Goal: Task Accomplishment & Management: Manage account settings

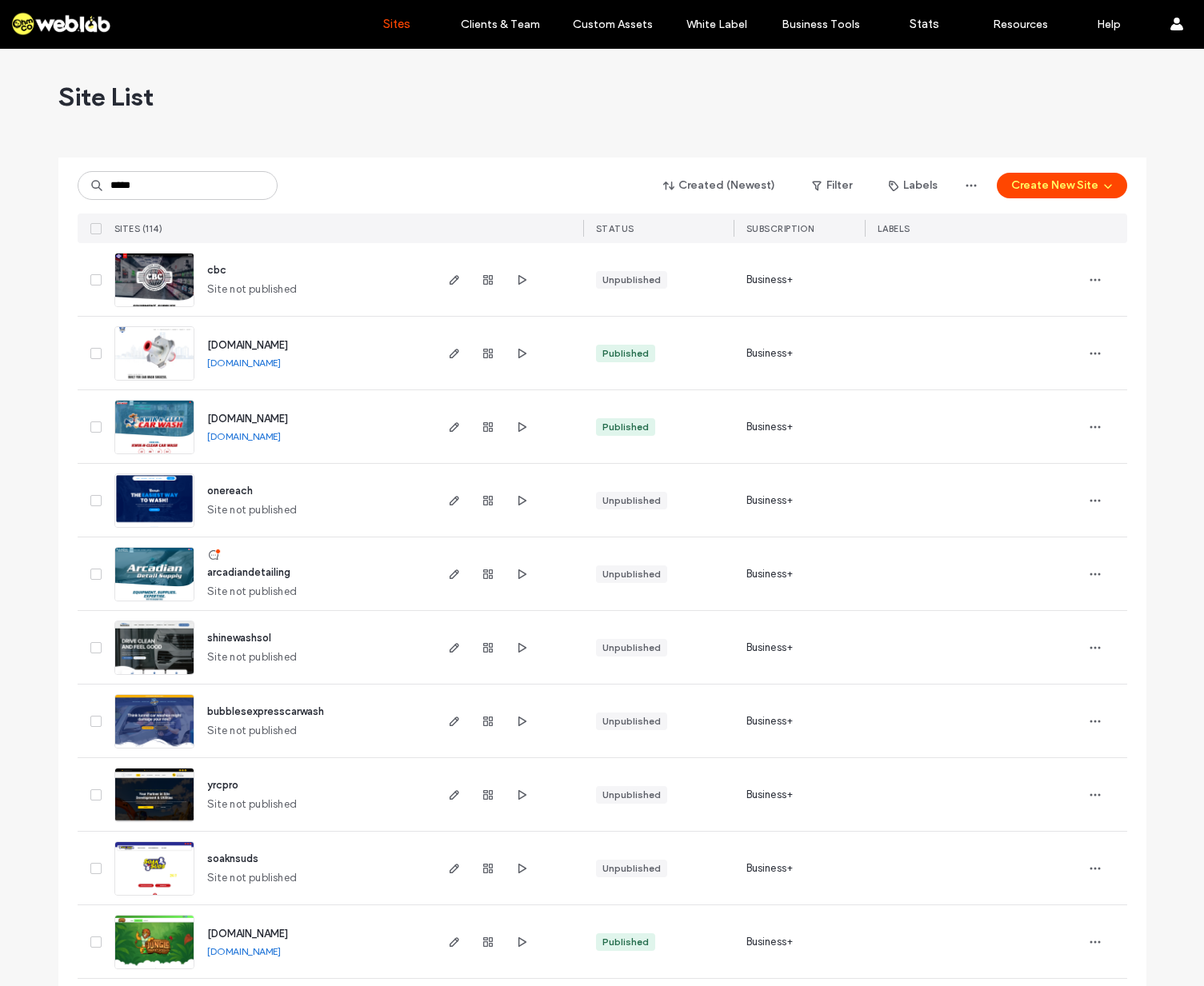
type input "*****"
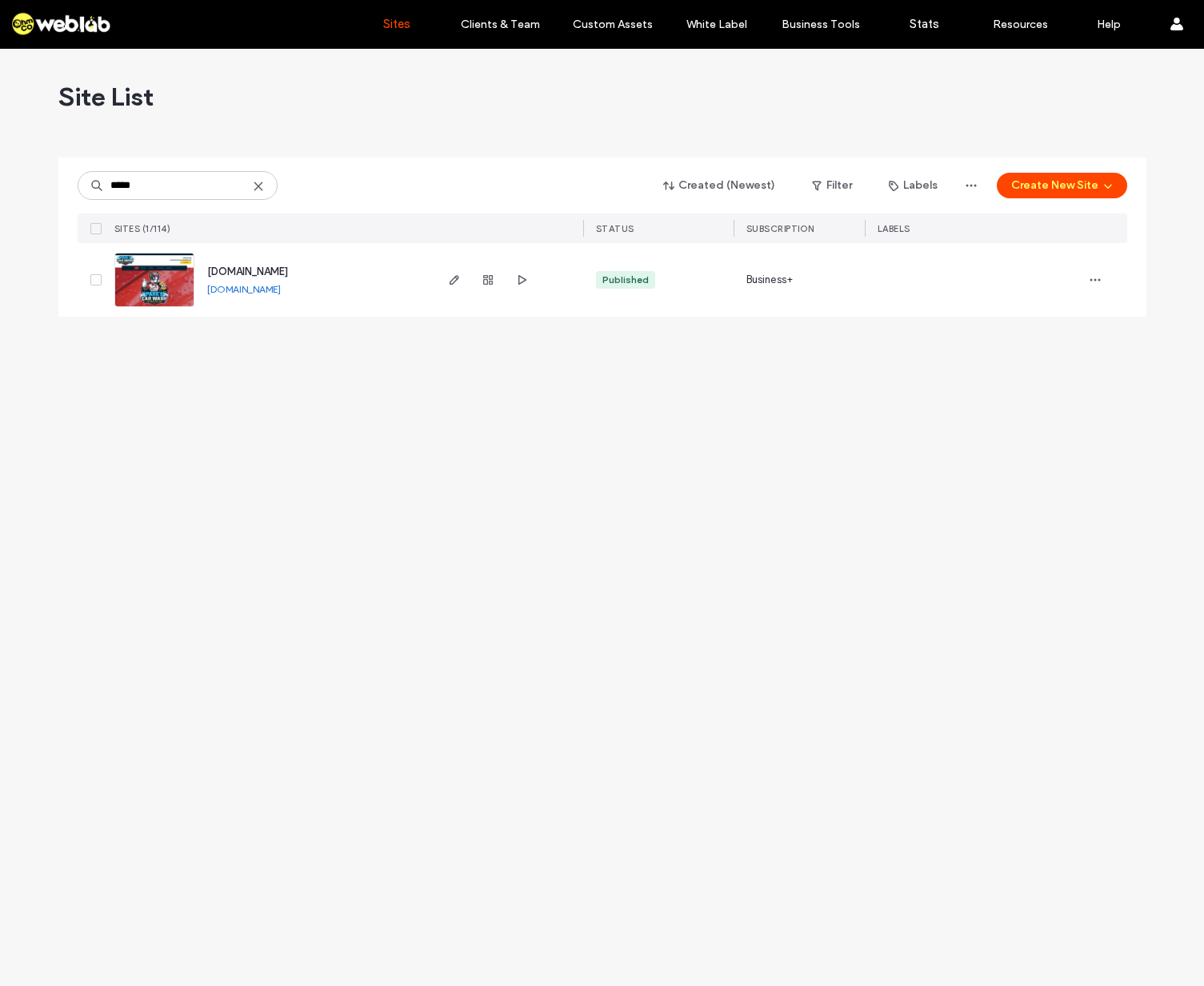
click at [282, 277] on span "[DOMAIN_NAME]" at bounding box center [247, 272] width 81 height 12
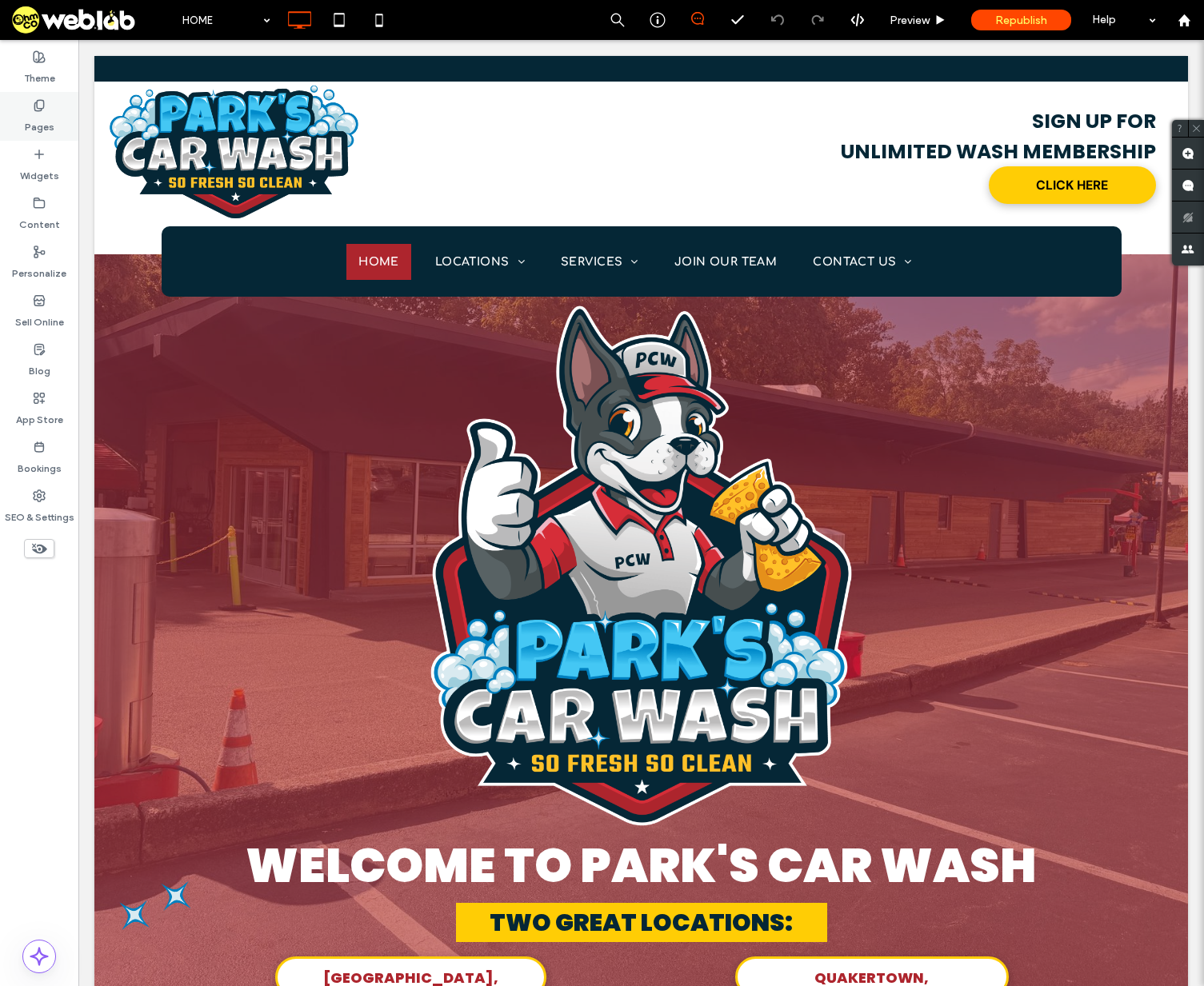
click at [40, 118] on label "Pages" at bounding box center [39, 122] width 29 height 22
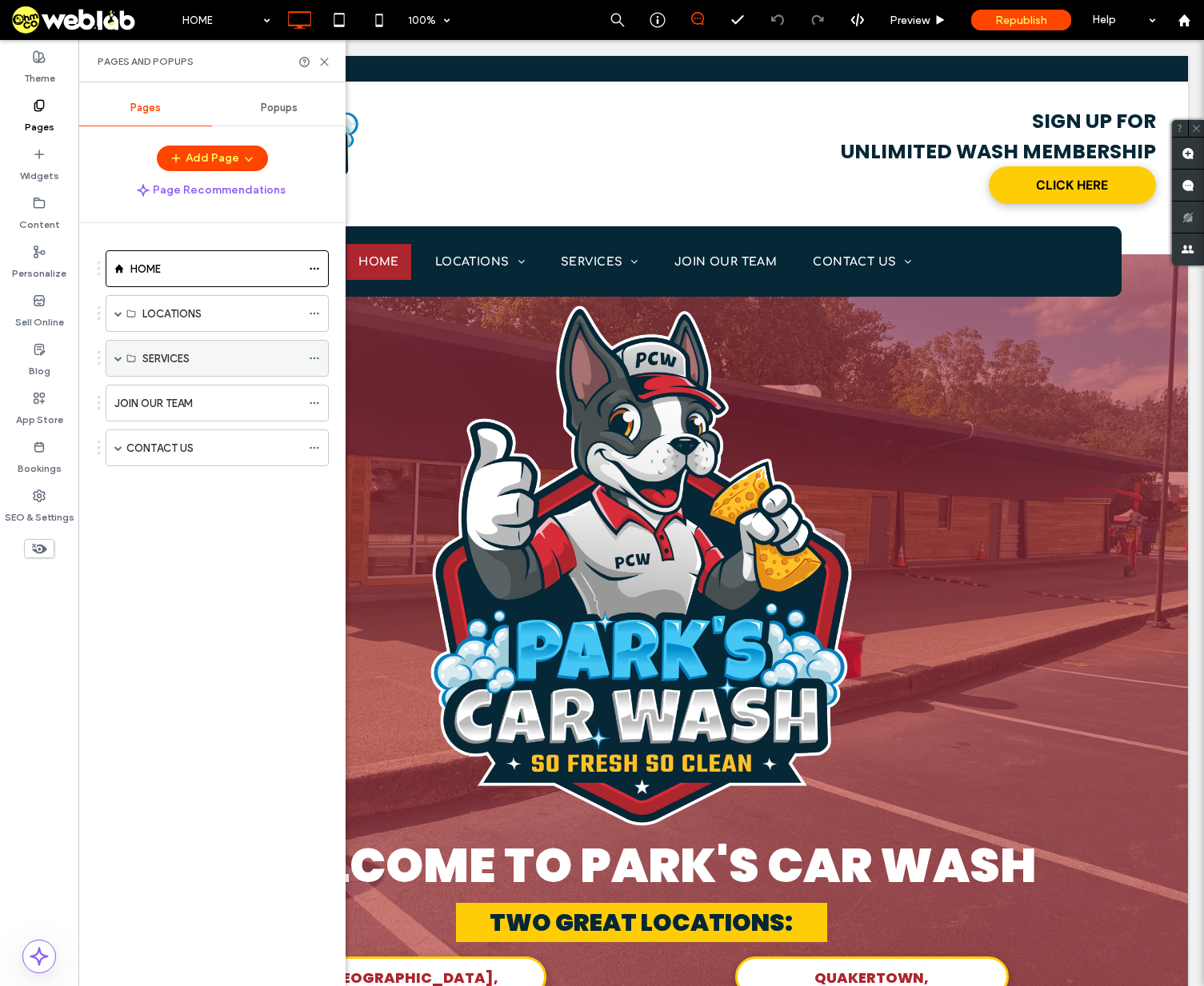
click at [116, 355] on span at bounding box center [118, 358] width 8 height 8
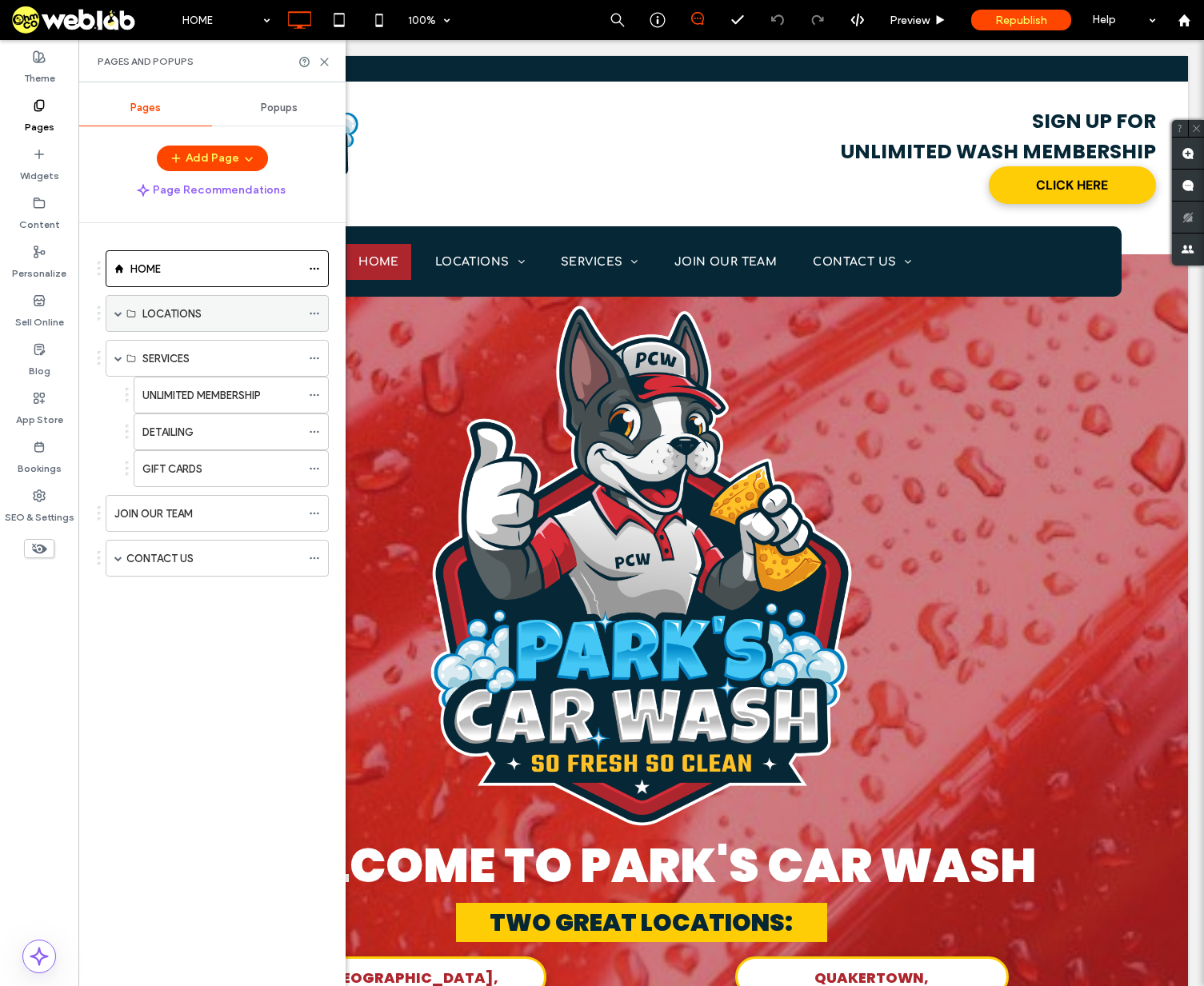
click at [116, 311] on span at bounding box center [118, 313] width 8 height 8
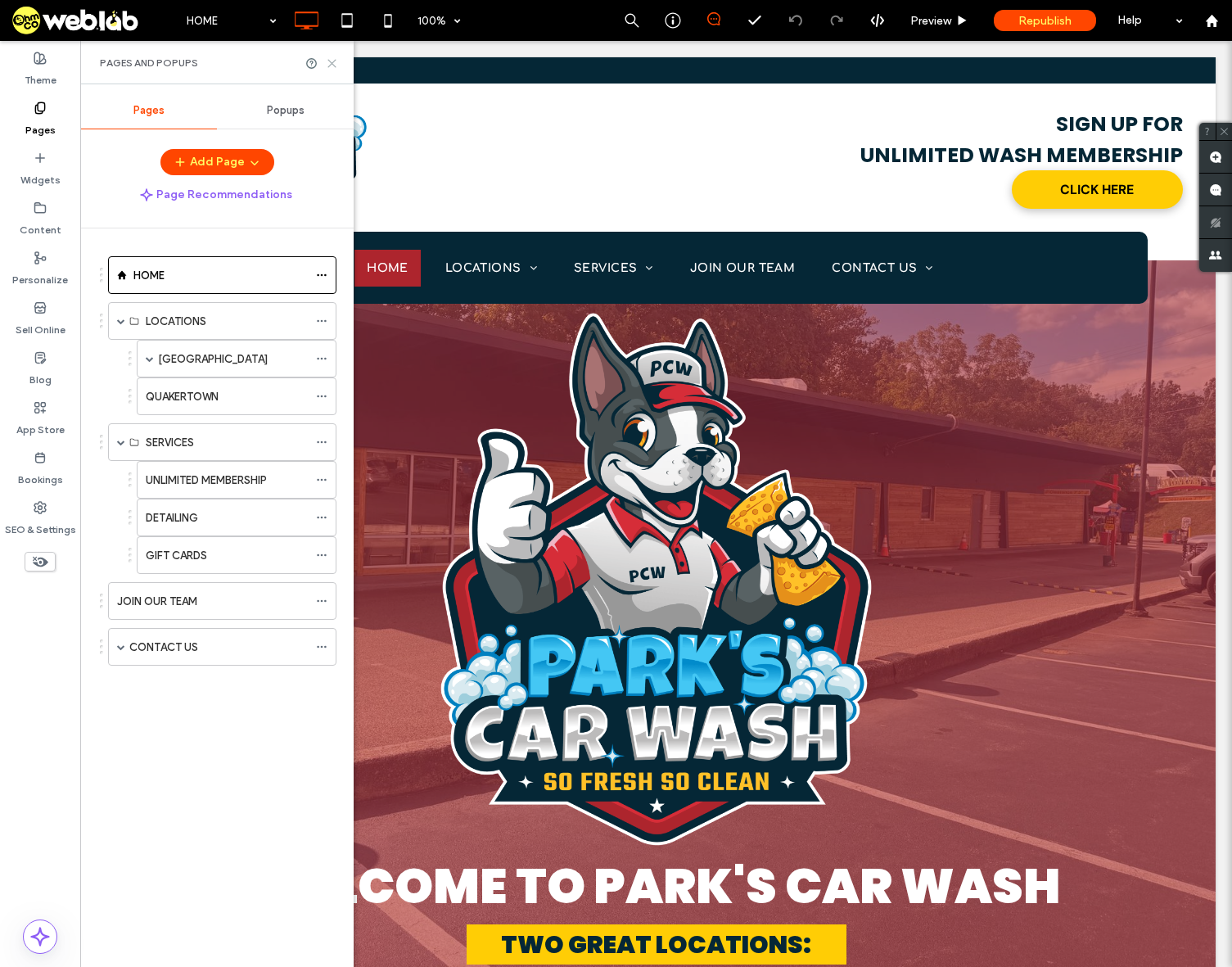
click at [333, 64] on use at bounding box center [332, 64] width 7 height 7
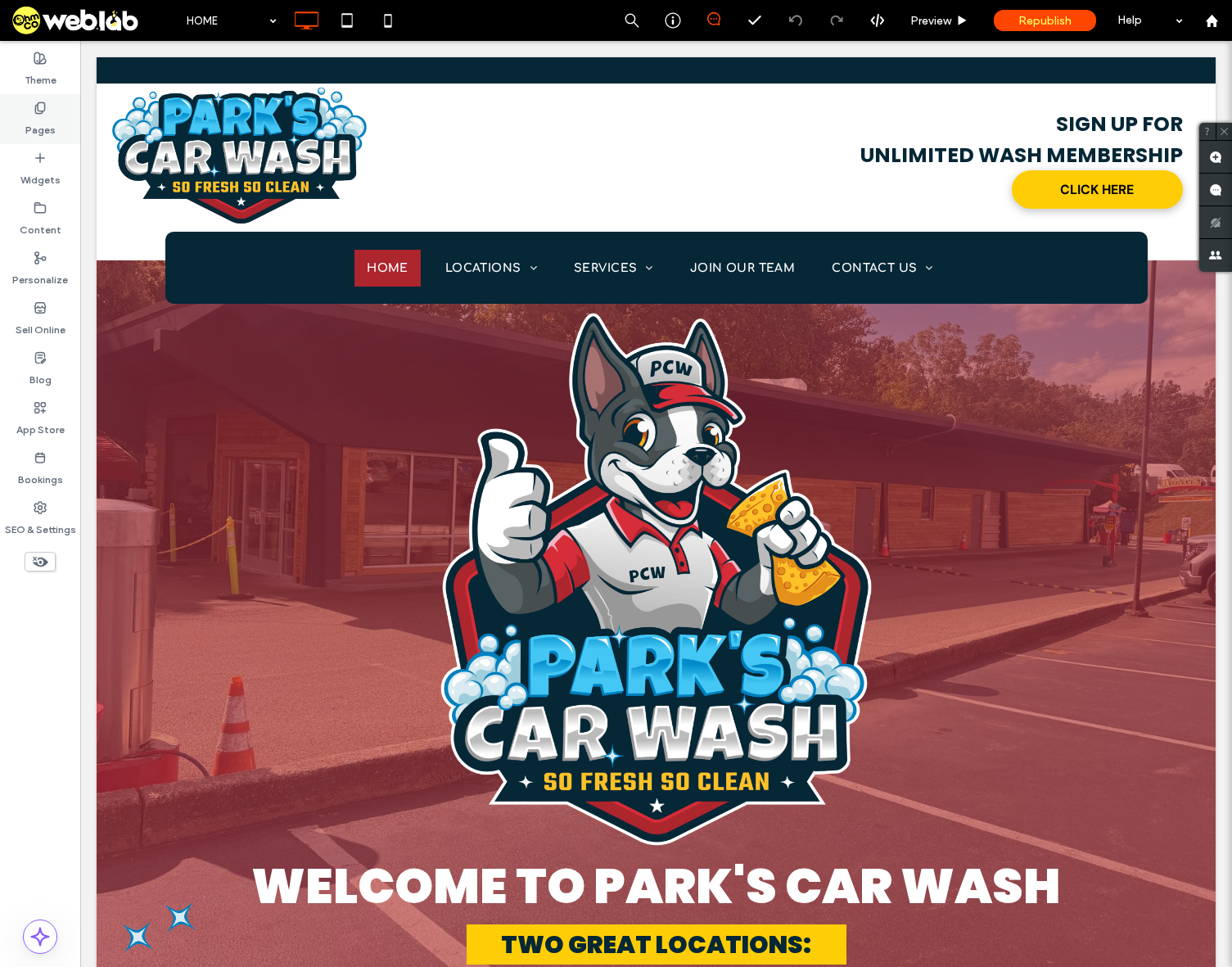
click at [30, 130] on label "Pages" at bounding box center [40, 125] width 30 height 23
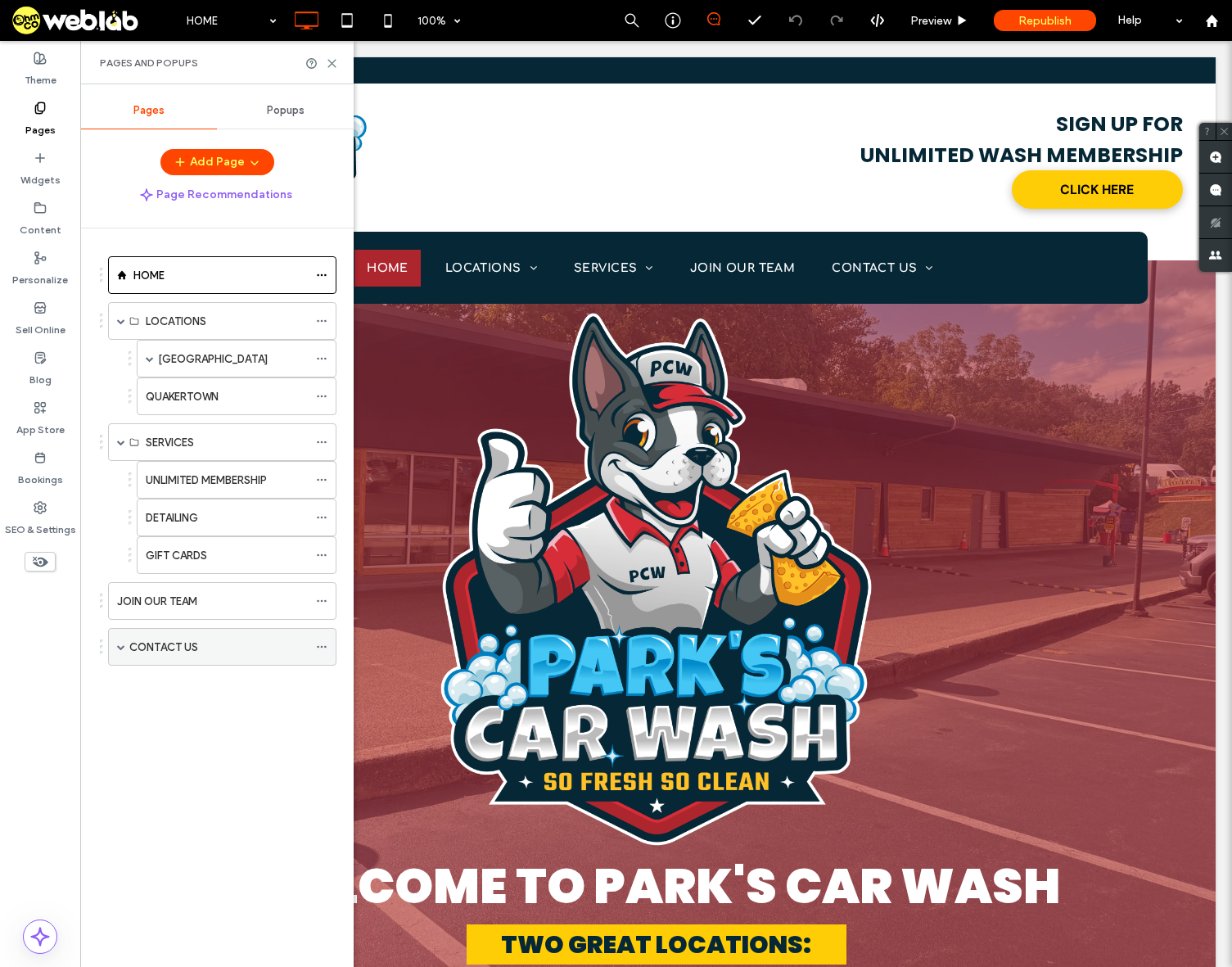
click at [178, 649] on label "CONTACT US" at bounding box center [164, 647] width 69 height 29
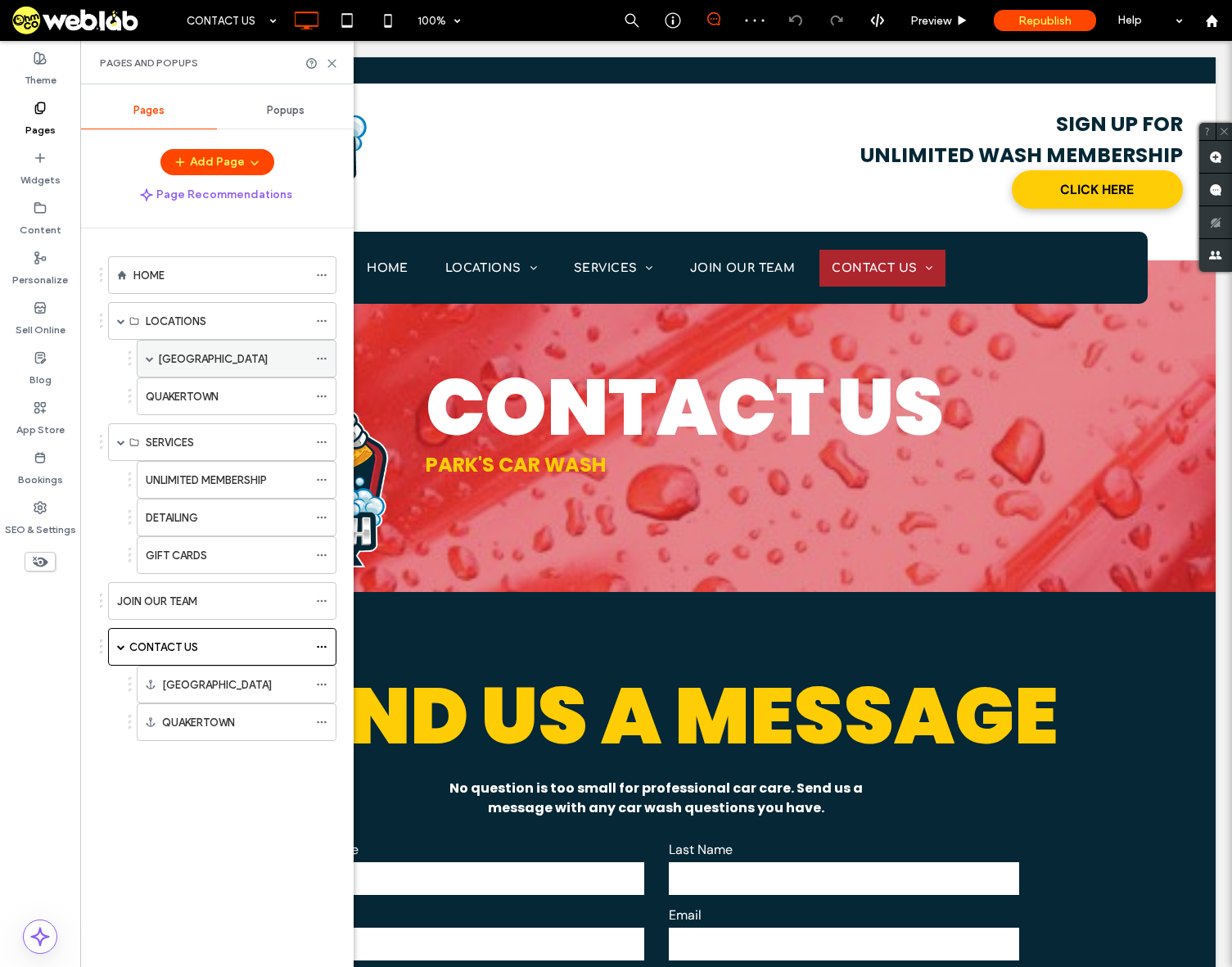
click at [172, 356] on label "[GEOGRAPHIC_DATA]" at bounding box center [213, 359] width 110 height 29
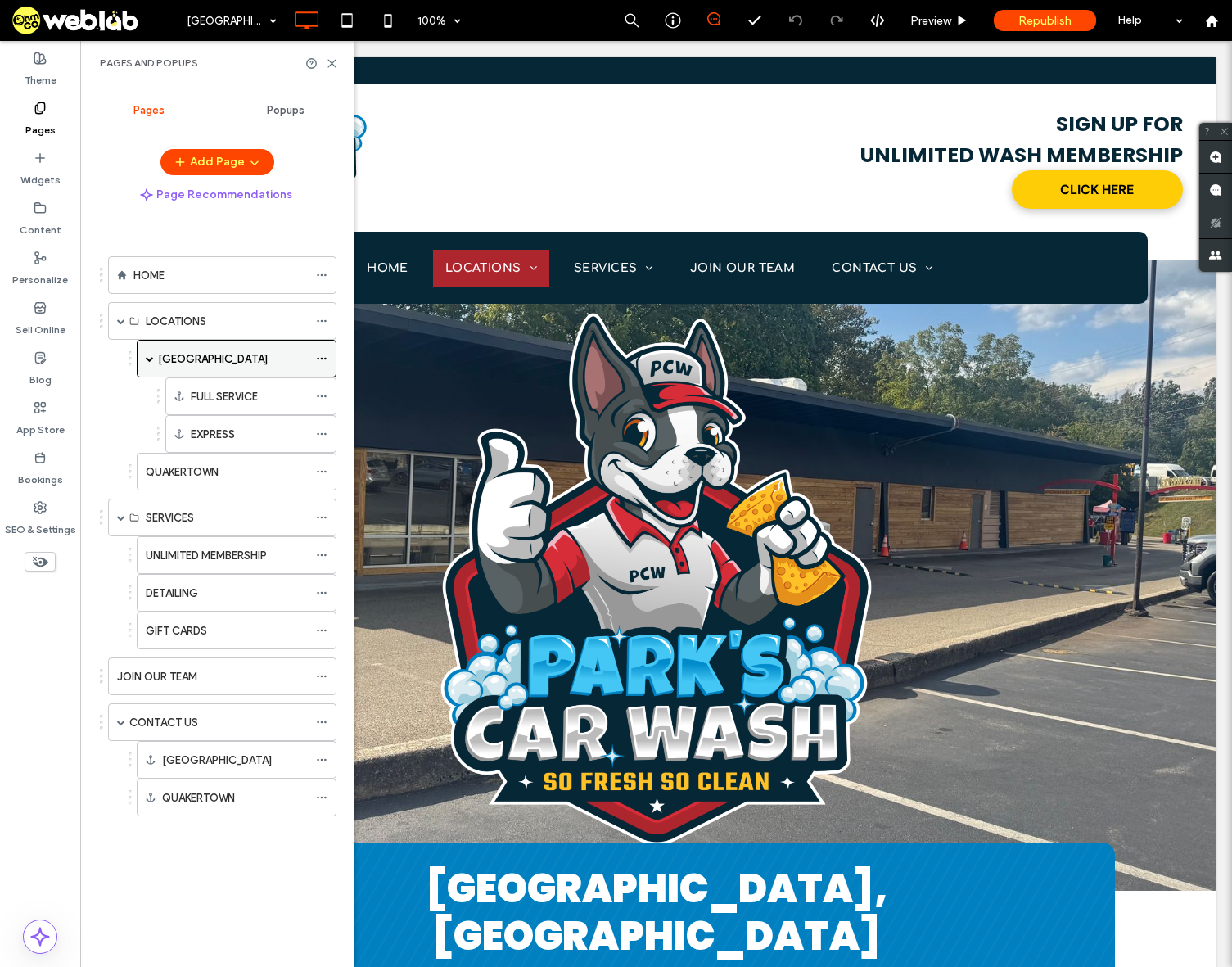
click at [228, 366] on div "[GEOGRAPHIC_DATA]" at bounding box center [233, 359] width 150 height 17
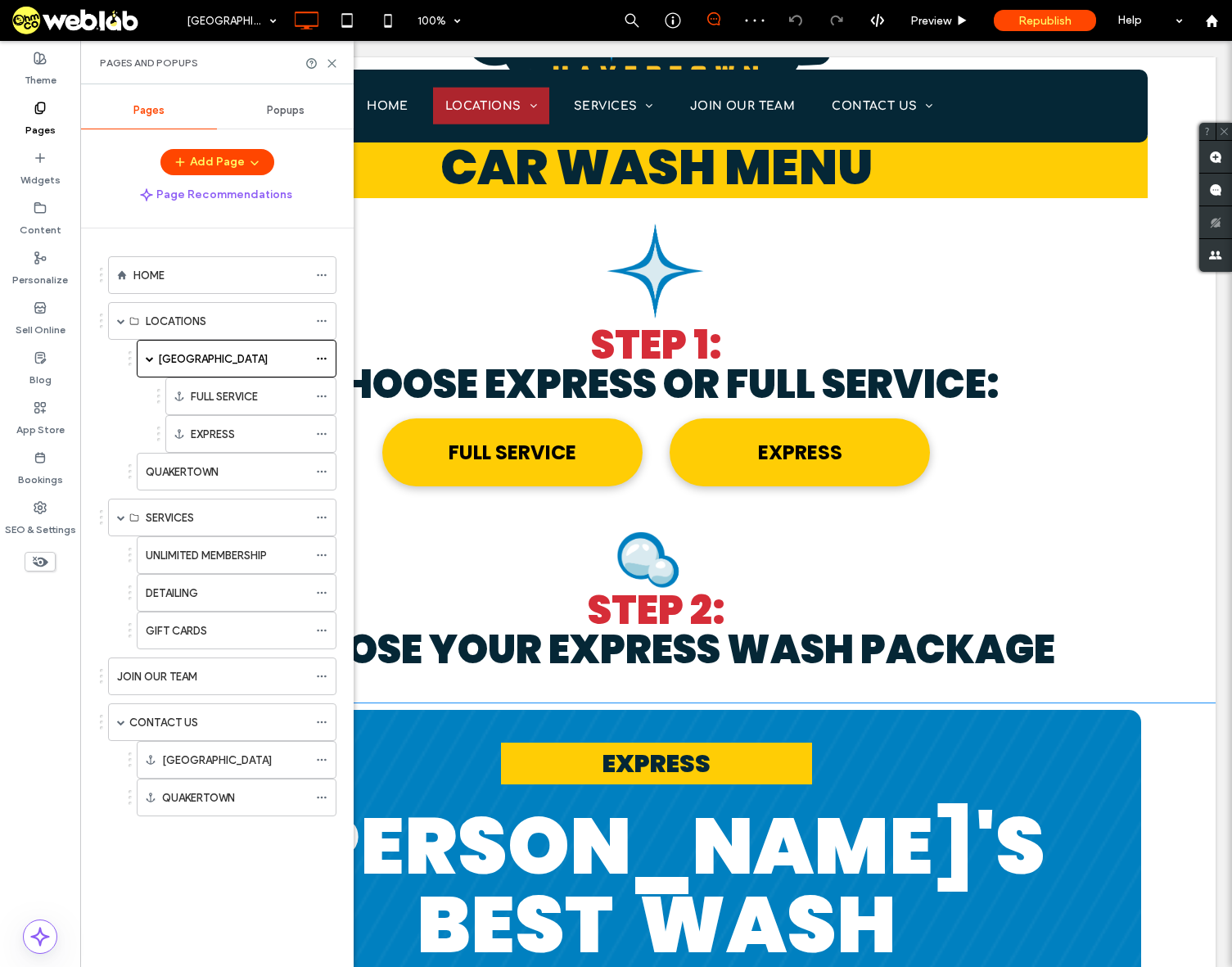
scroll to position [2293, 0]
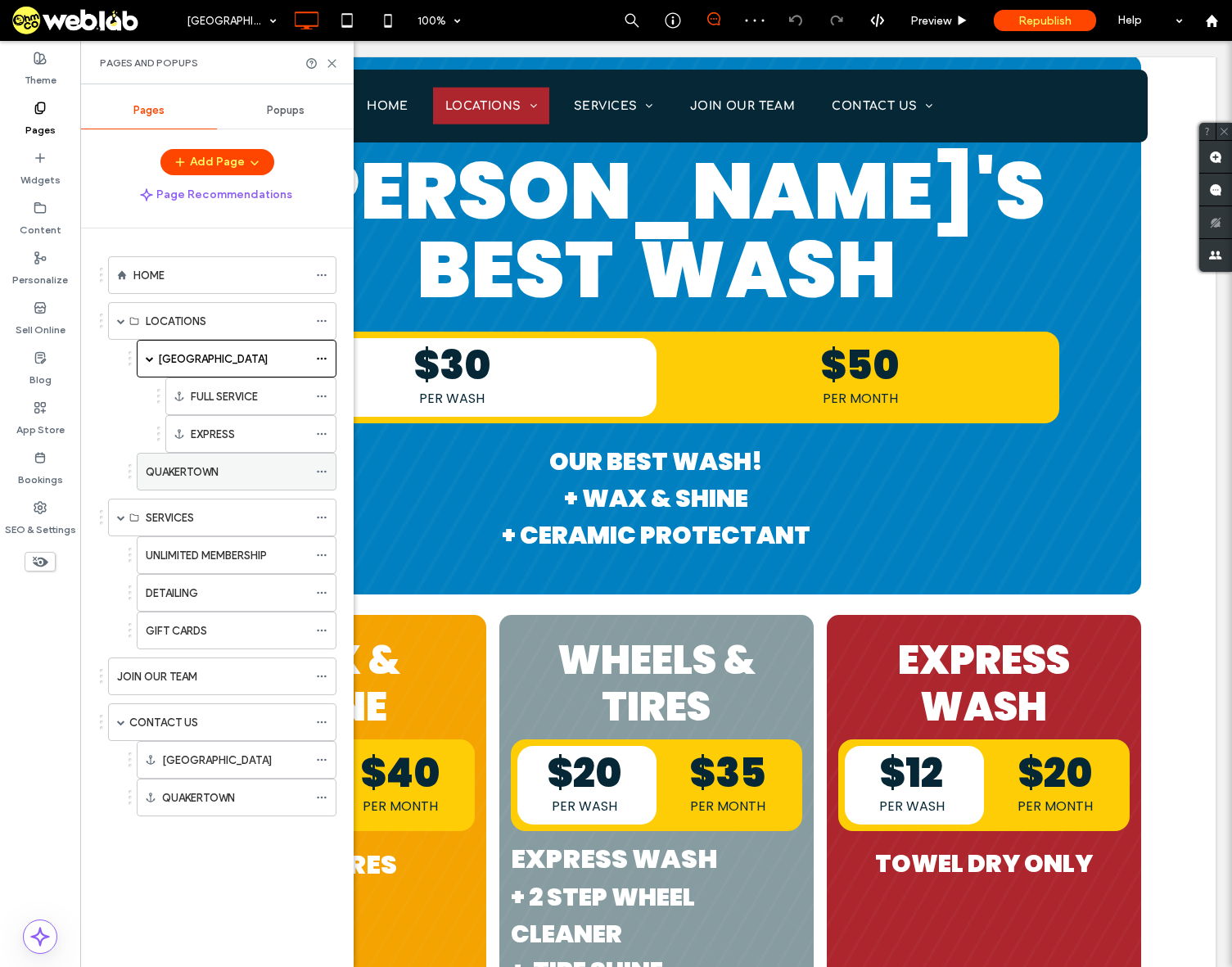
click at [186, 478] on label "QUAKERTOWN" at bounding box center [182, 473] width 73 height 29
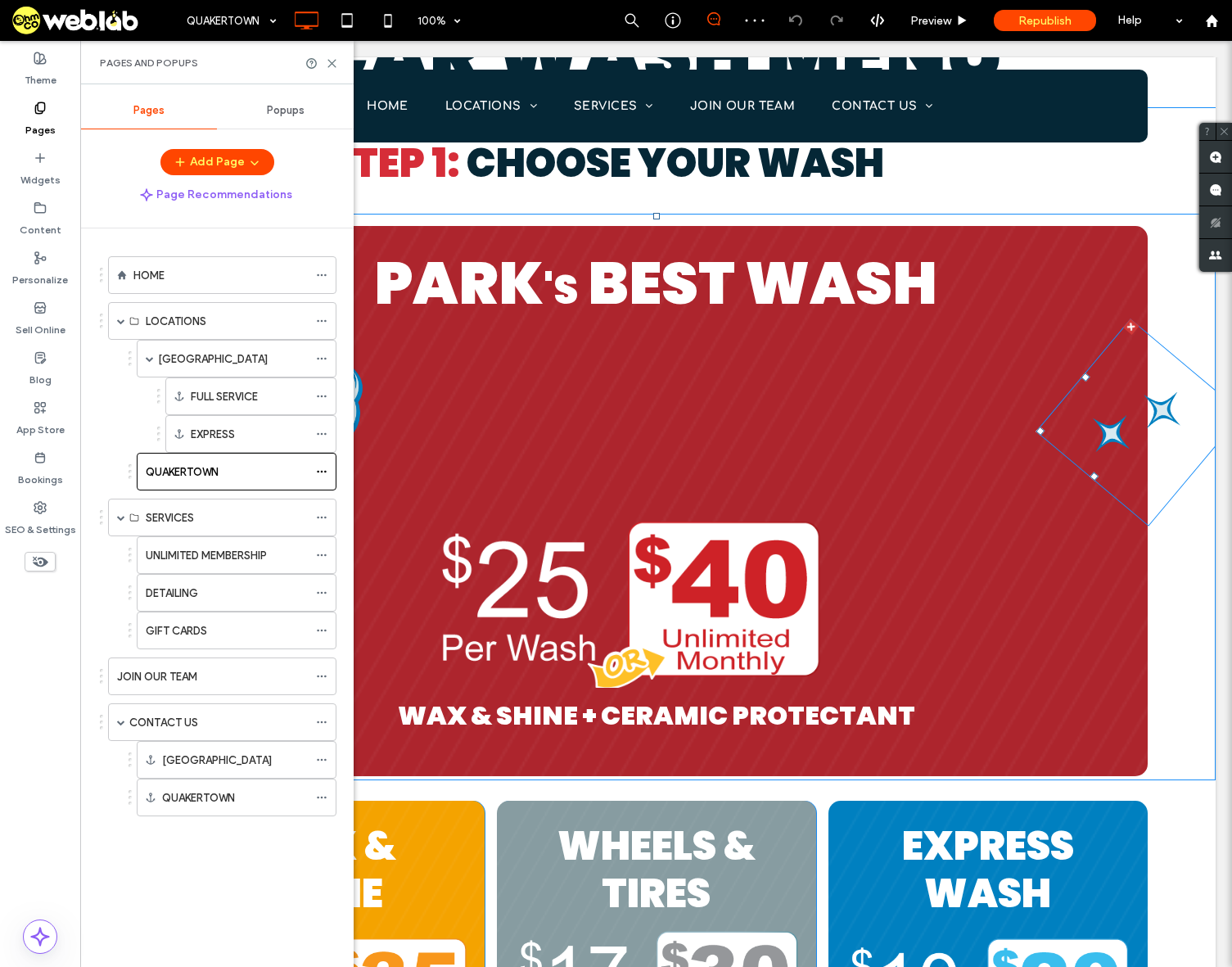
scroll to position [1965, 0]
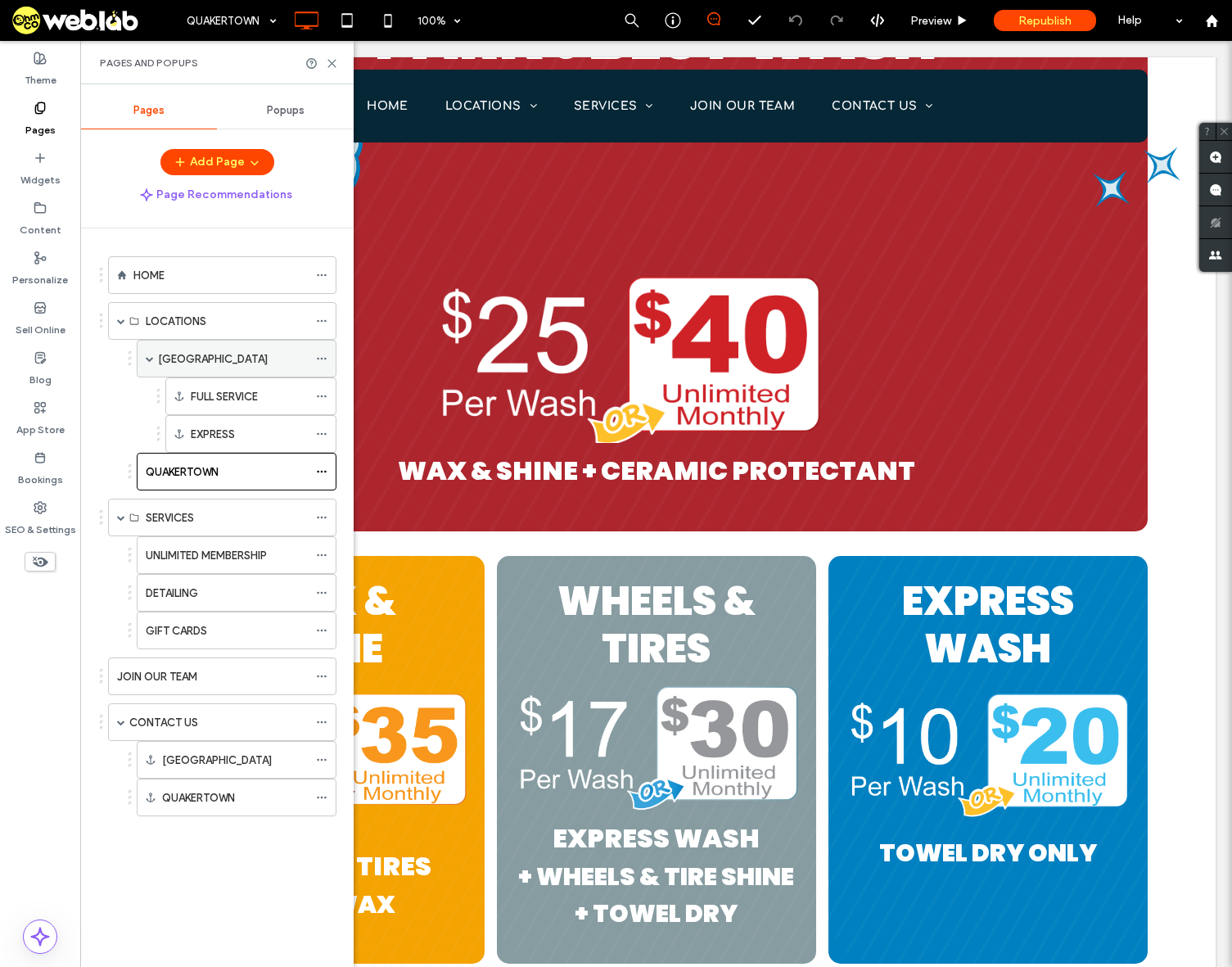
click at [180, 364] on label "[GEOGRAPHIC_DATA]" at bounding box center [213, 359] width 110 height 29
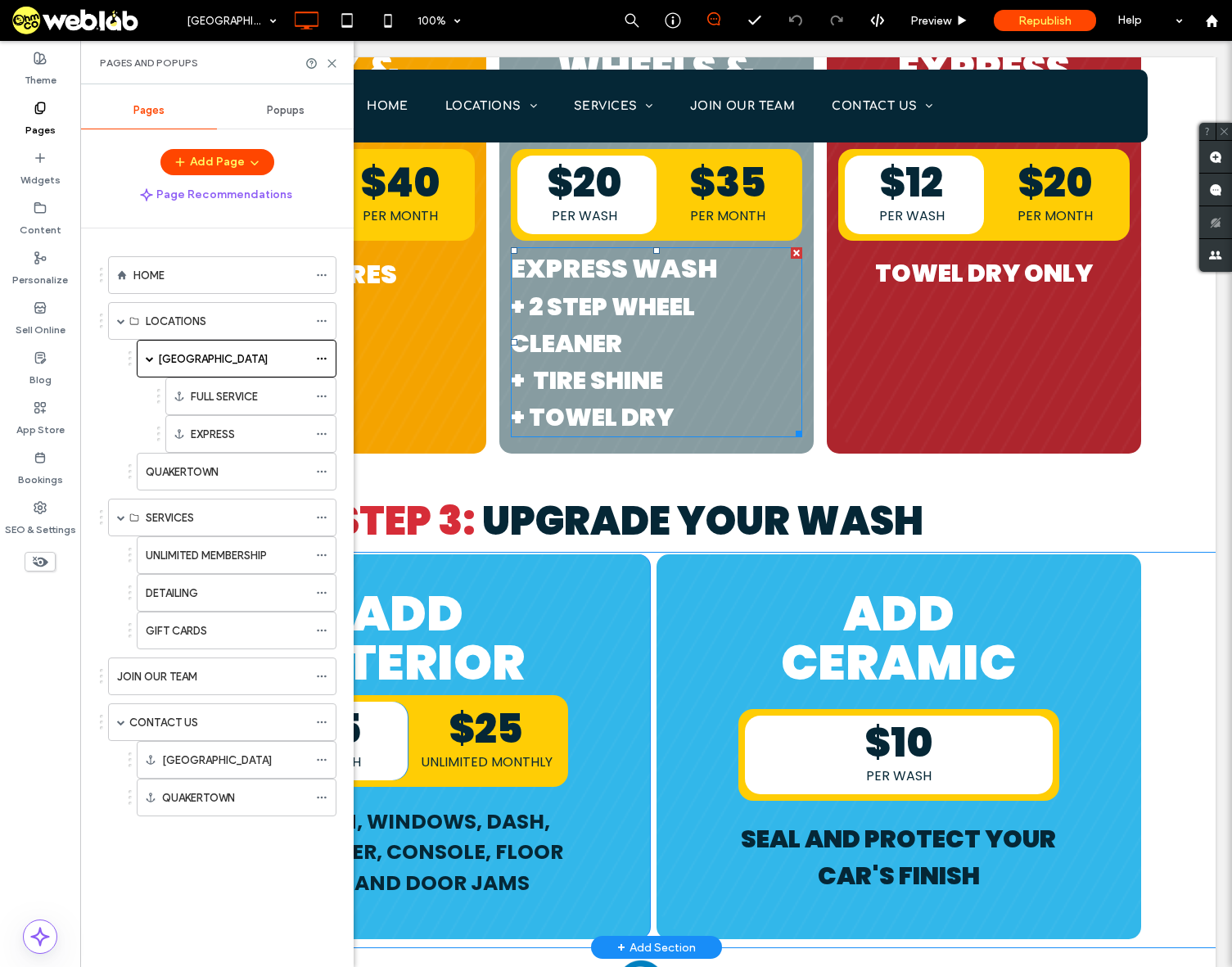
scroll to position [3275, 0]
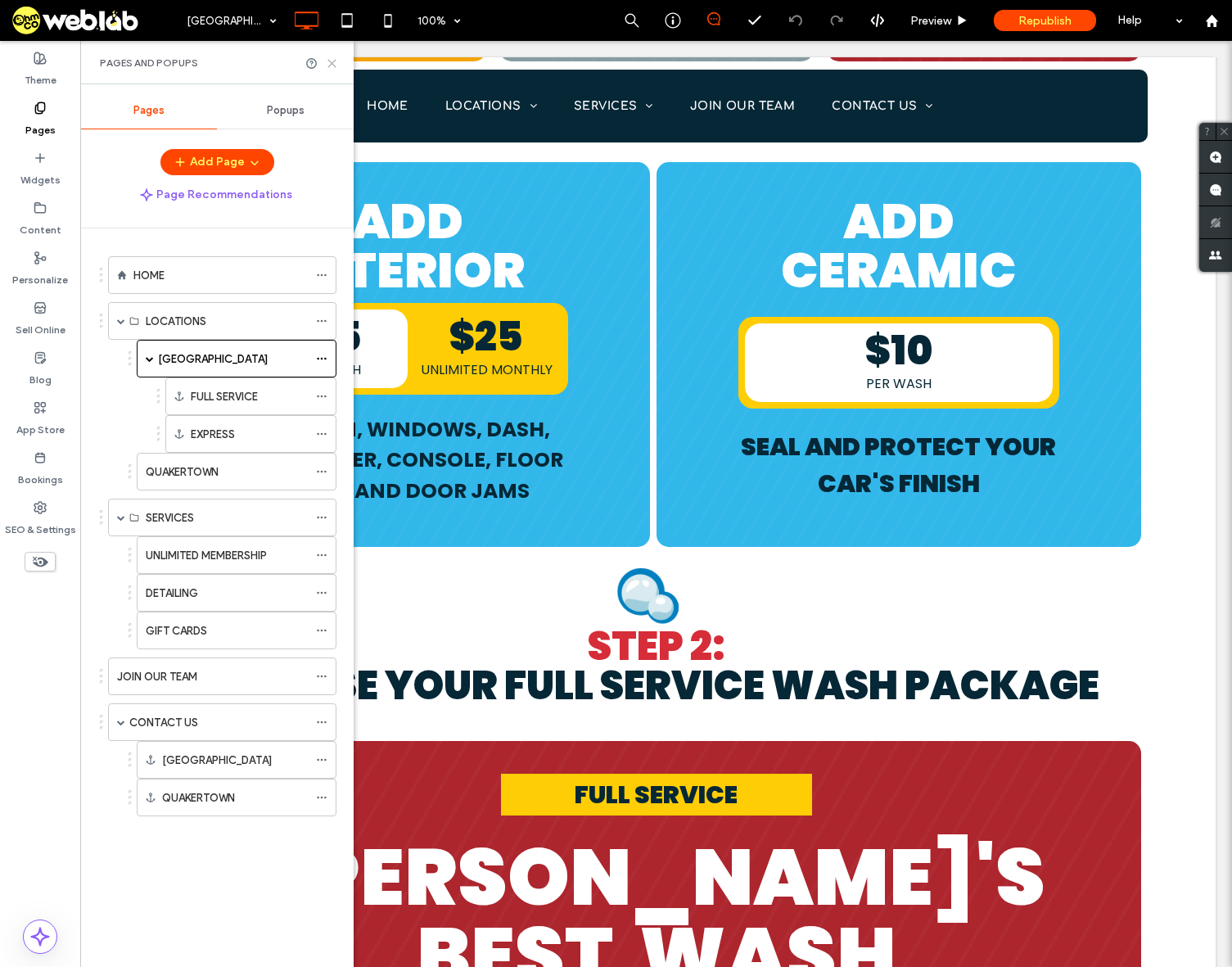
click at [327, 61] on icon at bounding box center [333, 64] width 13 height 13
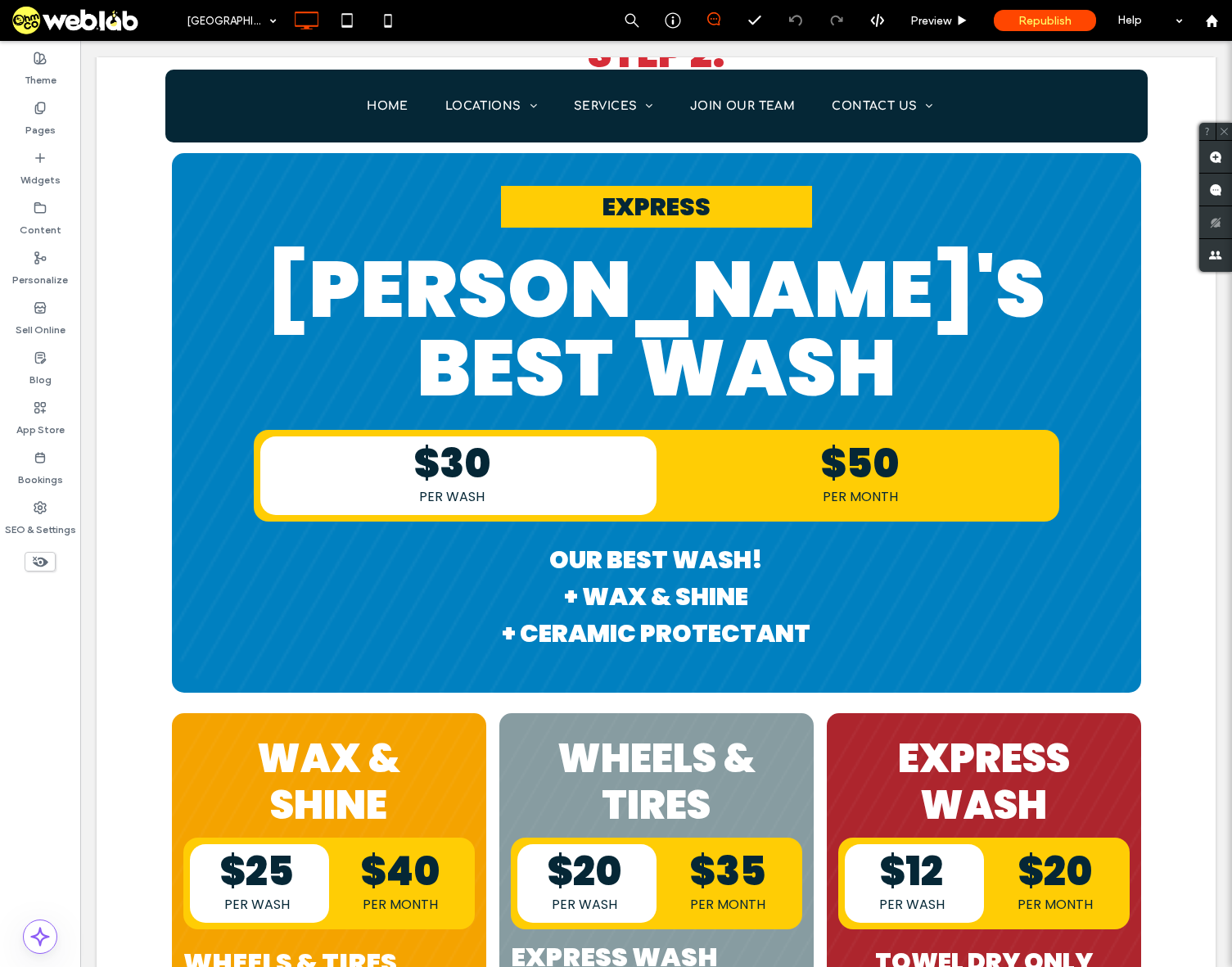
scroll to position [1965, 0]
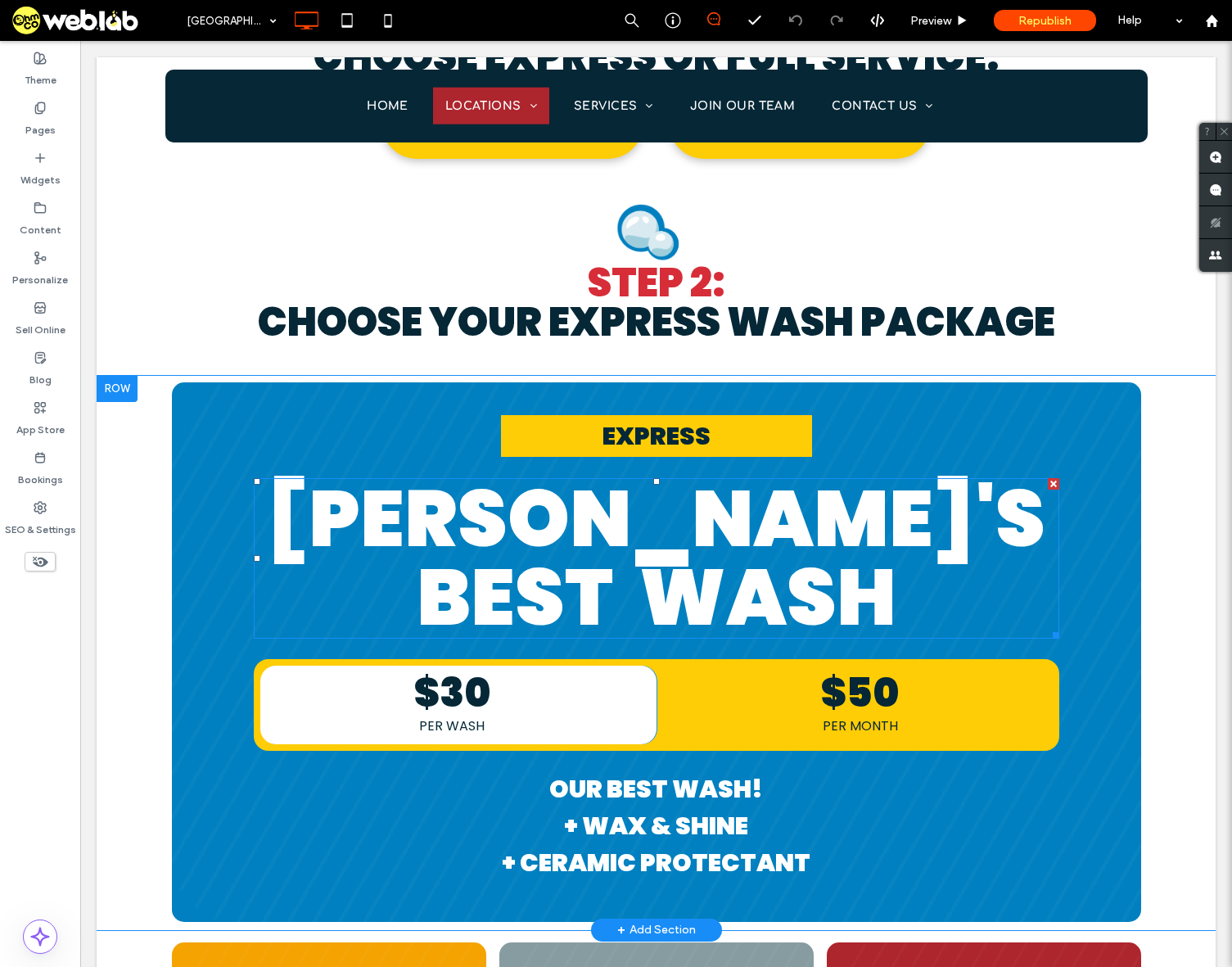
click at [520, 479] on span "PARK's BEST WASH" at bounding box center [656, 558] width 779 height 189
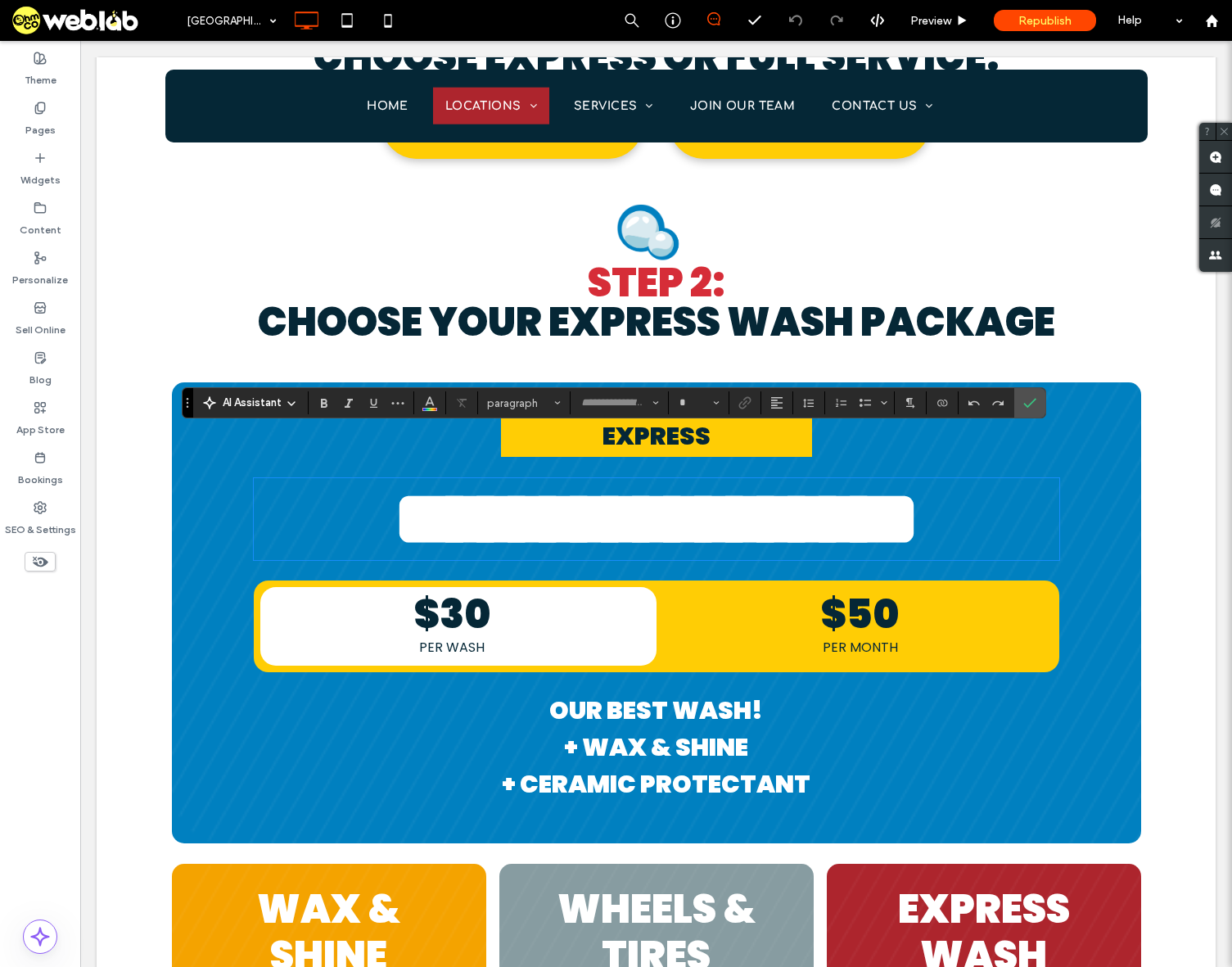
type input "*******"
type input "**"
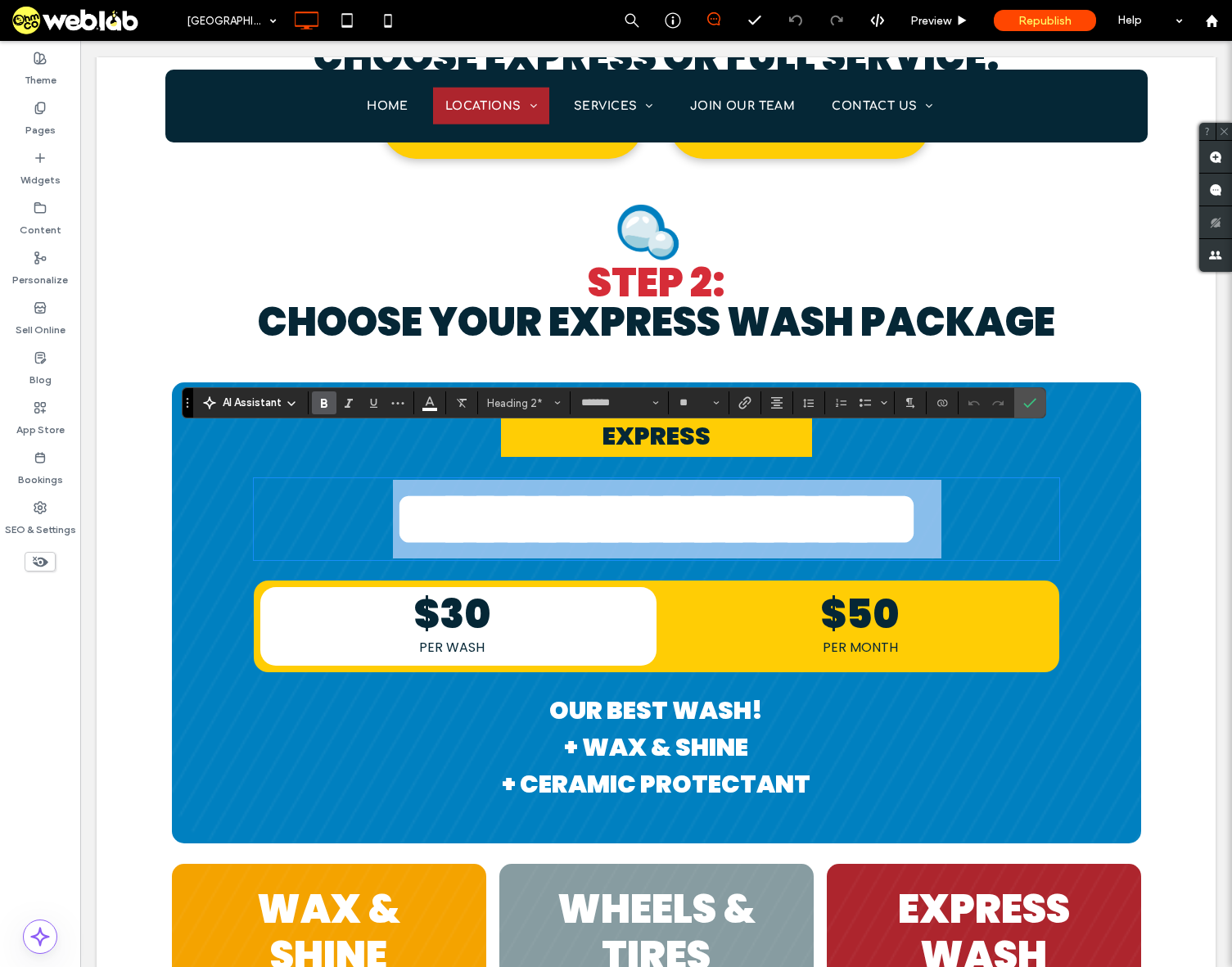
click at [551, 480] on span "**********" at bounding box center [656, 519] width 527 height 78
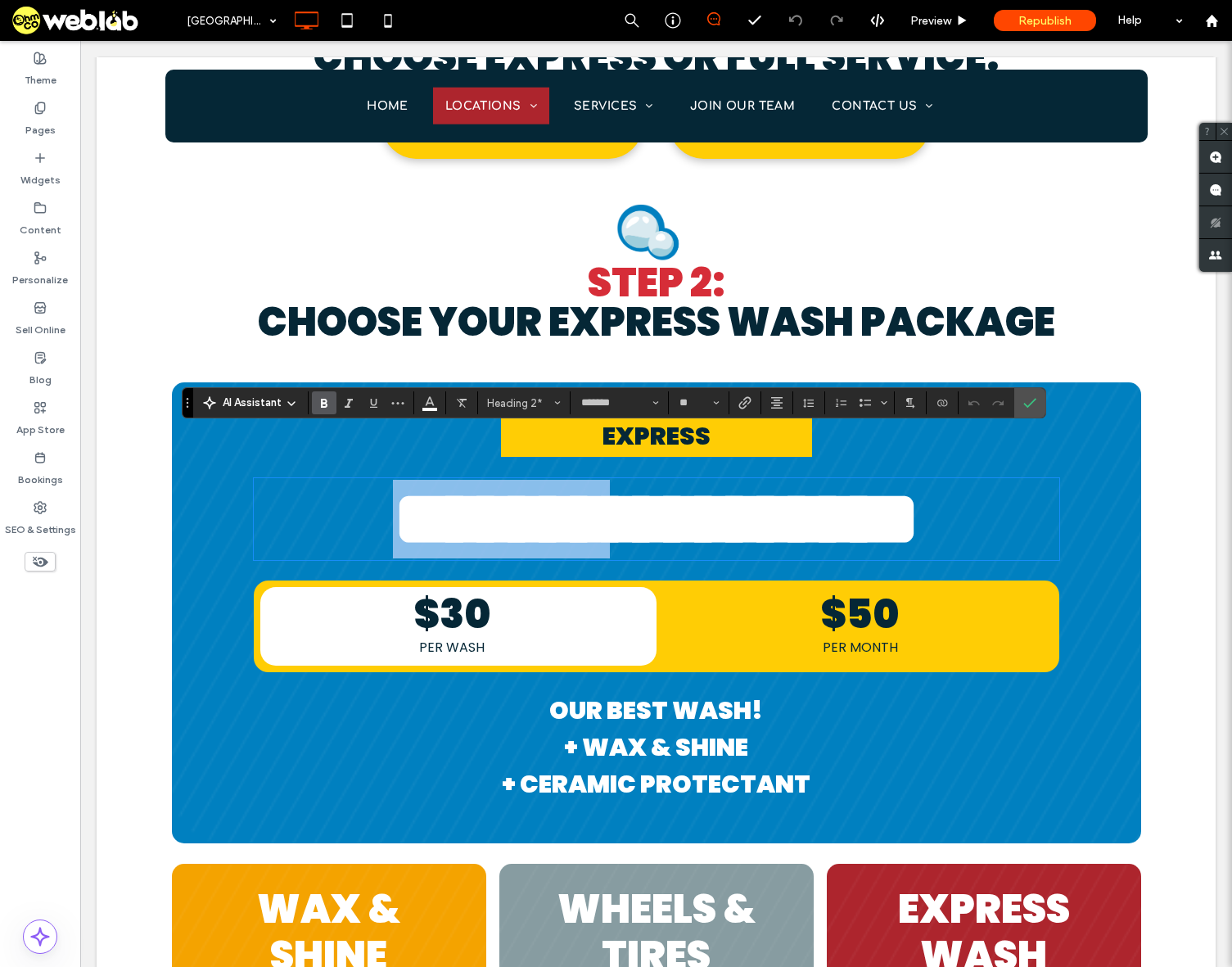
drag, startPoint x: 551, startPoint y: 470, endPoint x: 516, endPoint y: 461, distance: 36.1
click at [516, 480] on span "**********" at bounding box center [656, 519] width 527 height 78
click at [534, 504] on span "**********" at bounding box center [656, 519] width 527 height 78
drag, startPoint x: 499, startPoint y: 482, endPoint x: 541, endPoint y: 484, distance: 42.0
click at [541, 484] on span "**********" at bounding box center [656, 519] width 527 height 78
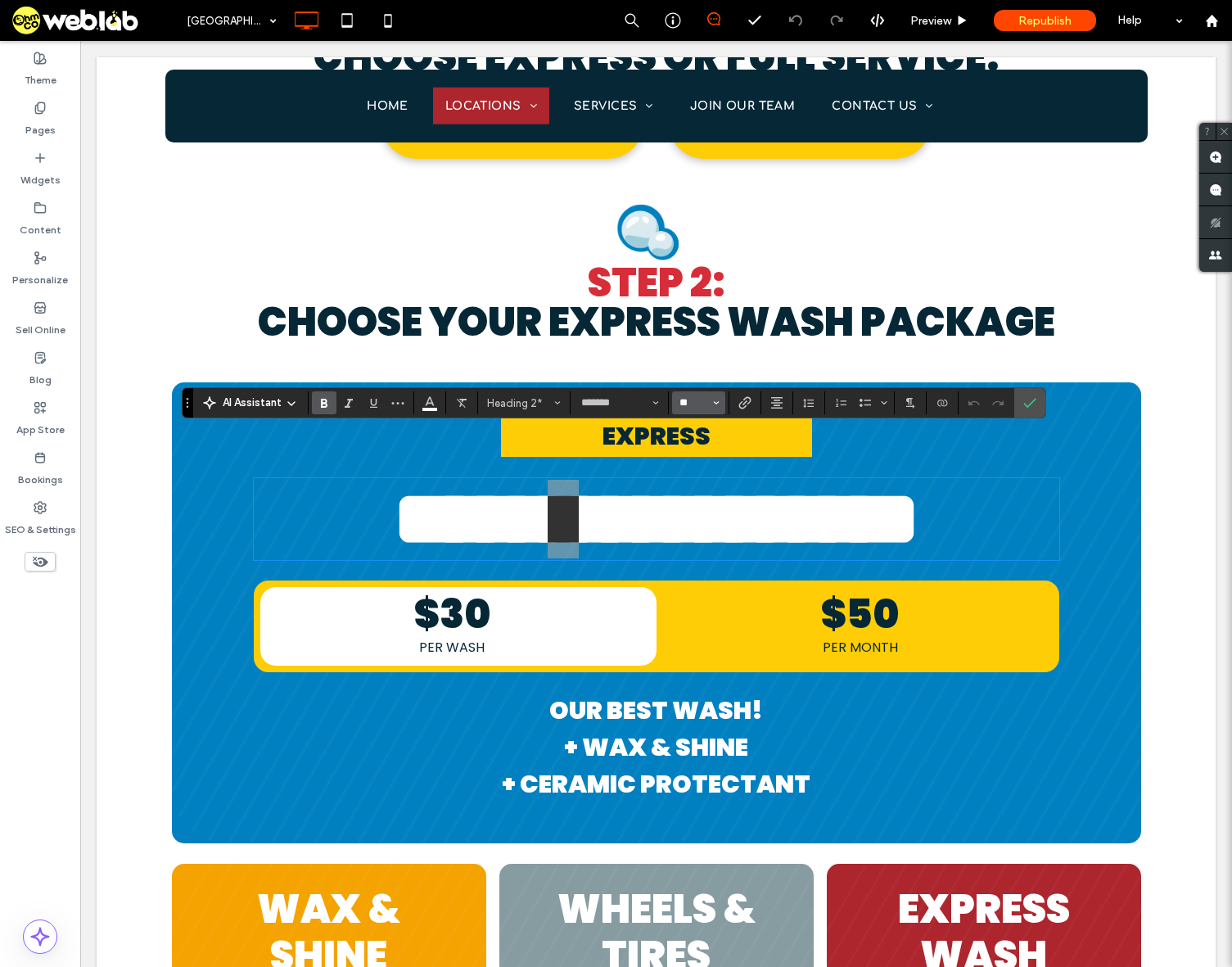
click at [693, 401] on input "**" at bounding box center [693, 403] width 32 height 13
type input "**"
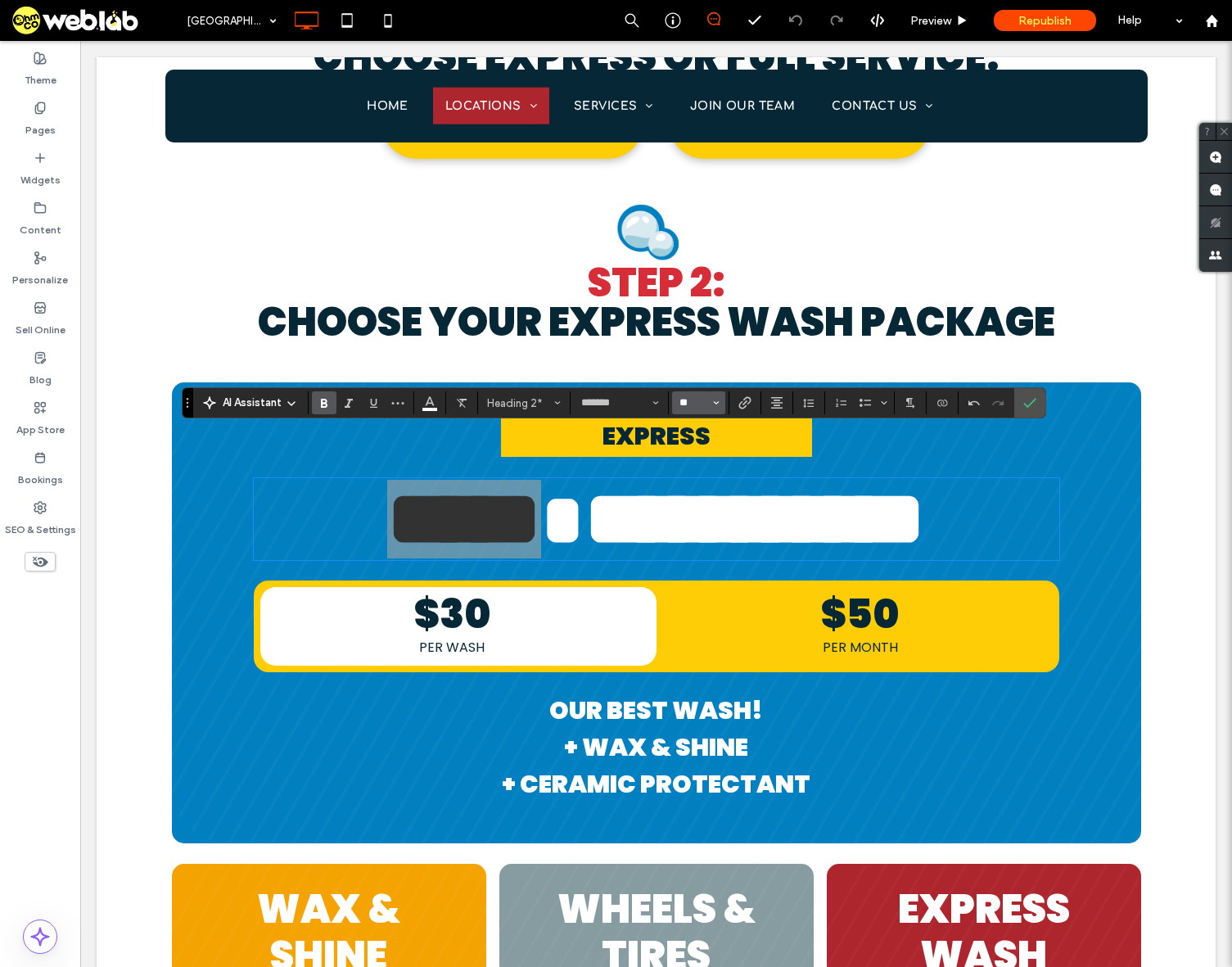
click at [693, 401] on input "**" at bounding box center [693, 403] width 32 height 13
type input "**"
drag, startPoint x: 693, startPoint y: 401, endPoint x: 679, endPoint y: 399, distance: 14.1
click at [679, 399] on input "**" at bounding box center [693, 403] width 32 height 13
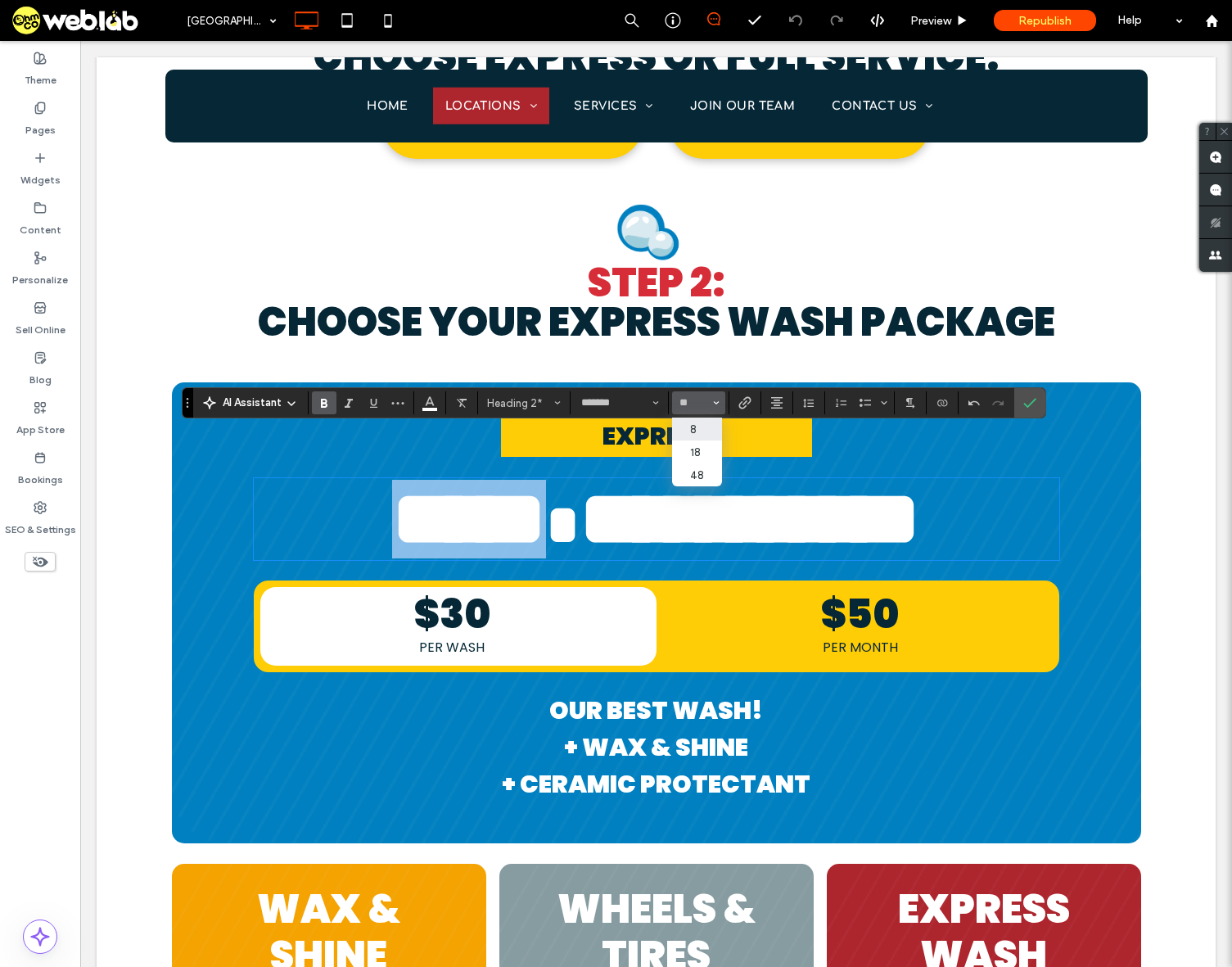
type input "**"
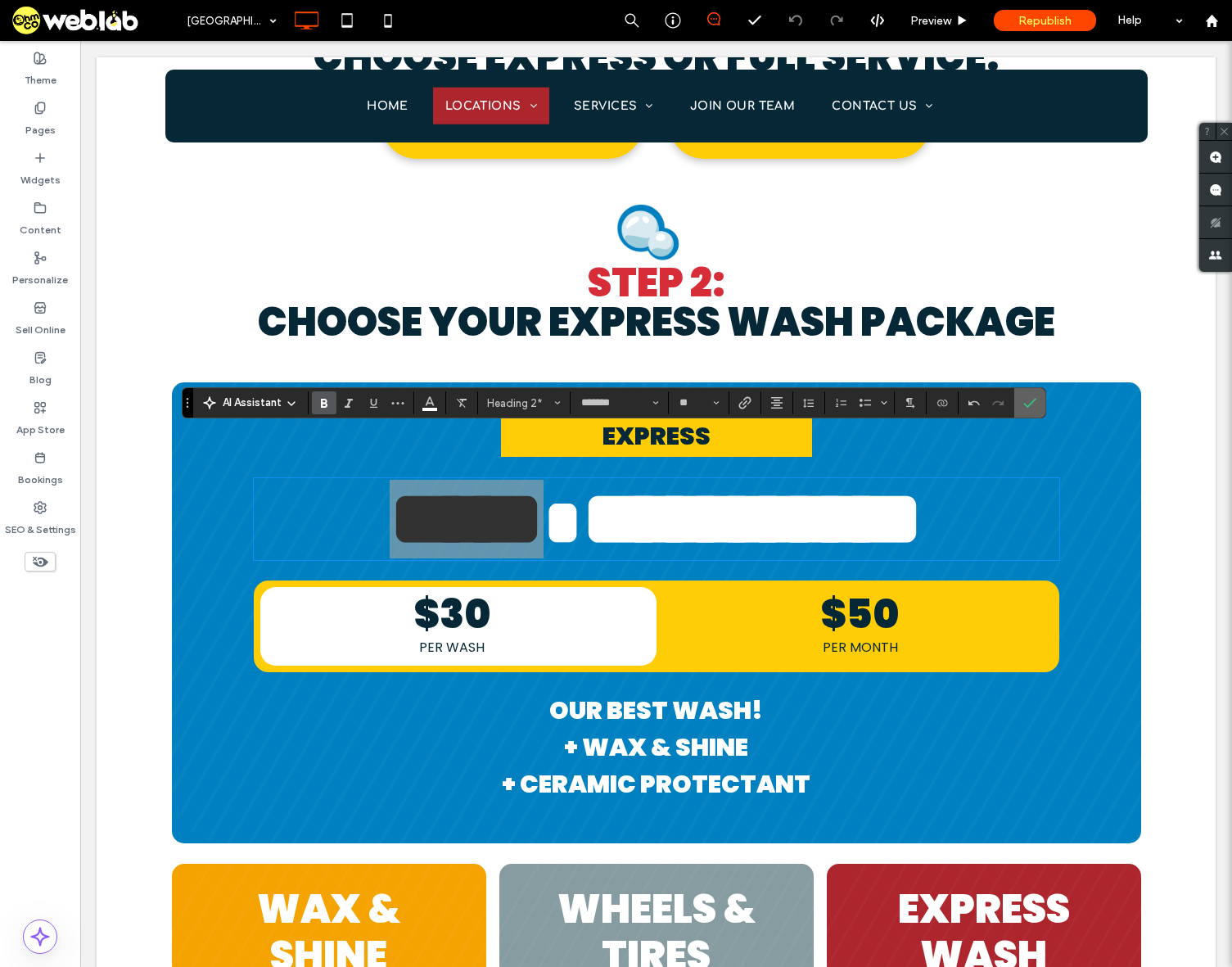
drag, startPoint x: 1021, startPoint y: 403, endPoint x: 942, endPoint y: 369, distance: 86.0
click at [1022, 403] on label "Confirm" at bounding box center [1029, 403] width 25 height 29
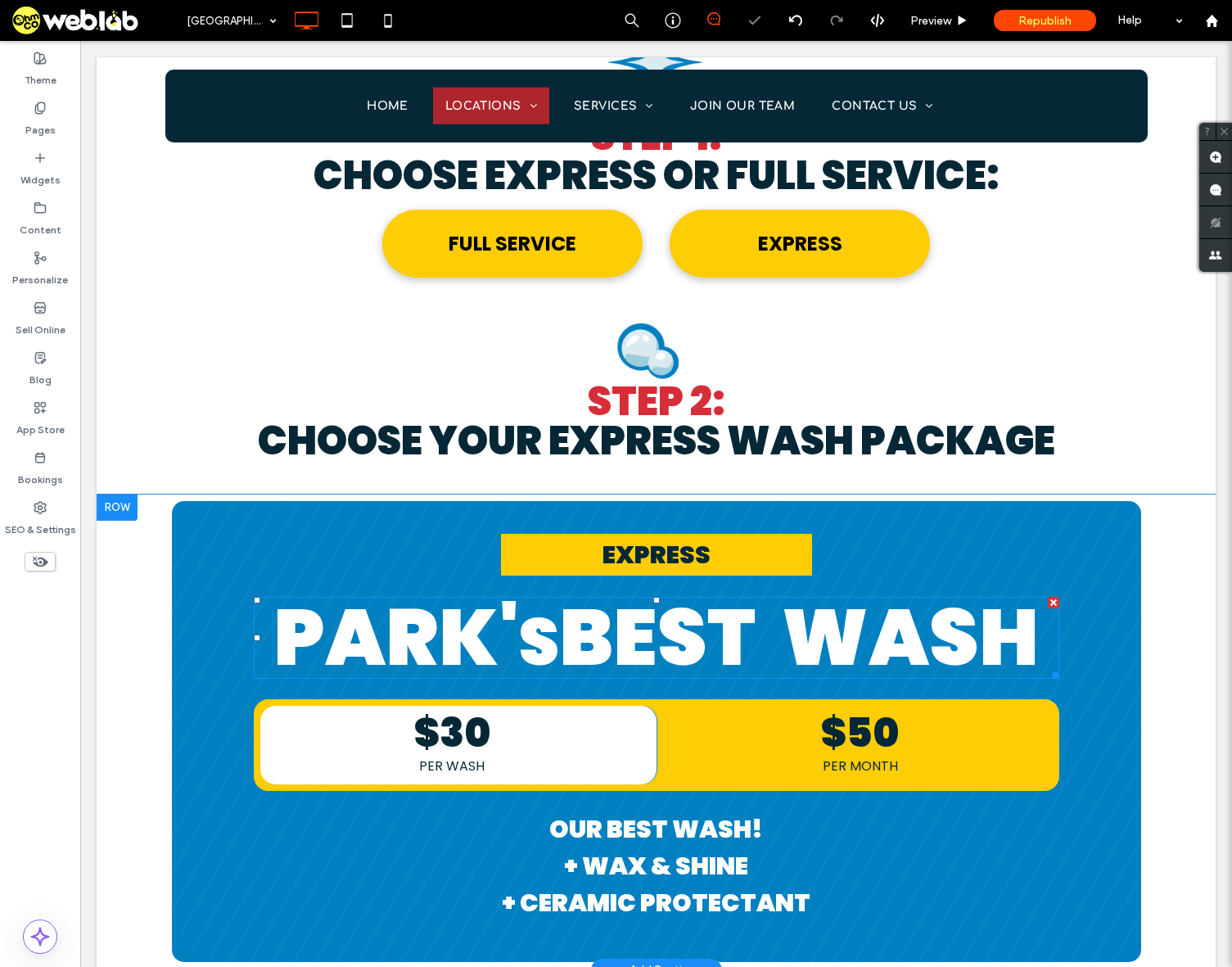
scroll to position [1638, 0]
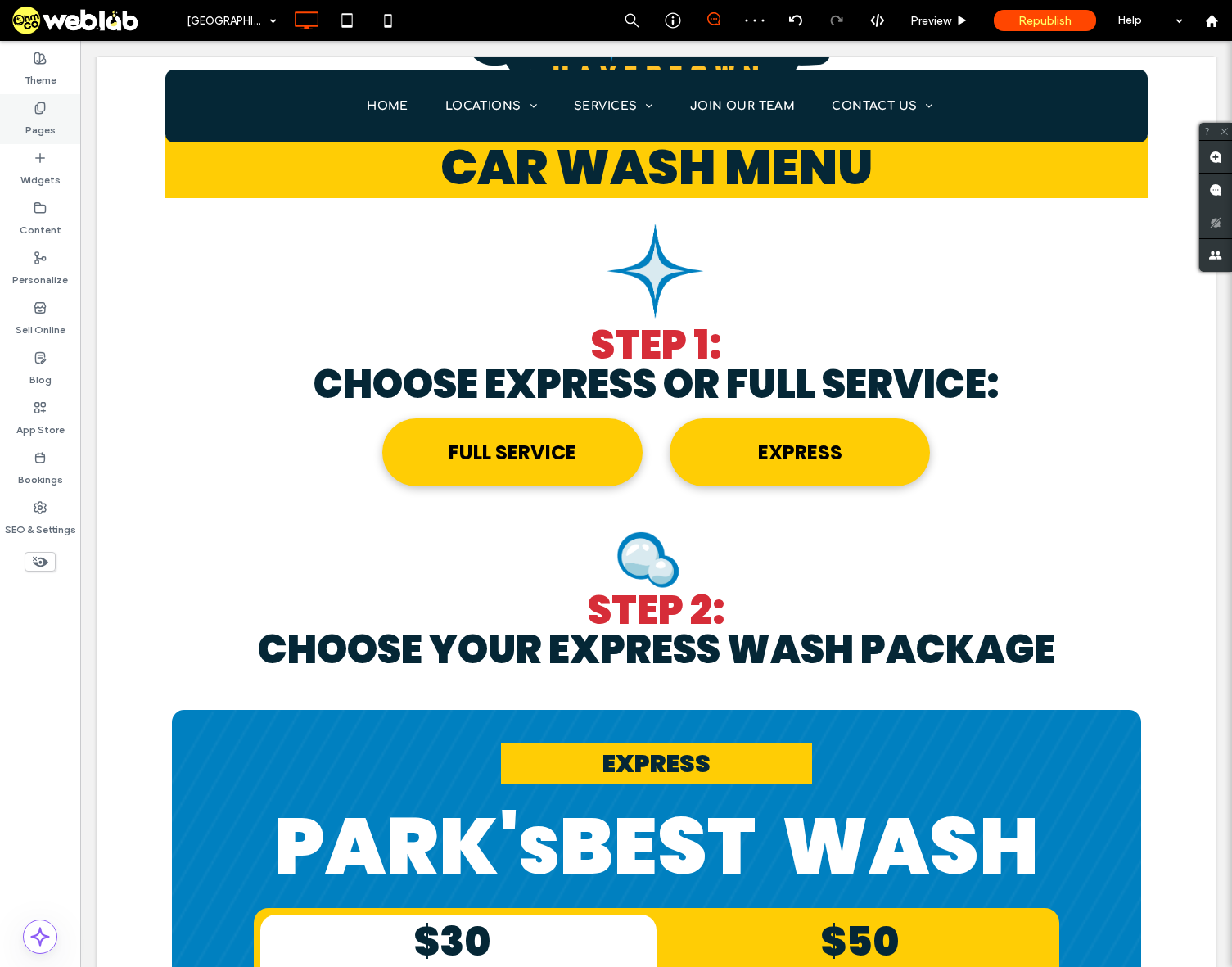
click at [35, 120] on label "Pages" at bounding box center [40, 125] width 30 height 23
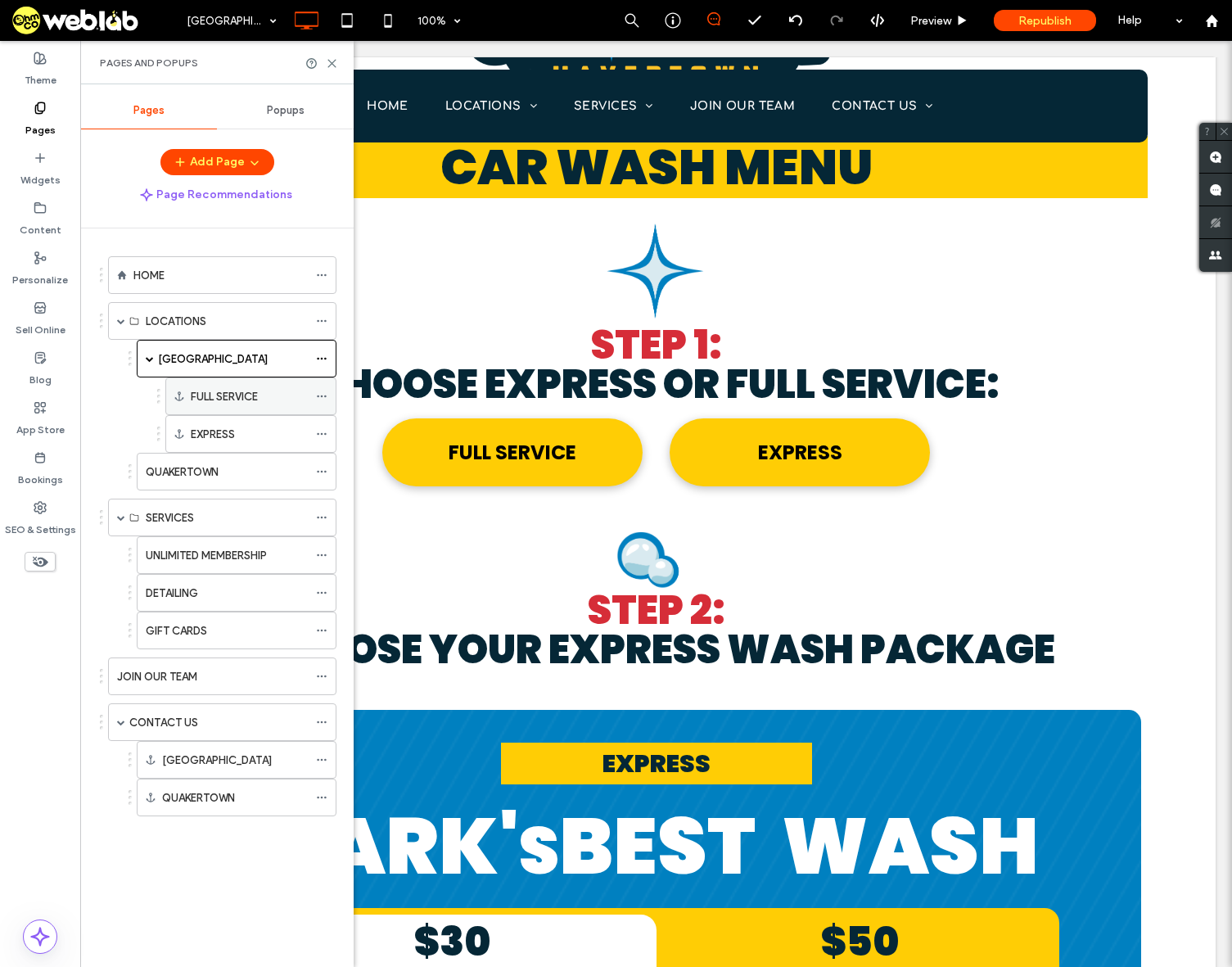
click at [324, 395] on icon at bounding box center [322, 396] width 12 height 12
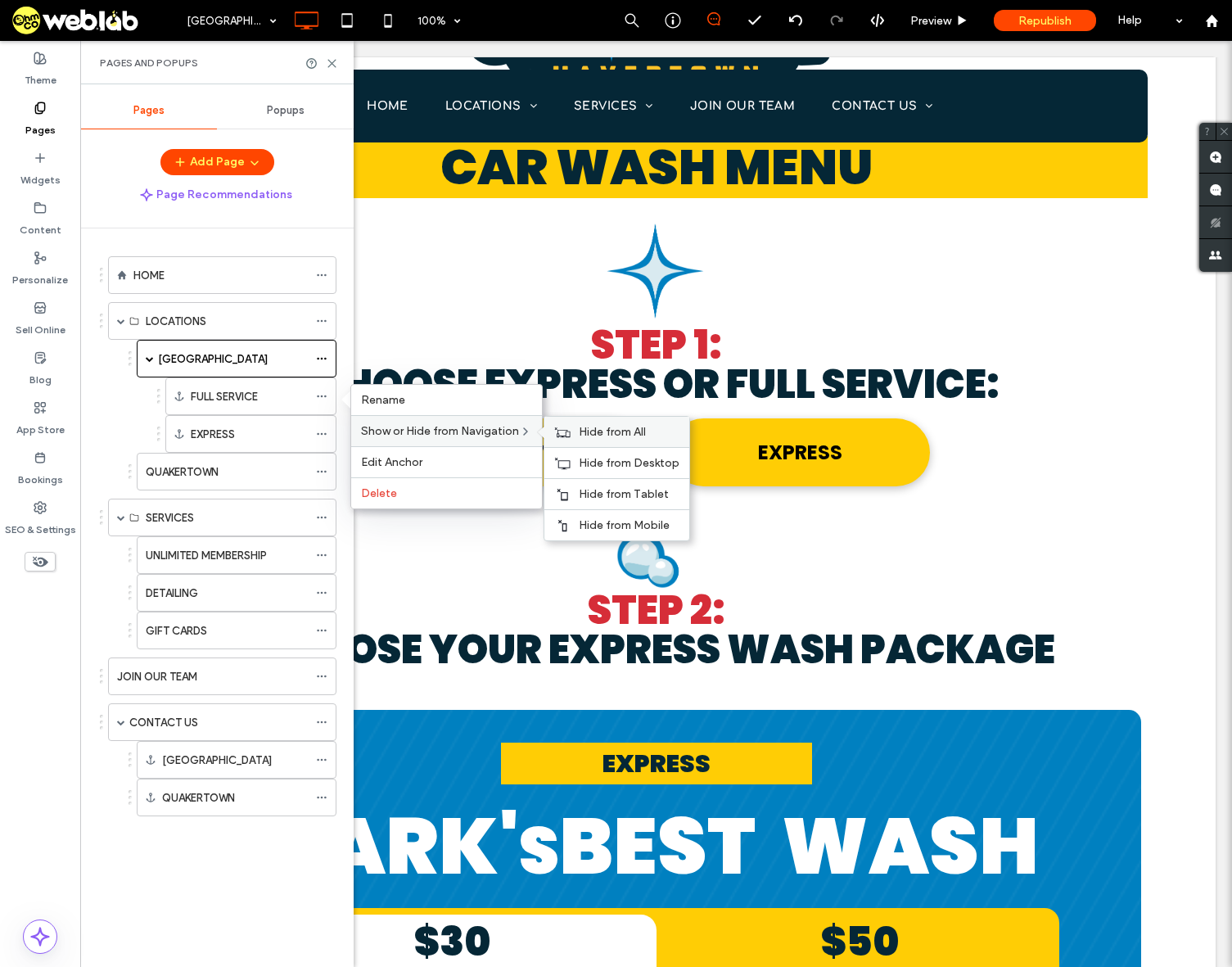
click at [599, 435] on span "Hide from All" at bounding box center [612, 432] width 67 height 14
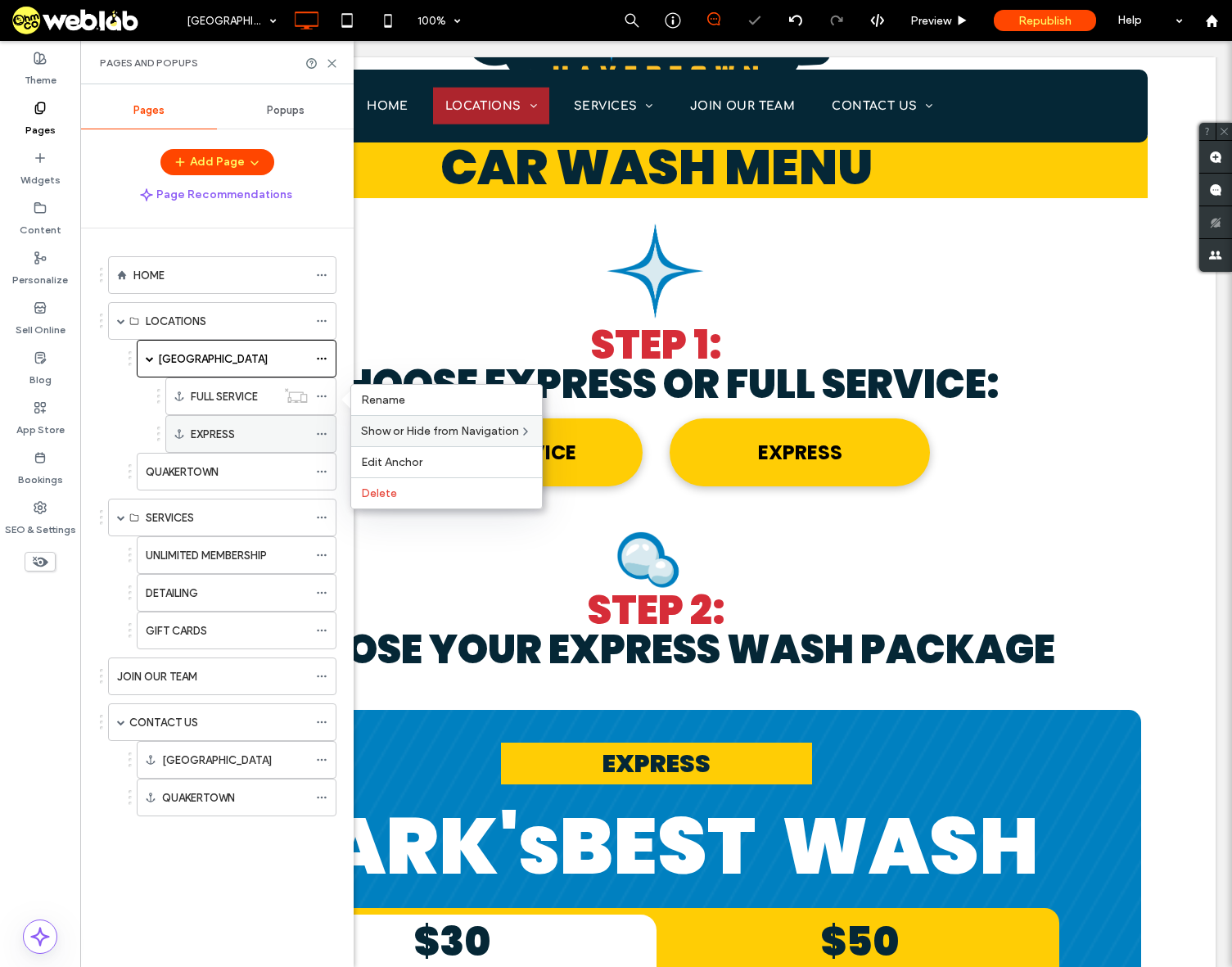
click at [319, 433] on icon at bounding box center [322, 434] width 12 height 12
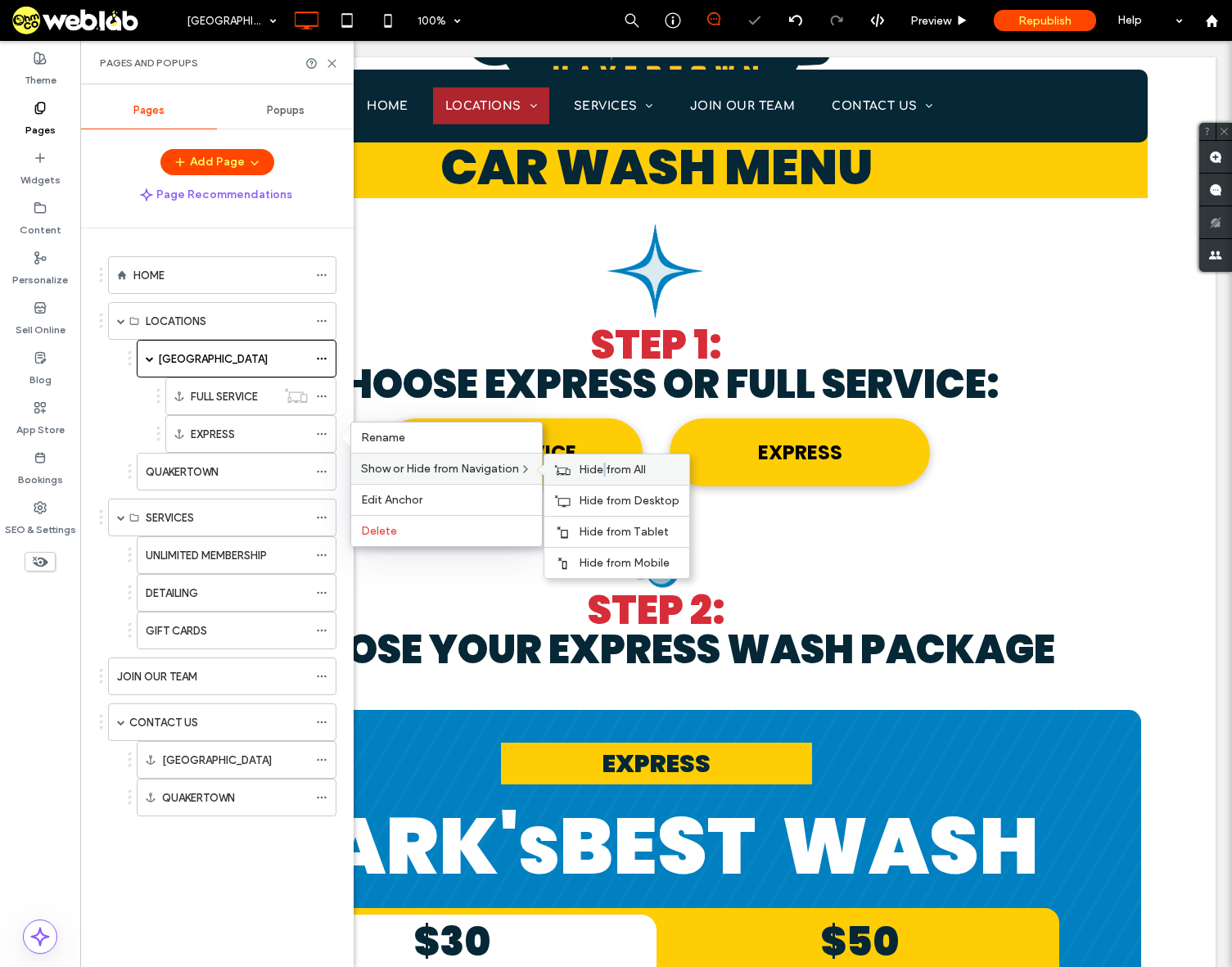
click at [608, 470] on span "Hide from All" at bounding box center [612, 469] width 67 height 14
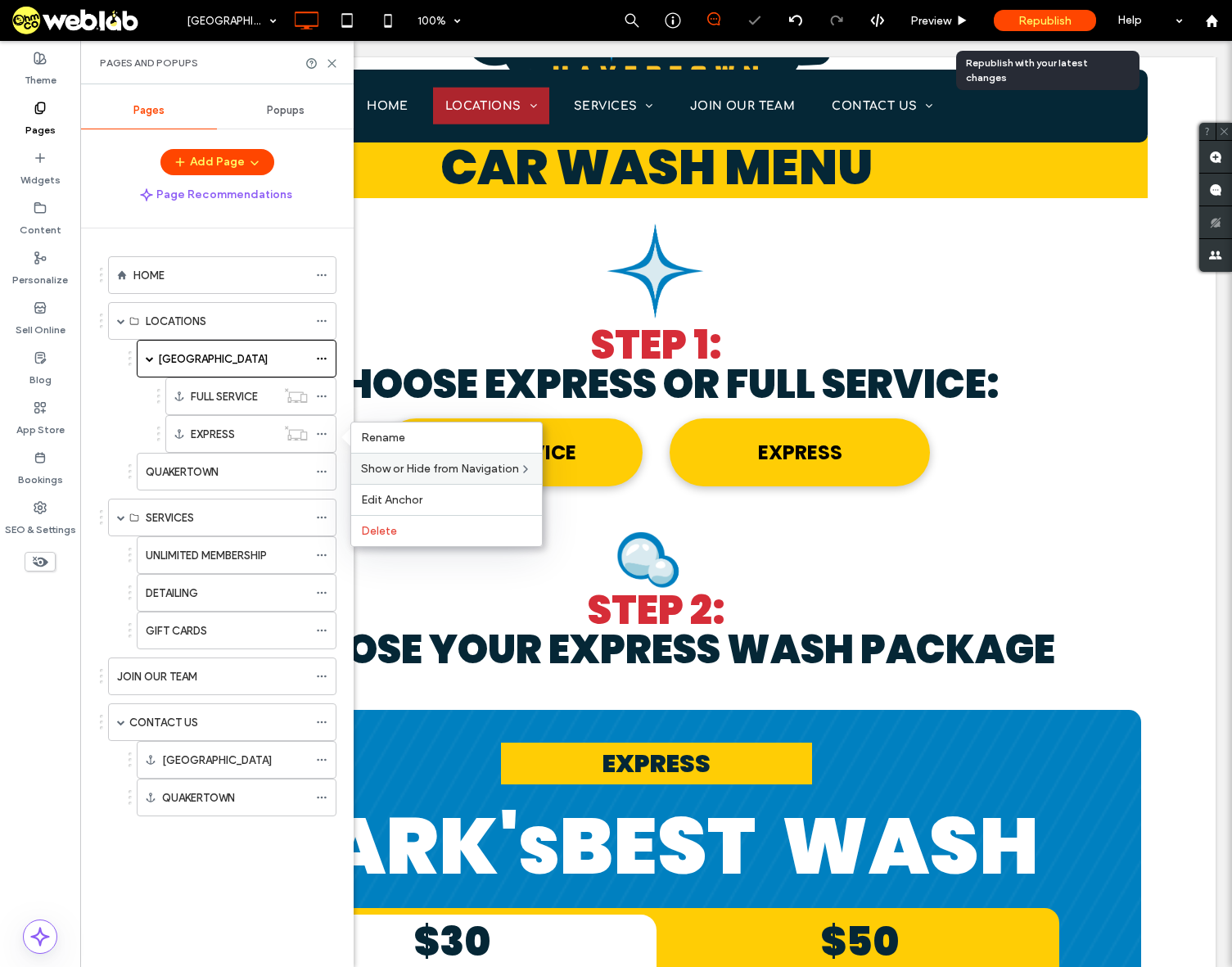
click at [1073, 20] on div "Republish" at bounding box center [1045, 20] width 103 height 21
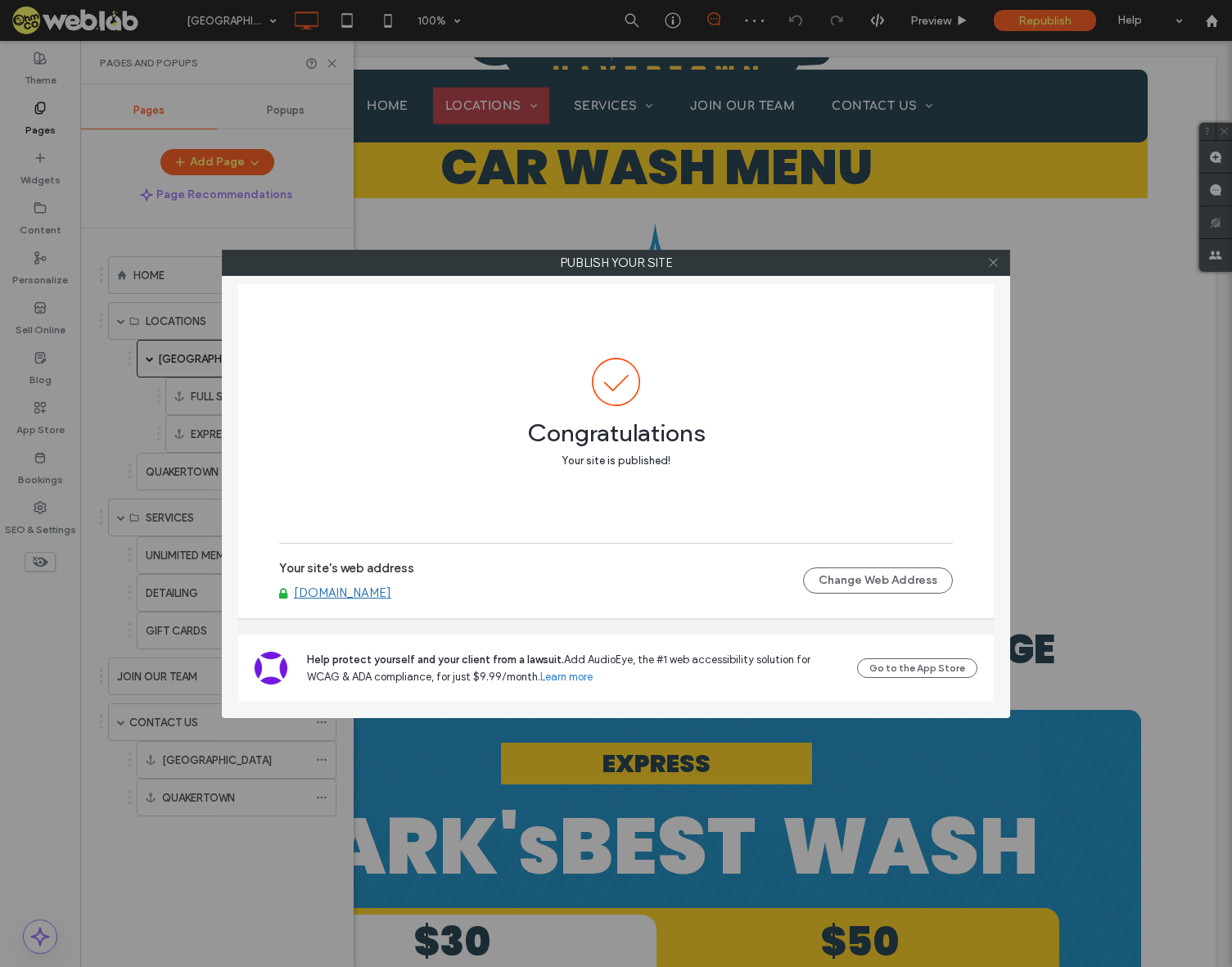
click at [990, 264] on icon at bounding box center [994, 263] width 13 height 13
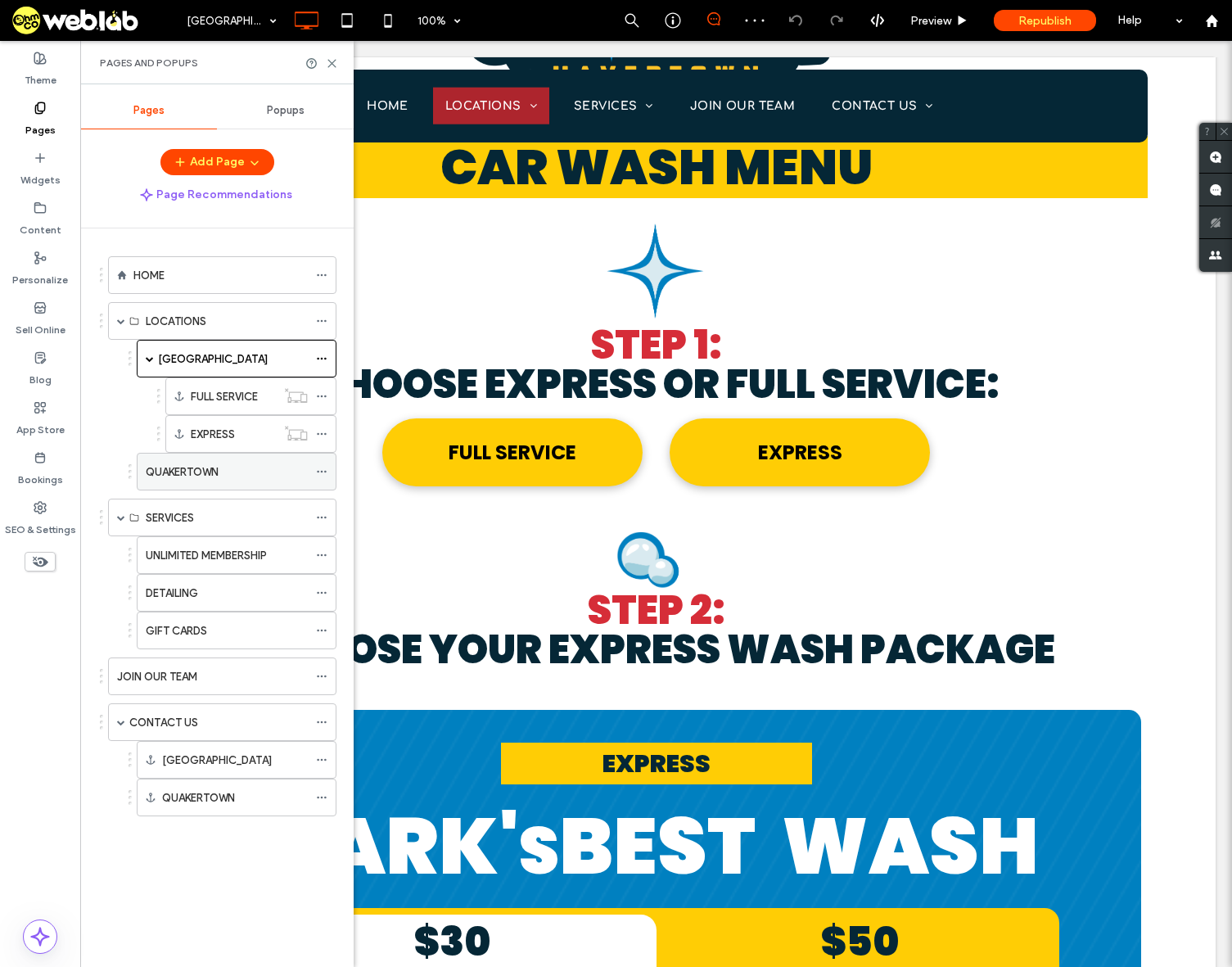
click at [168, 470] on label "QUAKERTOWN" at bounding box center [182, 473] width 73 height 29
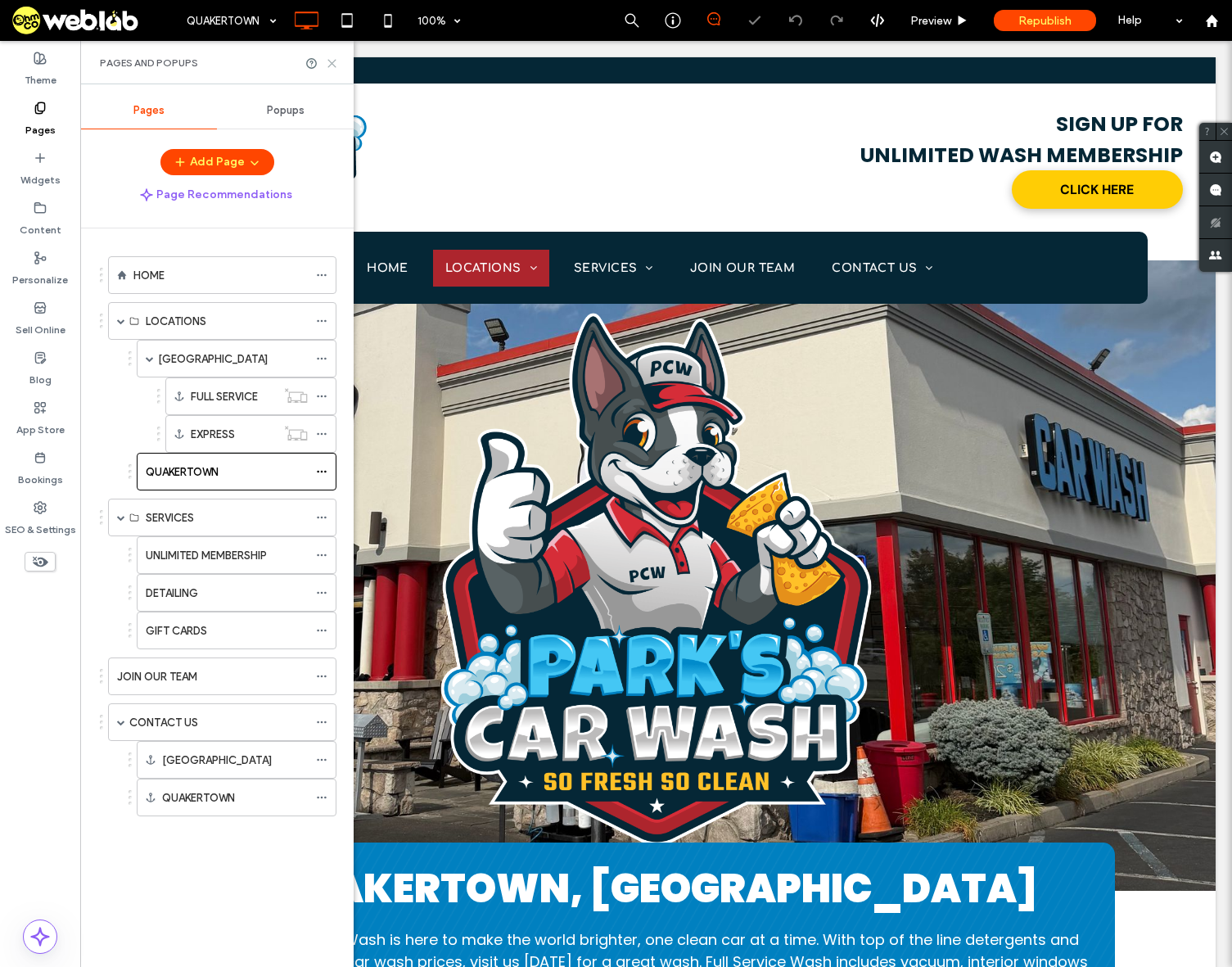
drag, startPoint x: 334, startPoint y: 65, endPoint x: 525, endPoint y: 429, distance: 411.1
click at [334, 65] on use at bounding box center [332, 64] width 7 height 7
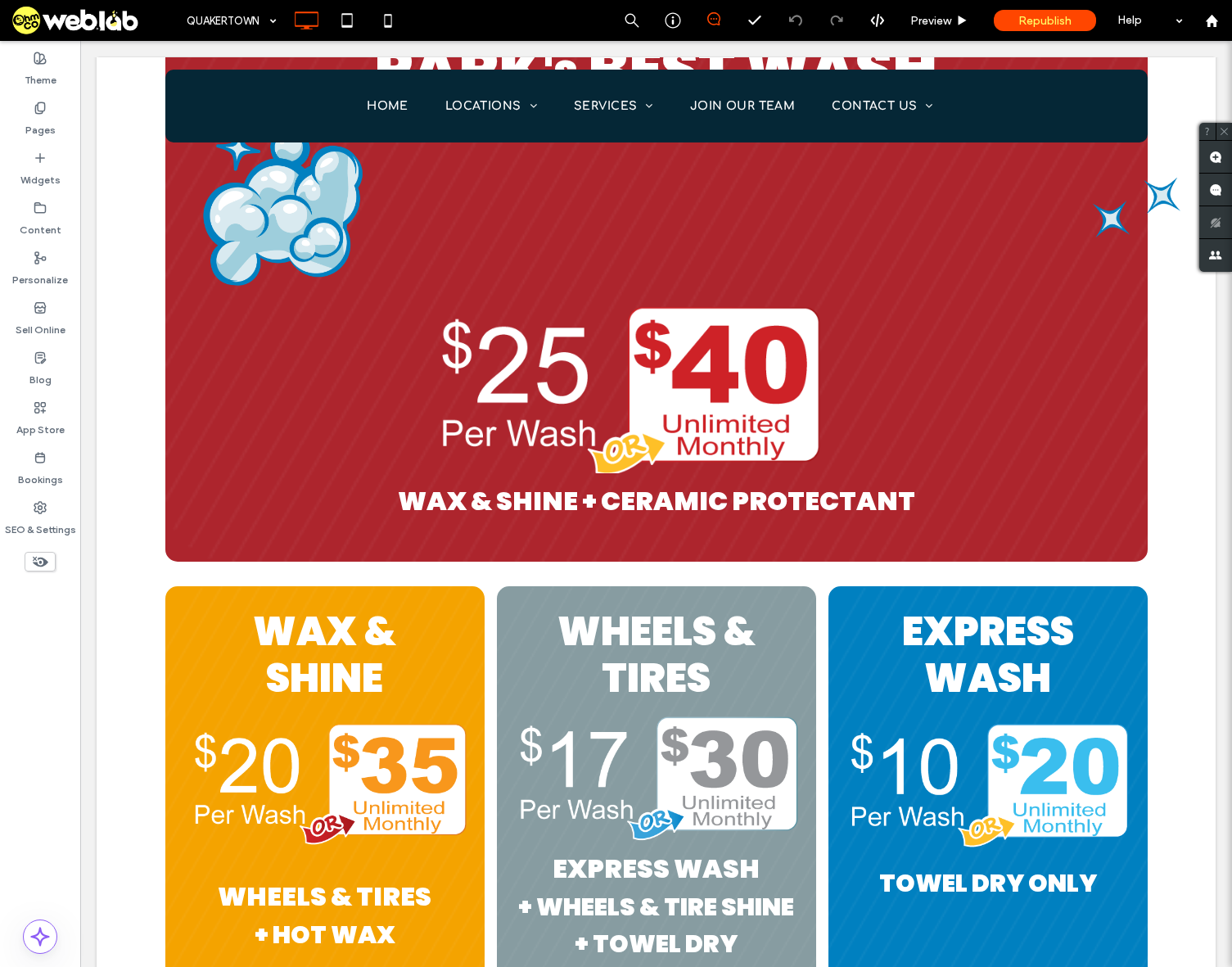
scroll to position [2948, 0]
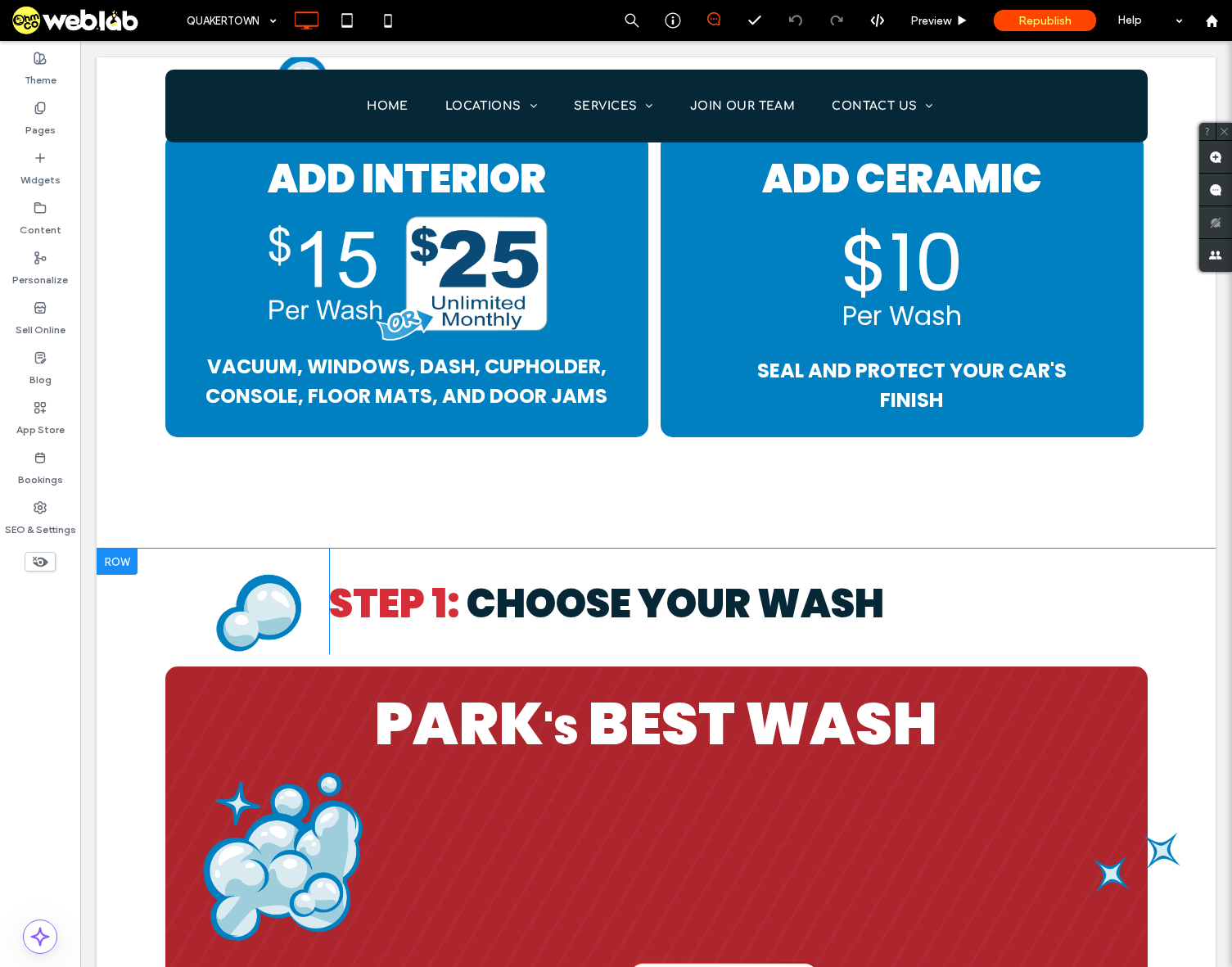
click at [123, 559] on div at bounding box center [116, 562] width 41 height 26
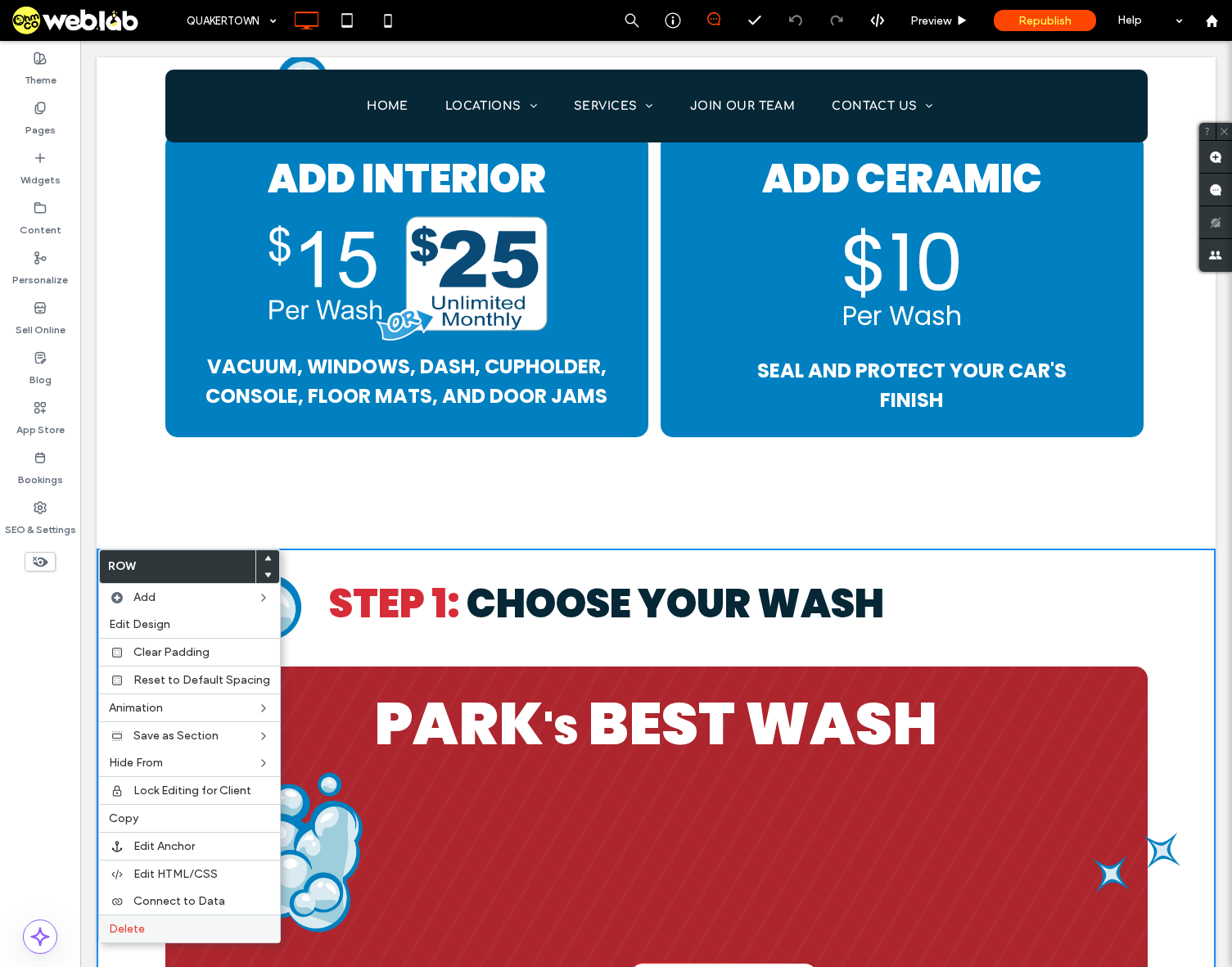
click at [139, 935] on span "Delete" at bounding box center [127, 929] width 36 height 14
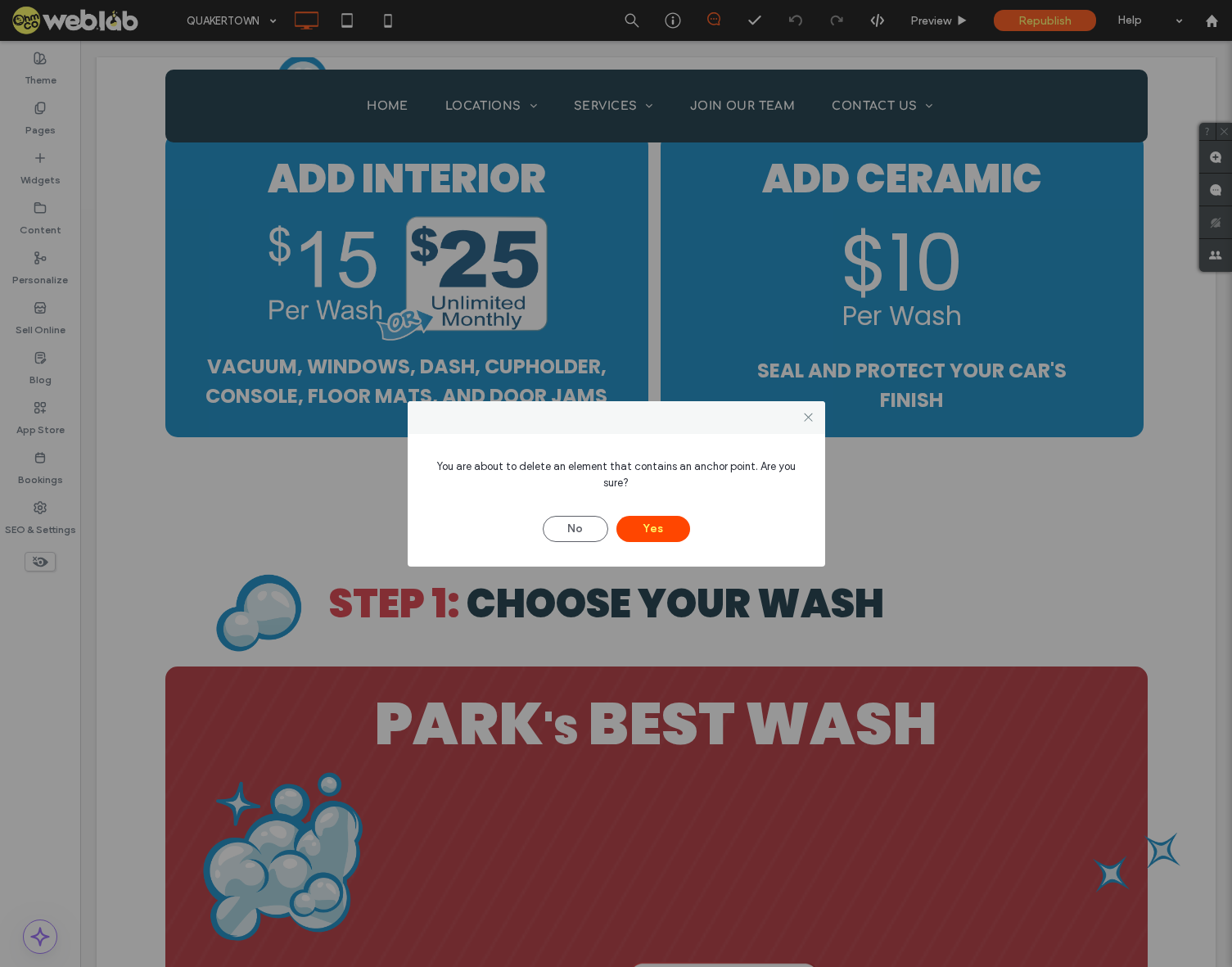
click at [655, 514] on div "No Yes" at bounding box center [616, 521] width 368 height 43
click at [655, 526] on button "Yes" at bounding box center [652, 529] width 74 height 26
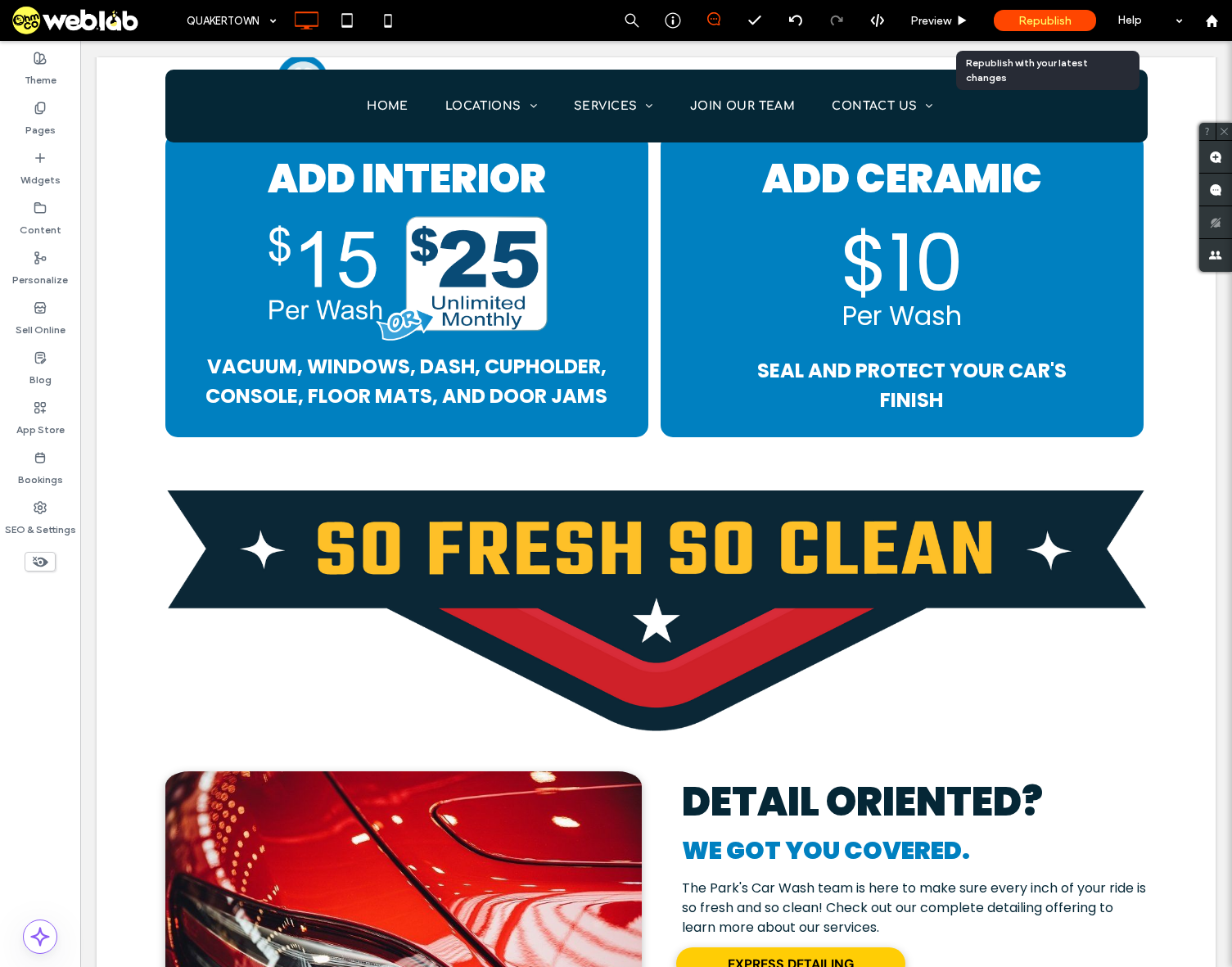
click at [1050, 22] on span "Republish" at bounding box center [1045, 20] width 54 height 14
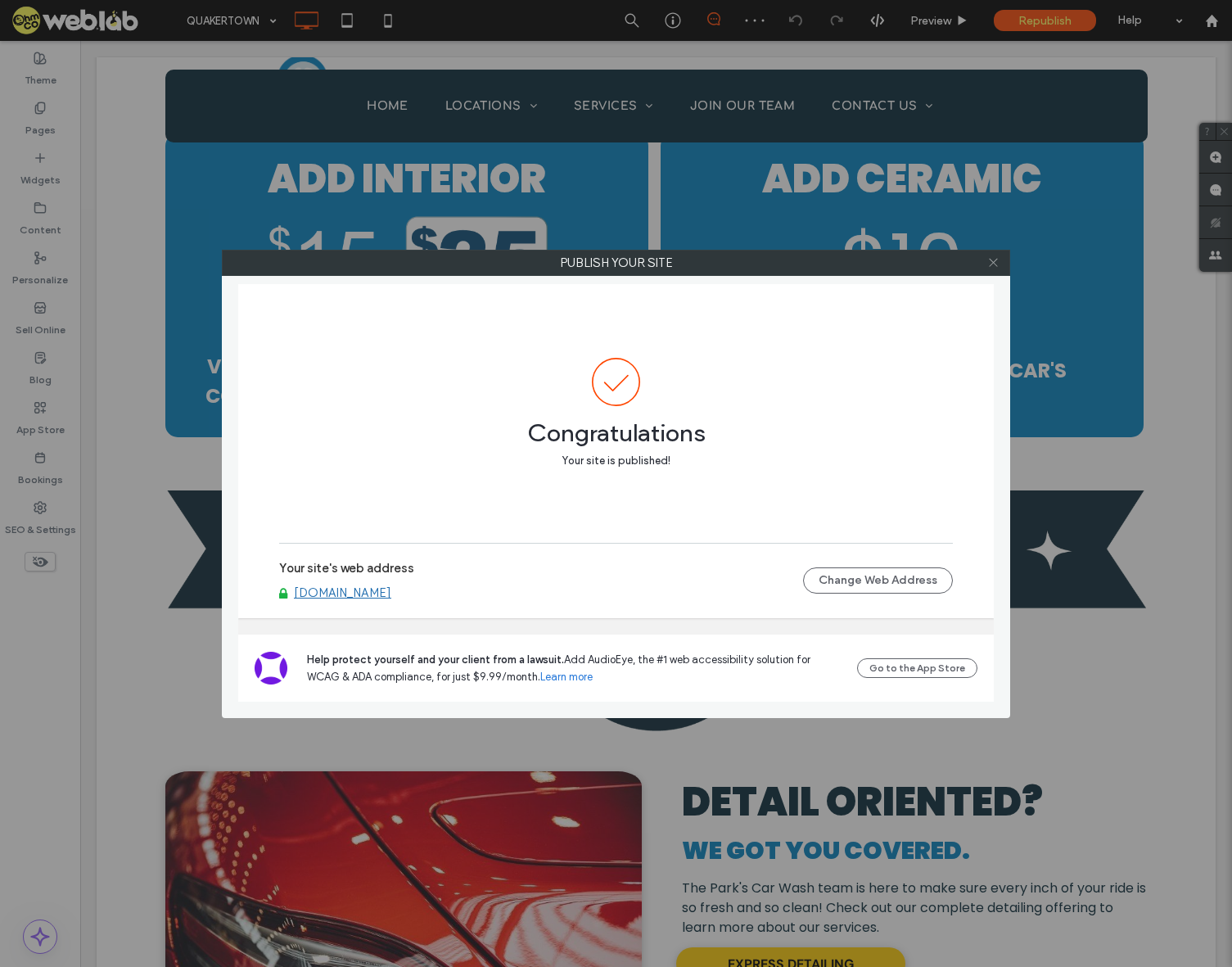
click at [989, 264] on icon at bounding box center [994, 263] width 13 height 13
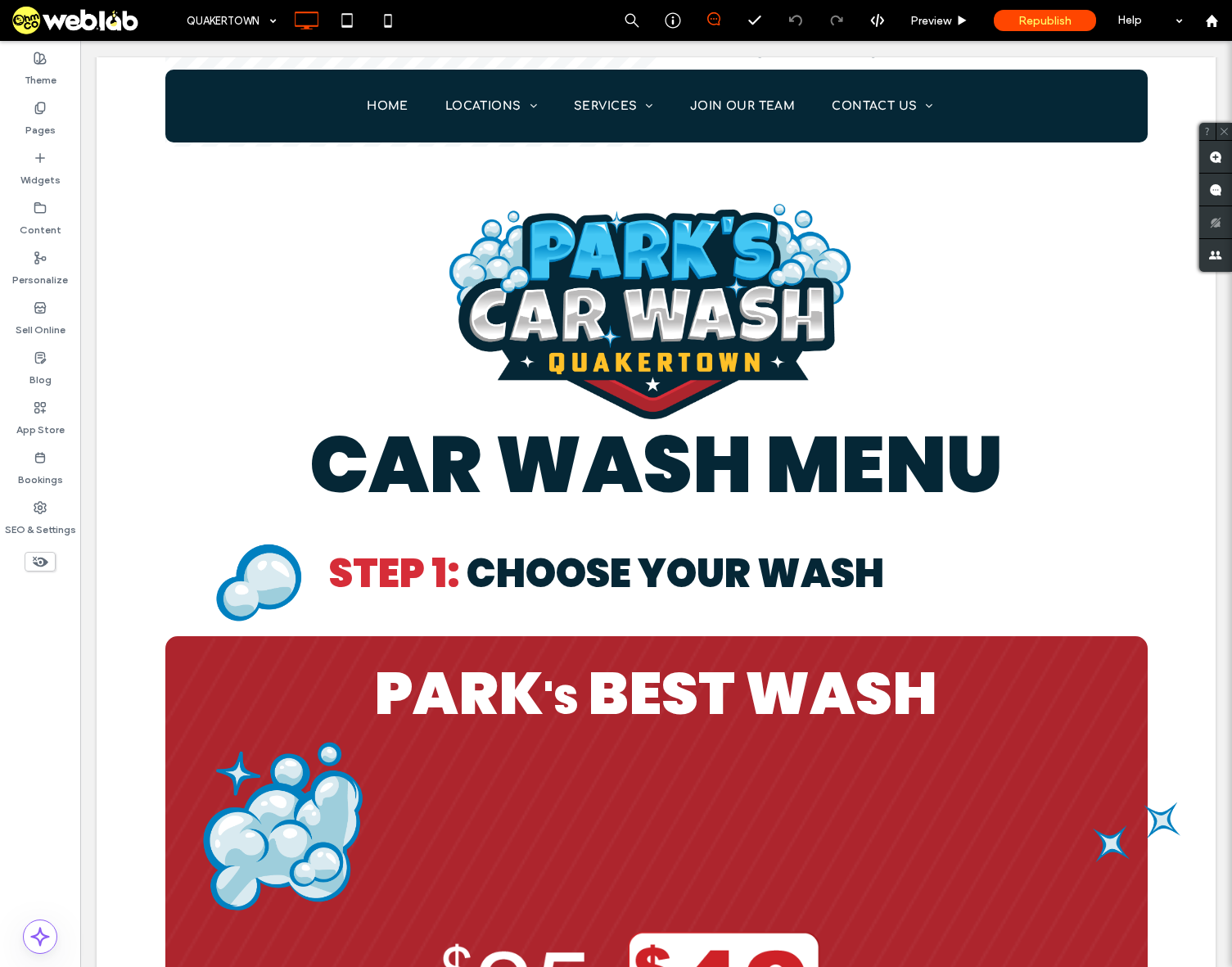
scroll to position [1638, 0]
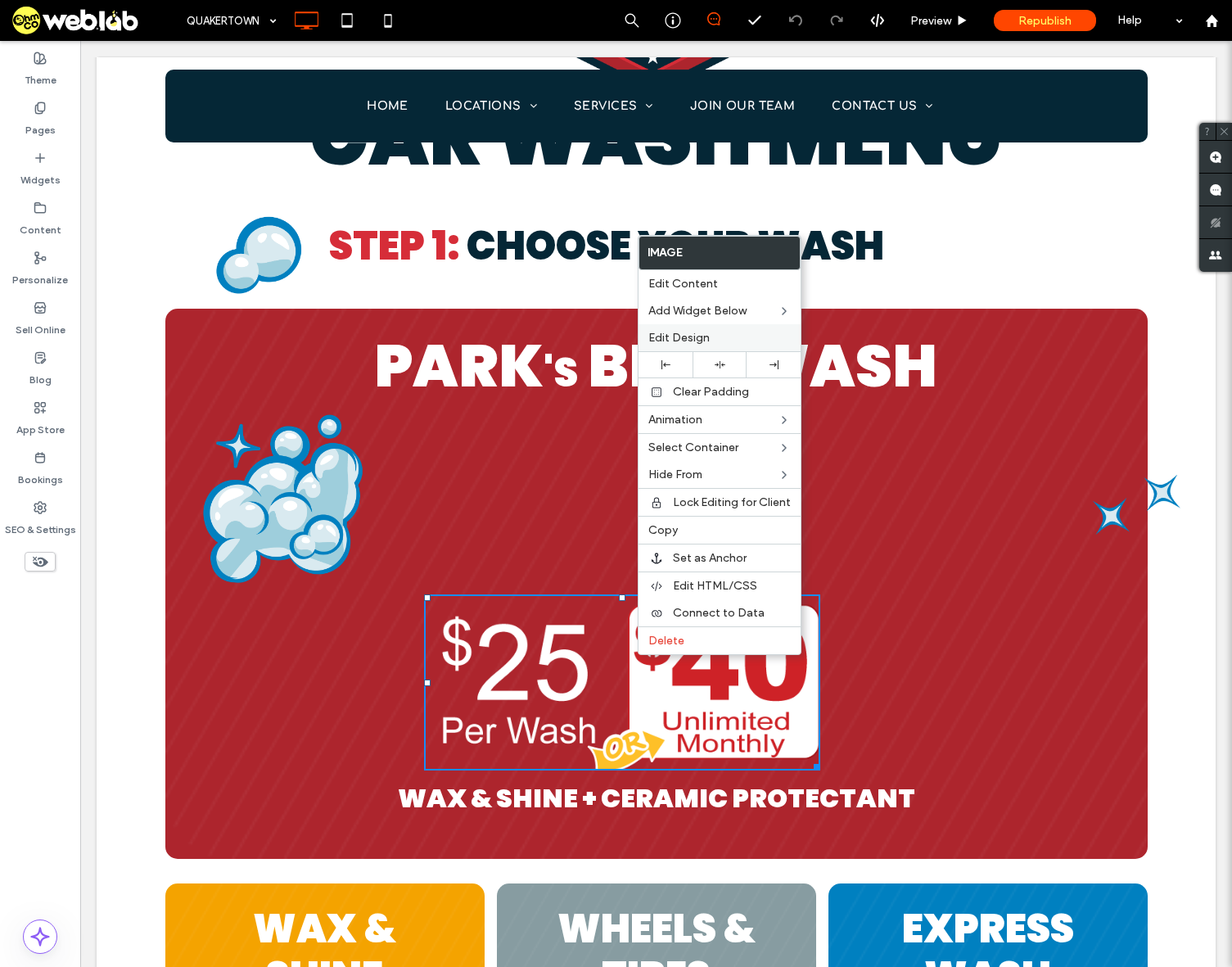
click at [706, 335] on span "Edit Design" at bounding box center [680, 337] width 62 height 14
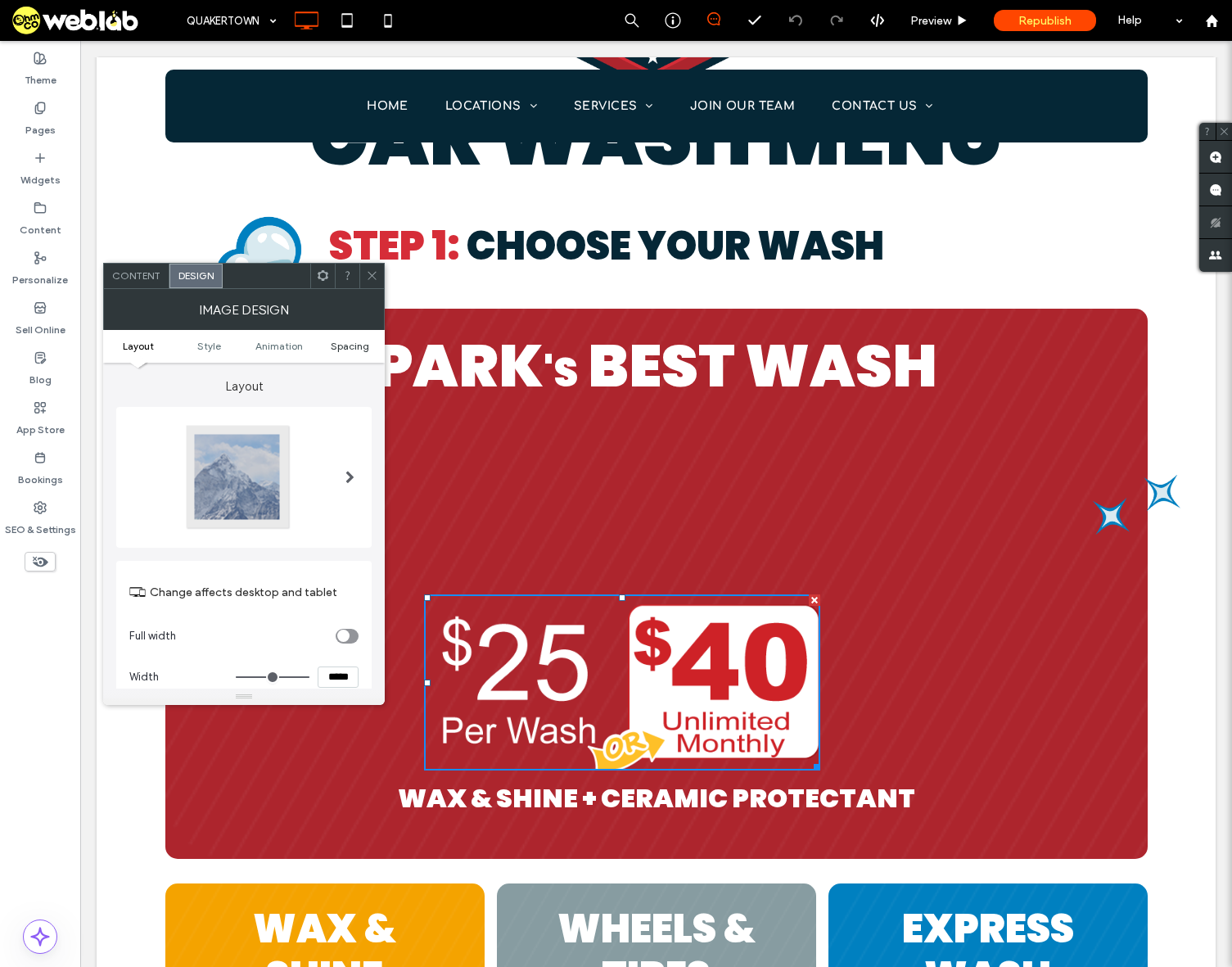
click at [338, 347] on span "Spacing" at bounding box center [350, 346] width 38 height 13
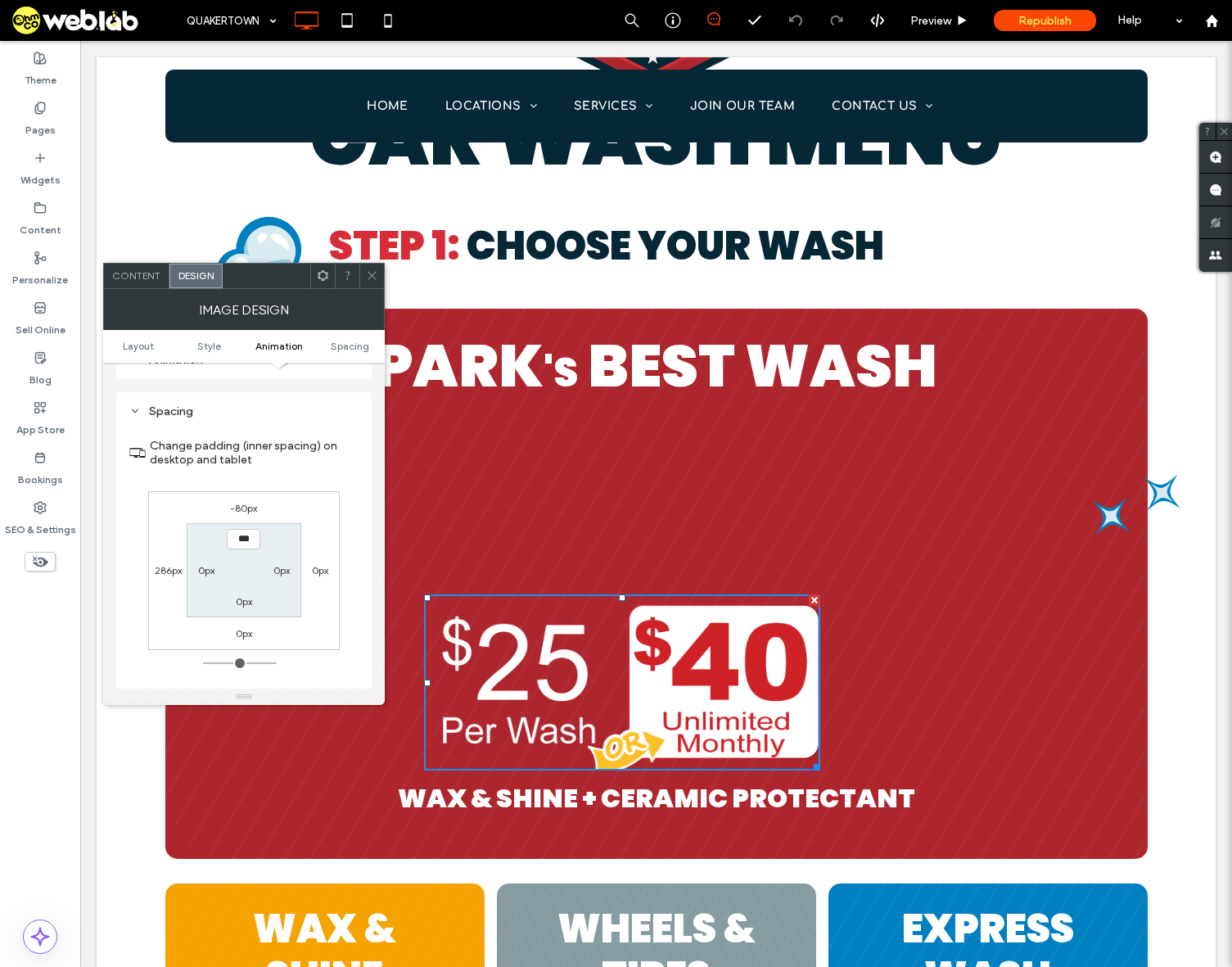
scroll to position [823, 0]
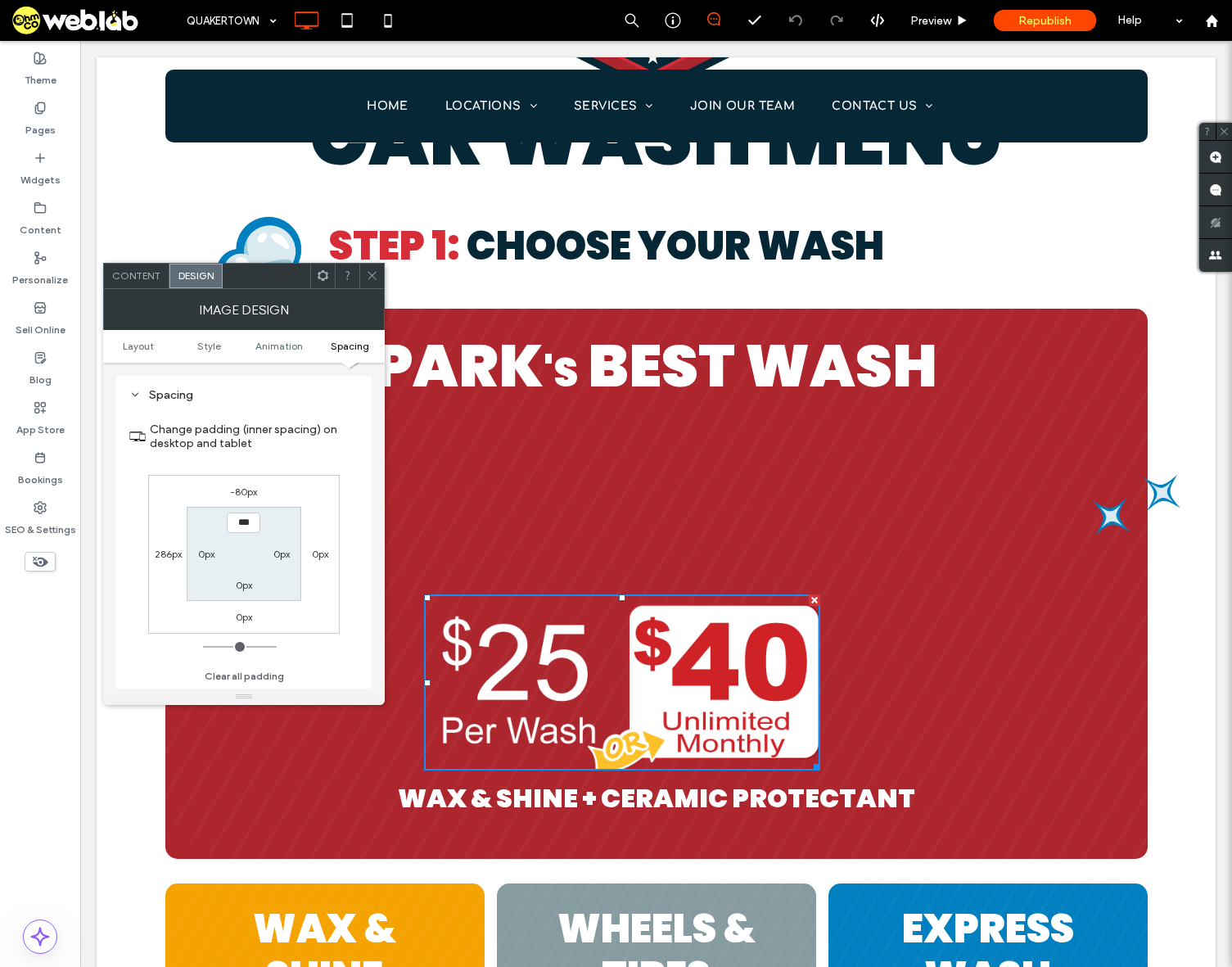
click at [245, 491] on label "-80px" at bounding box center [243, 492] width 27 height 13
type input "*"
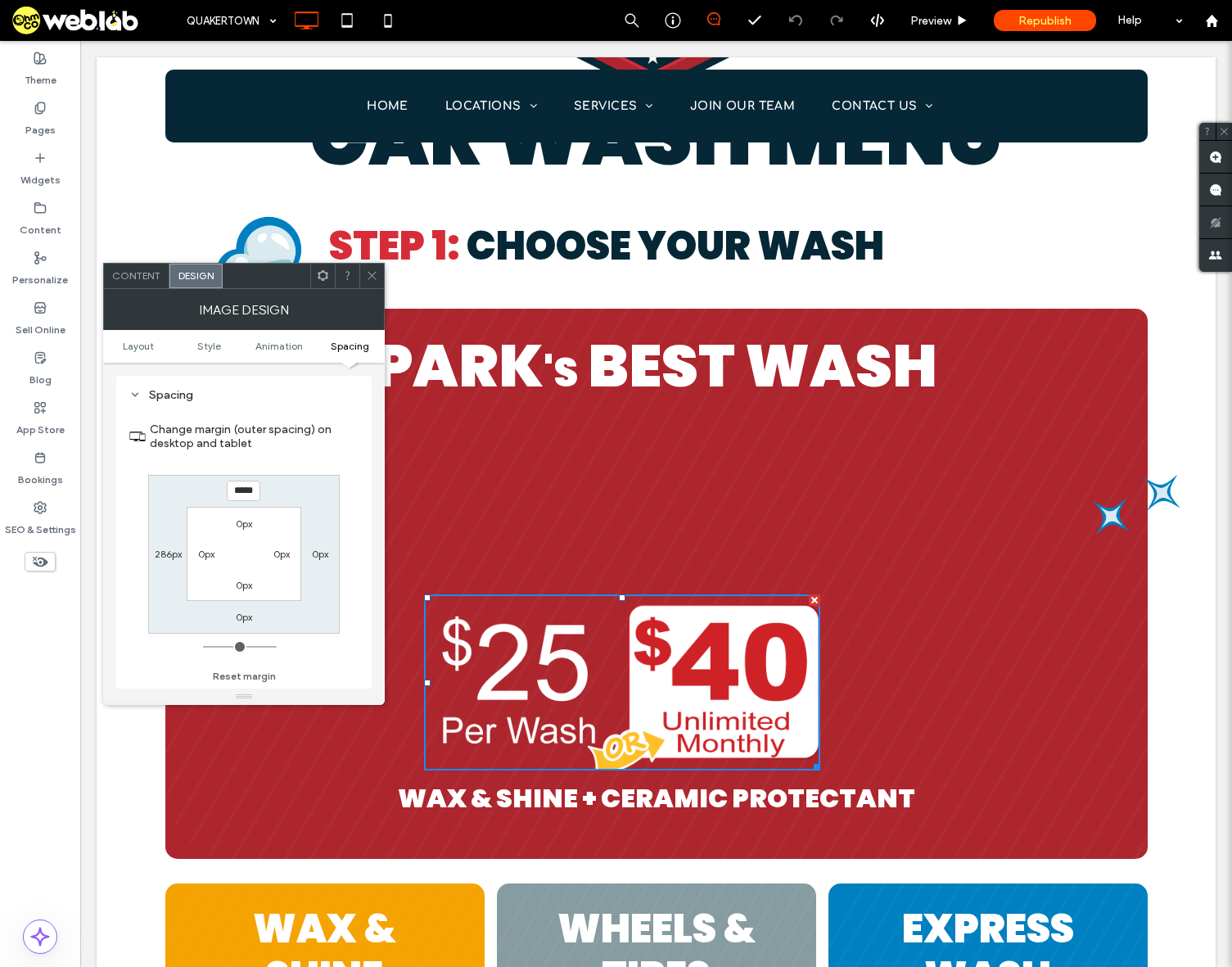
click at [367, 269] on icon at bounding box center [373, 275] width 13 height 13
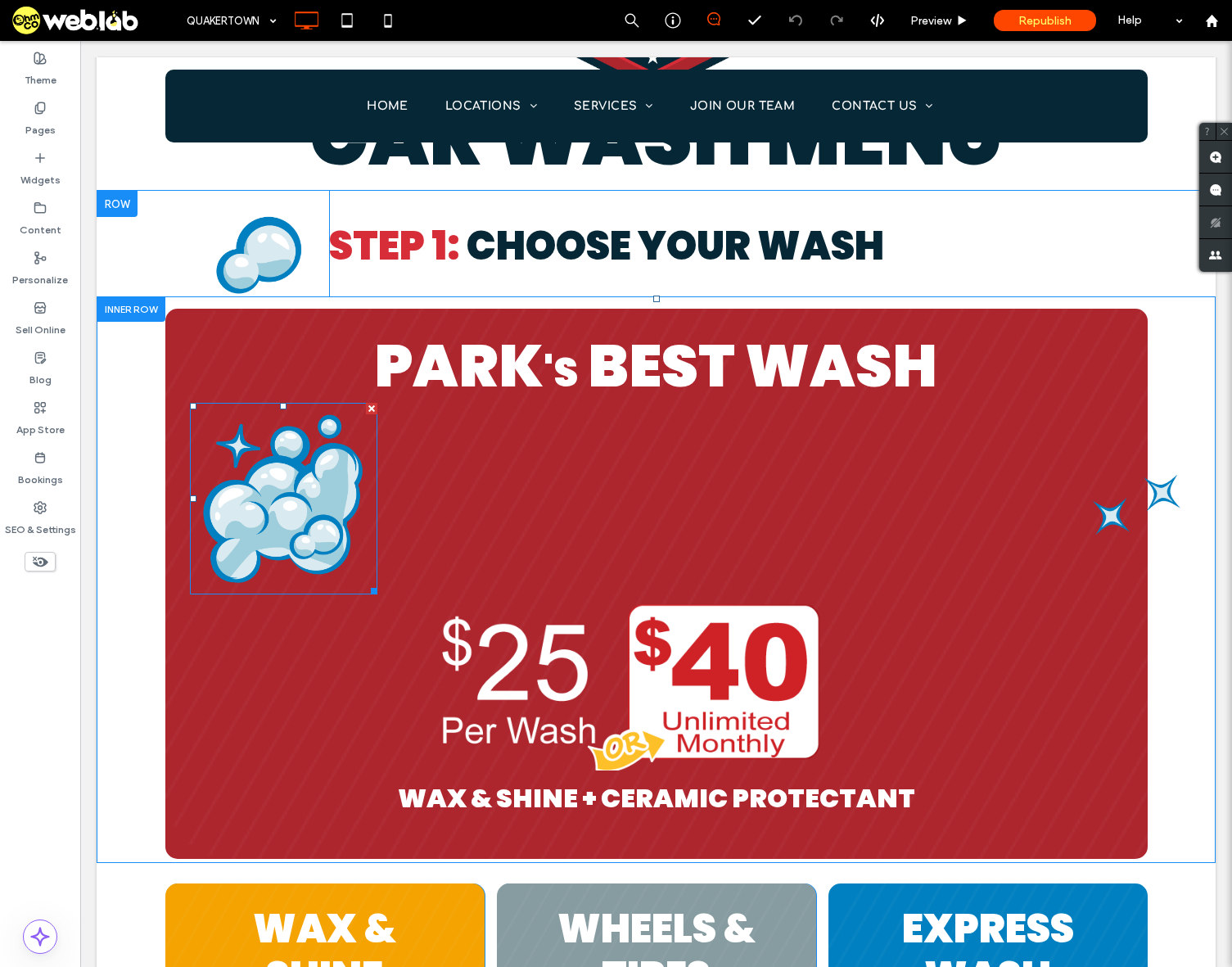
click at [366, 411] on div at bounding box center [372, 408] width 12 height 12
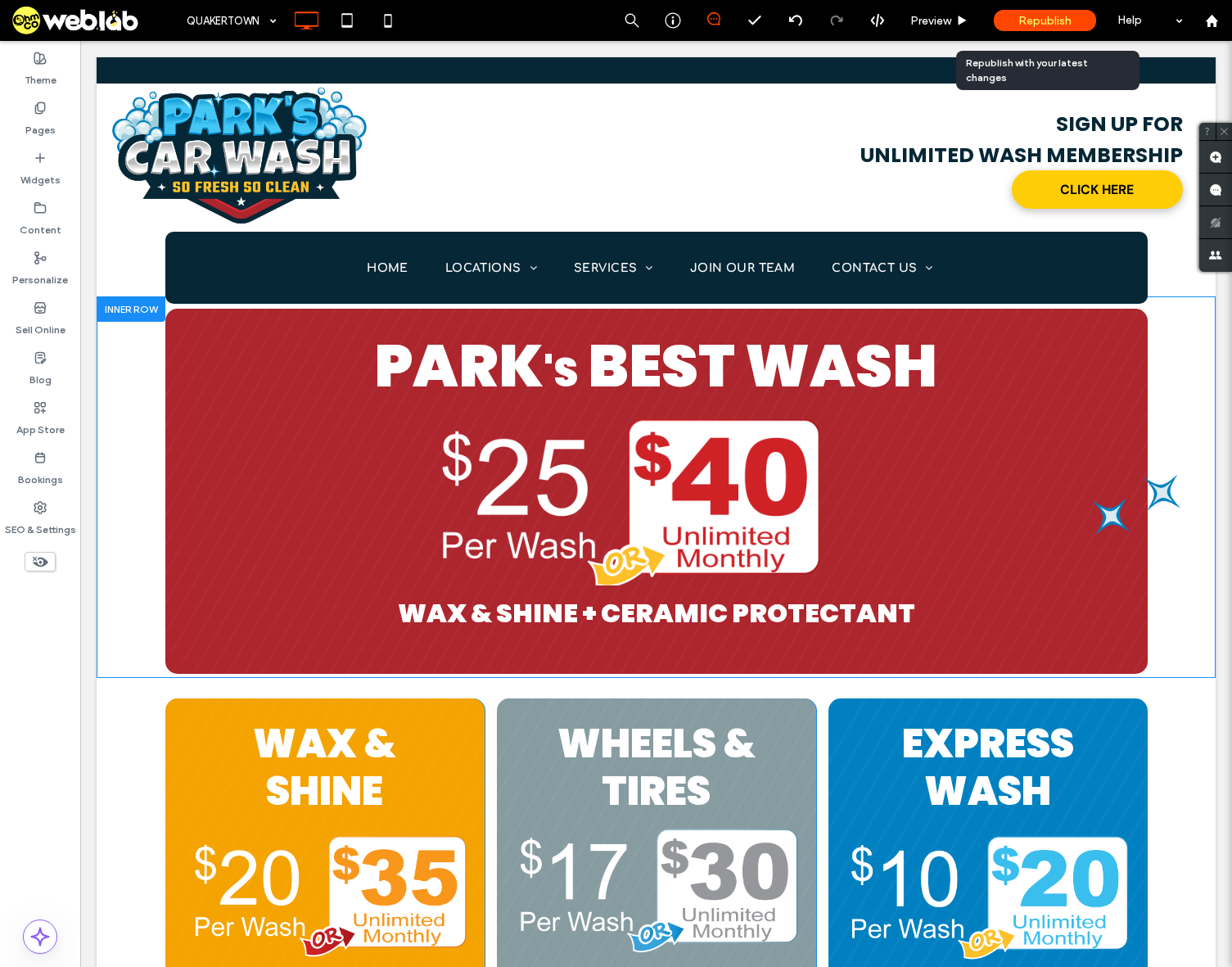
click at [1067, 14] on span "Republish" at bounding box center [1045, 20] width 54 height 14
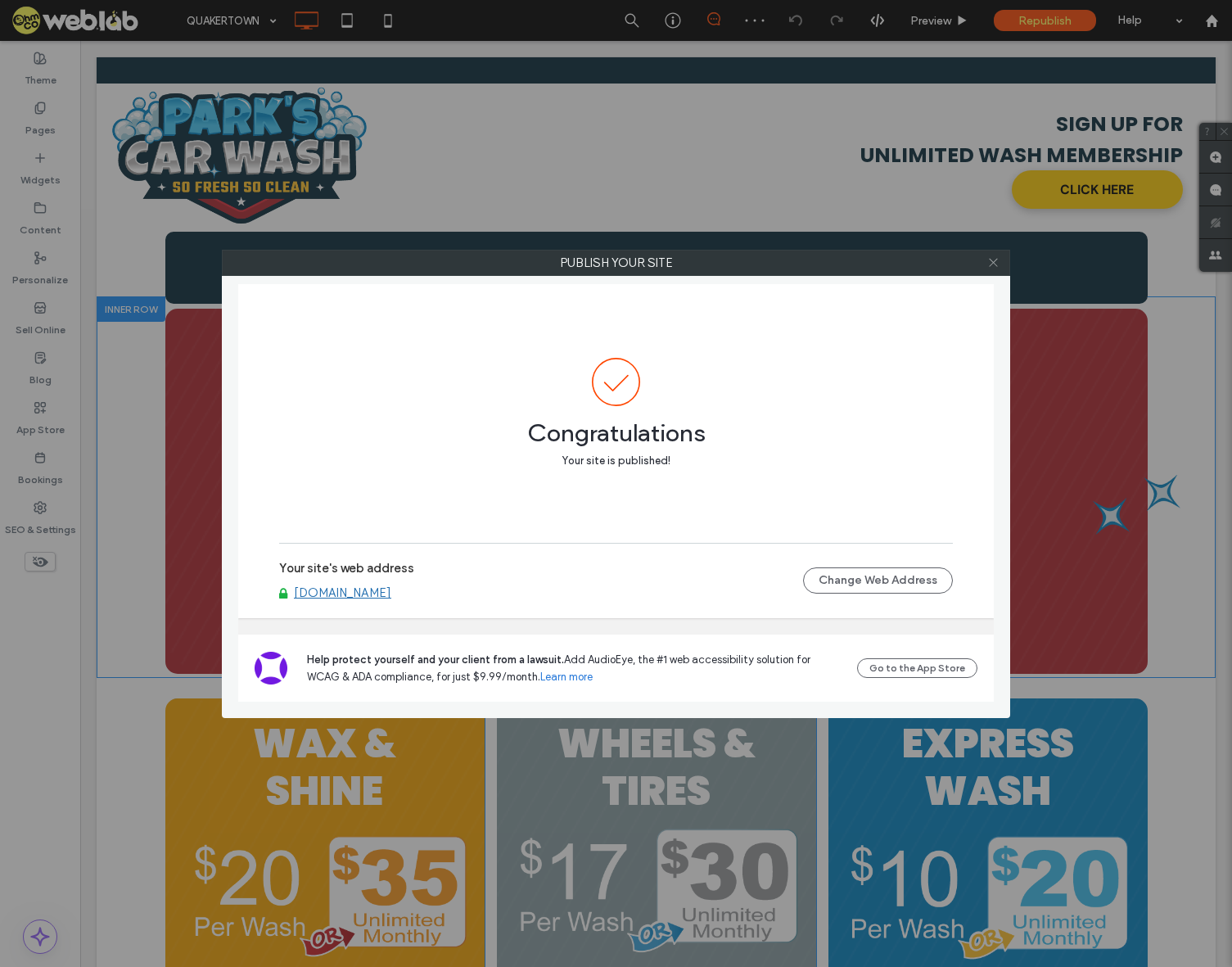
click at [989, 252] on span at bounding box center [994, 263] width 13 height 25
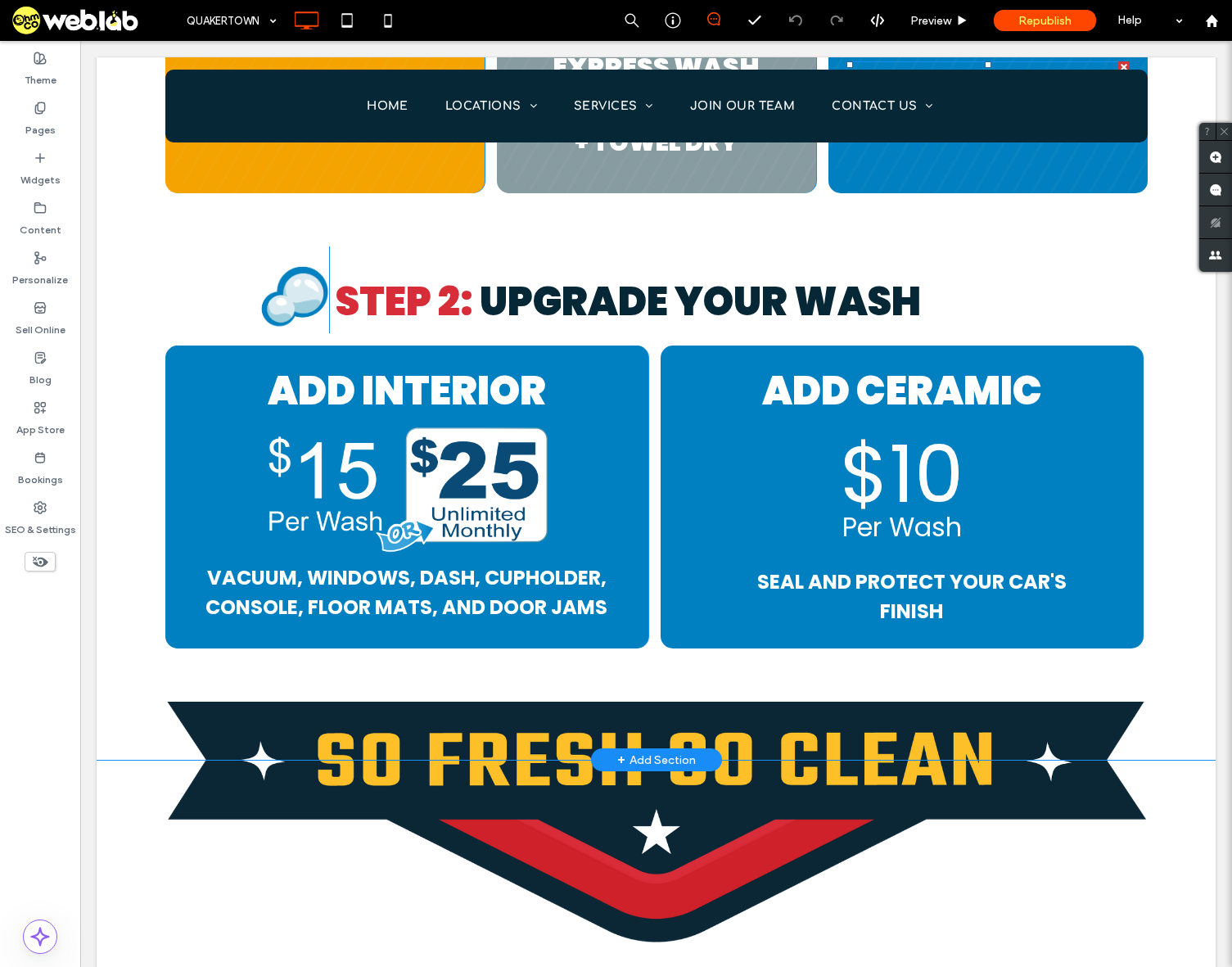
scroll to position [2620, 0]
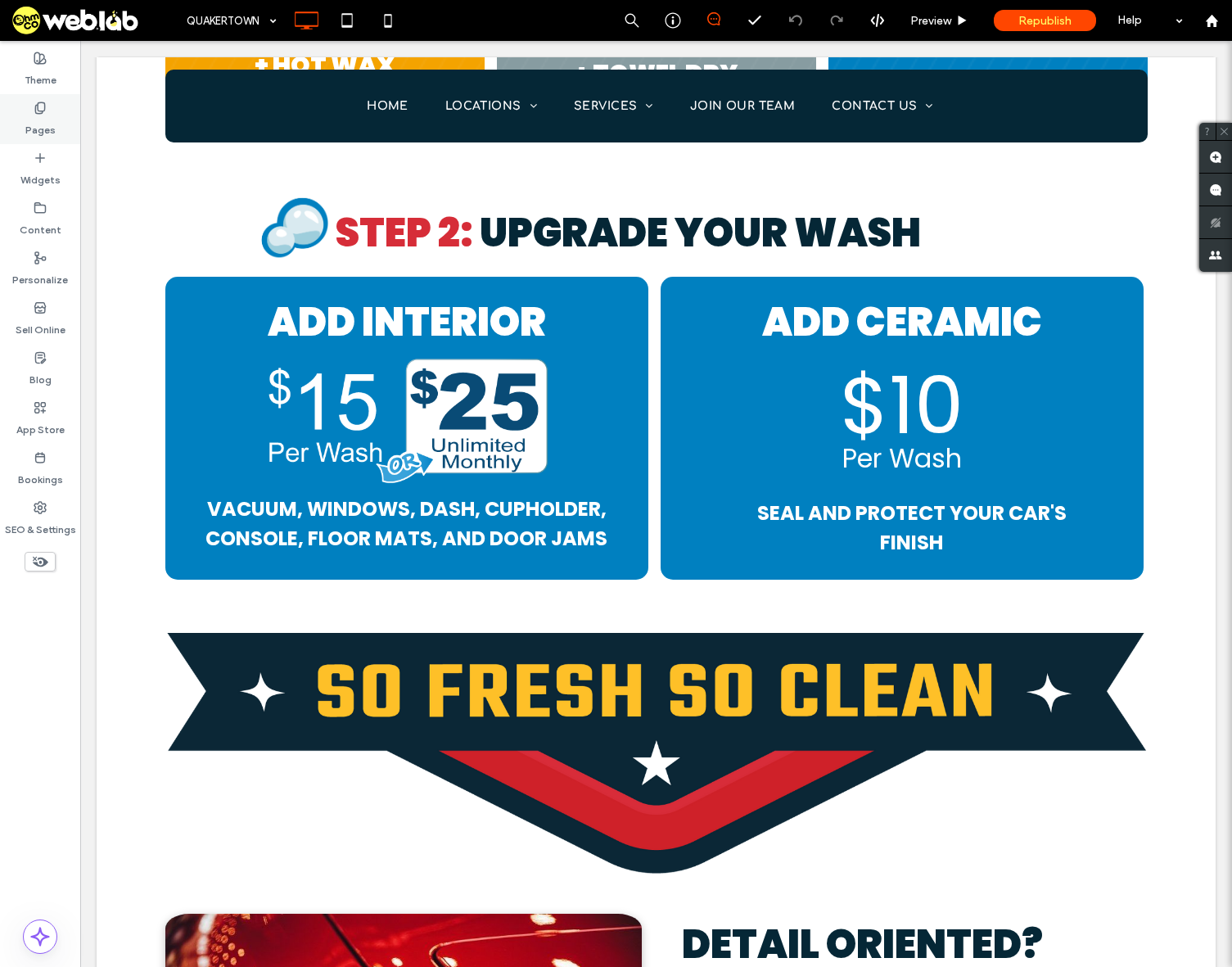
click at [35, 125] on label "Pages" at bounding box center [40, 125] width 30 height 23
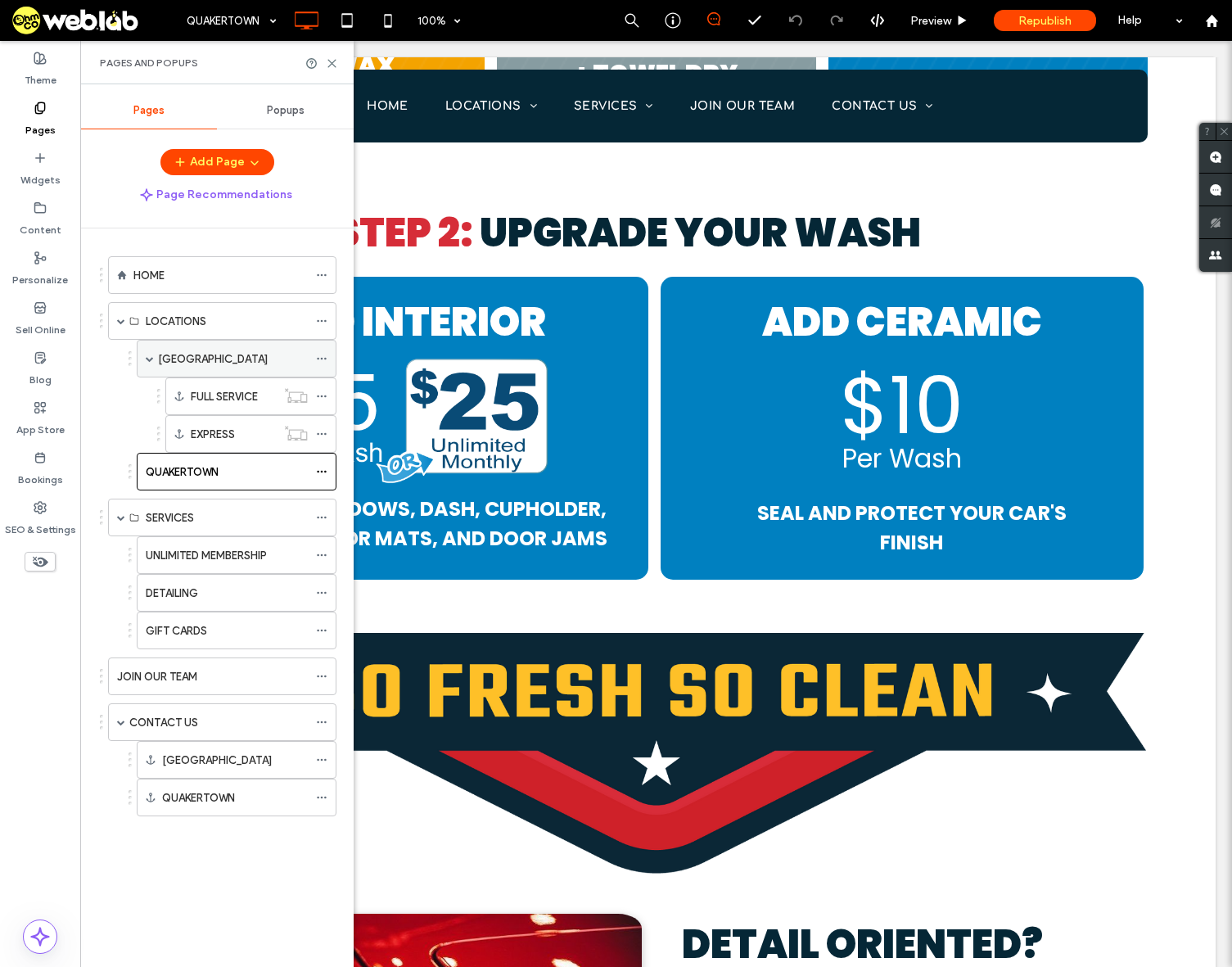
click at [225, 367] on label "[GEOGRAPHIC_DATA]" at bounding box center [213, 359] width 110 height 29
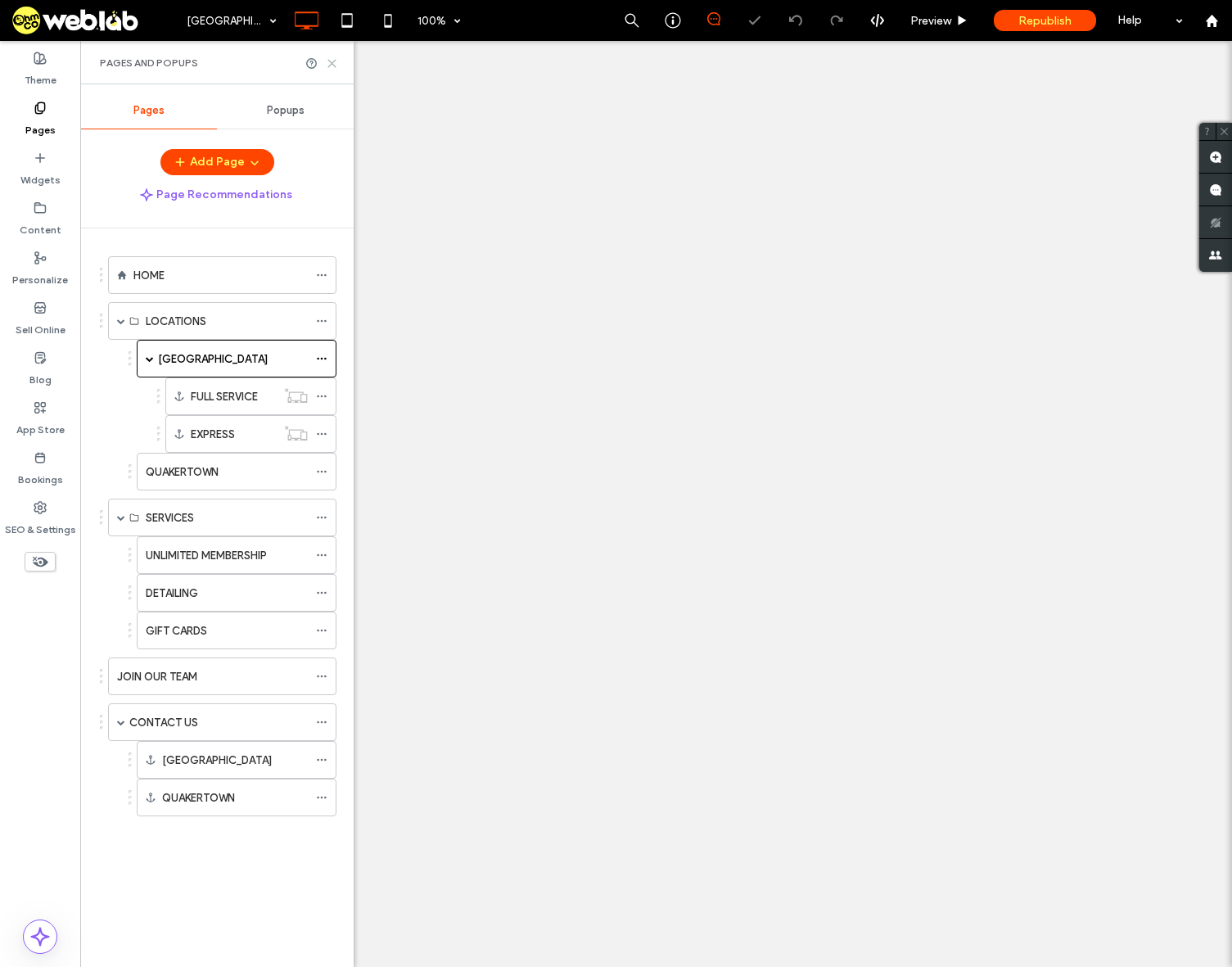
click at [330, 65] on use at bounding box center [332, 64] width 7 height 7
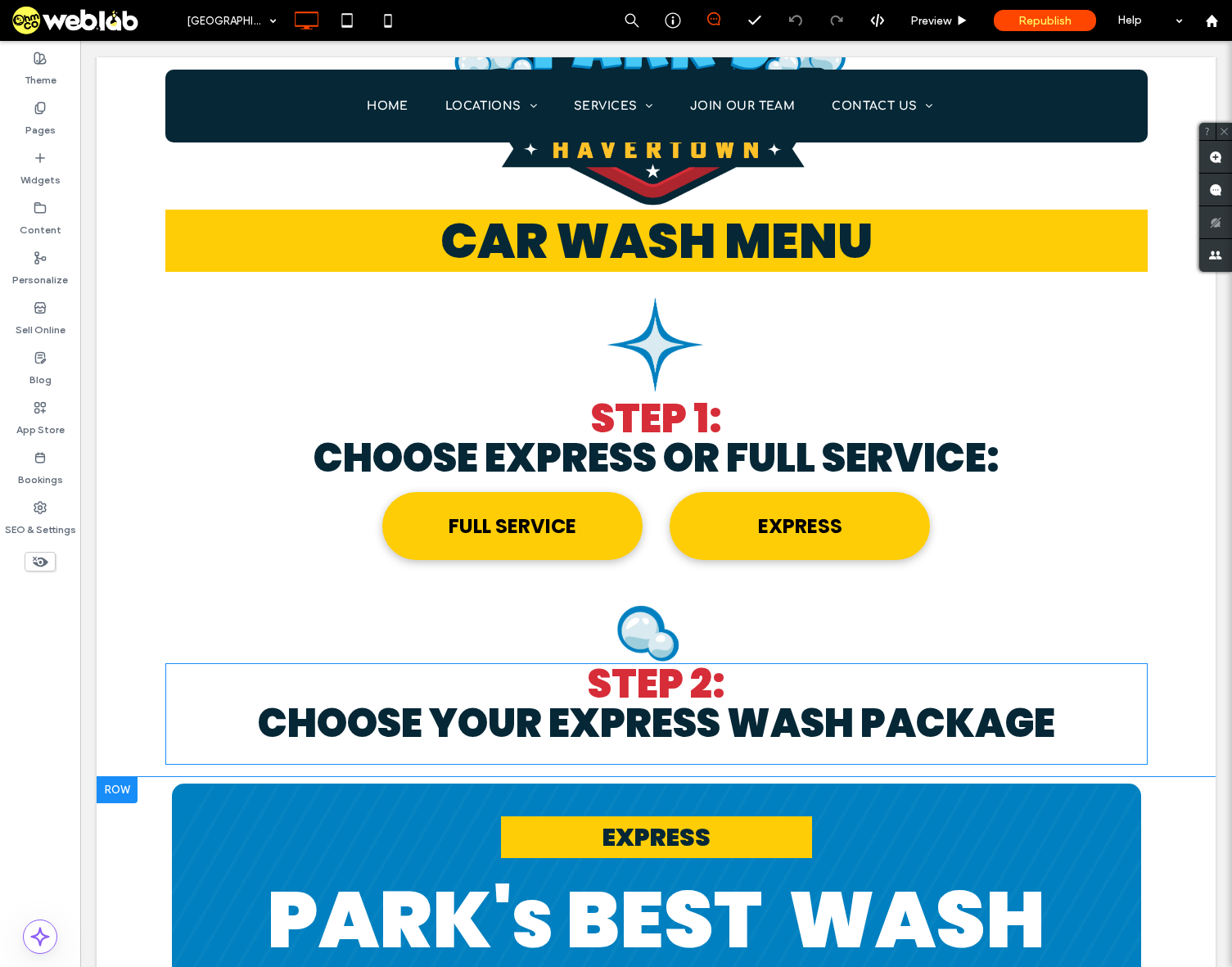
scroll to position [1638, 0]
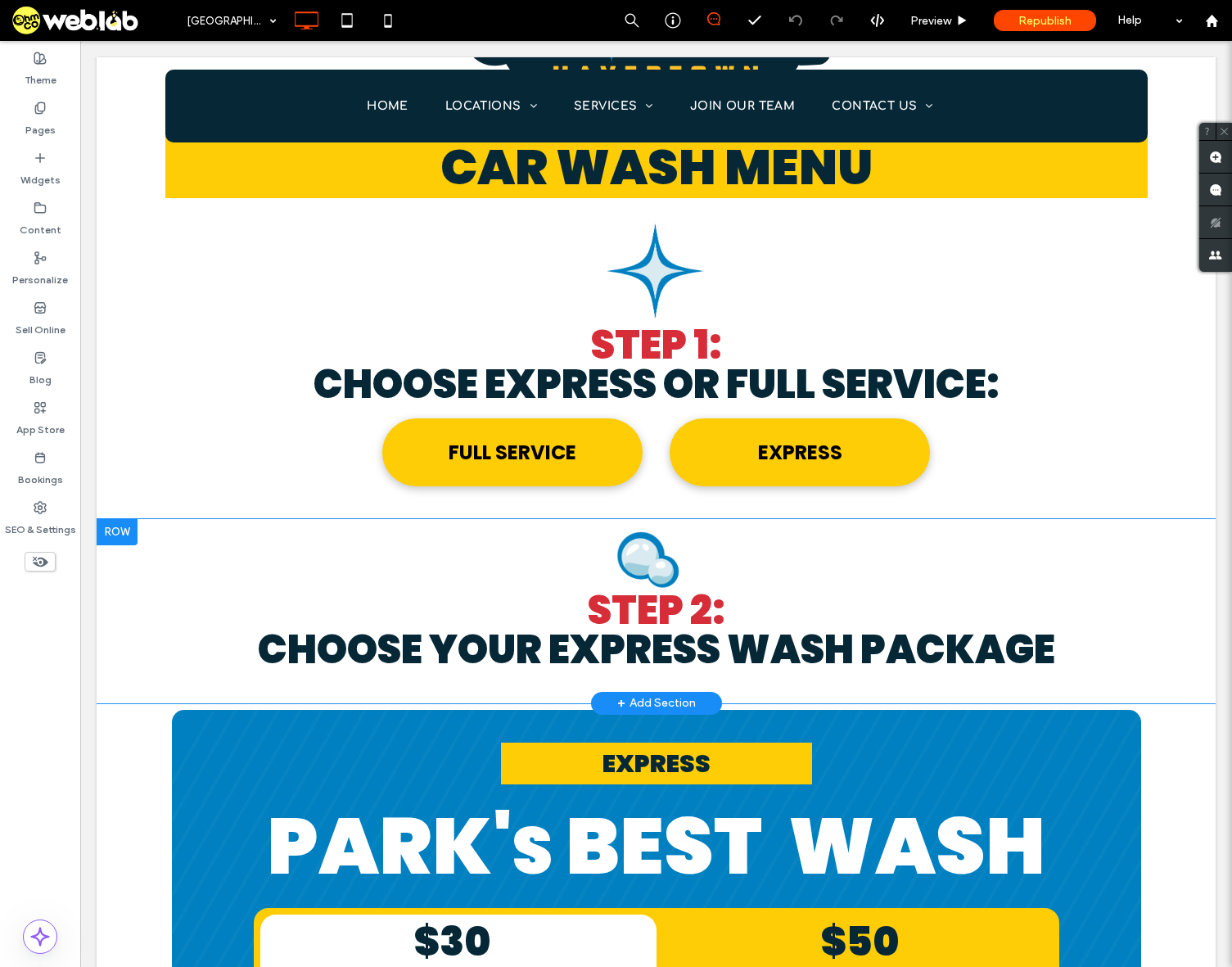
click at [120, 519] on div at bounding box center [116, 532] width 41 height 26
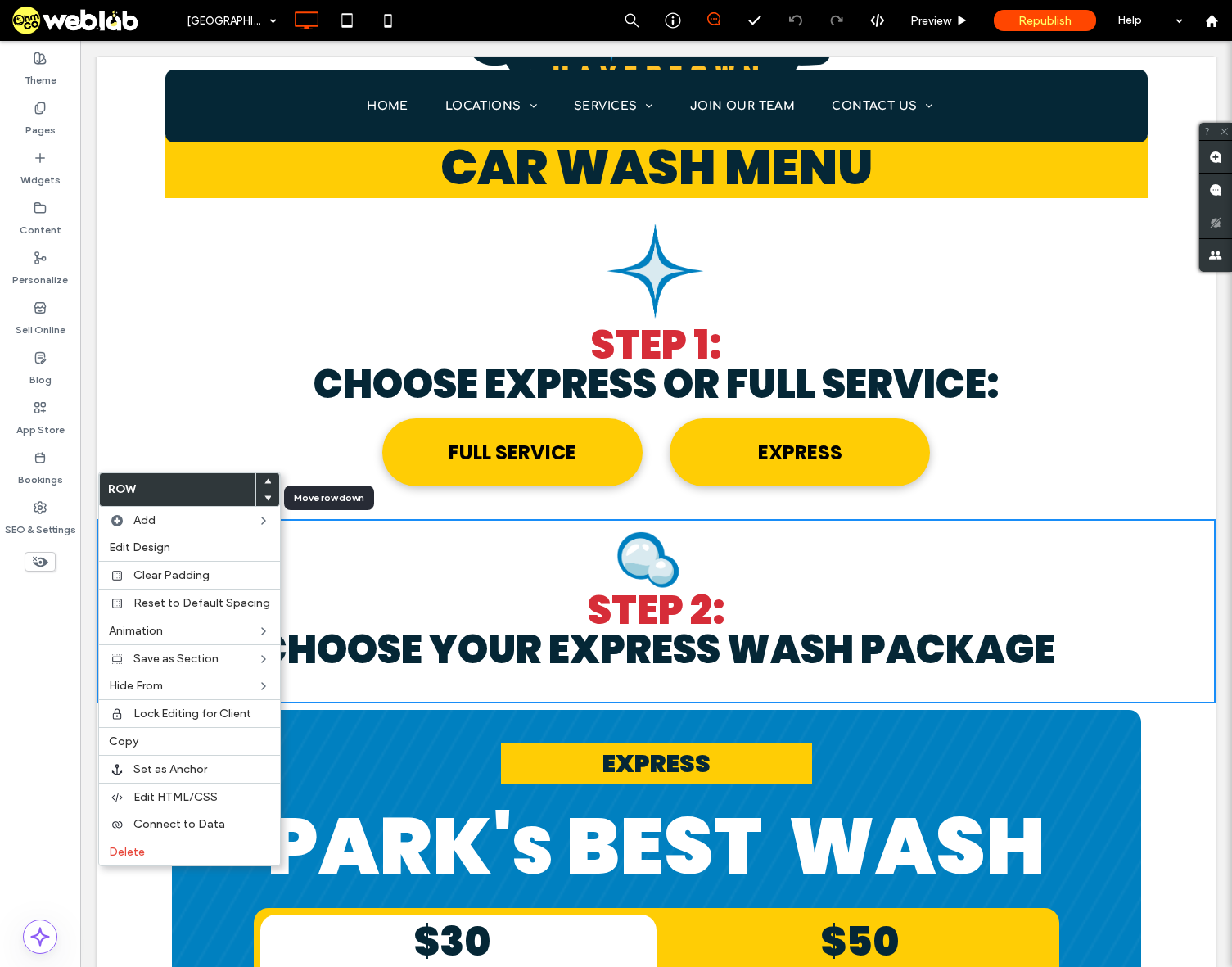
click at [265, 497] on use at bounding box center [268, 498] width 7 height 5
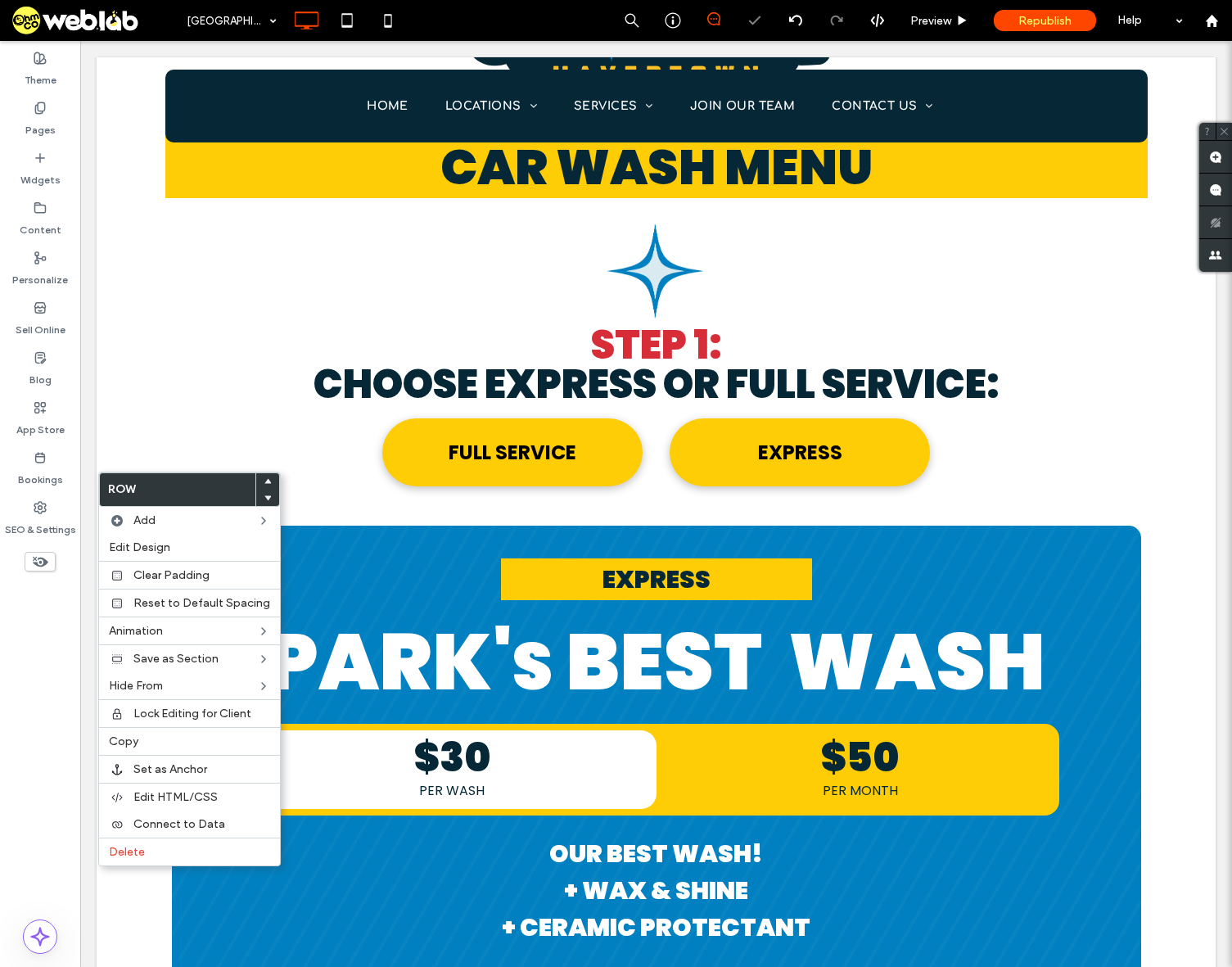
click at [264, 499] on icon at bounding box center [267, 497] width 6 height 6
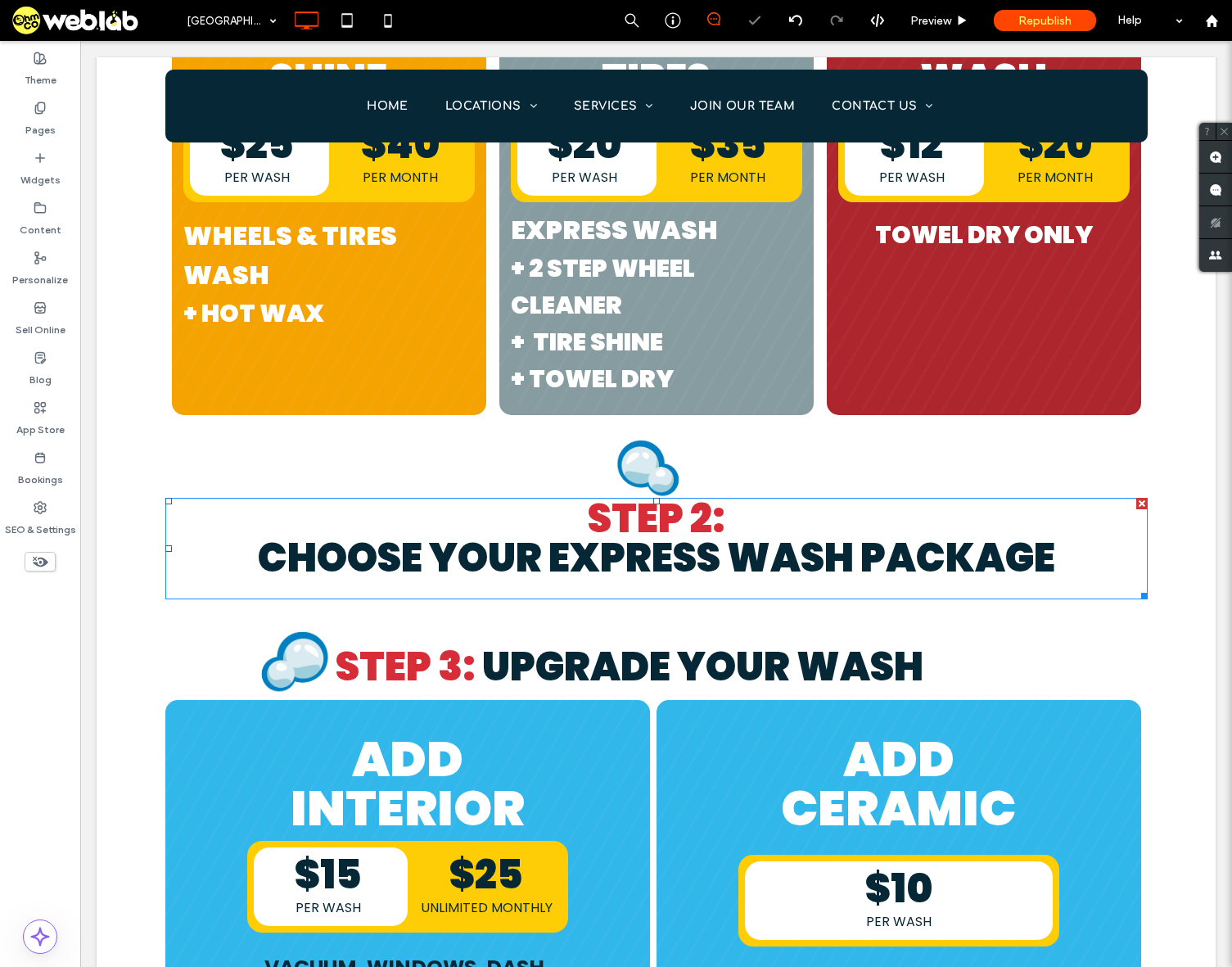
scroll to position [2620, 0]
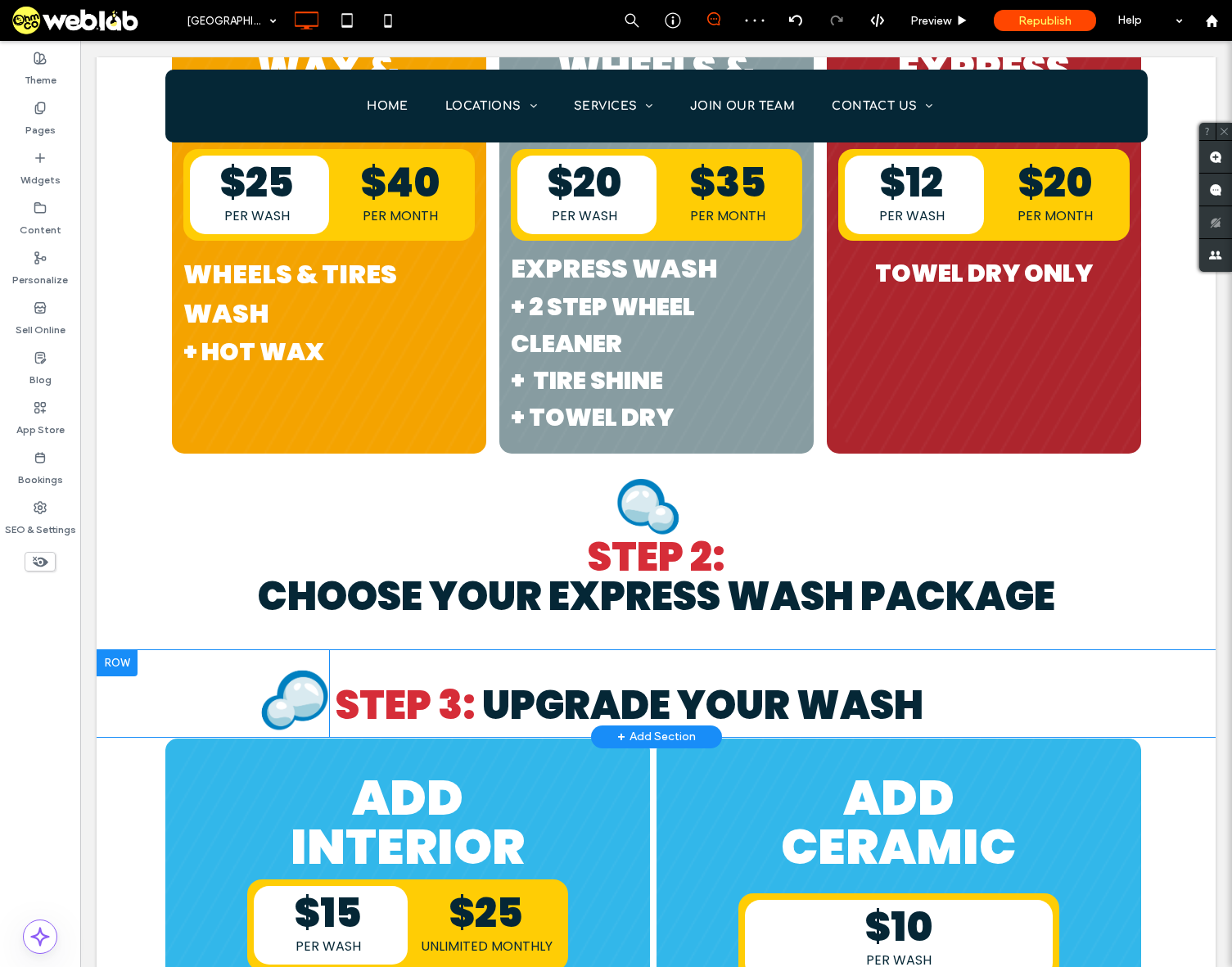
click at [110, 650] on div at bounding box center [116, 663] width 41 height 26
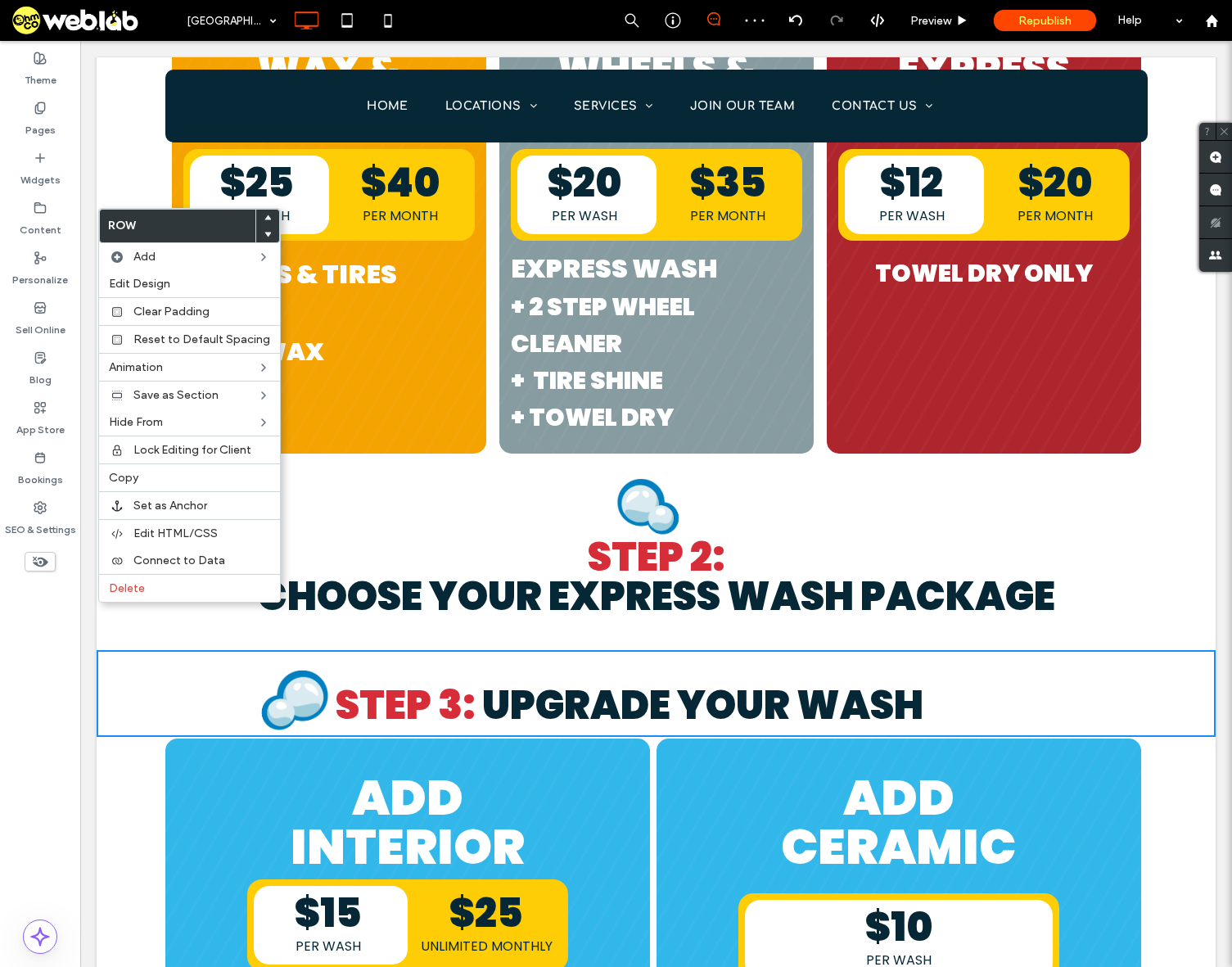
click at [264, 240] on span at bounding box center [267, 234] width 6 height 16
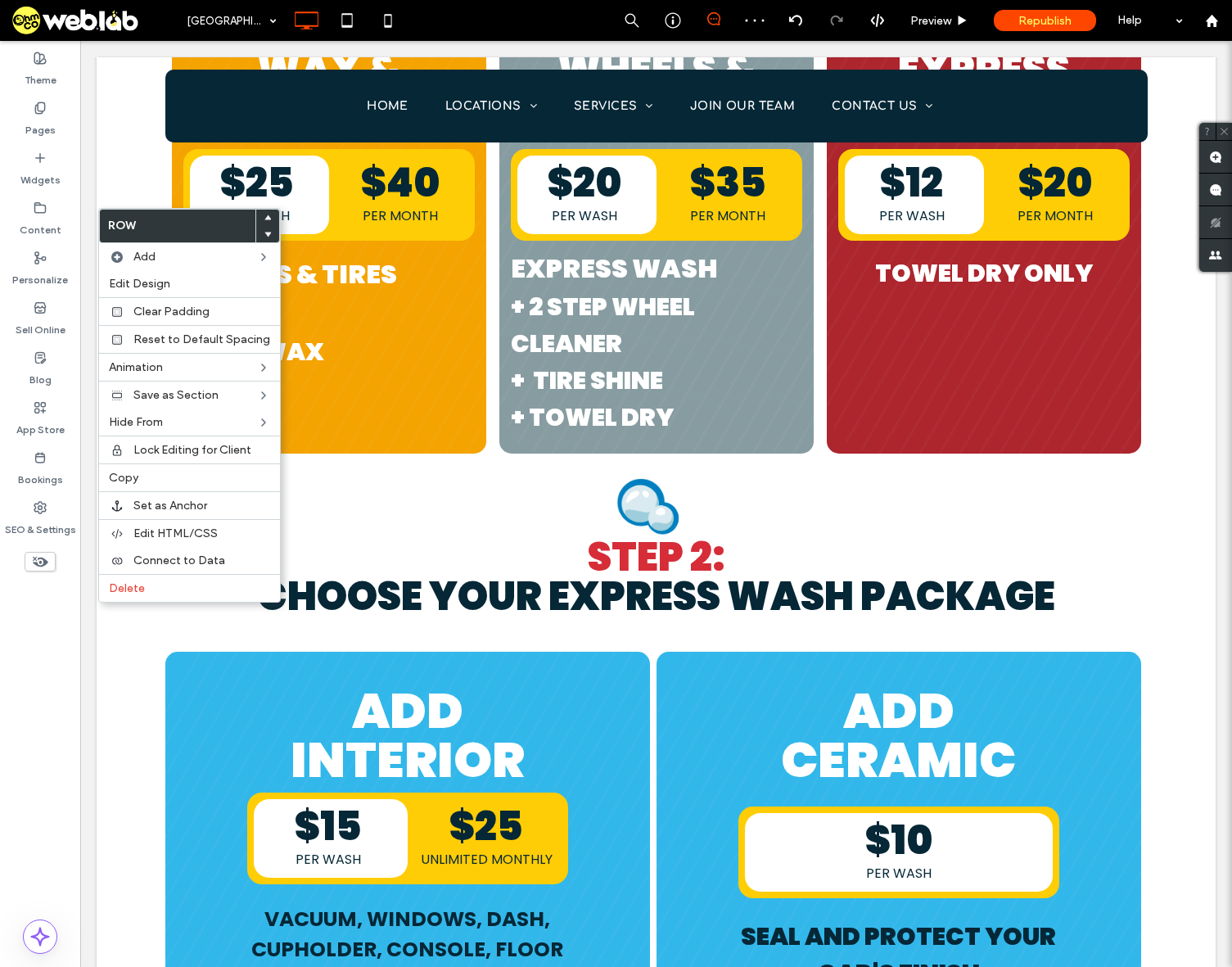
click at [725, 569] on span "Choose YOUR EXPRESS WASH PACKAGE" at bounding box center [657, 596] width 798 height 55
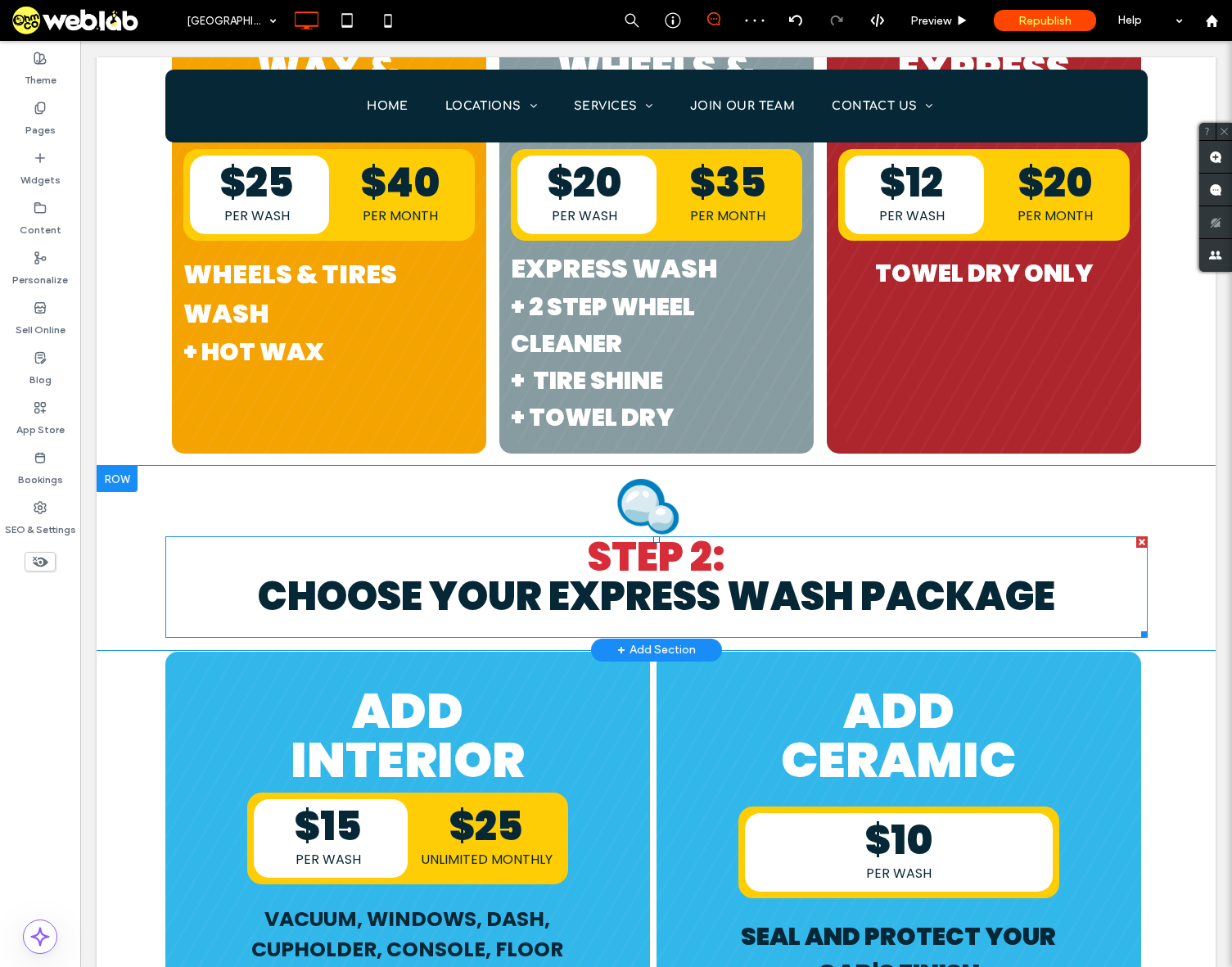
click at [699, 569] on span "Choose YOUR EXPRESS WASH PACKAGE" at bounding box center [657, 596] width 798 height 55
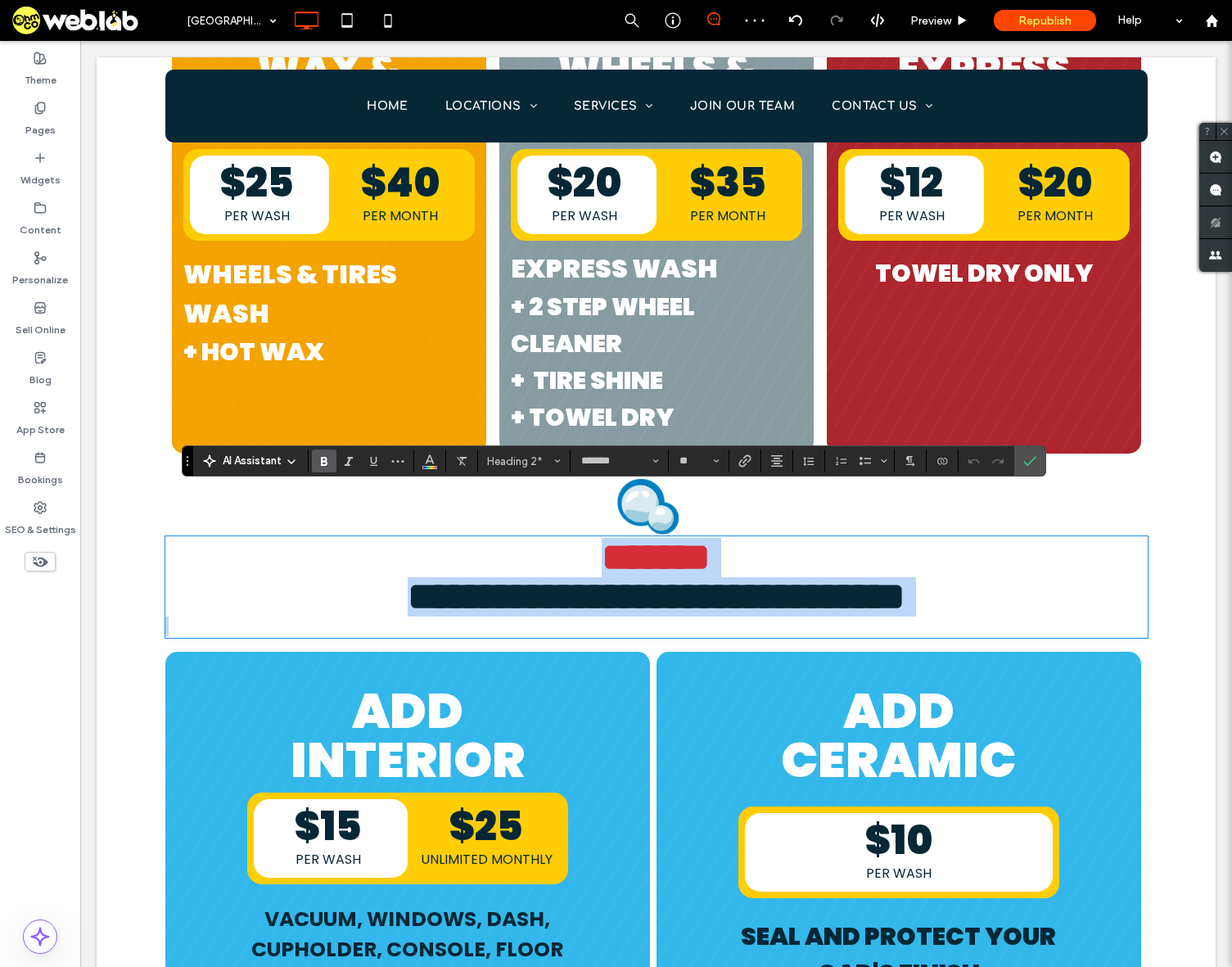
click at [725, 577] on span "**********" at bounding box center [657, 596] width 498 height 38
drag, startPoint x: 1063, startPoint y: 545, endPoint x: 258, endPoint y: 553, distance: 805.0
click at [258, 577] on h2 "**********" at bounding box center [656, 596] width 982 height 39
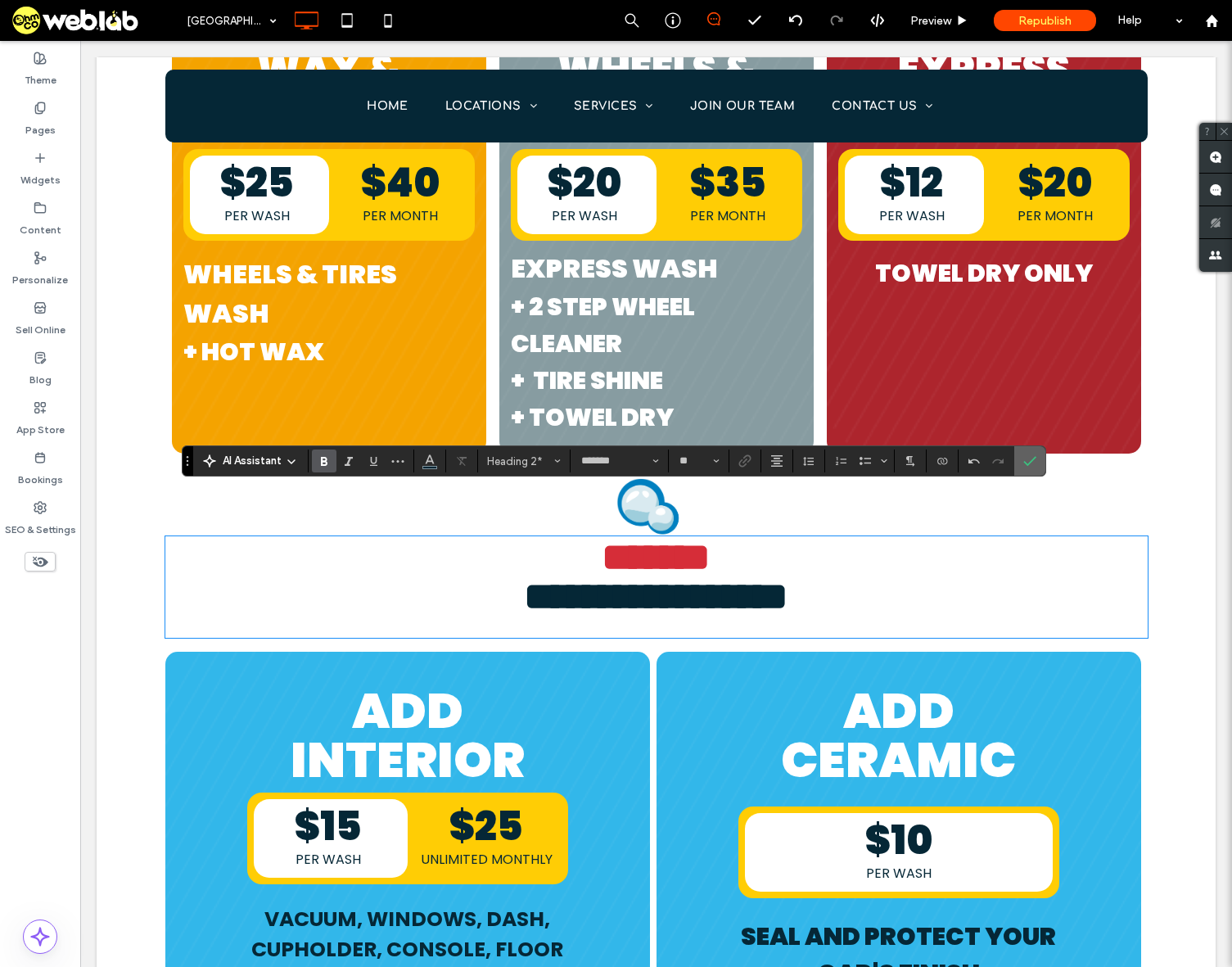
click at [1032, 459] on icon "Confirm" at bounding box center [1029, 461] width 13 height 13
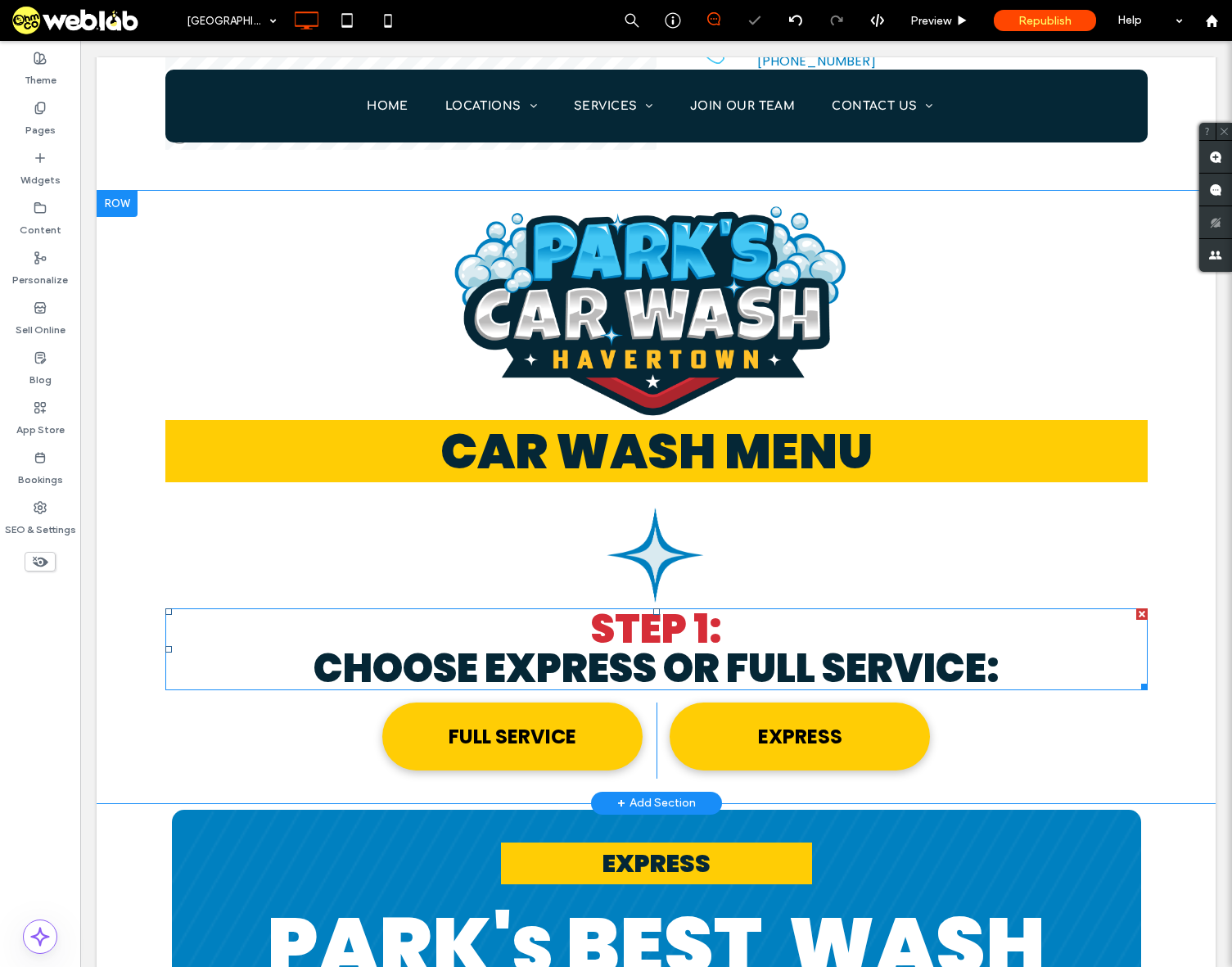
scroll to position [1311, 0]
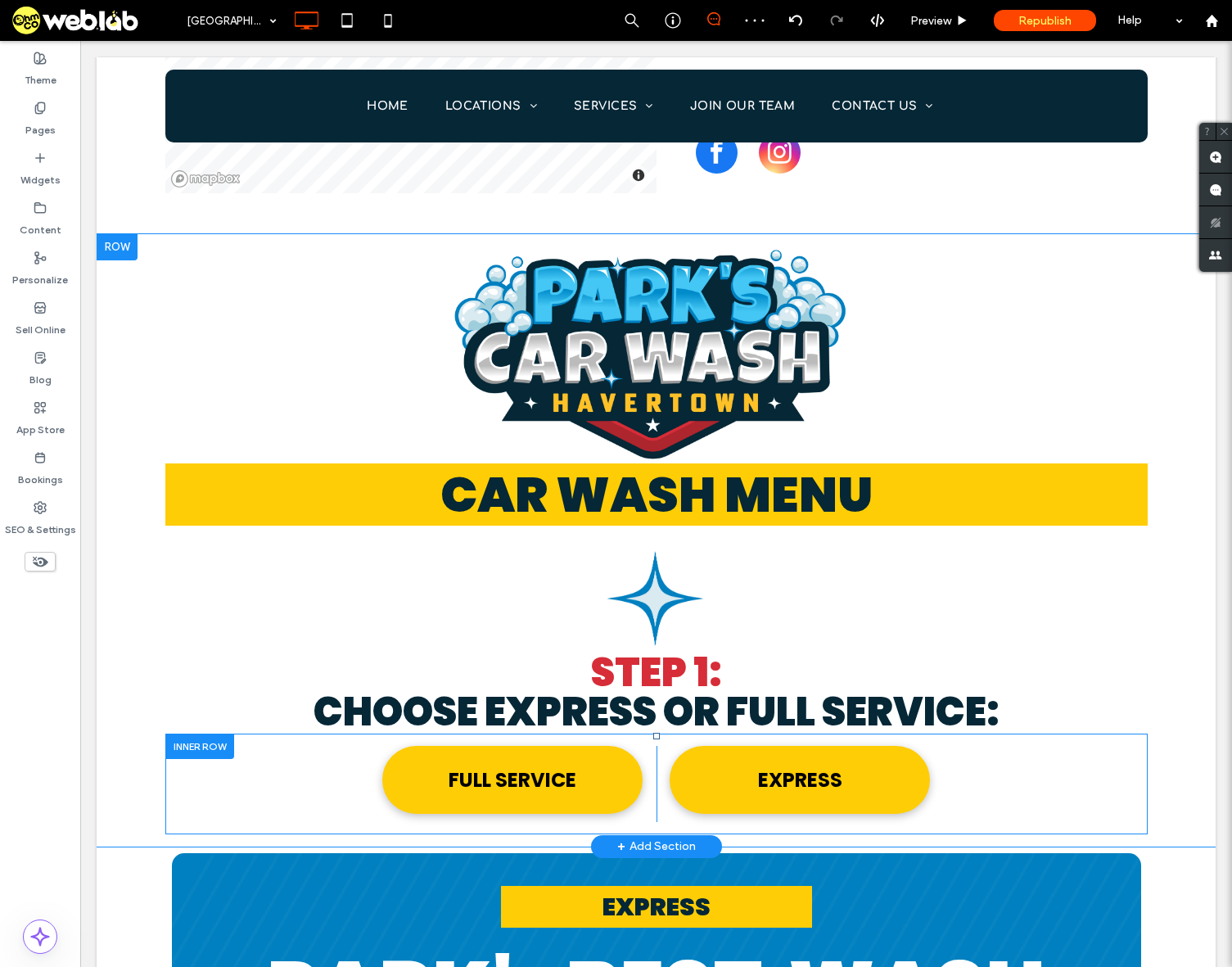
click at [185, 733] on div at bounding box center [200, 746] width 69 height 25
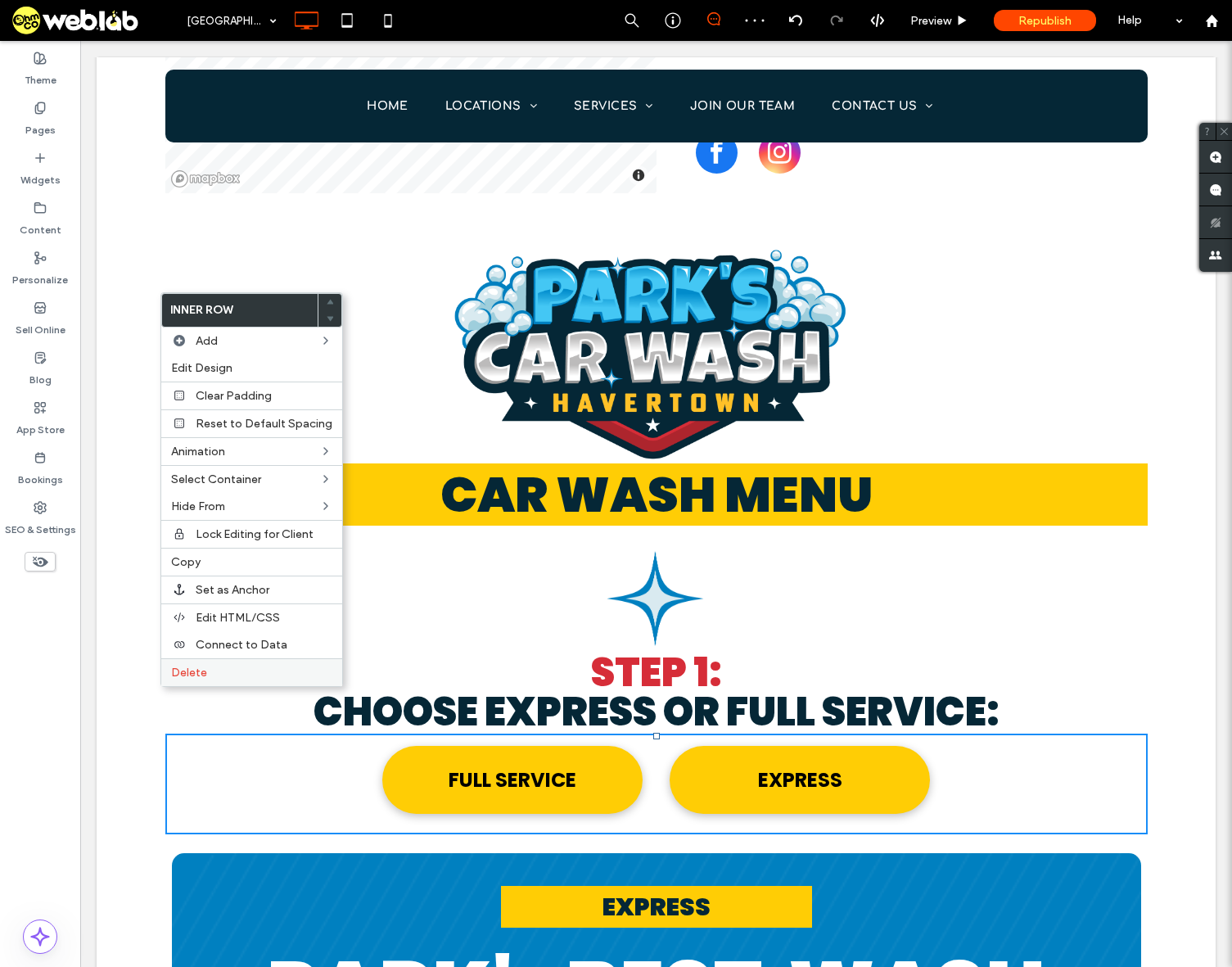
click at [204, 674] on span "Delete" at bounding box center [189, 673] width 36 height 14
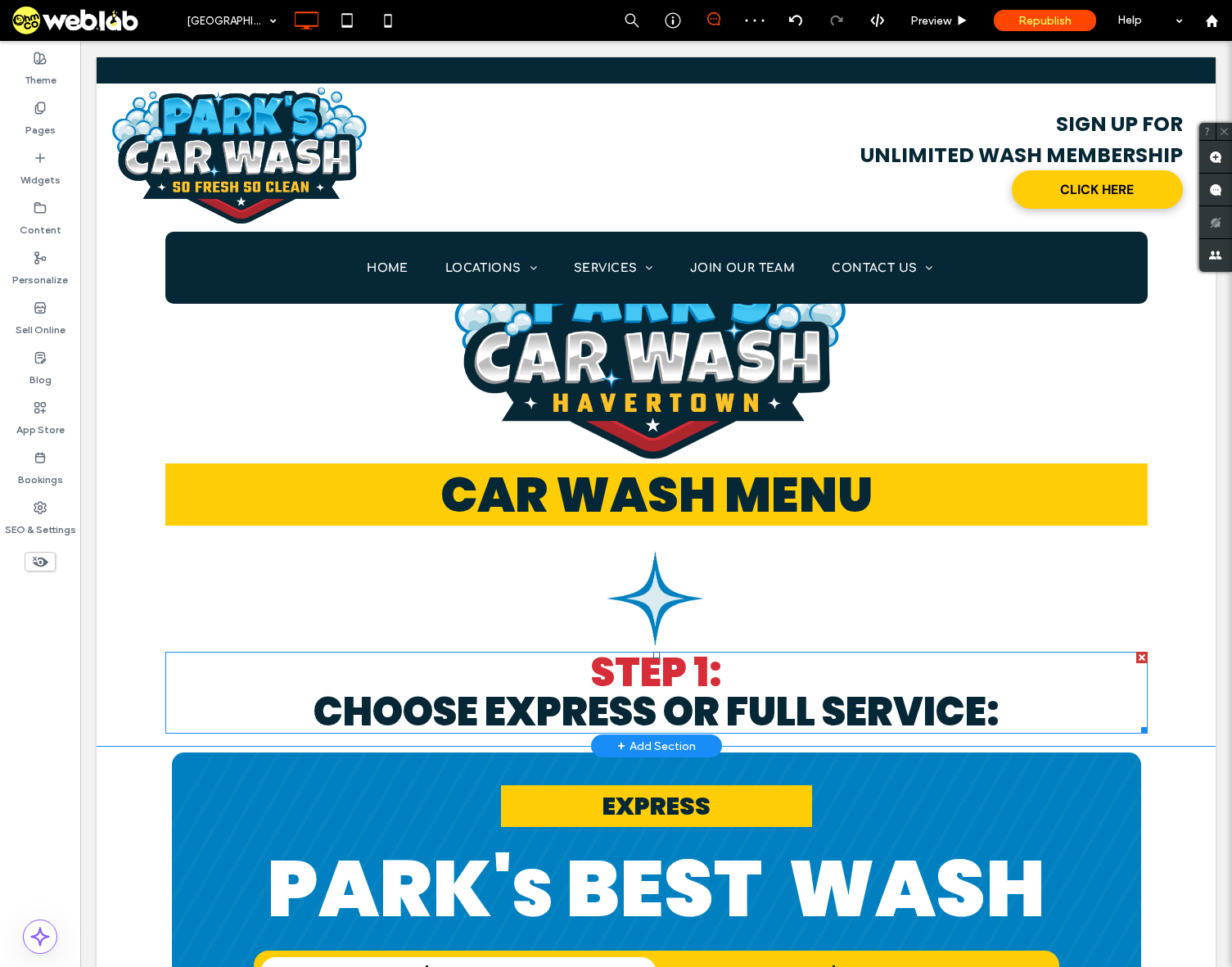
click at [580, 684] on span "Choose EXPRESS OR FULL SERVICE:" at bounding box center [656, 712] width 686 height 55
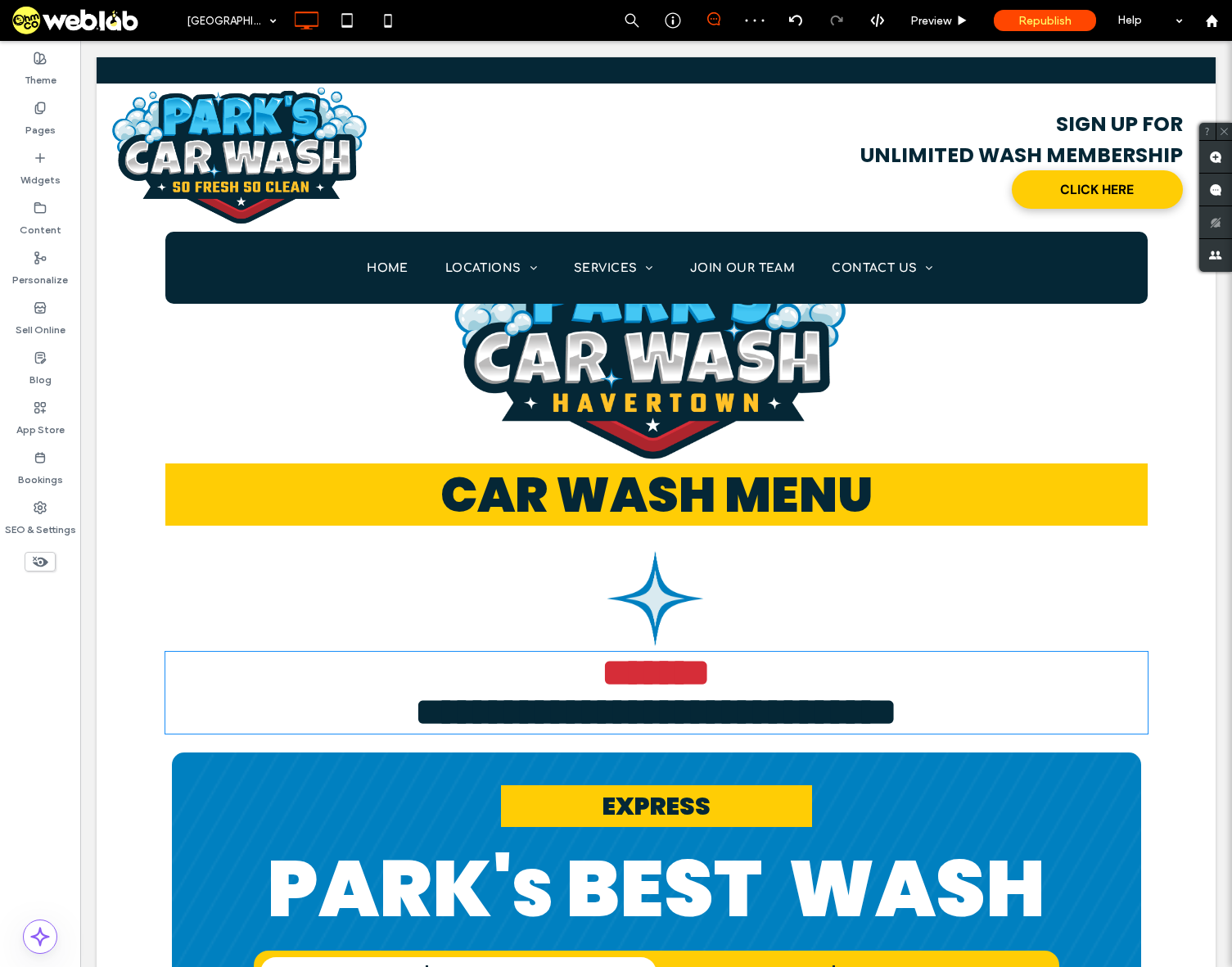
type input "*******"
type input "**"
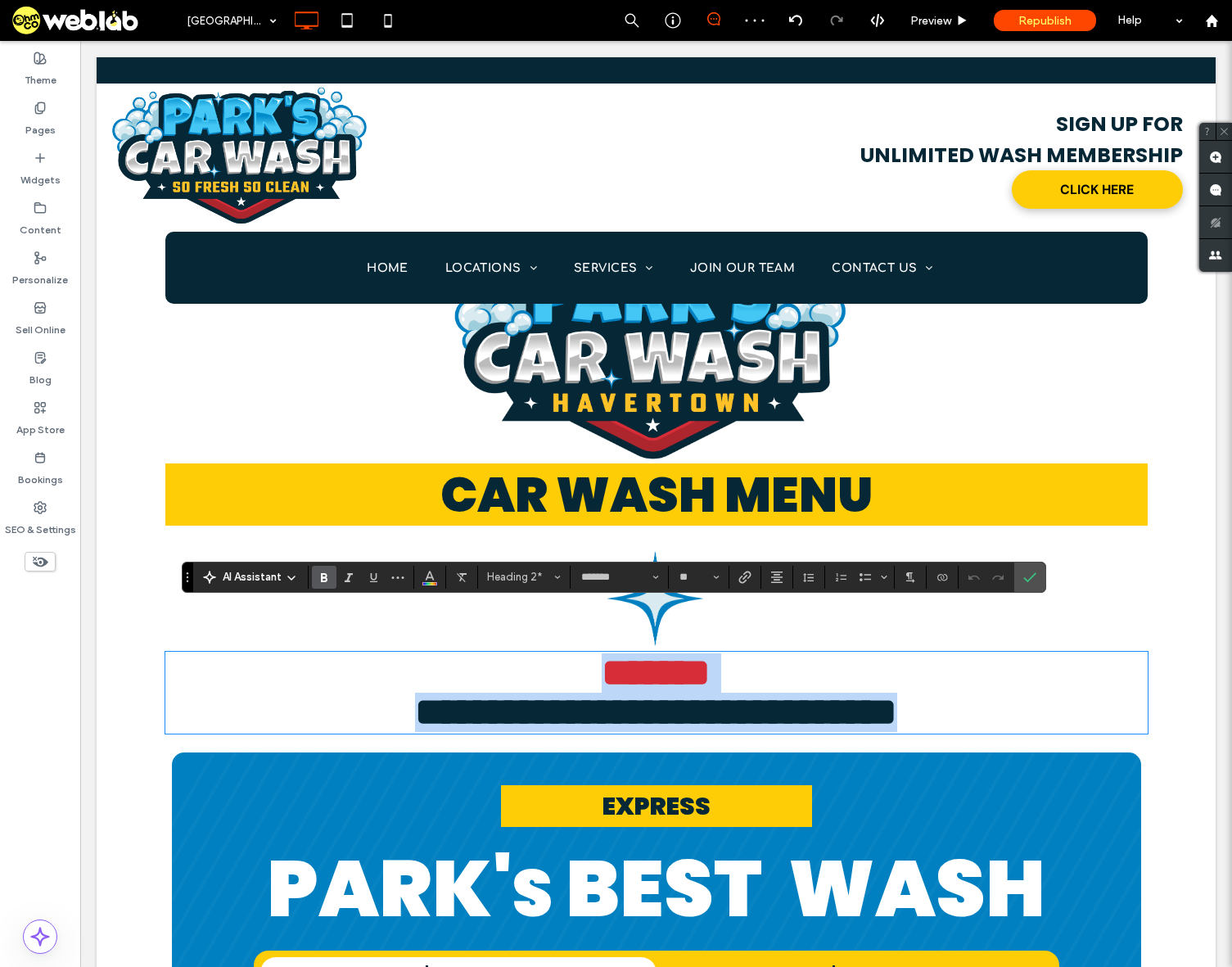
click at [588, 693] on span "**********" at bounding box center [656, 712] width 482 height 38
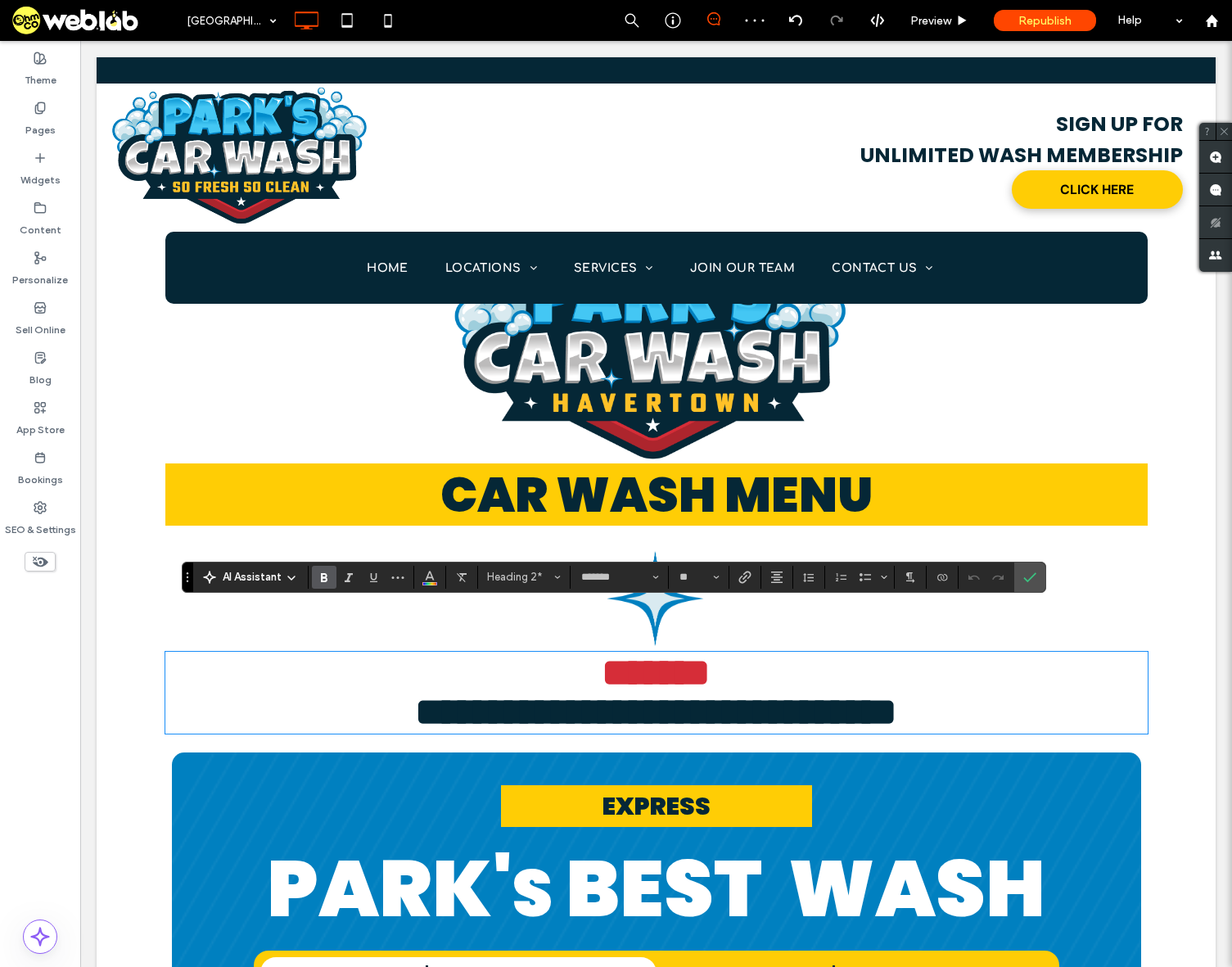
scroll to position [7, 0]
click at [1030, 575] on icon "Confirm" at bounding box center [1029, 577] width 13 height 13
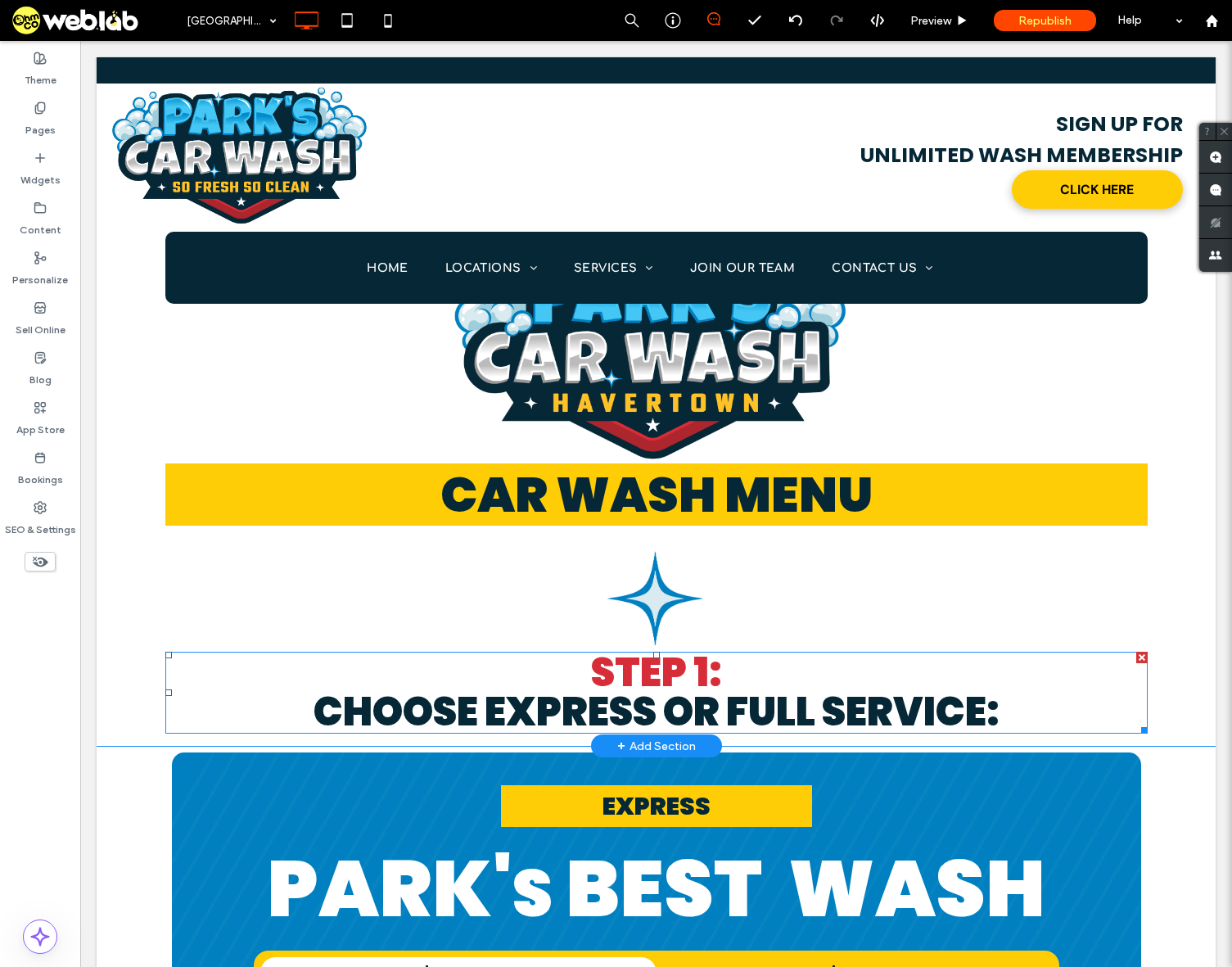
click at [822, 684] on span "Choose EXPRESS OR FULL SERVICE:" at bounding box center [656, 712] width 686 height 55
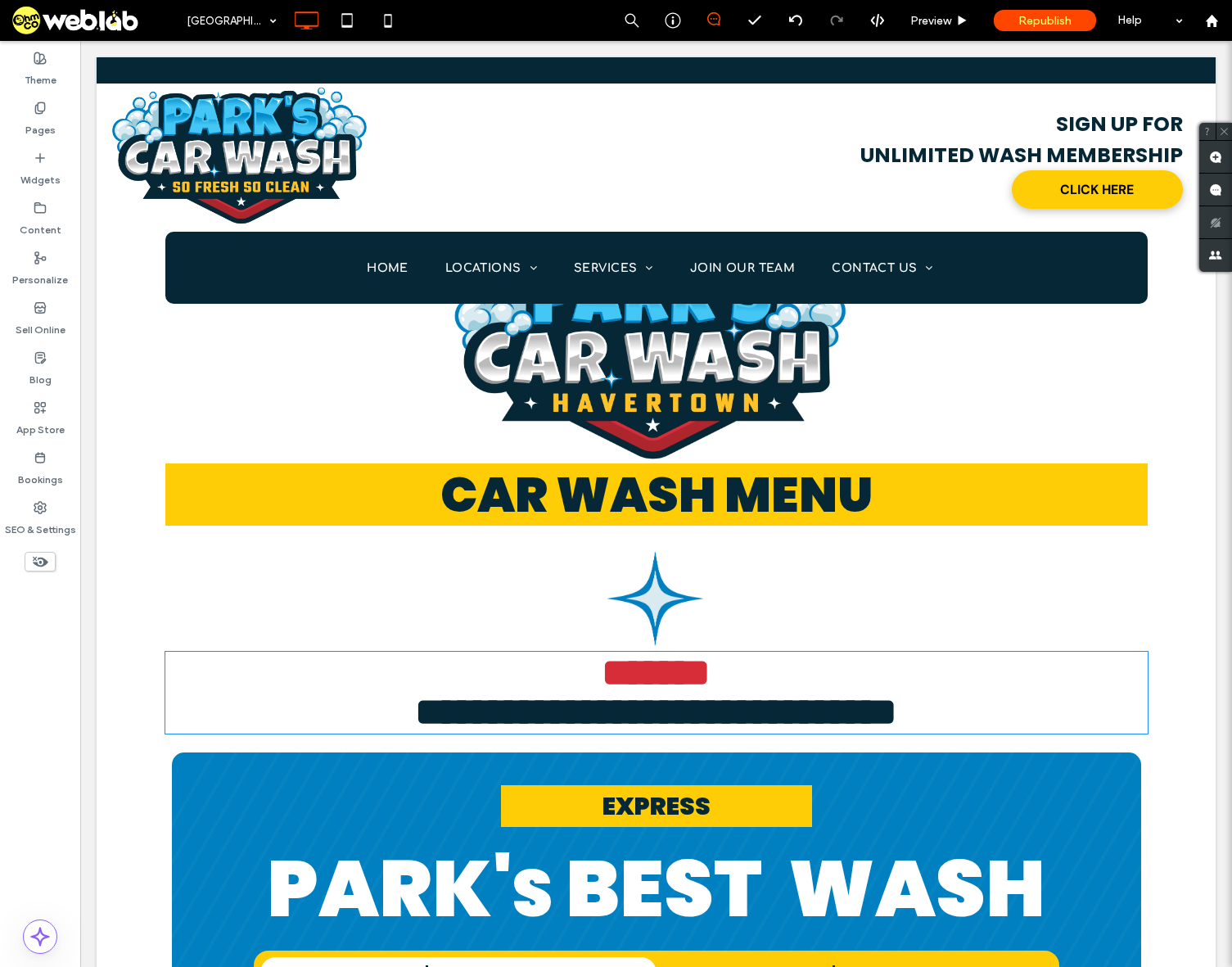
type input "*******"
type input "**"
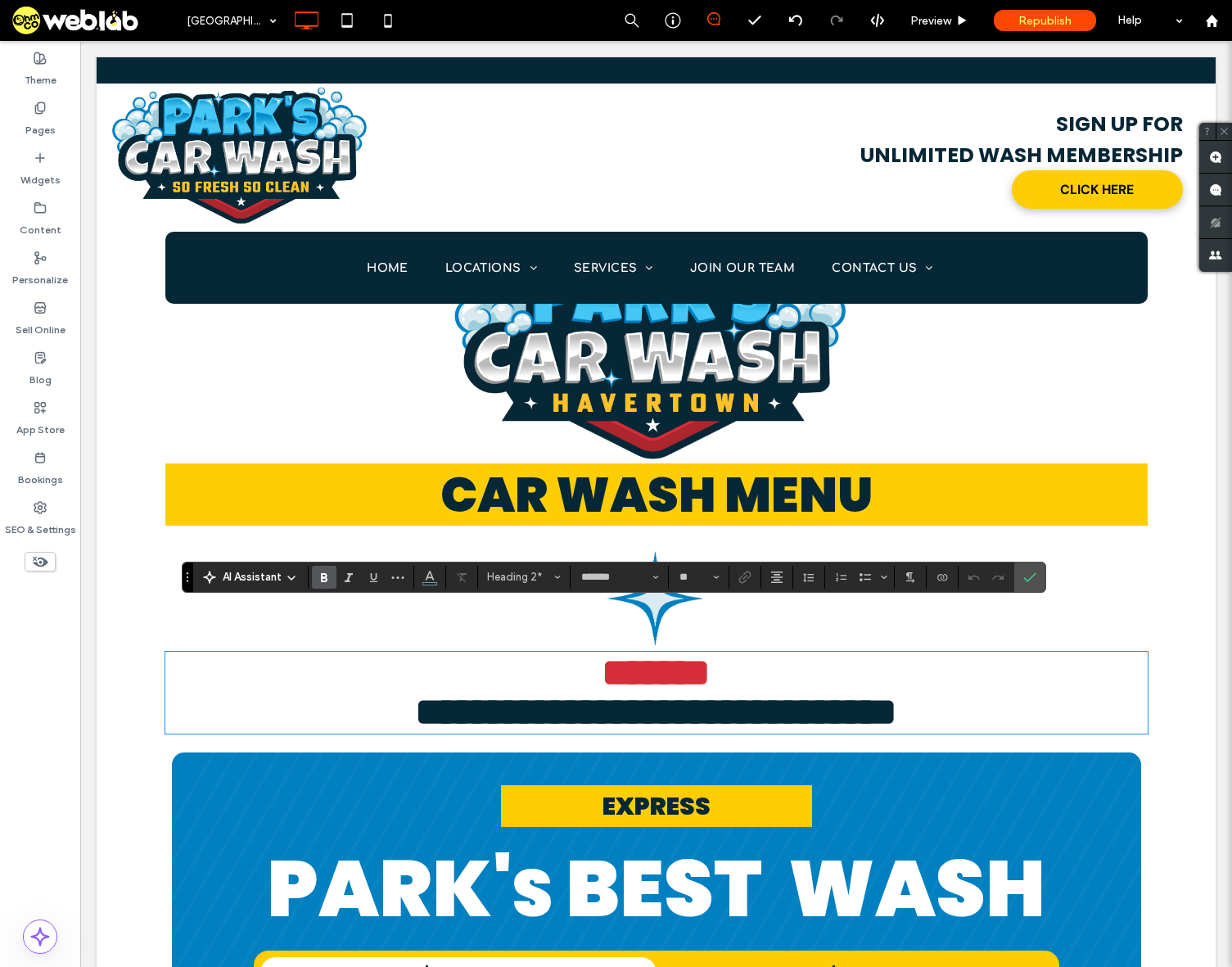
drag, startPoint x: 833, startPoint y: 665, endPoint x: 852, endPoint y: 666, distance: 19.0
click at [836, 693] on span "**********" at bounding box center [656, 712] width 482 height 38
drag, startPoint x: 1014, startPoint y: 655, endPoint x: 486, endPoint y: 663, distance: 528.1
click at [486, 693] on h2 "**********" at bounding box center [656, 712] width 982 height 39
click at [1029, 572] on icon "Confirm" at bounding box center [1029, 577] width 13 height 13
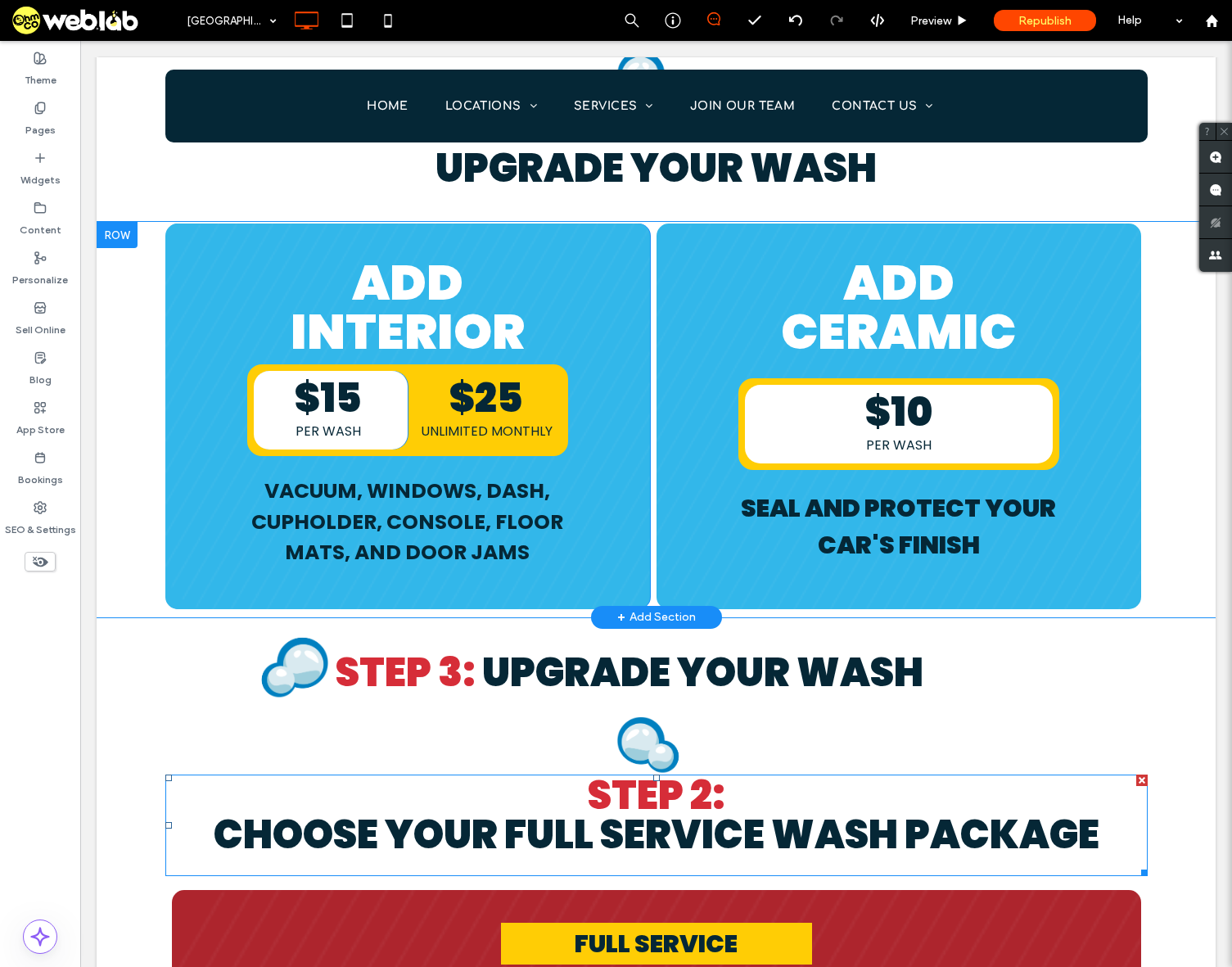
scroll to position [3275, 0]
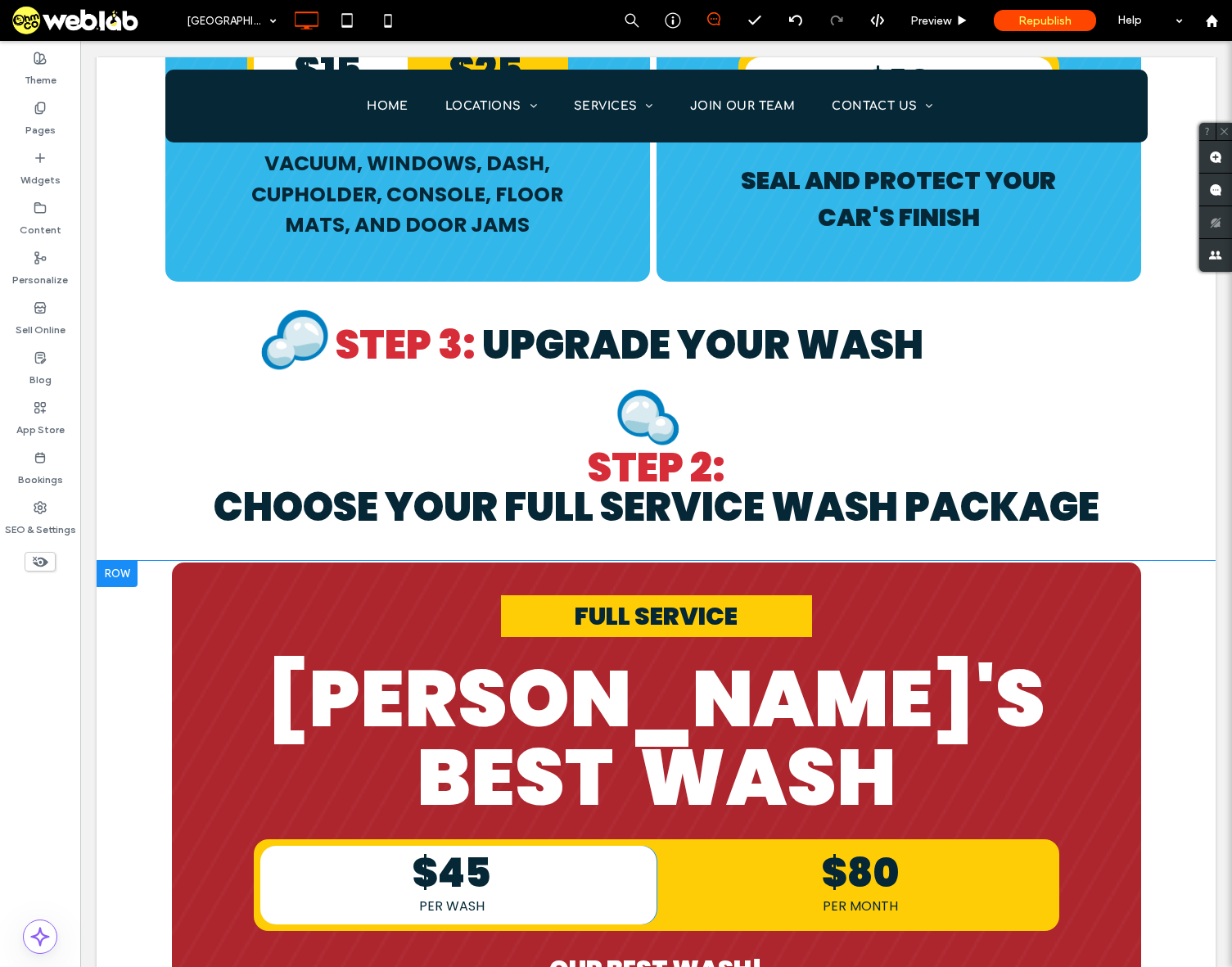
click at [118, 561] on div at bounding box center [116, 573] width 41 height 26
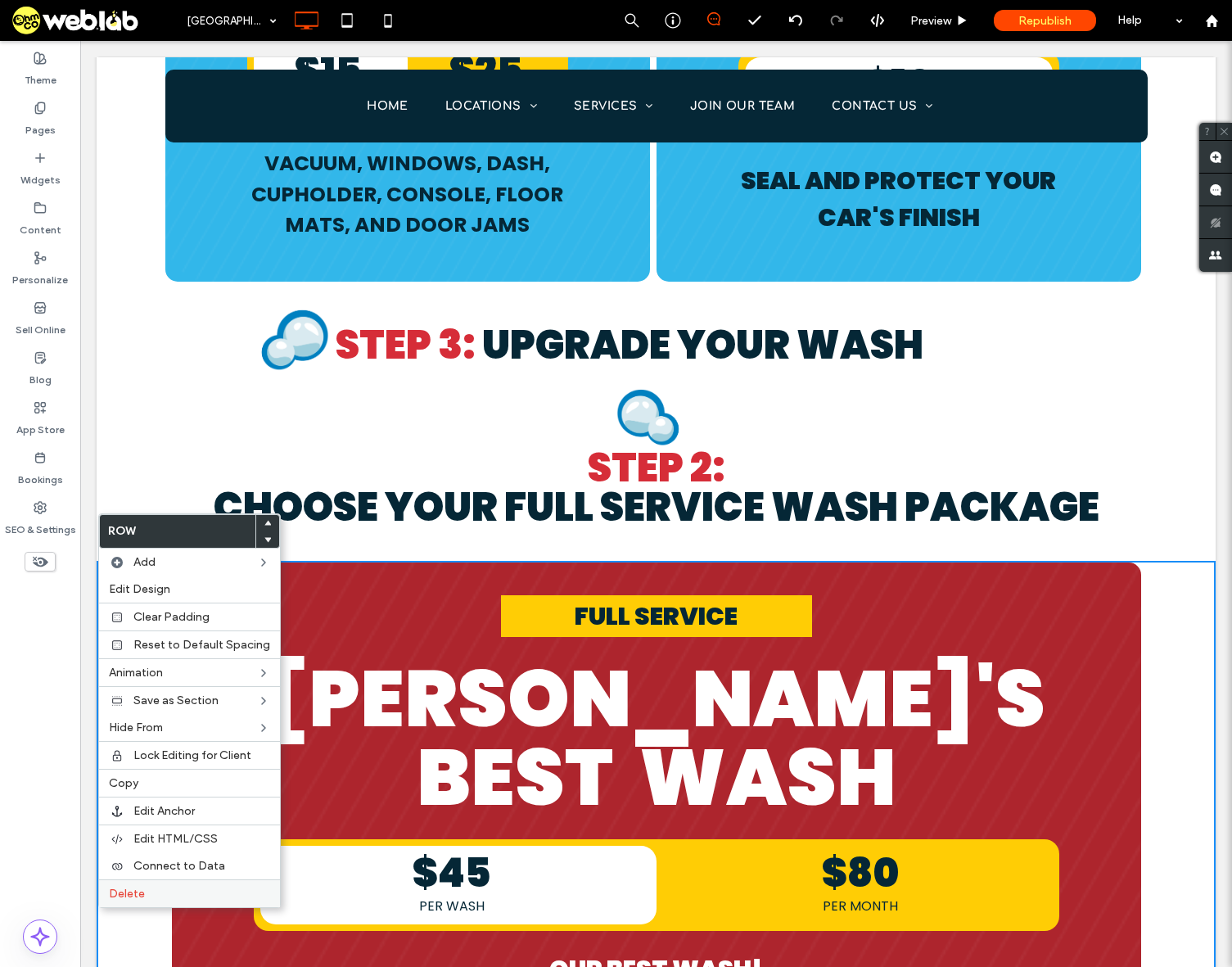
click at [166, 897] on label "Delete" at bounding box center [189, 893] width 161 height 14
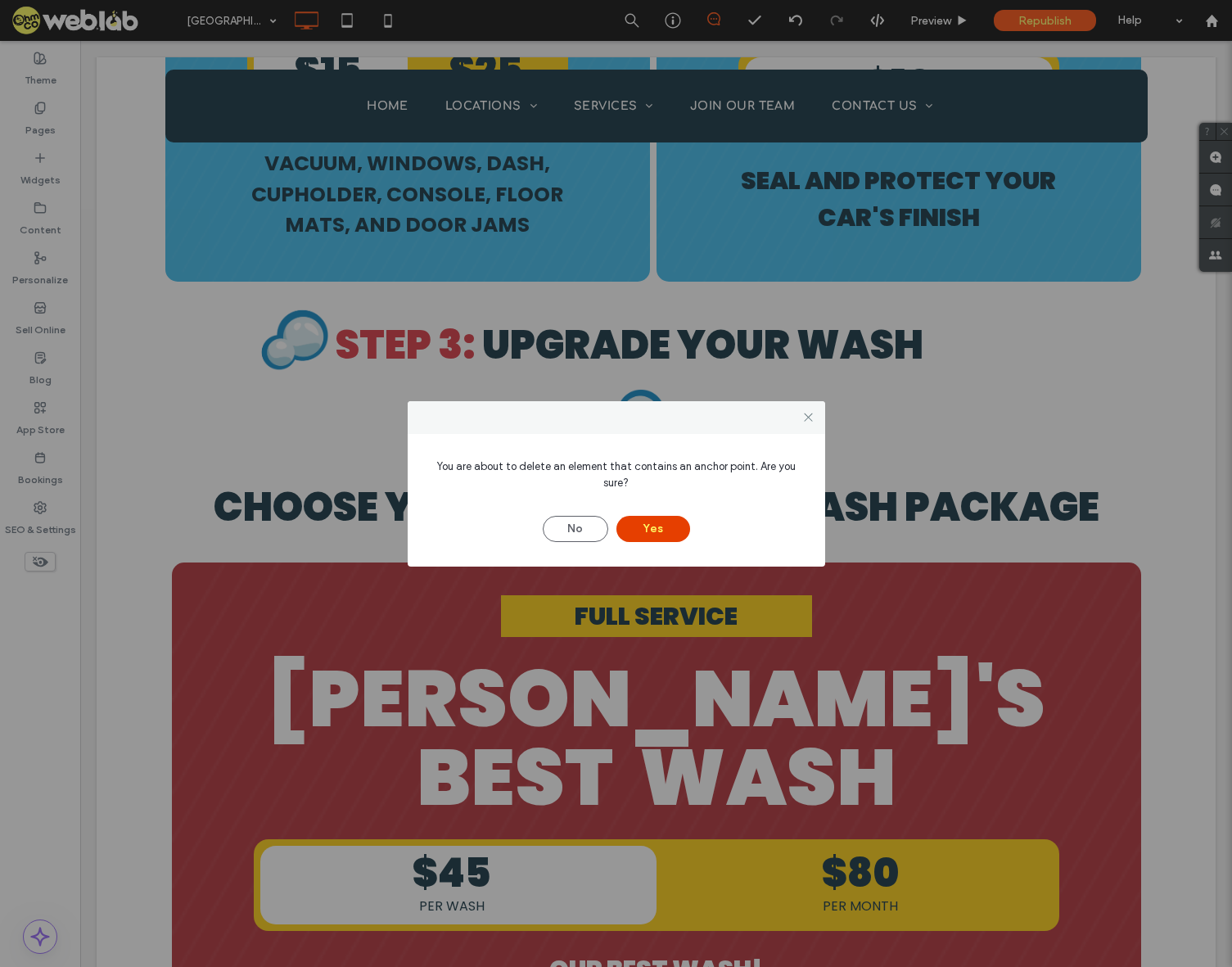
click at [657, 522] on button "Yes" at bounding box center [652, 529] width 74 height 26
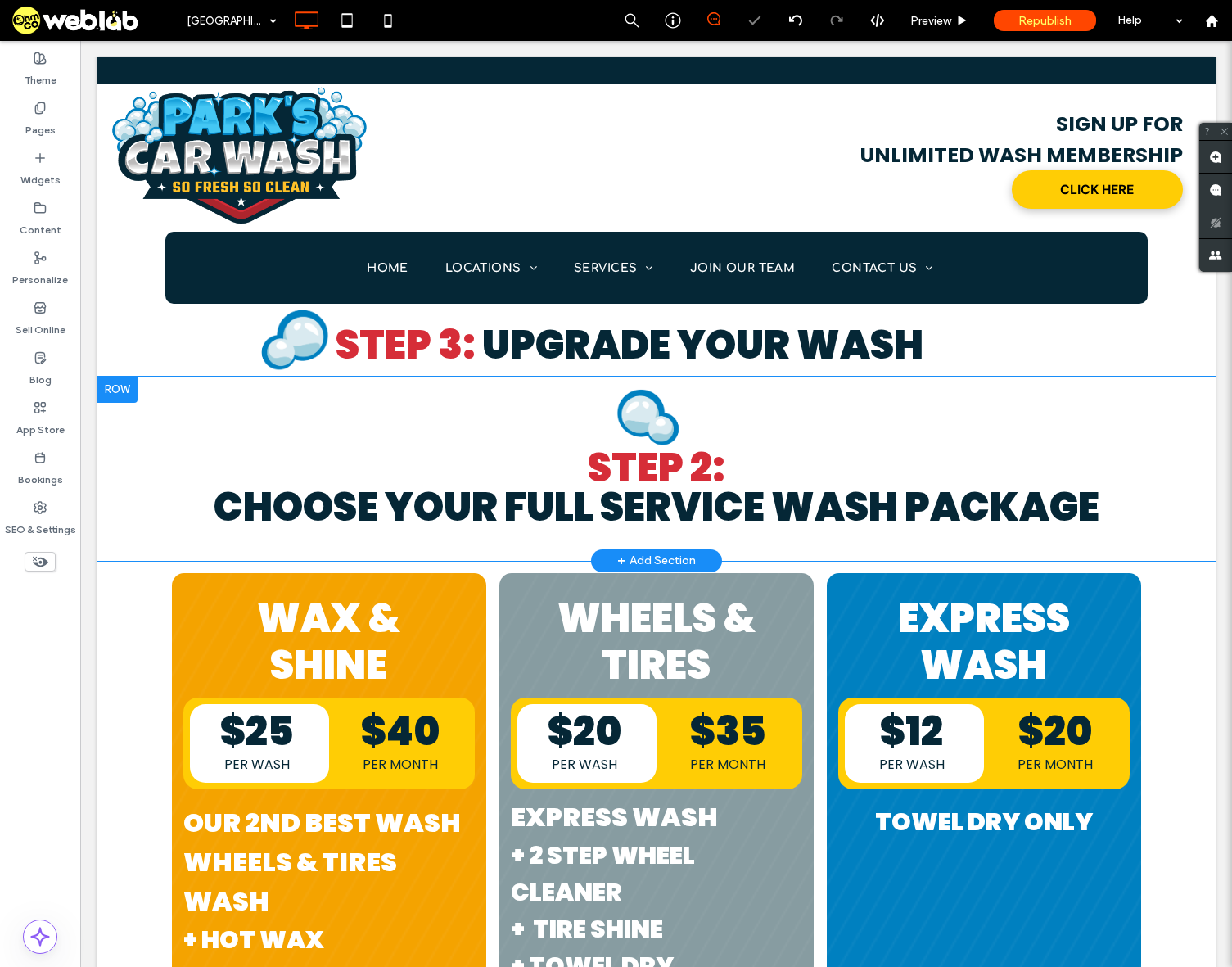
click at [109, 376] on div at bounding box center [116, 389] width 41 height 26
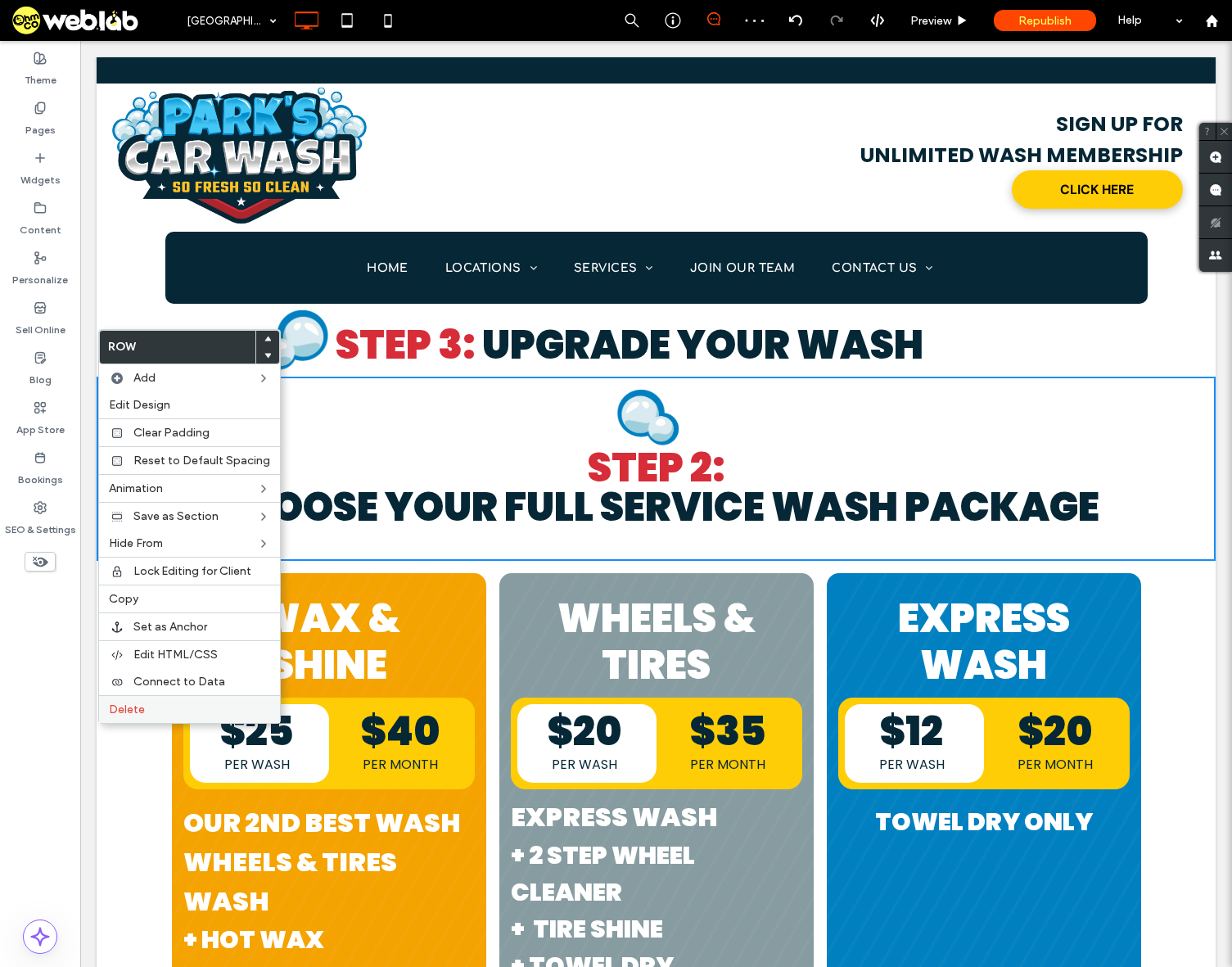
click at [147, 706] on label "Delete" at bounding box center [189, 709] width 161 height 14
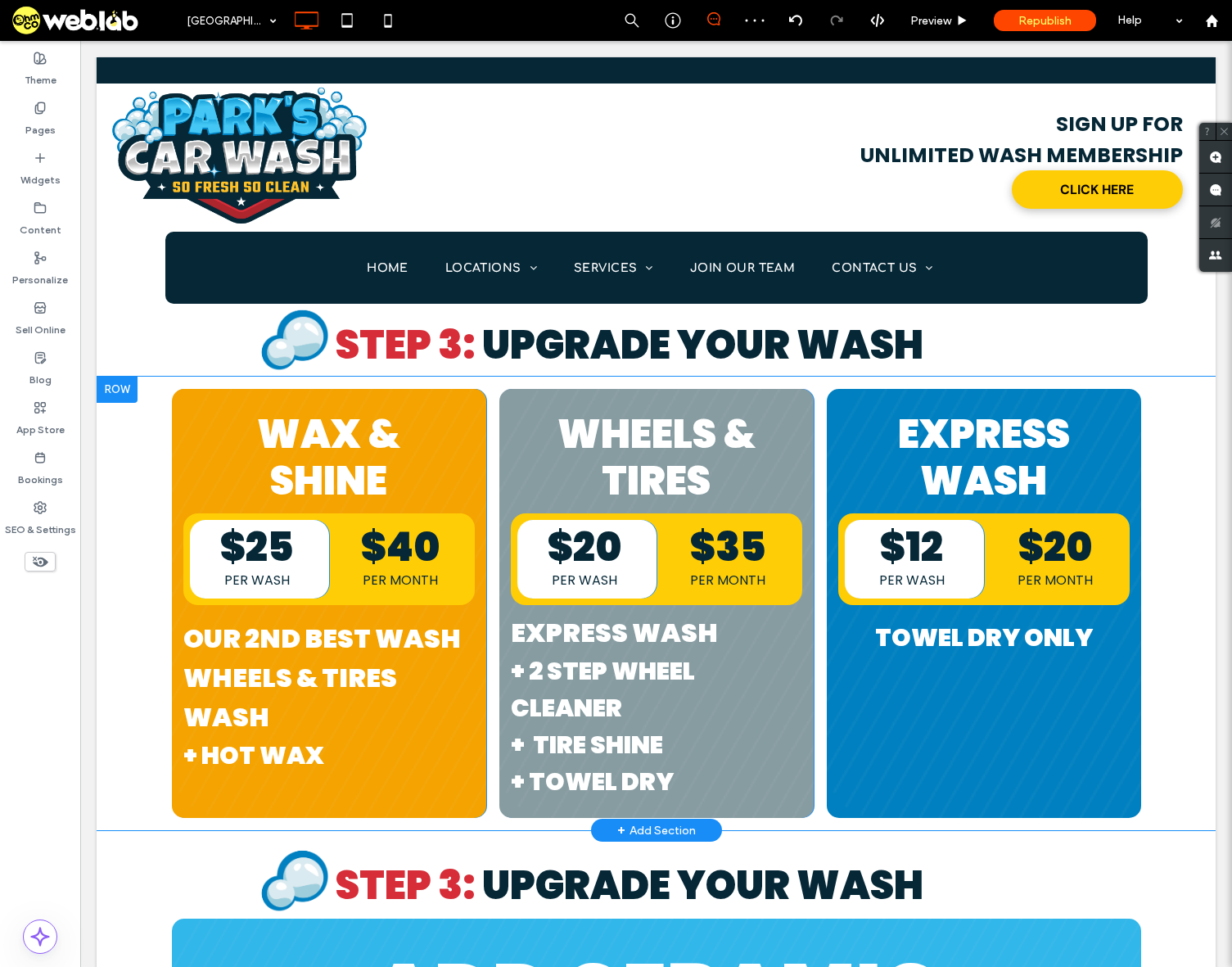
click at [110, 376] on div at bounding box center [116, 389] width 41 height 26
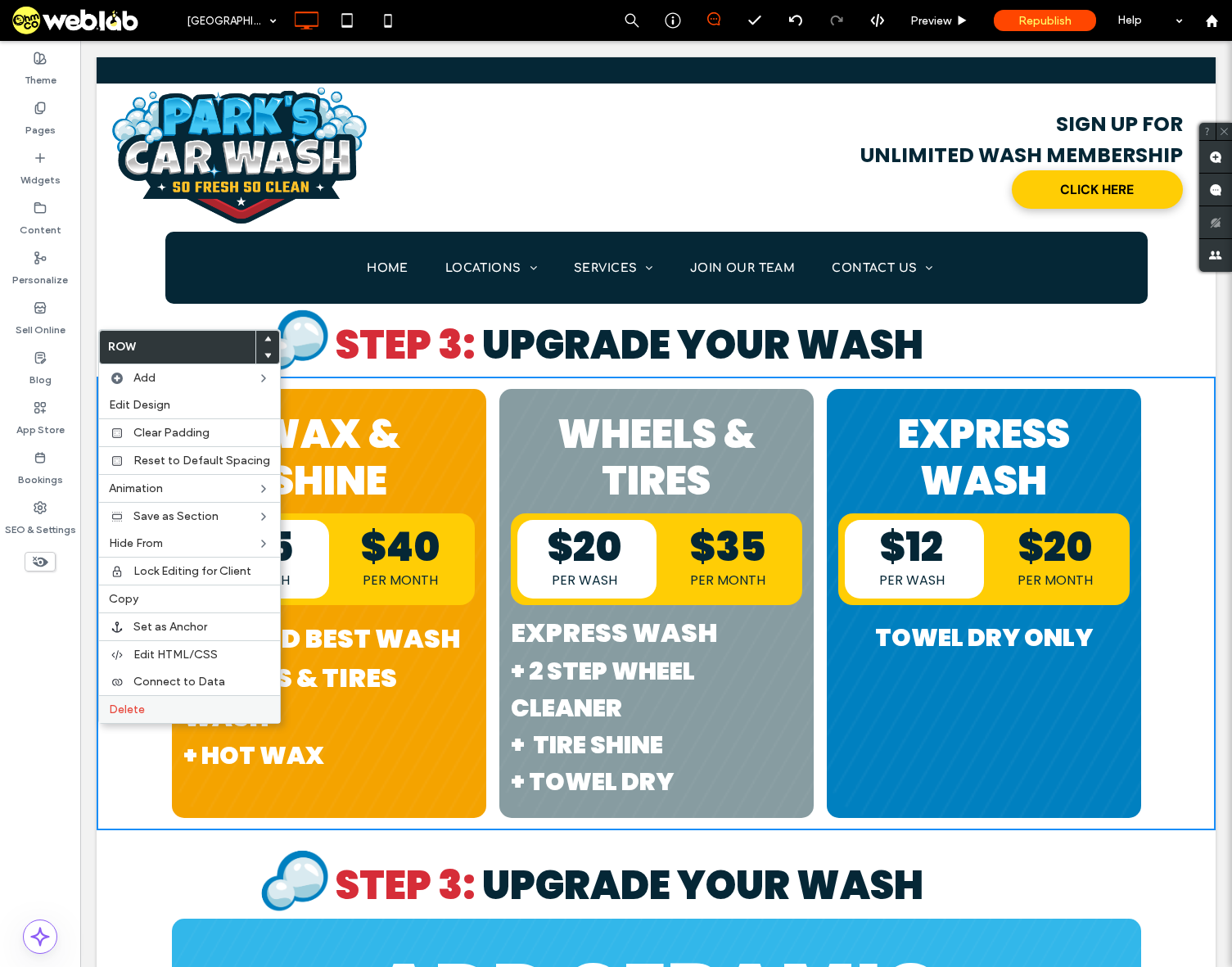
click at [151, 713] on label "Delete" at bounding box center [189, 709] width 161 height 14
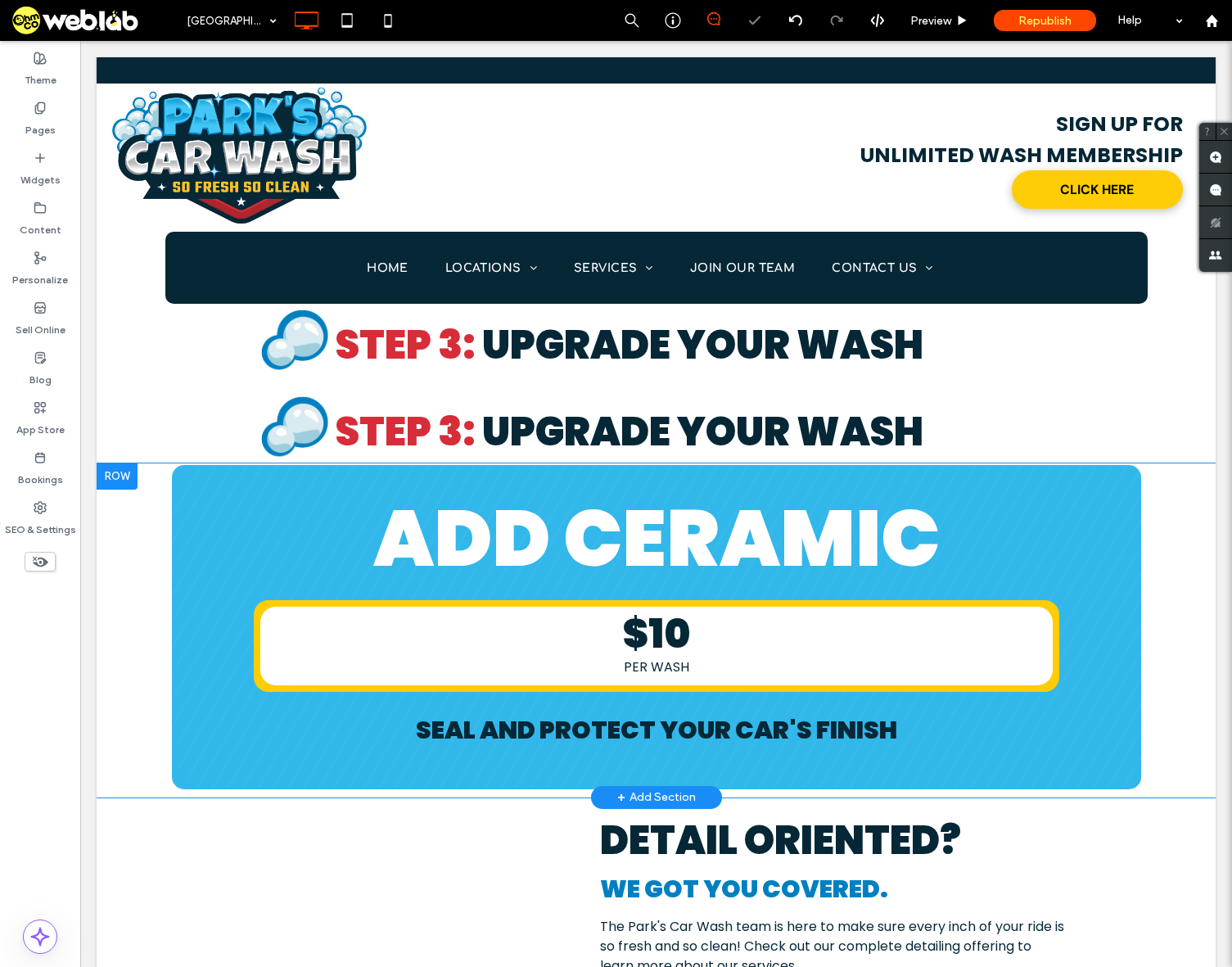
click at [113, 464] on div at bounding box center [116, 476] width 41 height 26
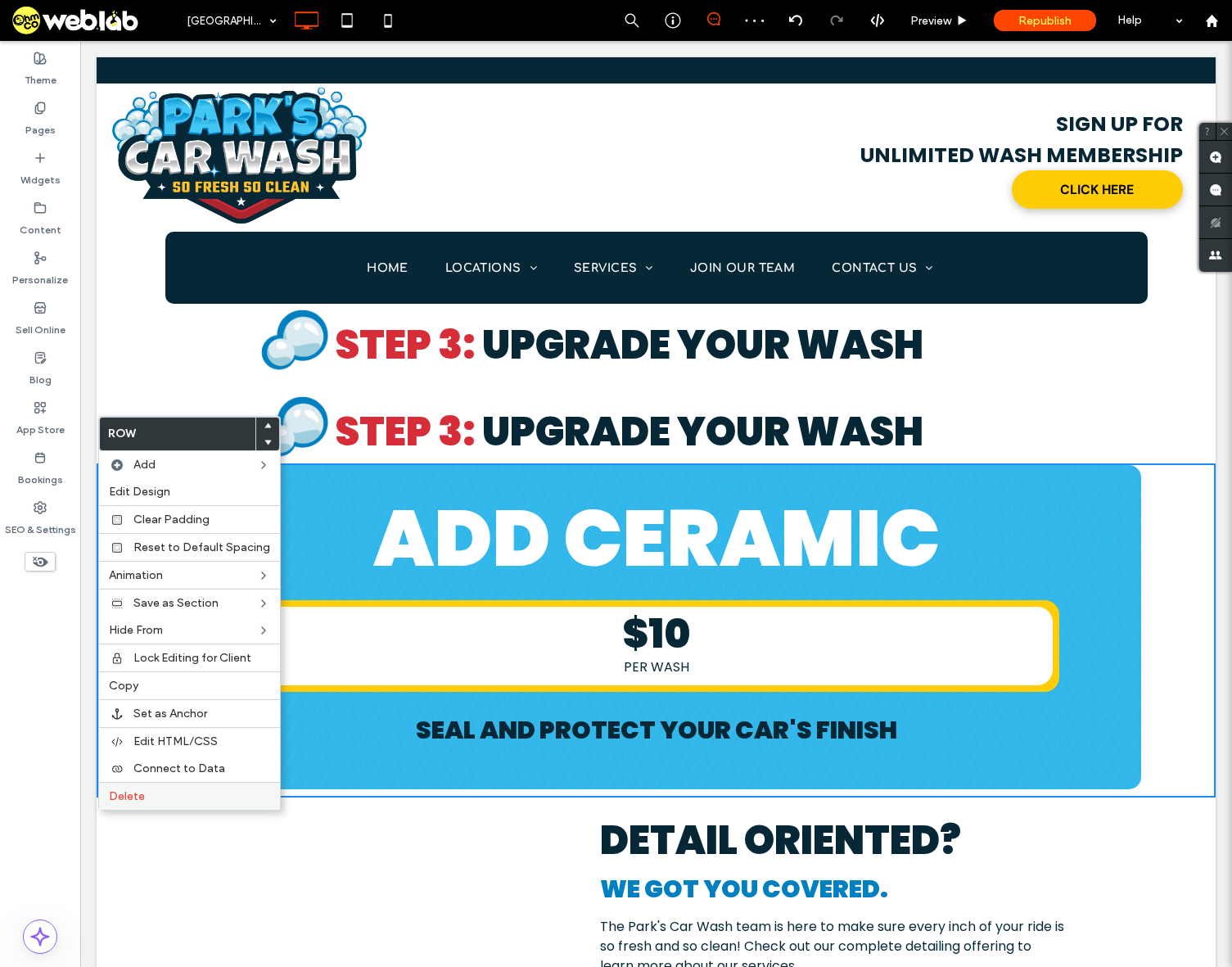
click at [132, 799] on span "Delete" at bounding box center [127, 796] width 36 height 14
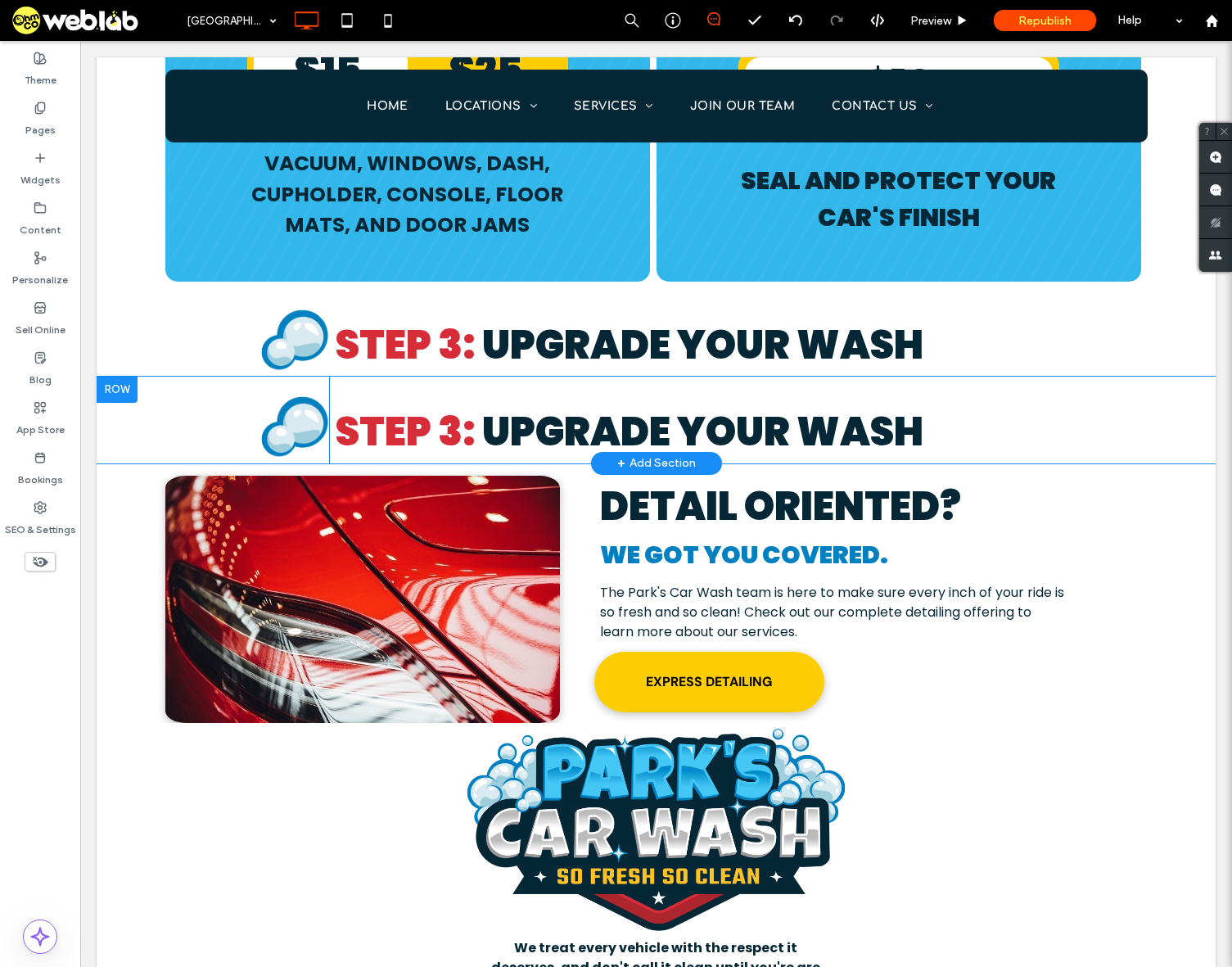
click at [121, 376] on div at bounding box center [116, 389] width 41 height 26
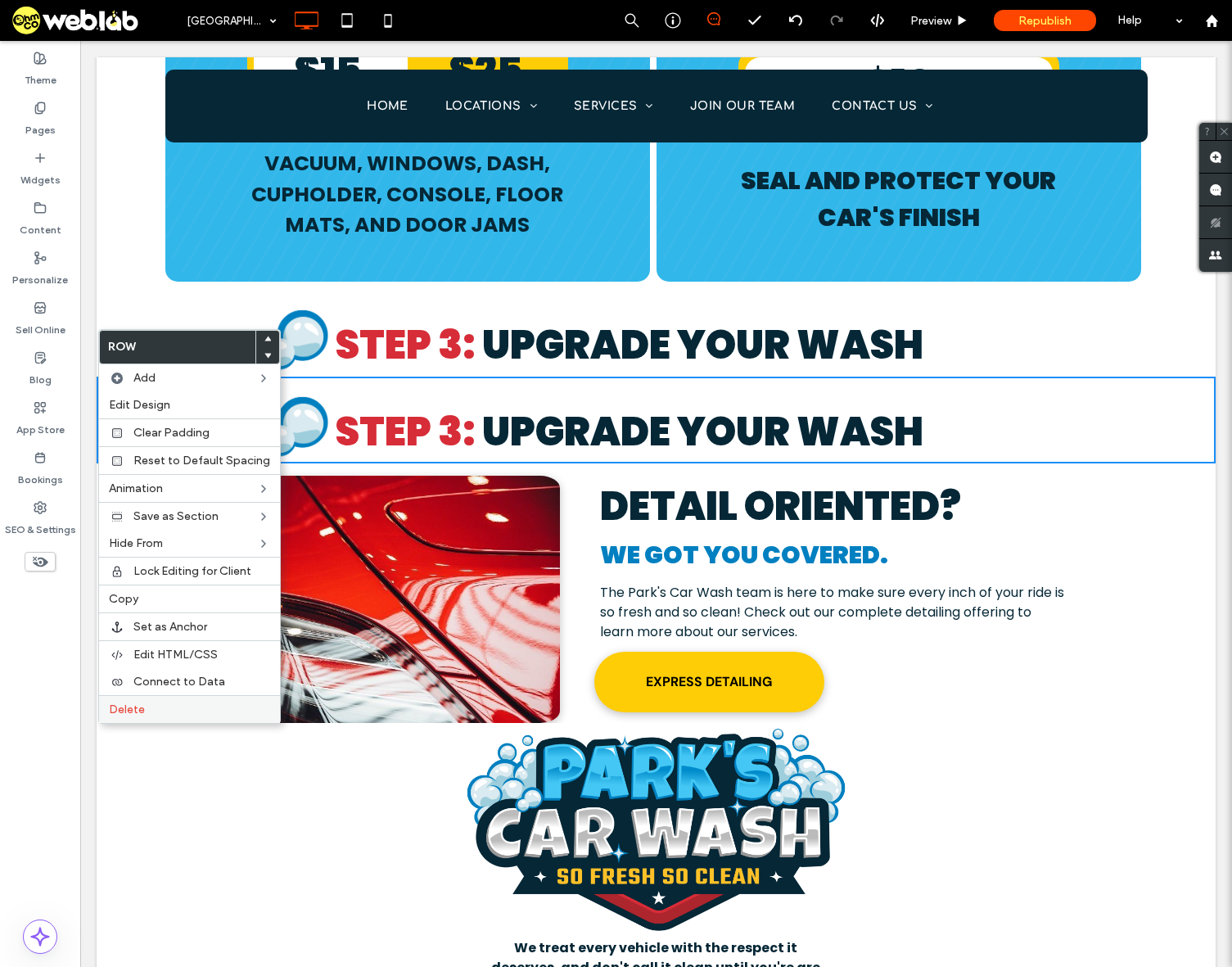
click at [120, 708] on span "Delete" at bounding box center [127, 709] width 36 height 14
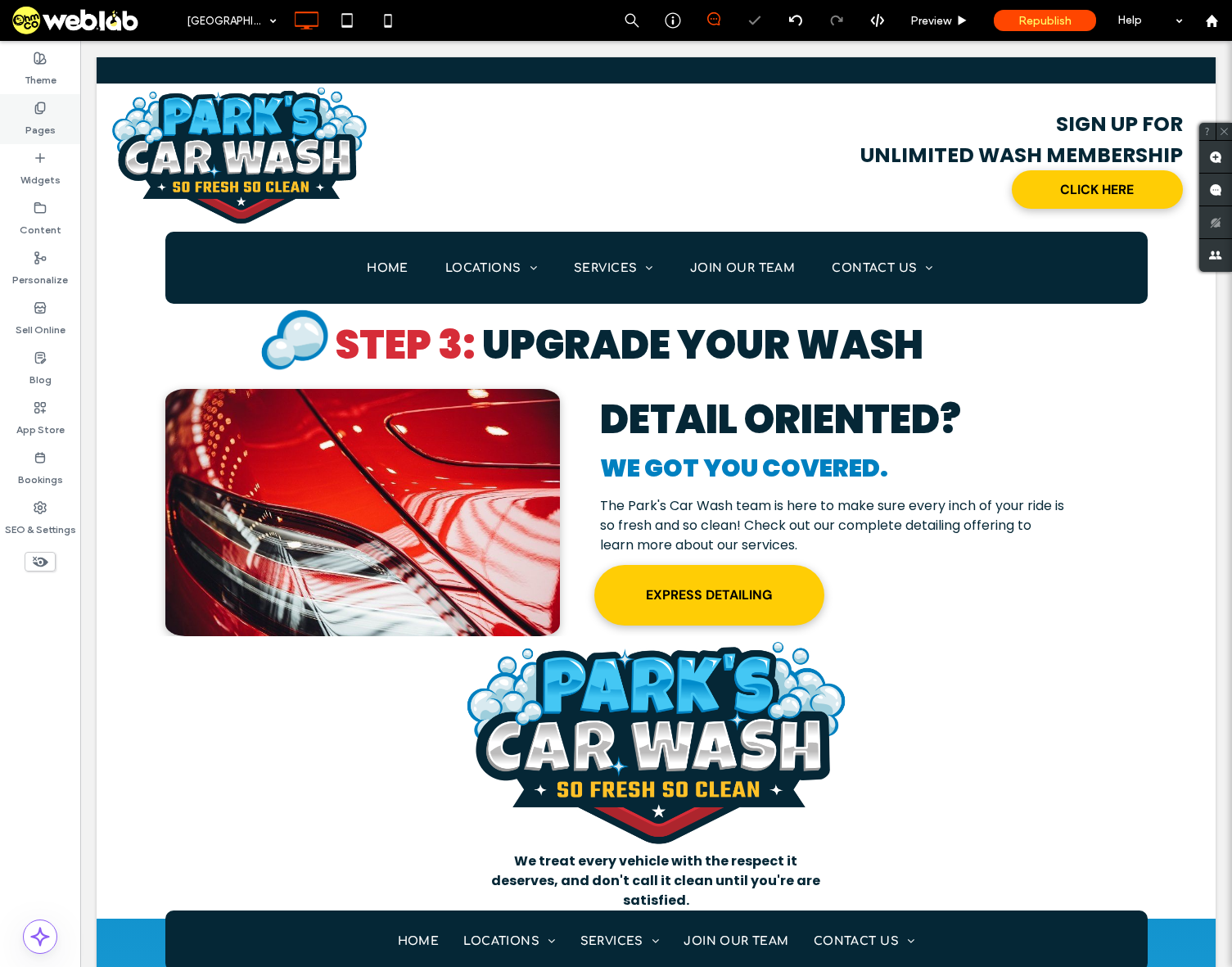
click at [30, 133] on label "Pages" at bounding box center [40, 125] width 30 height 23
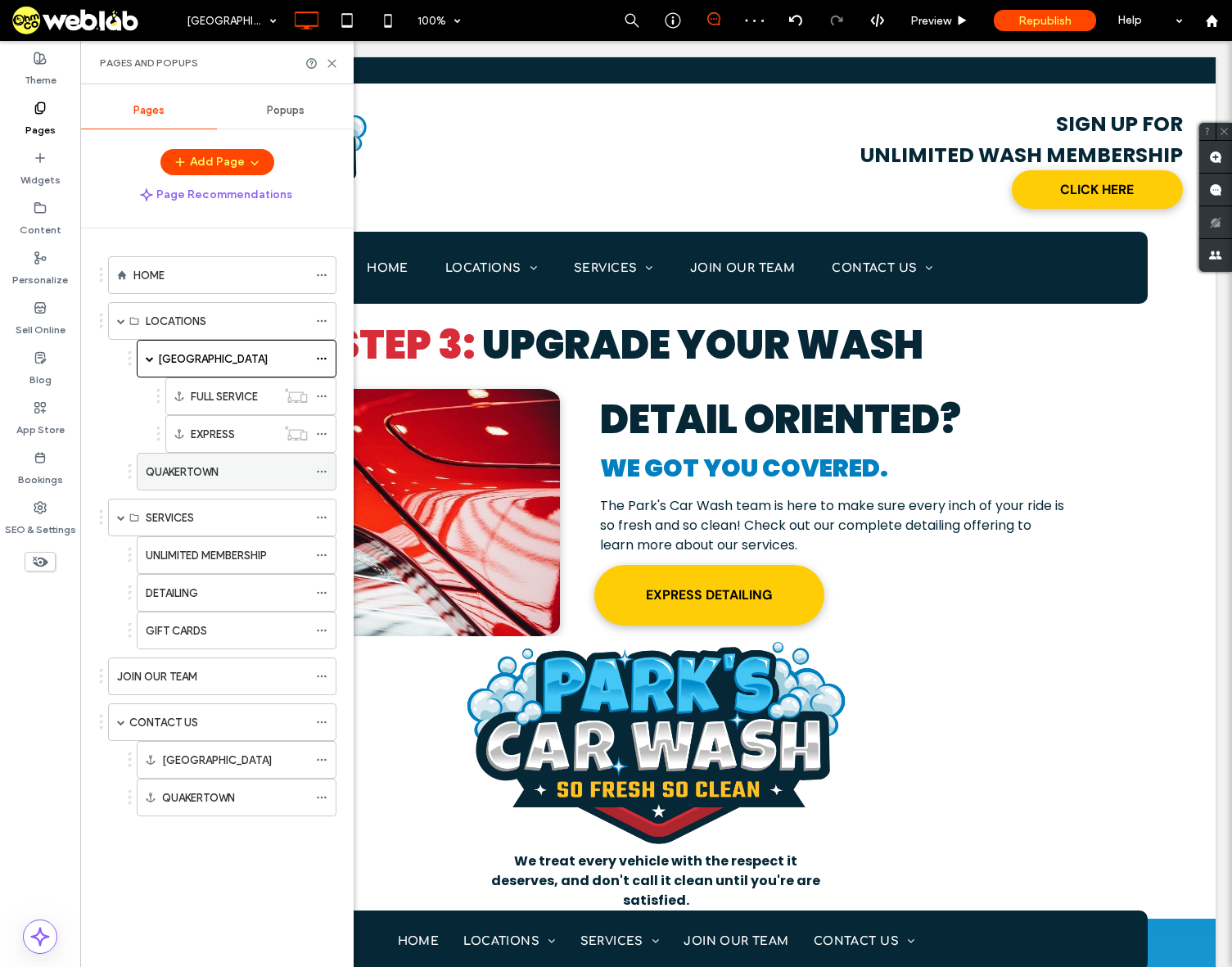
click at [184, 472] on label "QUAKERTOWN" at bounding box center [182, 473] width 73 height 29
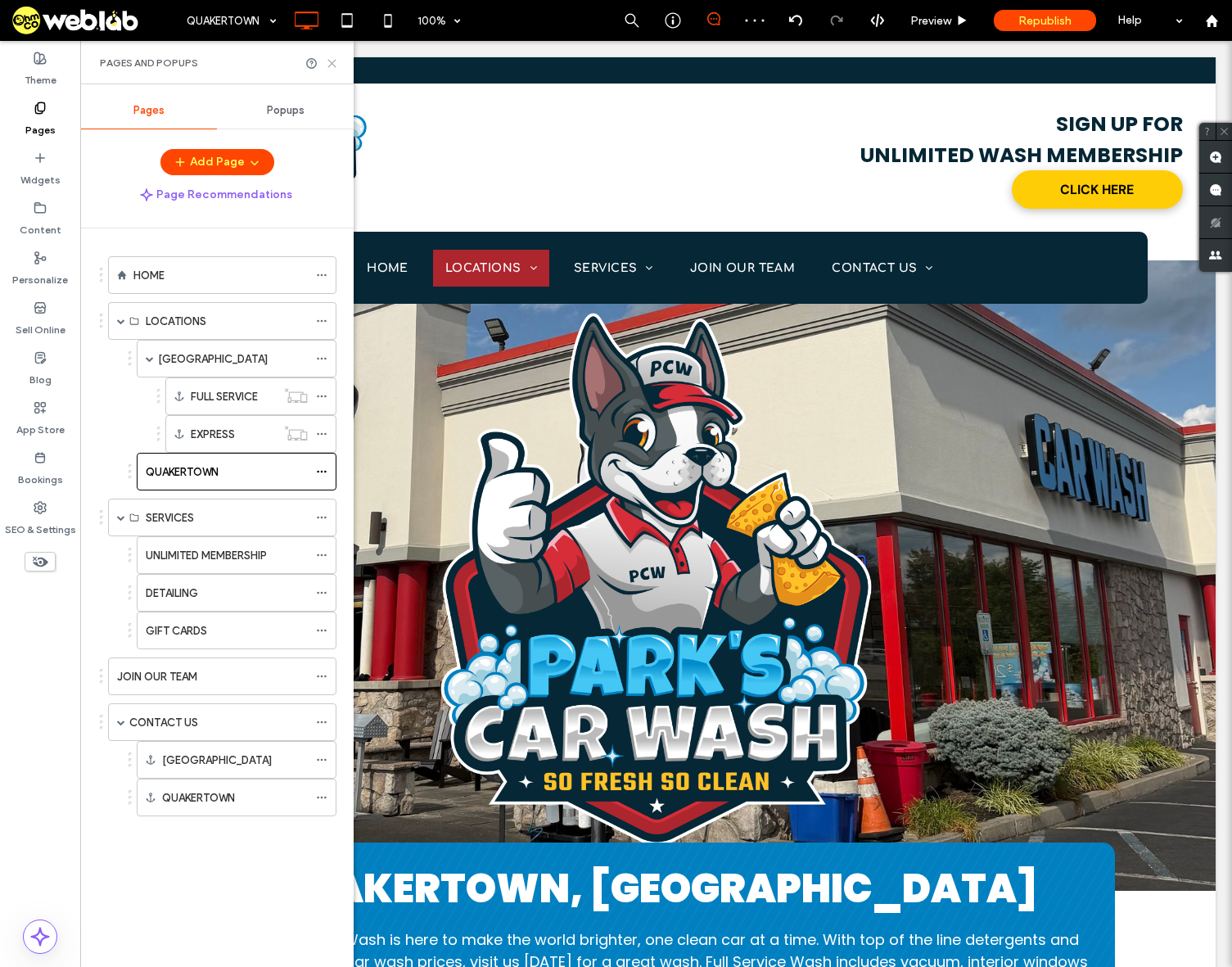
click at [333, 63] on use at bounding box center [332, 64] width 7 height 7
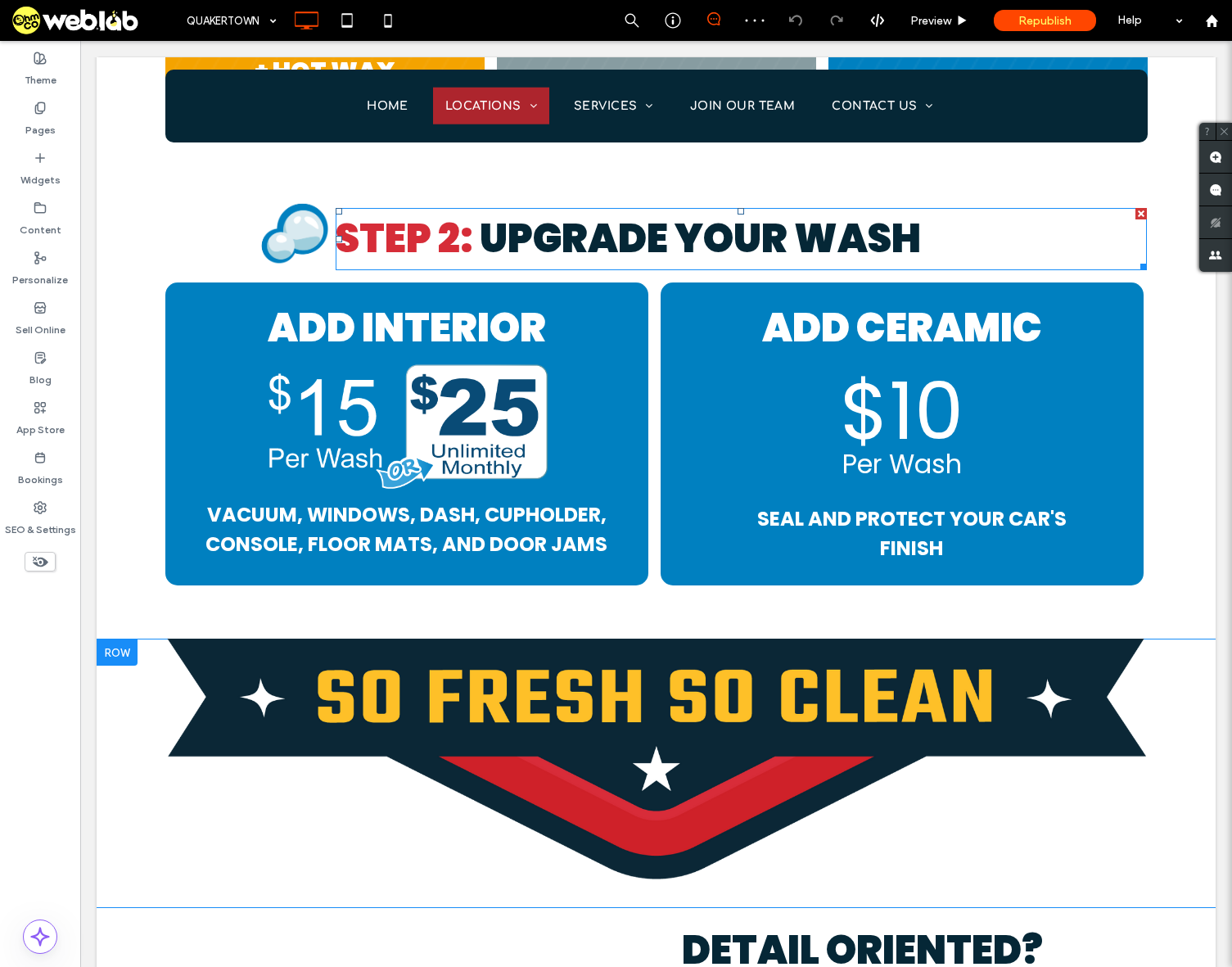
scroll to position [2620, 0]
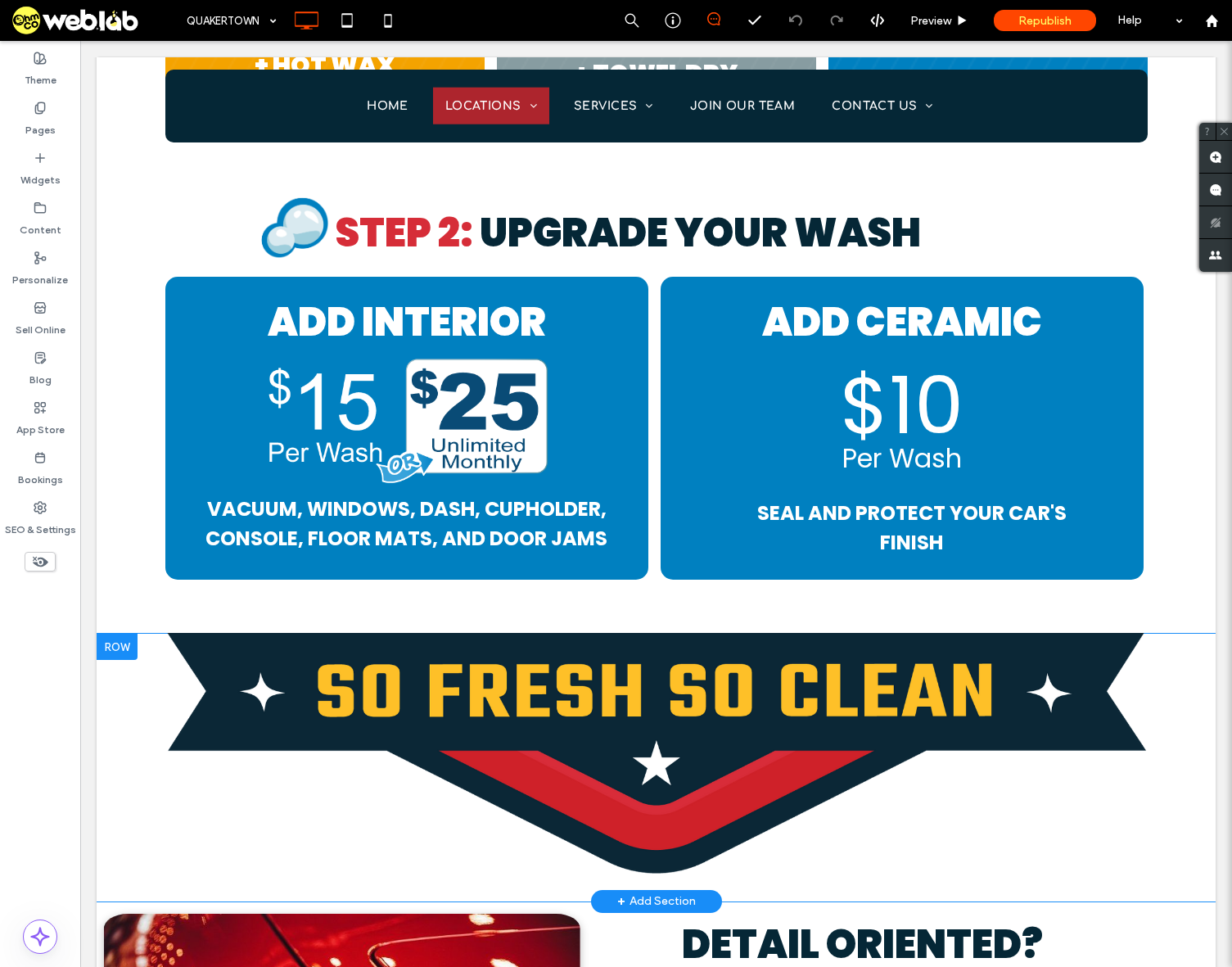
click at [111, 654] on div at bounding box center [116, 646] width 41 height 26
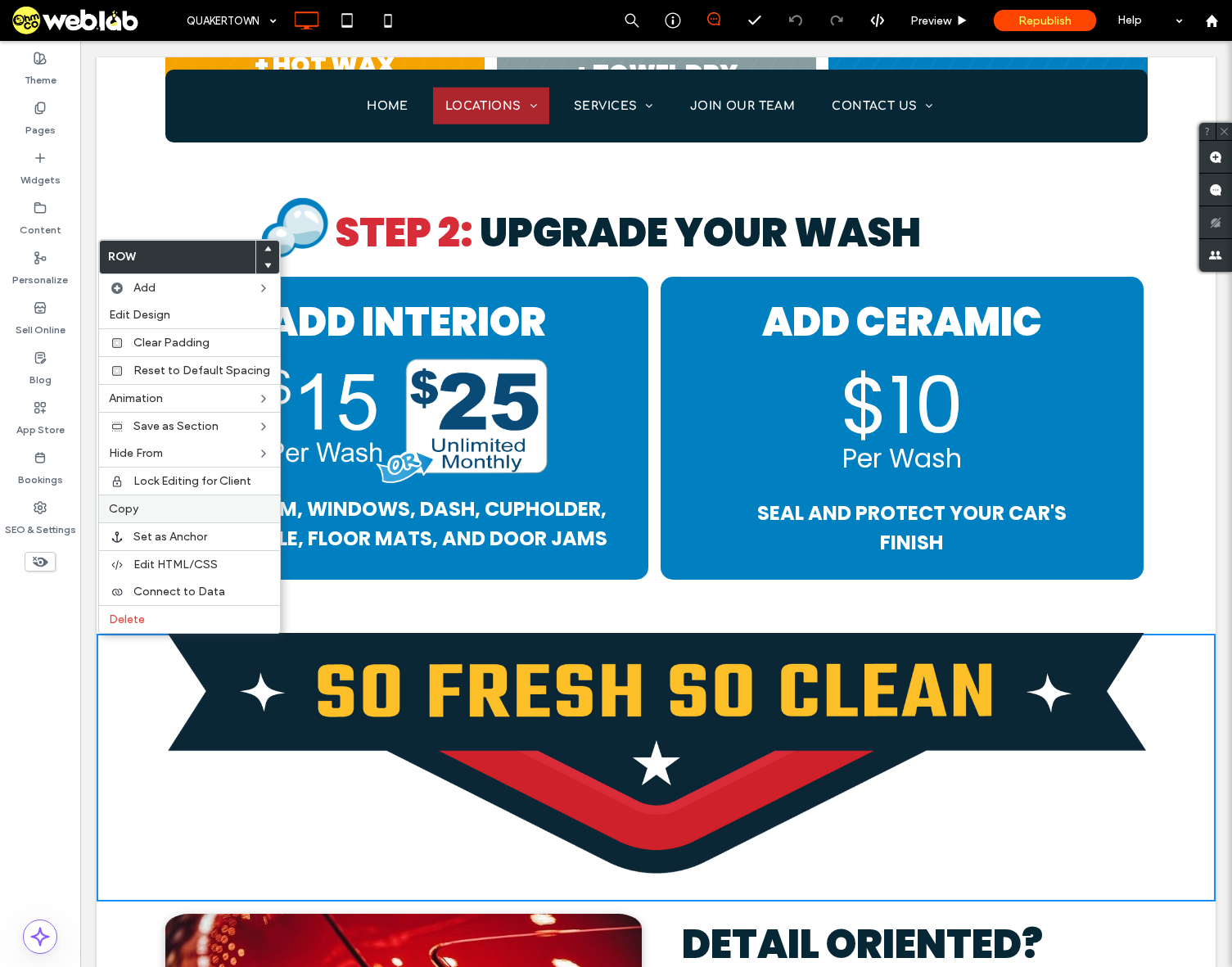
click at [144, 510] on label "Copy" at bounding box center [189, 508] width 161 height 14
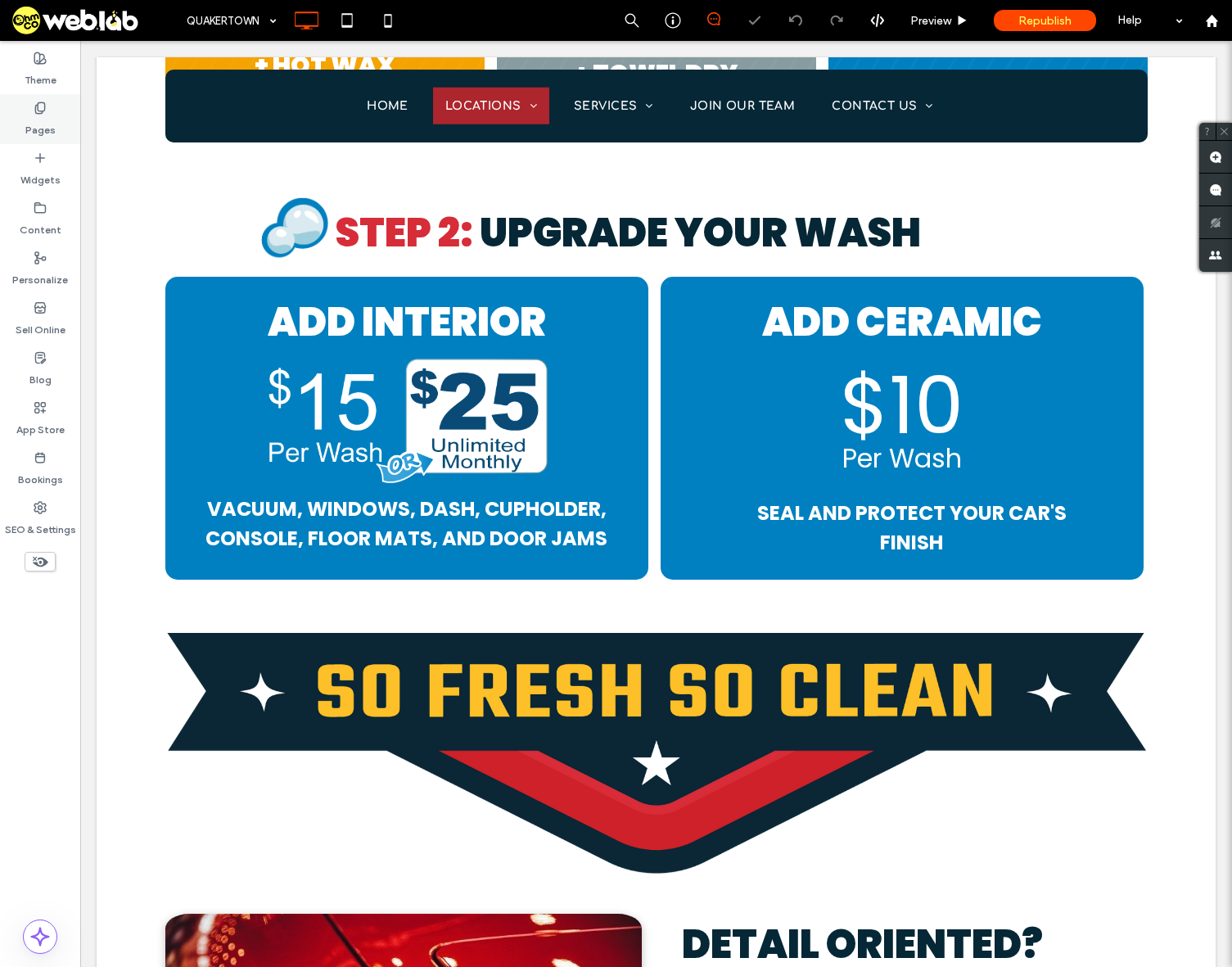
click at [46, 107] on div "Pages" at bounding box center [40, 119] width 80 height 50
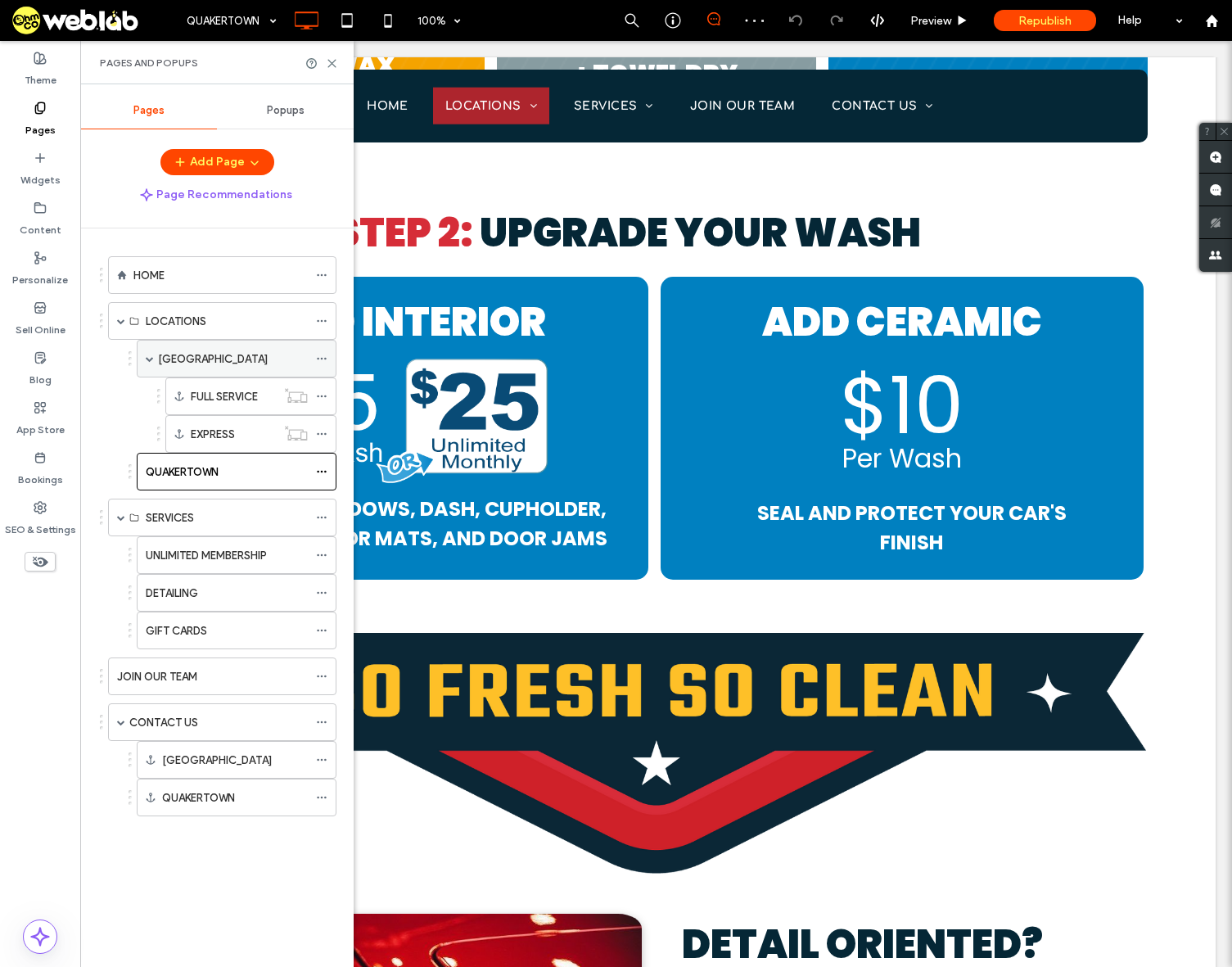
click at [204, 367] on label "[GEOGRAPHIC_DATA]" at bounding box center [213, 359] width 110 height 29
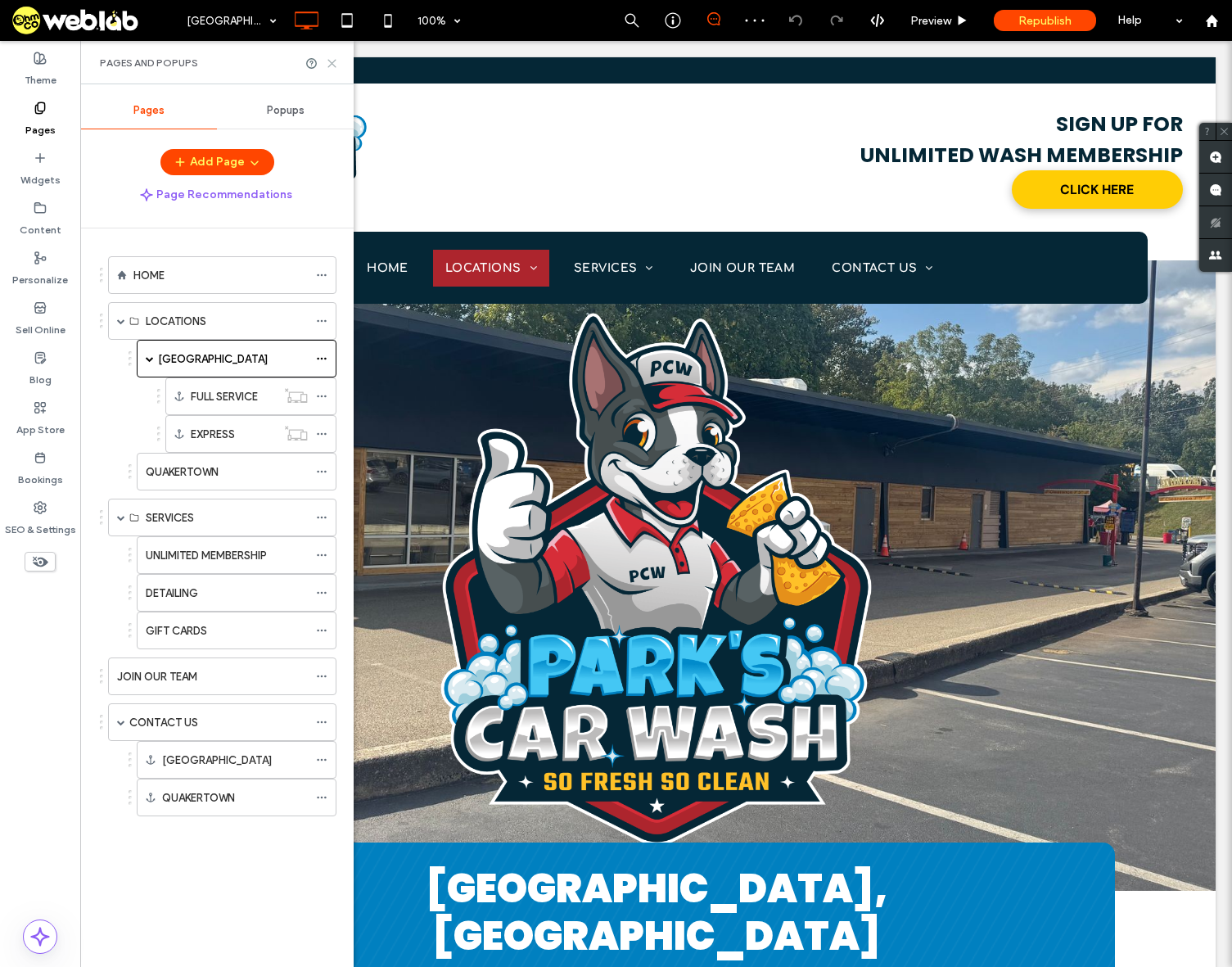
click at [332, 62] on use at bounding box center [332, 64] width 7 height 7
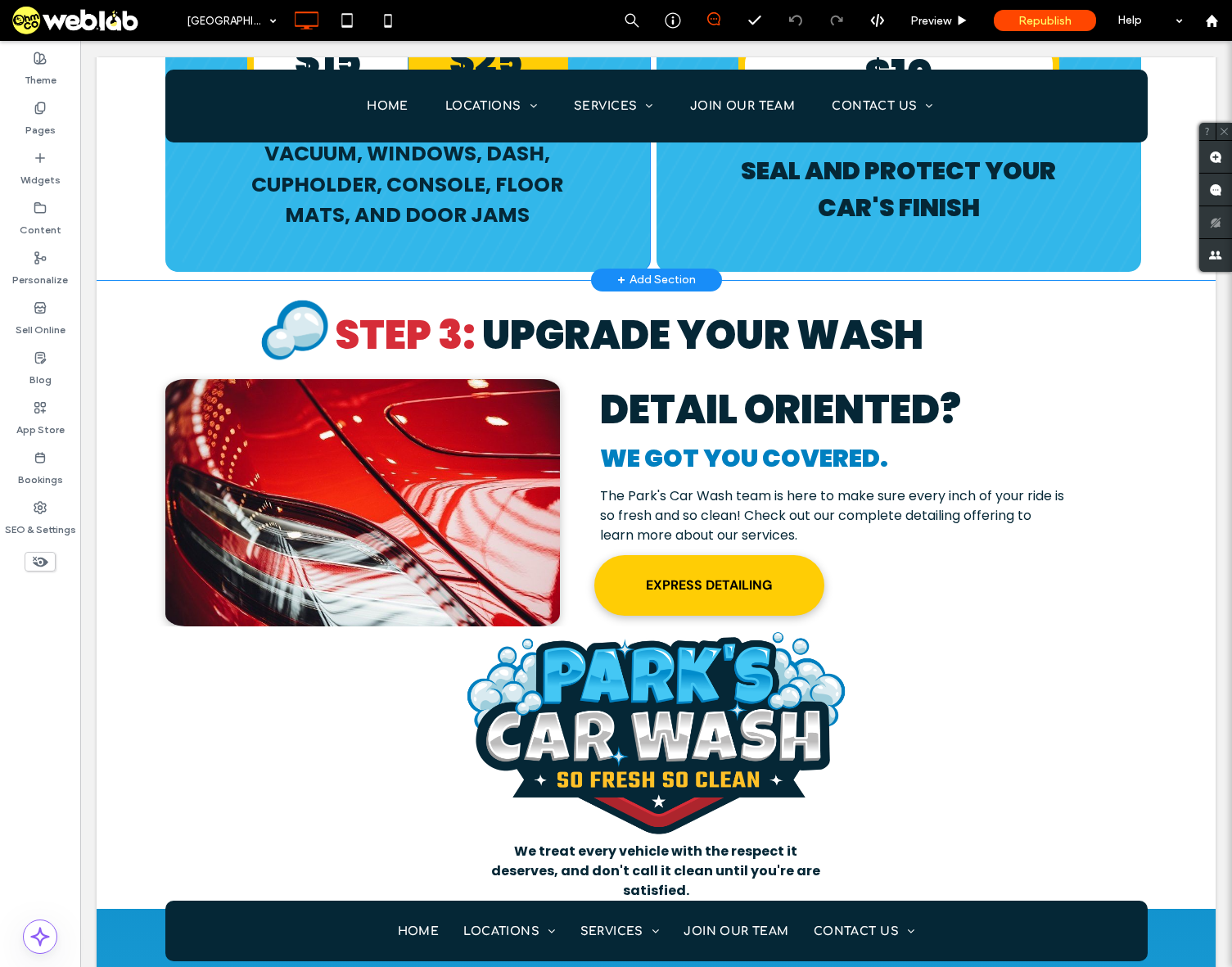
scroll to position [2948, 0]
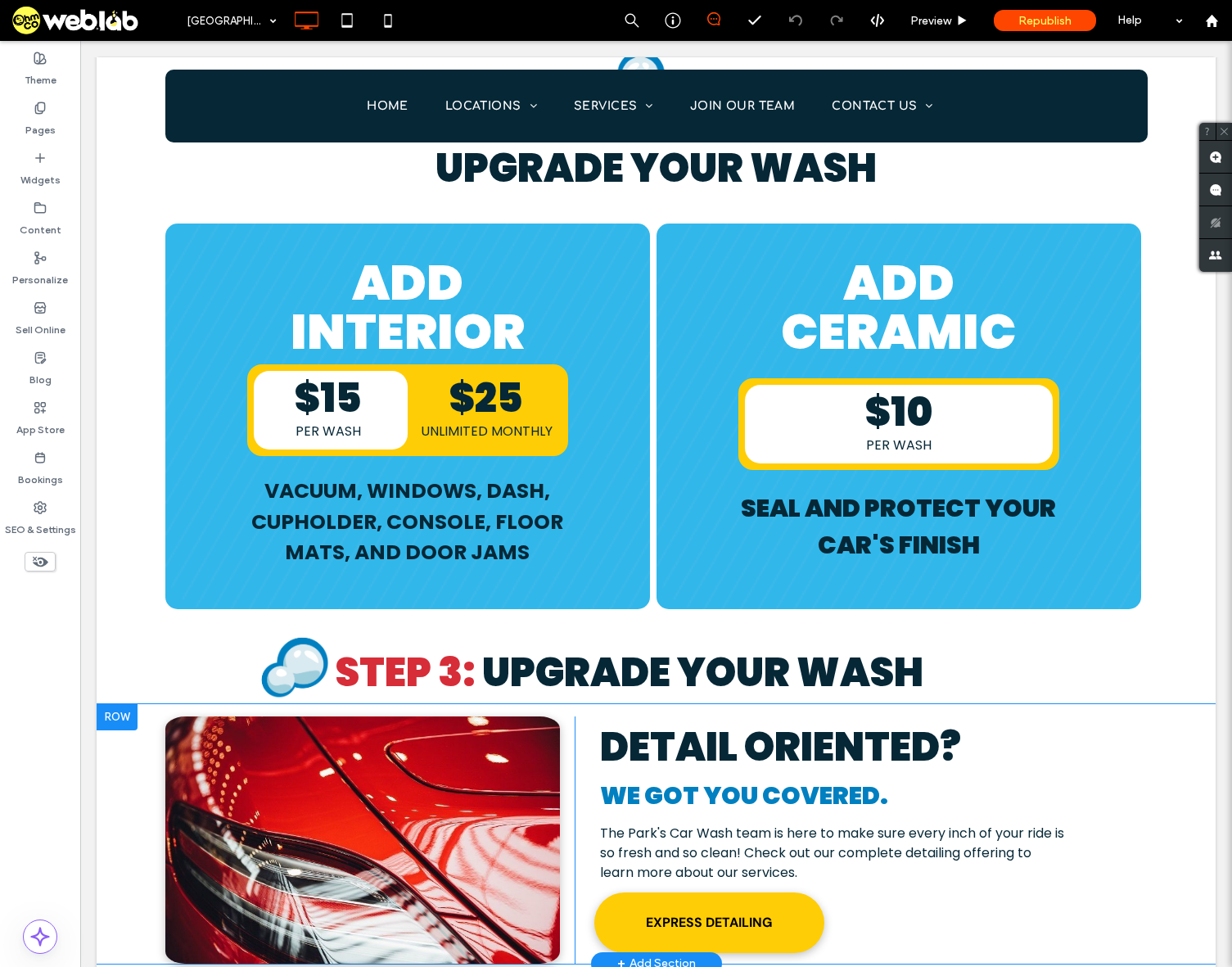
click at [111, 704] on div at bounding box center [116, 717] width 41 height 26
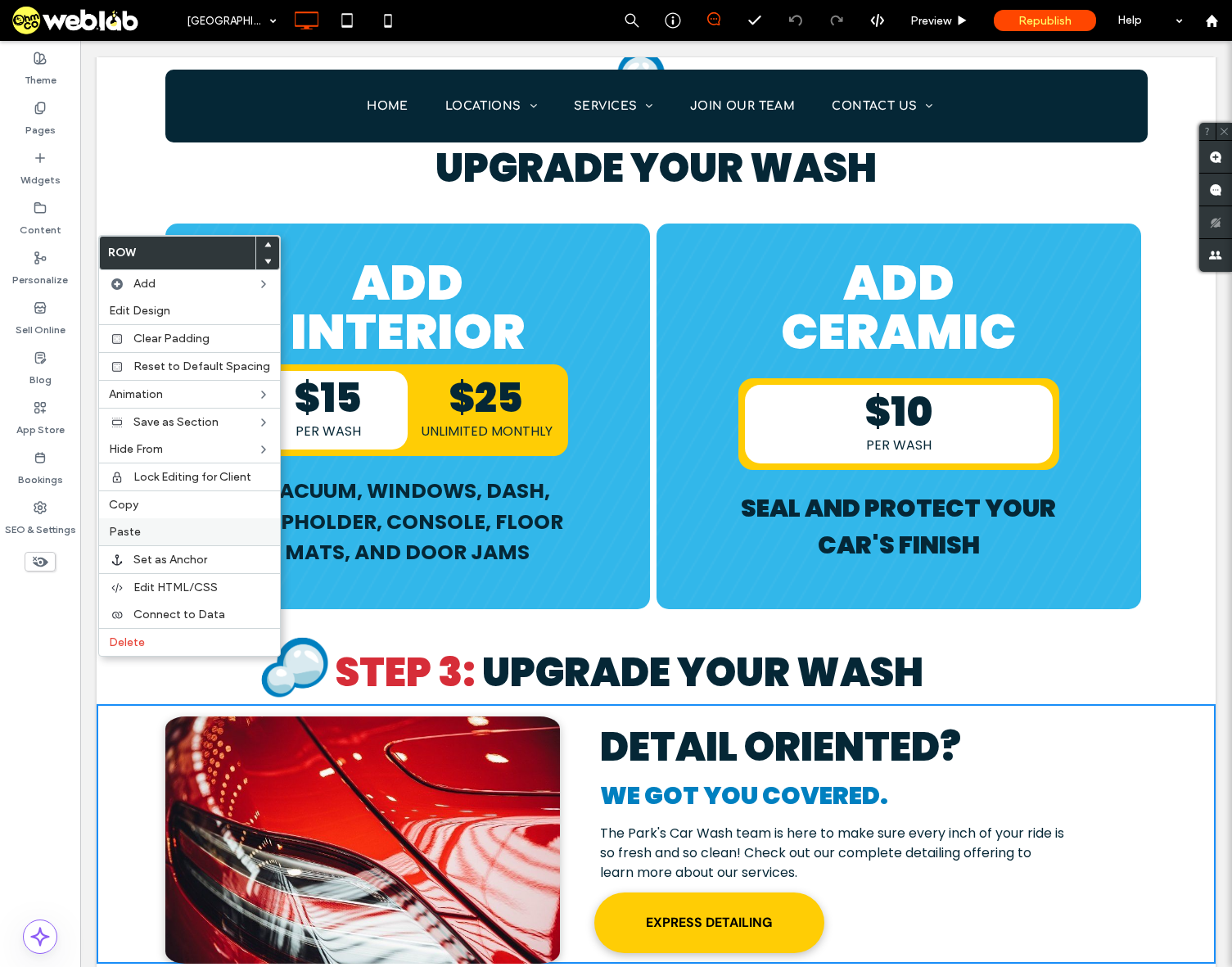
click at [154, 525] on label "Paste" at bounding box center [189, 532] width 161 height 14
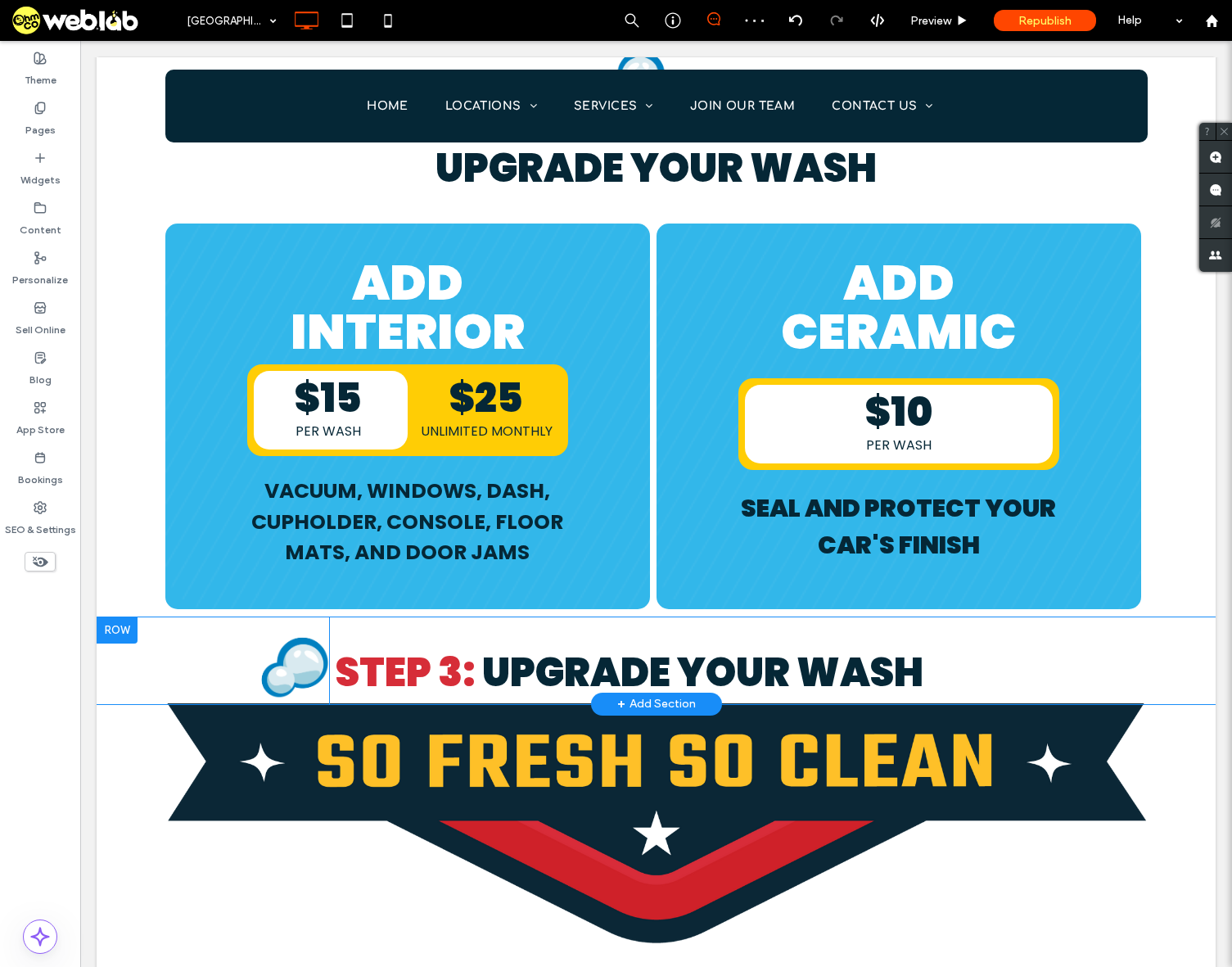
click at [119, 617] on div at bounding box center [116, 630] width 41 height 26
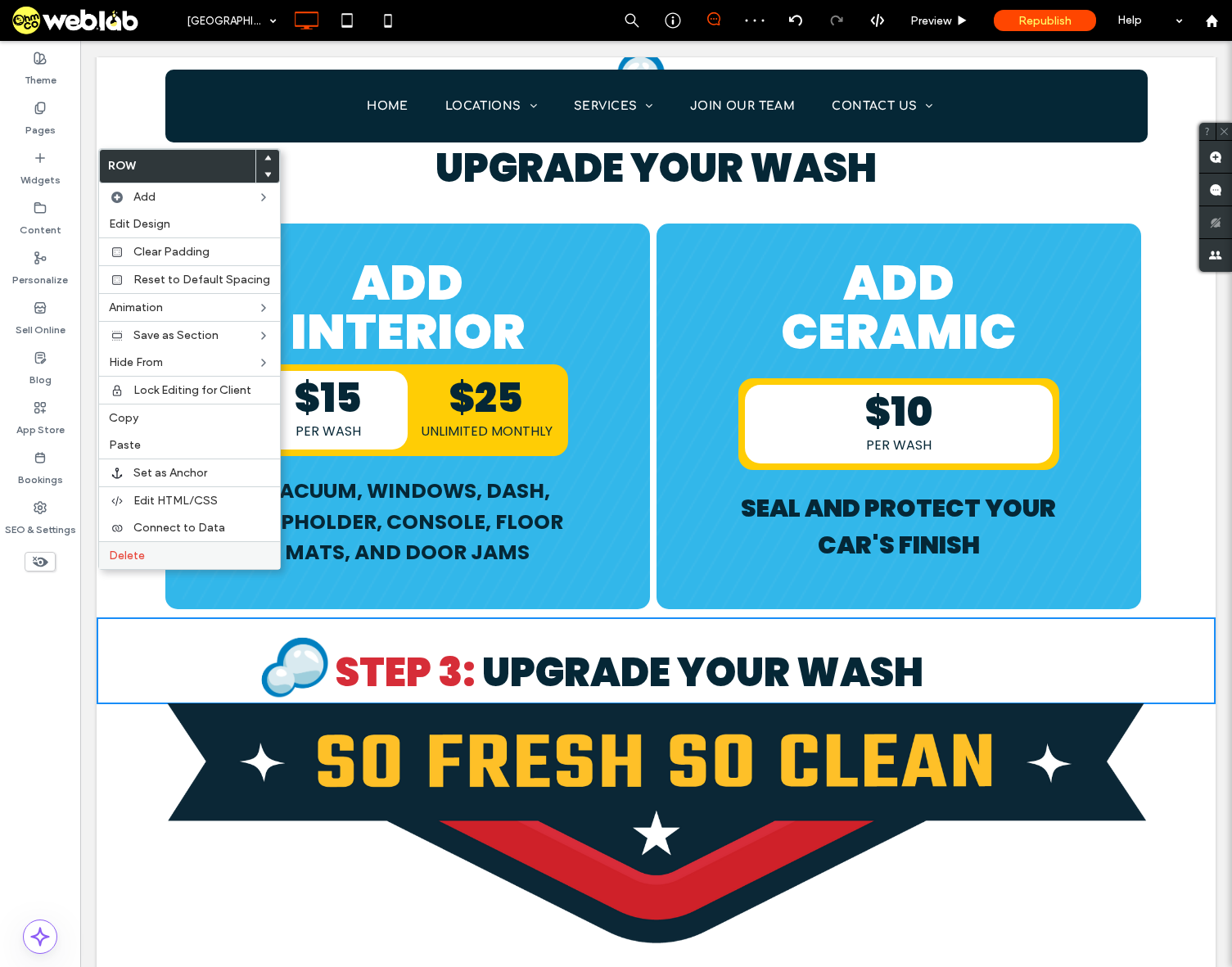
click at [138, 558] on span "Delete" at bounding box center [127, 555] width 36 height 14
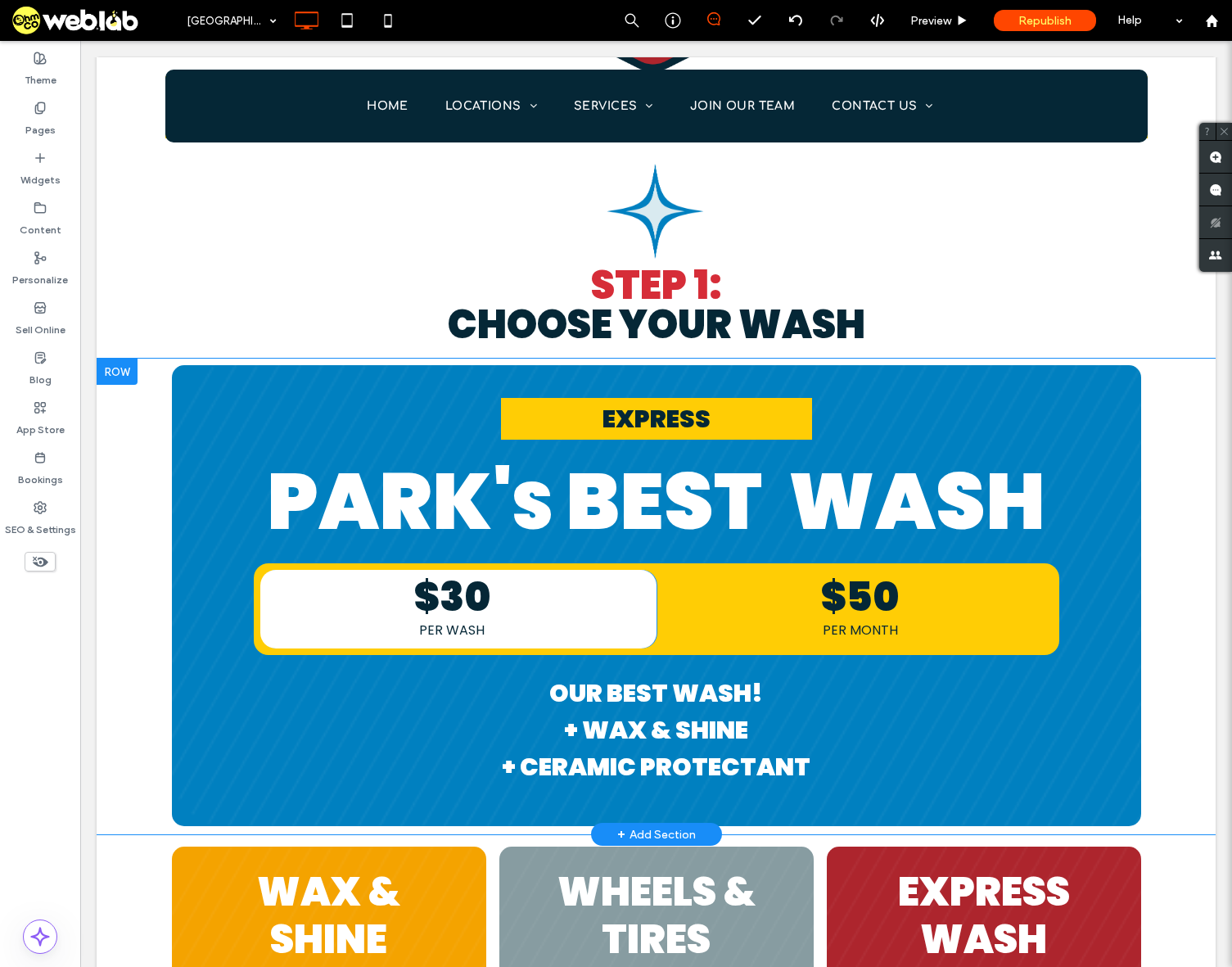
scroll to position [1638, 0]
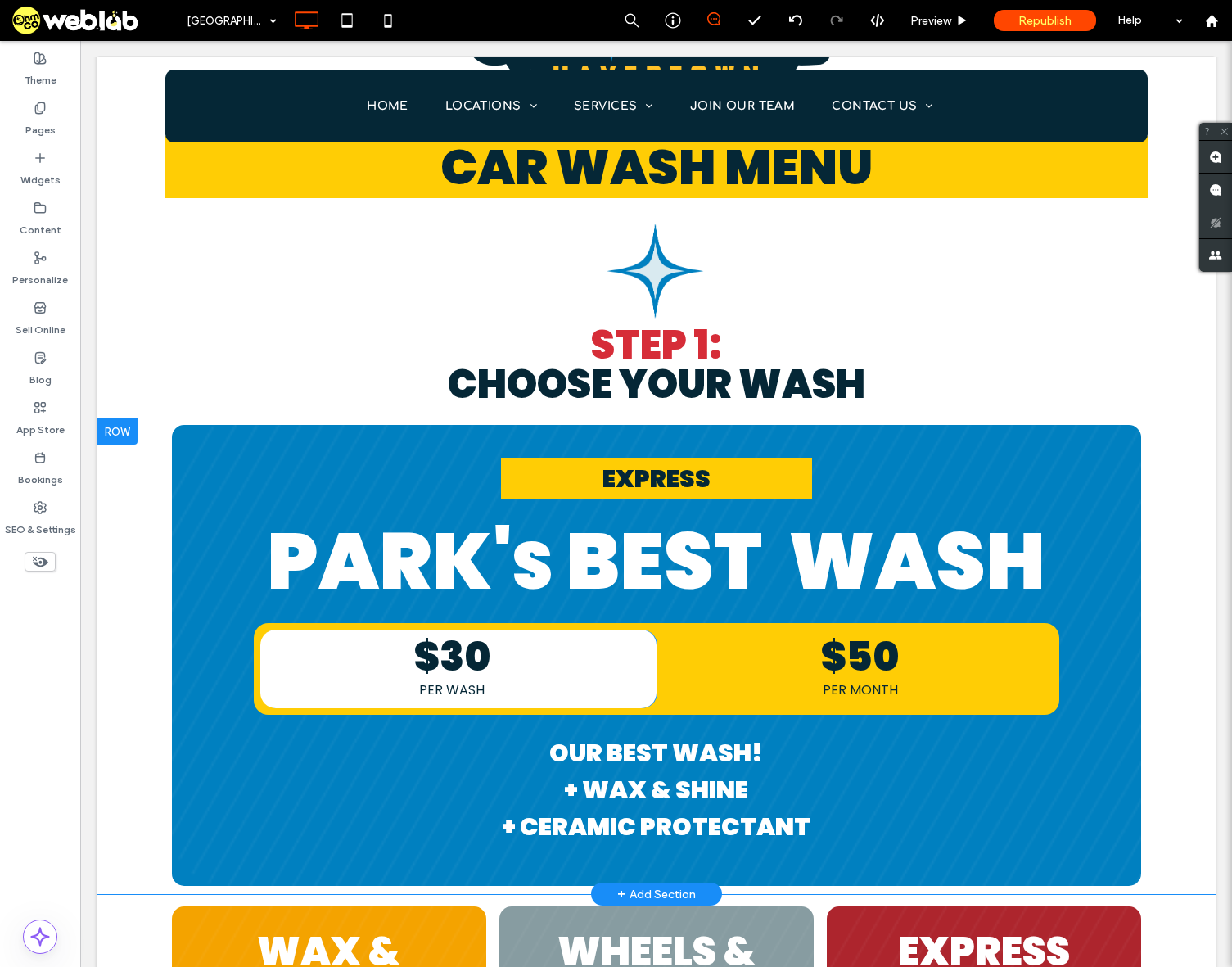
click at [104, 418] on div at bounding box center [116, 431] width 41 height 26
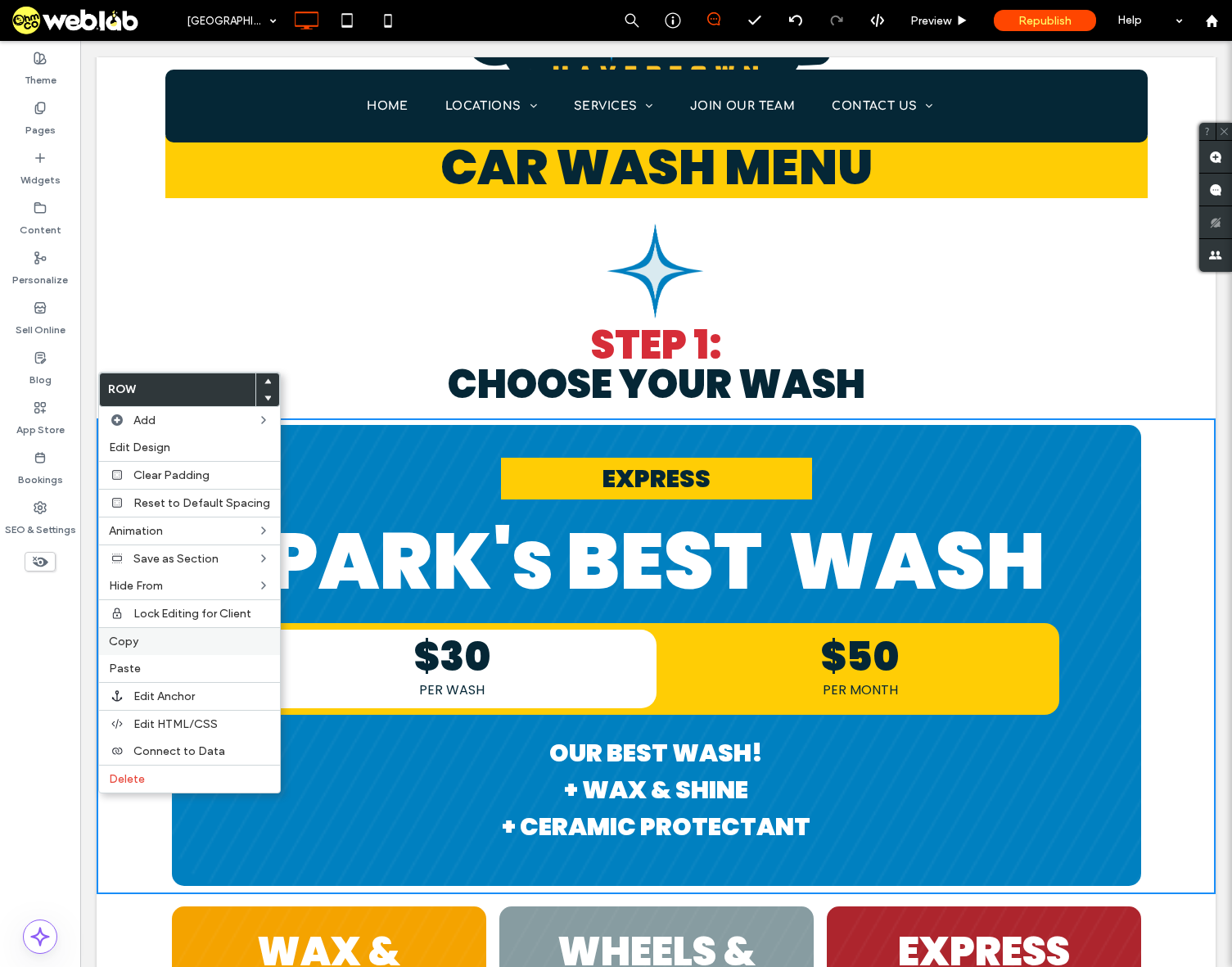
click at [140, 646] on label "Copy" at bounding box center [189, 641] width 161 height 14
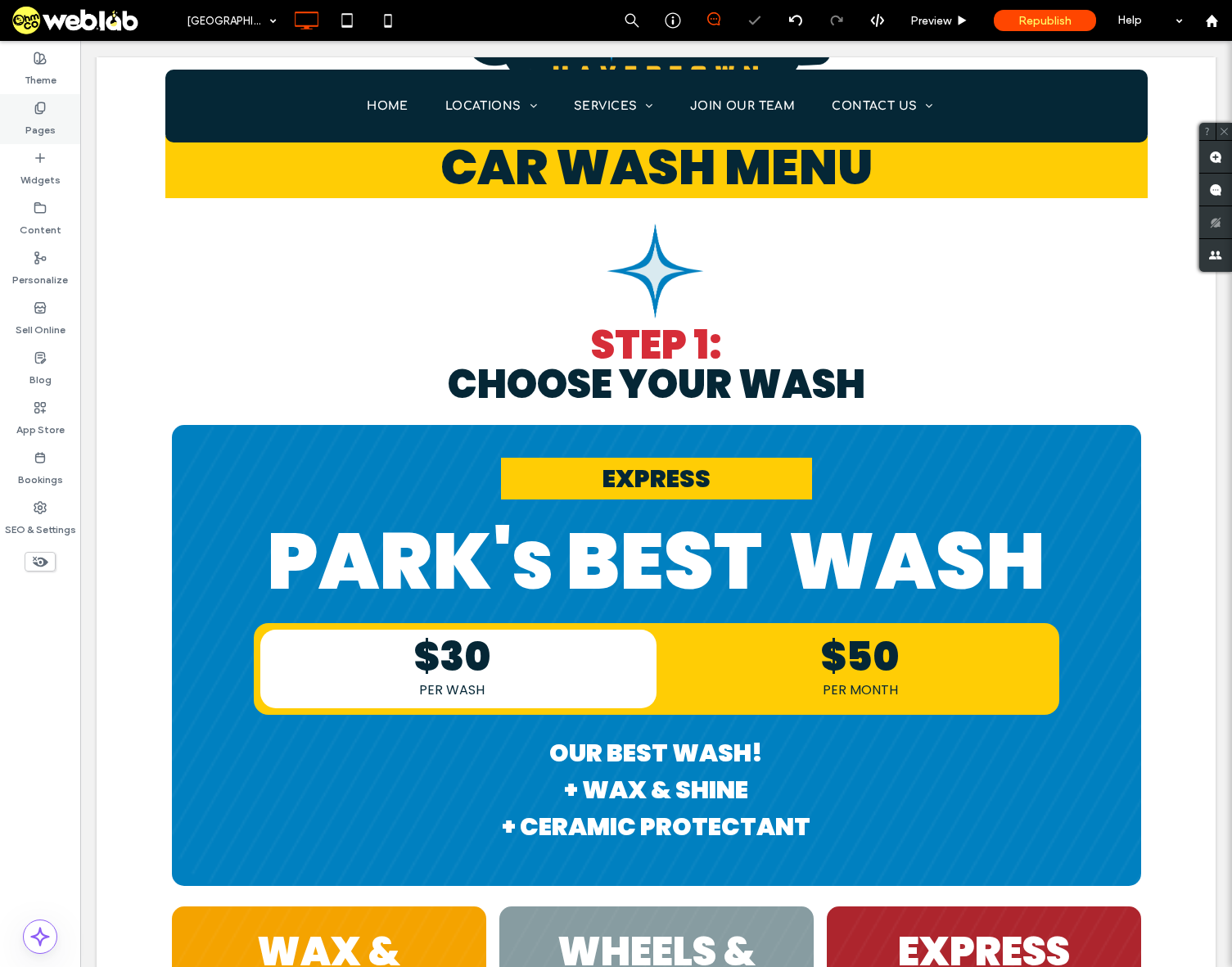
click at [48, 123] on label "Pages" at bounding box center [40, 125] width 30 height 23
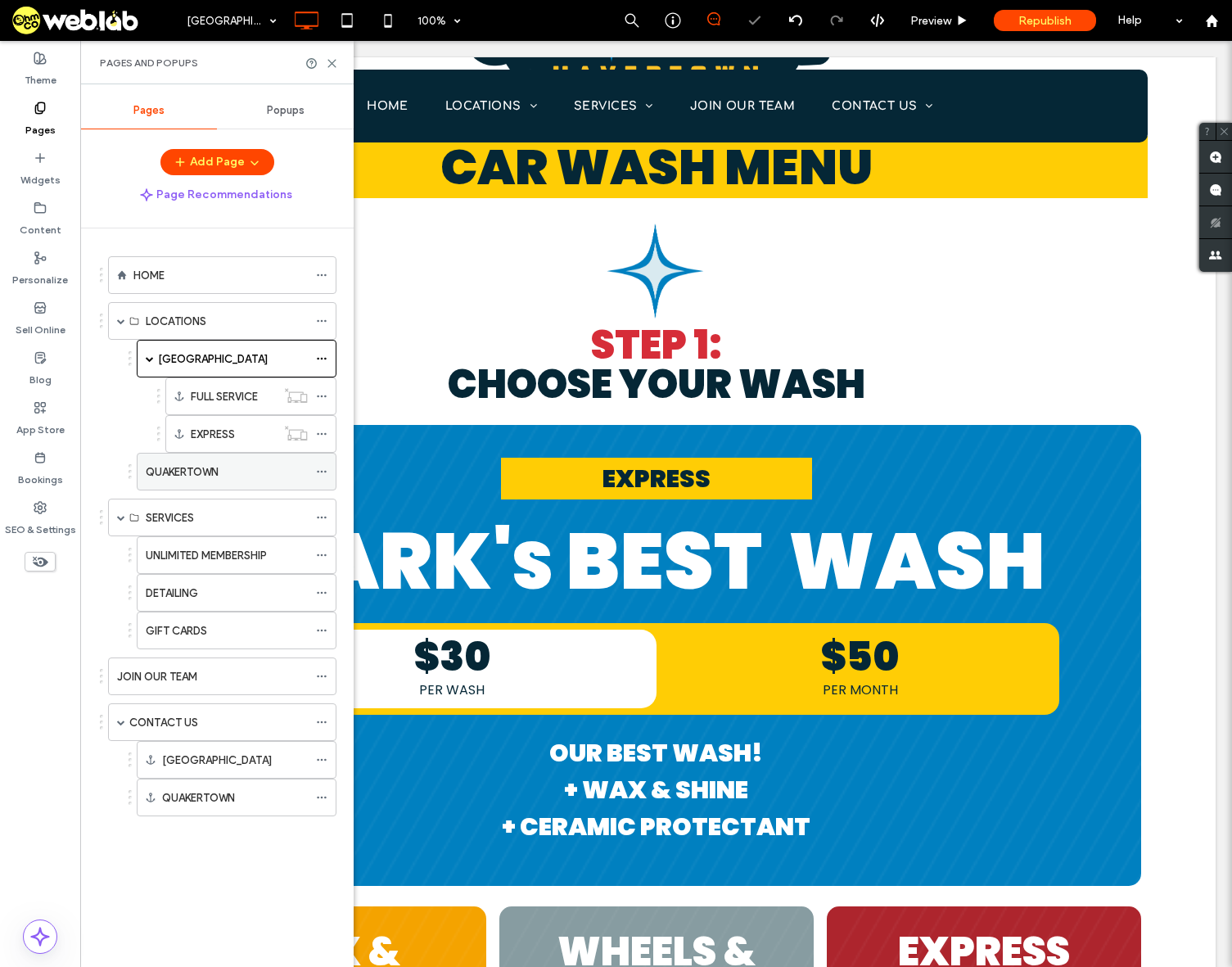
click at [223, 473] on div "QUAKERTOWN" at bounding box center [226, 472] width 162 height 17
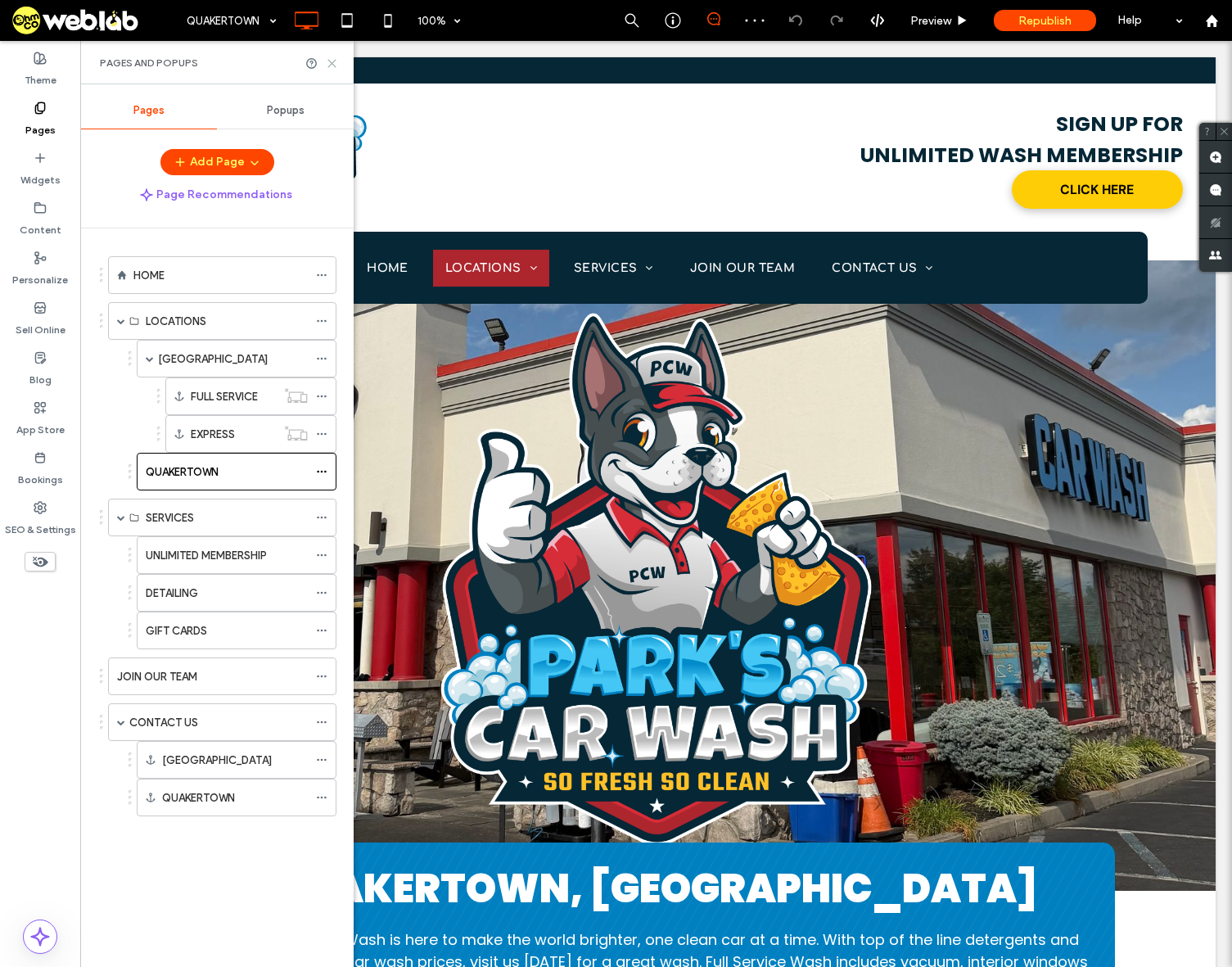
drag, startPoint x: 327, startPoint y: 62, endPoint x: 353, endPoint y: 131, distance: 73.7
click at [327, 62] on icon at bounding box center [333, 64] width 13 height 13
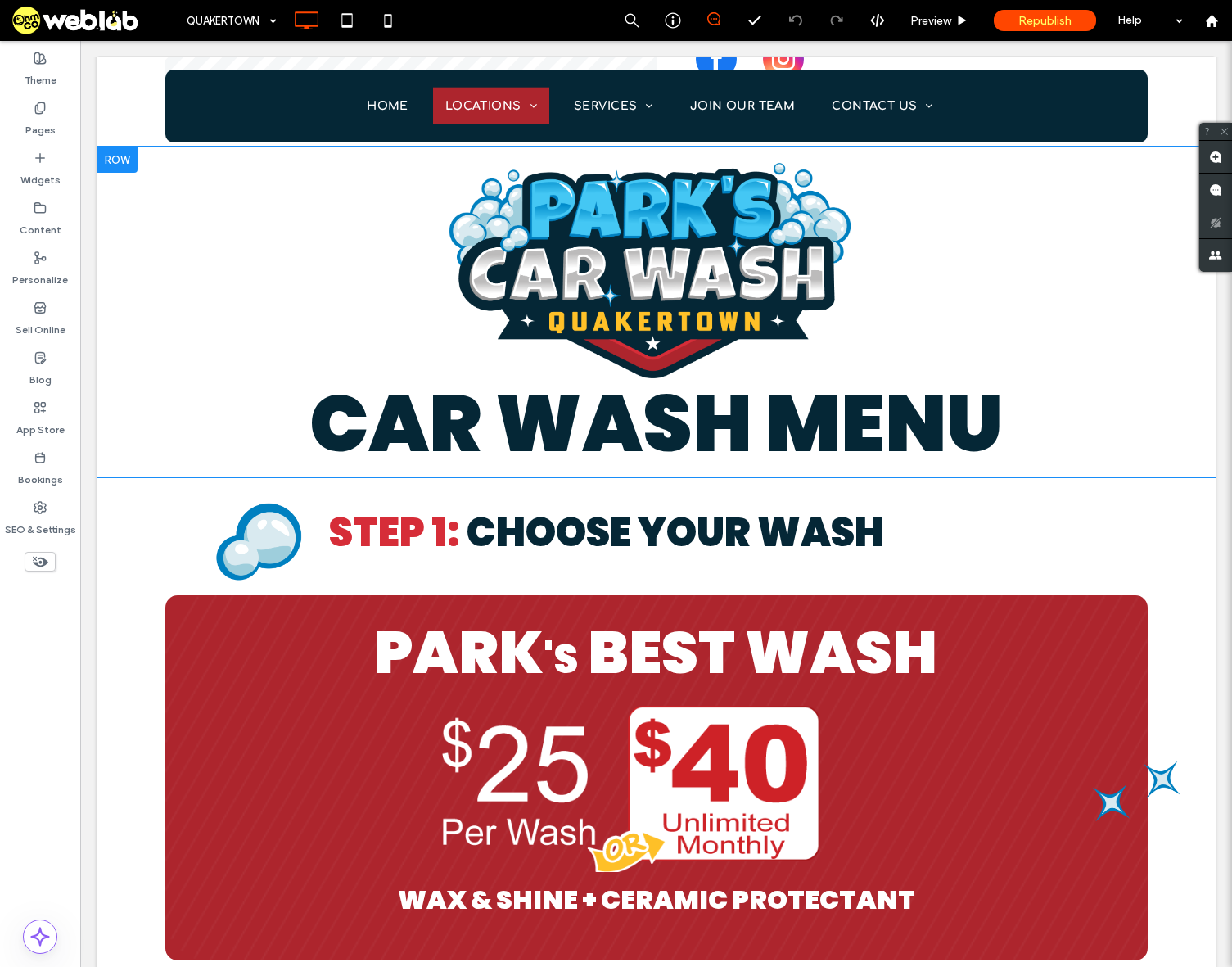
scroll to position [1311, 0]
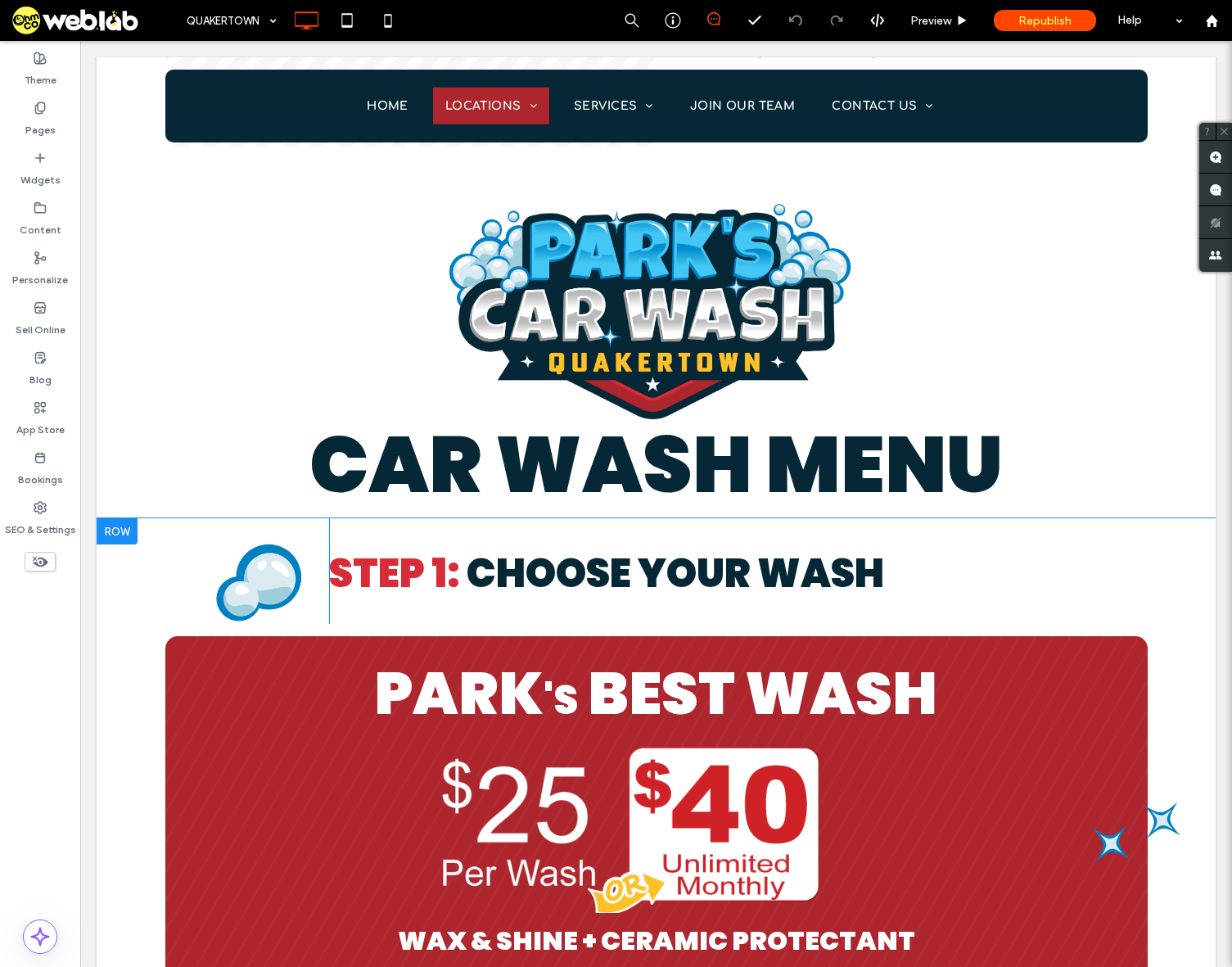
click at [124, 531] on div at bounding box center [116, 531] width 41 height 26
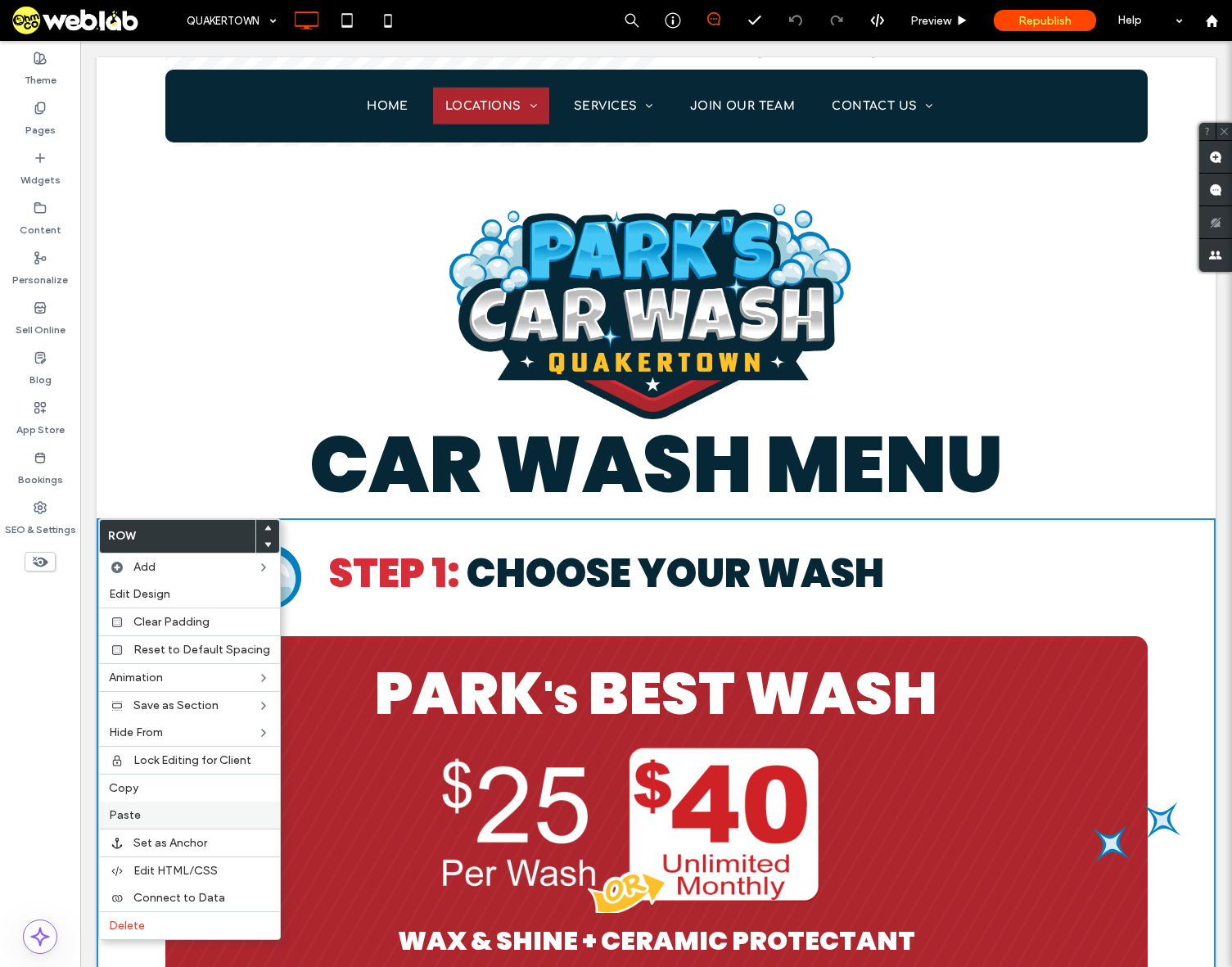
click at [158, 810] on label "Paste" at bounding box center [189, 814] width 161 height 14
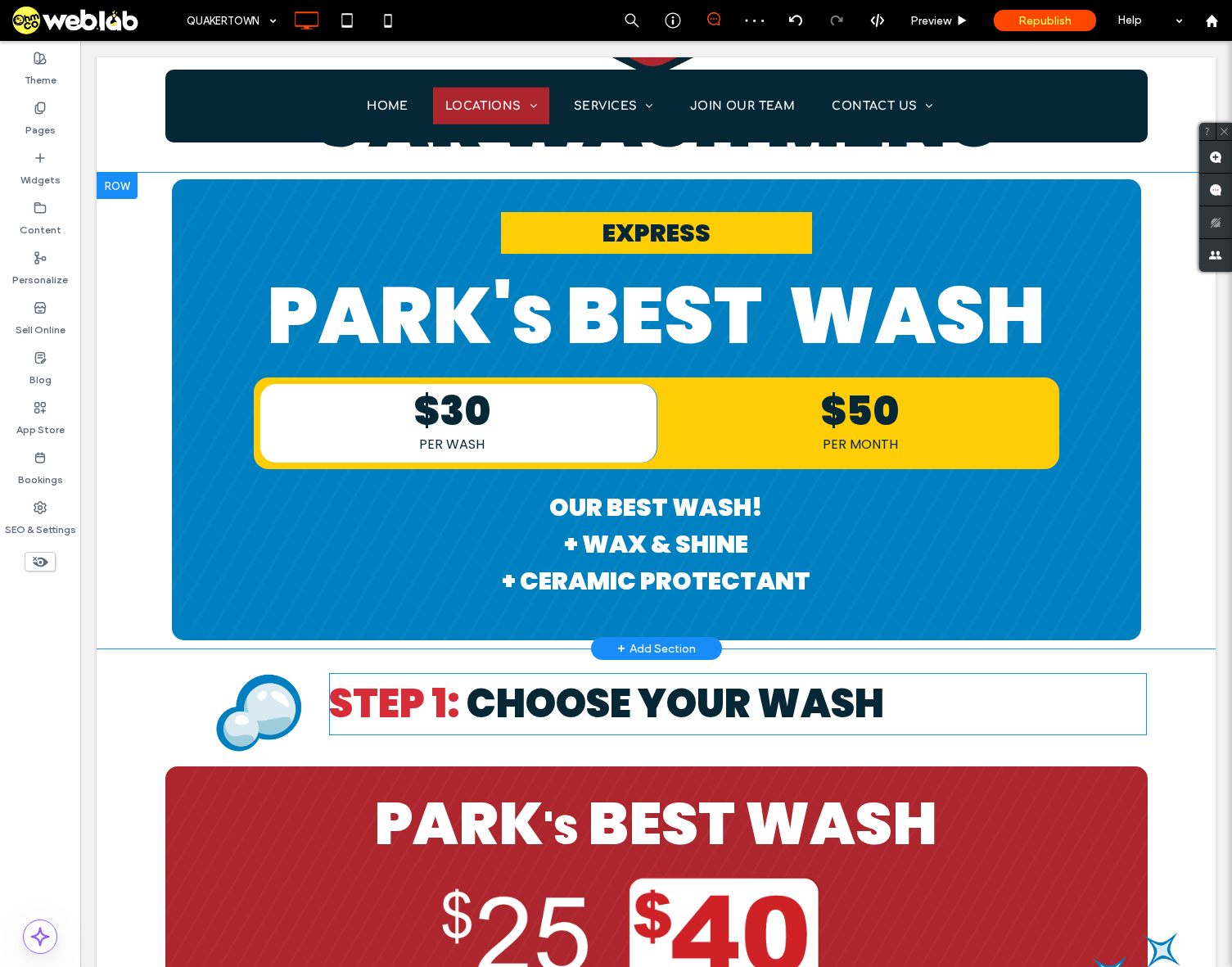
scroll to position [1638, 0]
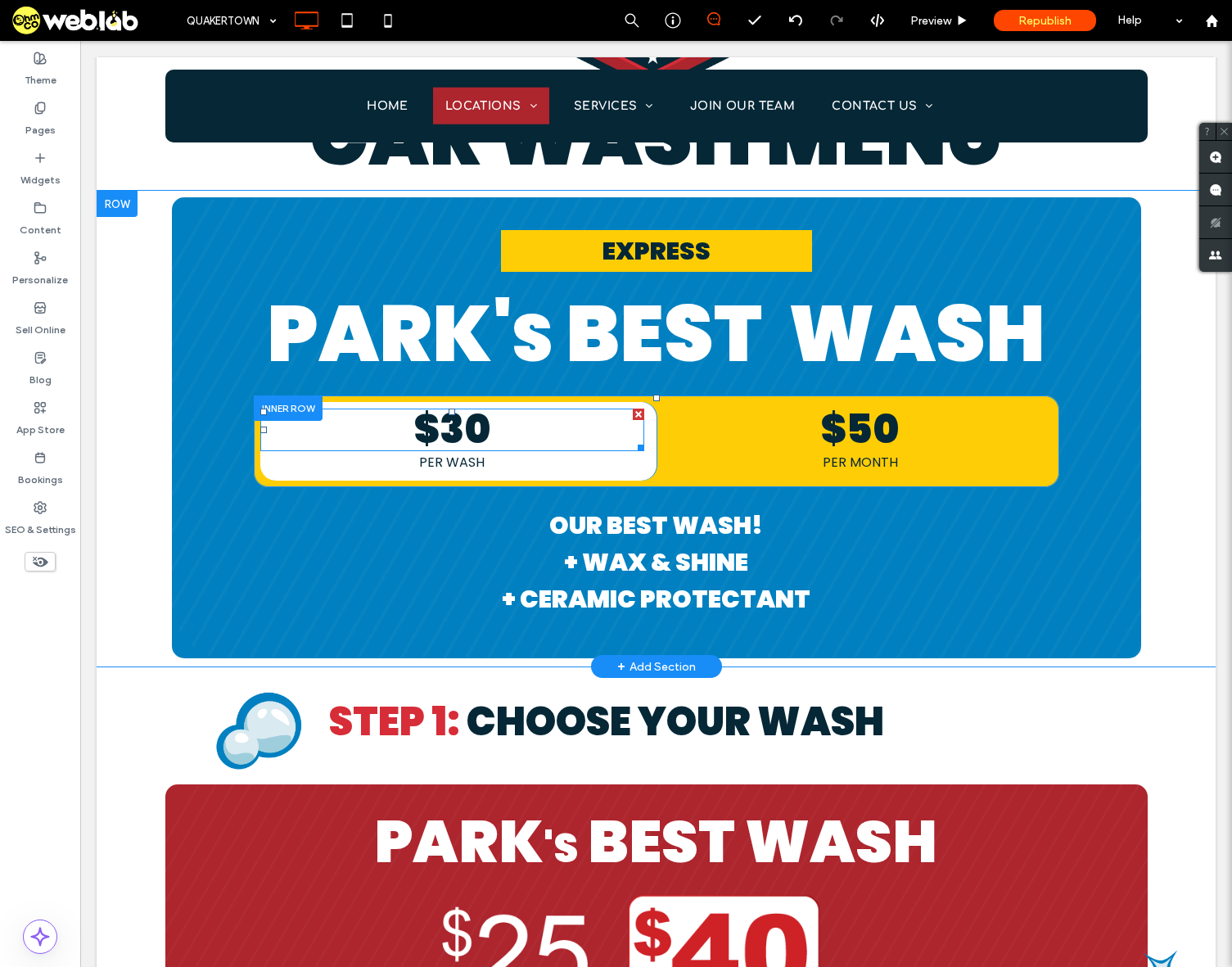
click at [464, 432] on span "$30" at bounding box center [452, 429] width 76 height 55
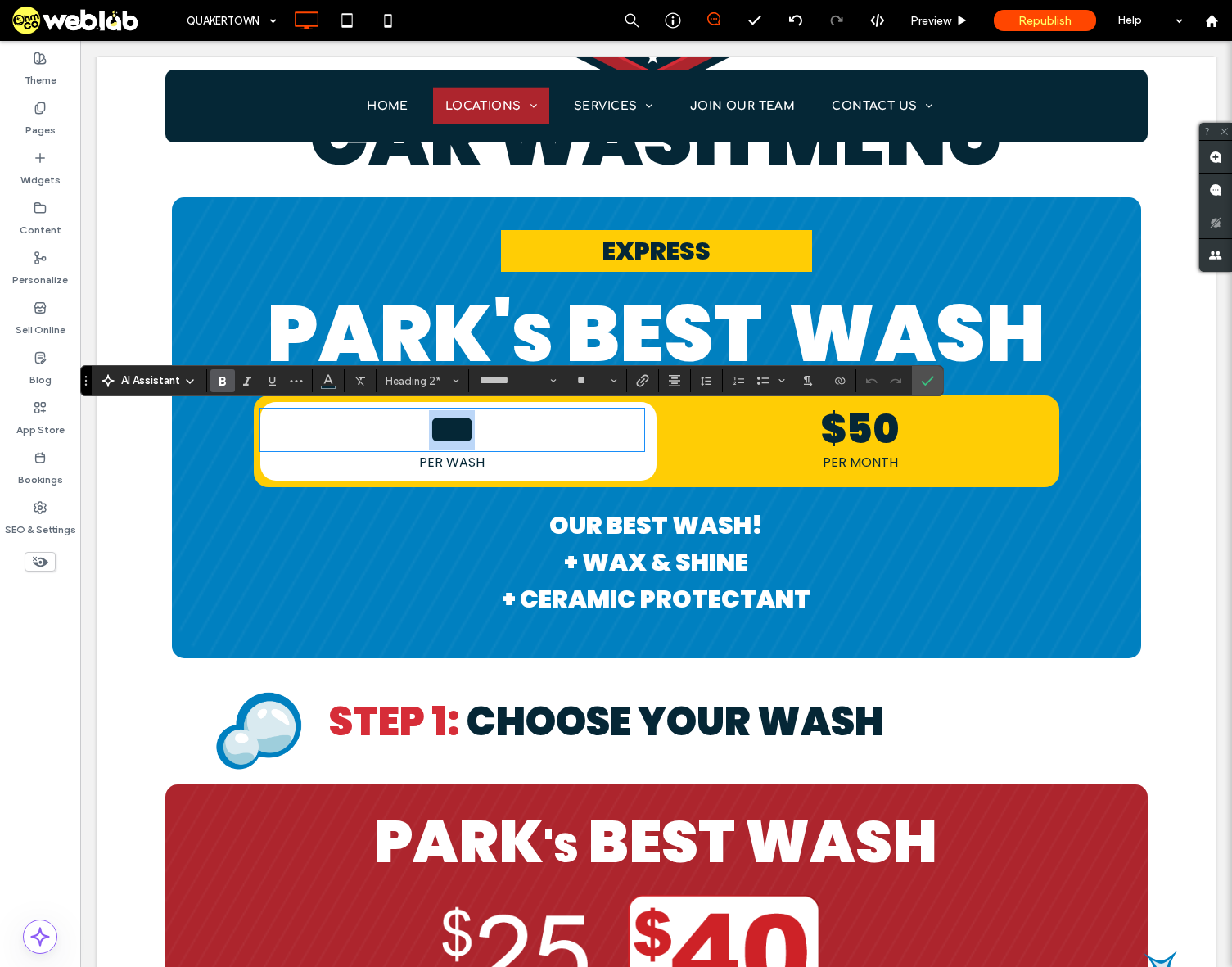
click at [464, 431] on span "***" at bounding box center [452, 429] width 45 height 38
click at [446, 427] on span "***" at bounding box center [452, 429] width 45 height 38
drag, startPoint x: 437, startPoint y: 427, endPoint x: 563, endPoint y: 434, distance: 126.2
click at [552, 435] on h2 "***" at bounding box center [452, 429] width 384 height 39
click at [934, 381] on label "Confirm" at bounding box center [927, 381] width 25 height 29
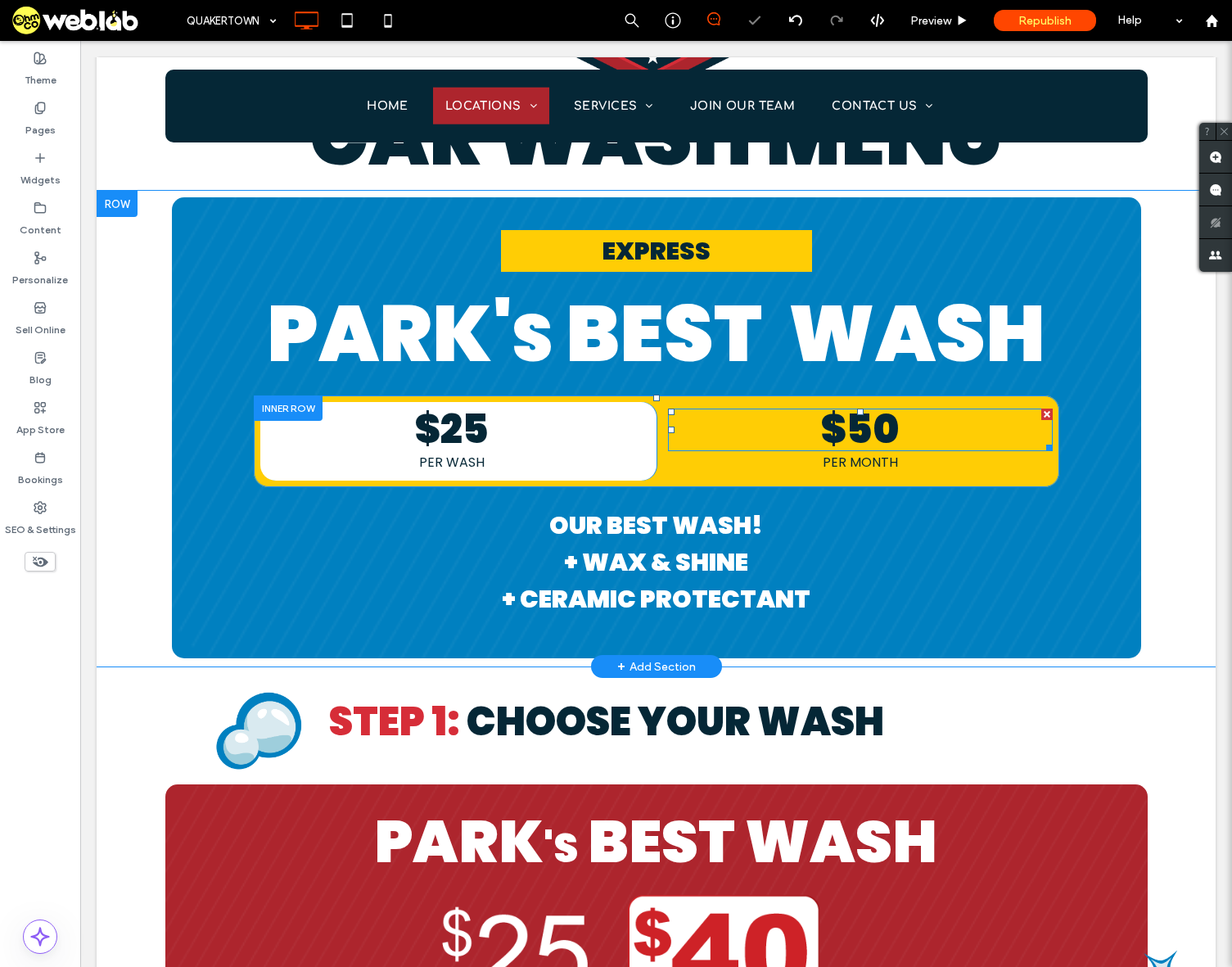
click at [863, 435] on span "$50" at bounding box center [860, 429] width 78 height 55
type input "*******"
type input "**"
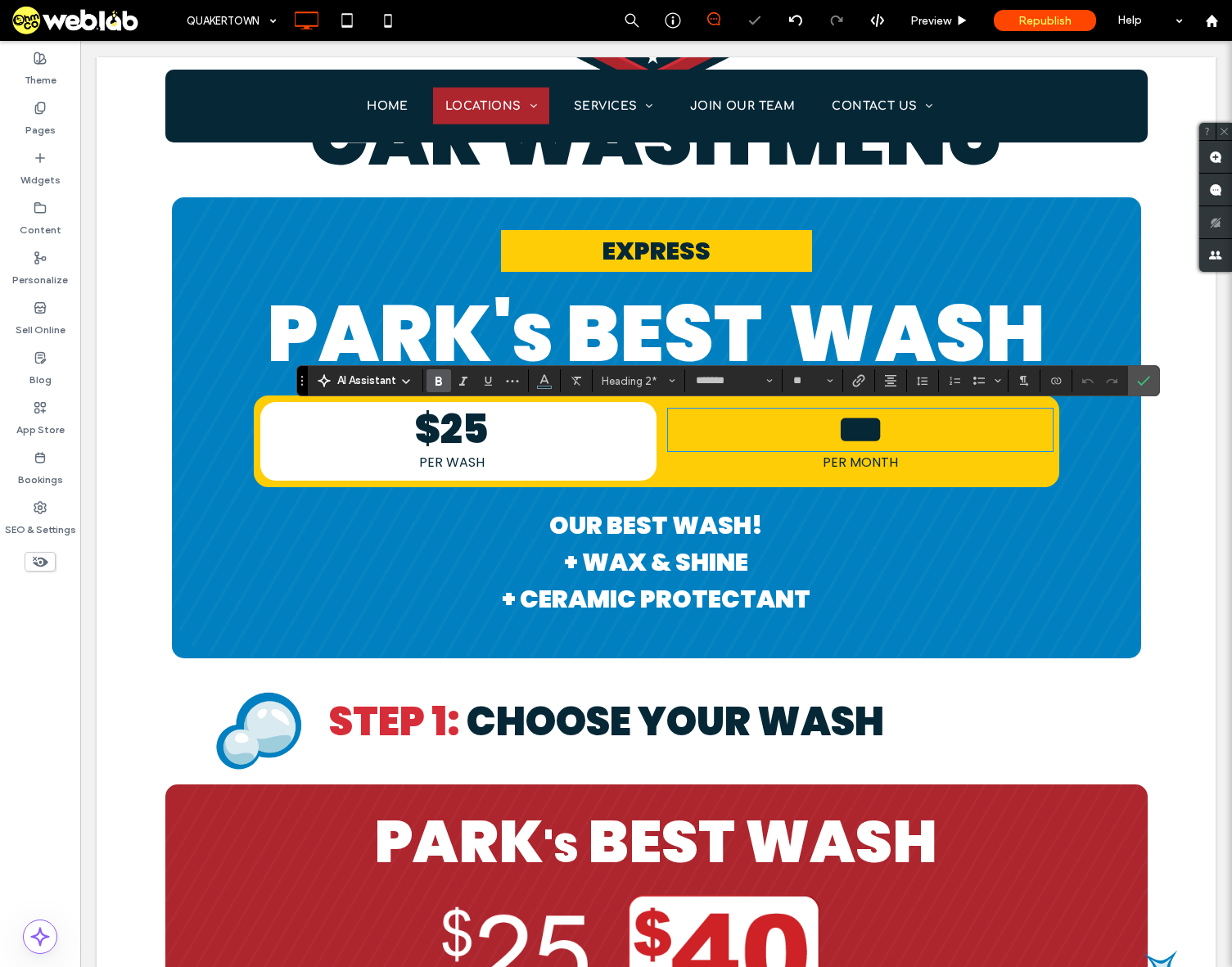
click at [850, 434] on span "***" at bounding box center [860, 429] width 45 height 38
drag, startPoint x: 863, startPoint y: 429, endPoint x: 836, endPoint y: 426, distance: 27.2
click at [838, 426] on span "***" at bounding box center [860, 429] width 45 height 38
click at [1142, 384] on icon "Confirm" at bounding box center [1144, 381] width 13 height 13
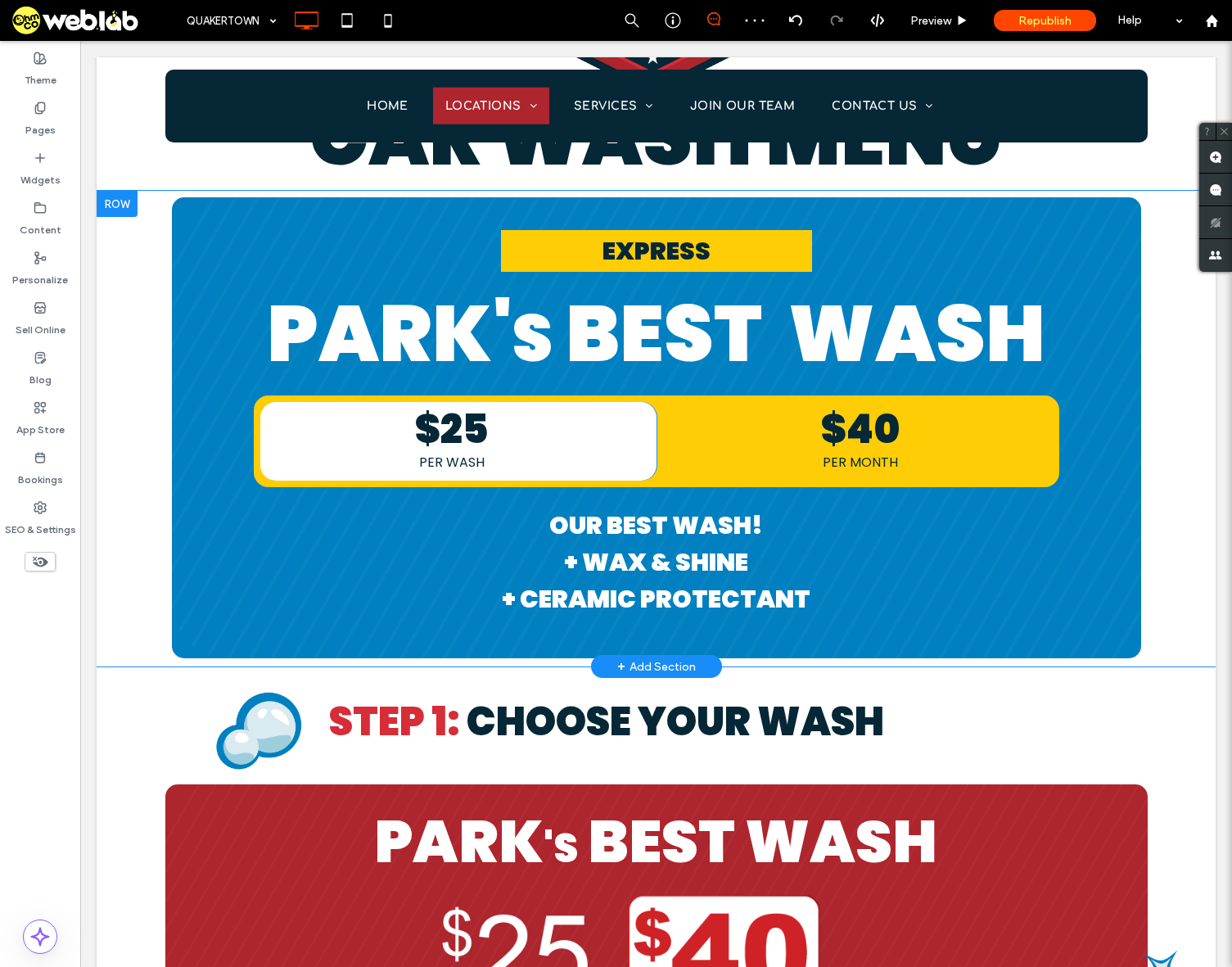
click at [1052, 211] on div "EXPRESS PARK' s BEST WASH $25 PER WASH Click To Paste Click To Paste $40 PER MO…" at bounding box center [656, 427] width 969 height 461
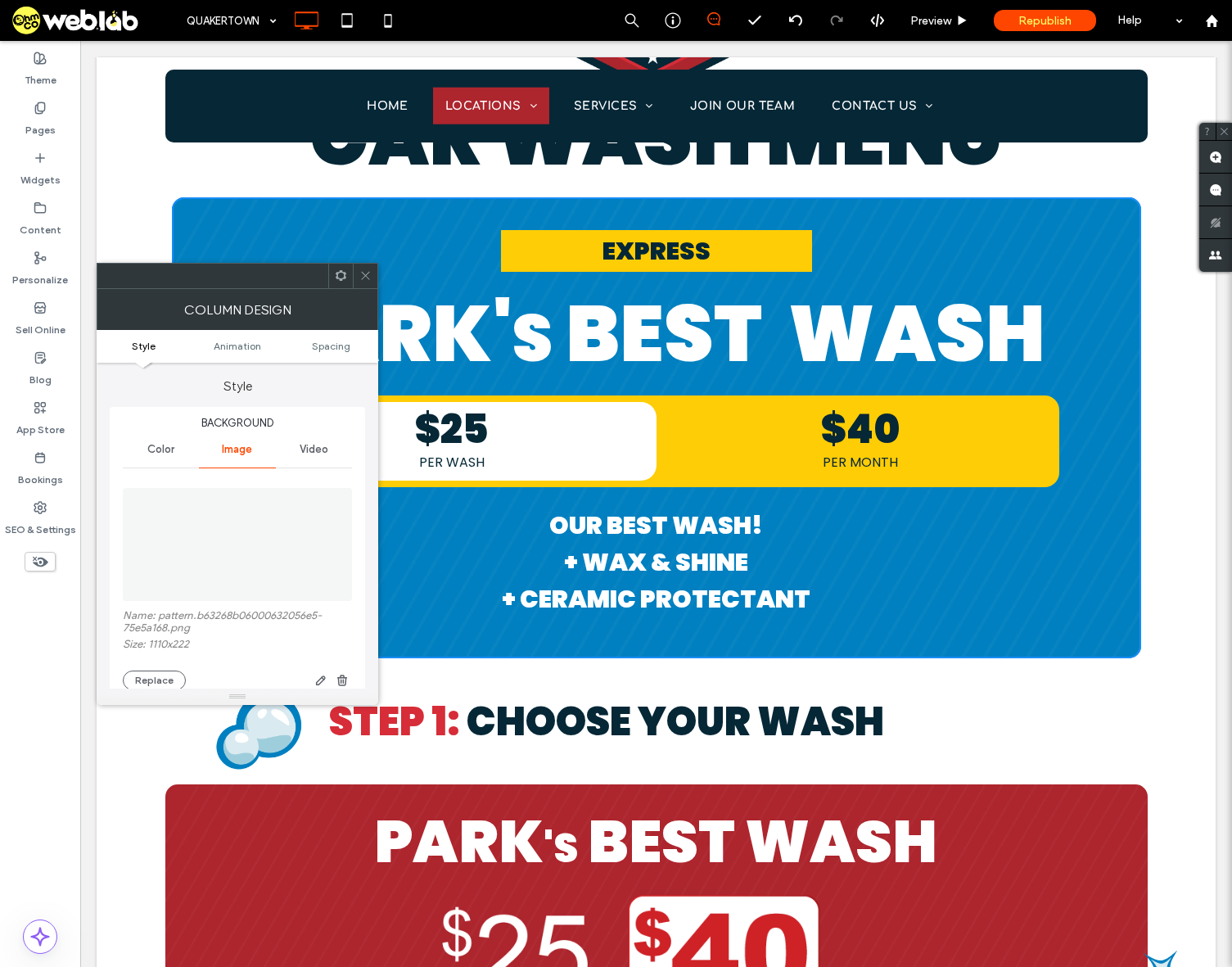
click at [368, 276] on icon at bounding box center [366, 275] width 13 height 13
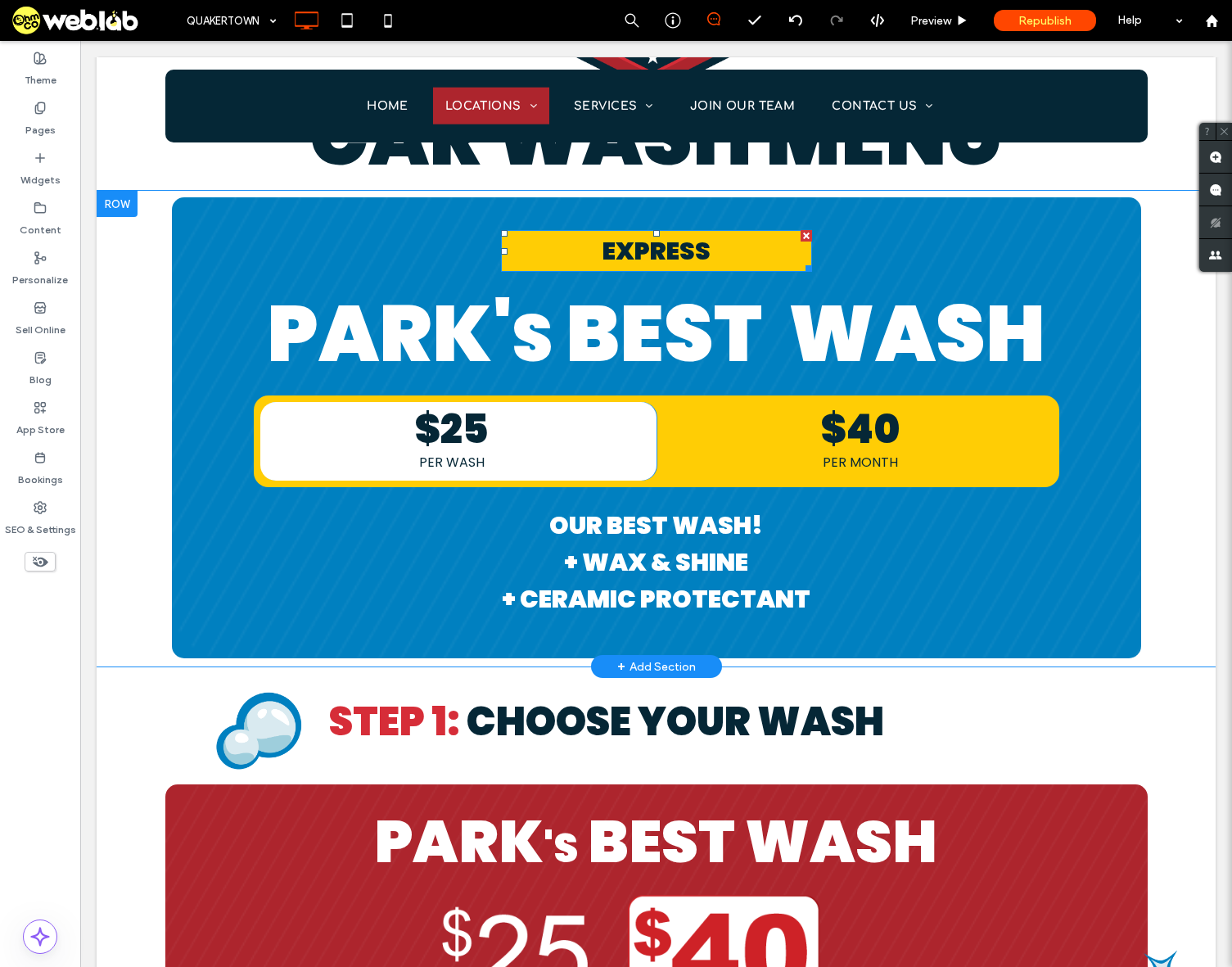
click at [800, 235] on div at bounding box center [806, 235] width 12 height 12
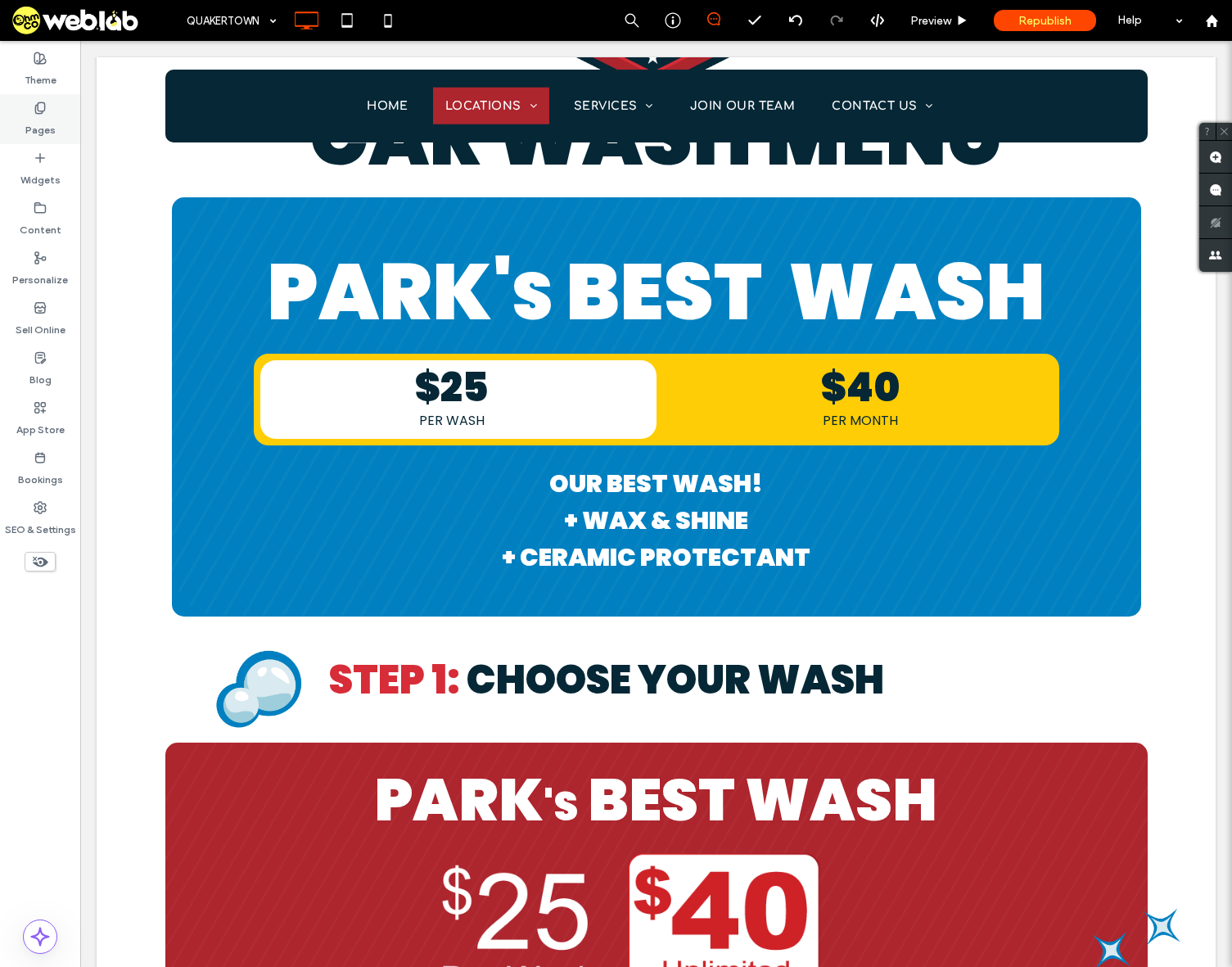
click at [41, 118] on label "Pages" at bounding box center [40, 125] width 30 height 23
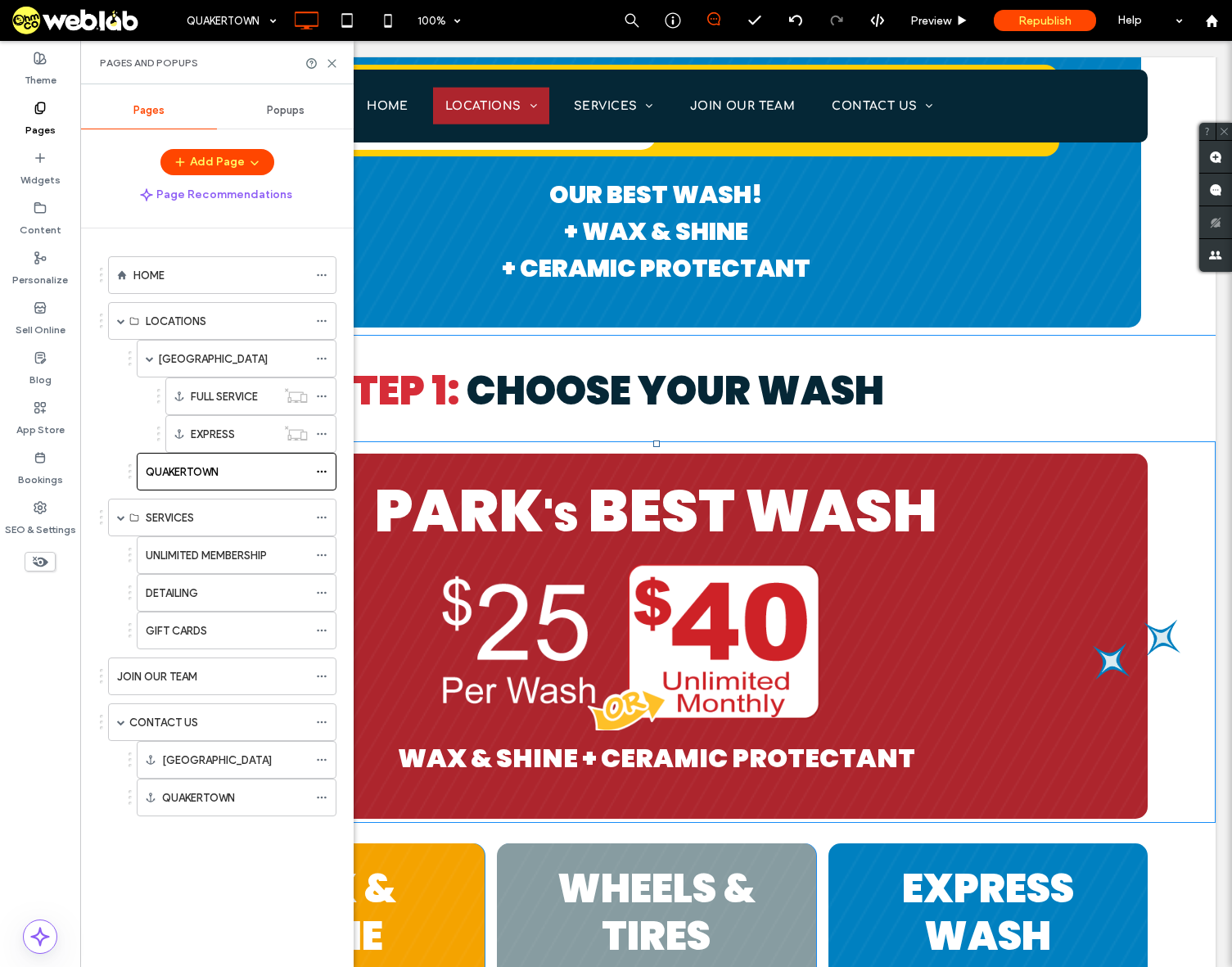
scroll to position [1965, 0]
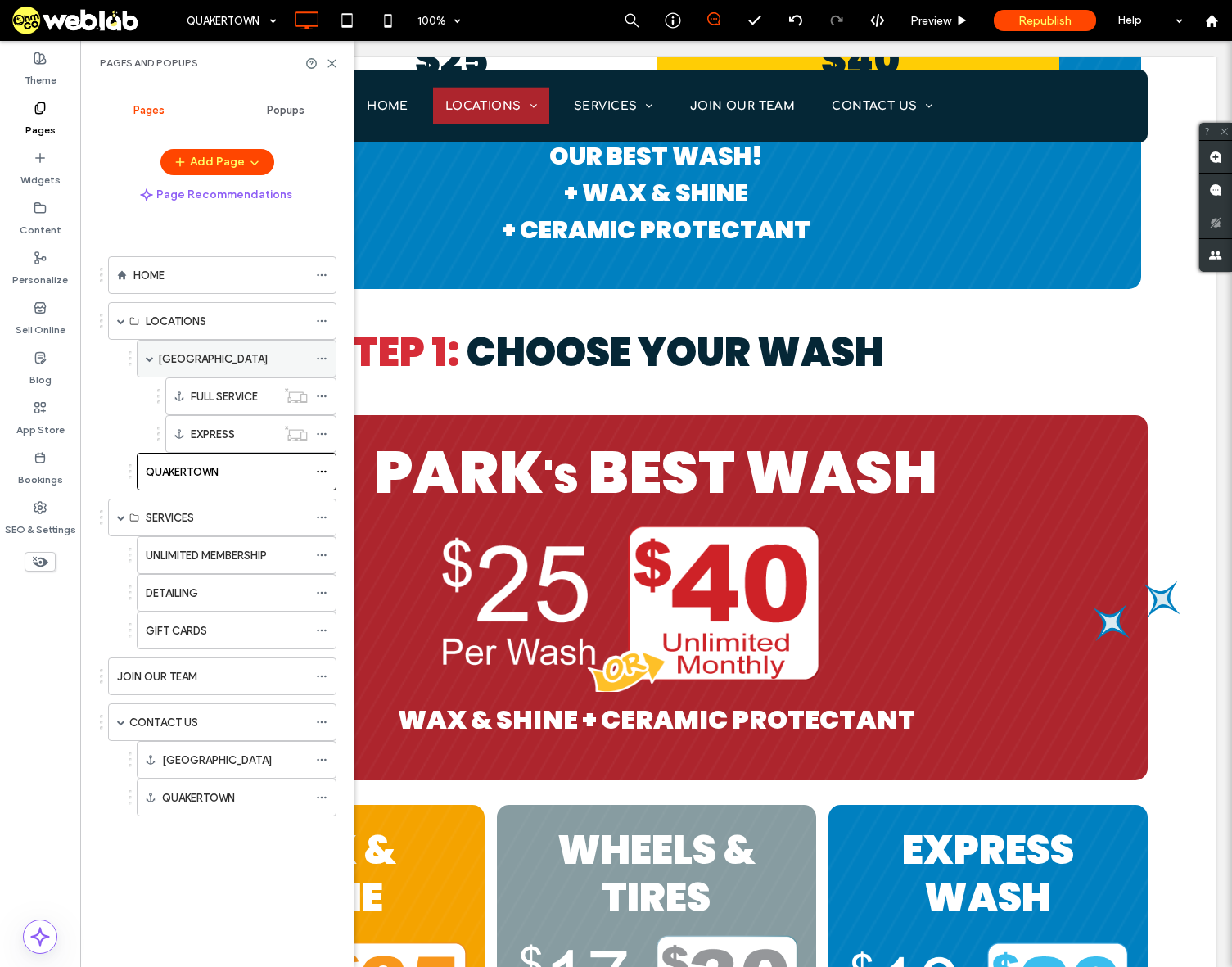
click at [189, 359] on label "[GEOGRAPHIC_DATA]" at bounding box center [213, 359] width 110 height 29
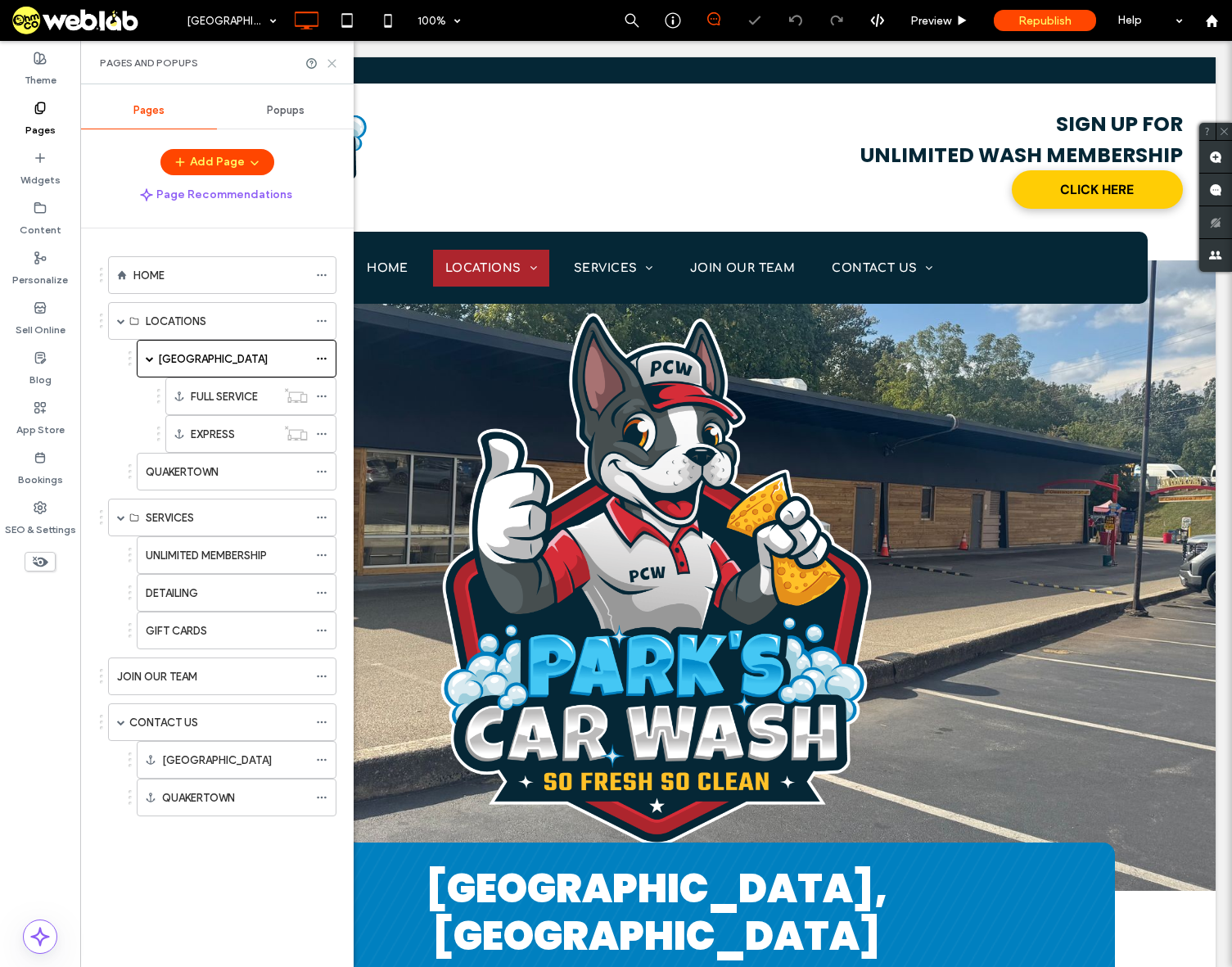
drag, startPoint x: 332, startPoint y: 64, endPoint x: 666, endPoint y: 539, distance: 580.7
click at [332, 64] on use at bounding box center [332, 64] width 7 height 7
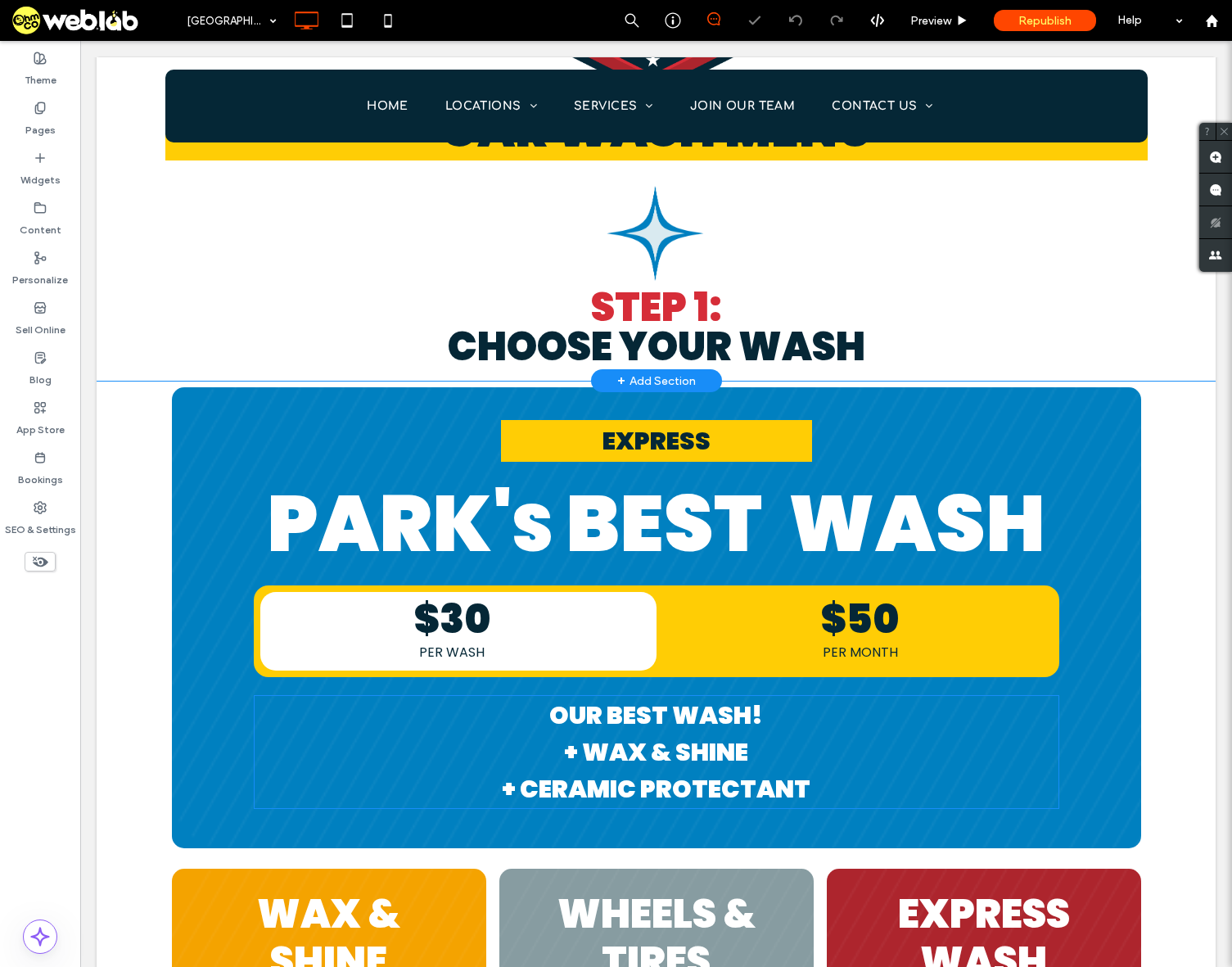
scroll to position [1965, 0]
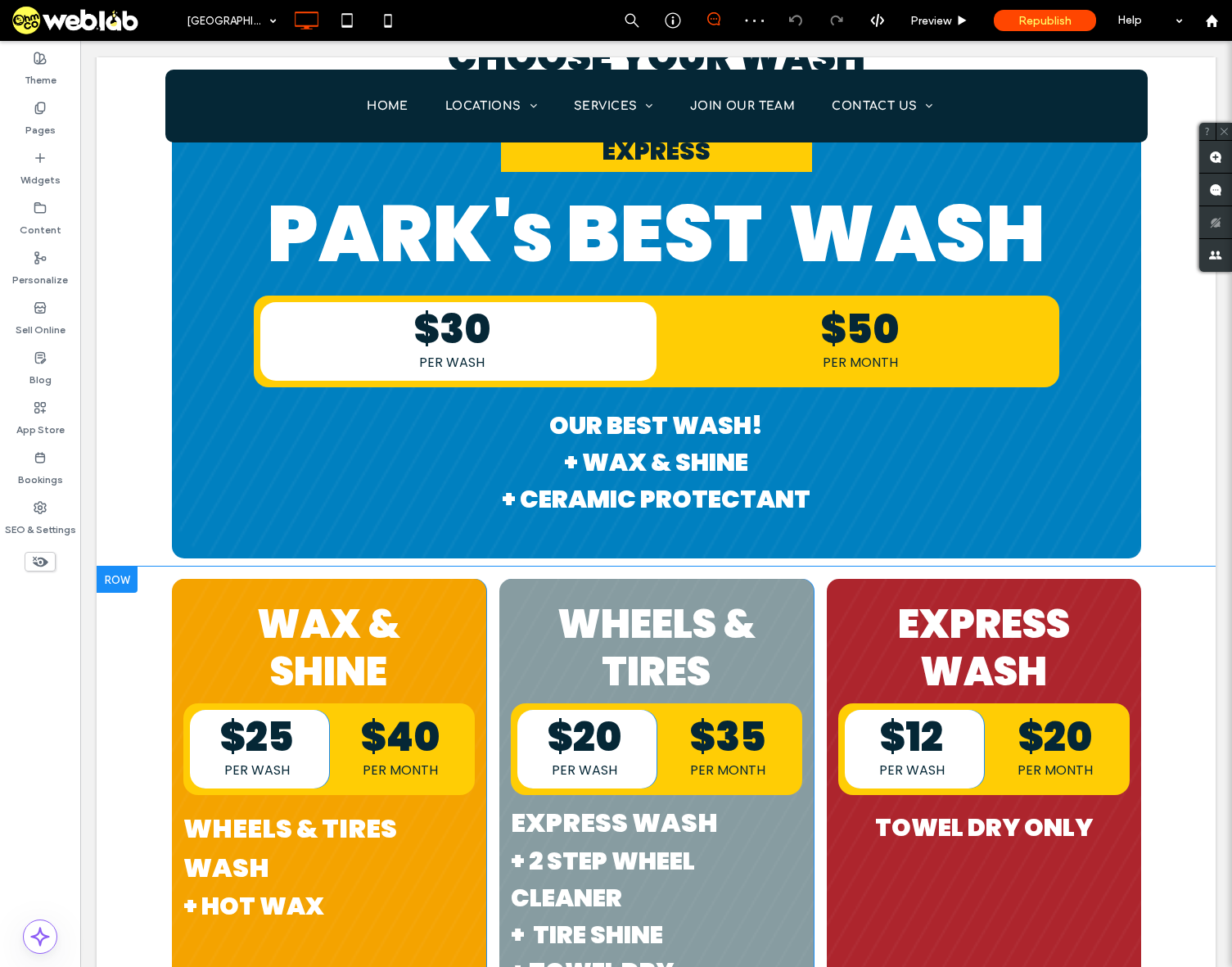
click at [110, 567] on div at bounding box center [116, 580] width 41 height 26
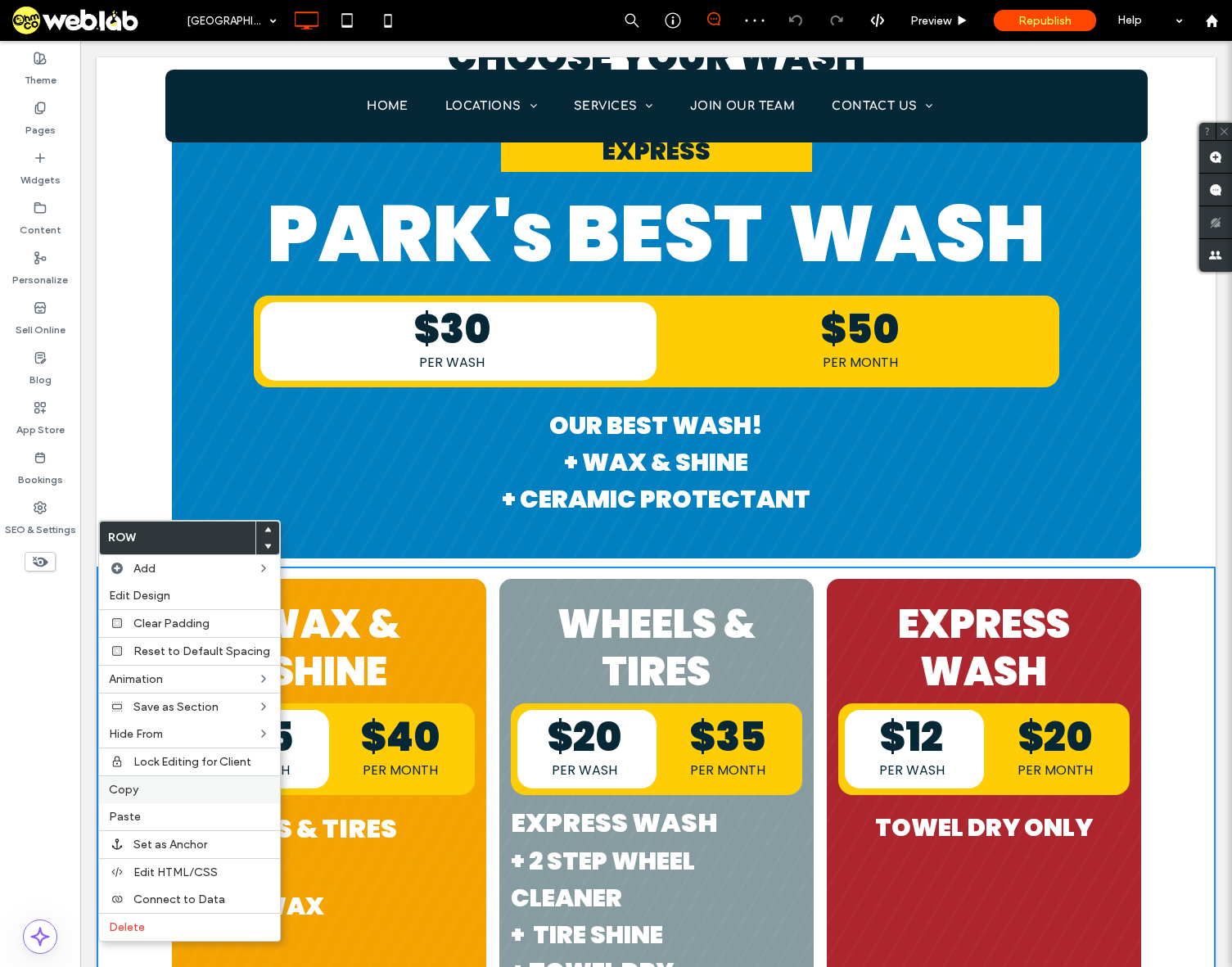
click at [136, 796] on span "Copy" at bounding box center [124, 789] width 29 height 14
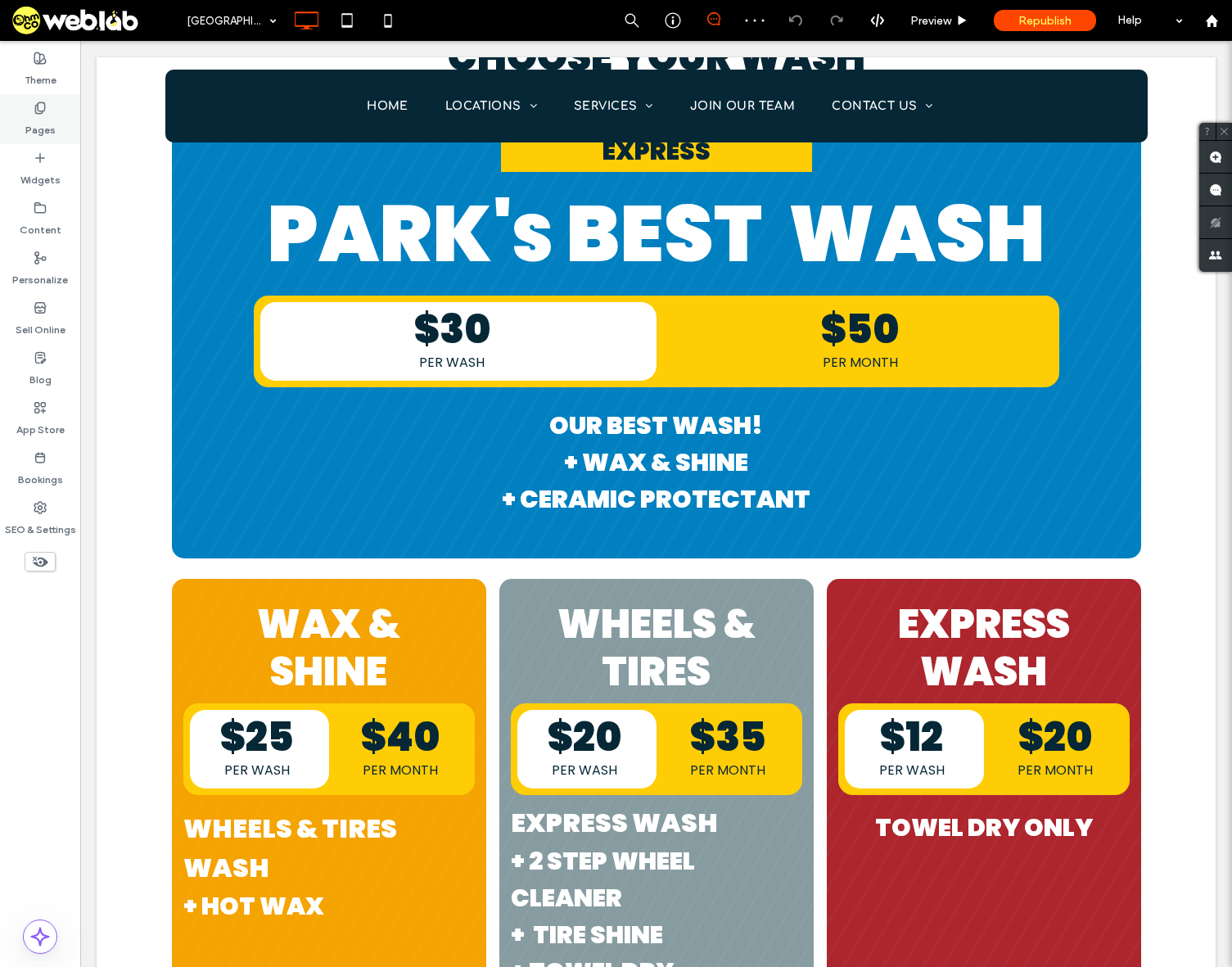
click at [52, 111] on div "Pages" at bounding box center [40, 119] width 80 height 50
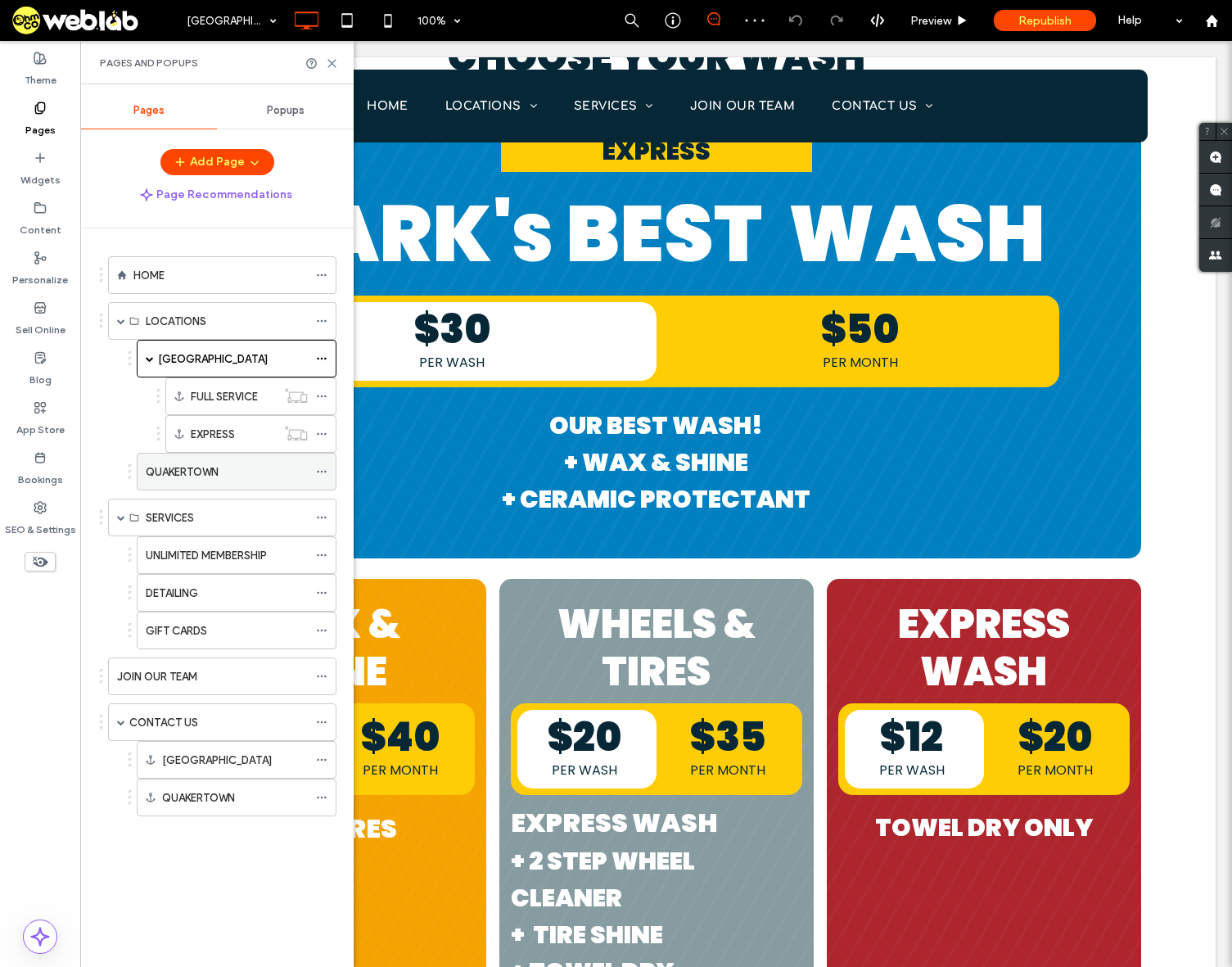
click at [207, 468] on label "QUAKERTOWN" at bounding box center [182, 473] width 73 height 29
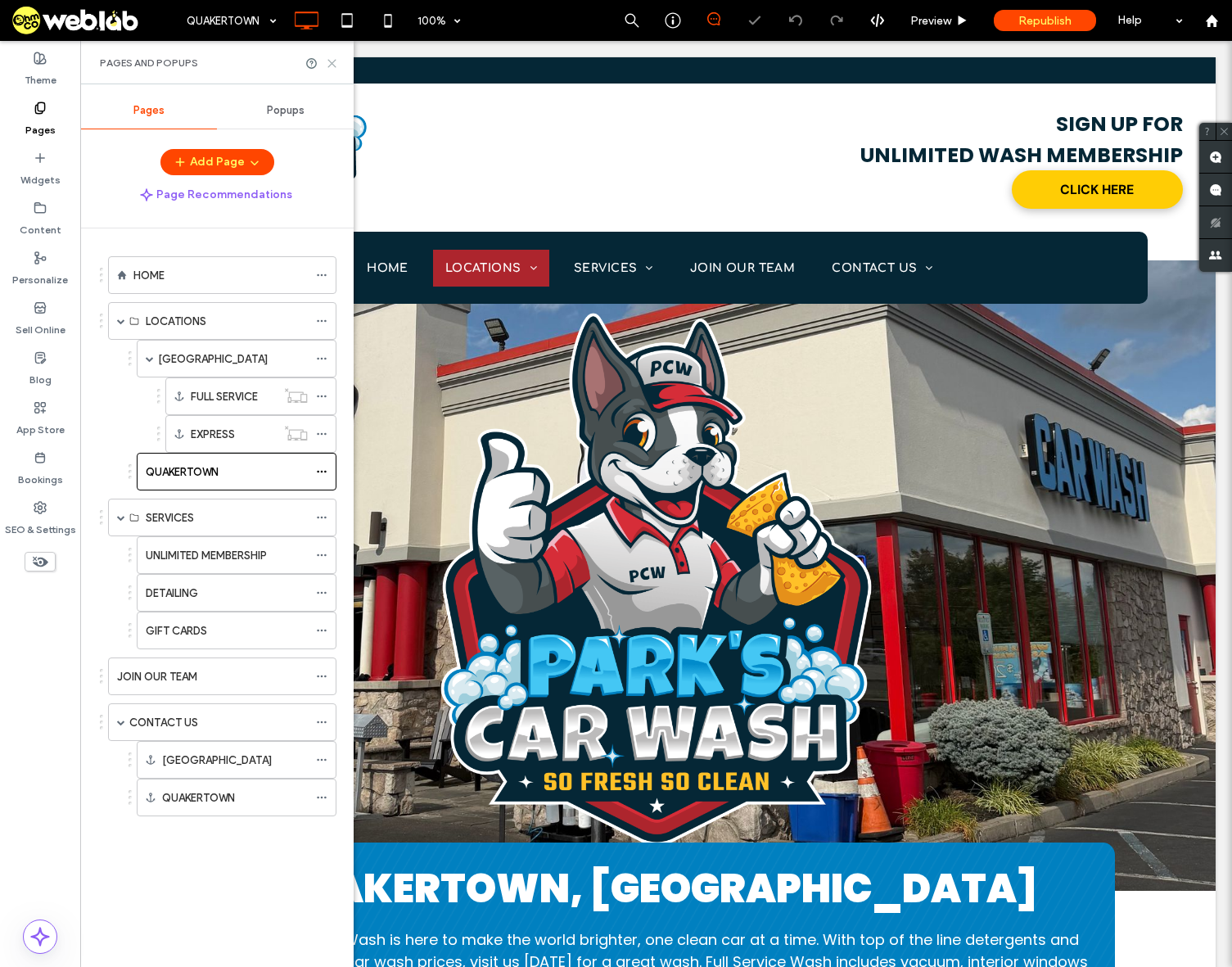
click at [333, 62] on icon at bounding box center [333, 64] width 13 height 13
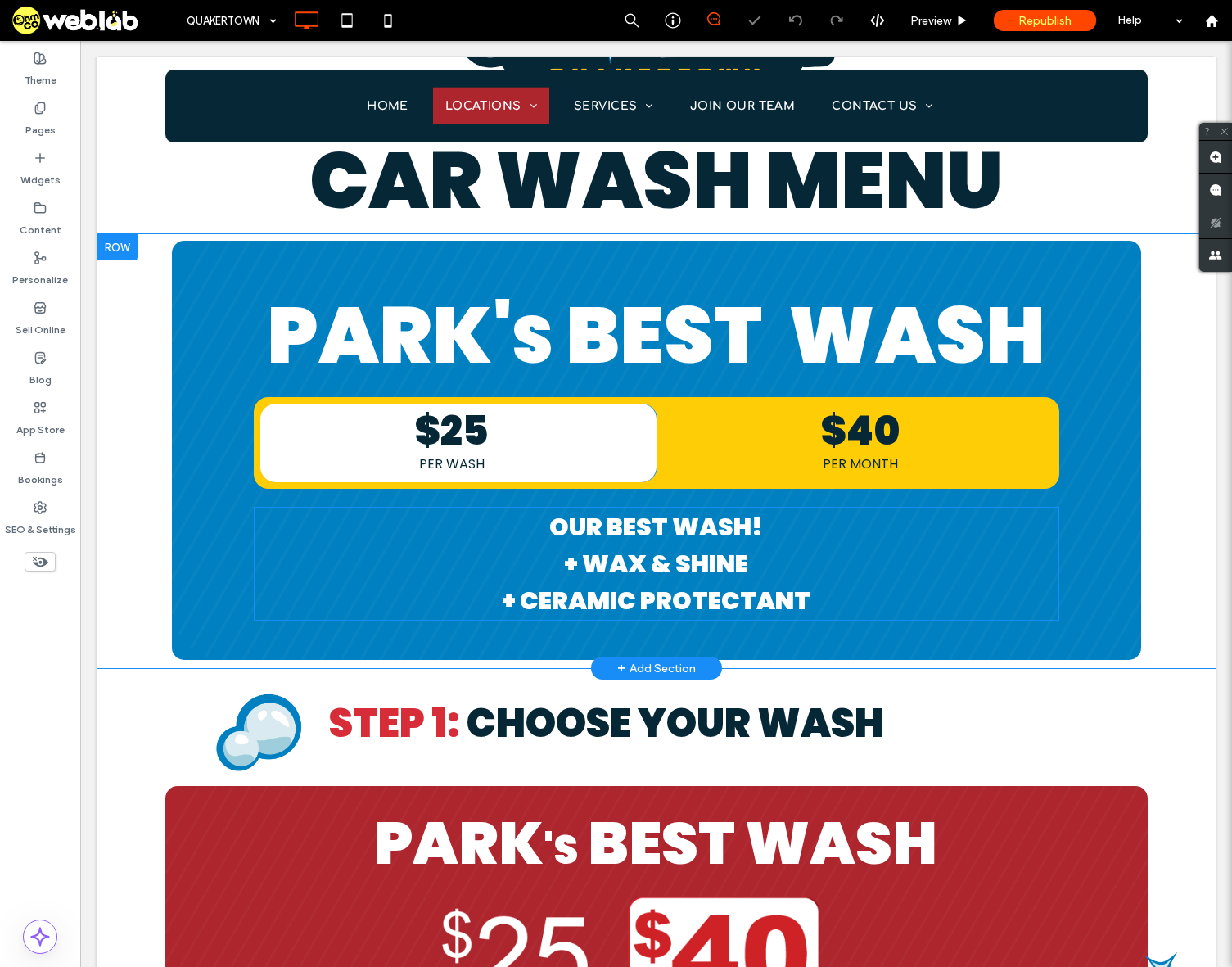
scroll to position [1638, 0]
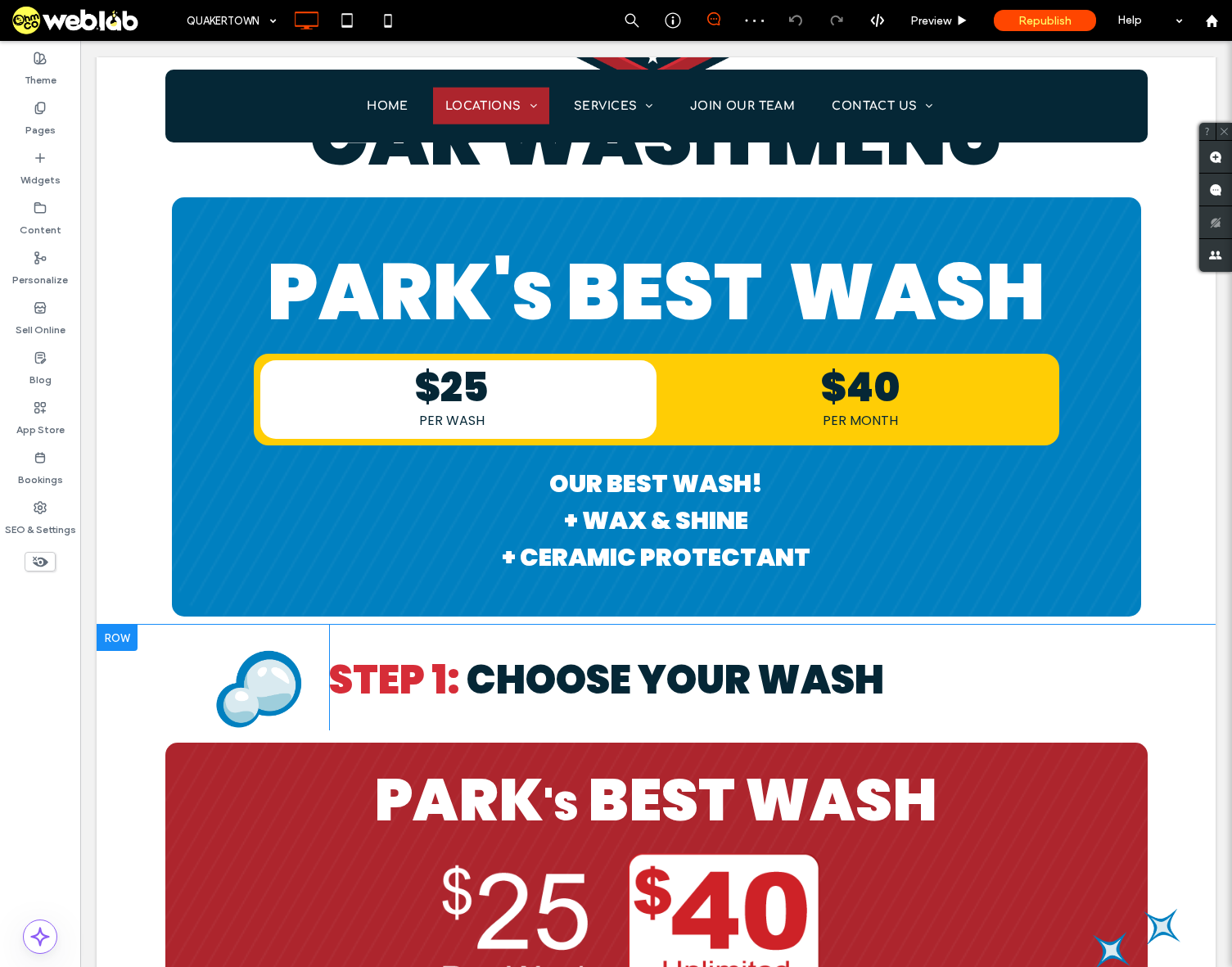
click at [119, 637] on div at bounding box center [116, 637] width 41 height 26
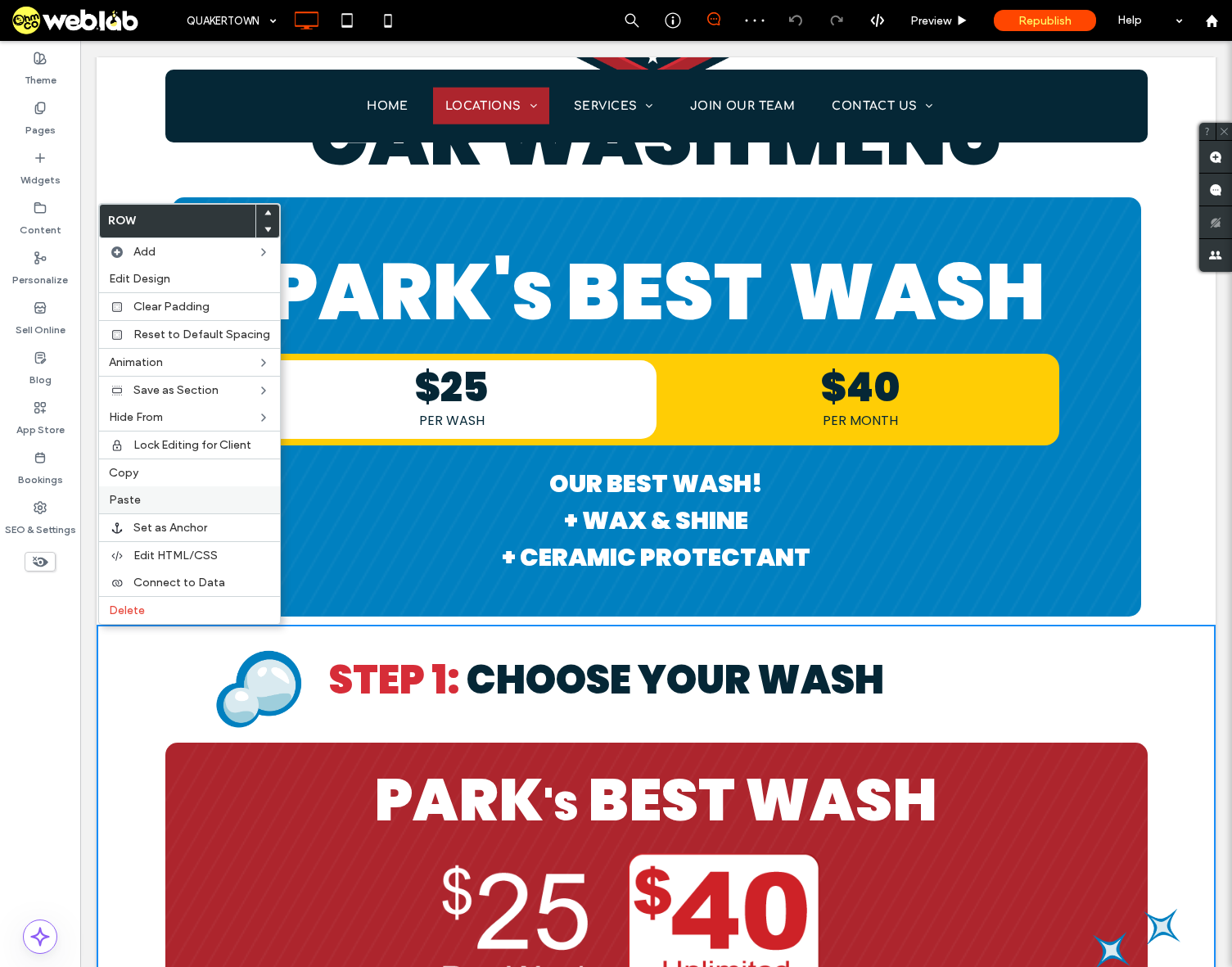
click at [139, 504] on label "Paste" at bounding box center [189, 499] width 161 height 14
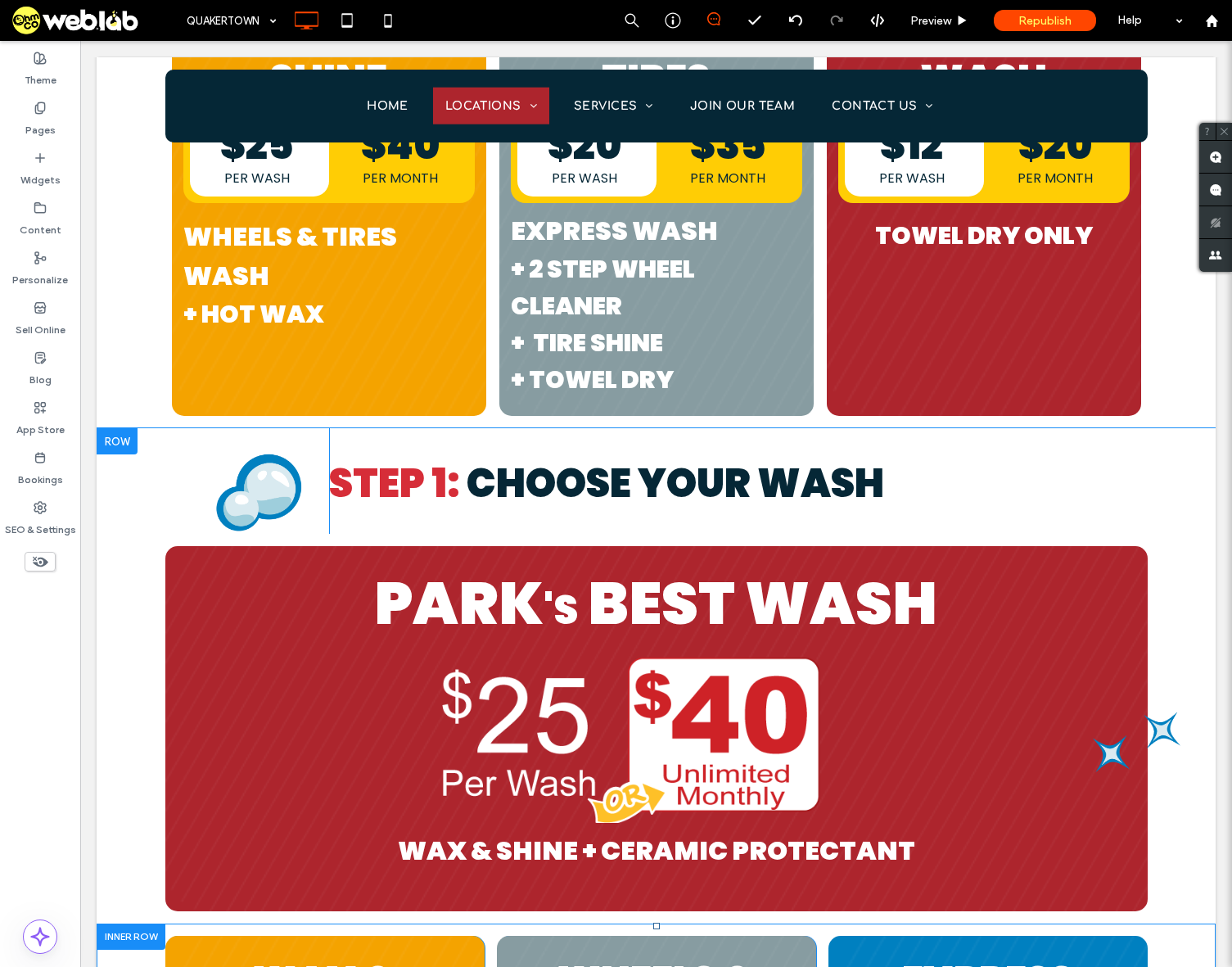
scroll to position [1965, 0]
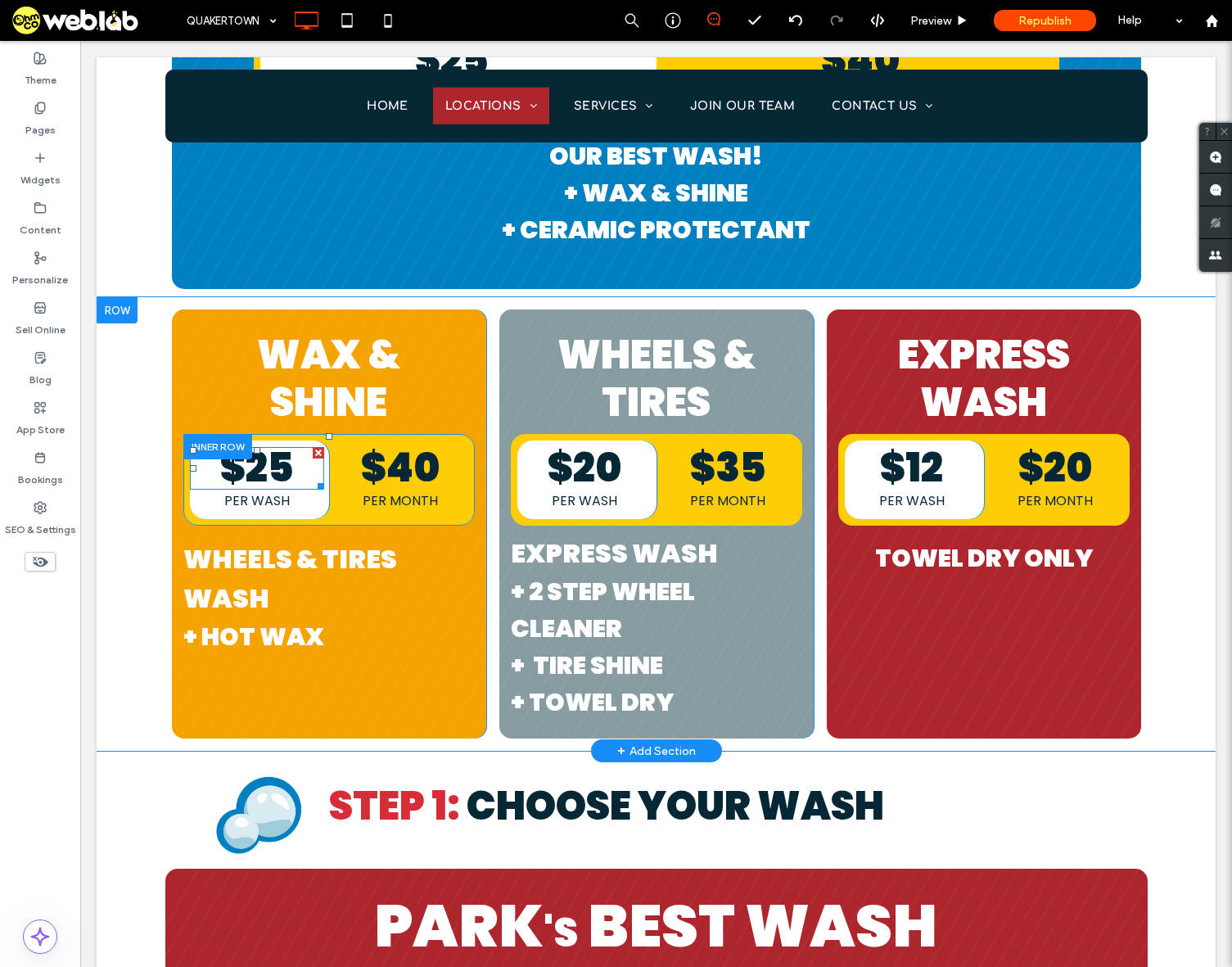
click at [284, 469] on span "$25" at bounding box center [256, 468] width 74 height 55
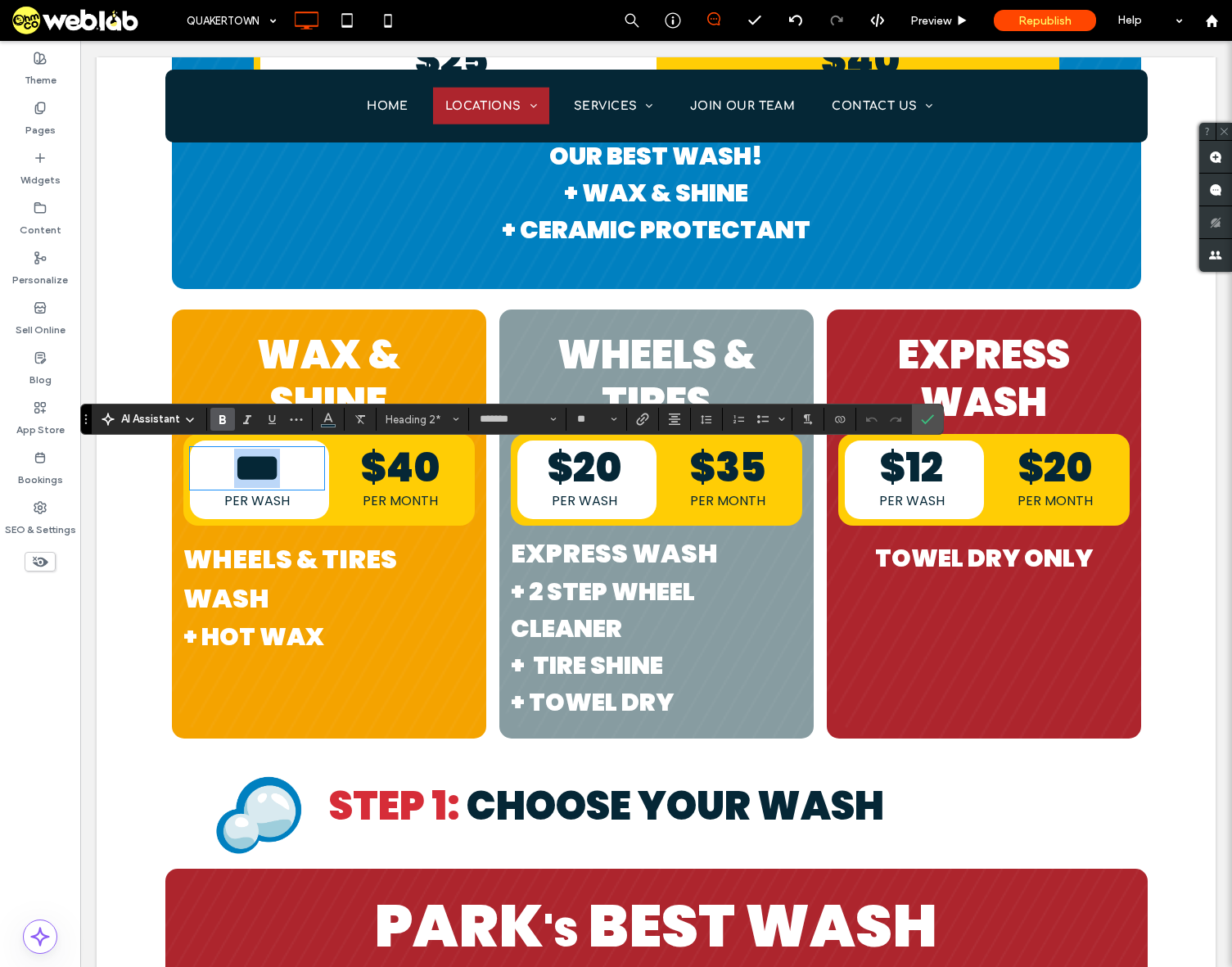
click at [280, 469] on span "***" at bounding box center [257, 468] width 45 height 38
click at [260, 470] on span "***" at bounding box center [257, 468] width 45 height 38
drag, startPoint x: 281, startPoint y: 461, endPoint x: 268, endPoint y: 461, distance: 13.0
click at [268, 461] on span "***" at bounding box center [257, 468] width 45 height 38
click at [929, 417] on icon "Confirm" at bounding box center [928, 419] width 13 height 13
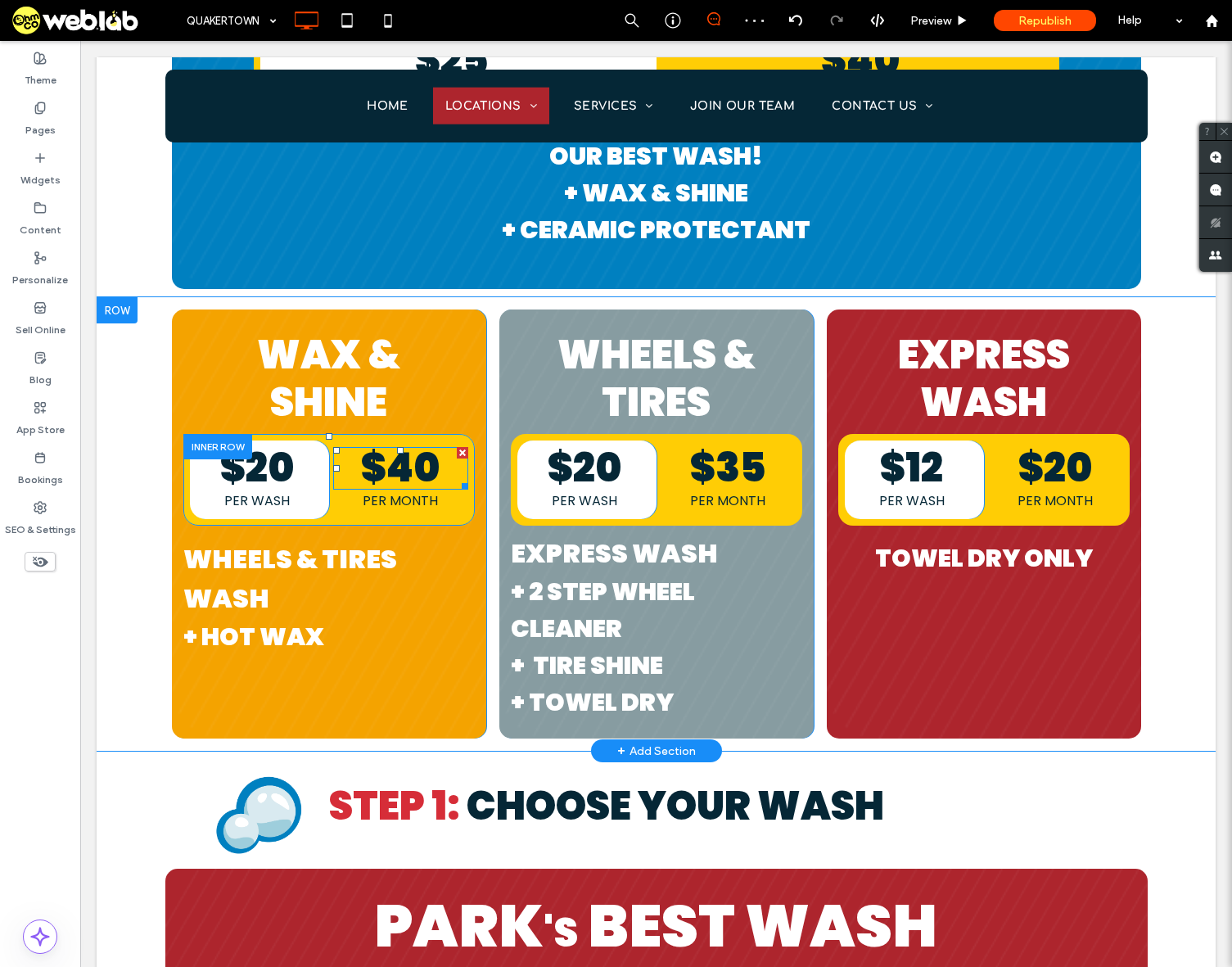
click at [389, 459] on span "$40" at bounding box center [400, 468] width 78 height 55
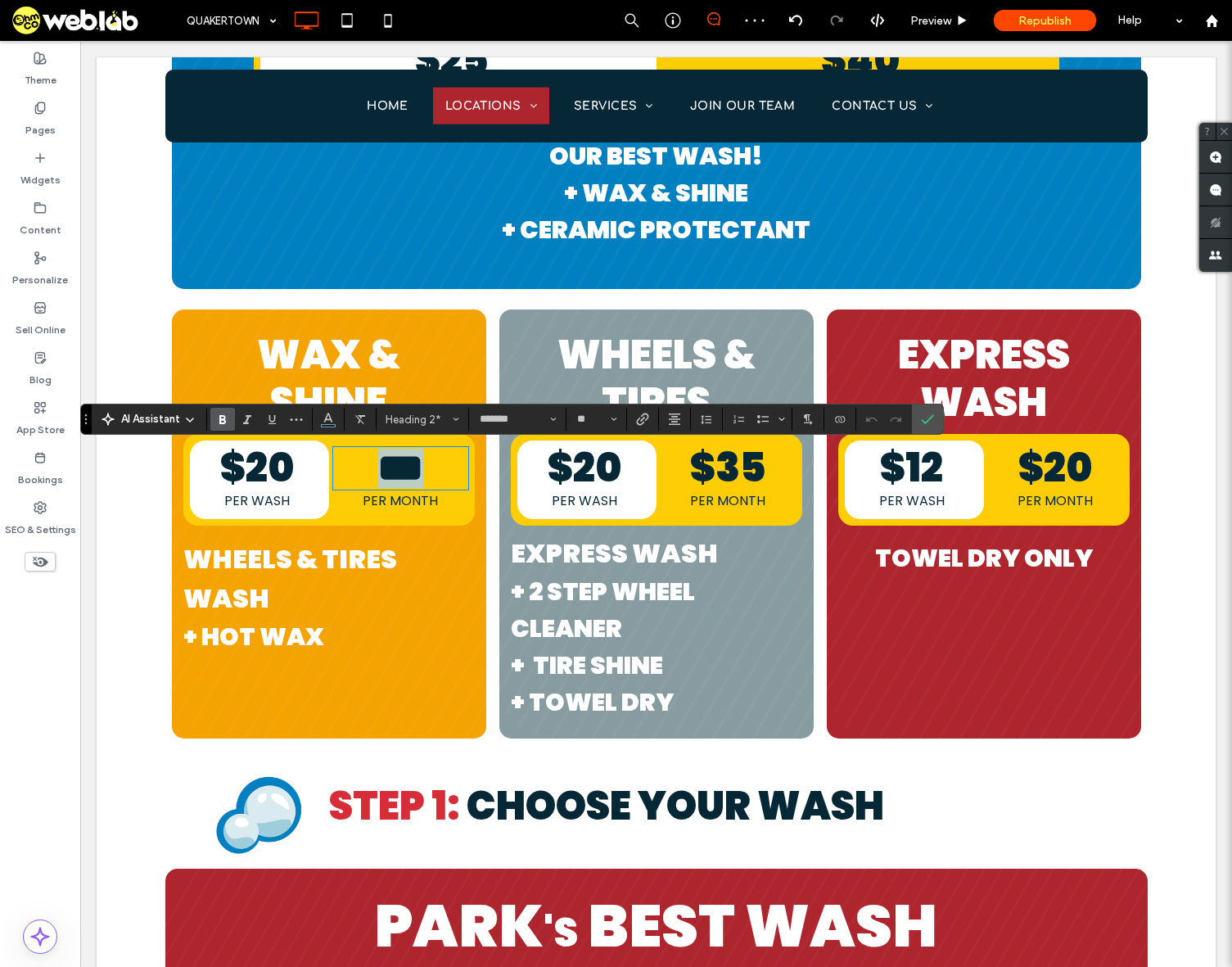
click at [392, 460] on span "***" at bounding box center [400, 468] width 45 height 38
drag, startPoint x: 384, startPoint y: 464, endPoint x: 439, endPoint y: 472, distance: 55.6
click at [439, 472] on h2 "***" at bounding box center [401, 468] width 135 height 39
click at [935, 416] on label "Confirm" at bounding box center [927, 419] width 25 height 29
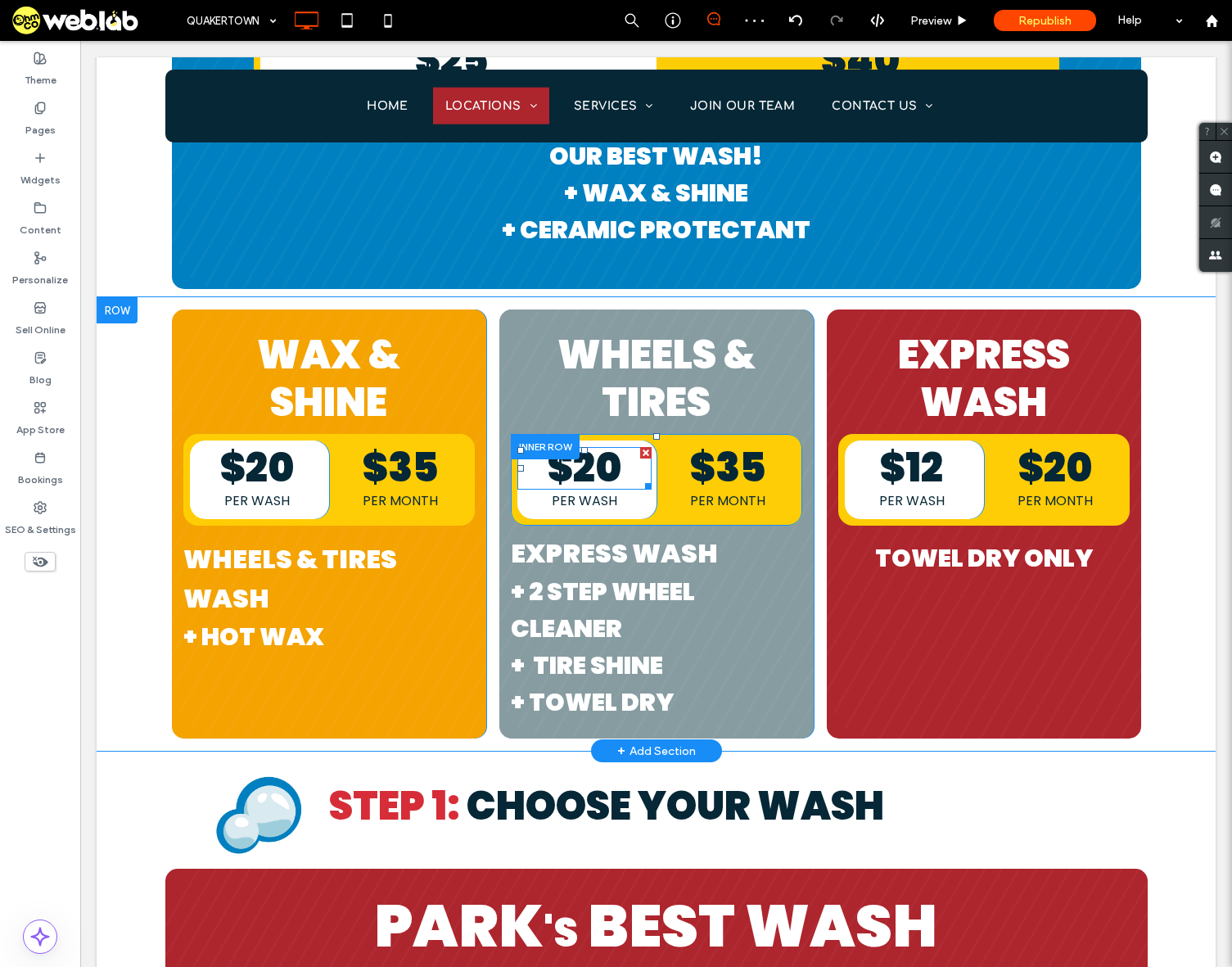
click at [595, 462] on span "$20" at bounding box center [584, 468] width 74 height 55
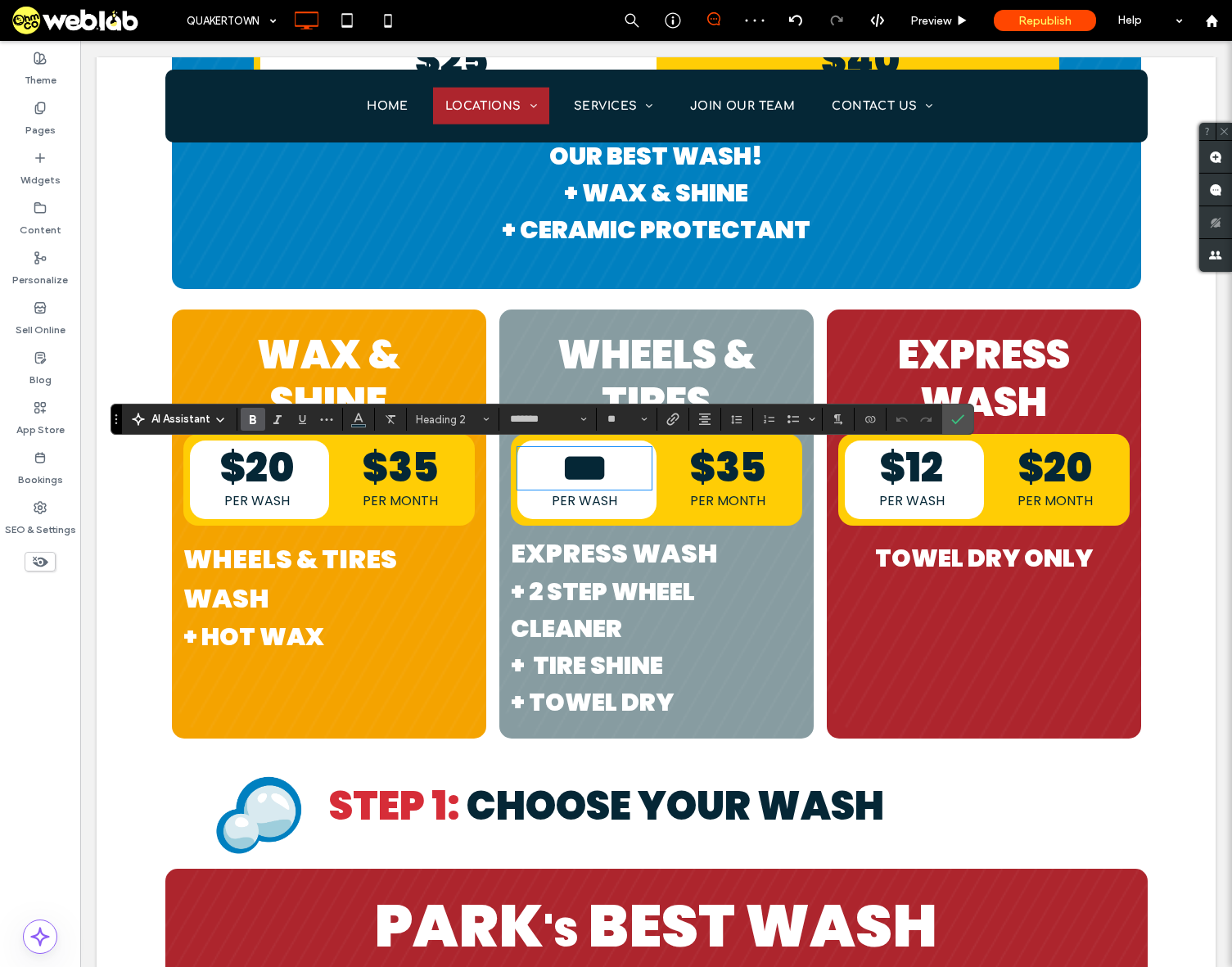
click at [566, 466] on span "***" at bounding box center [584, 468] width 45 height 38
drag, startPoint x: 567, startPoint y: 466, endPoint x: 618, endPoint y: 464, distance: 51.0
click at [618, 464] on h2 "***" at bounding box center [584, 468] width 135 height 39
click at [719, 463] on span "$35" at bounding box center [729, 468] width 76 height 55
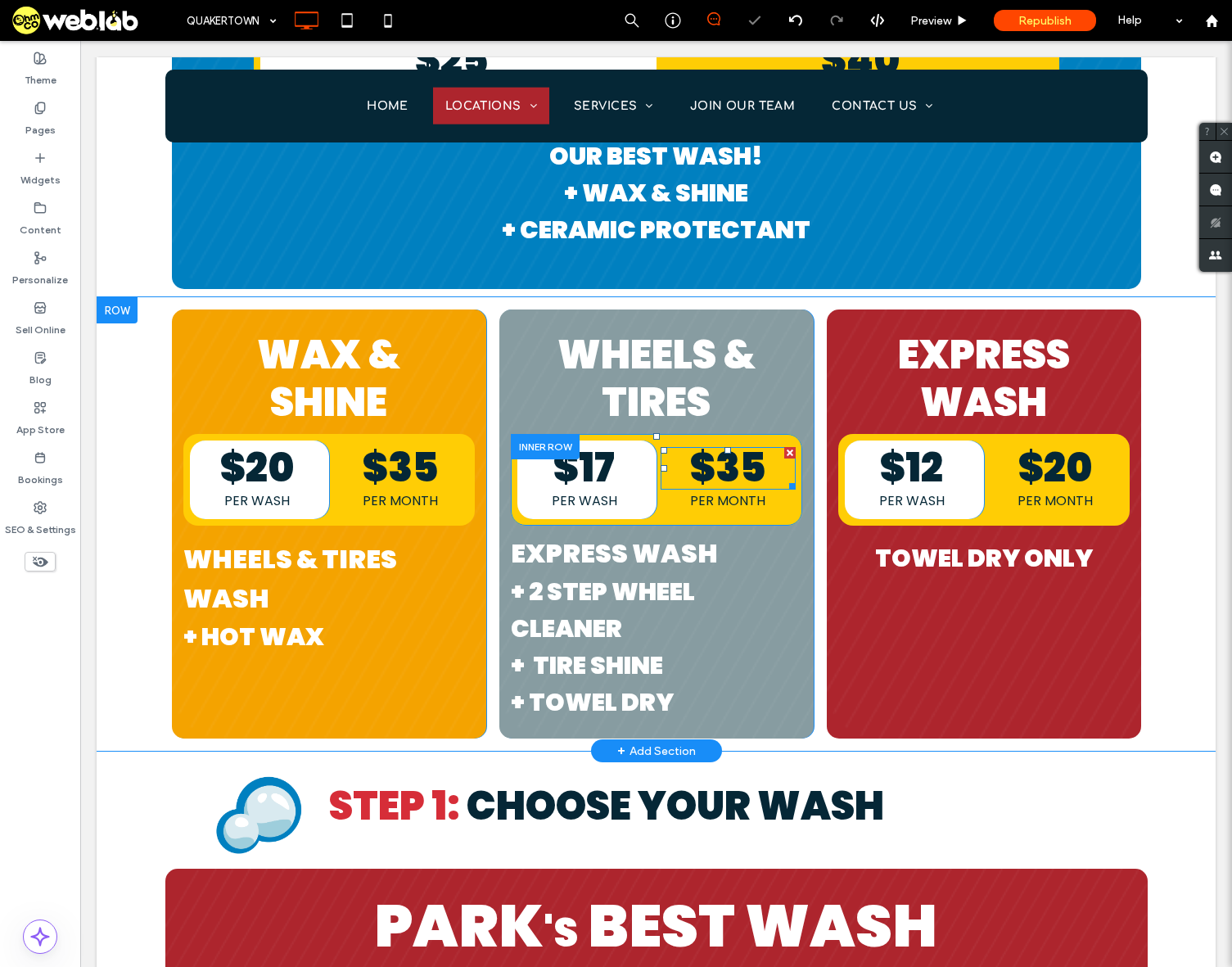
click at [730, 464] on span "$35" at bounding box center [729, 468] width 76 height 55
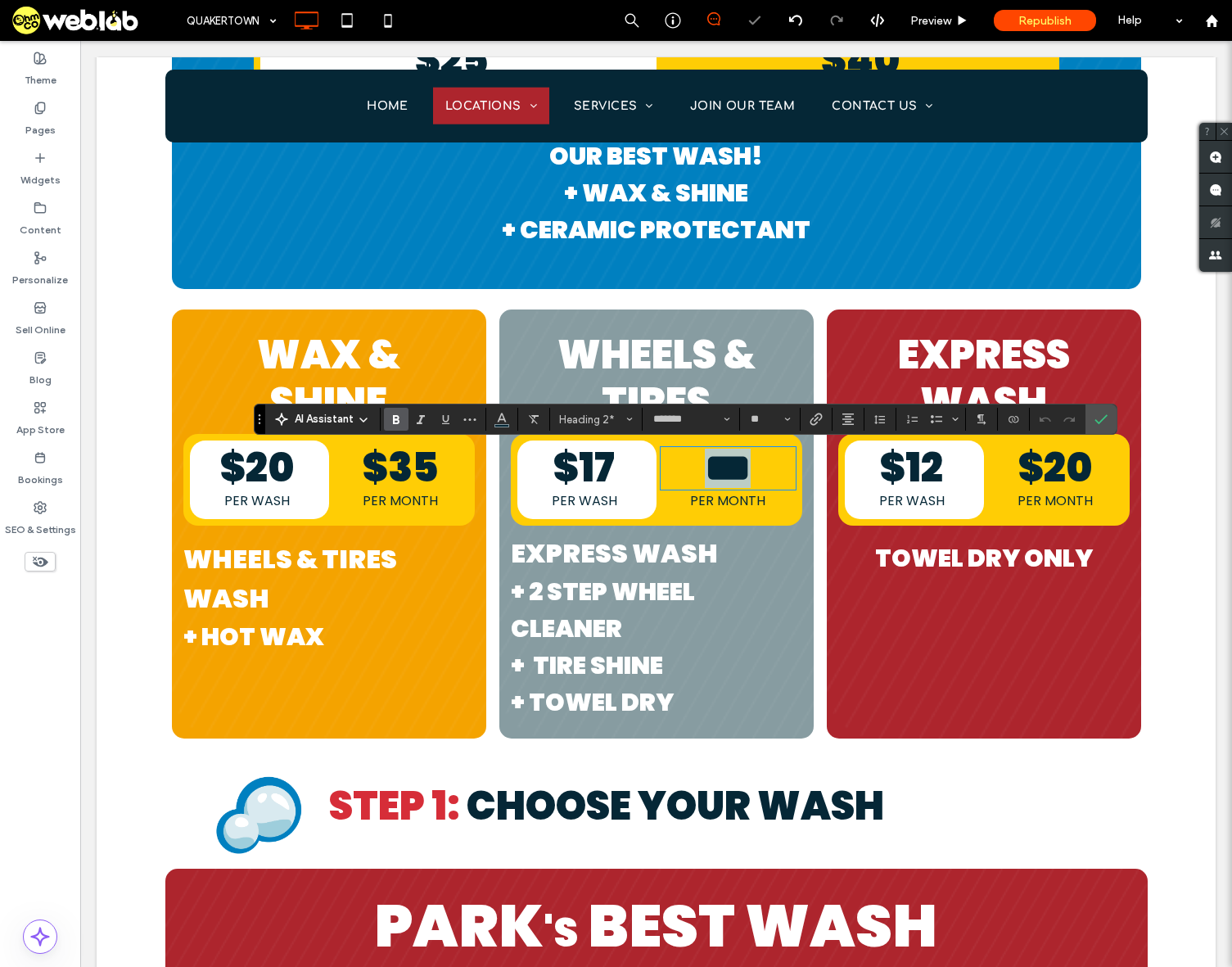
click at [761, 463] on h2 "***" at bounding box center [728, 468] width 135 height 39
drag, startPoint x: 757, startPoint y: 464, endPoint x: 747, endPoint y: 464, distance: 10.0
click at [747, 464] on span "***" at bounding box center [728, 468] width 45 height 38
drag, startPoint x: 1109, startPoint y: 418, endPoint x: 1024, endPoint y: 384, distance: 91.5
click at [1109, 418] on label "Confirm" at bounding box center [1100, 419] width 25 height 29
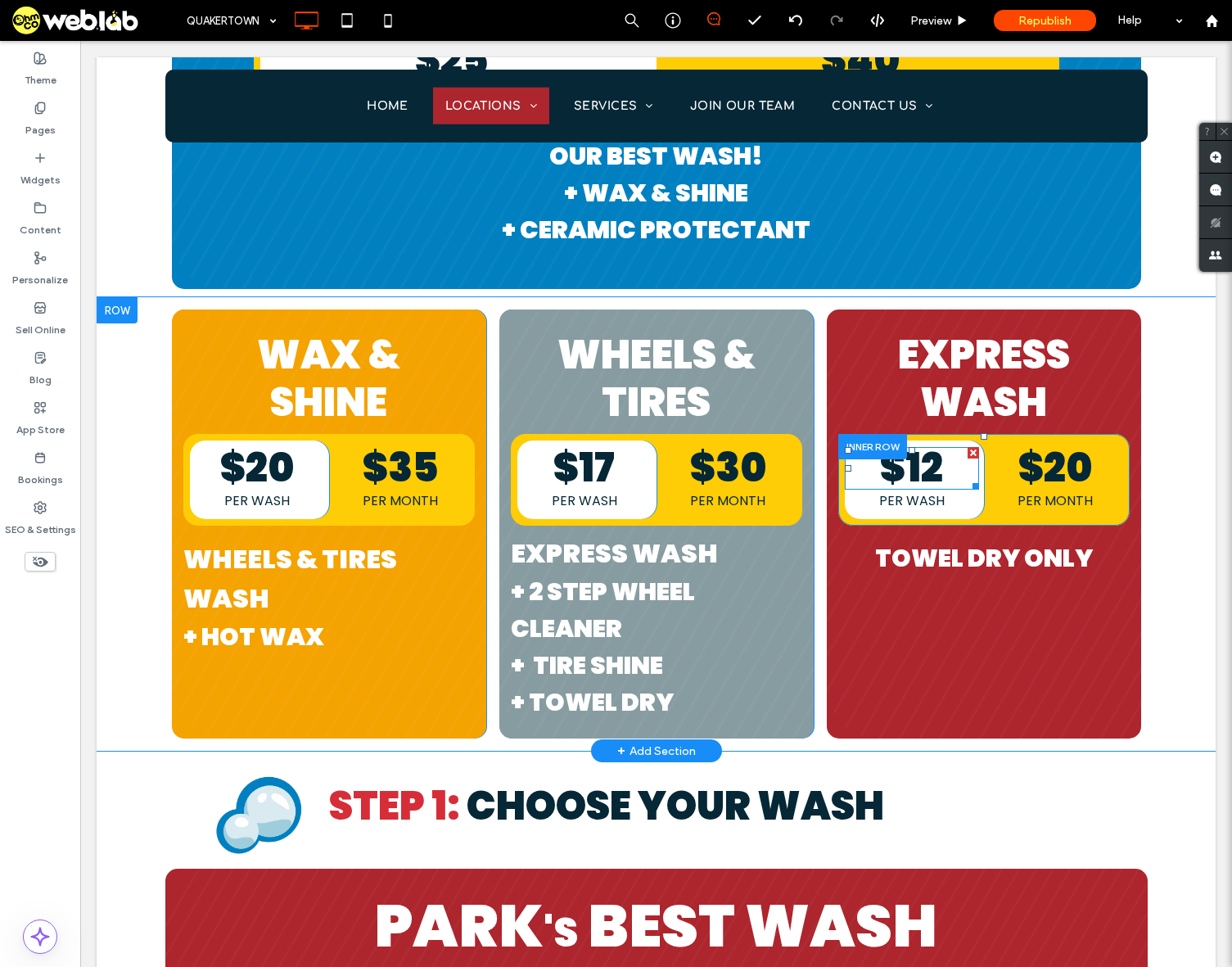
click at [929, 464] on span "$12" at bounding box center [911, 468] width 63 height 55
type input "*******"
type input "**"
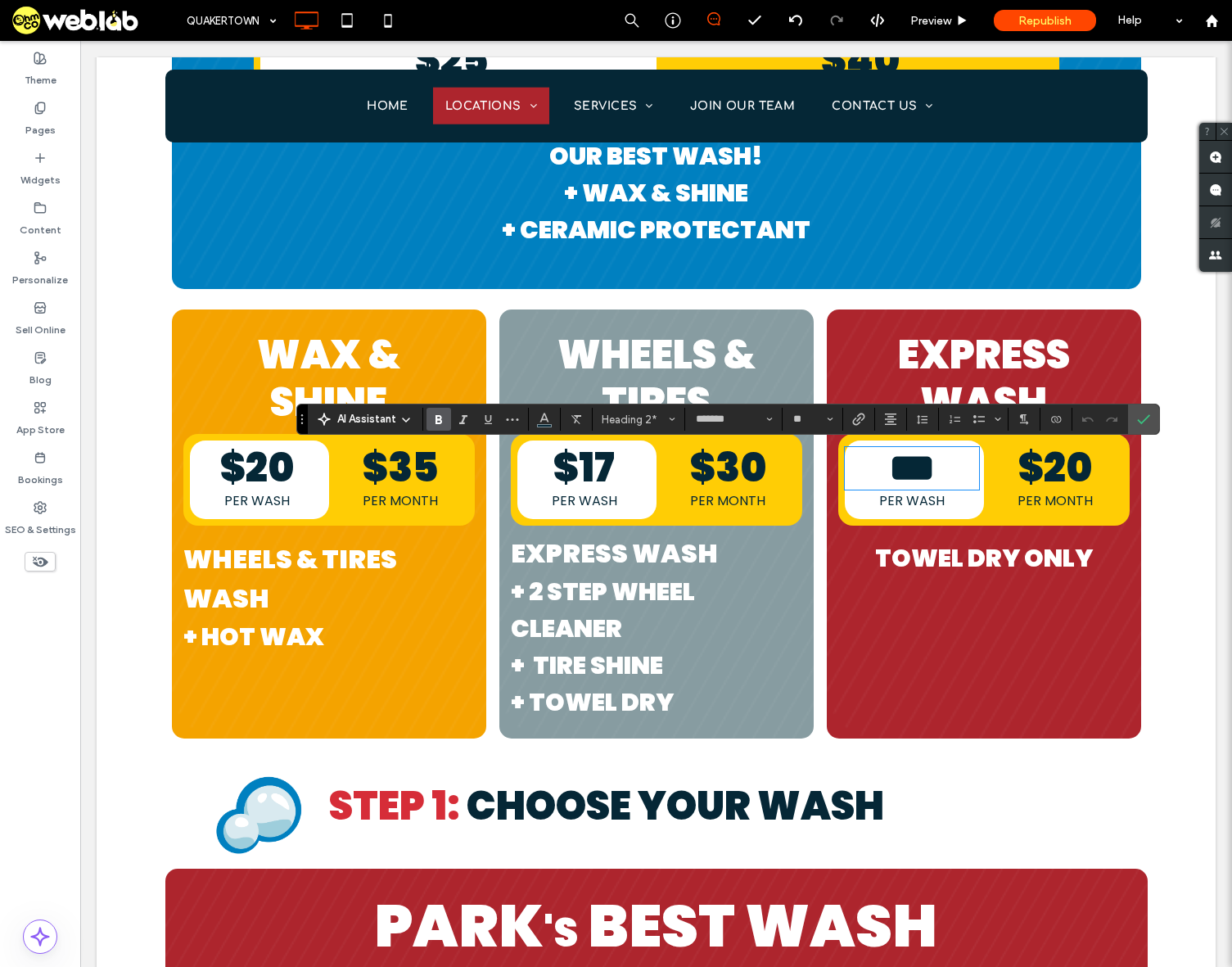
click at [928, 464] on span "***" at bounding box center [912, 468] width 45 height 38
click at [921, 467] on span "***" at bounding box center [912, 468] width 45 height 38
drag, startPoint x: 921, startPoint y: 467, endPoint x: 938, endPoint y: 467, distance: 17.0
click at [935, 467] on span "***" at bounding box center [912, 468] width 45 height 38
click at [914, 472] on span "***" at bounding box center [912, 468] width 45 height 38
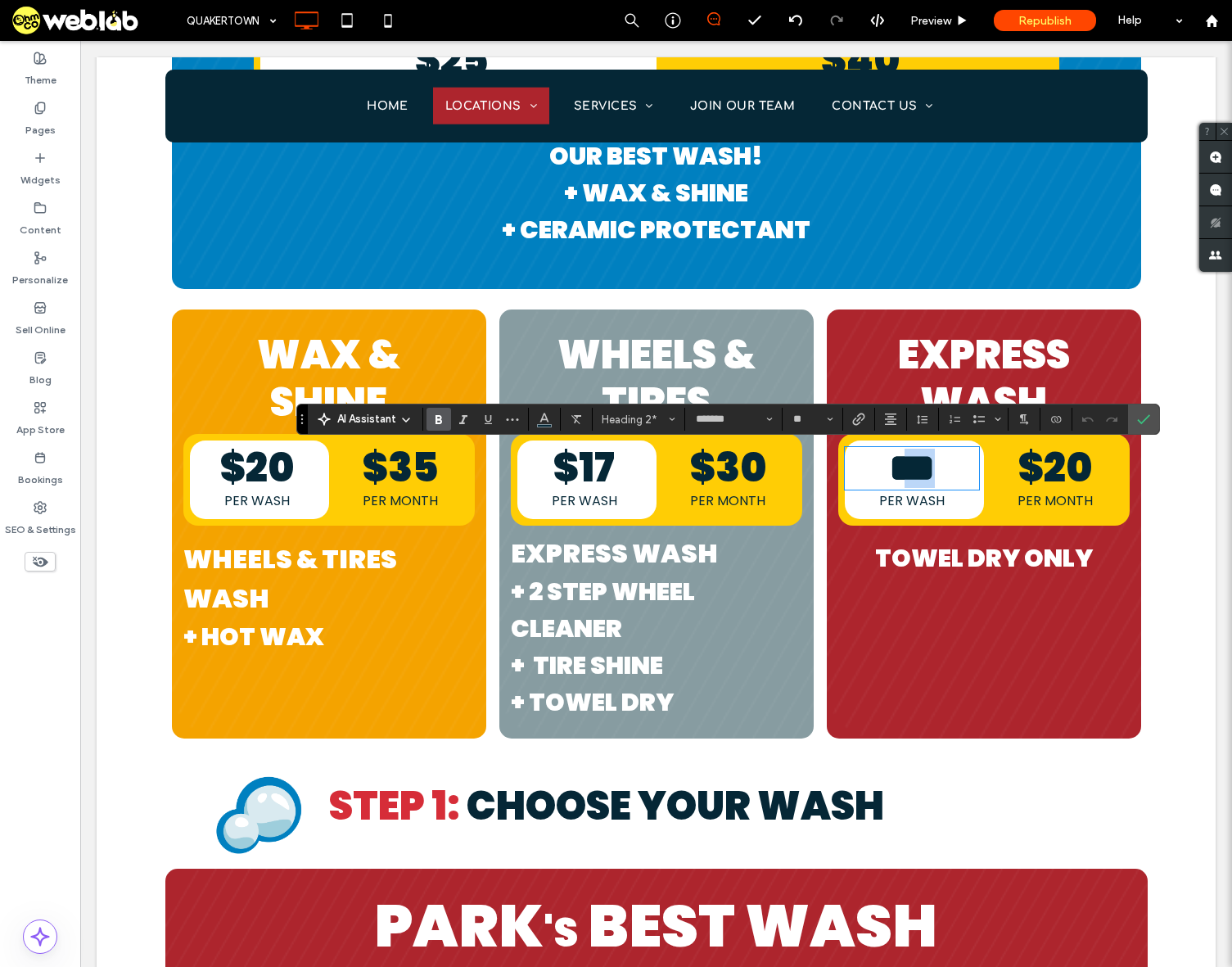
drag, startPoint x: 915, startPoint y: 471, endPoint x: 925, endPoint y: 471, distance: 10.0
click at [925, 471] on span "***" at bounding box center [912, 468] width 45 height 38
click at [933, 468] on span "***" at bounding box center [912, 468] width 45 height 38
click at [1039, 466] on span "$20" at bounding box center [1055, 468] width 74 height 55
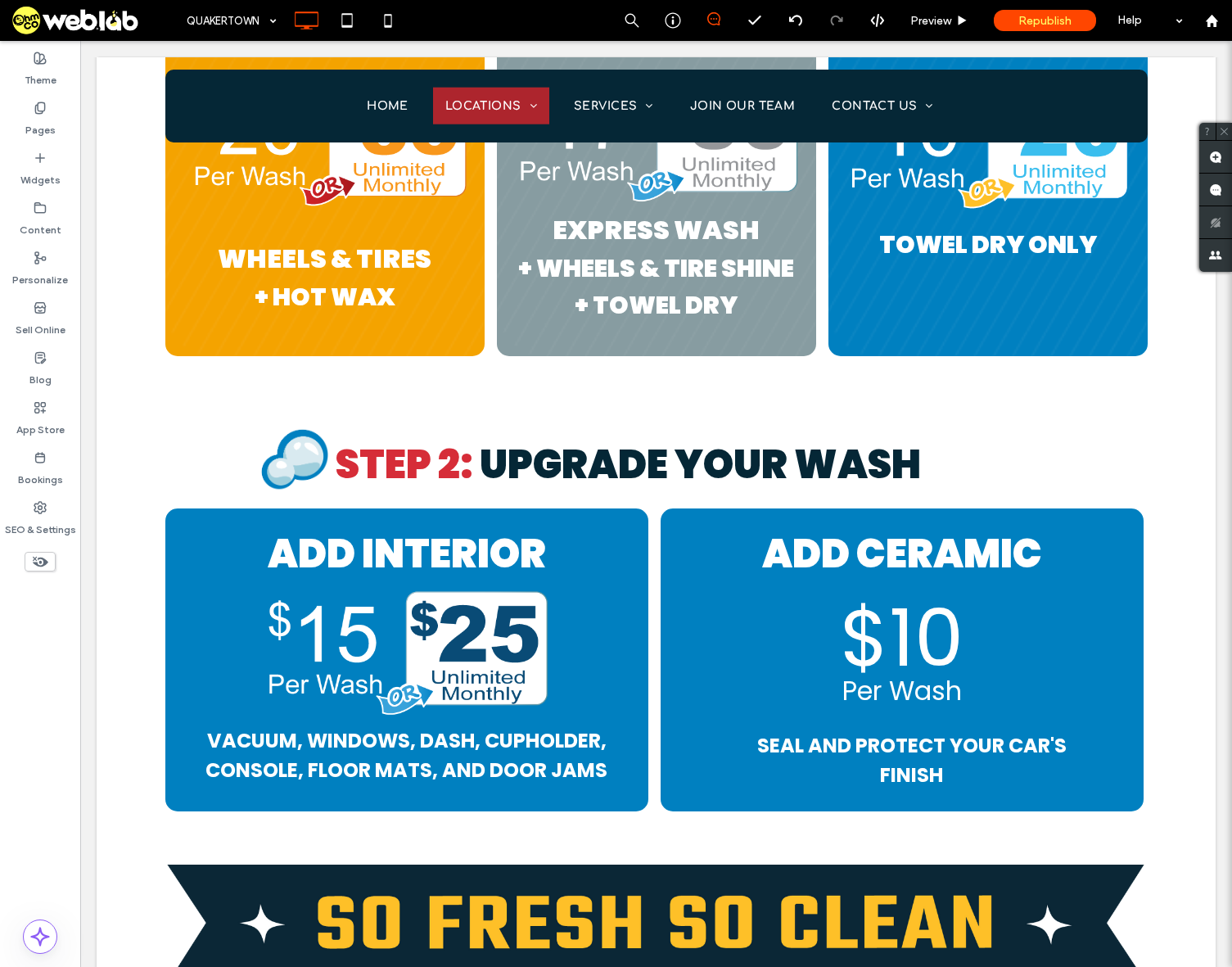
scroll to position [3275, 0]
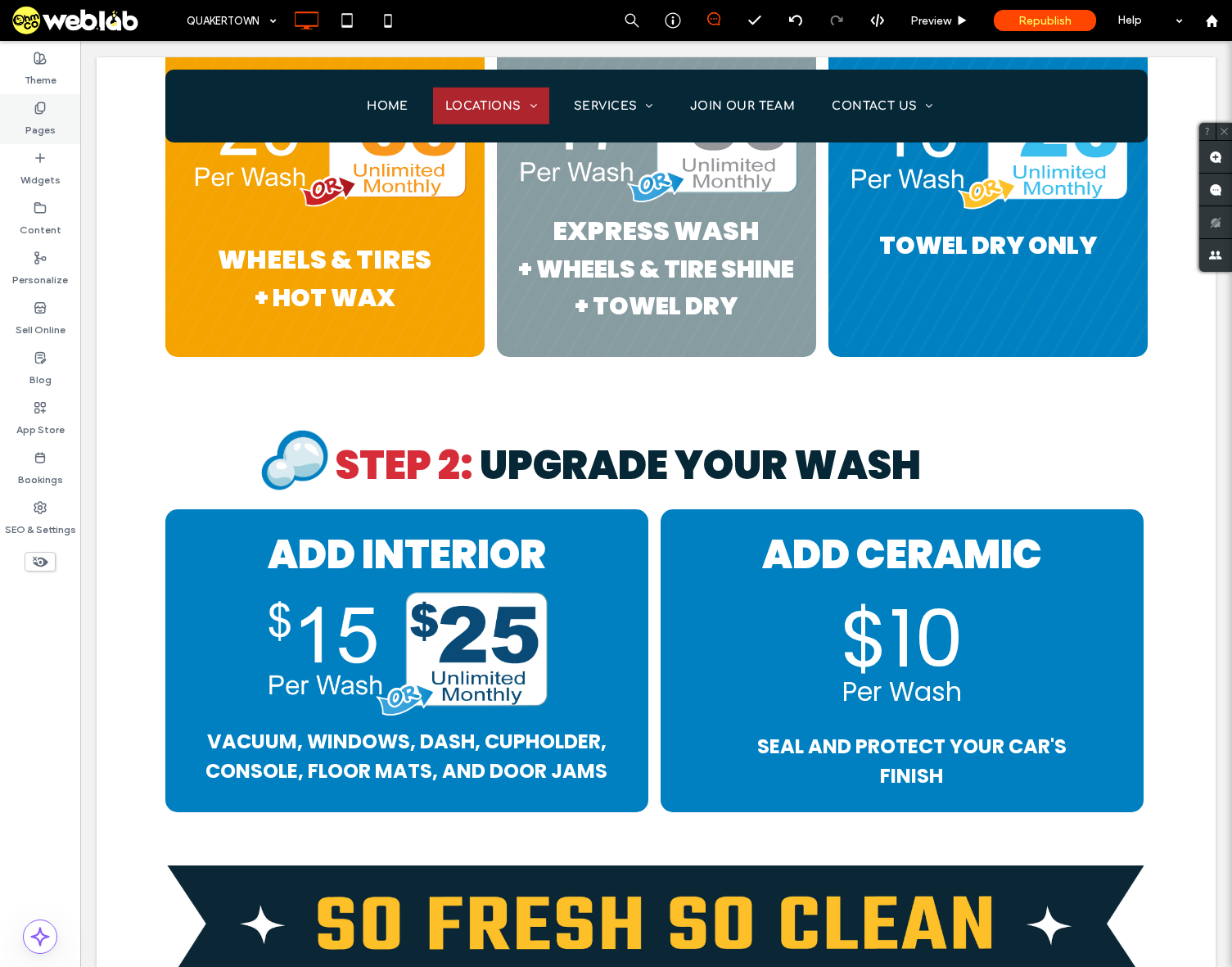
click at [29, 104] on div "Pages" at bounding box center [40, 119] width 80 height 50
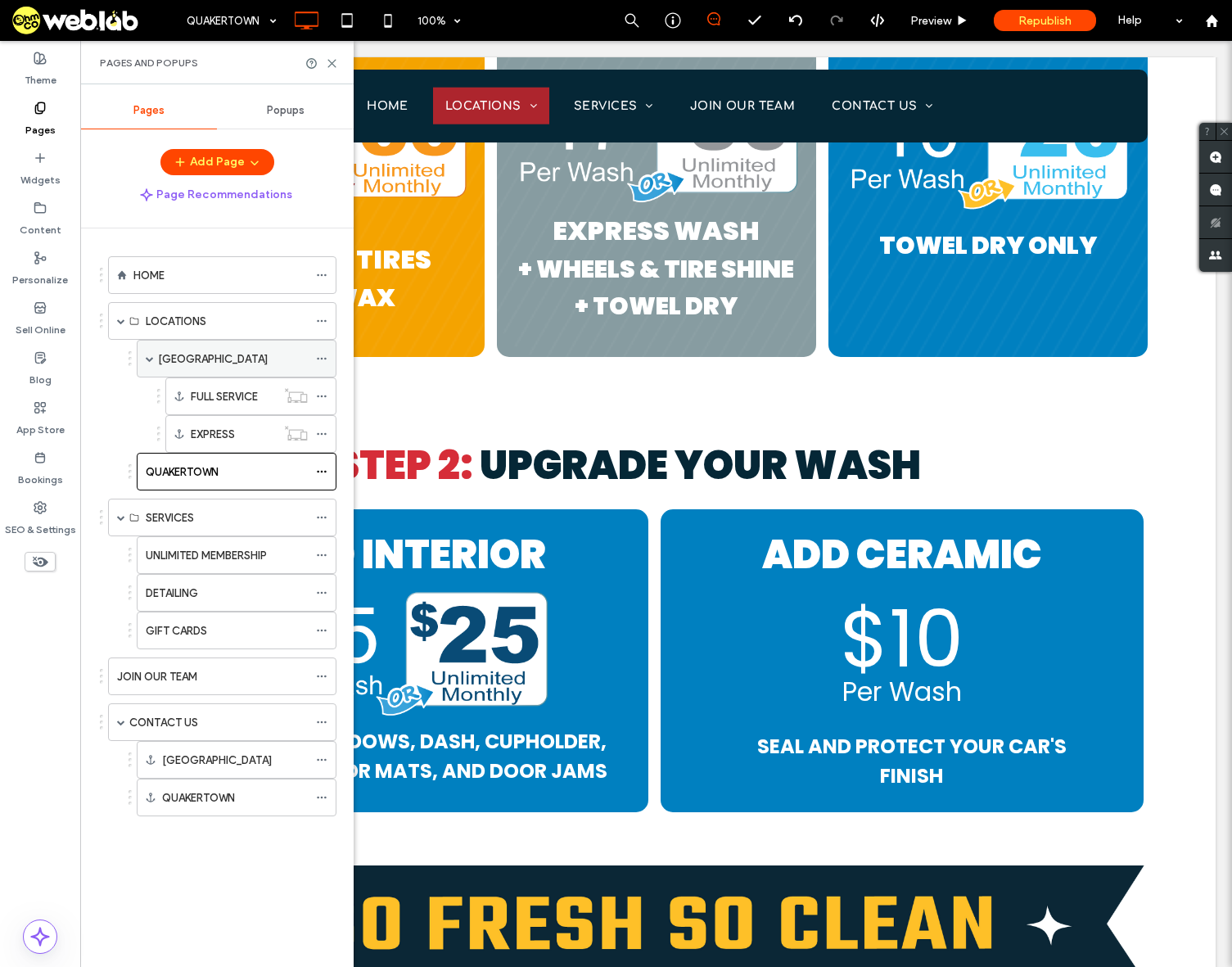
click at [171, 363] on label "[GEOGRAPHIC_DATA]" at bounding box center [213, 359] width 110 height 29
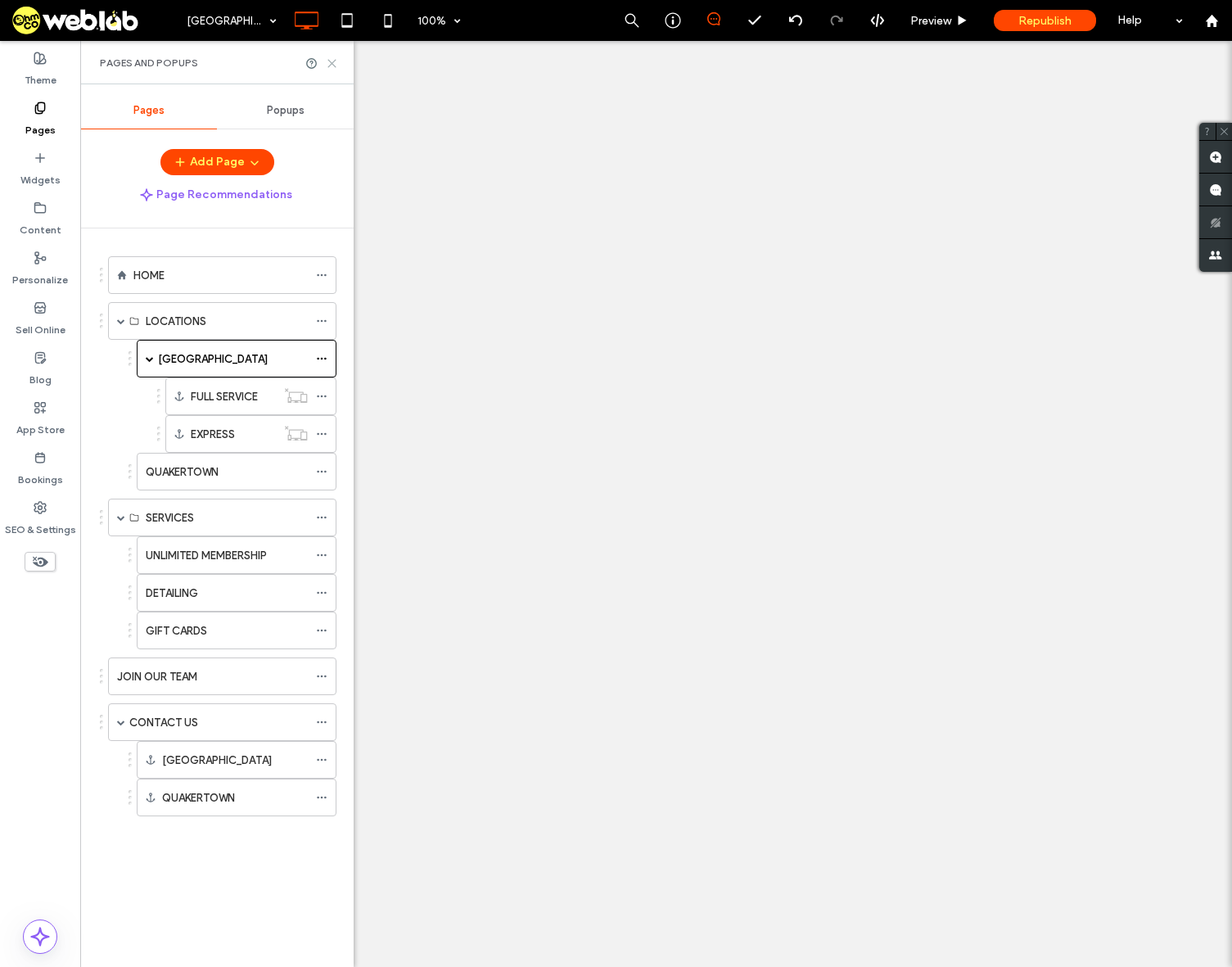
click at [327, 62] on icon at bounding box center [333, 64] width 13 height 13
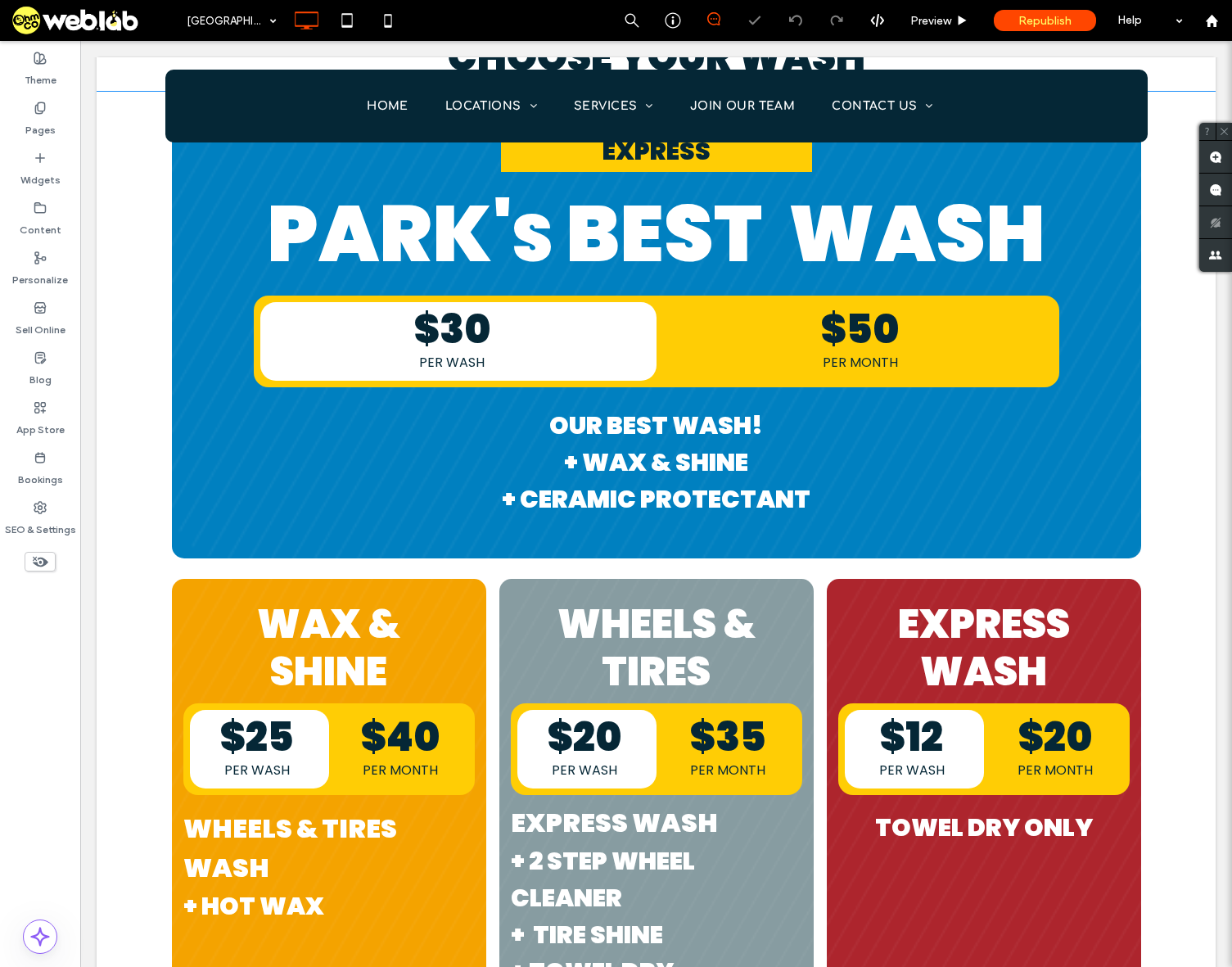
scroll to position [2620, 0]
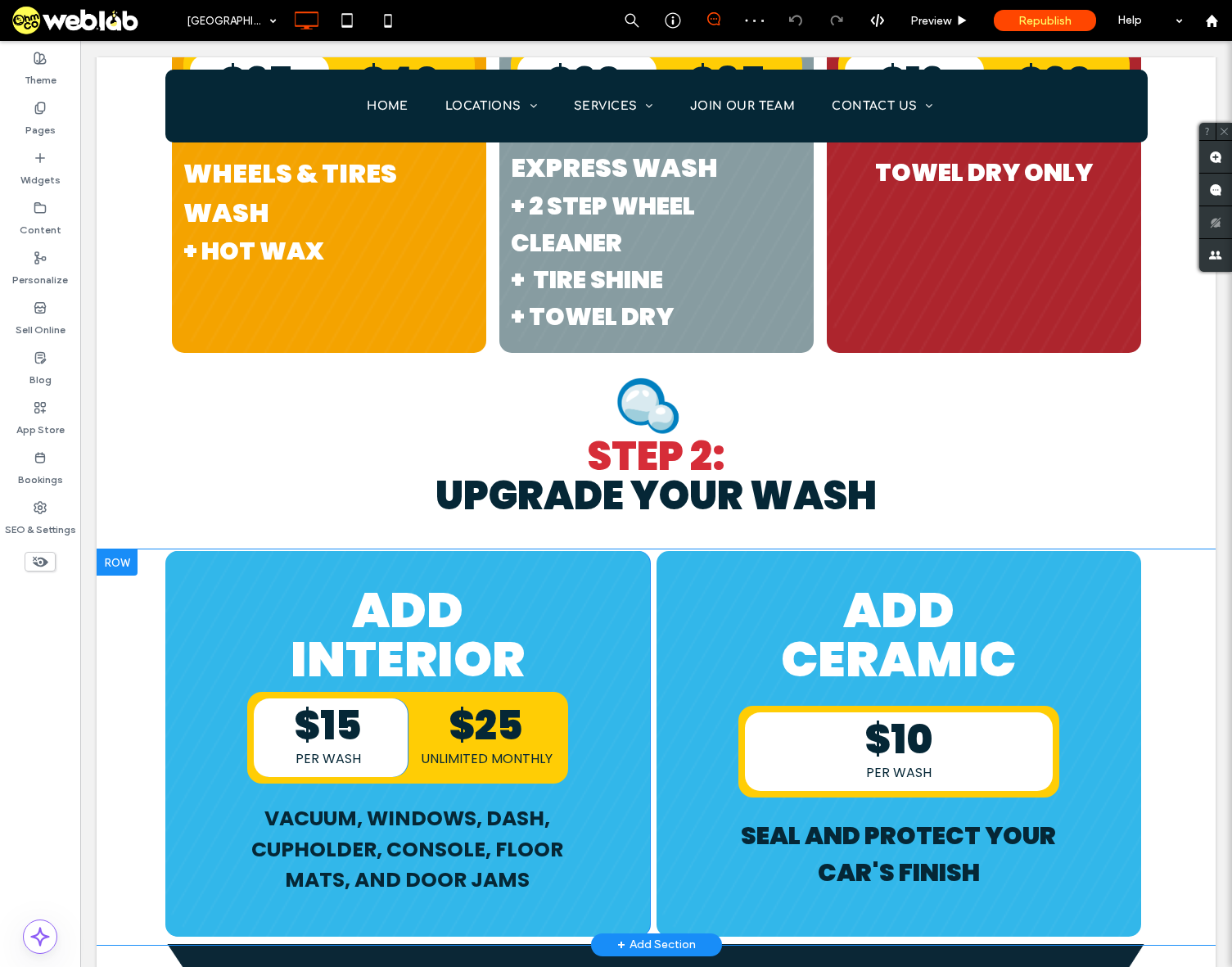
click at [105, 550] on div at bounding box center [116, 563] width 41 height 26
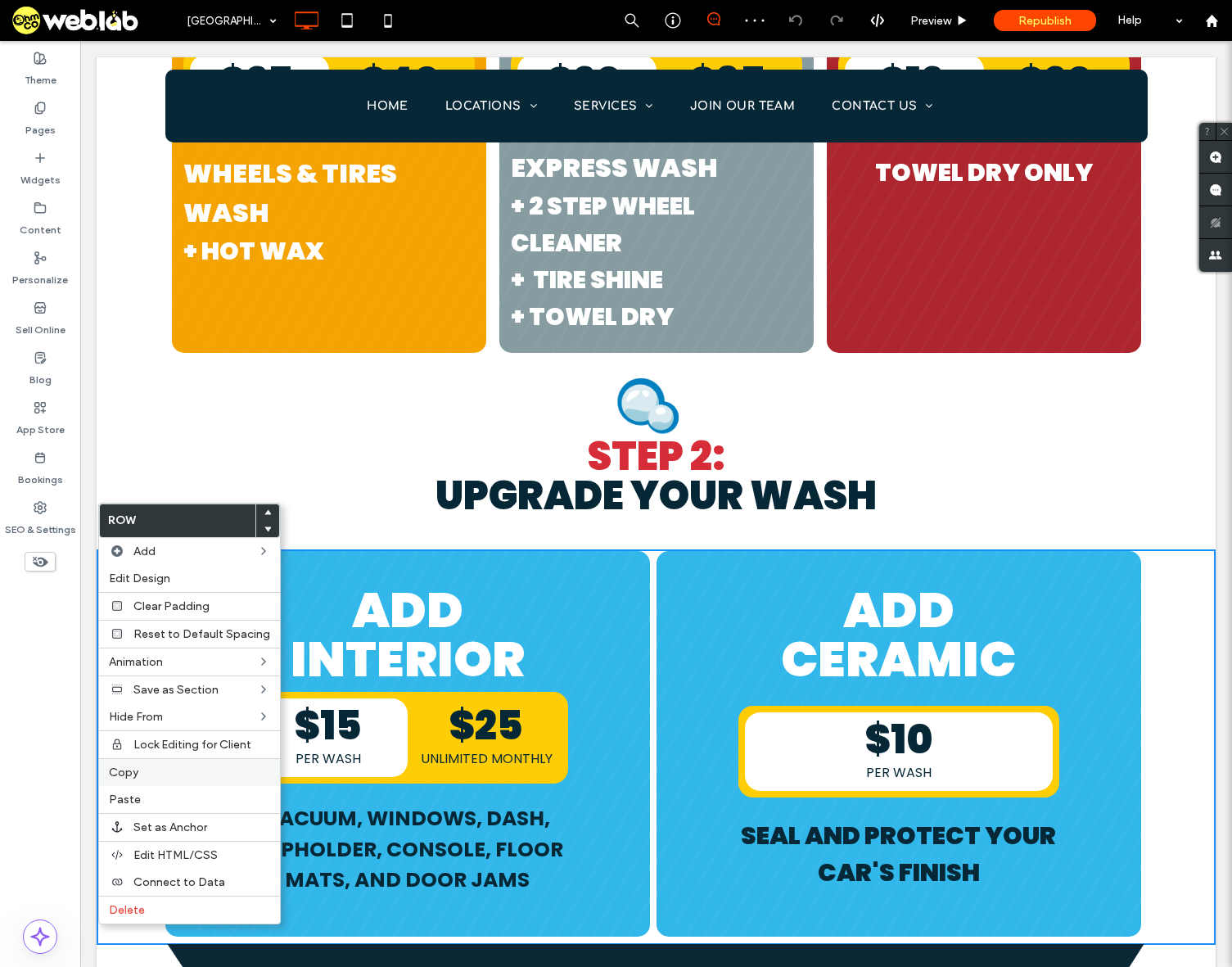
click at [128, 775] on span "Copy" at bounding box center [124, 772] width 29 height 14
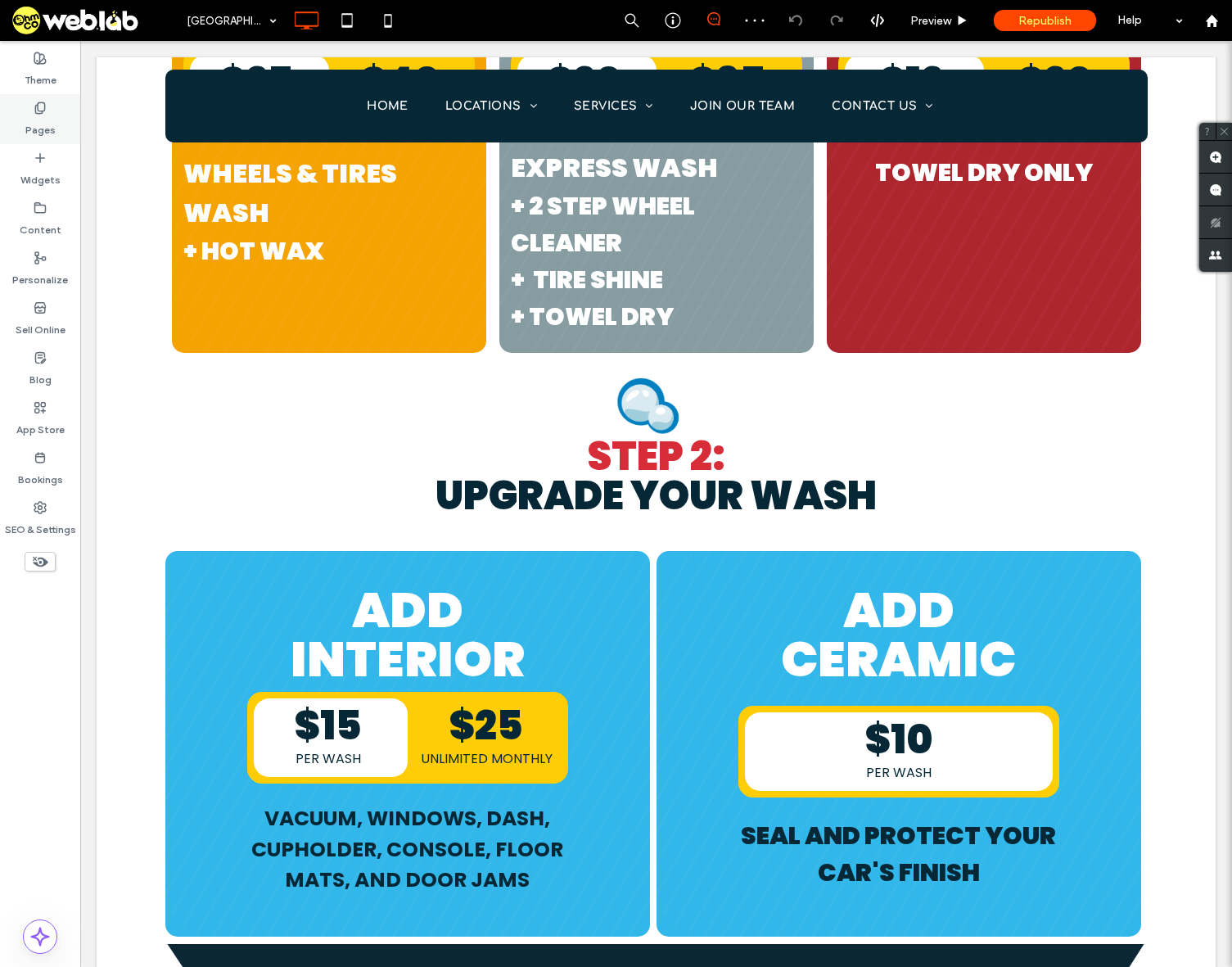
click at [25, 115] on label "Pages" at bounding box center [40, 125] width 30 height 23
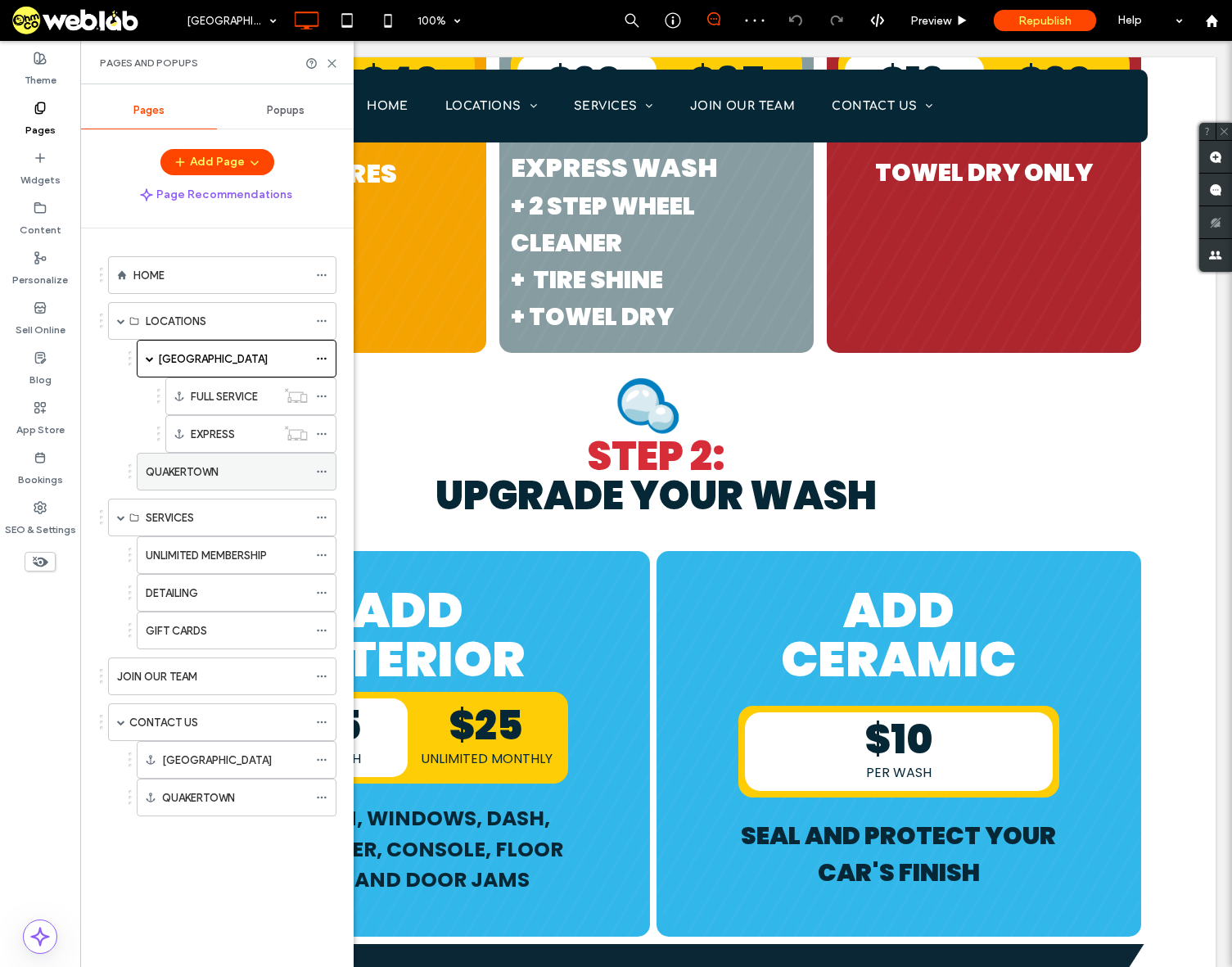
click at [176, 462] on div "QUAKERTOWN" at bounding box center [226, 472] width 162 height 36
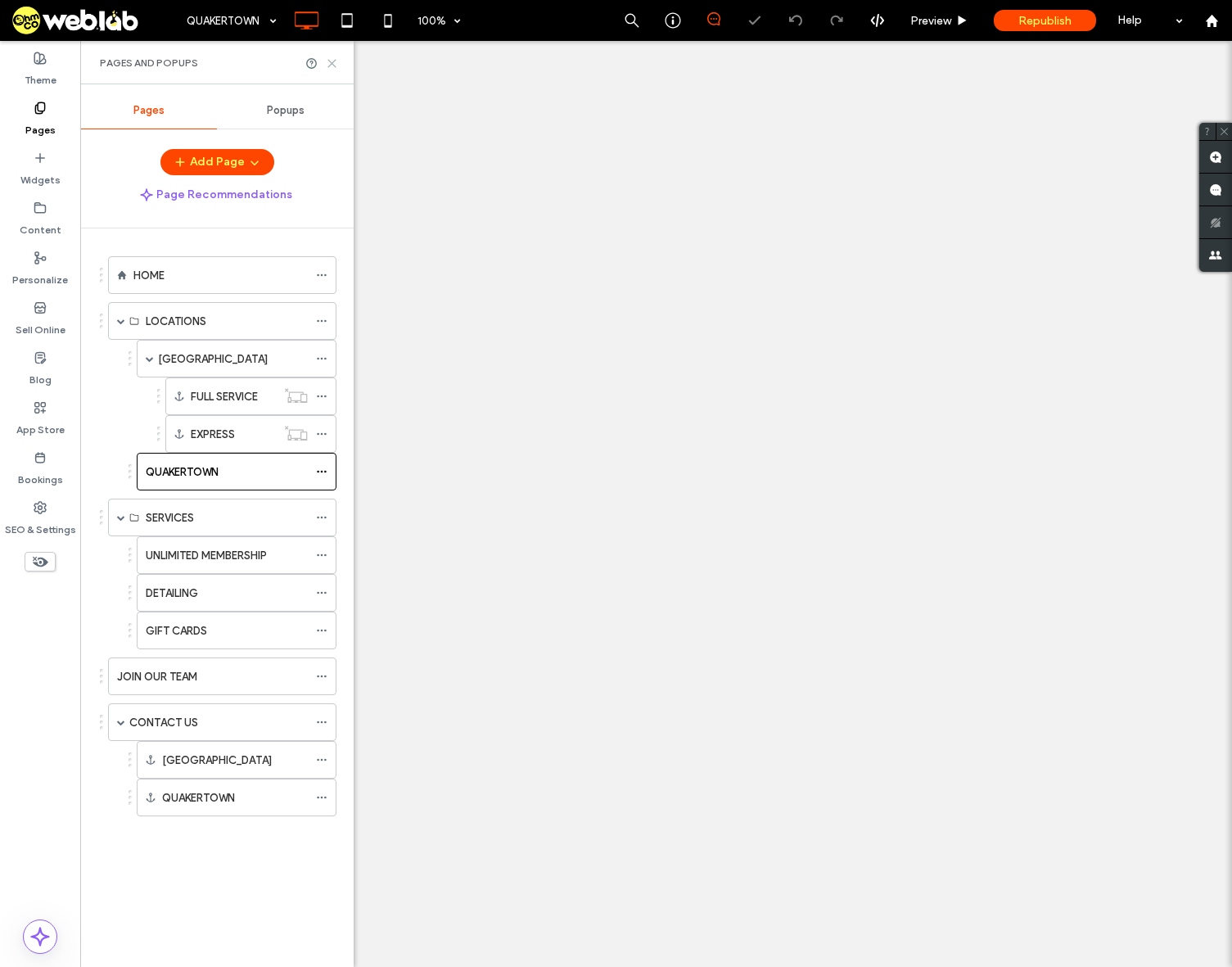
click at [331, 61] on icon at bounding box center [333, 64] width 13 height 13
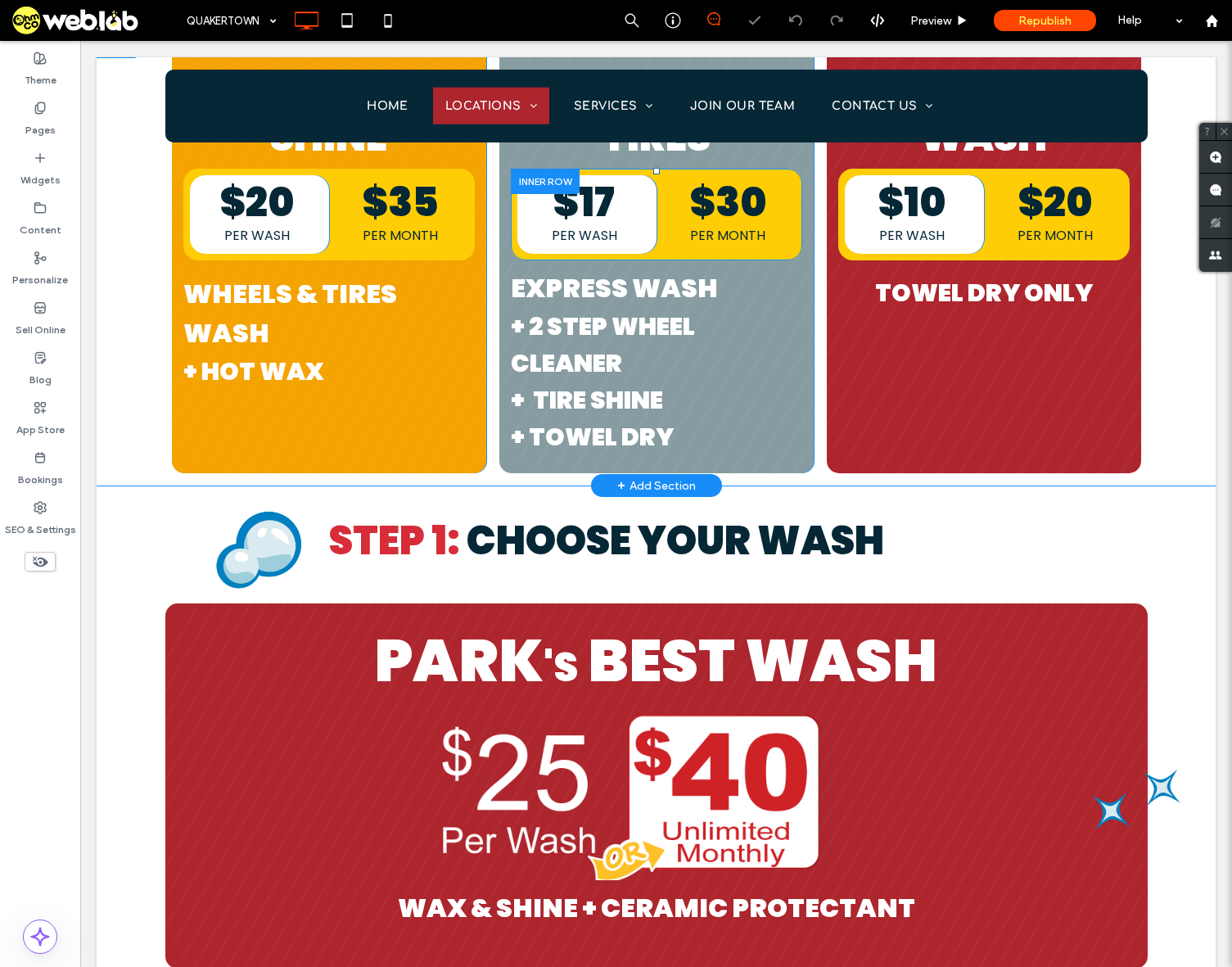
scroll to position [2293, 0]
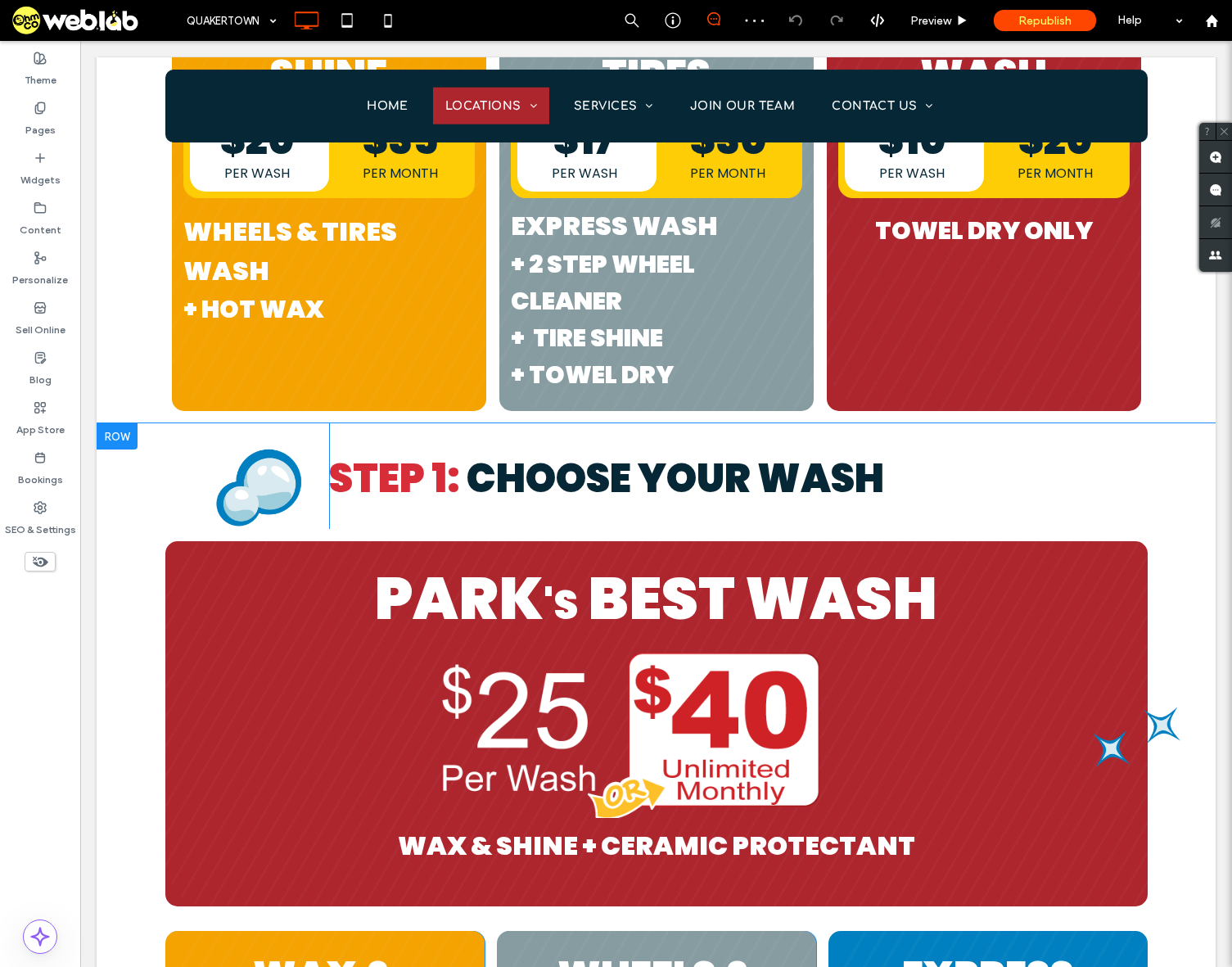
click at [120, 440] on div at bounding box center [116, 436] width 41 height 26
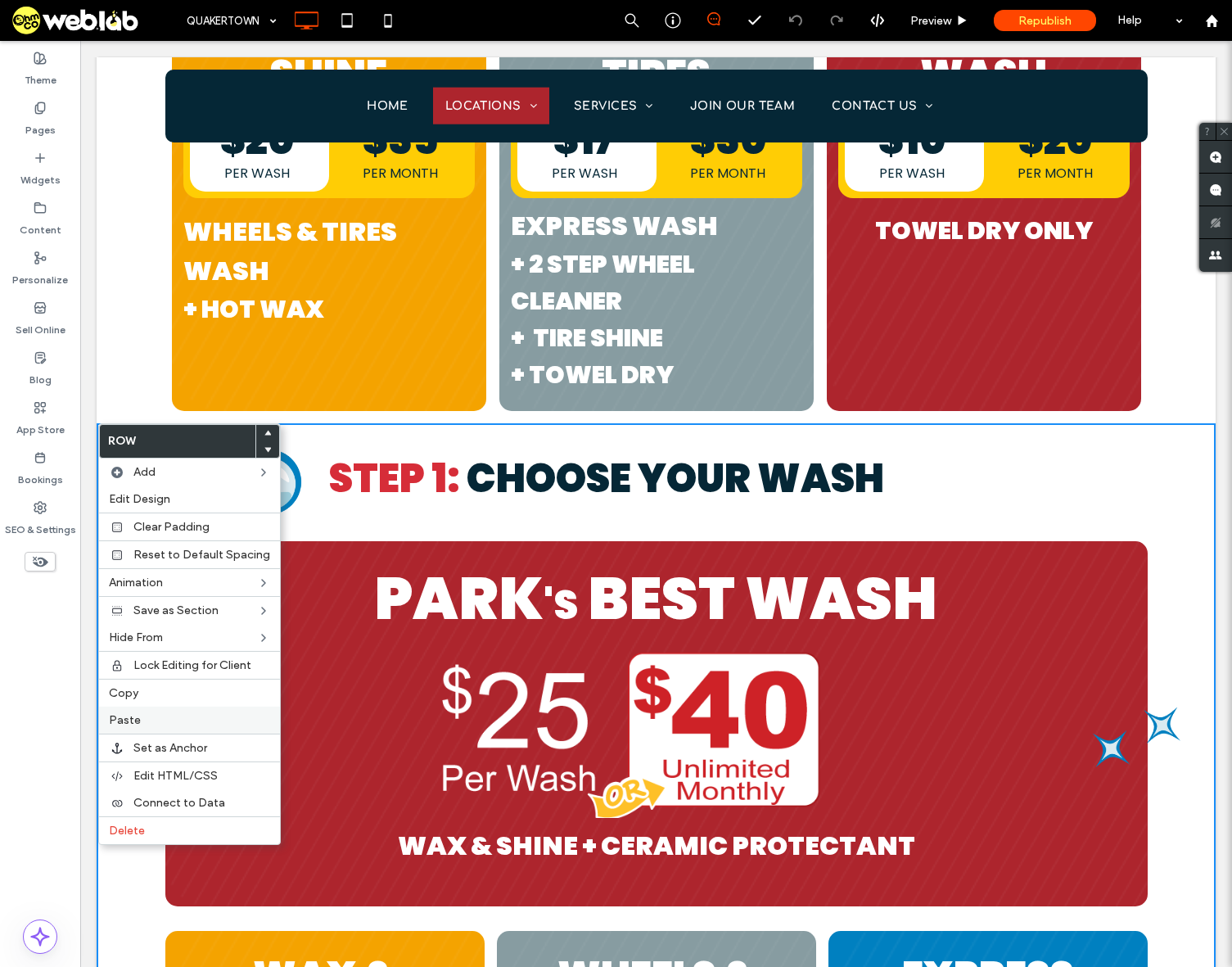
click at [136, 720] on span "Paste" at bounding box center [124, 720] width 32 height 14
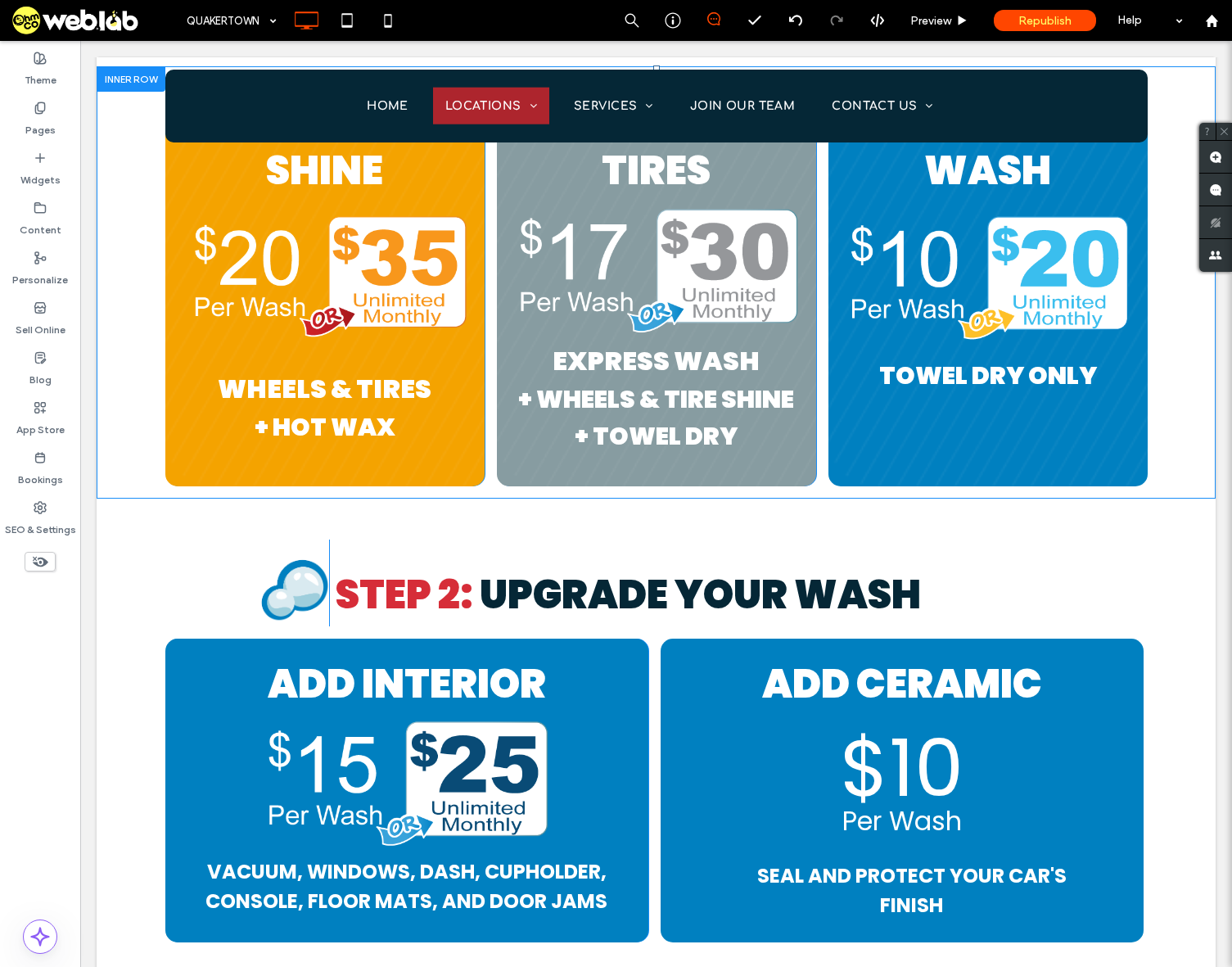
scroll to position [3603, 0]
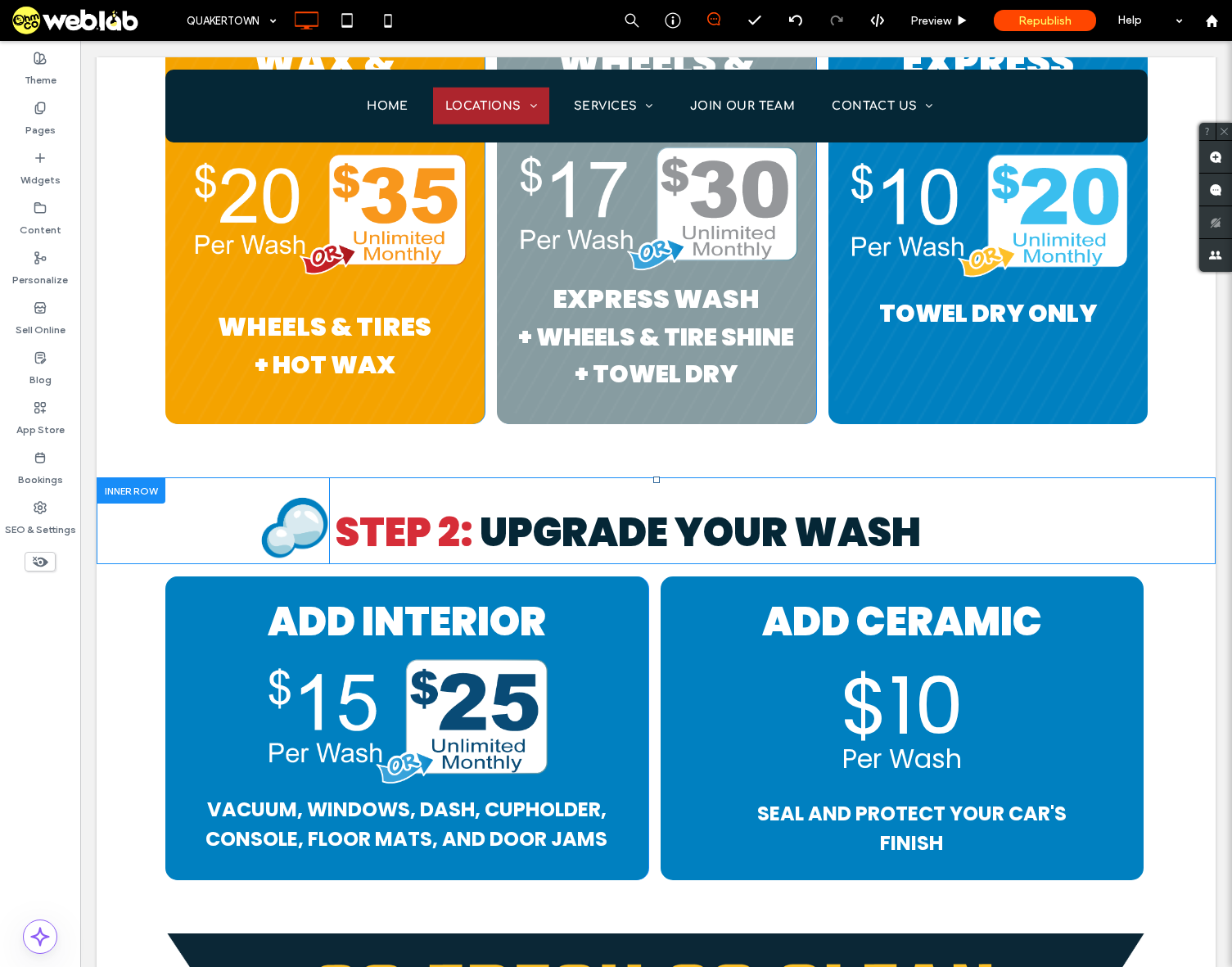
click at [108, 493] on div at bounding box center [131, 490] width 69 height 25
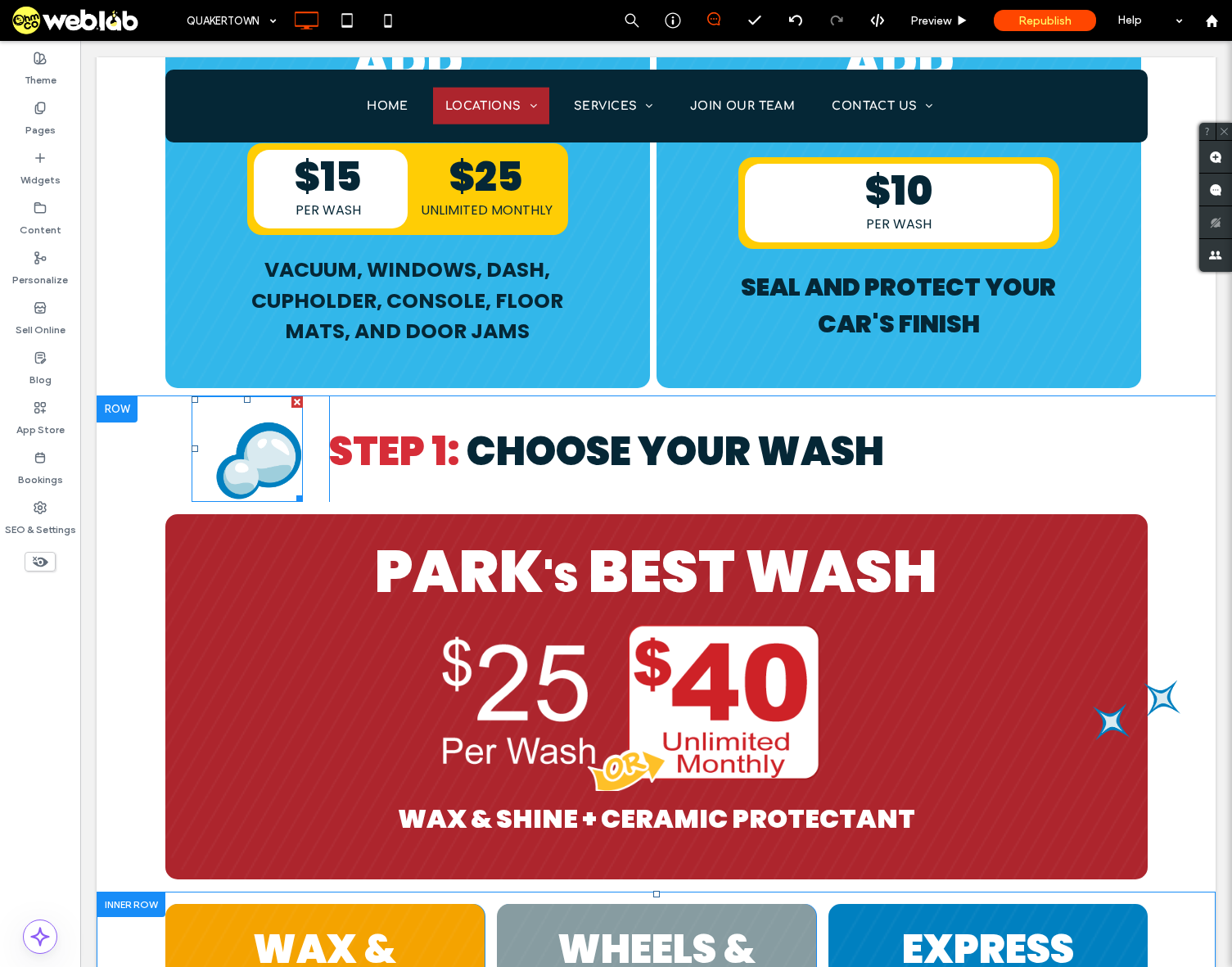
scroll to position [2620, 0]
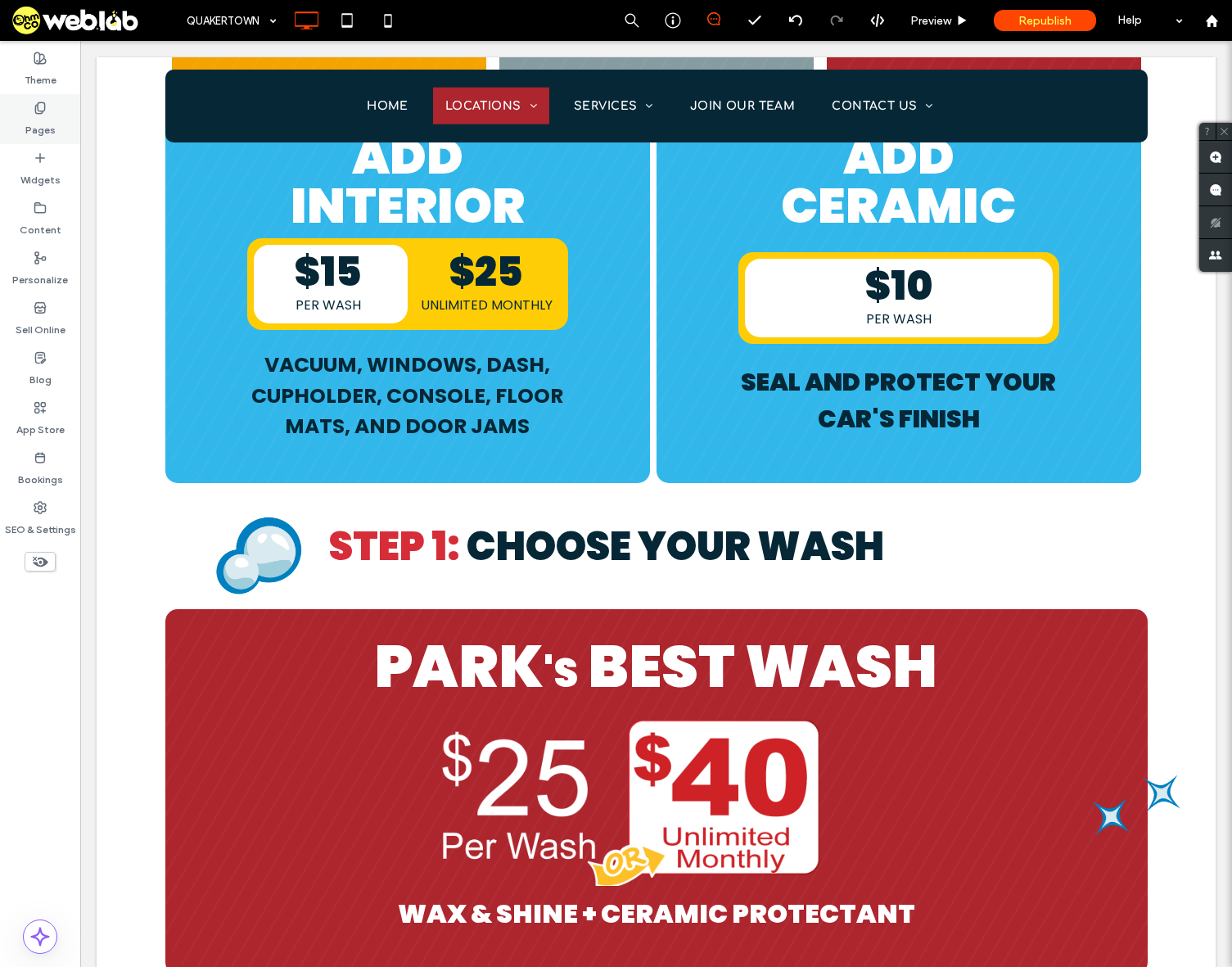
click at [54, 112] on div "Pages" at bounding box center [40, 119] width 80 height 50
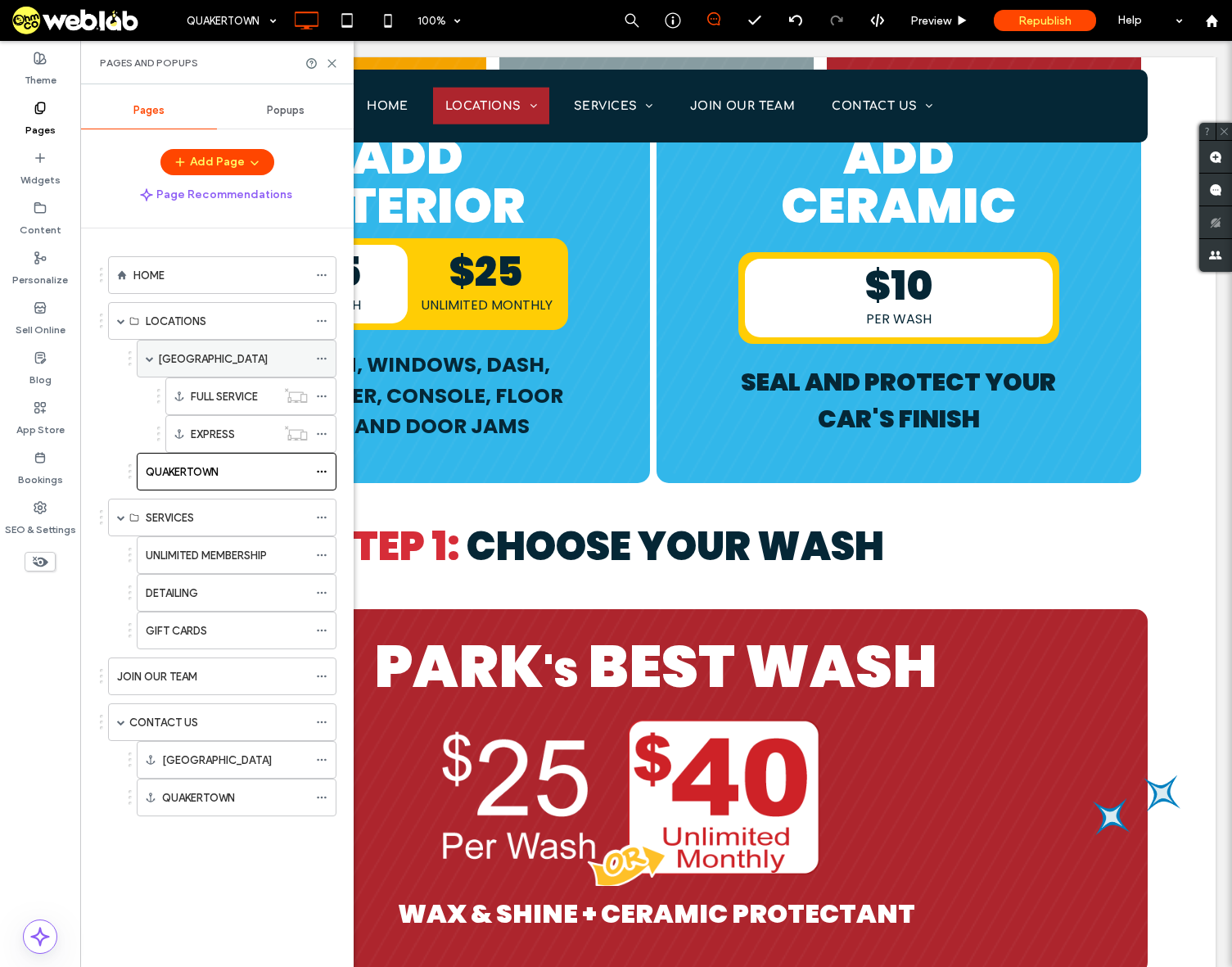
click at [219, 355] on label "HAVERTOWN" at bounding box center [213, 359] width 110 height 29
click at [332, 61] on icon at bounding box center [333, 64] width 13 height 13
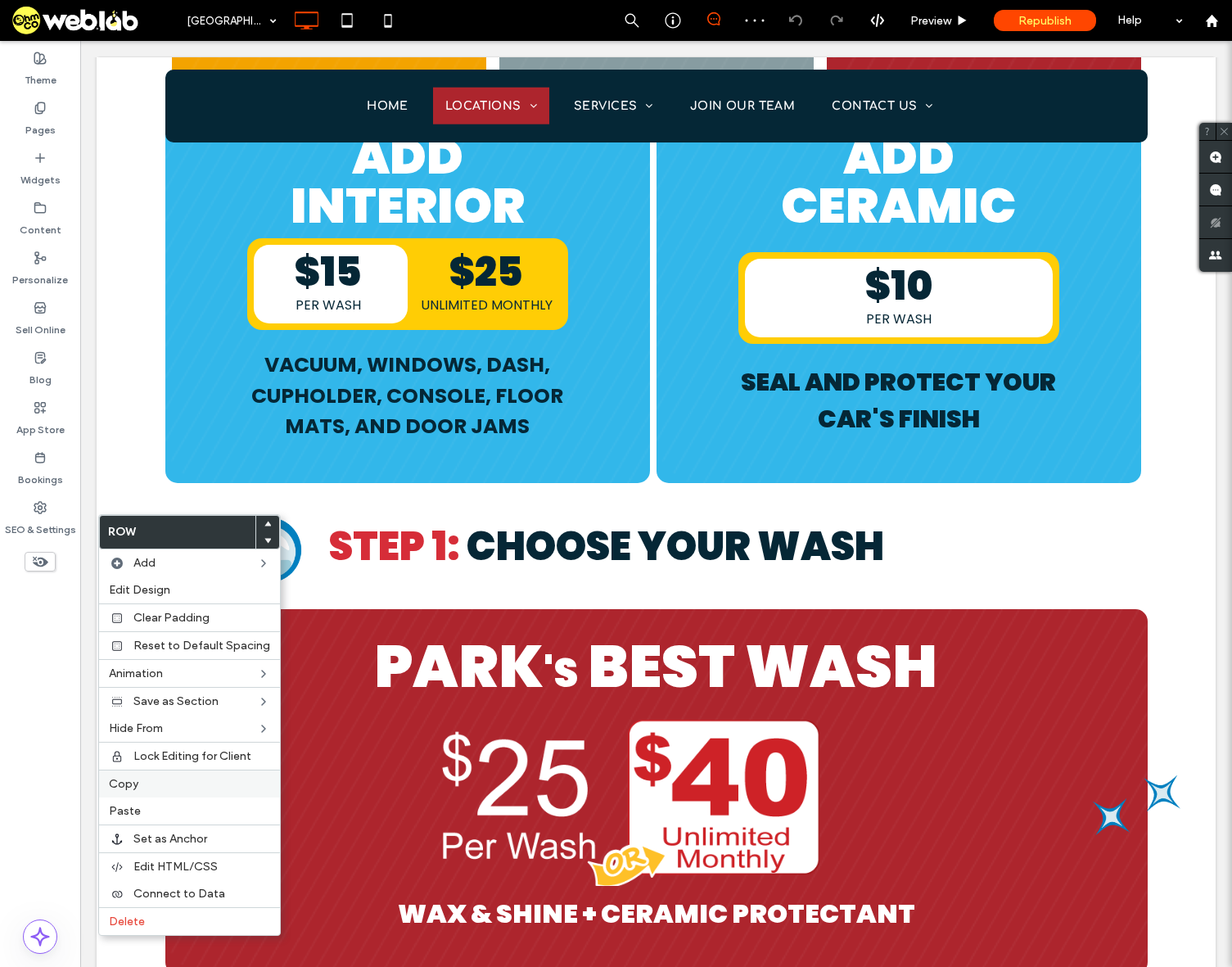
click at [159, 784] on label "Copy" at bounding box center [189, 783] width 161 height 14
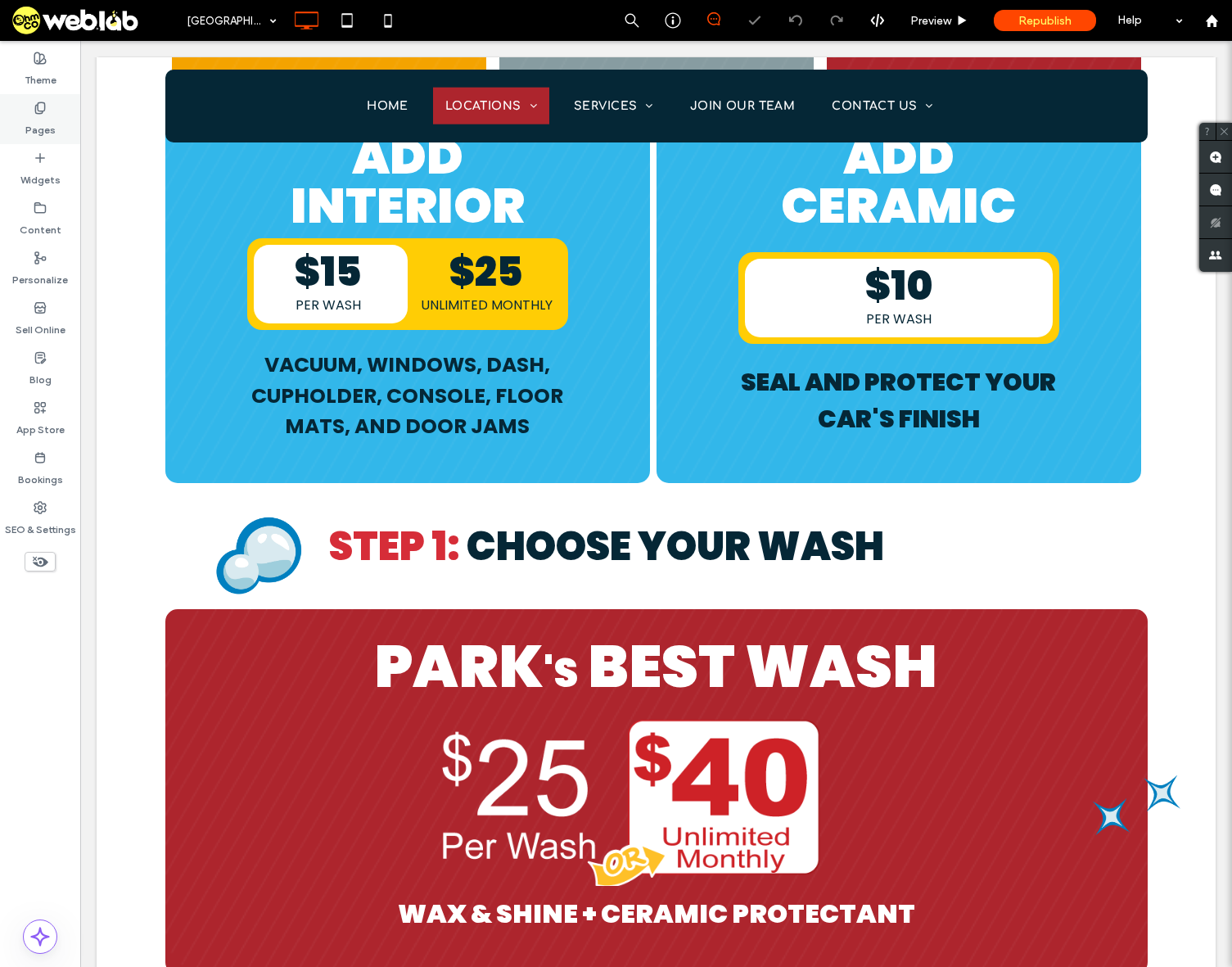
click at [35, 126] on label "Pages" at bounding box center [40, 125] width 30 height 23
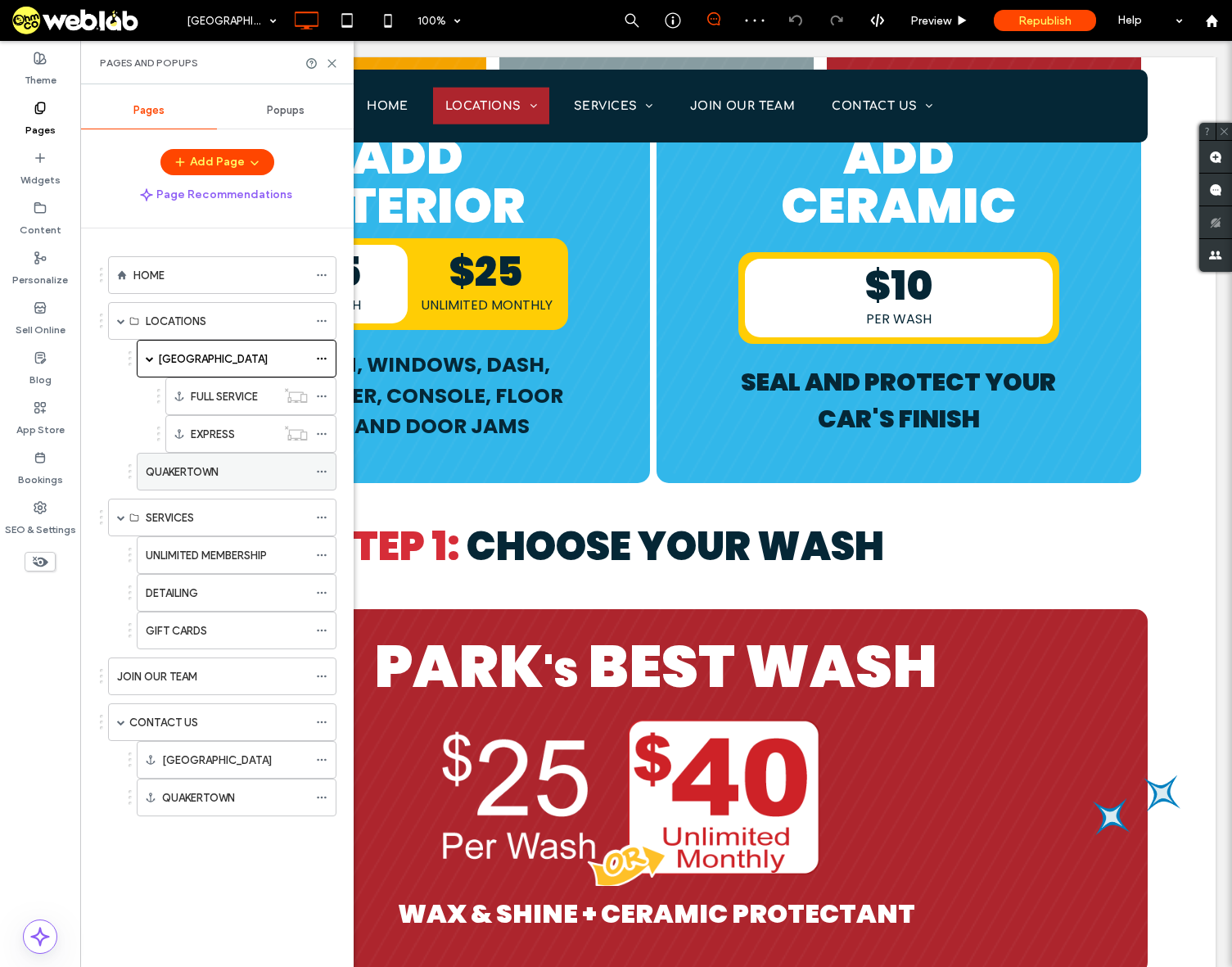
click at [205, 473] on label "QUAKERTOWN" at bounding box center [182, 473] width 73 height 29
click at [331, 63] on icon at bounding box center [333, 64] width 13 height 13
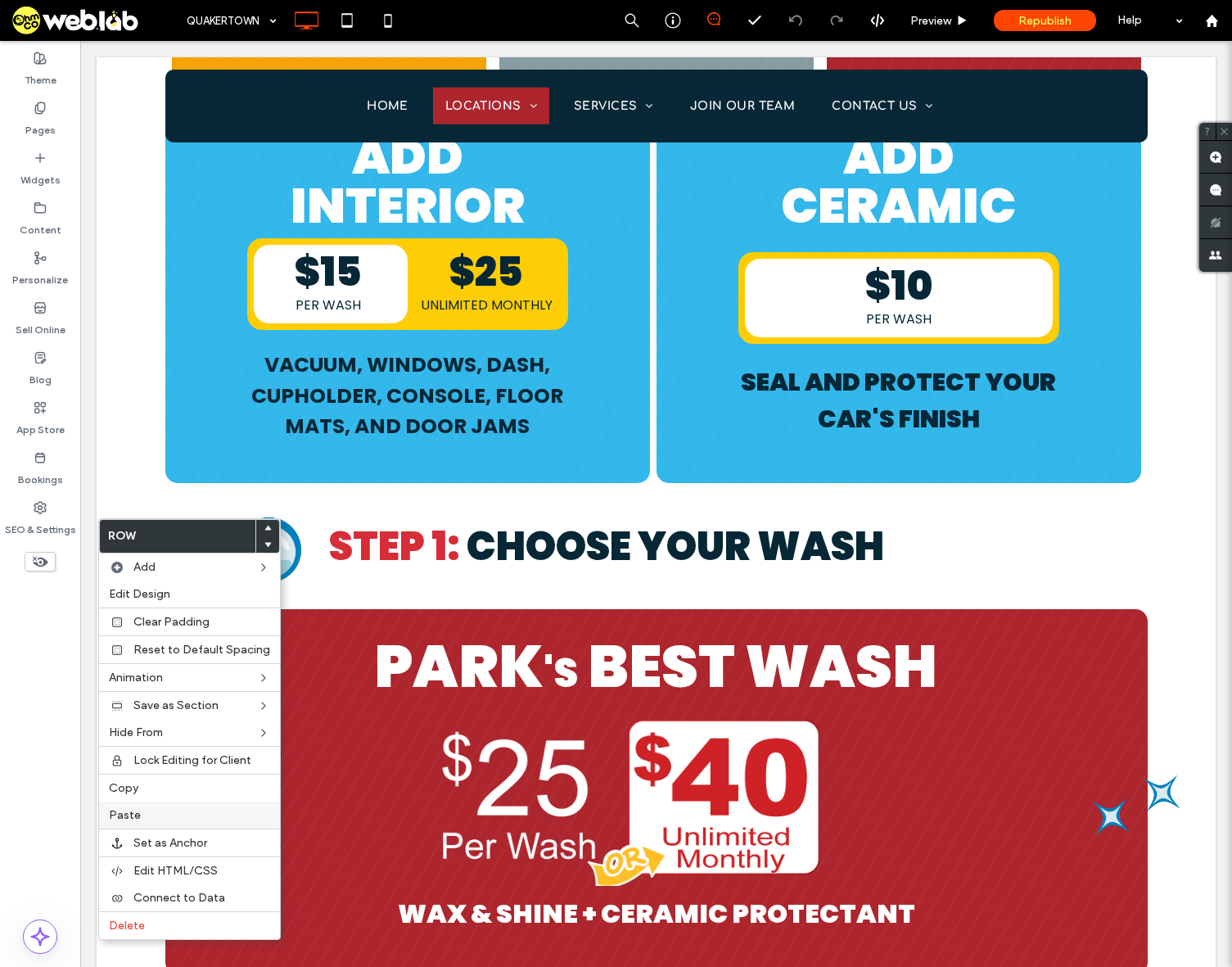
click at [152, 818] on label "Paste" at bounding box center [189, 814] width 161 height 14
click at [174, 784] on label "Copy" at bounding box center [189, 788] width 161 height 14
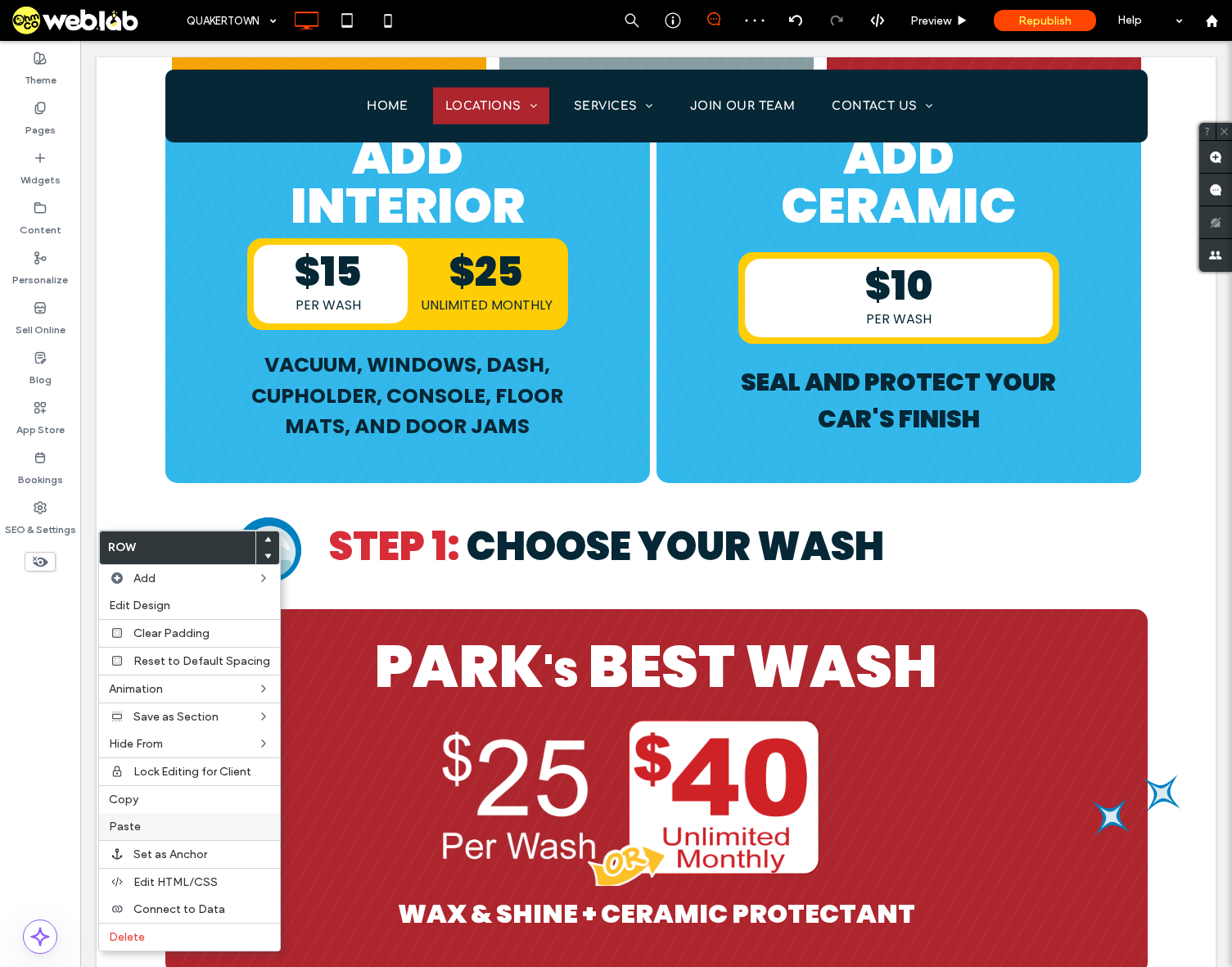
click at [172, 830] on label "Paste" at bounding box center [189, 826] width 161 height 14
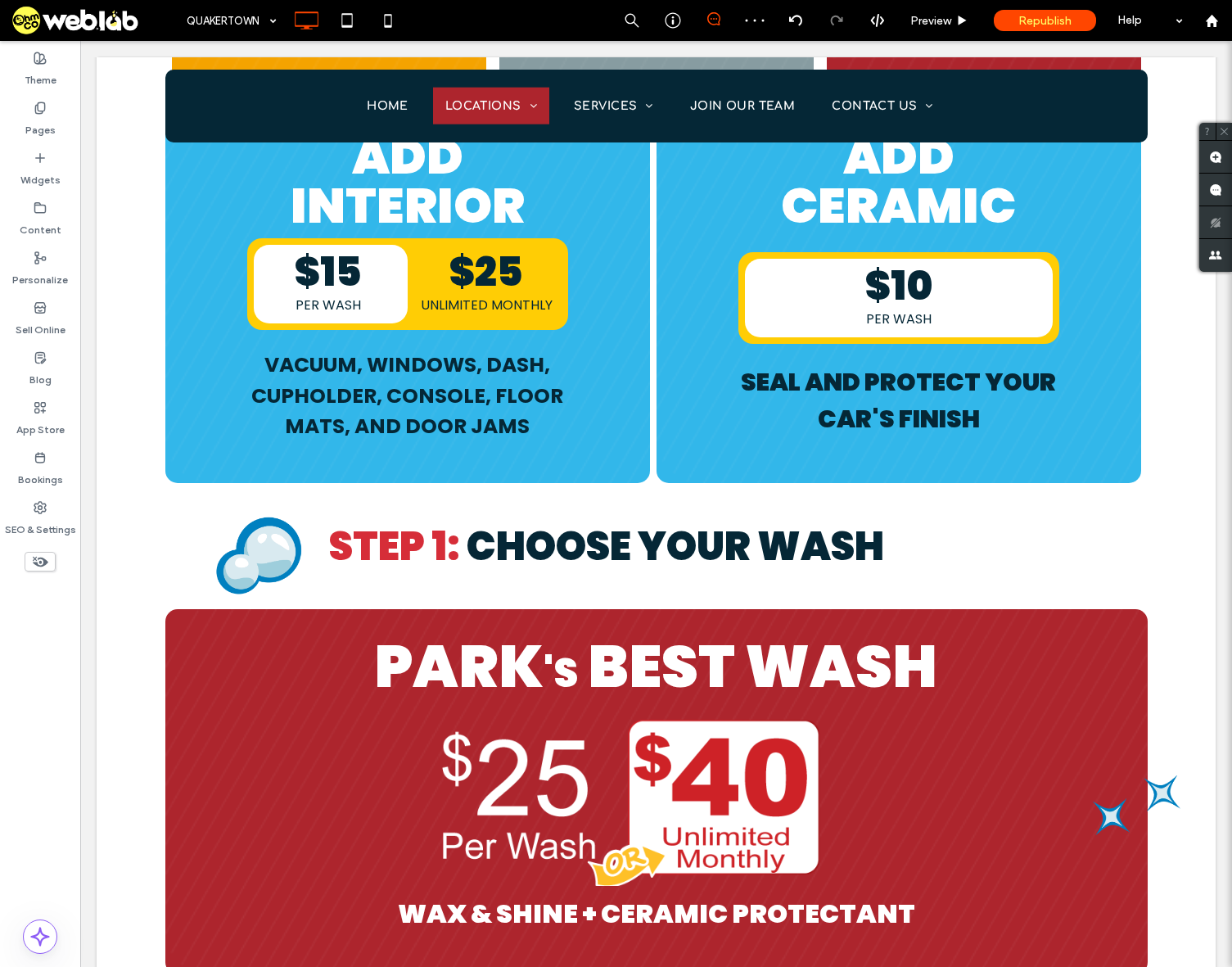
type input "*******"
type input "**"
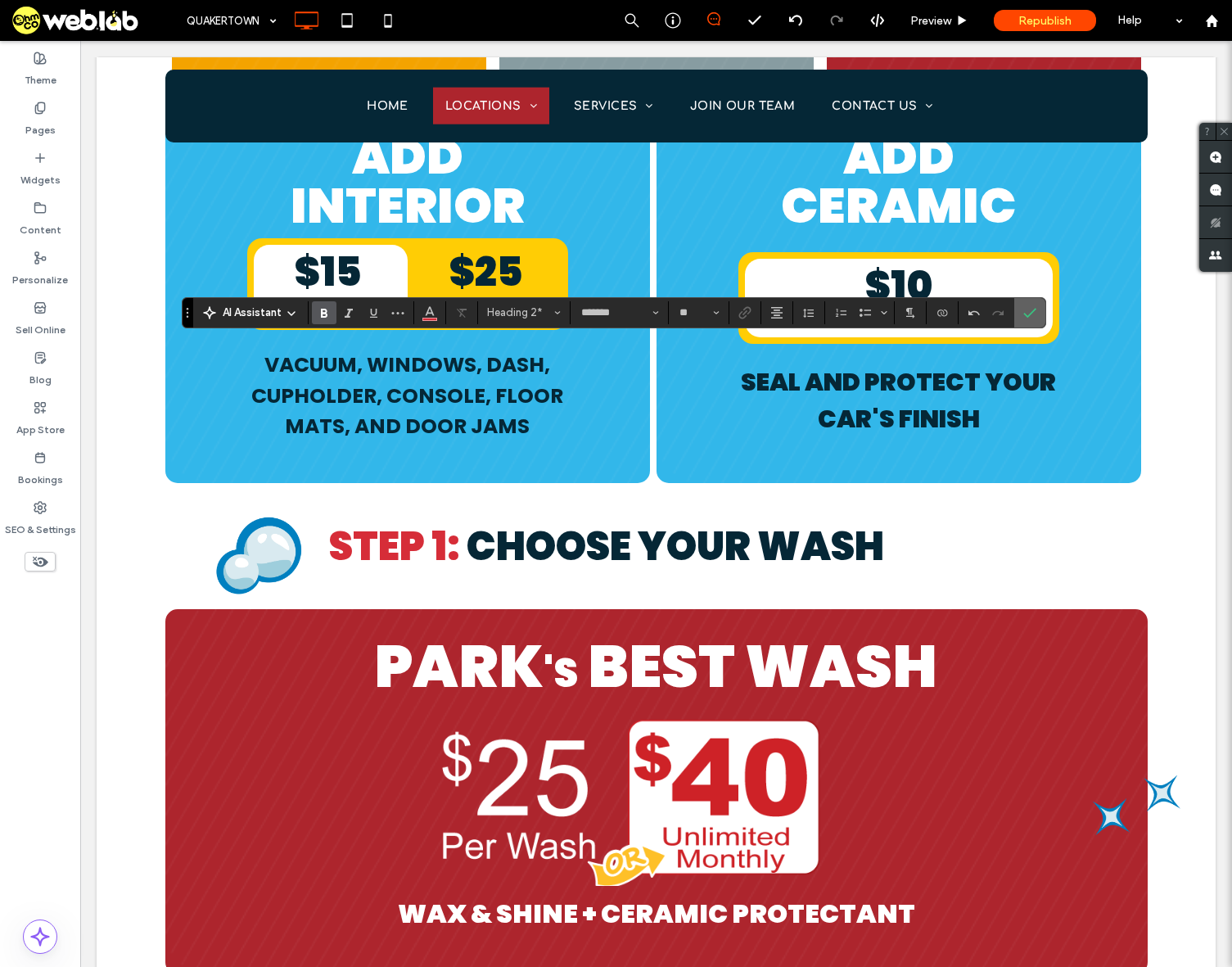
click at [1029, 318] on icon "Confirm" at bounding box center [1029, 313] width 13 height 13
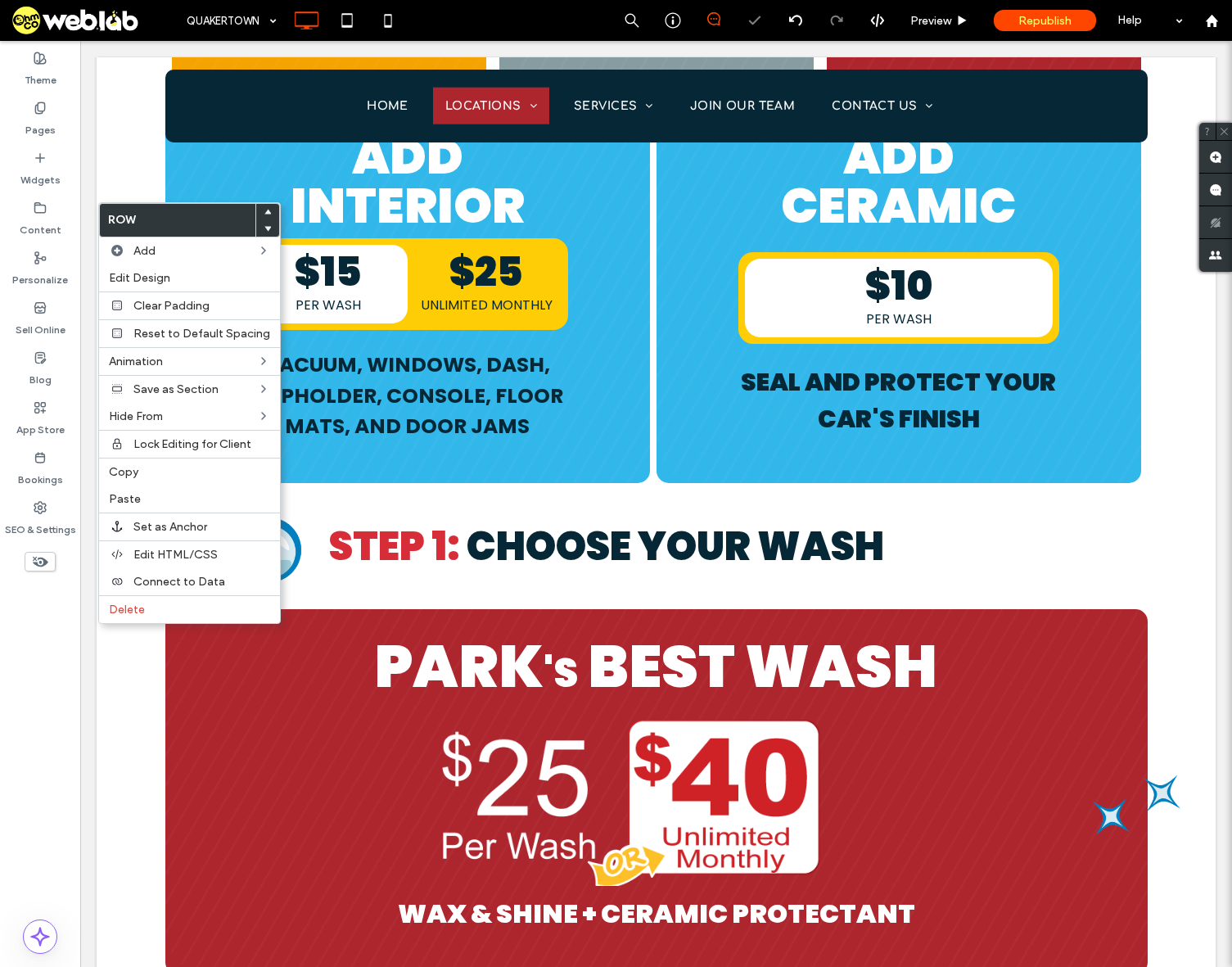
click at [264, 227] on use at bounding box center [268, 228] width 7 height 5
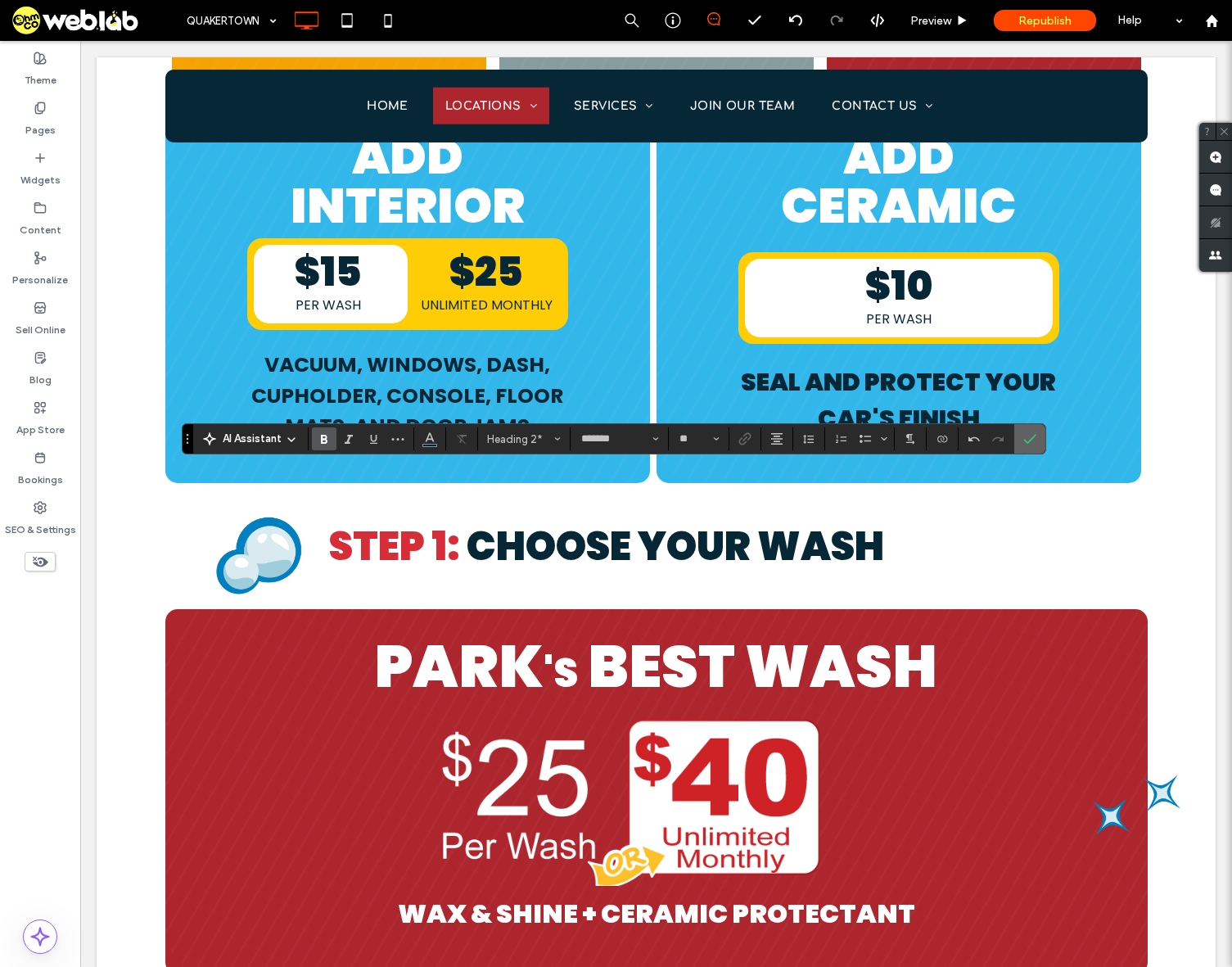
click at [1025, 441] on use "Confirm" at bounding box center [1029, 439] width 13 height 10
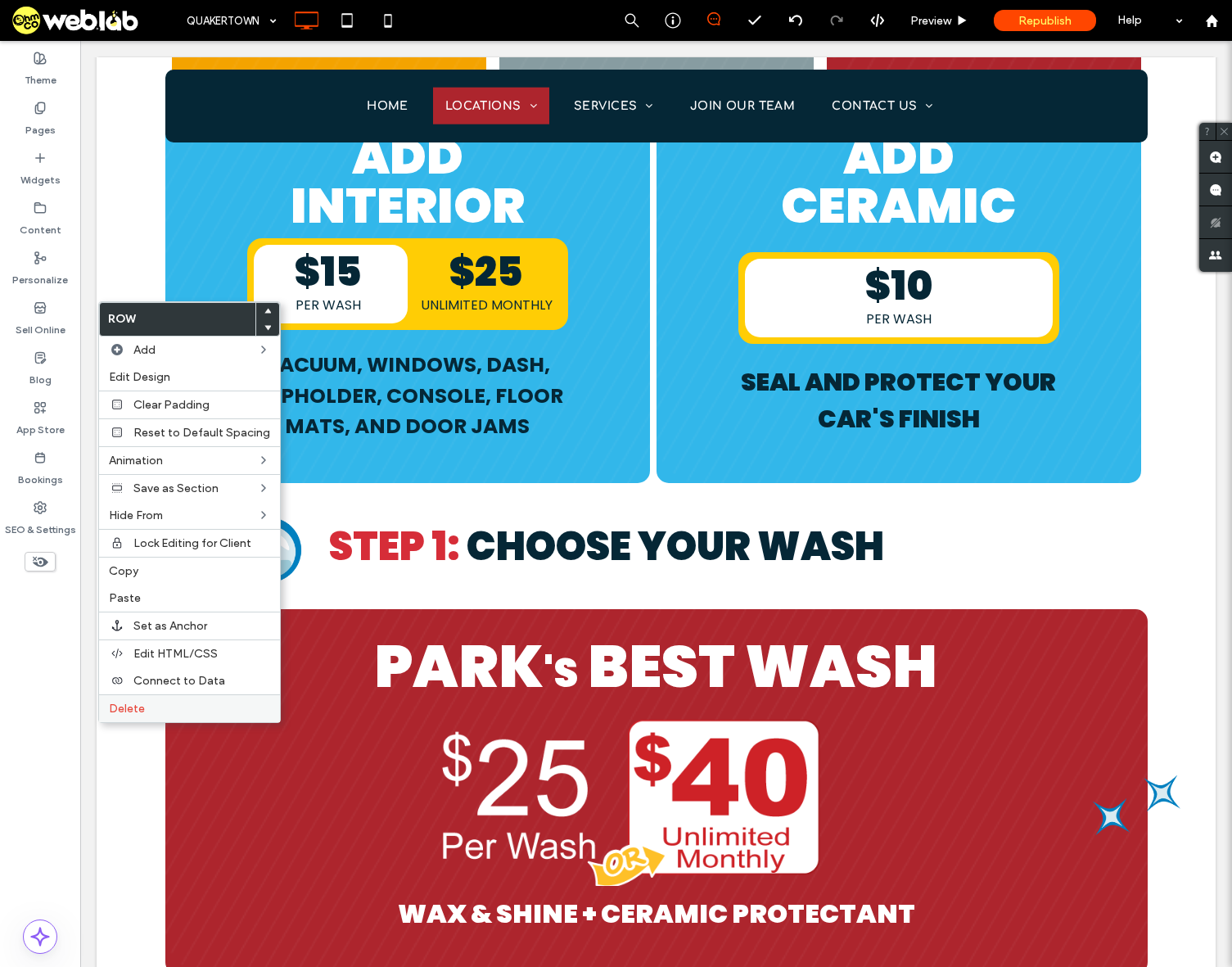
click at [144, 709] on span "Delete" at bounding box center [127, 708] width 36 height 14
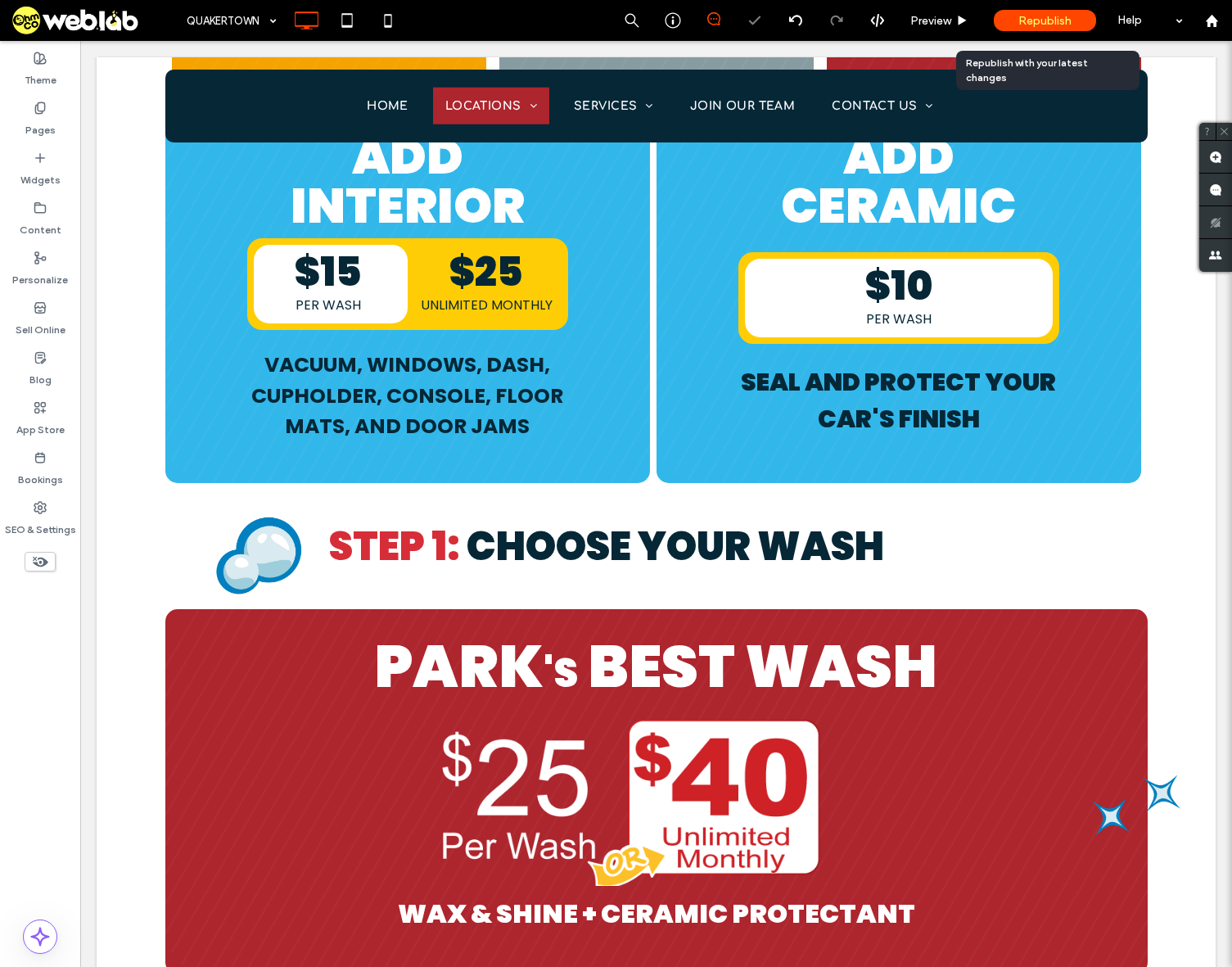
click at [1027, 22] on span "Republish" at bounding box center [1045, 20] width 54 height 14
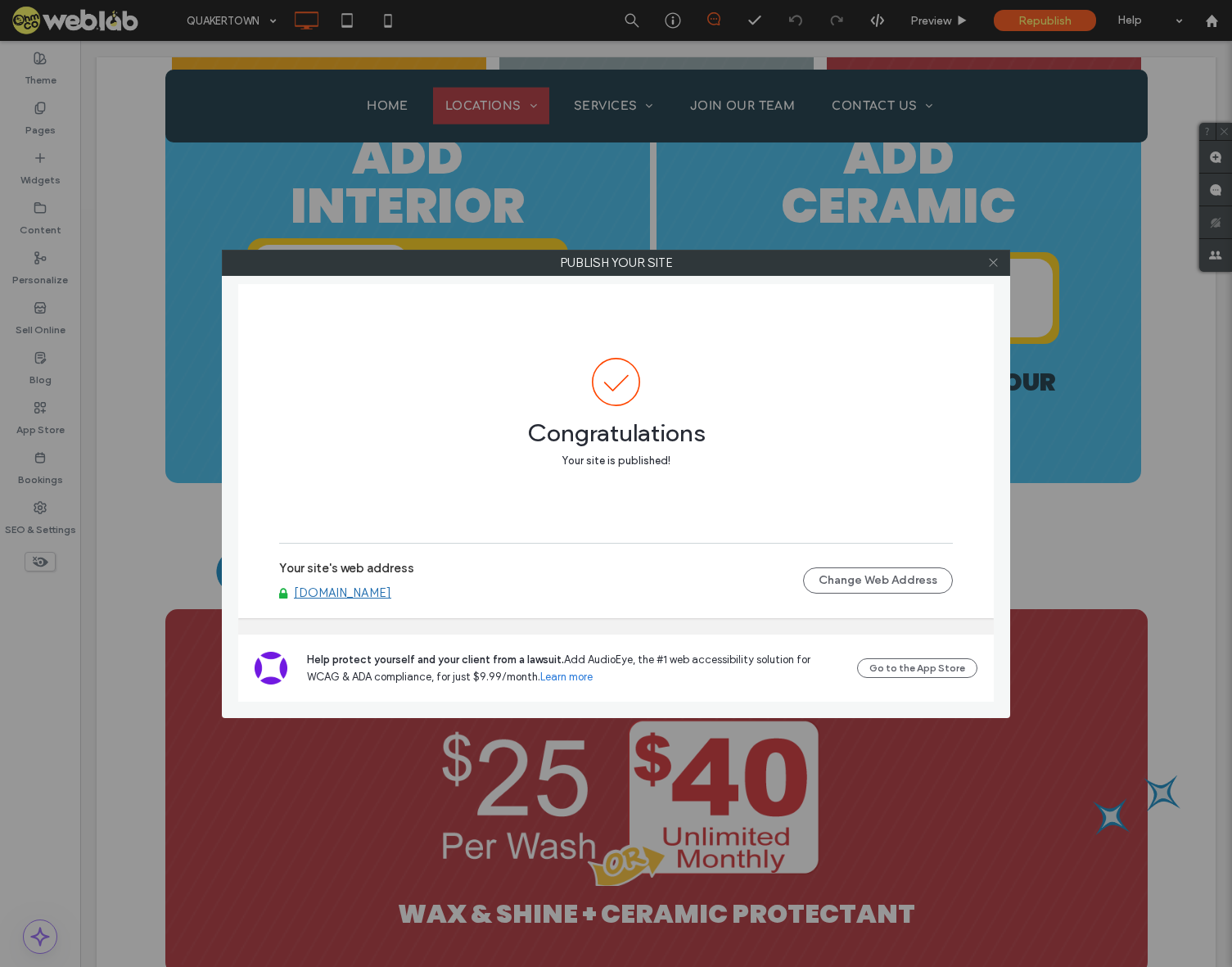
click at [991, 261] on icon at bounding box center [994, 263] width 13 height 13
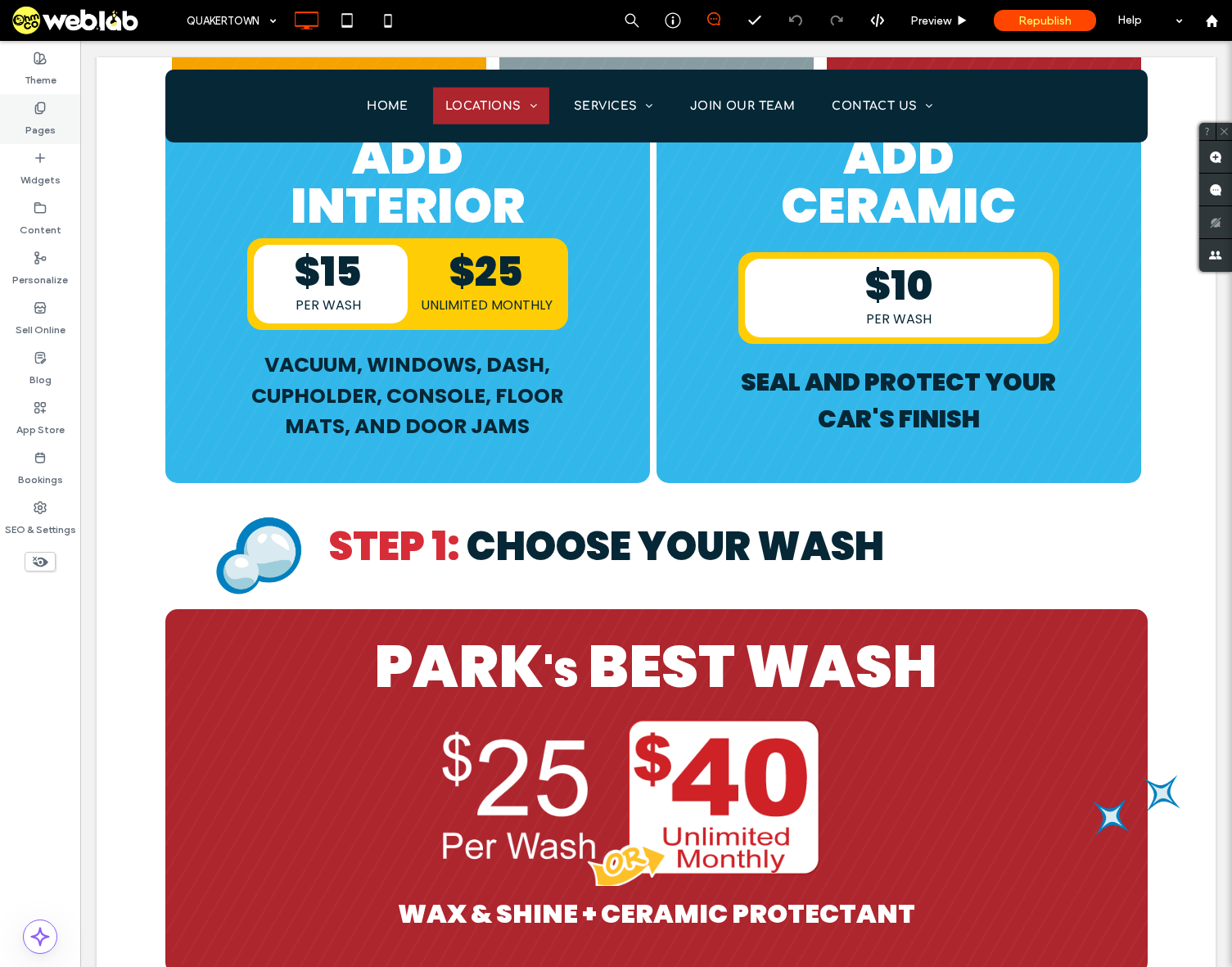
click at [35, 123] on label "Pages" at bounding box center [40, 125] width 30 height 23
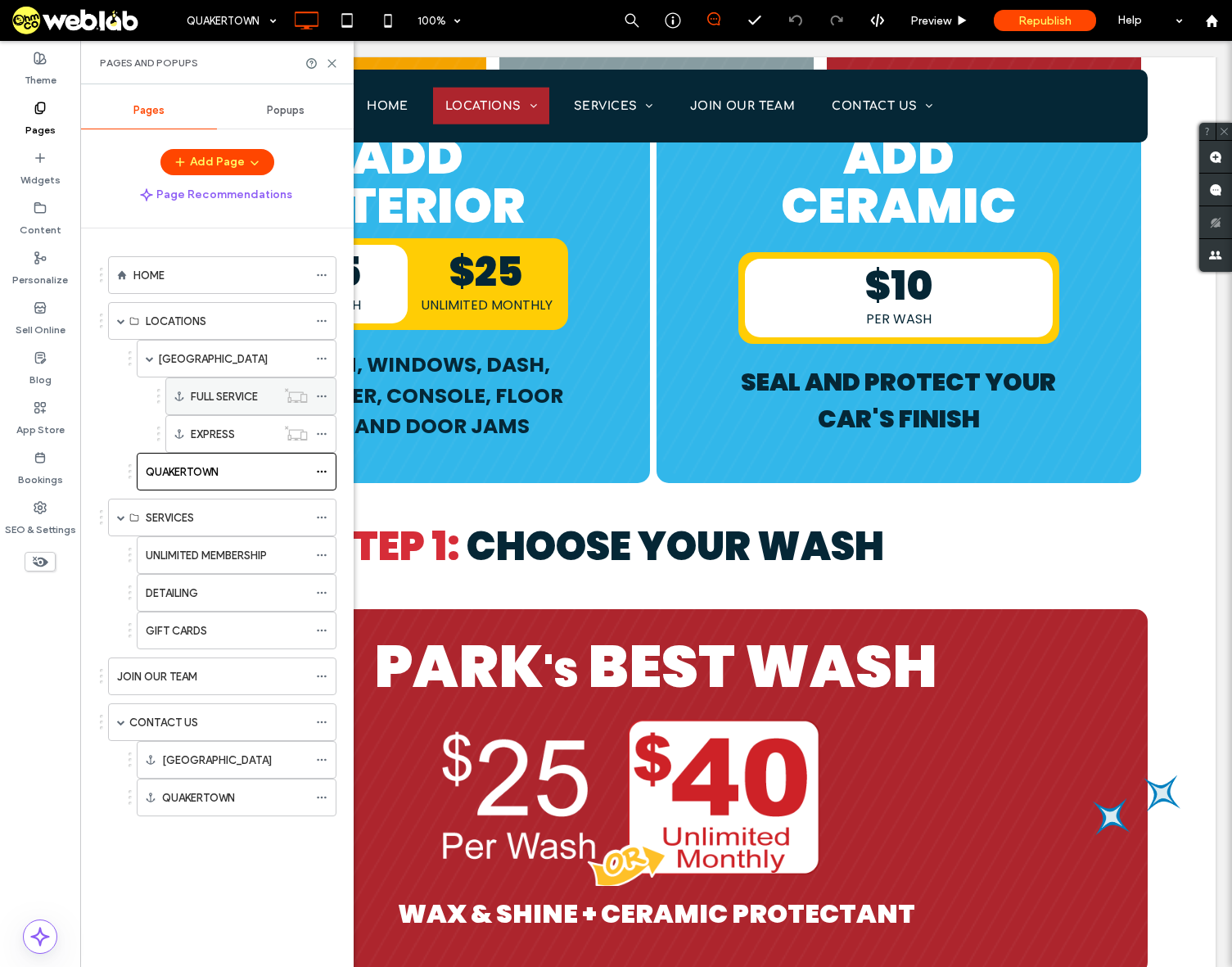
click at [322, 394] on icon at bounding box center [322, 396] width 12 height 12
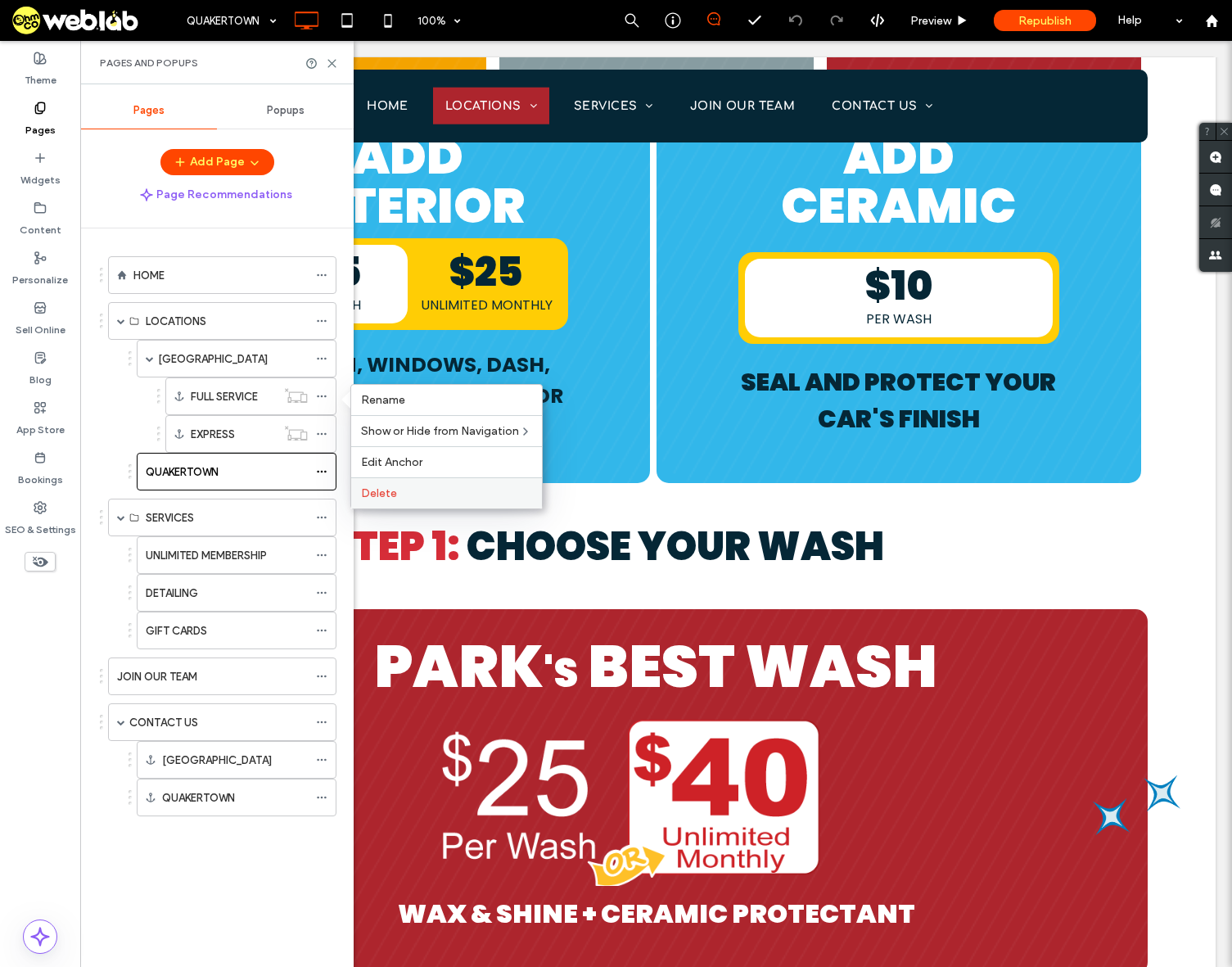
click at [374, 501] on div "Delete" at bounding box center [447, 493] width 191 height 31
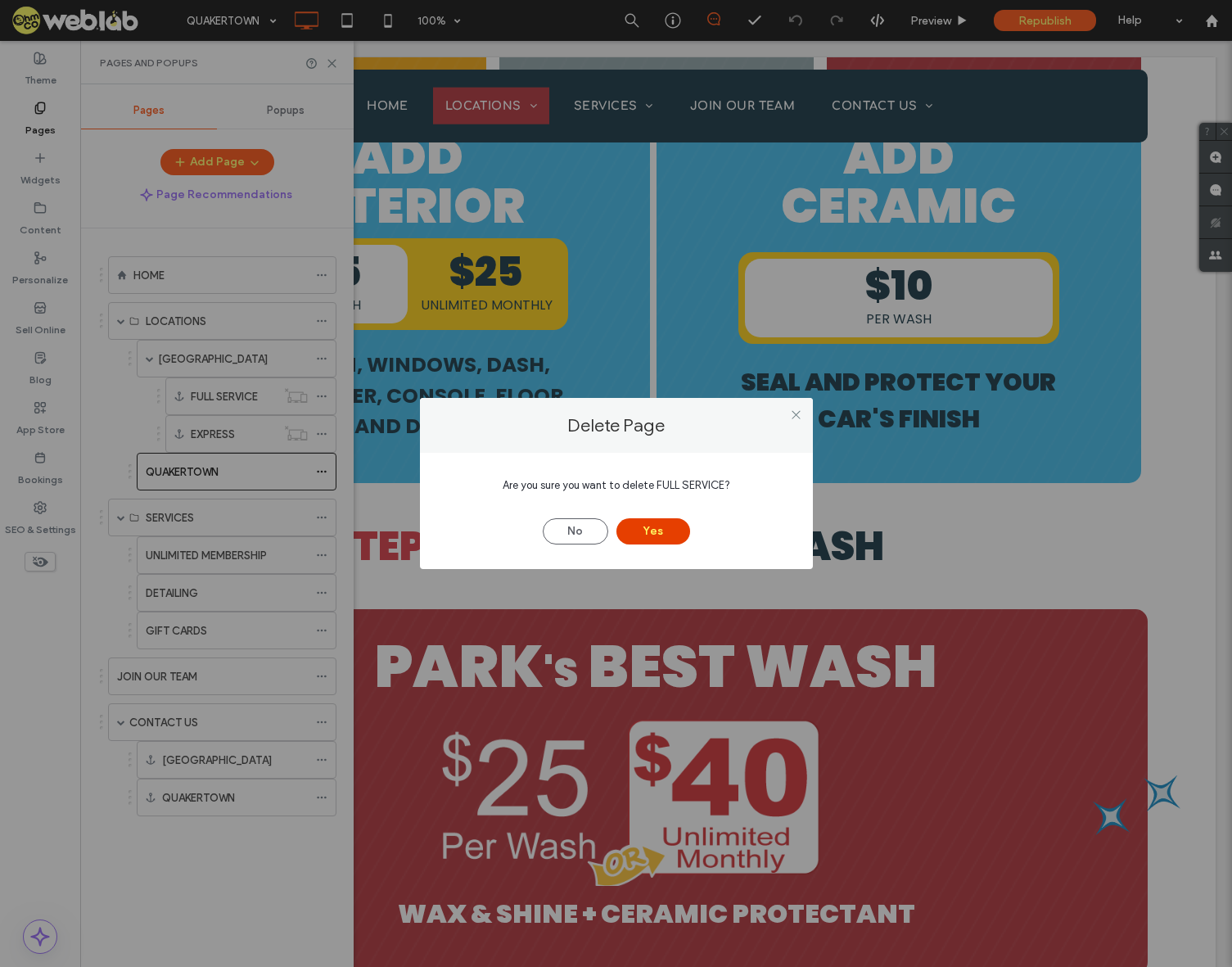
click at [660, 528] on button "Yes" at bounding box center [652, 531] width 74 height 26
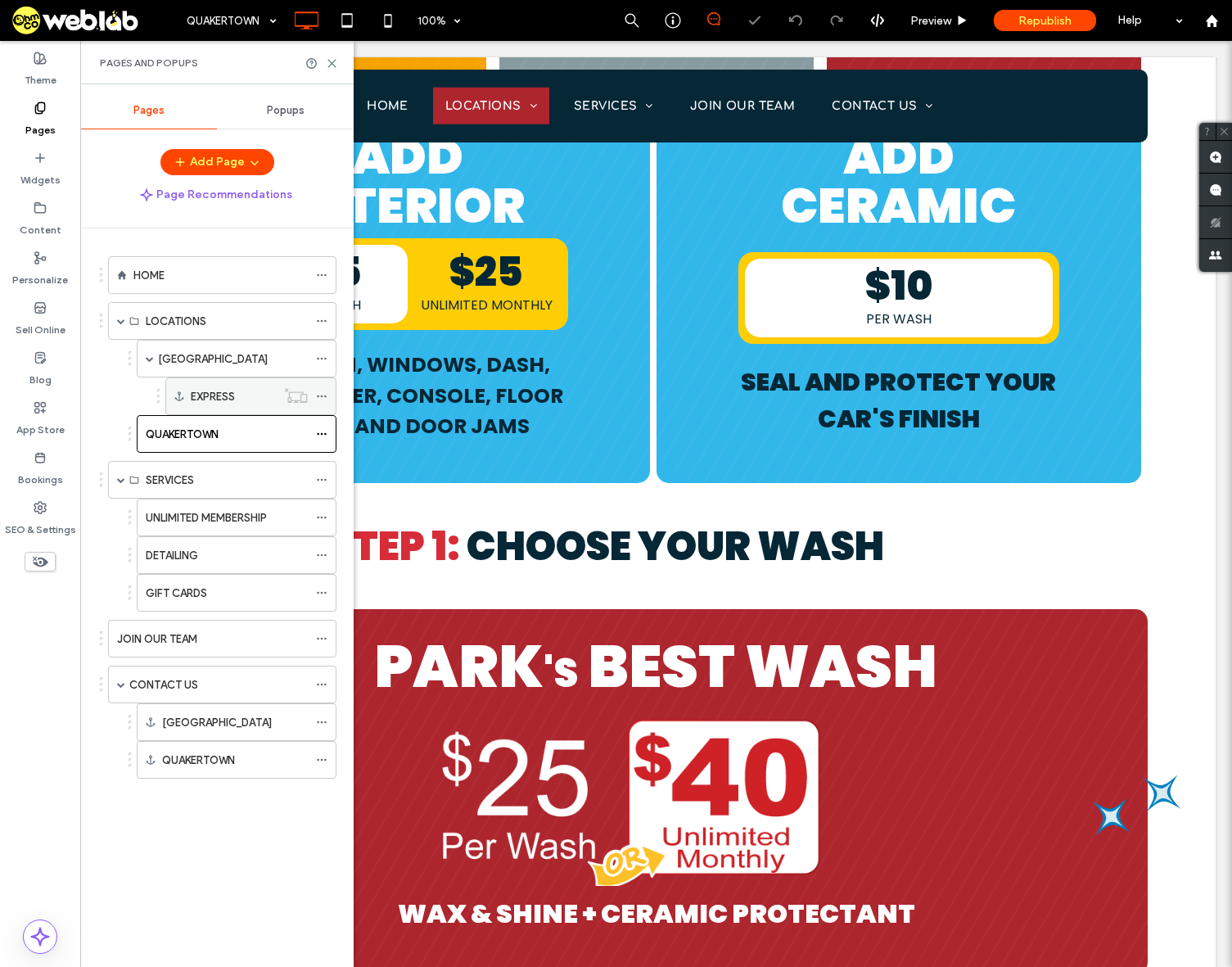
click at [318, 392] on icon at bounding box center [322, 396] width 12 height 12
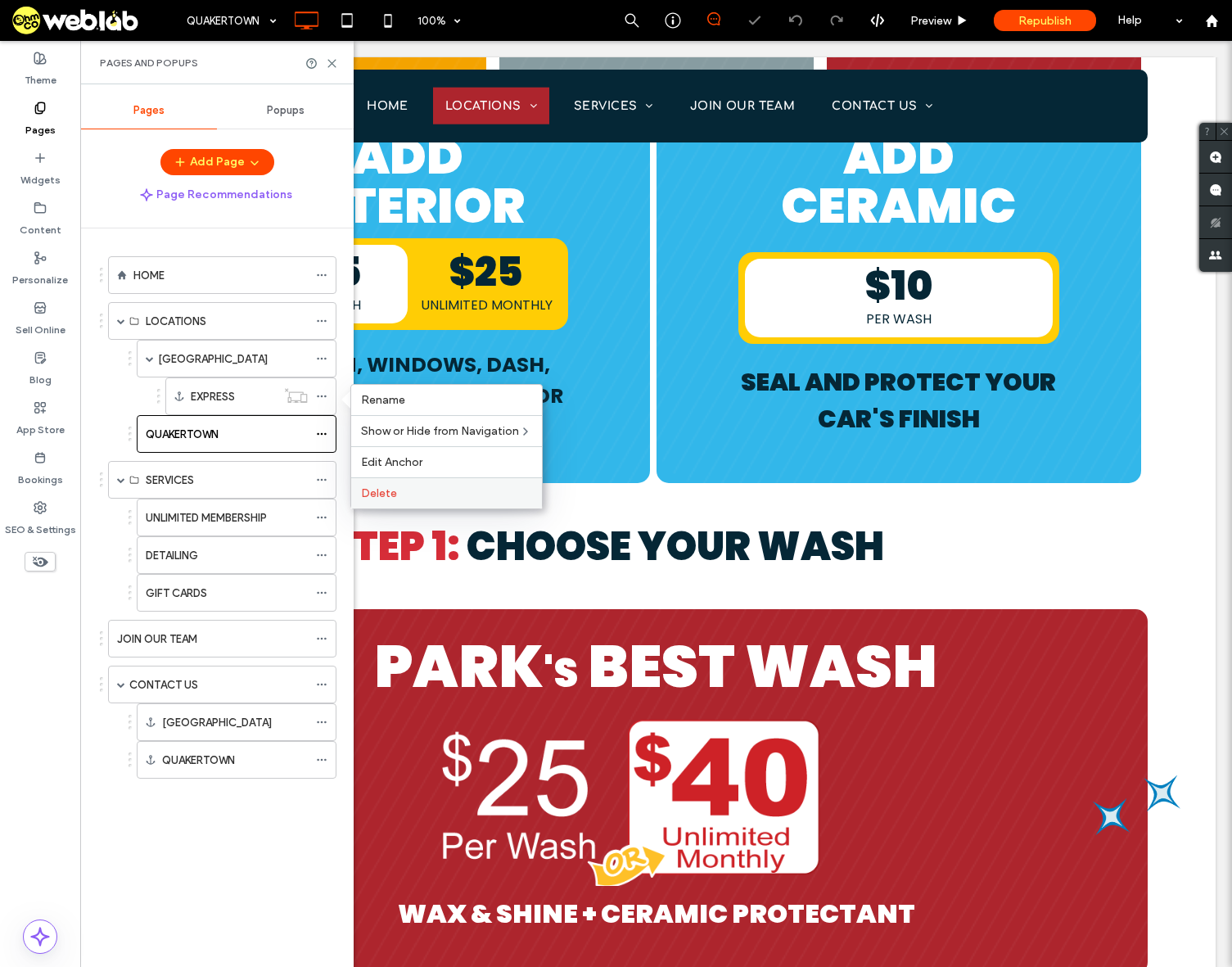
click at [385, 484] on div "Delete" at bounding box center [447, 493] width 191 height 31
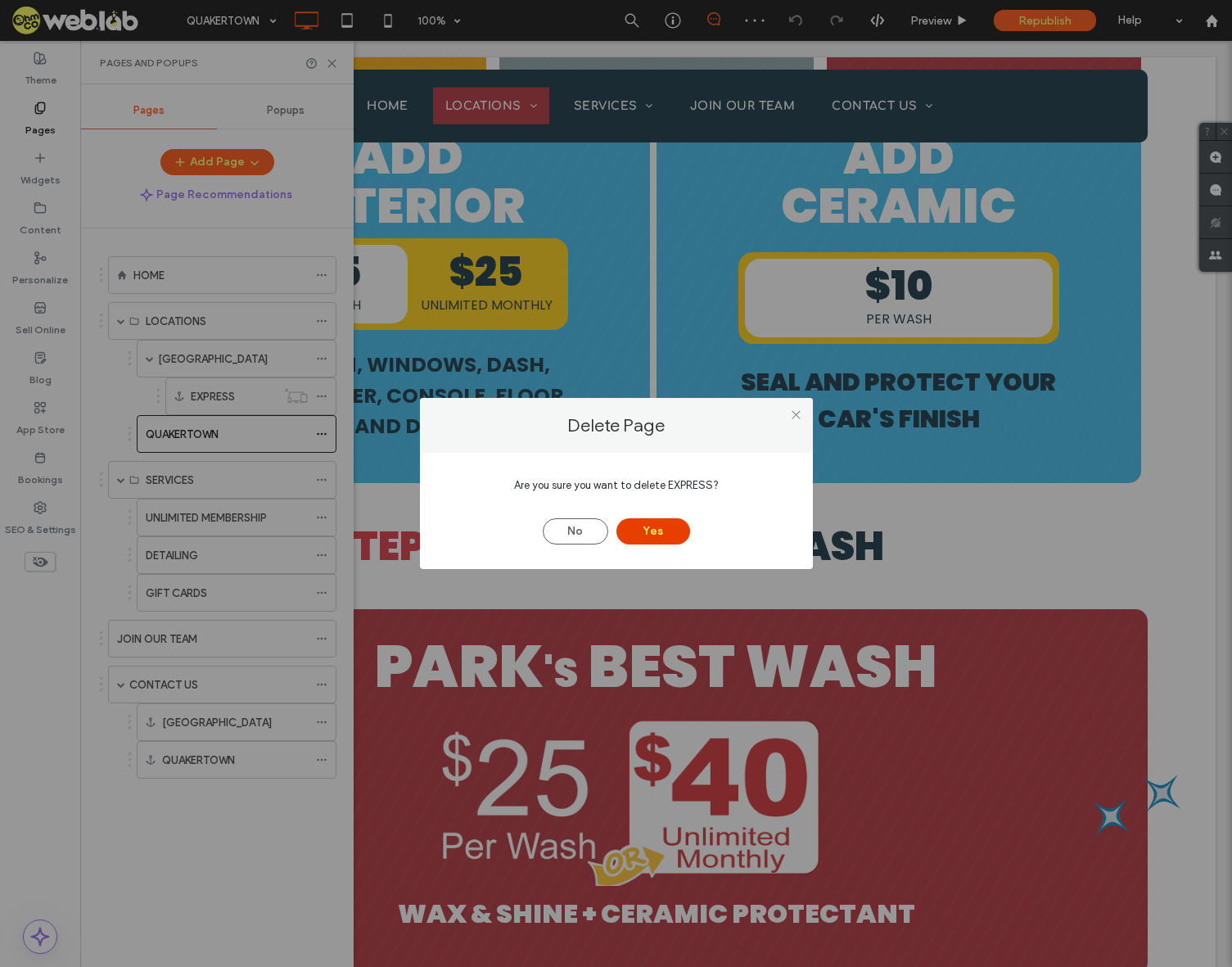
click at [656, 535] on button "Yes" at bounding box center [652, 531] width 74 height 26
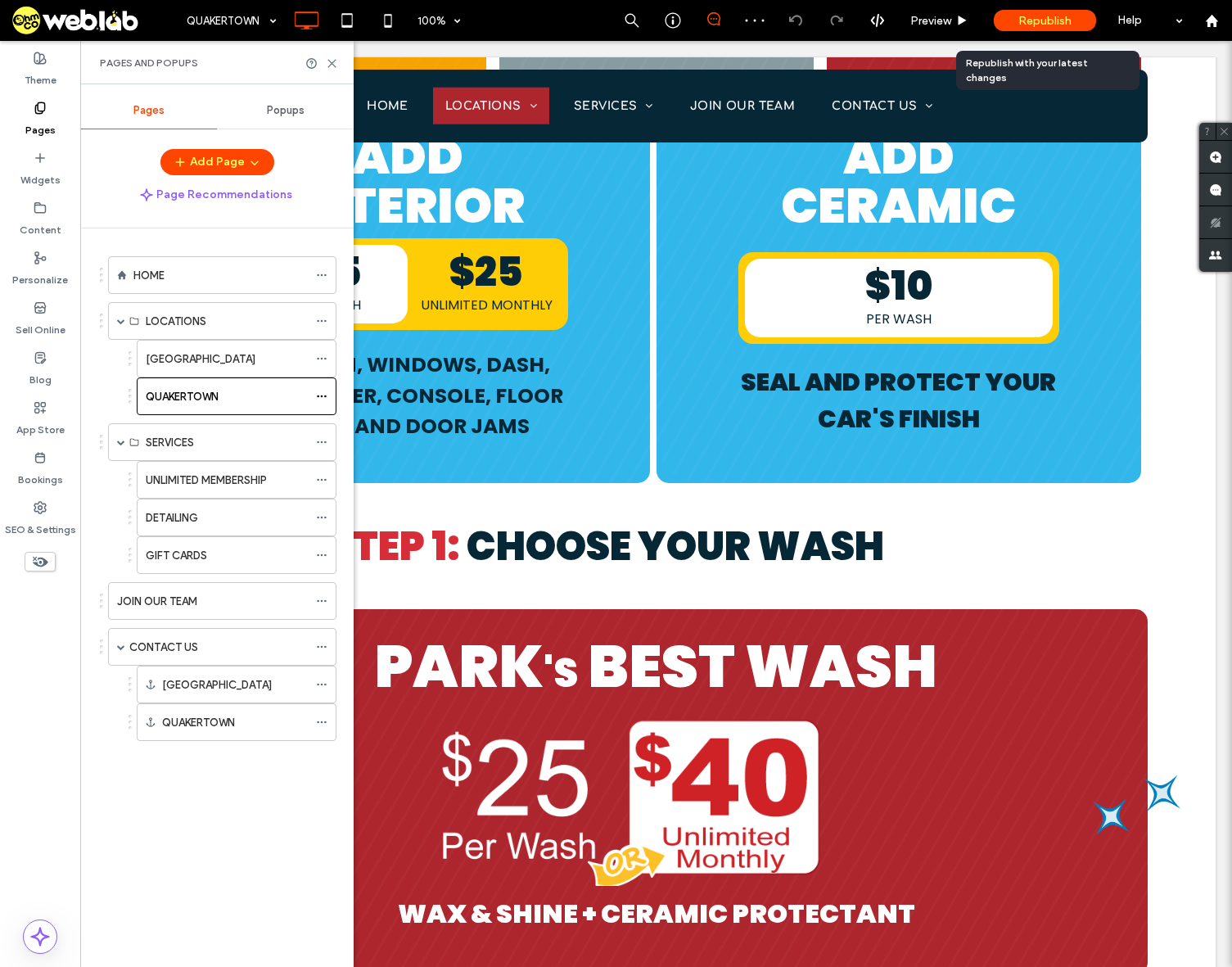
click at [1055, 21] on span "Republish" at bounding box center [1045, 20] width 54 height 14
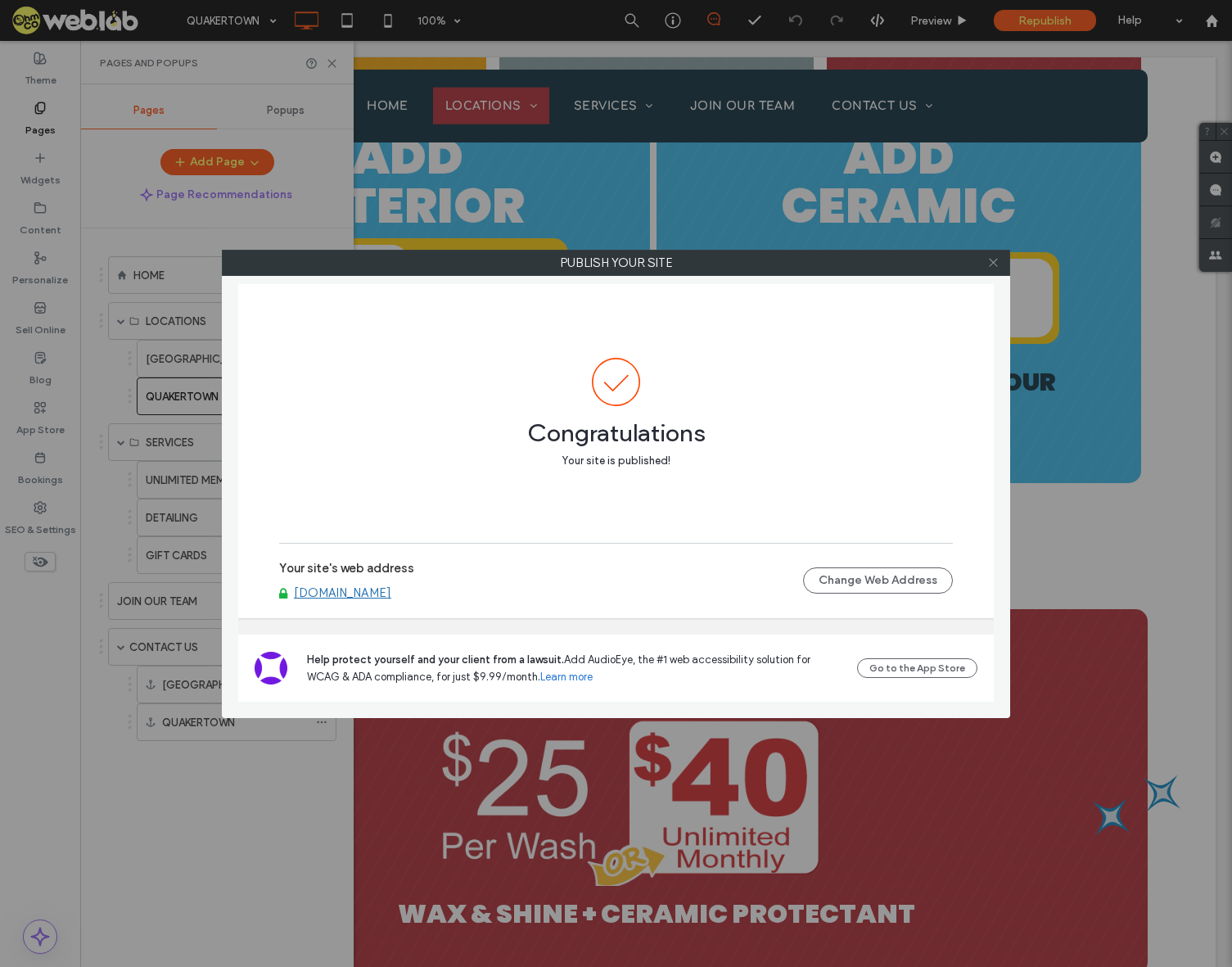
click at [993, 258] on icon at bounding box center [994, 263] width 13 height 13
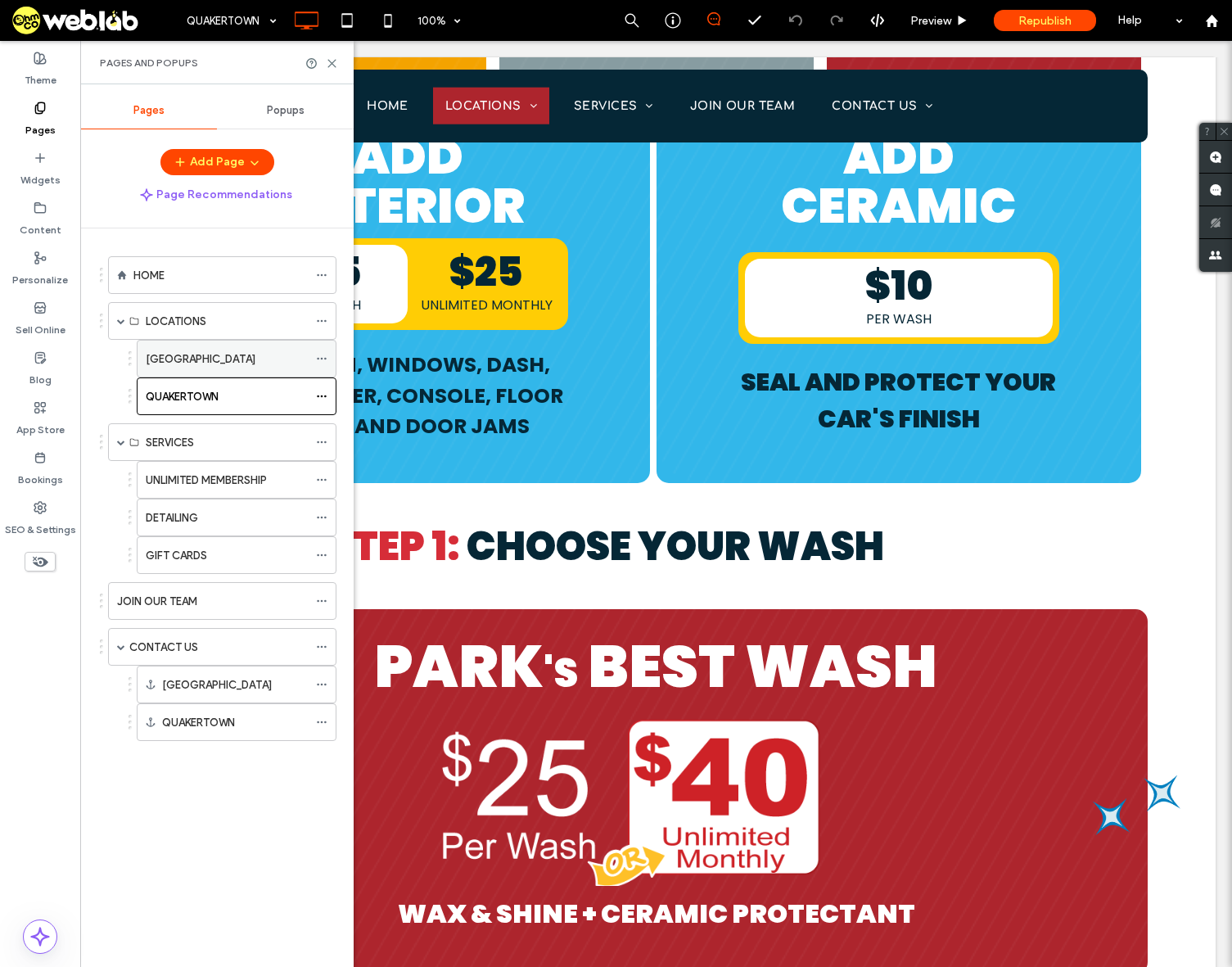
click at [170, 369] on div "[GEOGRAPHIC_DATA]" at bounding box center [226, 359] width 162 height 36
click at [333, 62] on icon at bounding box center [333, 64] width 13 height 13
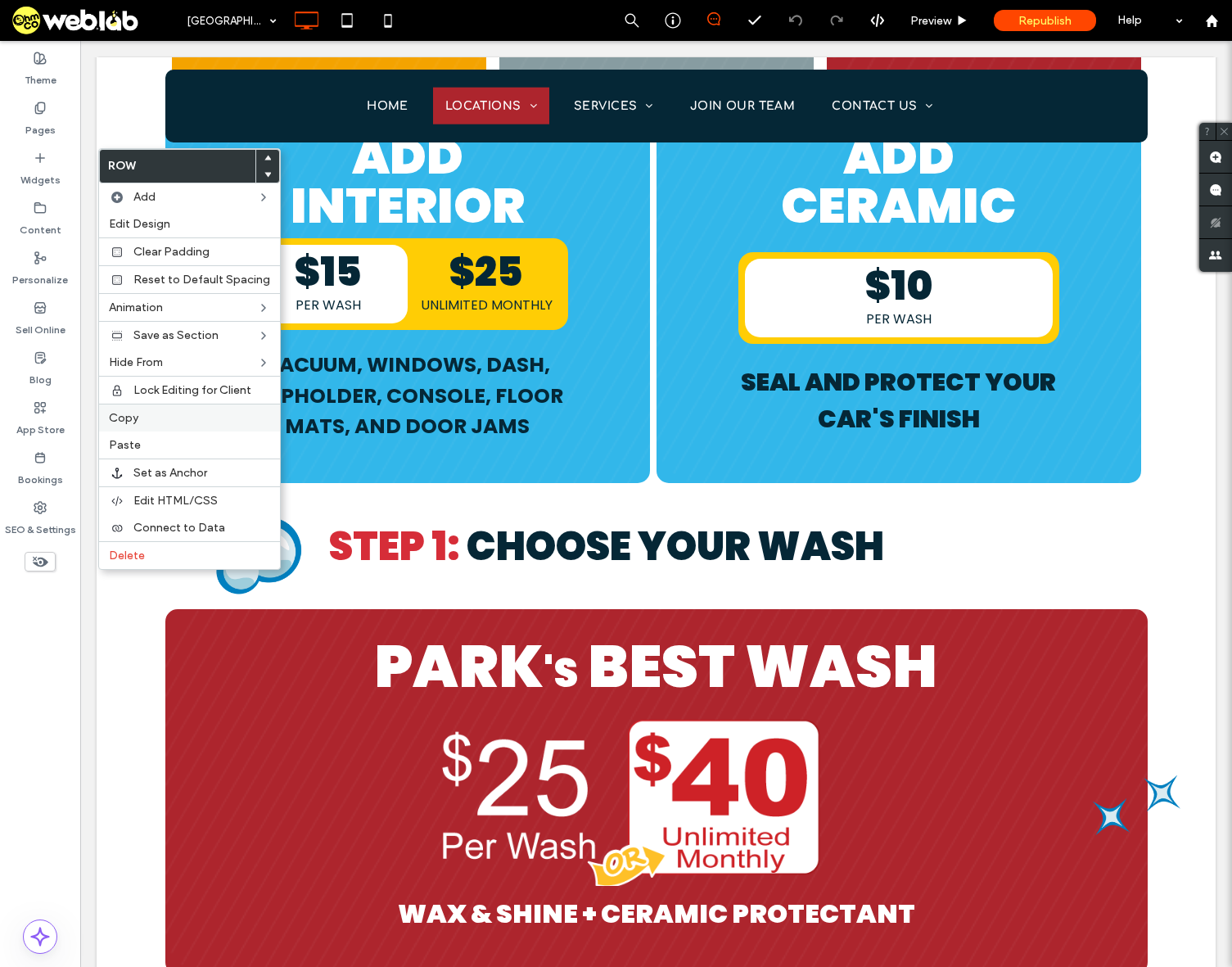
click at [142, 417] on label "Copy" at bounding box center [189, 417] width 161 height 14
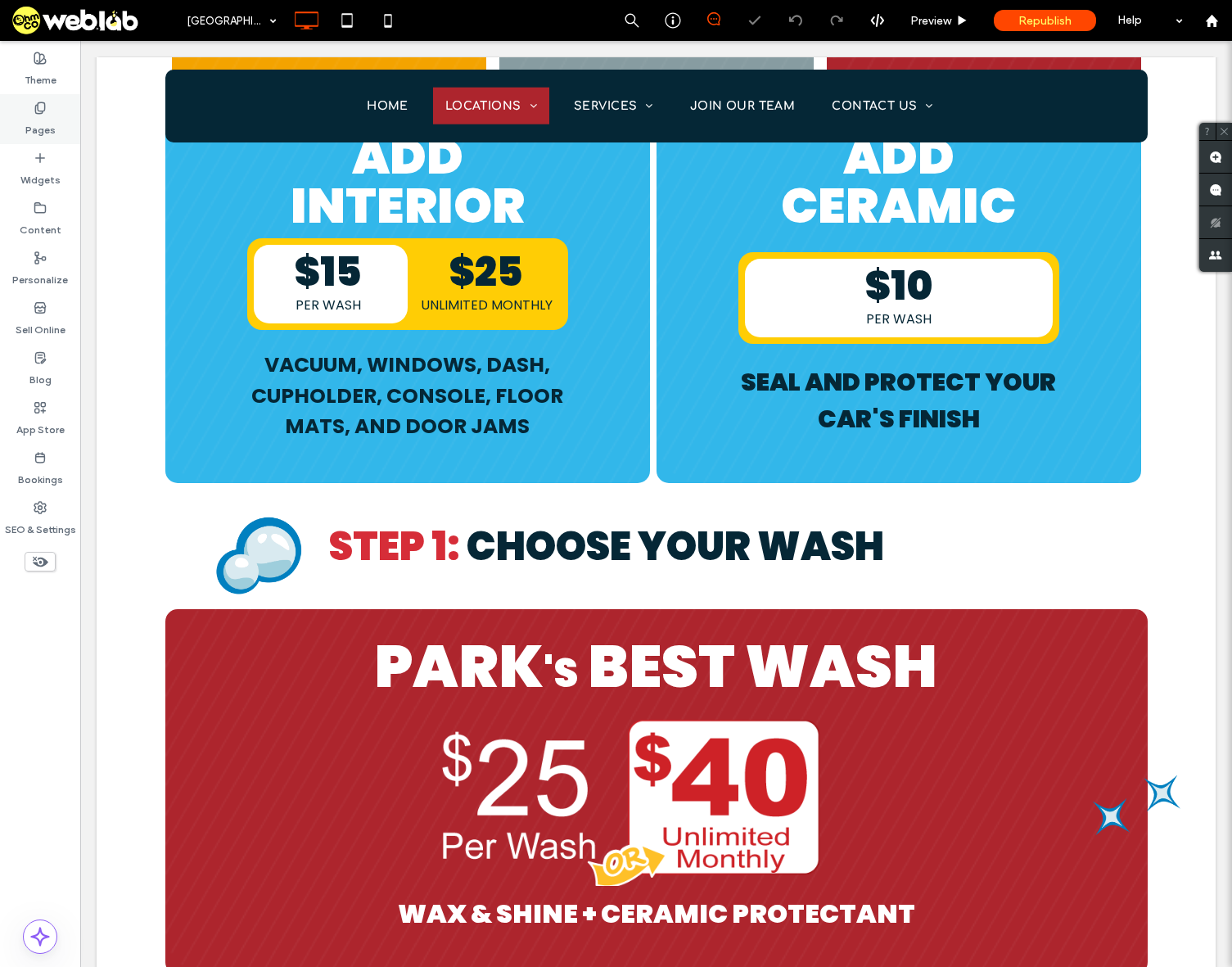
click at [46, 112] on div "Pages" at bounding box center [40, 119] width 80 height 50
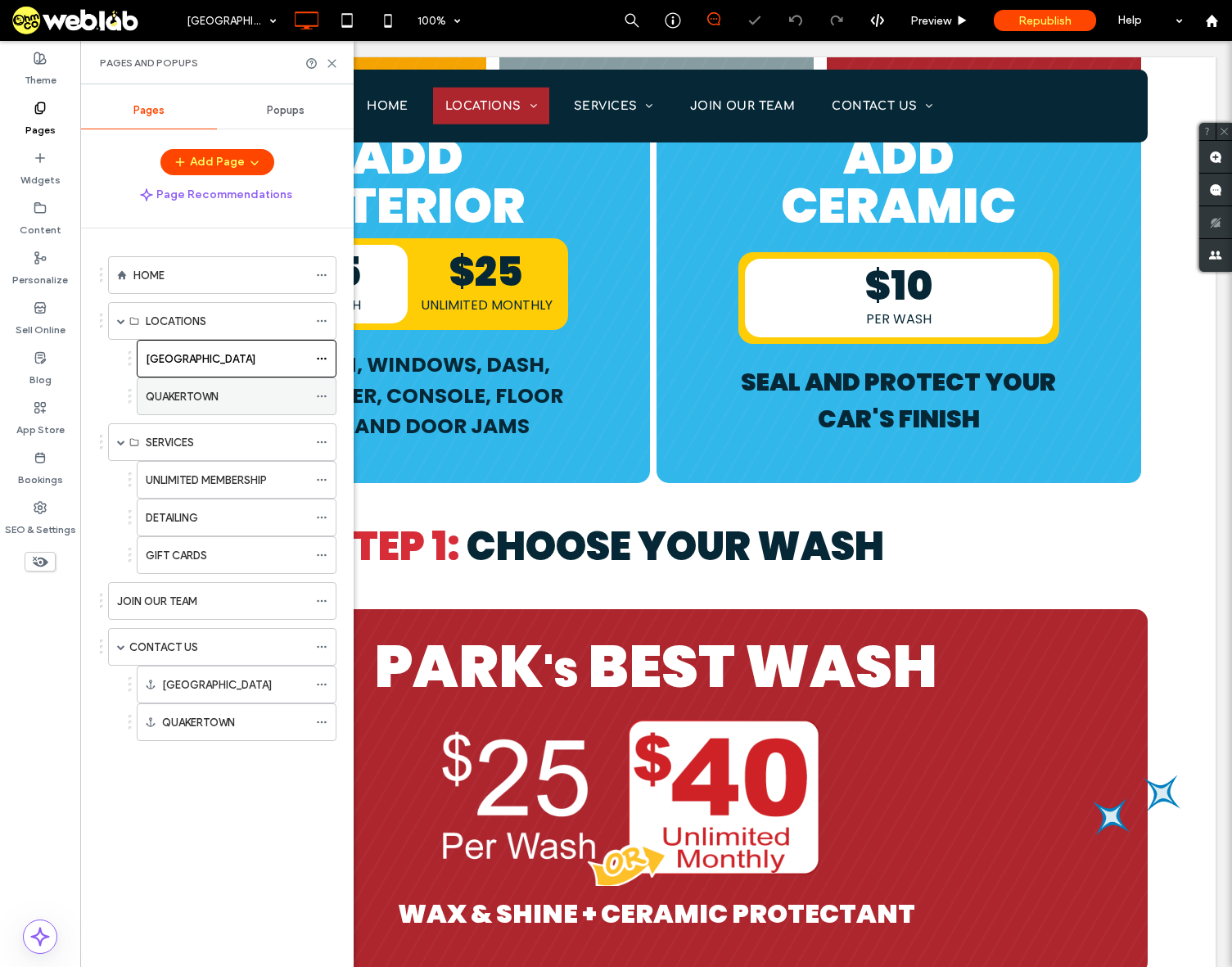
click at [214, 397] on label "QUAKERTOWN" at bounding box center [182, 397] width 73 height 29
click at [332, 60] on icon at bounding box center [333, 64] width 13 height 13
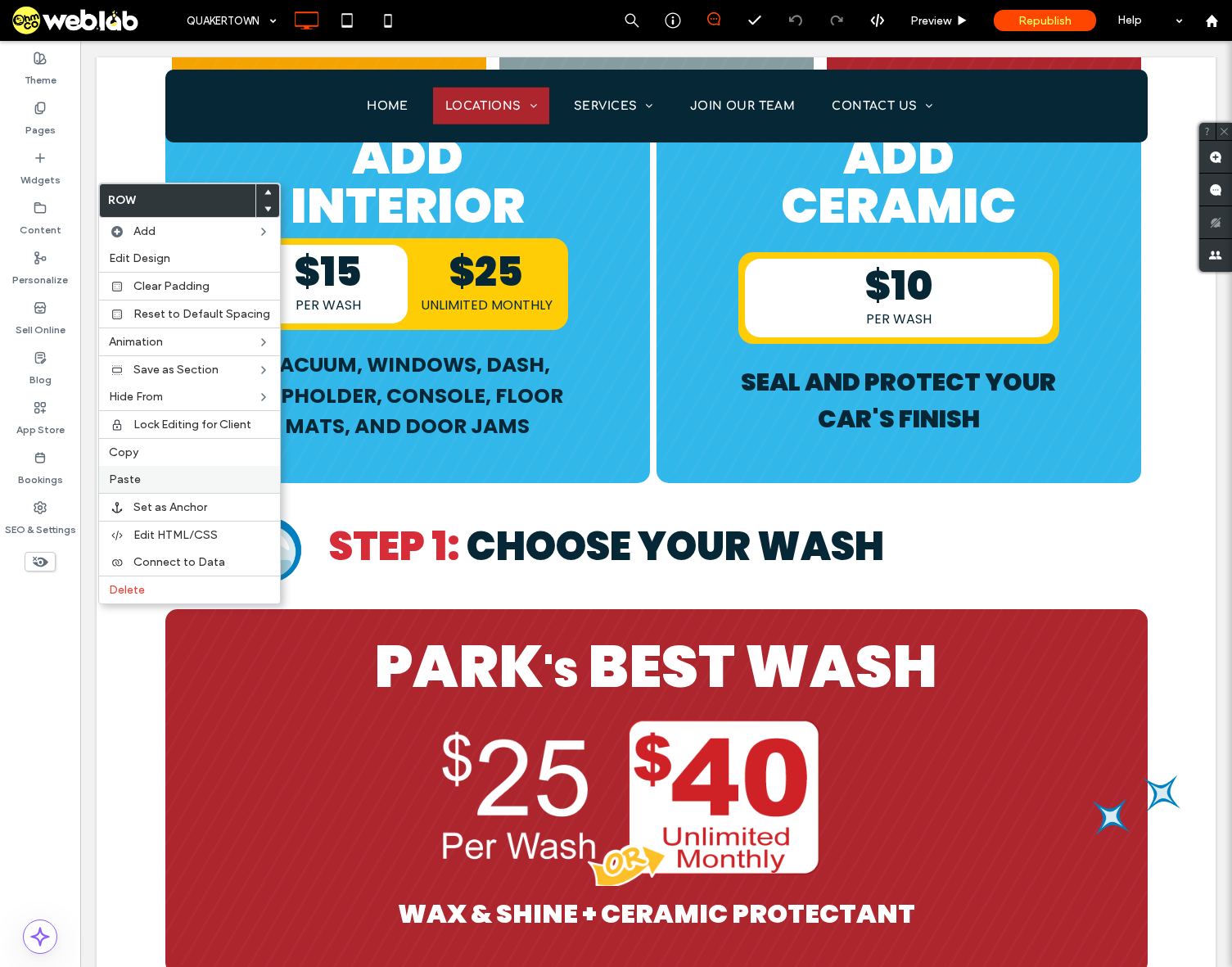
click at [138, 475] on span "Paste" at bounding box center [124, 479] width 32 height 14
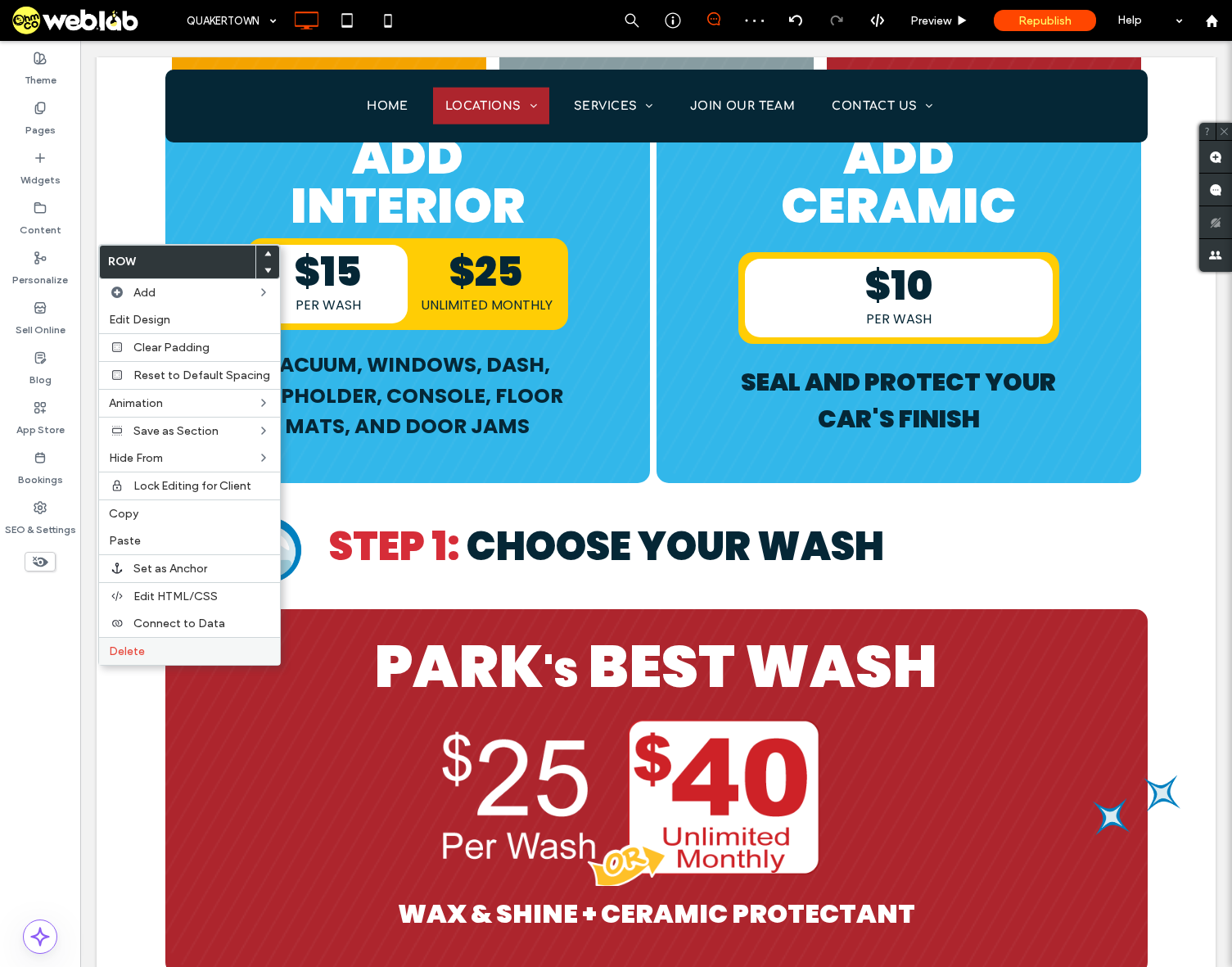
click at [164, 653] on label "Delete" at bounding box center [189, 651] width 161 height 14
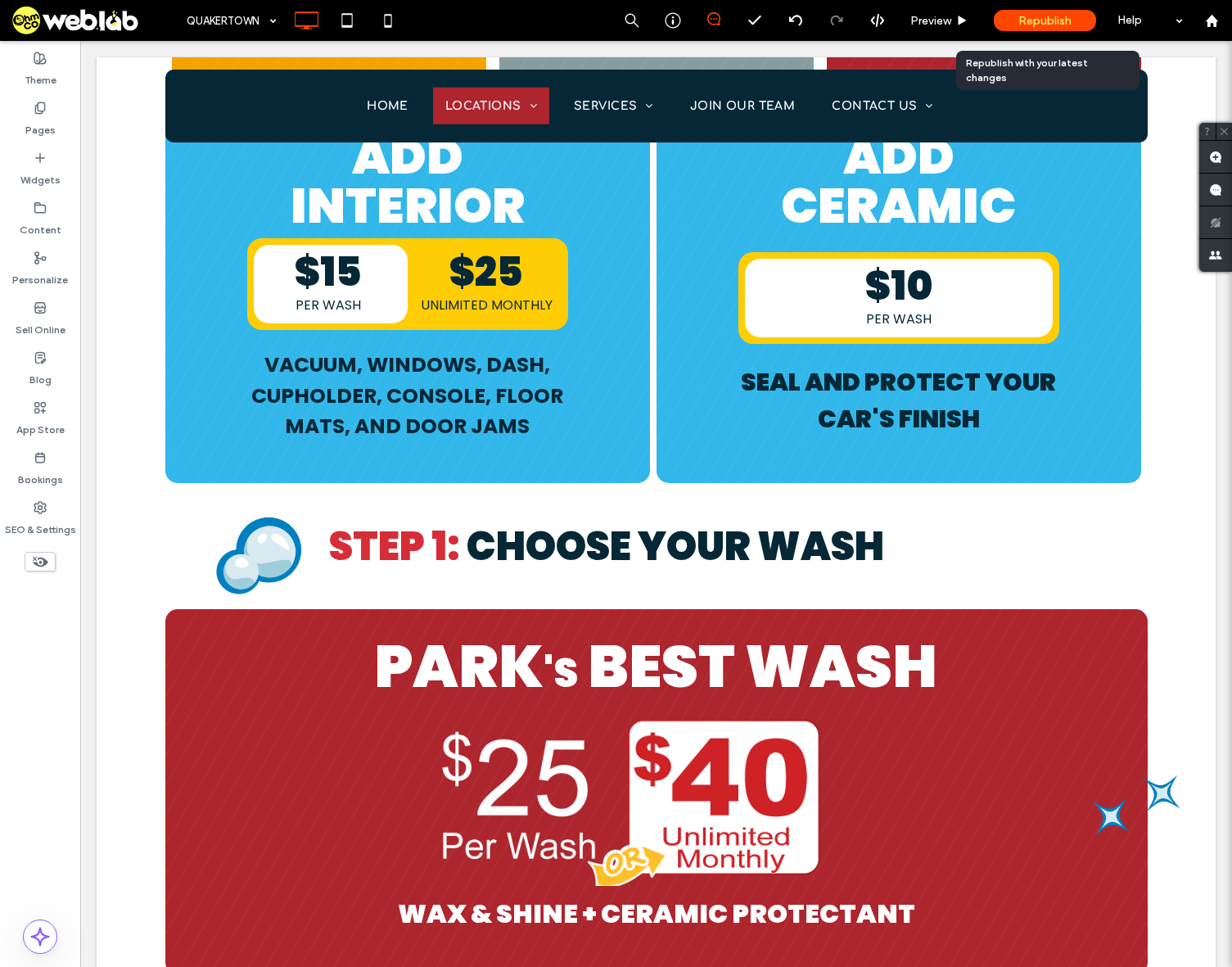
click at [1030, 23] on span "Republish" at bounding box center [1045, 20] width 54 height 14
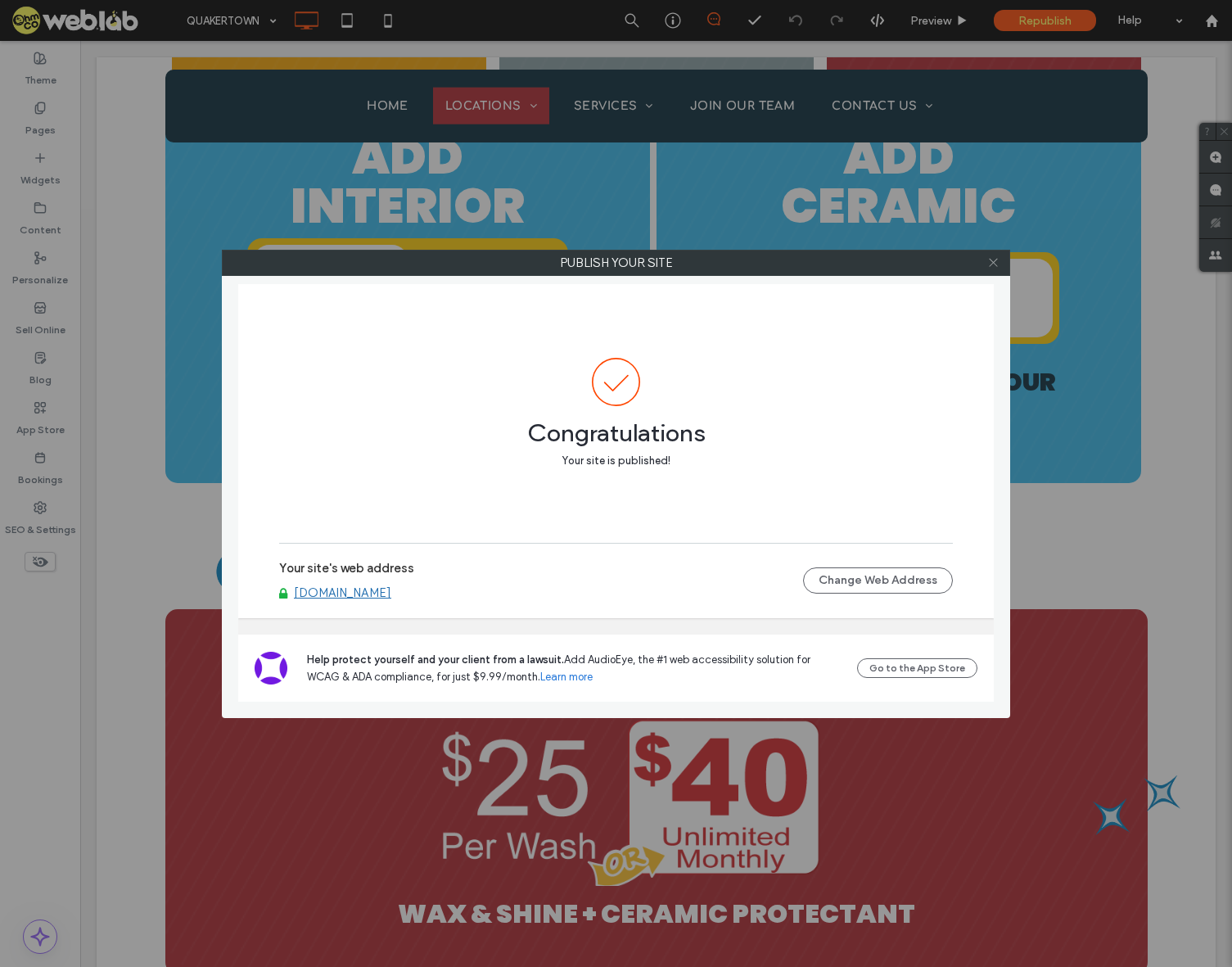
click at [997, 261] on icon at bounding box center [994, 263] width 13 height 13
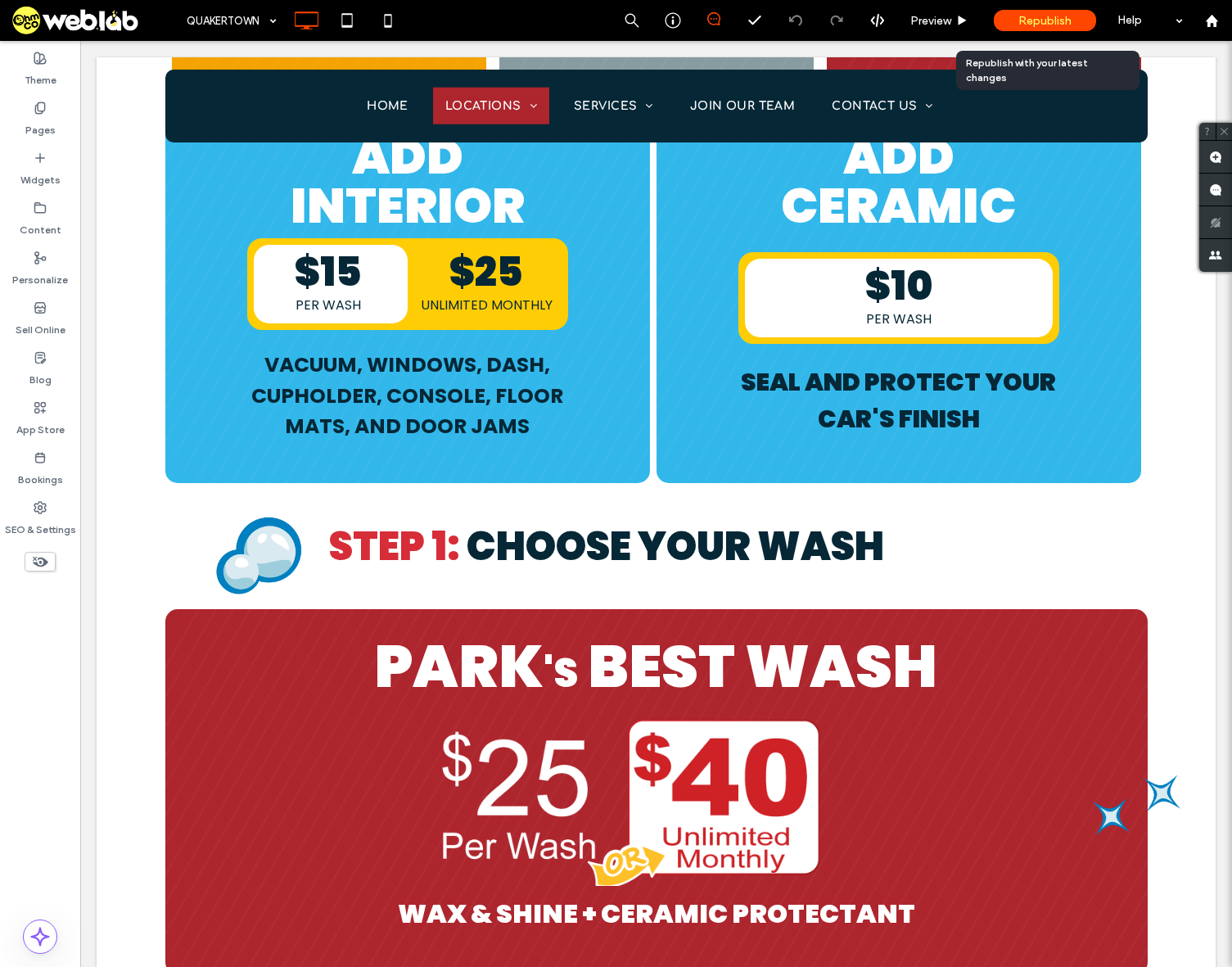
click at [1022, 23] on span "Republish" at bounding box center [1045, 20] width 54 height 14
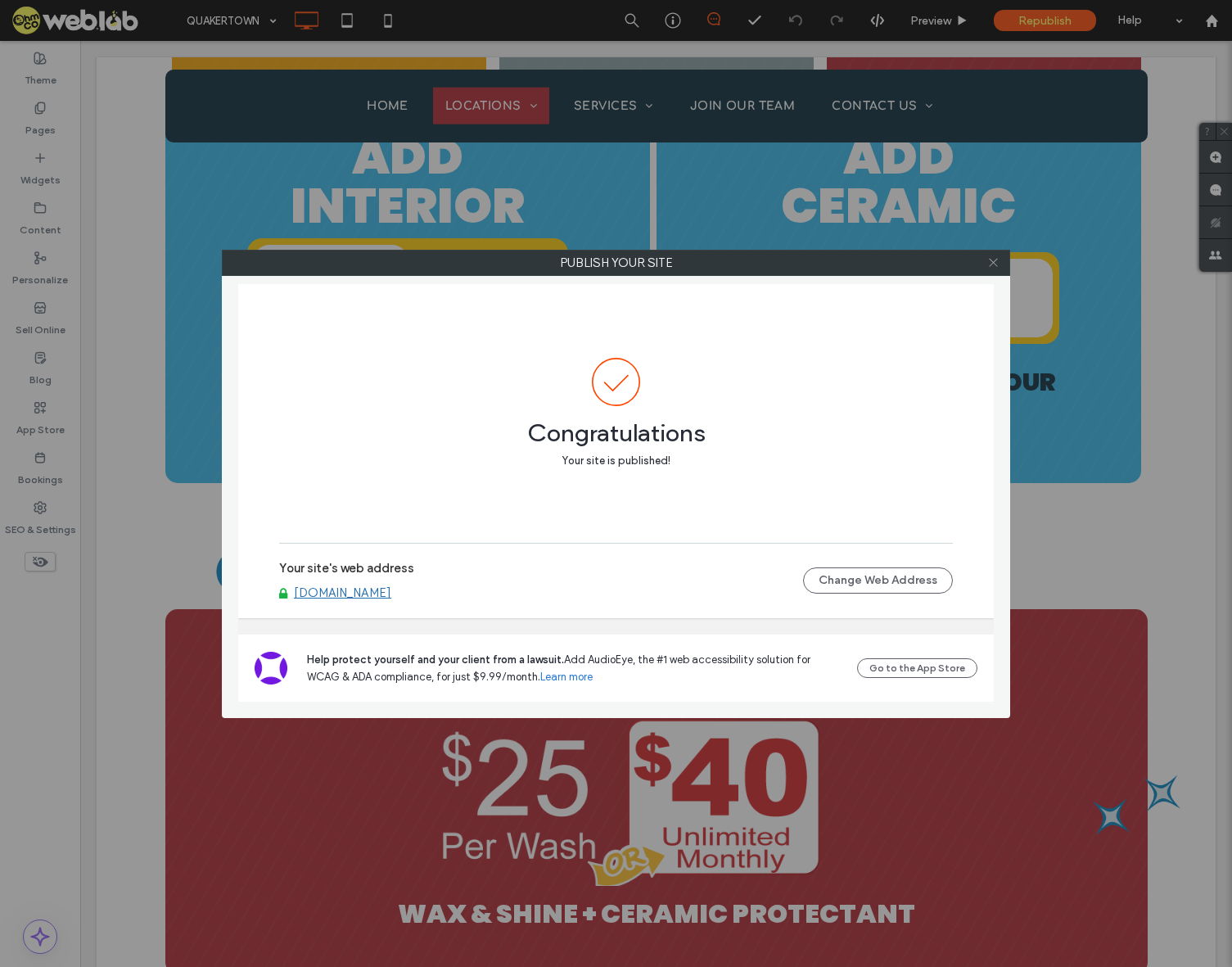
click at [996, 264] on icon at bounding box center [994, 263] width 13 height 13
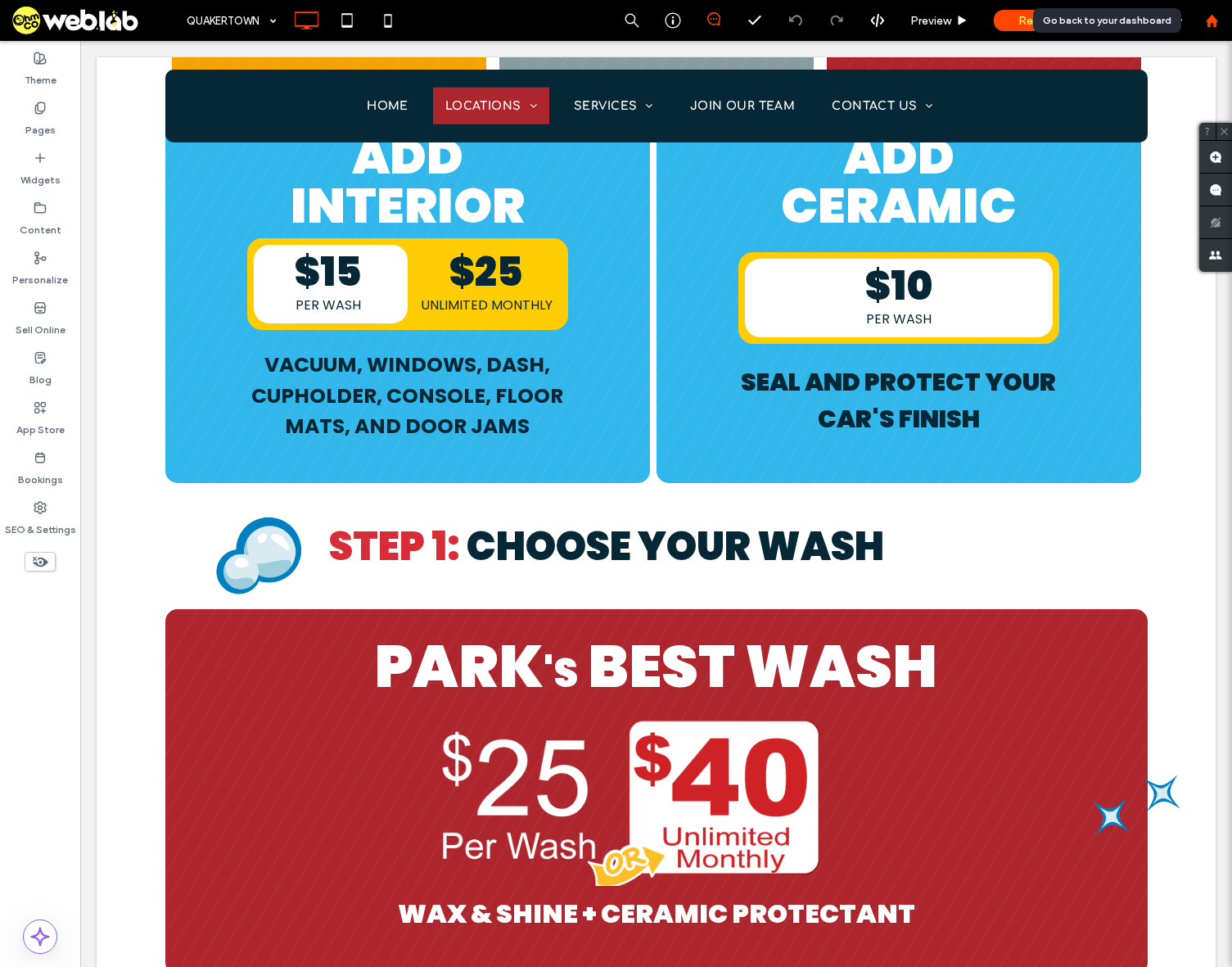
click at [1210, 20] on use at bounding box center [1211, 20] width 13 height 13
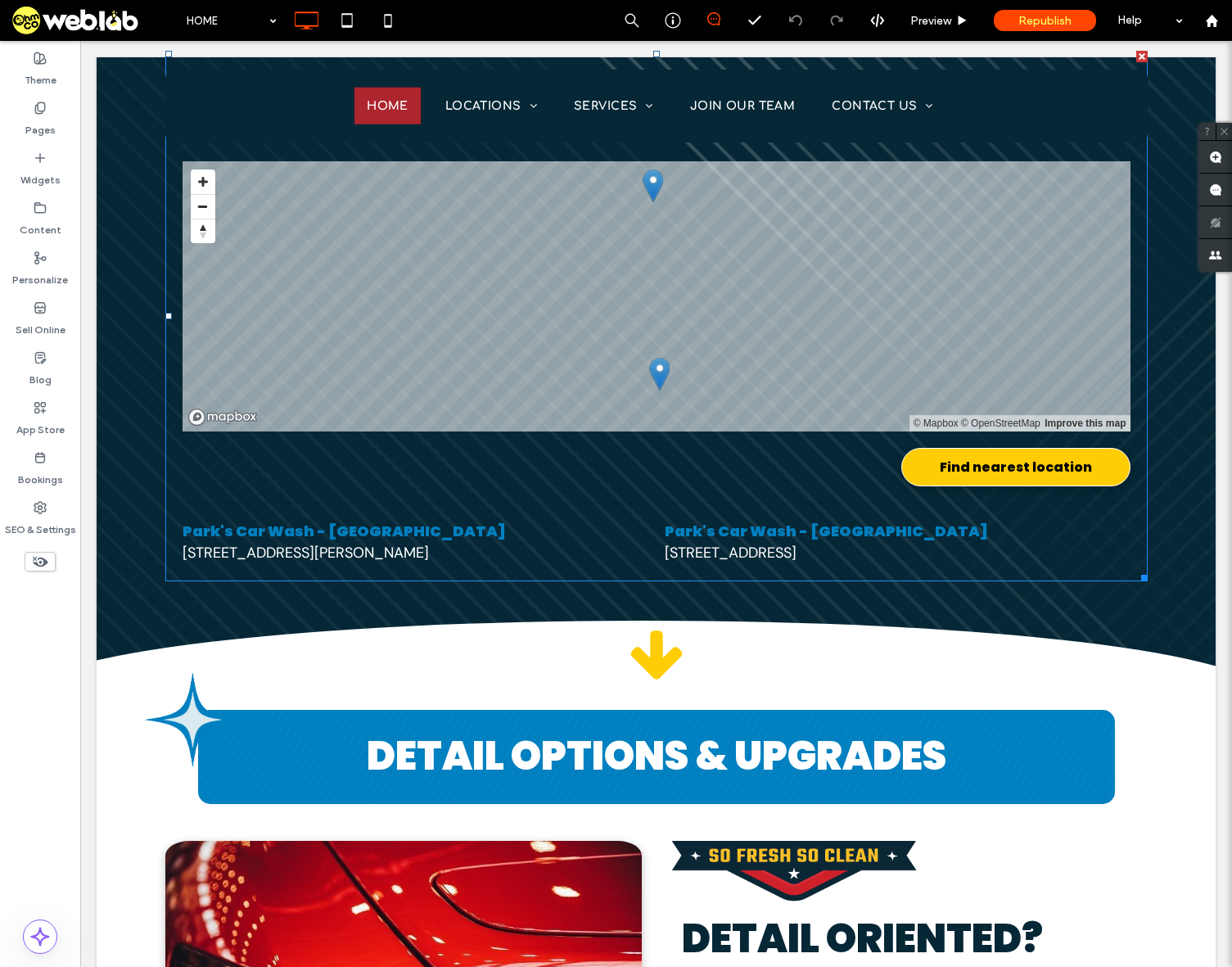
scroll to position [2620, 0]
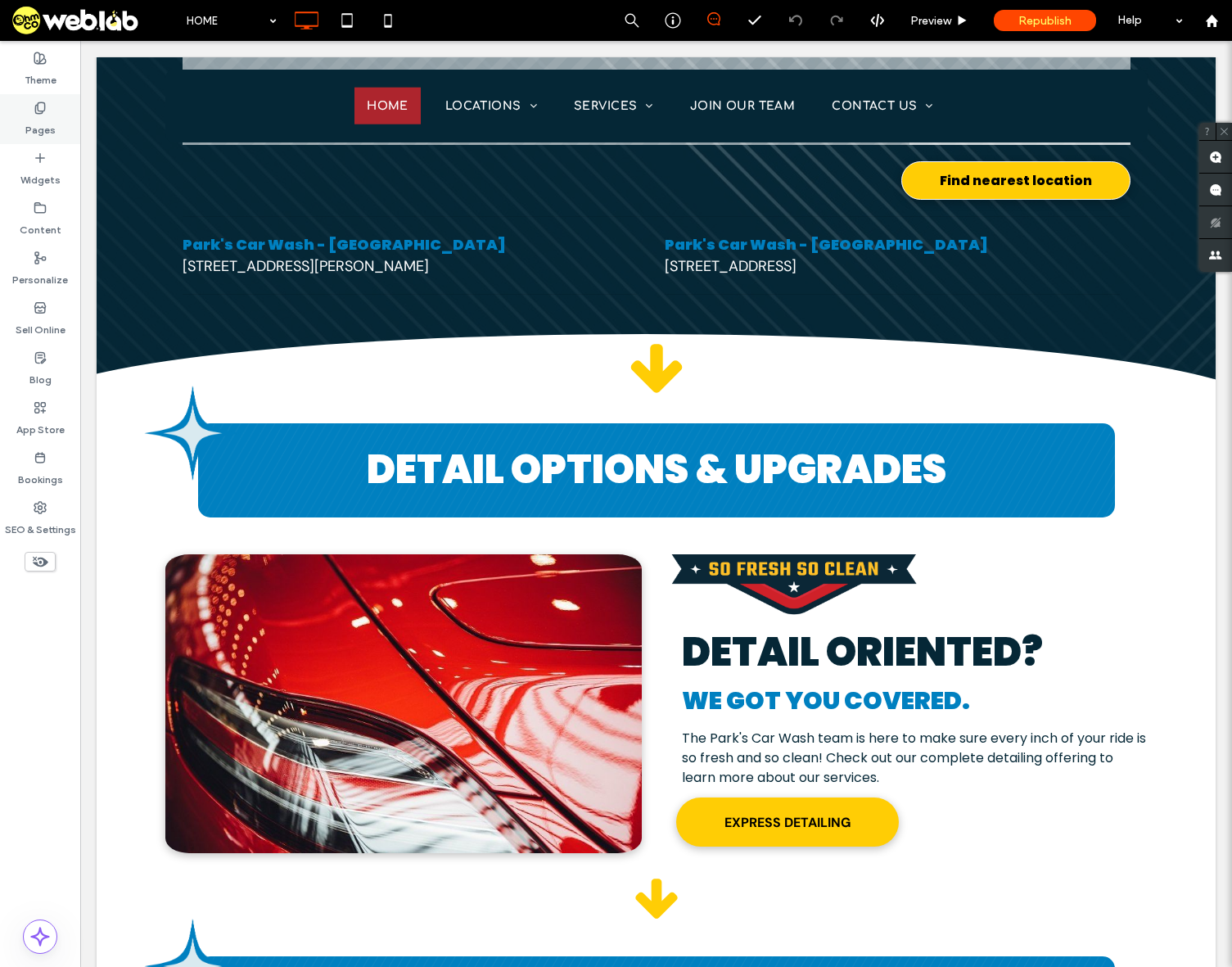
click at [47, 105] on div "Pages" at bounding box center [40, 119] width 80 height 50
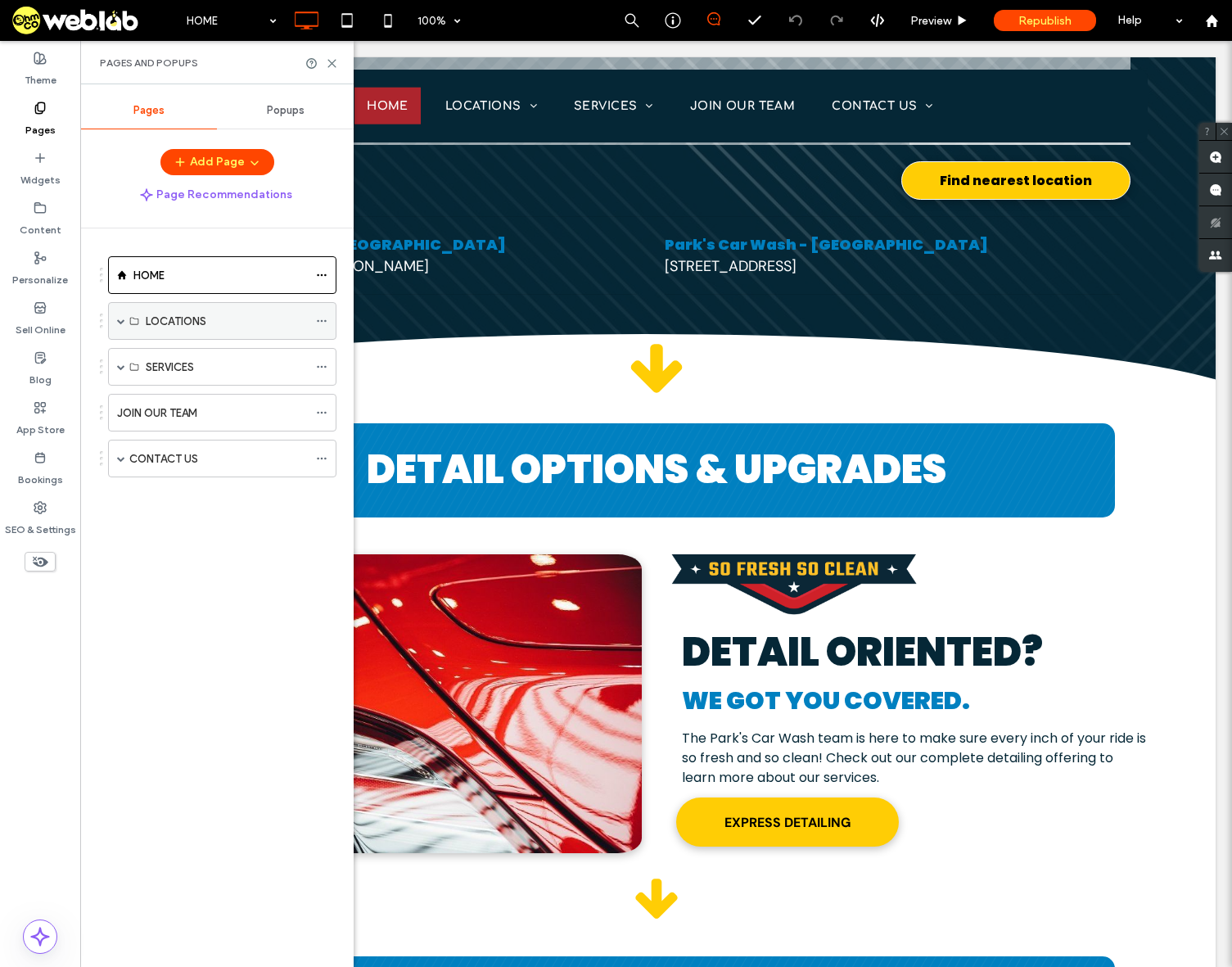
click at [120, 318] on span at bounding box center [121, 321] width 8 height 8
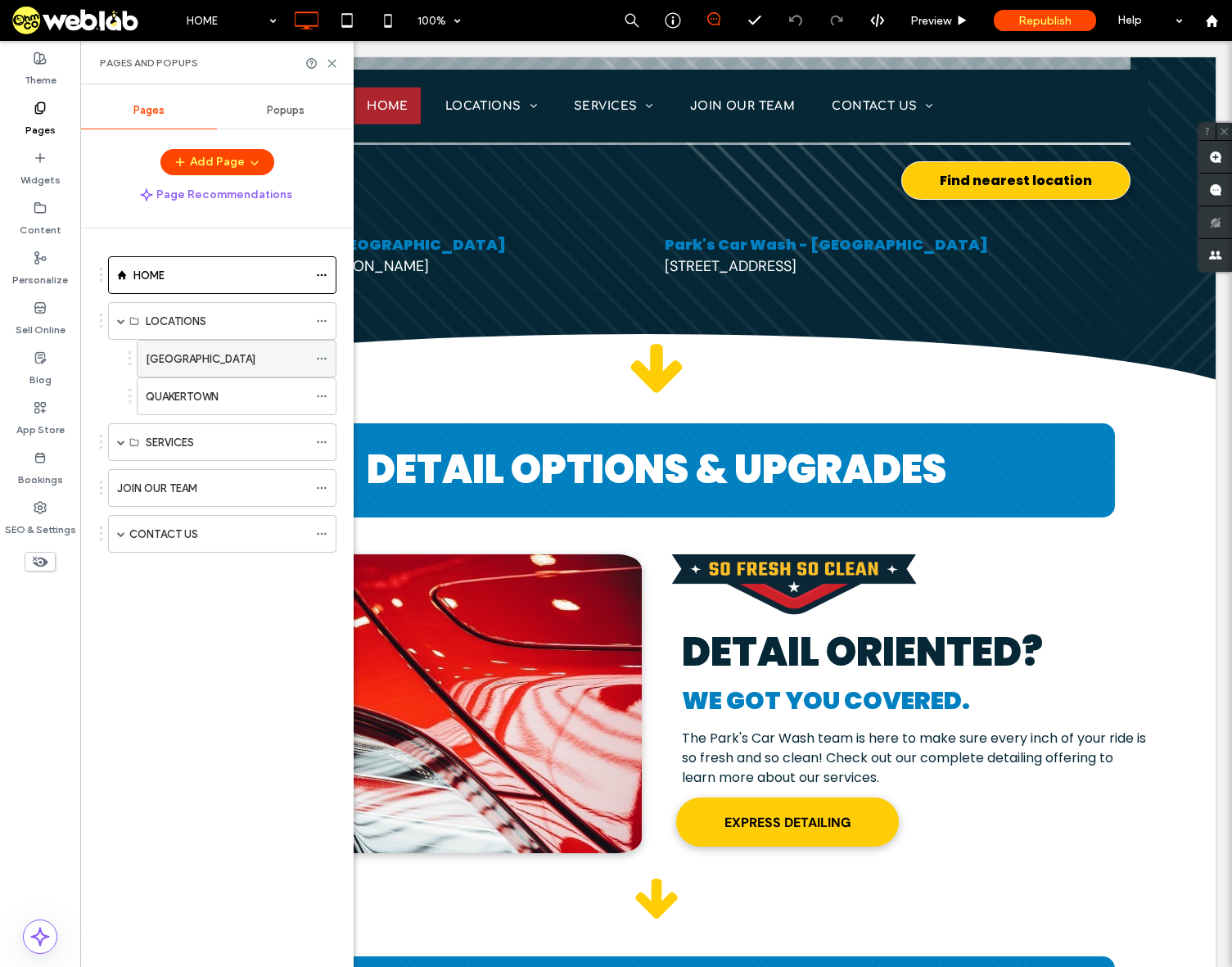
click at [240, 358] on div "[GEOGRAPHIC_DATA]" at bounding box center [226, 359] width 162 height 17
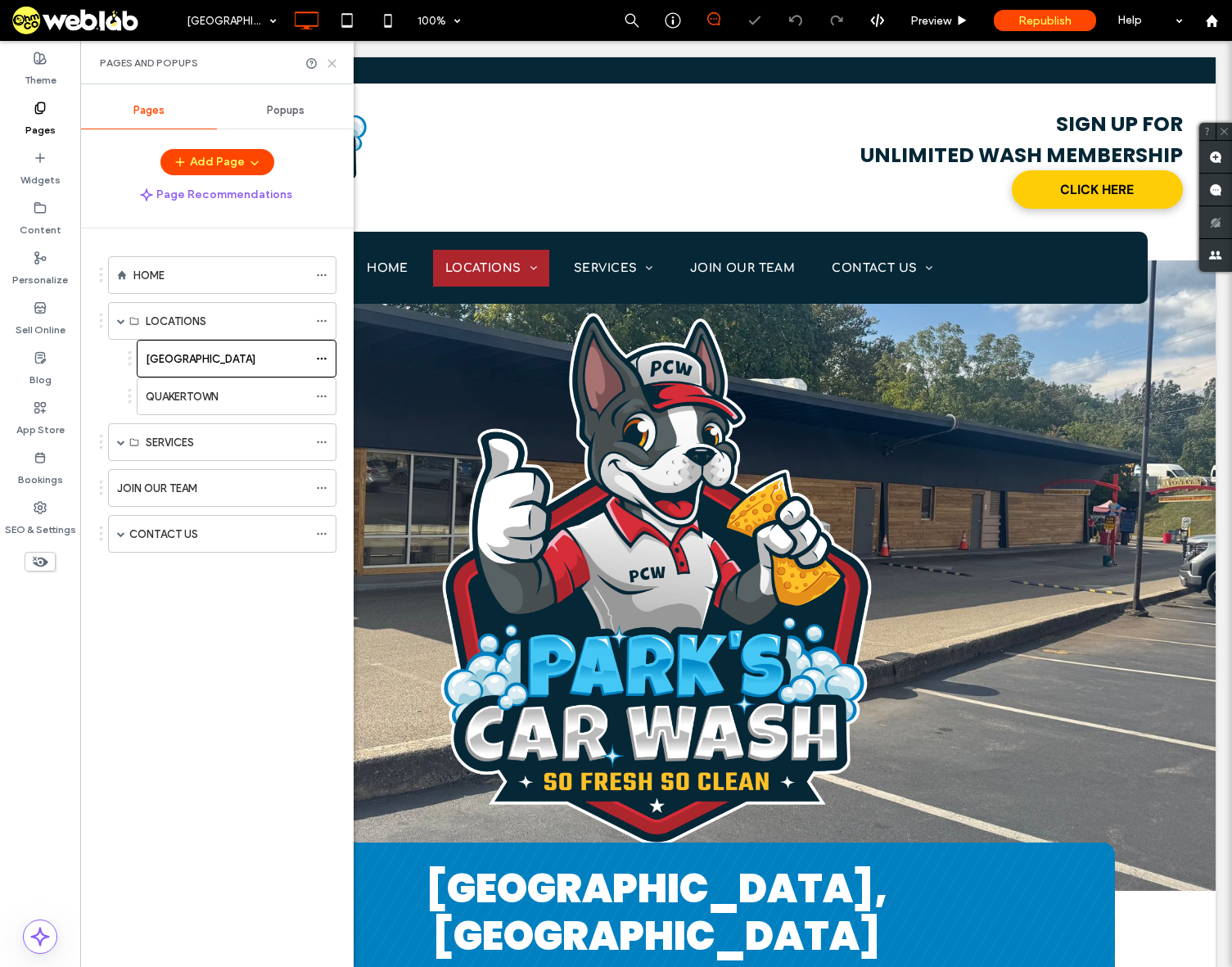
click at [336, 61] on icon at bounding box center [333, 64] width 13 height 13
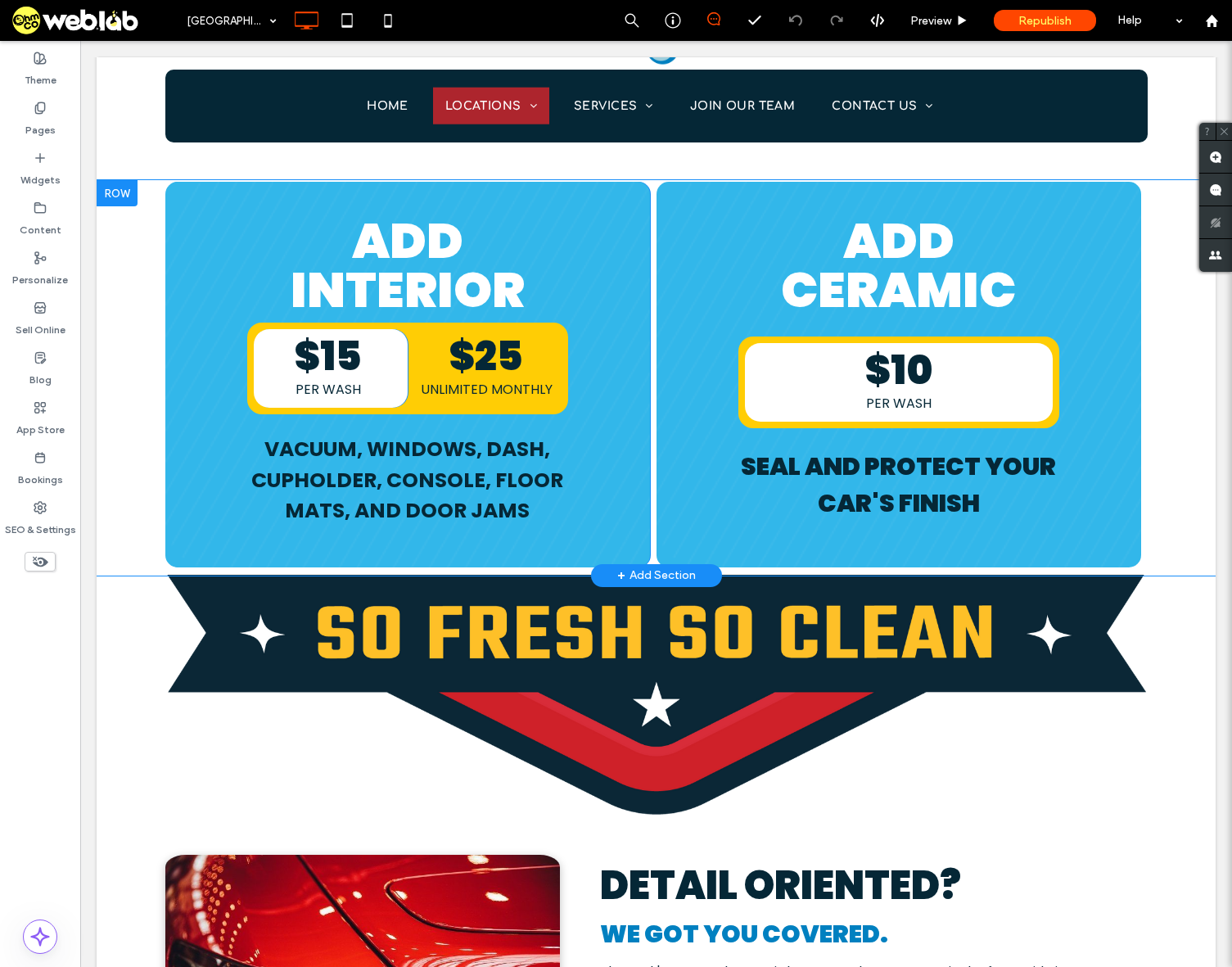
scroll to position [3275, 0]
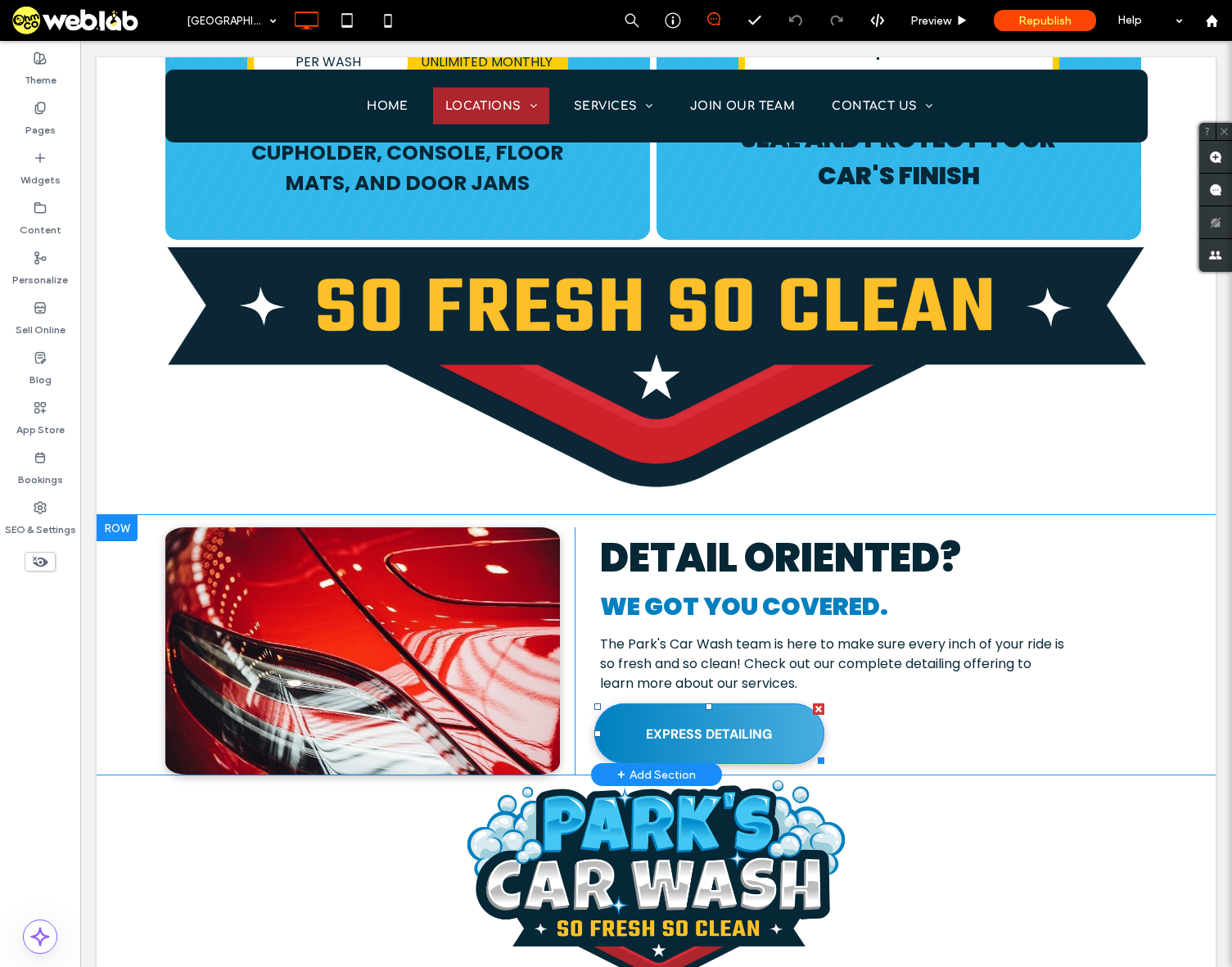
click at [756, 706] on link "EXPRESS DETAILING" at bounding box center [709, 733] width 230 height 61
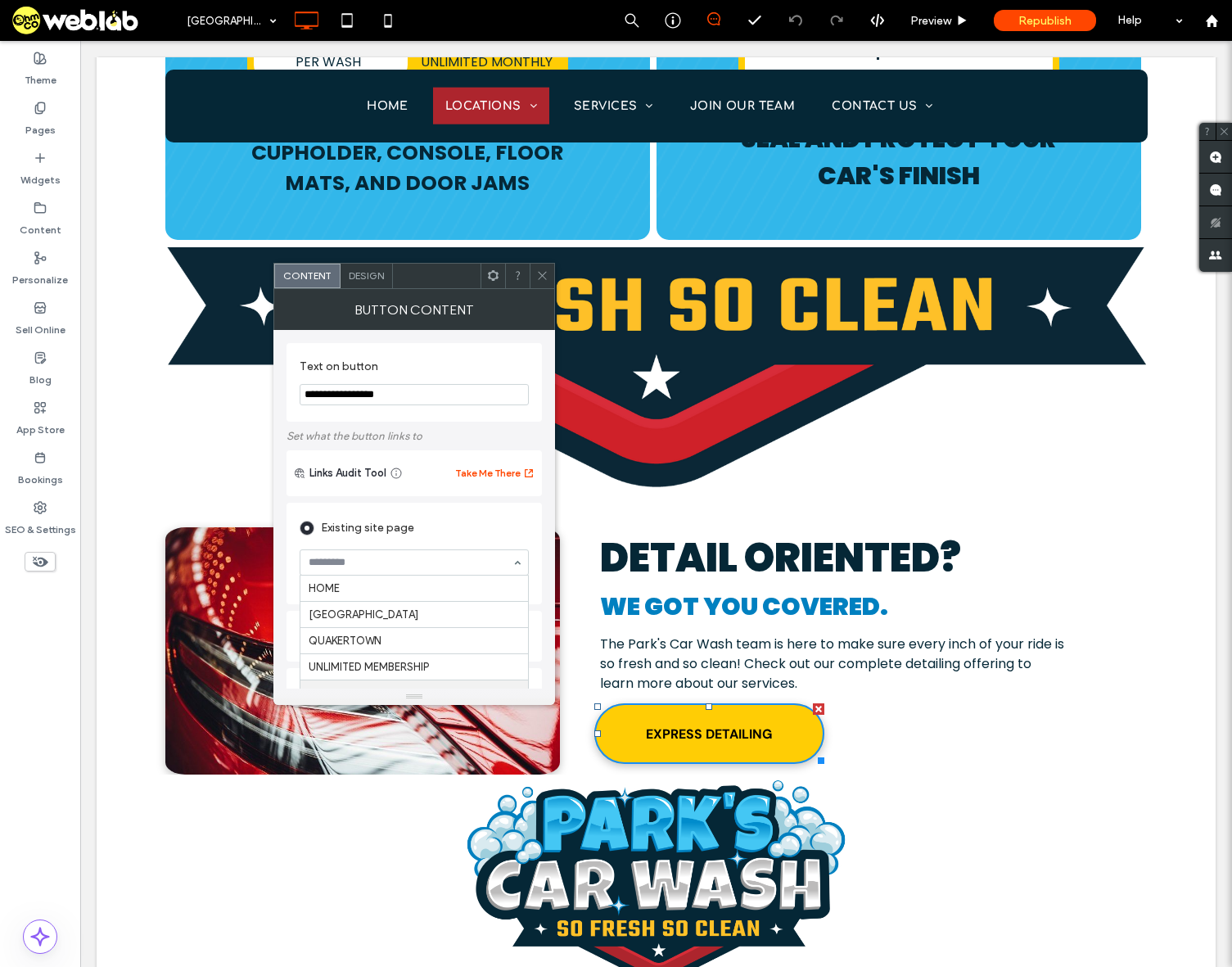
scroll to position [73, 0]
click at [547, 279] on icon at bounding box center [542, 275] width 13 height 13
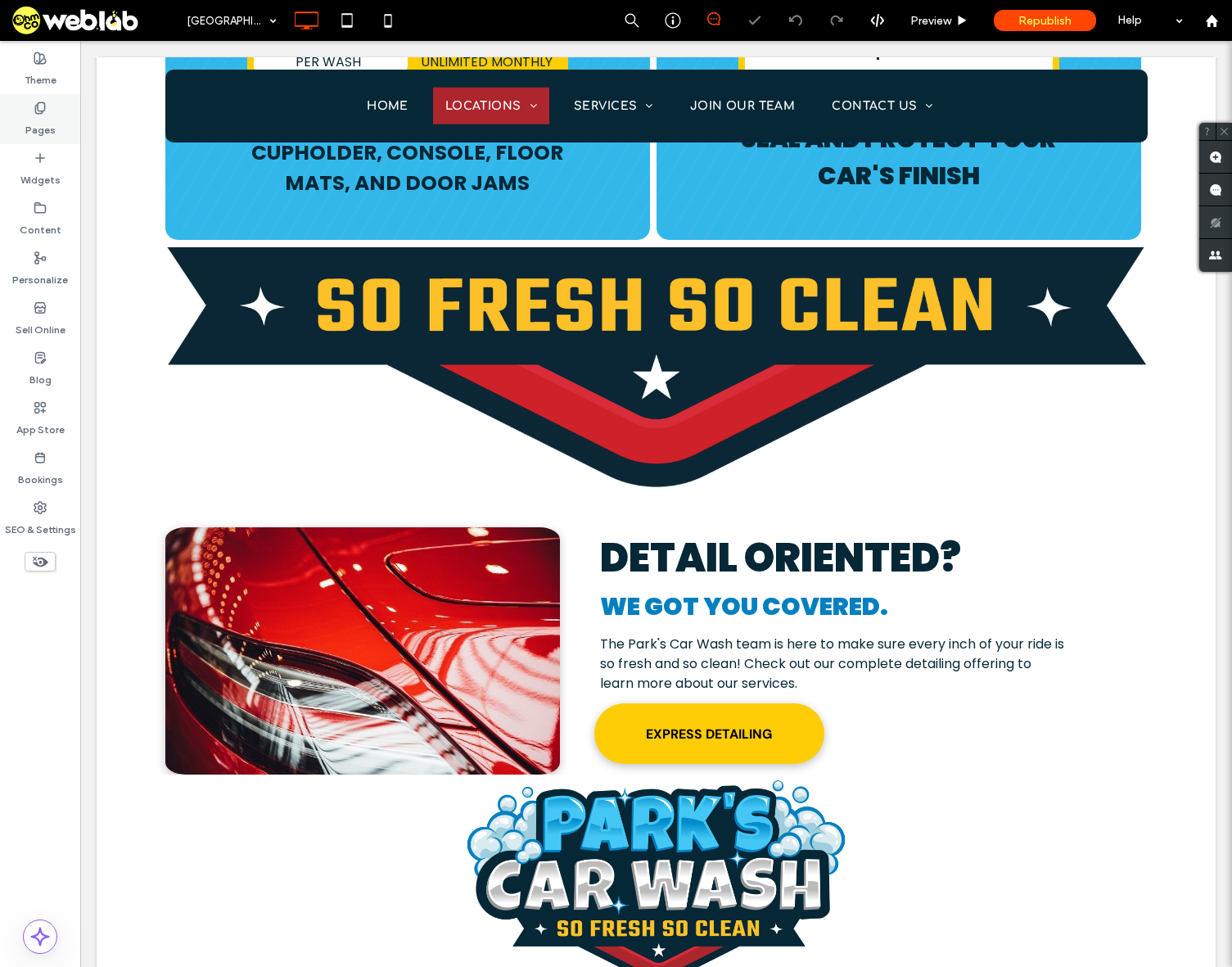
click at [15, 110] on div "Pages" at bounding box center [40, 119] width 80 height 50
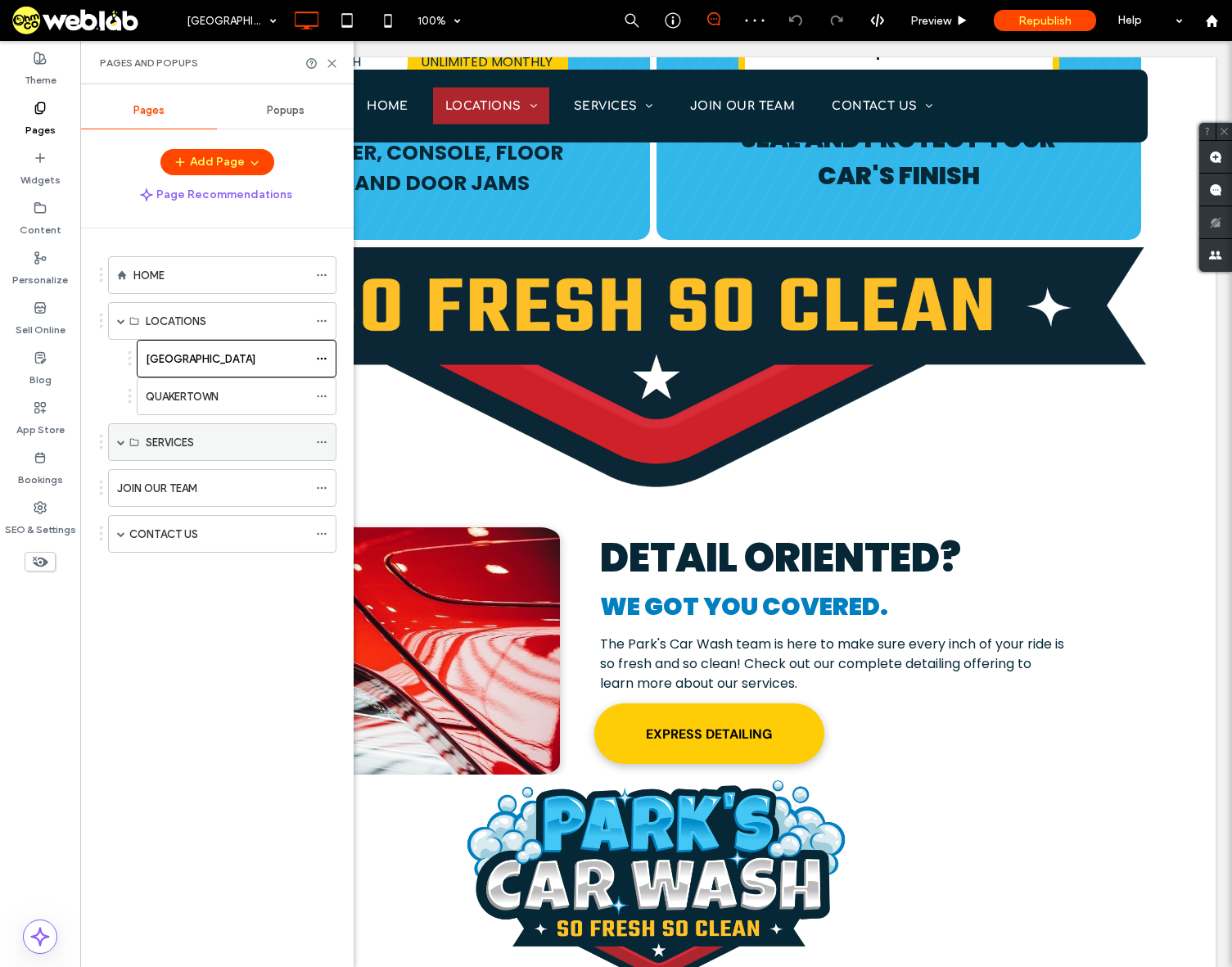
click at [120, 445] on span at bounding box center [121, 442] width 8 height 8
click at [184, 512] on label "DETAILING" at bounding box center [172, 518] width 53 height 29
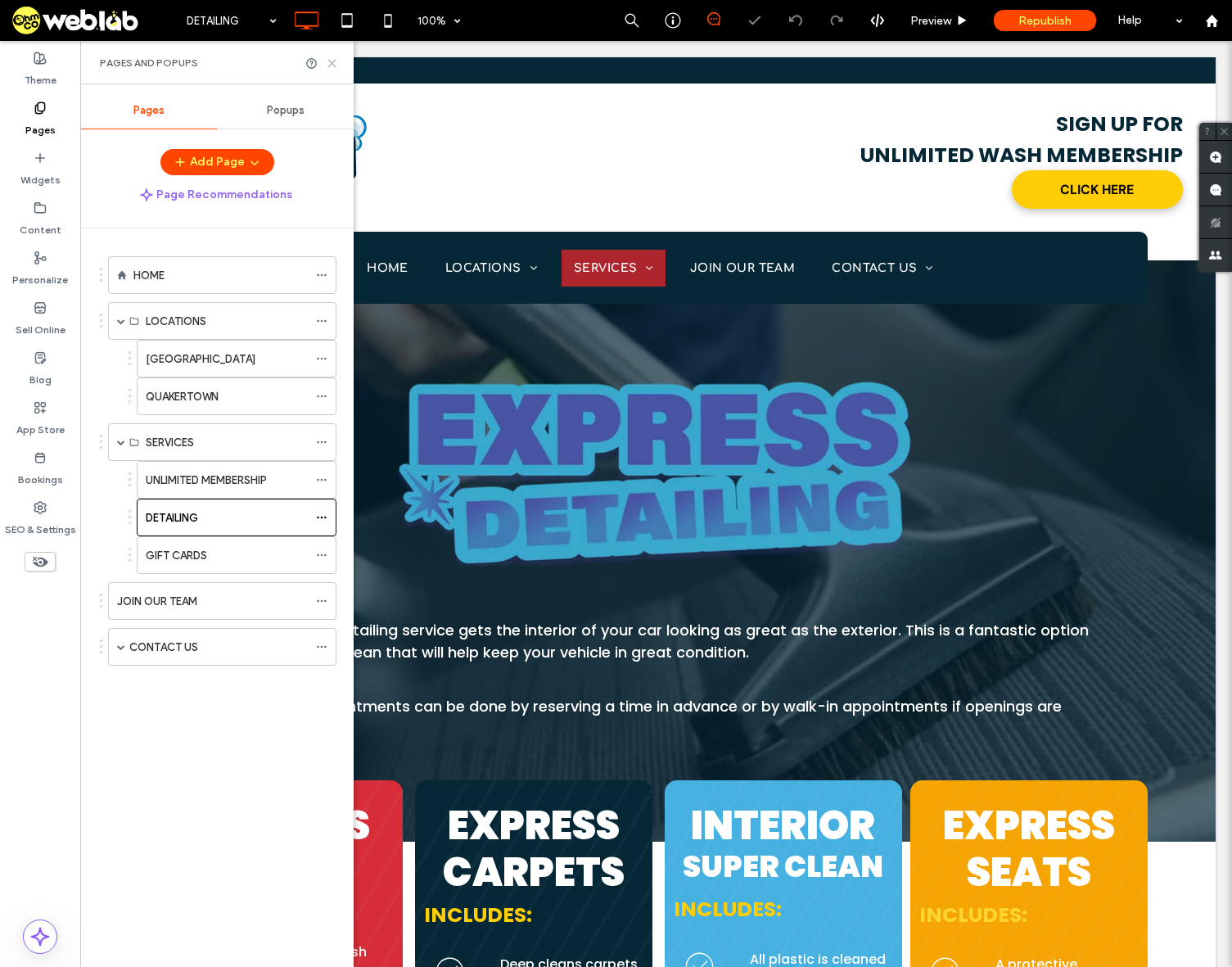
click at [331, 65] on use at bounding box center [332, 64] width 7 height 7
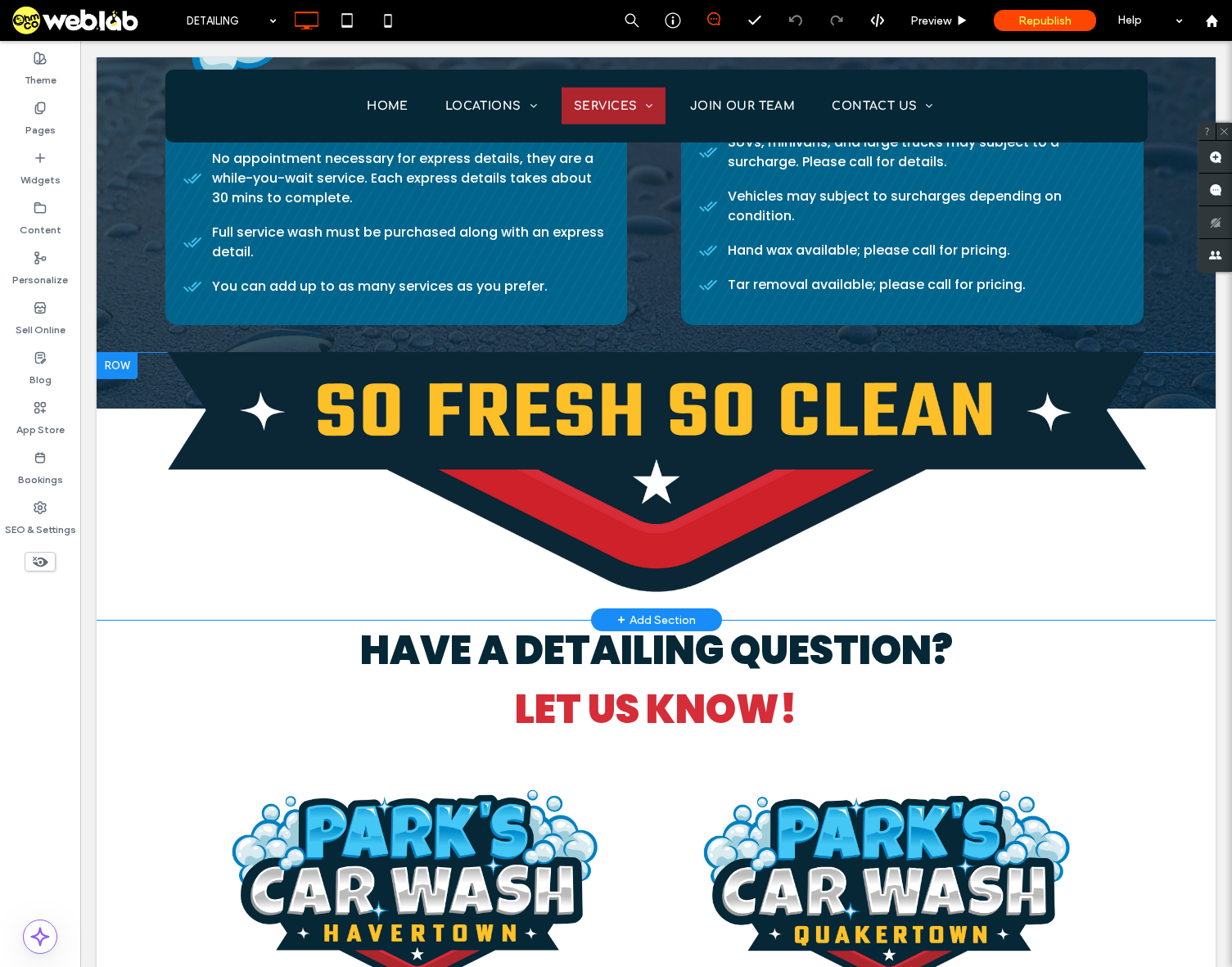
scroll to position [1965, 0]
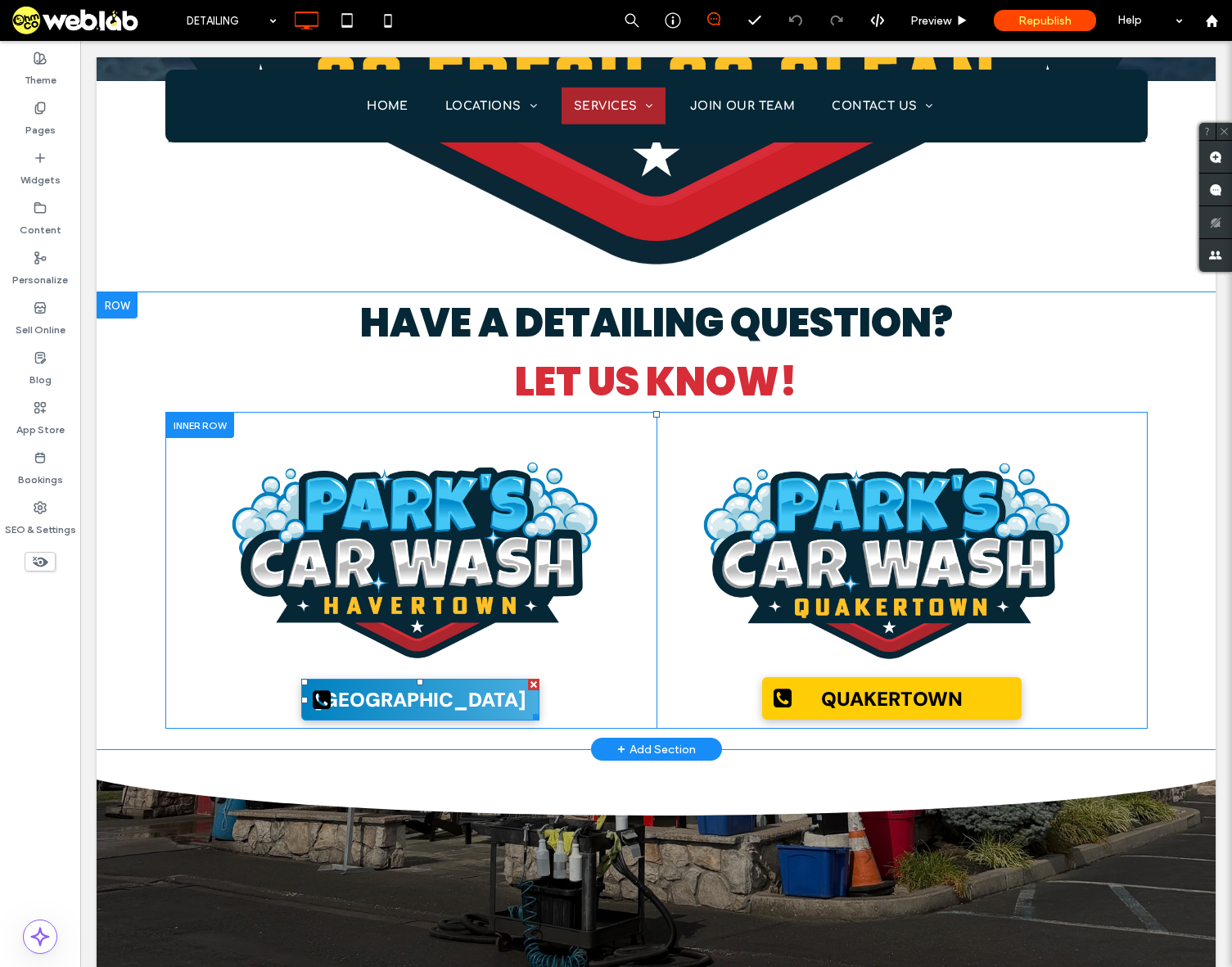
click at [451, 705] on span "[GEOGRAPHIC_DATA]" at bounding box center [421, 700] width 224 height 42
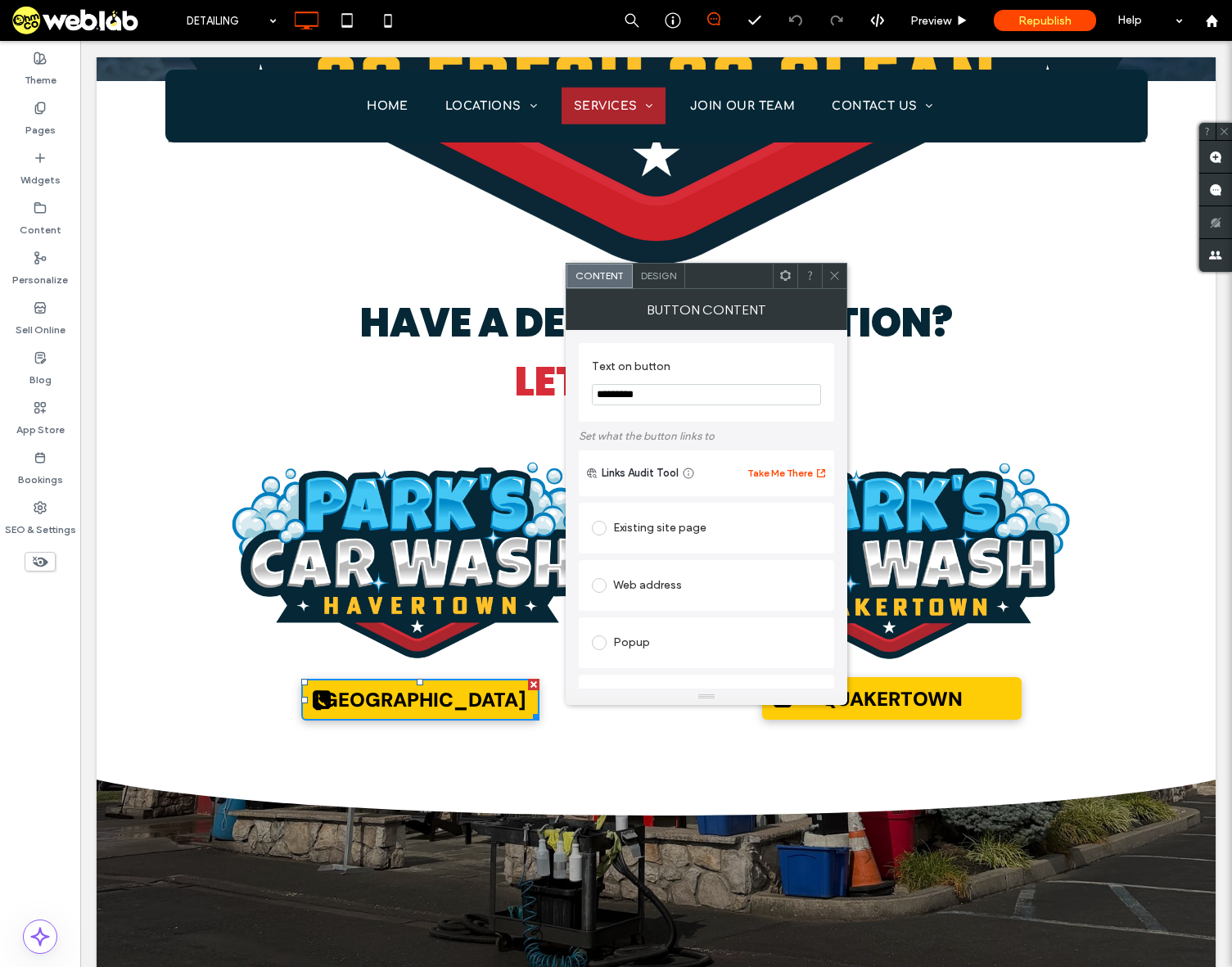
click at [837, 272] on icon at bounding box center [835, 275] width 13 height 13
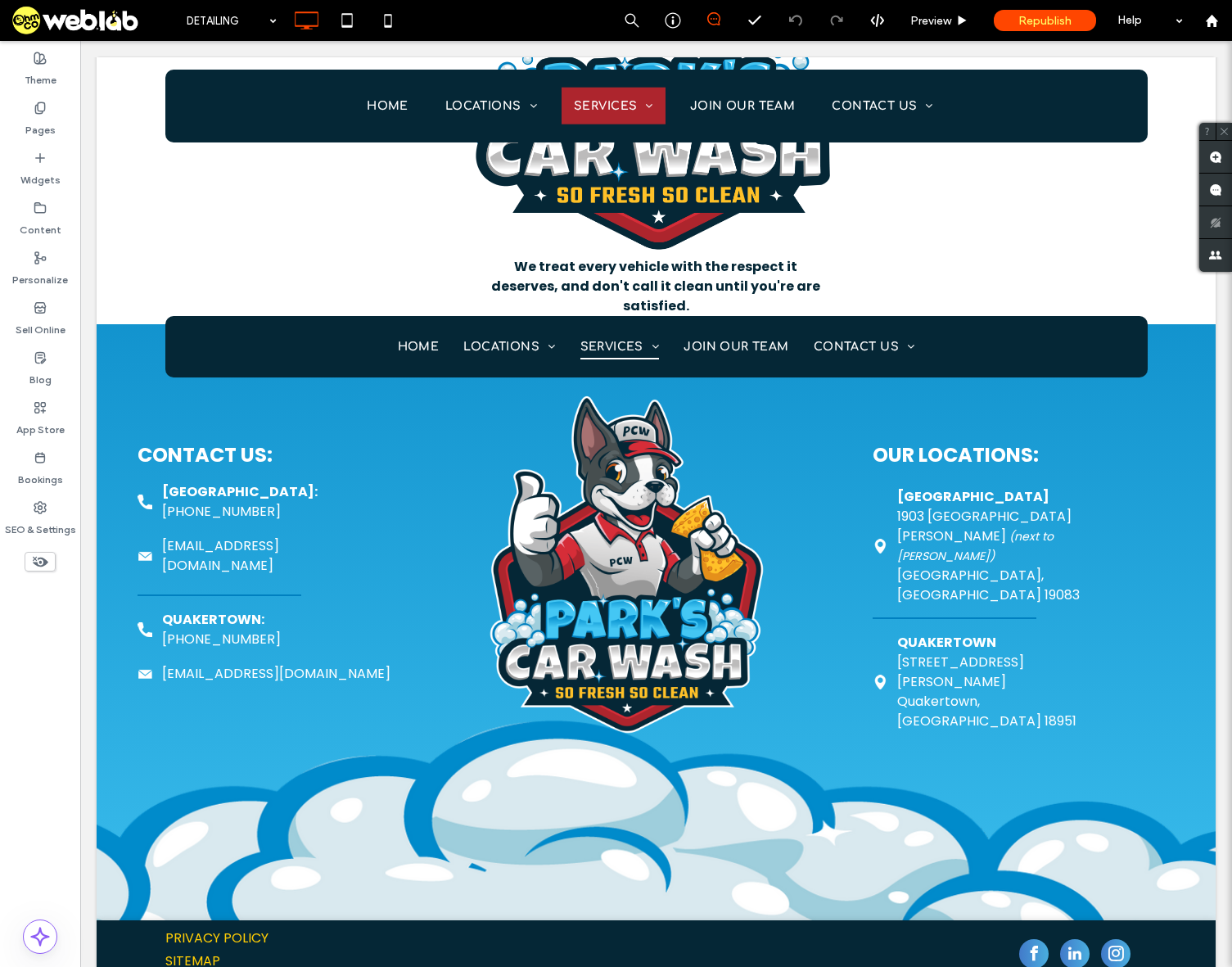
scroll to position [3071, 0]
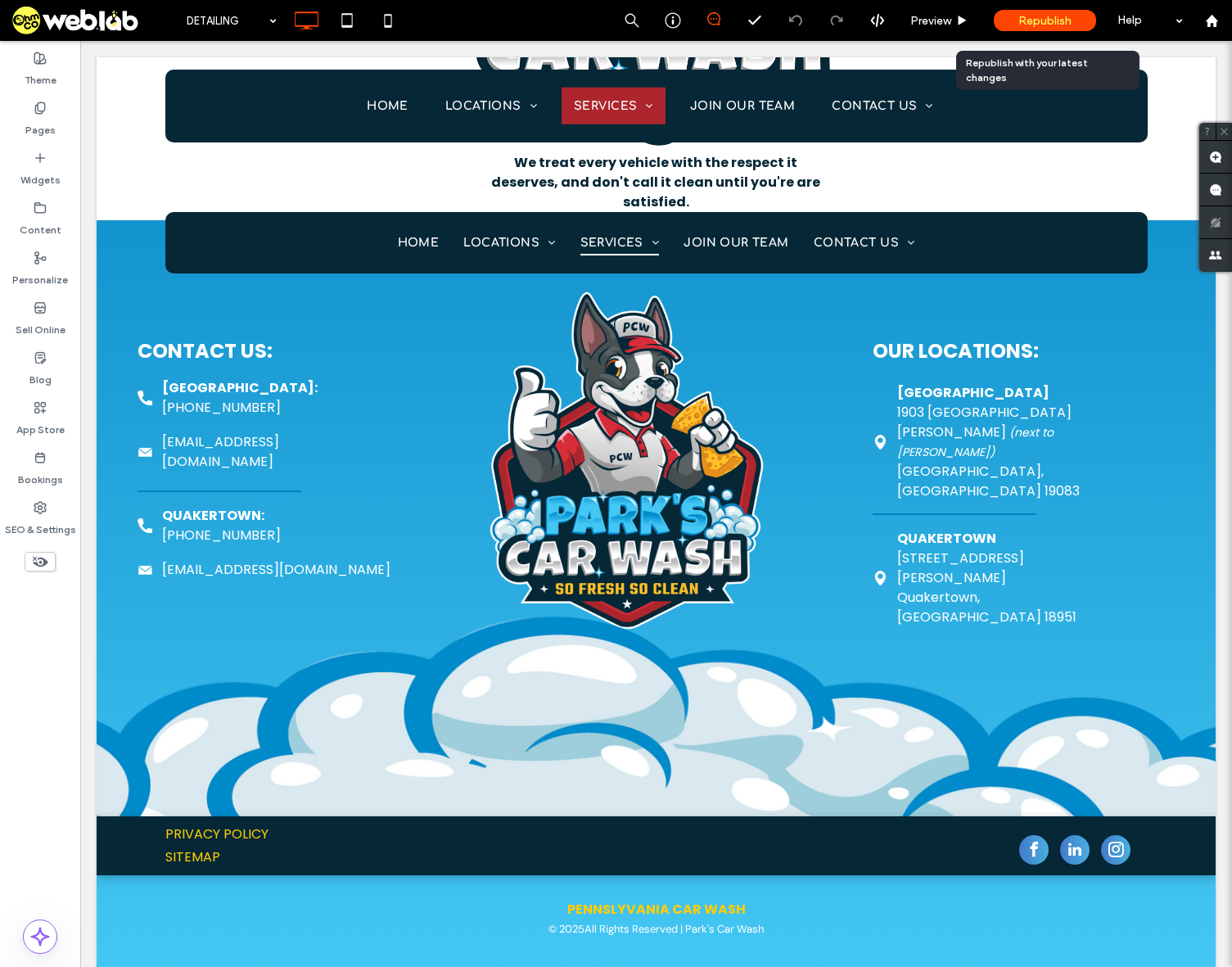
click at [1042, 18] on span "Republish" at bounding box center [1045, 20] width 54 height 14
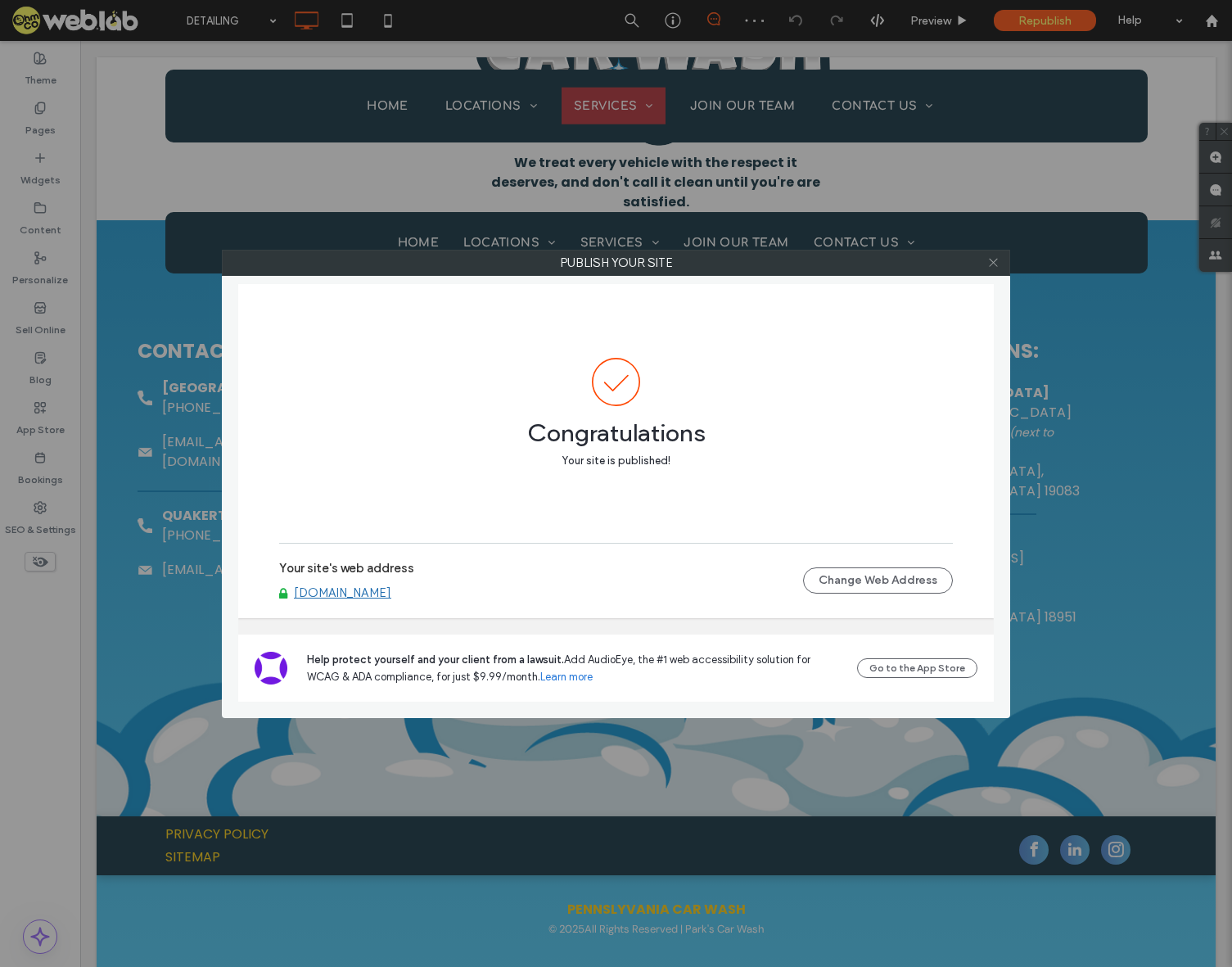
click at [997, 264] on icon at bounding box center [994, 263] width 13 height 13
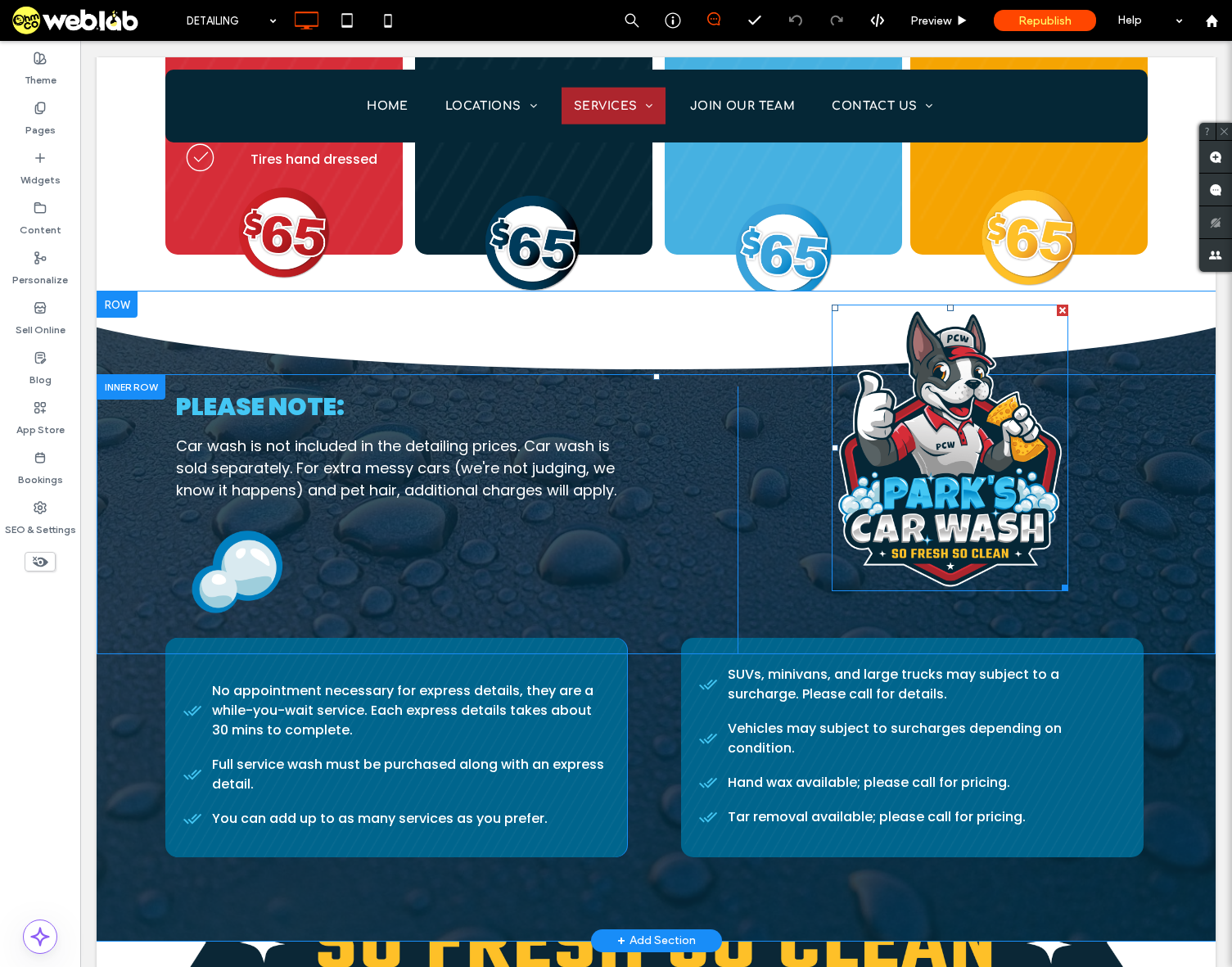
scroll to position [0, 0]
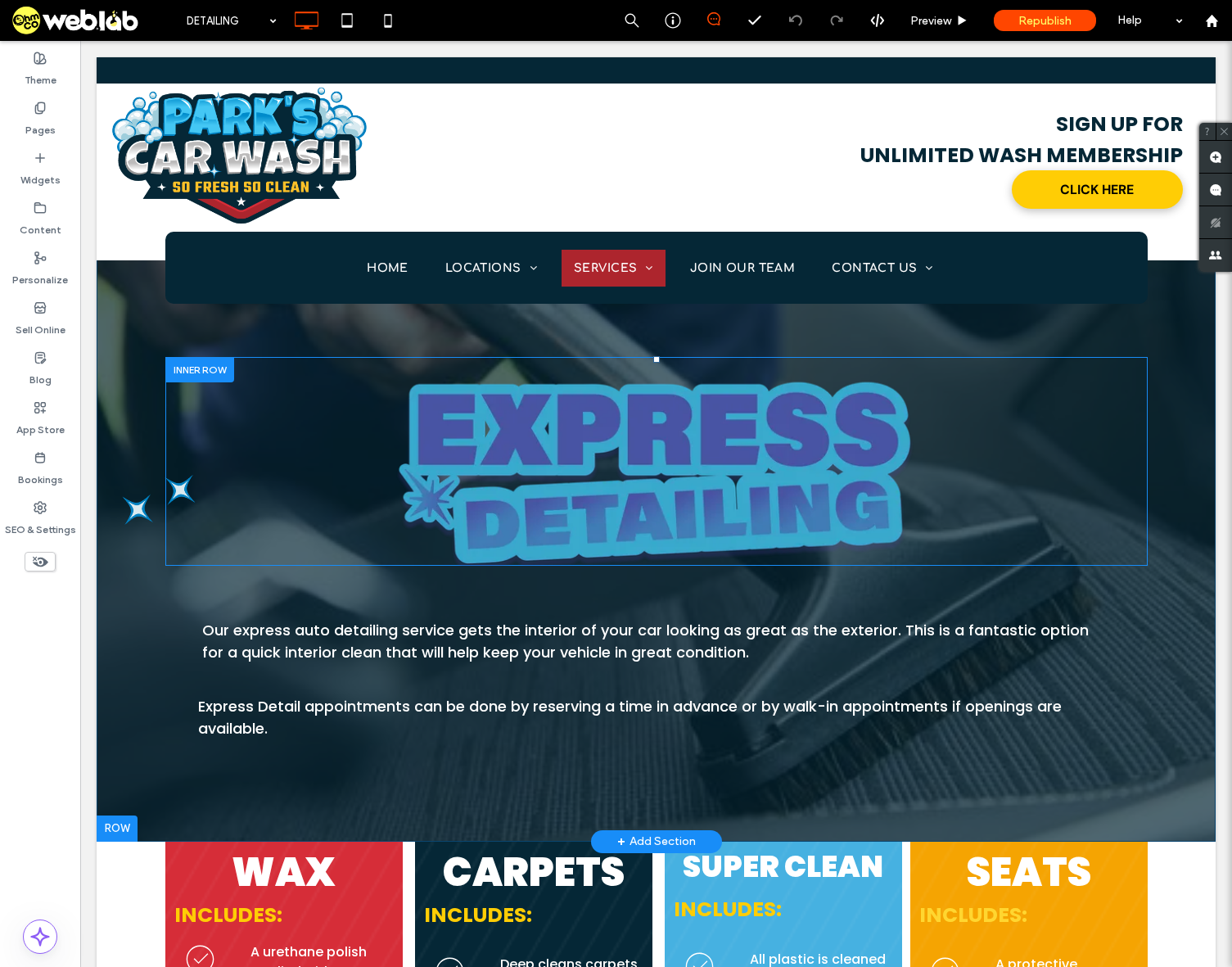
click at [193, 364] on div at bounding box center [200, 370] width 69 height 25
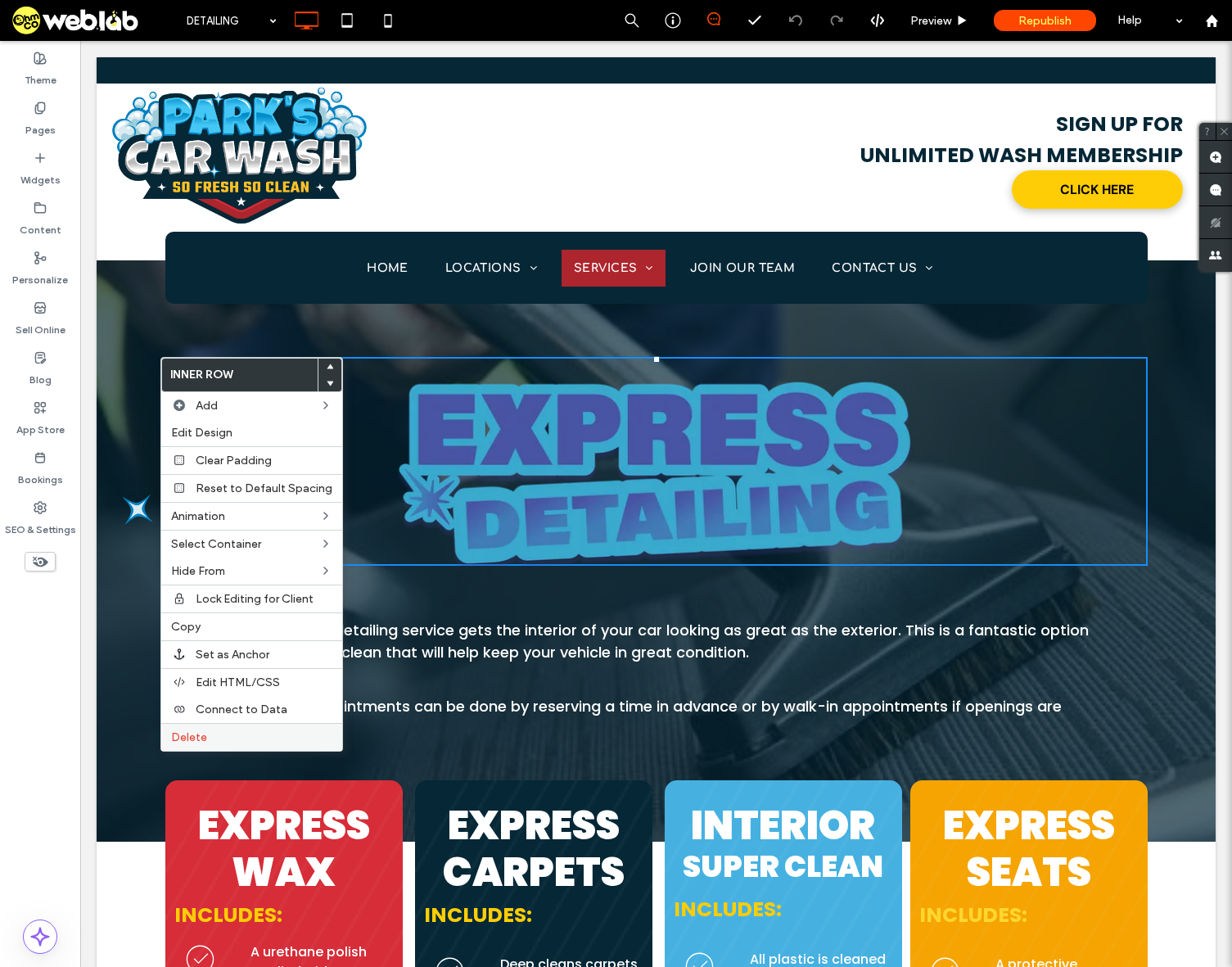
click at [217, 733] on label "Delete" at bounding box center [251, 737] width 161 height 14
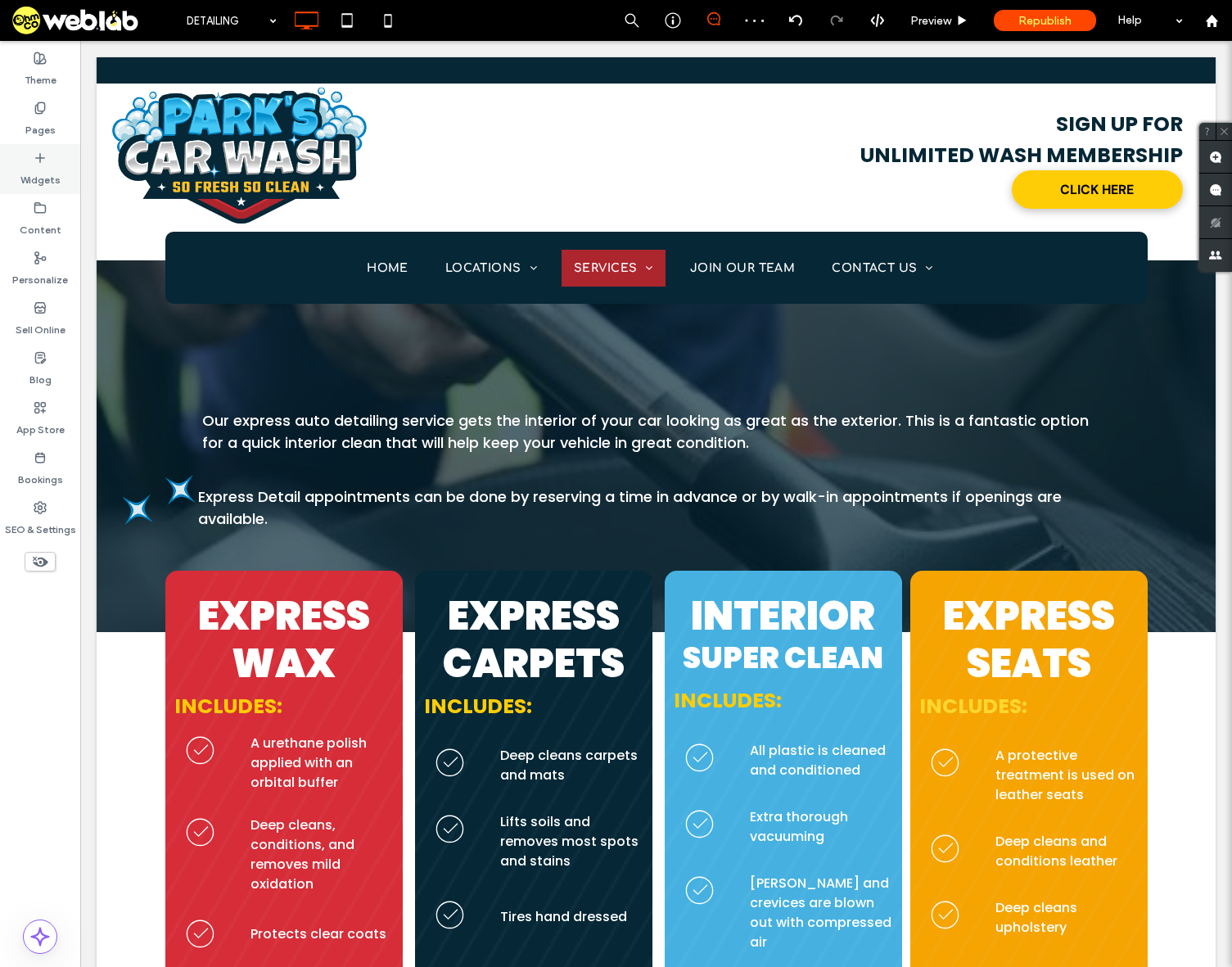
click at [45, 173] on label "Widgets" at bounding box center [41, 175] width 40 height 23
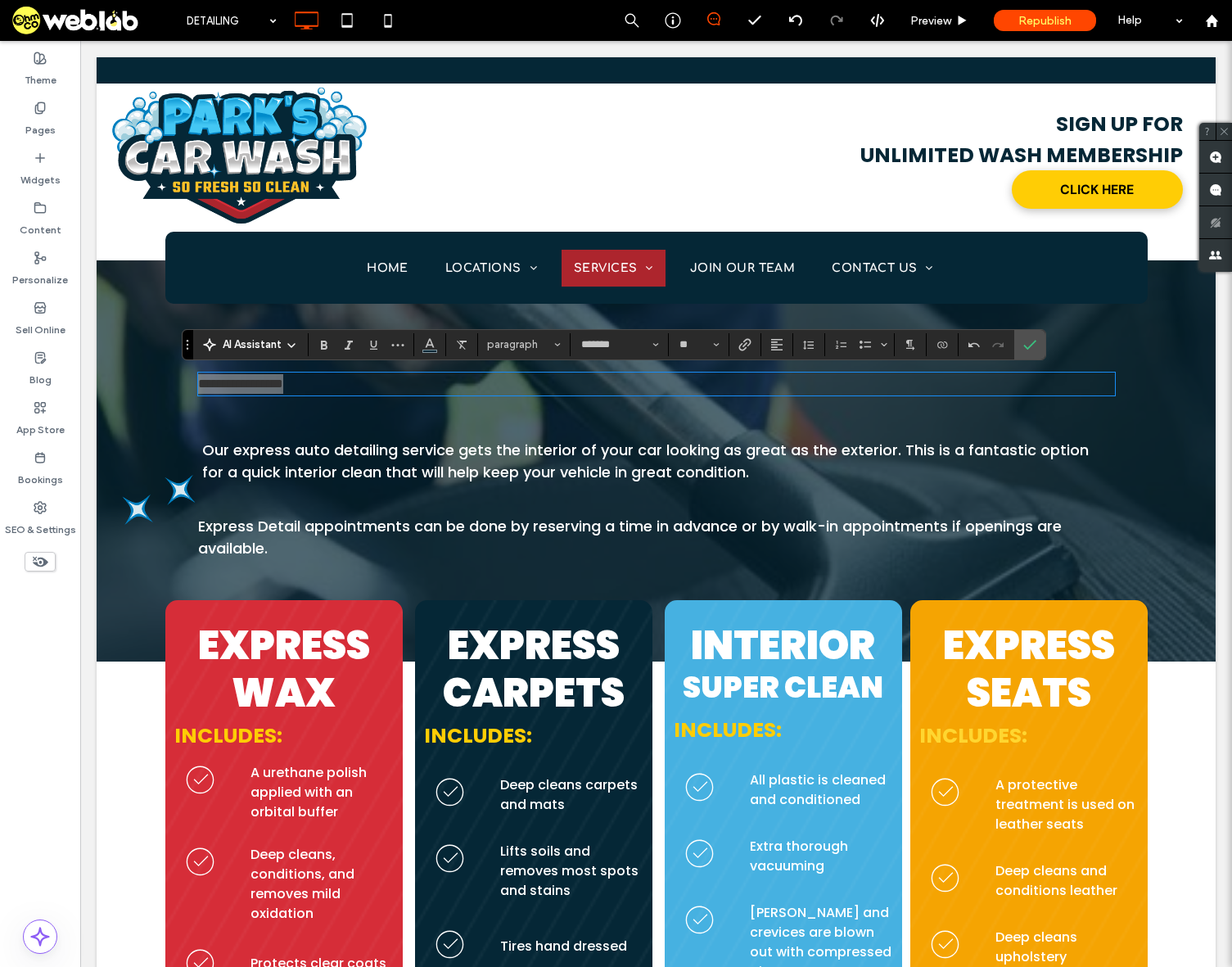
click at [526, 357] on div "AI Assistant paragraph ******* **" at bounding box center [613, 344] width 864 height 31
click at [526, 344] on span "paragraph" at bounding box center [519, 344] width 64 height 13
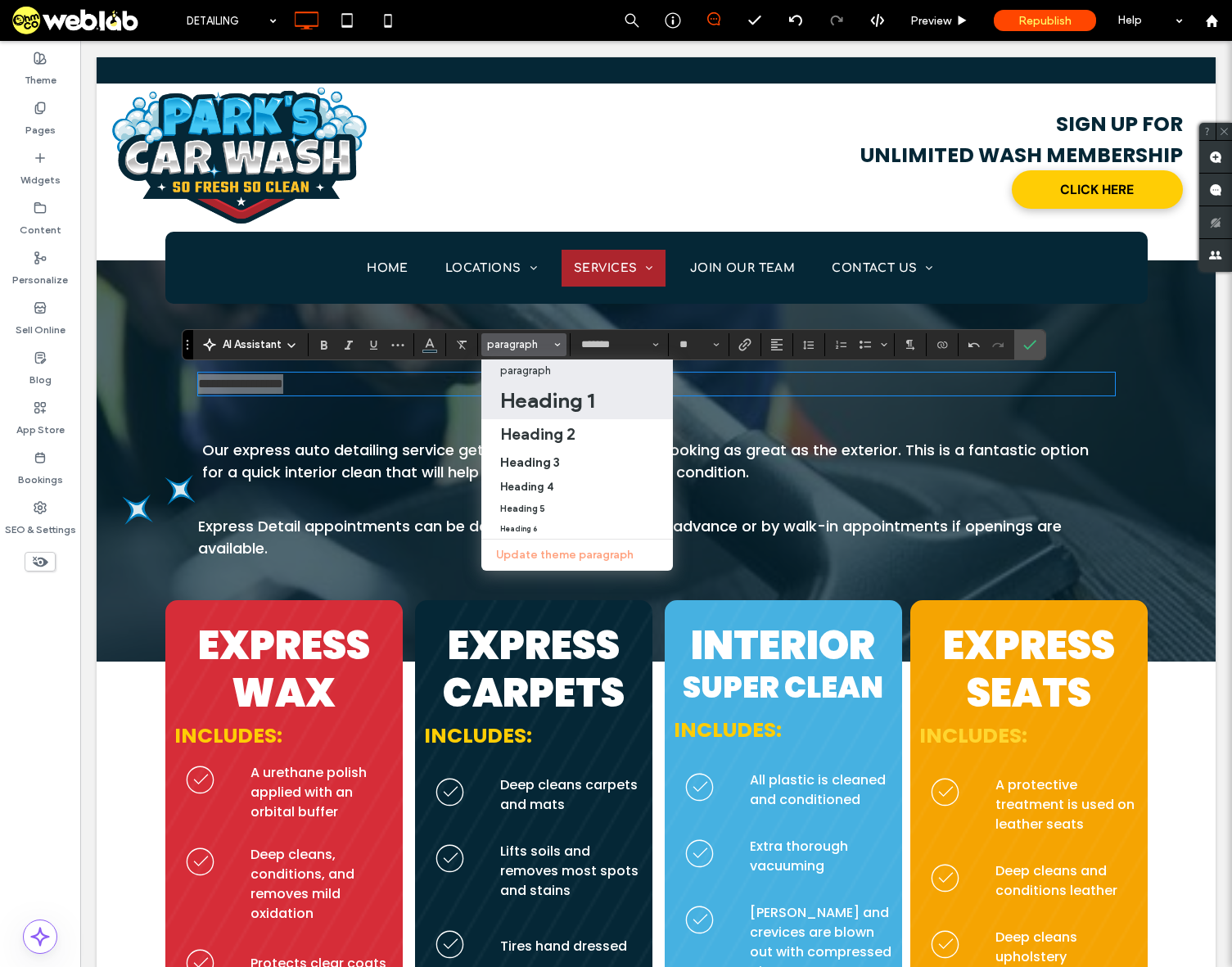
click at [549, 410] on h1 "Heading 1" at bounding box center [548, 400] width 94 height 26
type input "**"
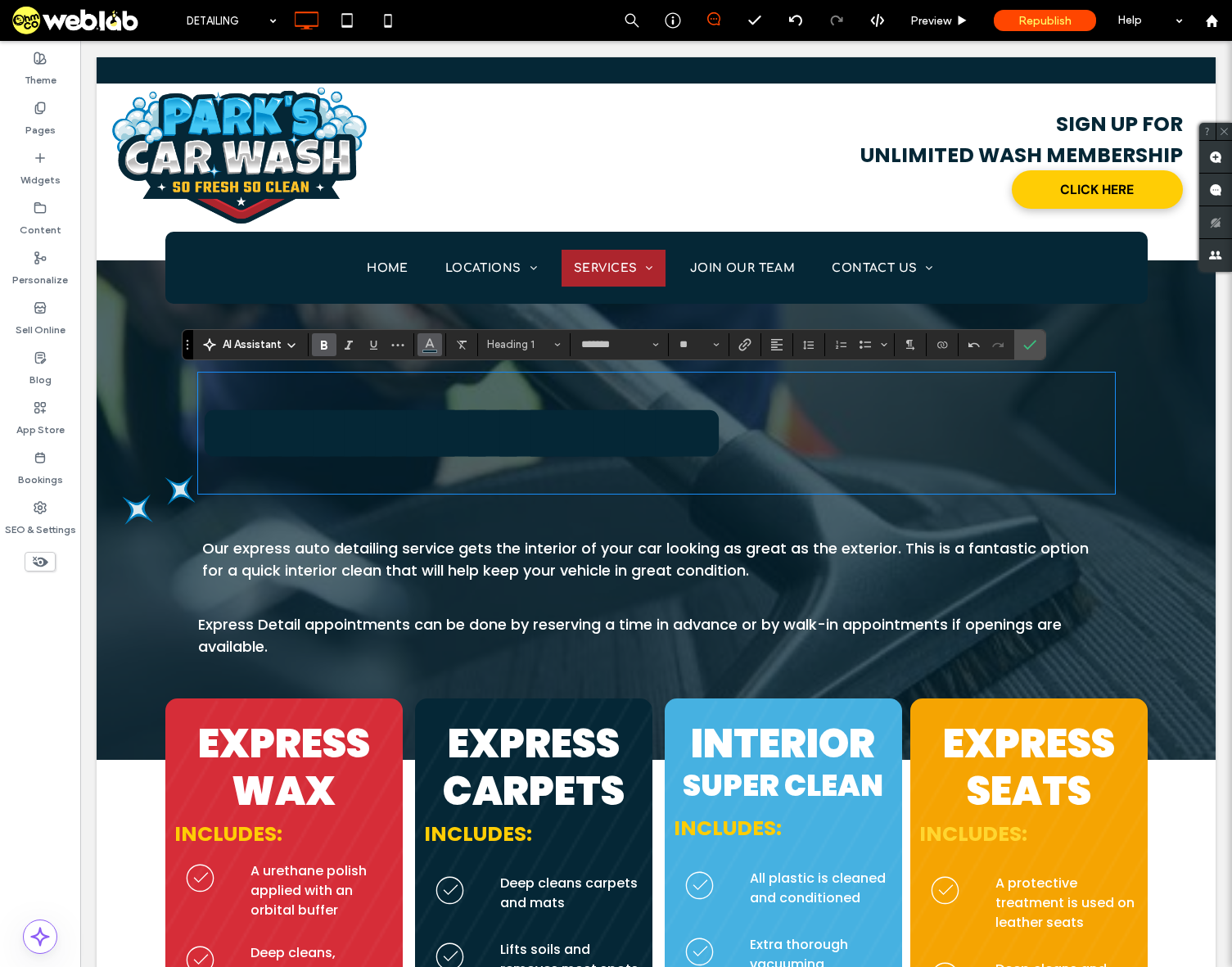
click at [426, 342] on icon "Color" at bounding box center [430, 343] width 13 height 13
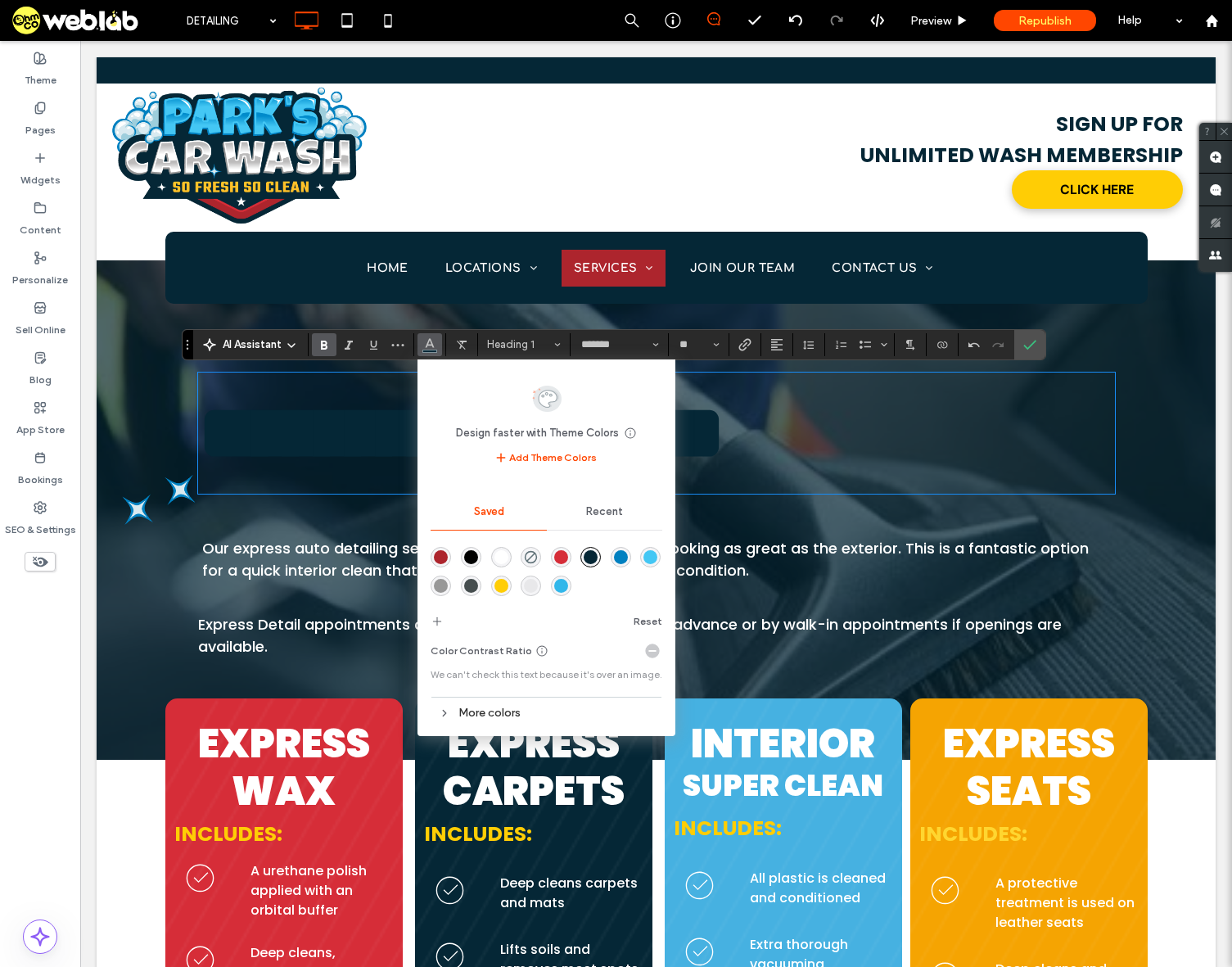
click at [498, 557] on div "rgba(255,255,255,1)" at bounding box center [501, 556] width 14 height 14
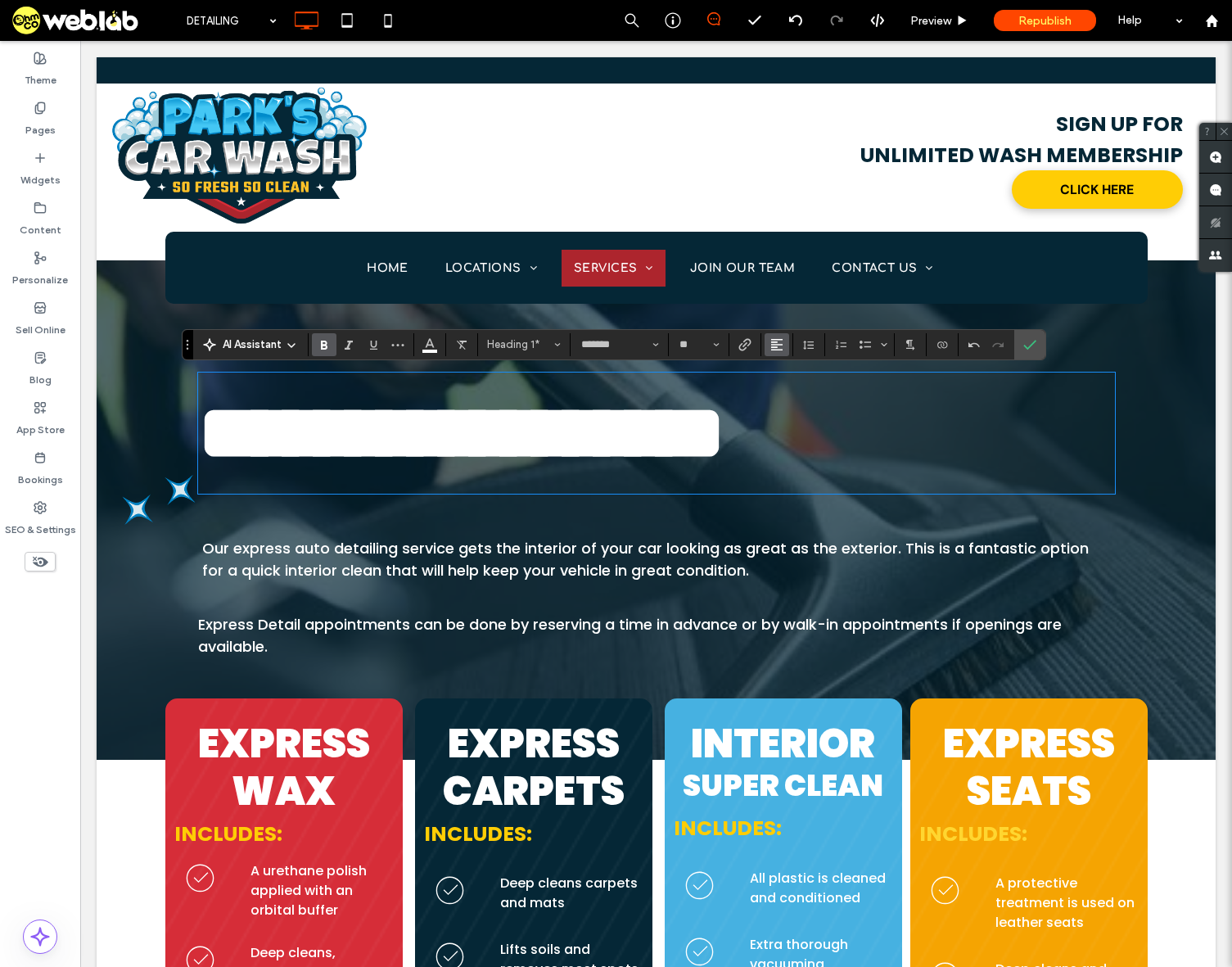
click at [780, 344] on use "Alignment" at bounding box center [777, 344] width 12 height 12
click at [792, 396] on icon "ui.textEditor.alignment.center" at bounding box center [789, 394] width 13 height 13
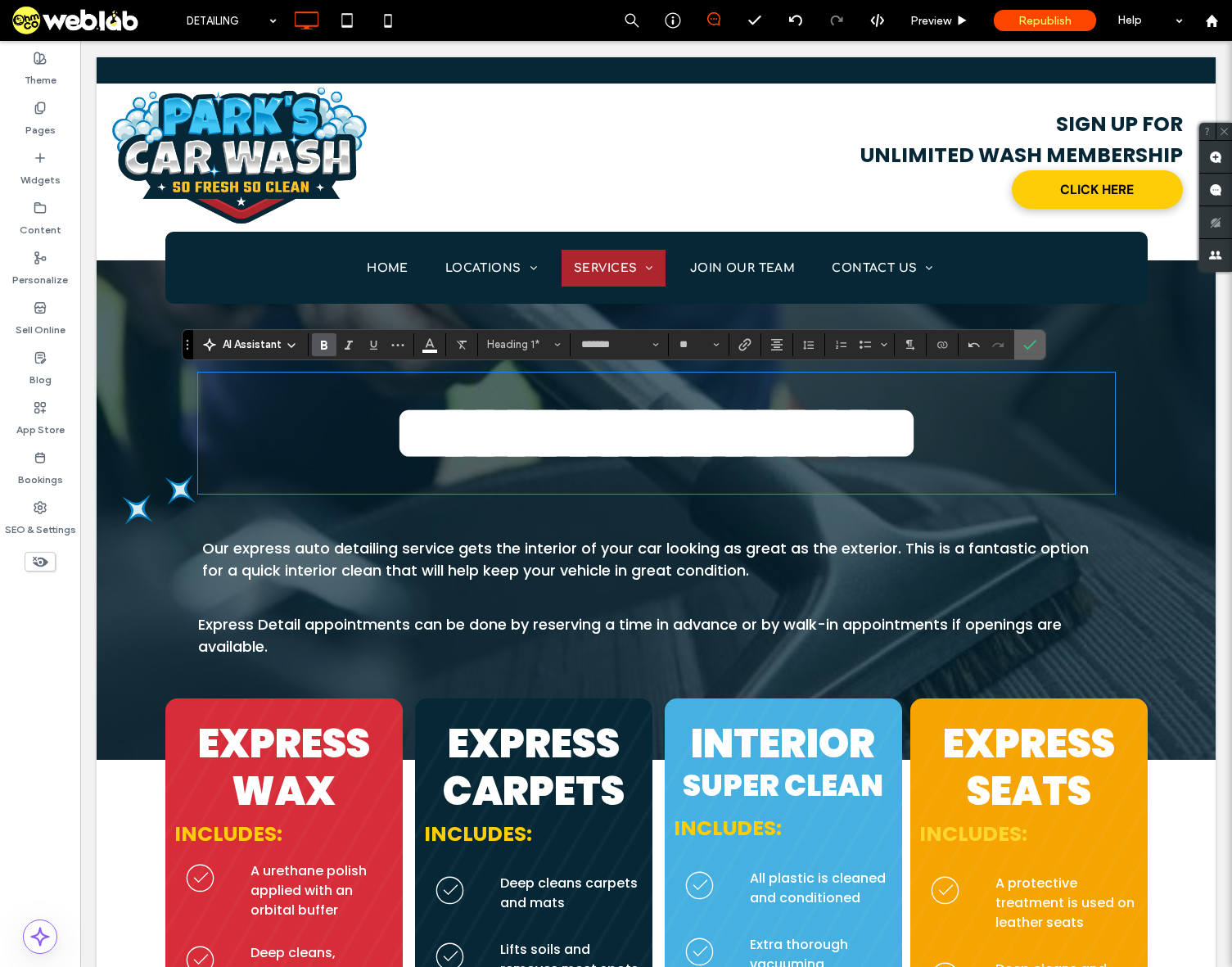
click at [1034, 345] on icon "Confirm" at bounding box center [1029, 344] width 13 height 13
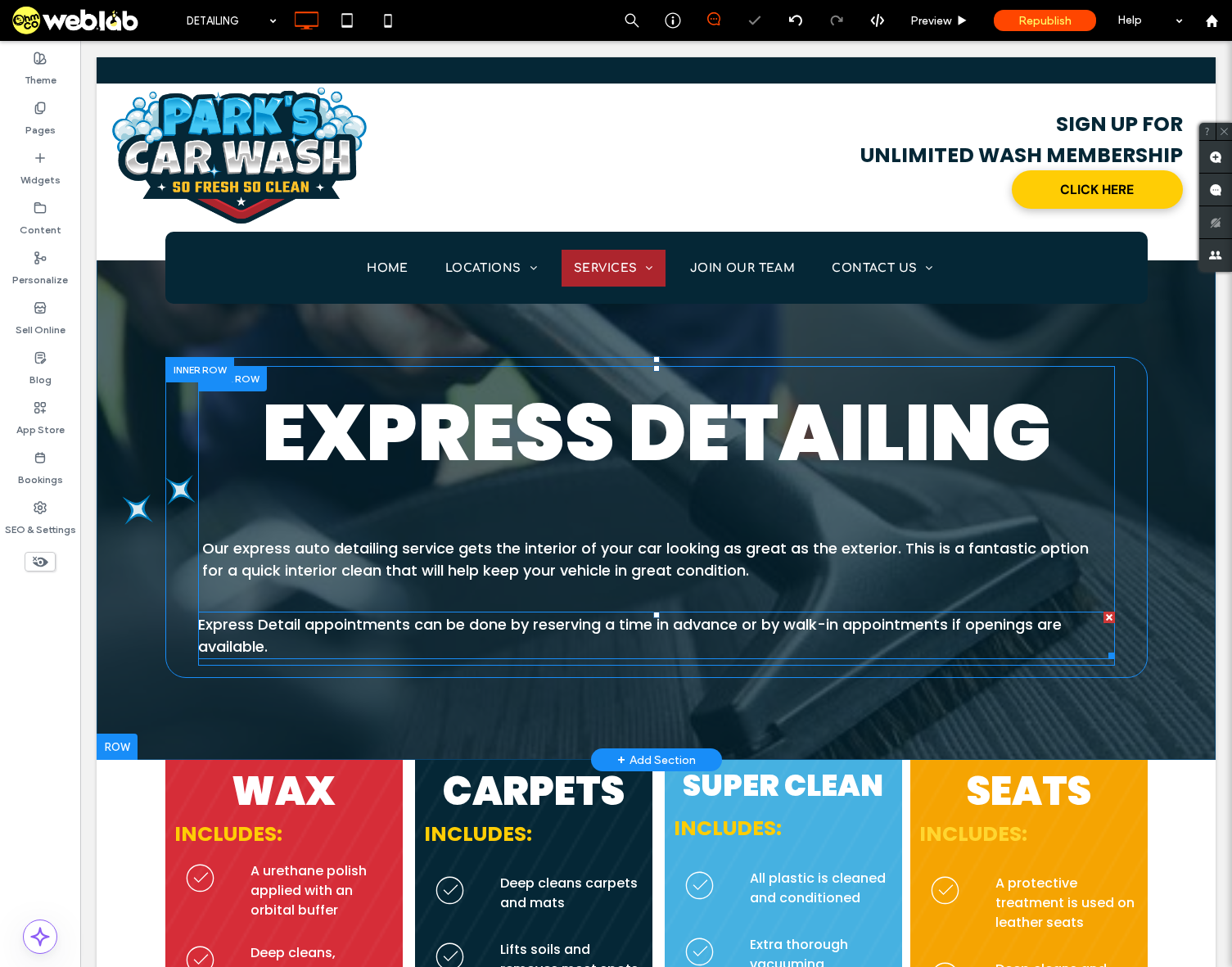
click at [694, 628] on span "Express Detail appointments can be done by reserving a time in advance or by wa…" at bounding box center [630, 635] width 864 height 43
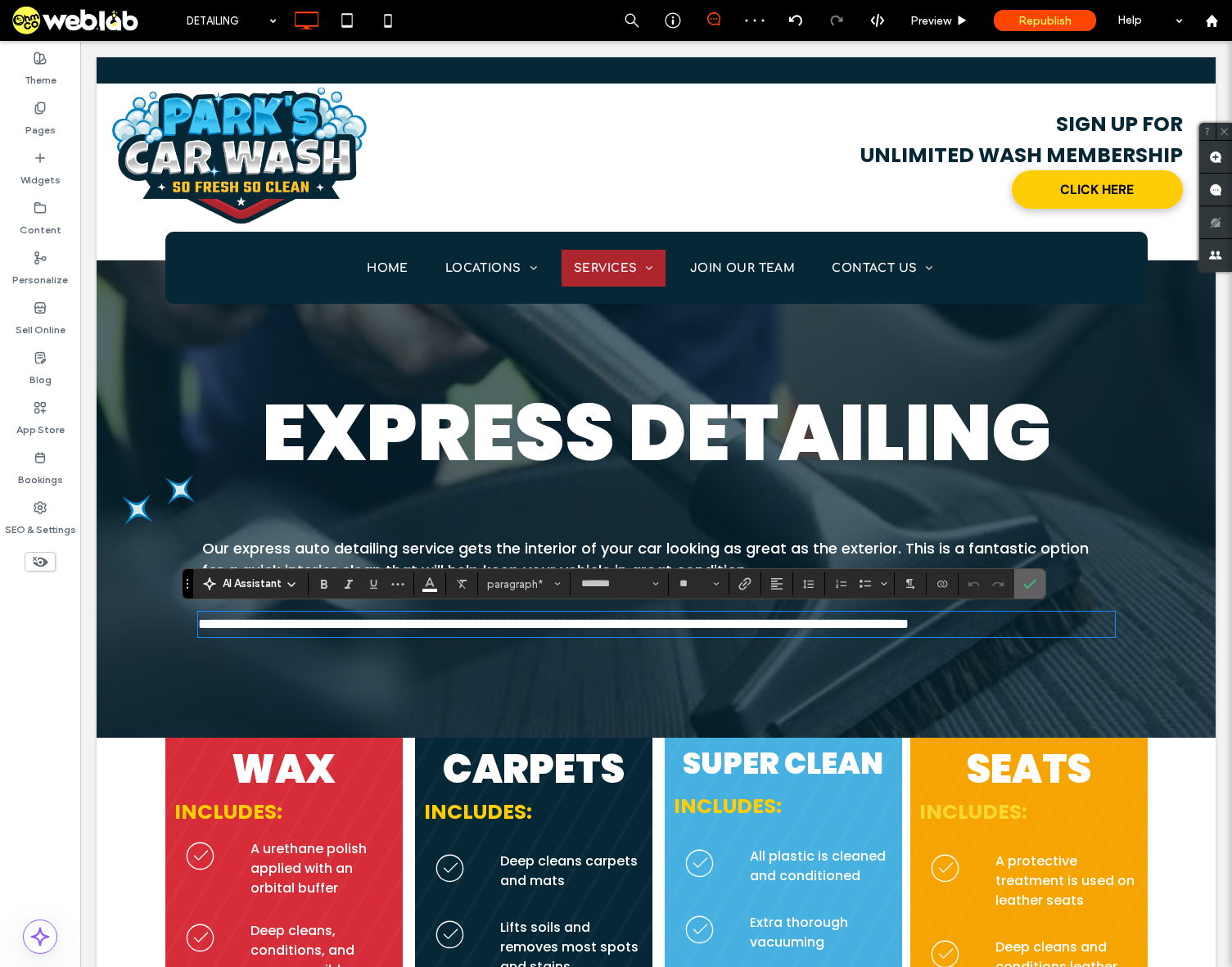
click at [1038, 580] on label "Confirm" at bounding box center [1029, 583] width 25 height 29
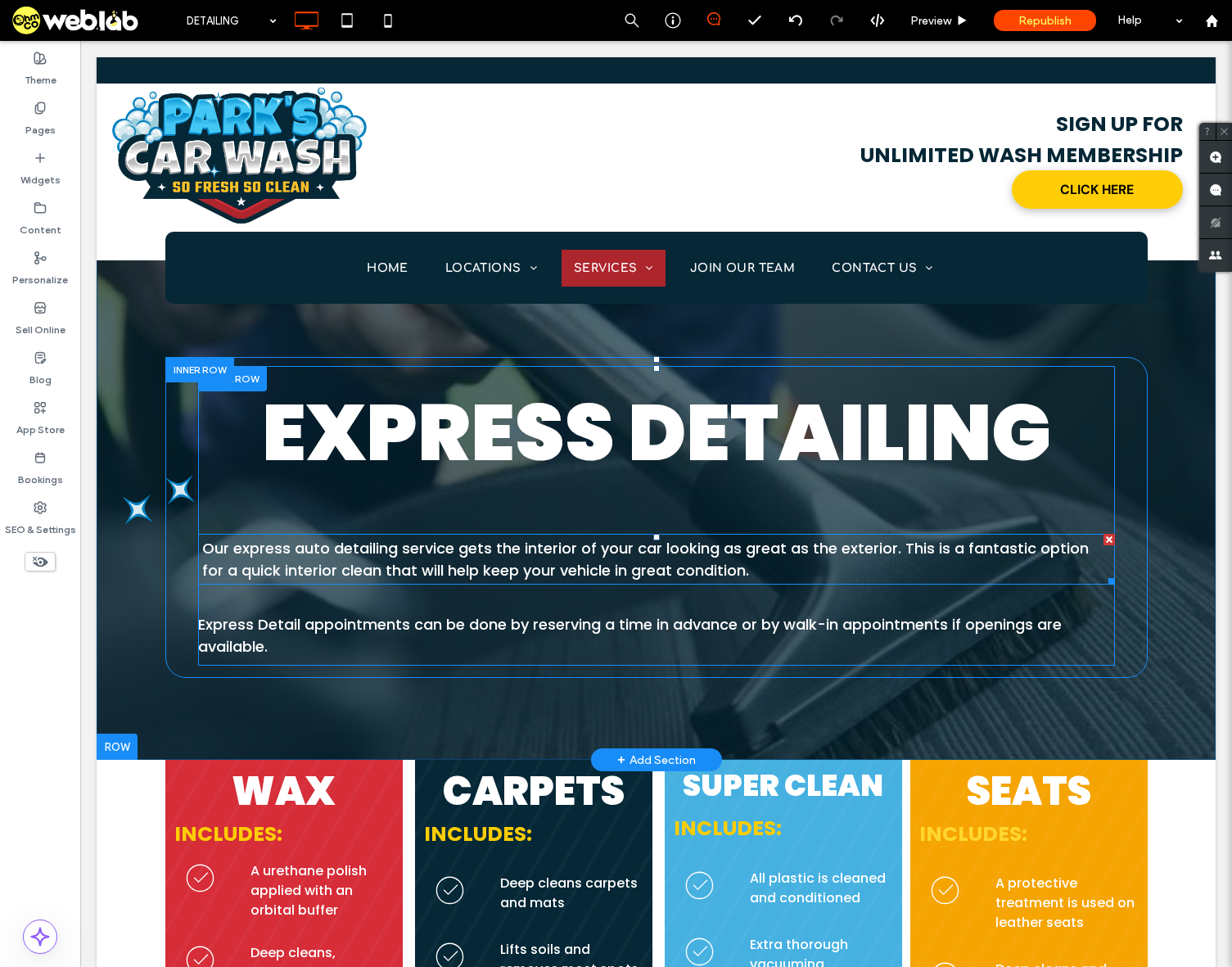
click at [871, 562] on p "Our express auto detailing service gets the interior of your car looking as gre…" at bounding box center [657, 559] width 909 height 45
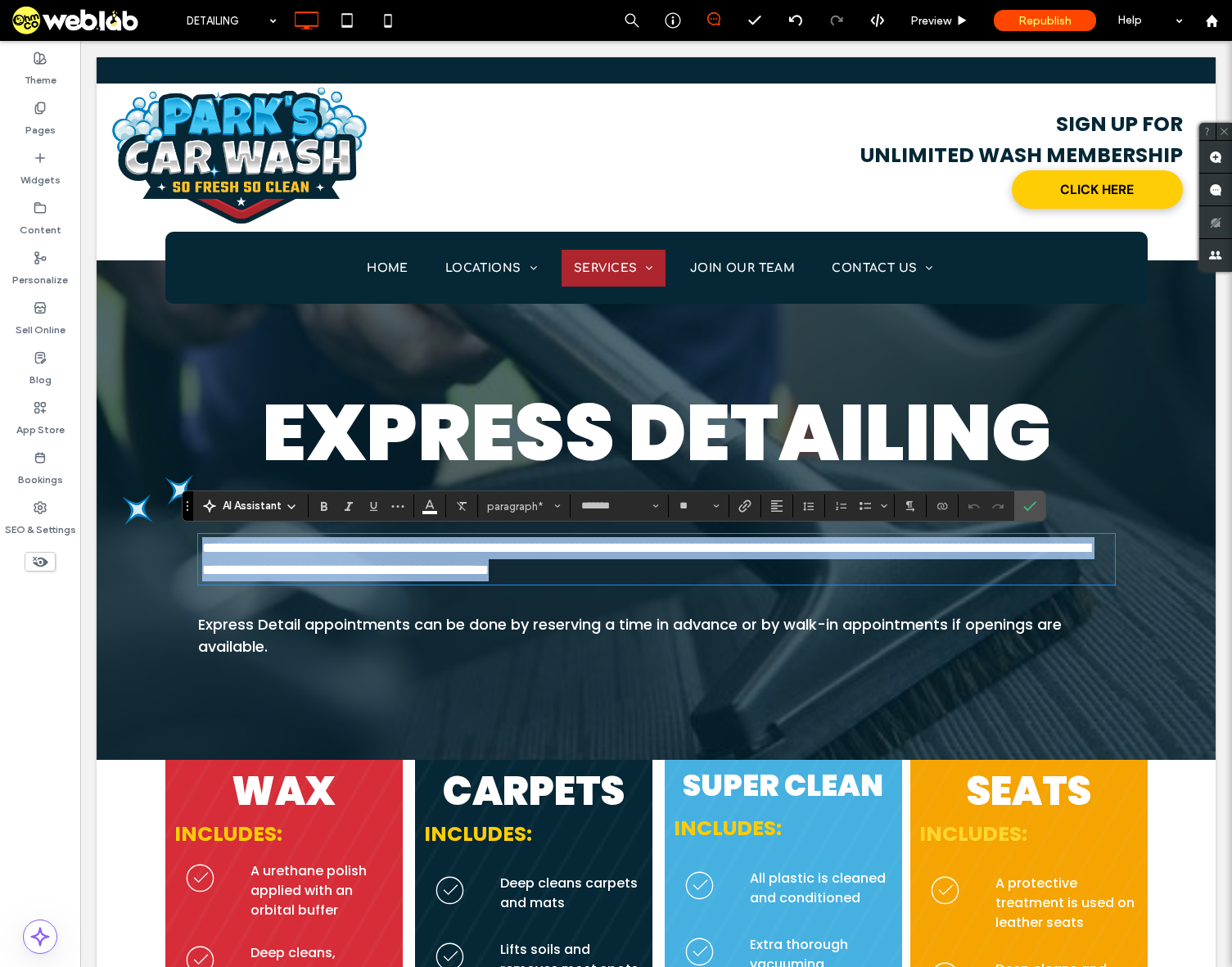
click at [798, 570] on p "**********" at bounding box center [657, 559] width 909 height 45
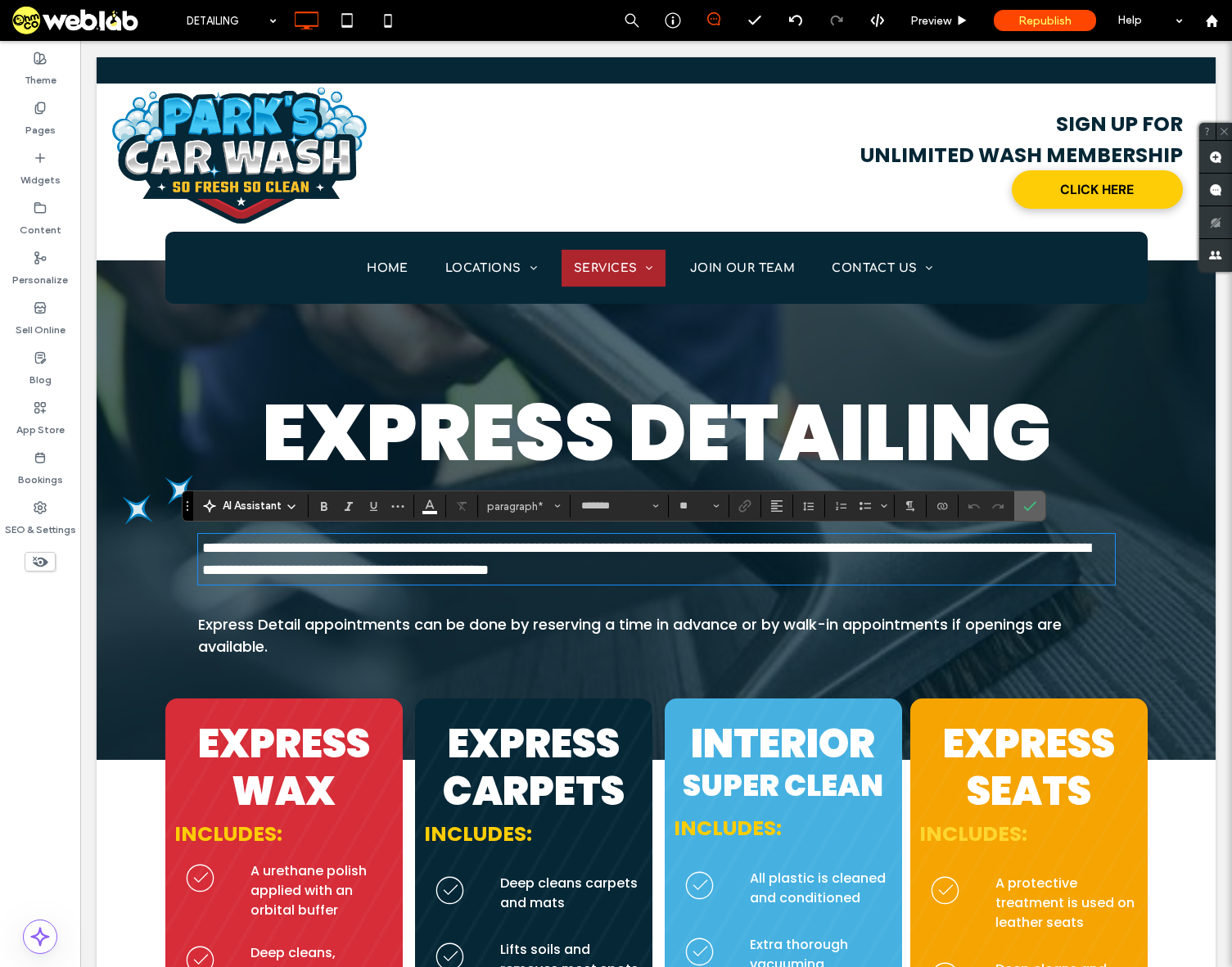
click at [1030, 503] on icon "Confirm" at bounding box center [1029, 506] width 13 height 13
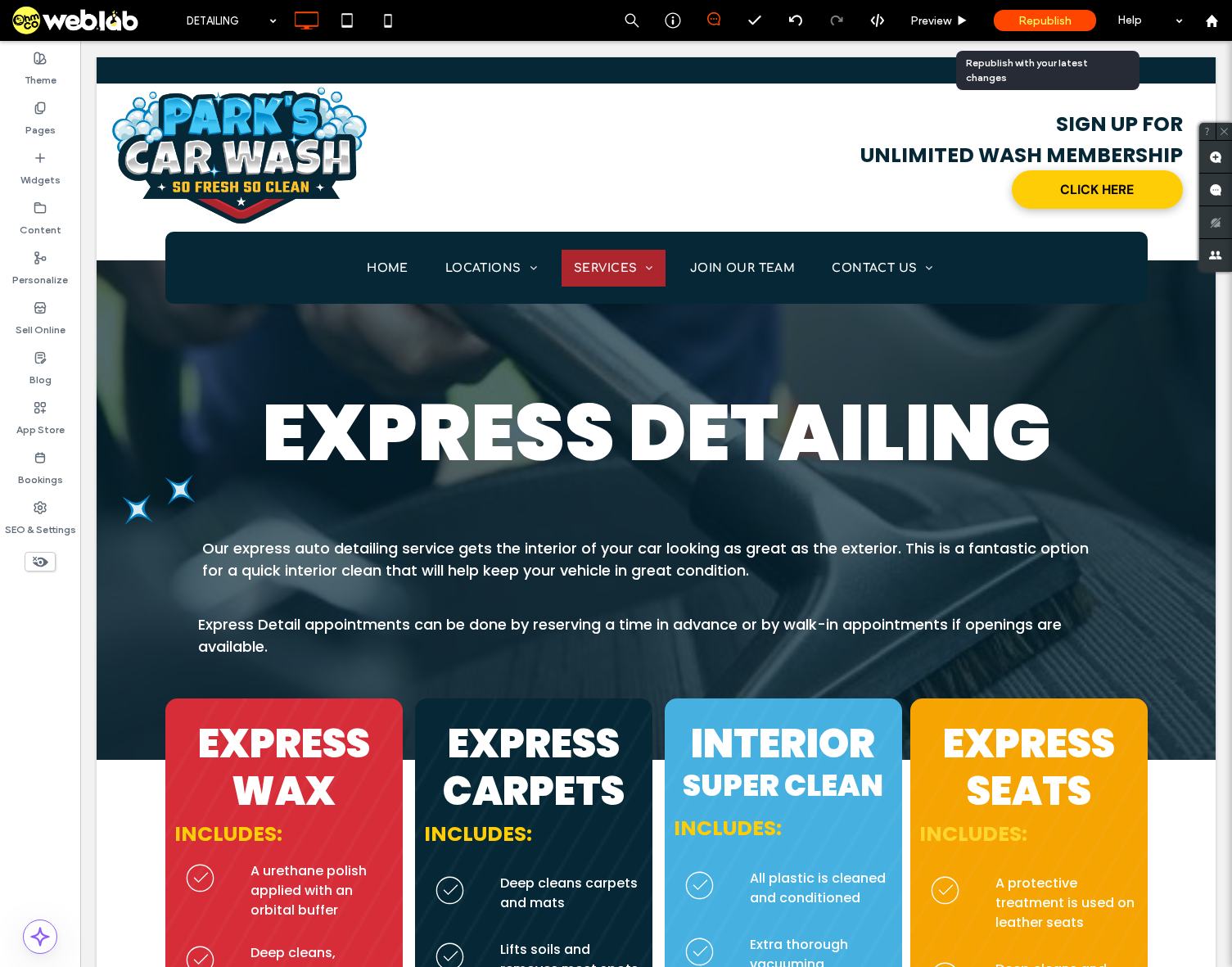
click at [1058, 25] on span "Republish" at bounding box center [1045, 20] width 54 height 14
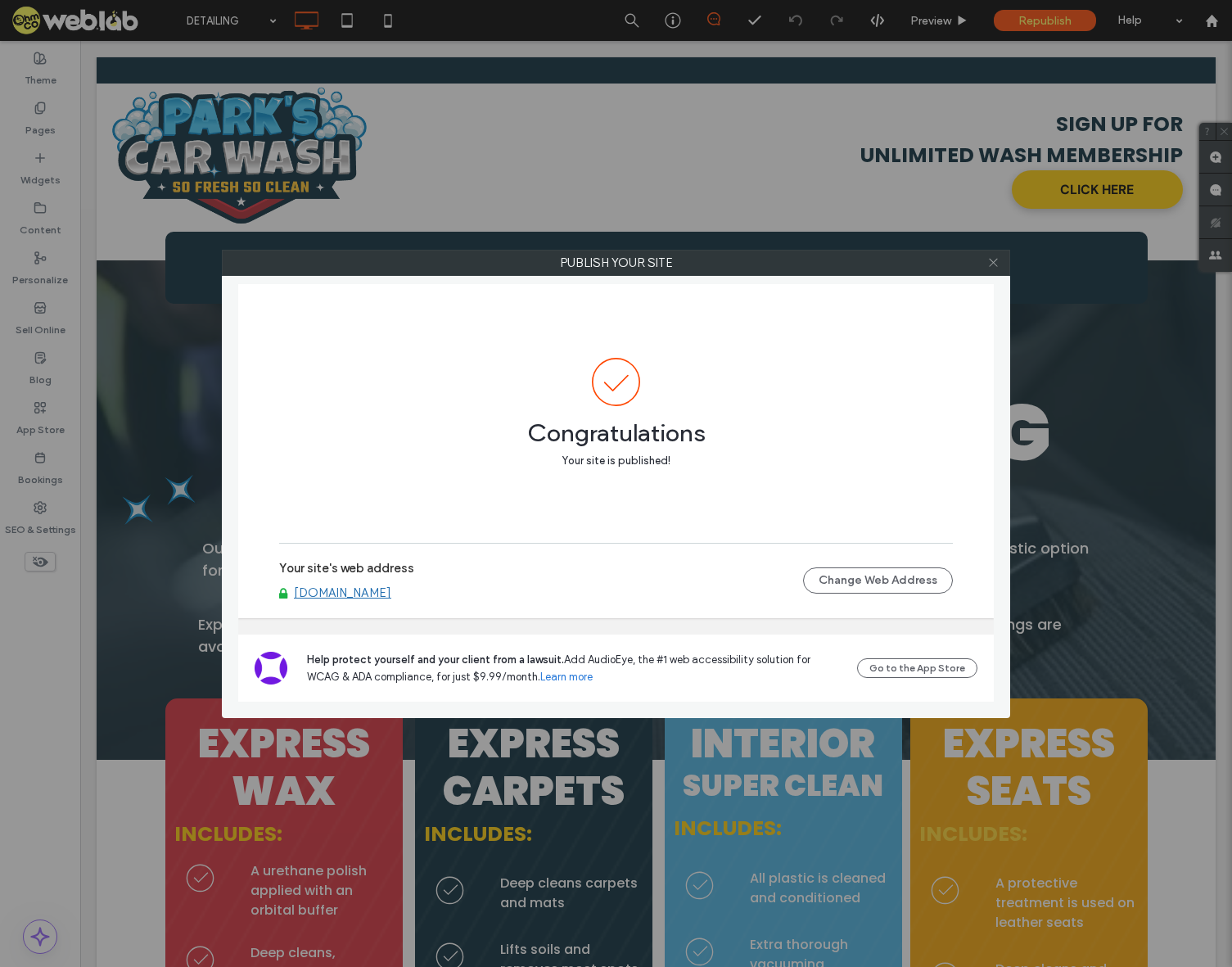
click at [992, 261] on icon at bounding box center [994, 263] width 13 height 13
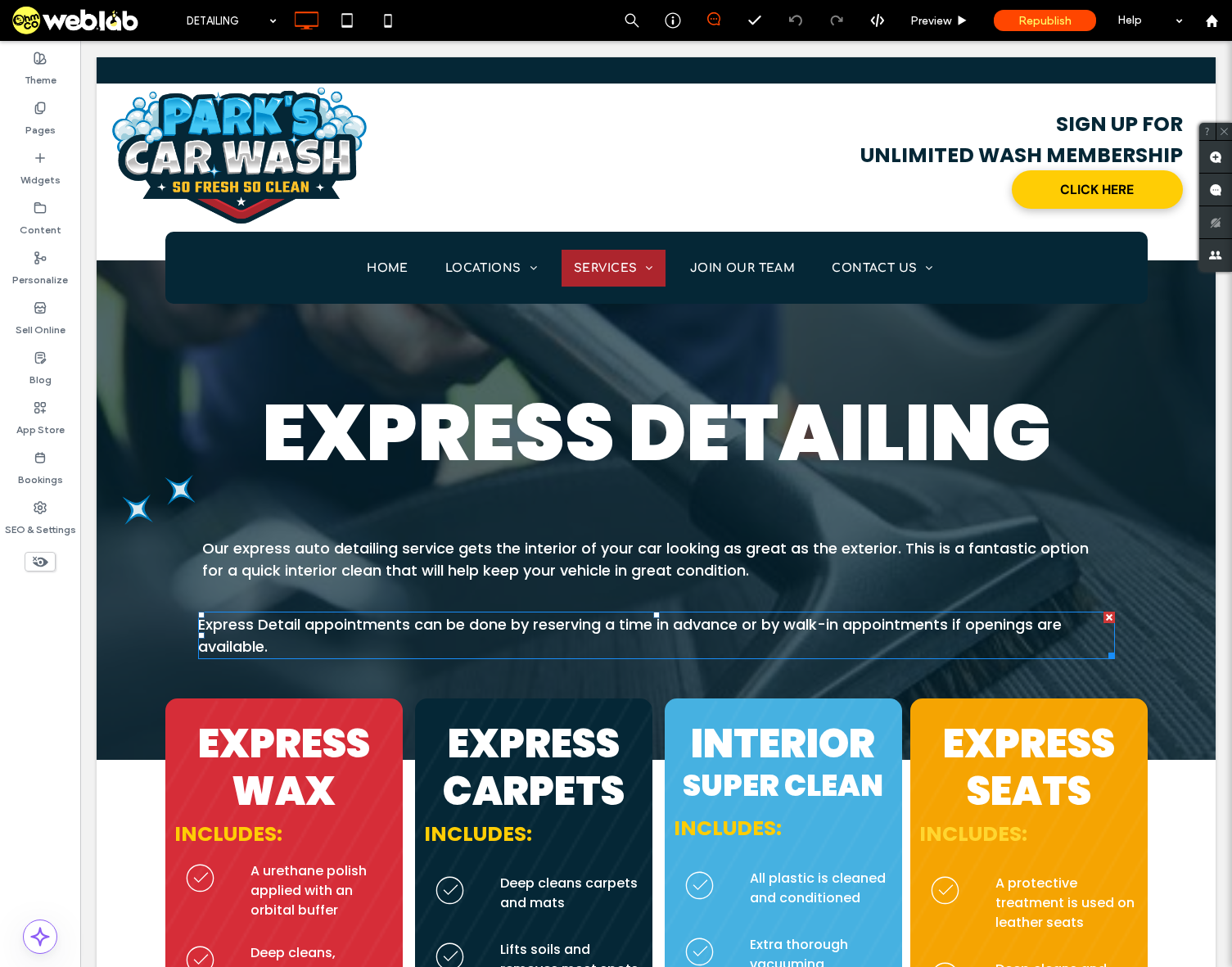
click at [253, 633] on span "Express Detail appointments can be done by reserving a time in advance or by wa…" at bounding box center [630, 635] width 864 height 43
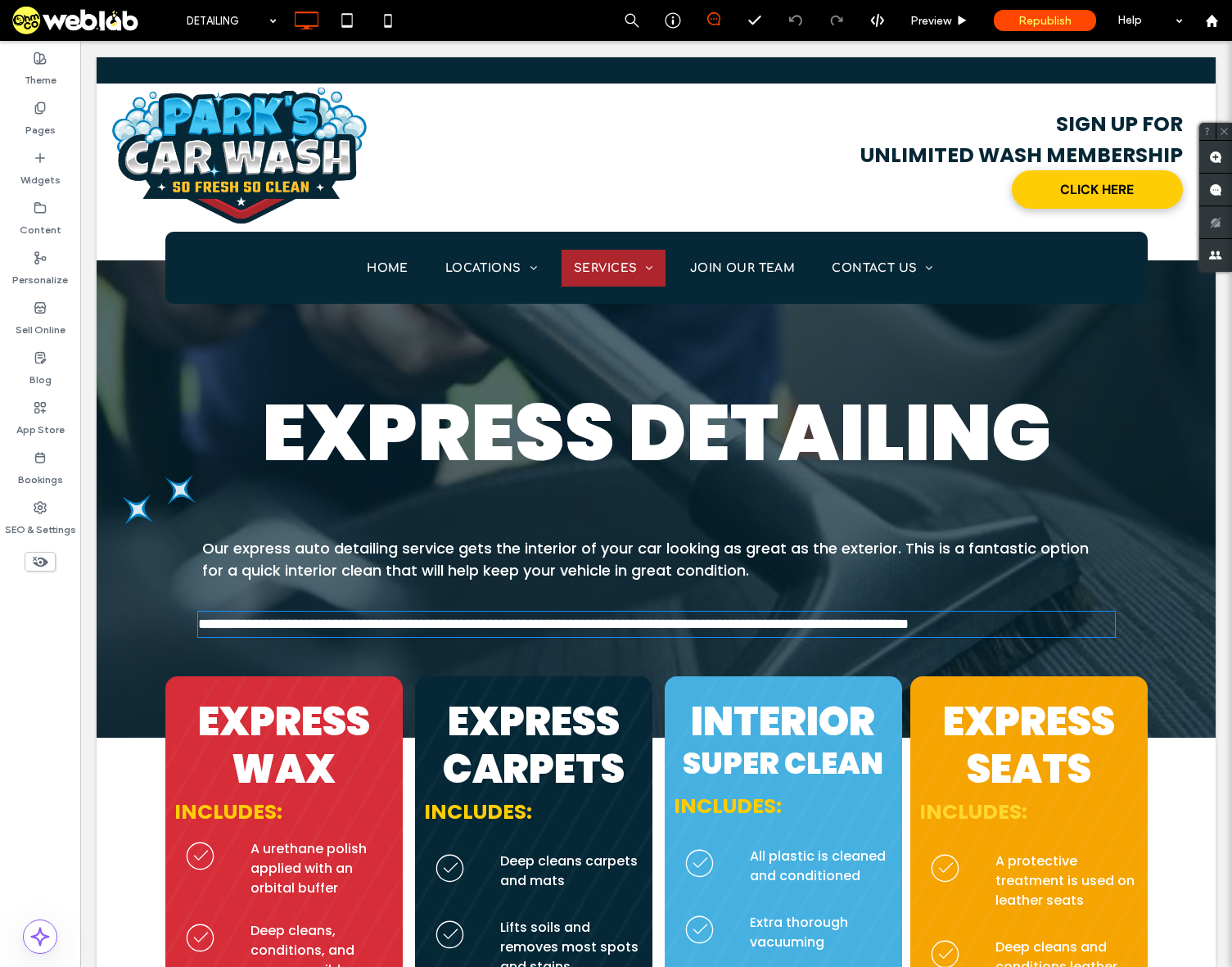
type input "*******"
type input "**"
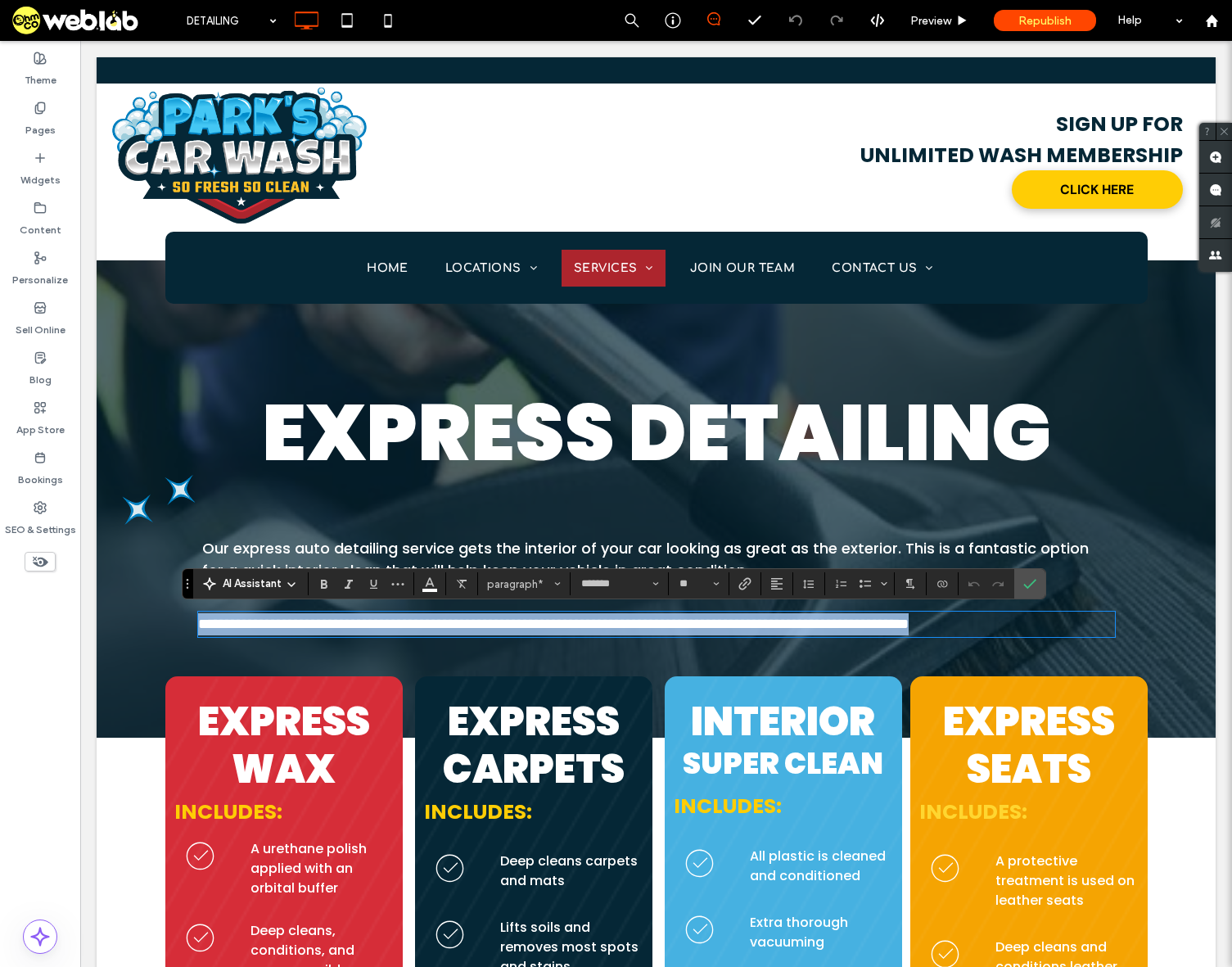
copy span "**********"
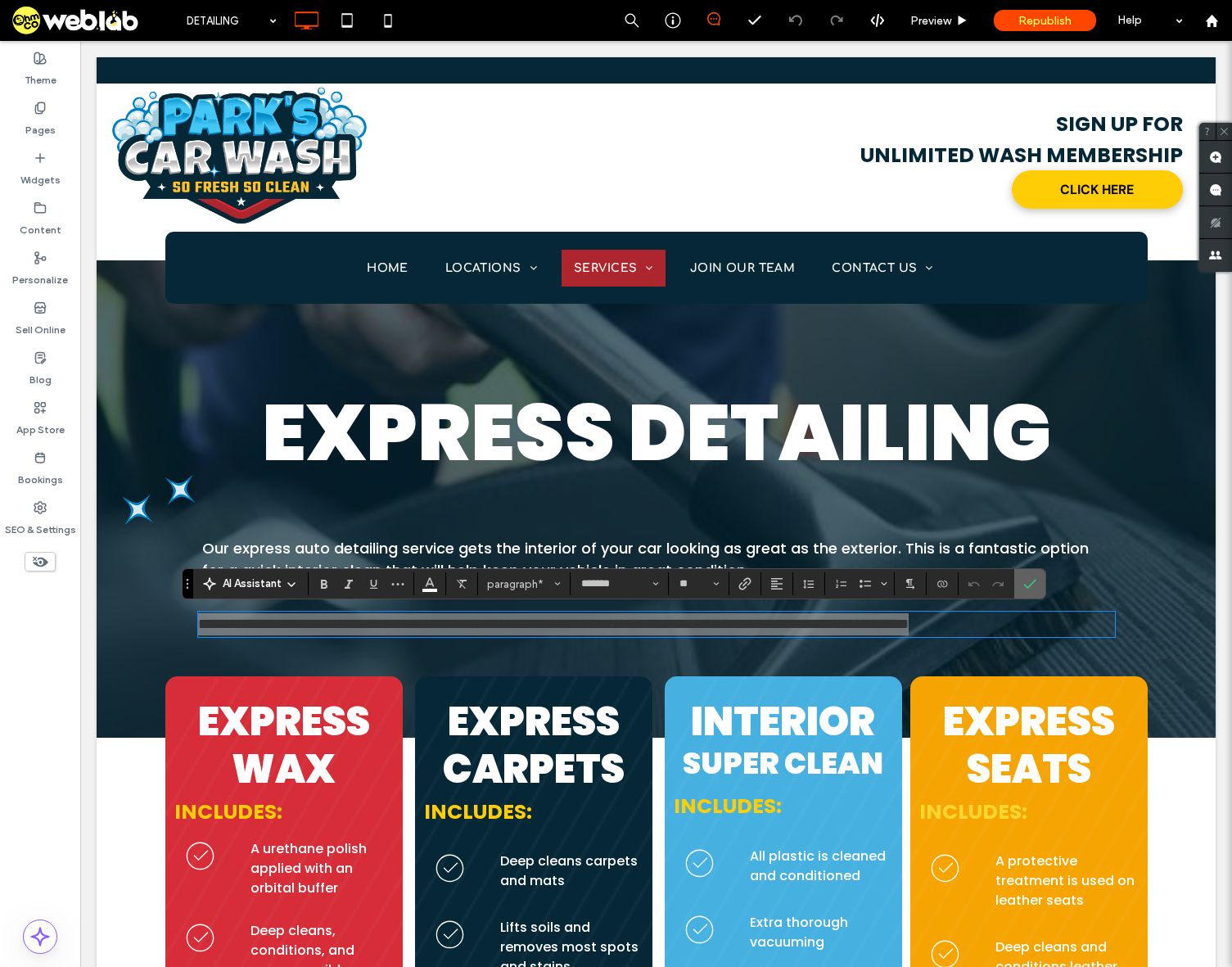
drag, startPoint x: 1036, startPoint y: 586, endPoint x: 934, endPoint y: 539, distance: 112.3
click at [1036, 586] on icon "Confirm" at bounding box center [1029, 583] width 13 height 13
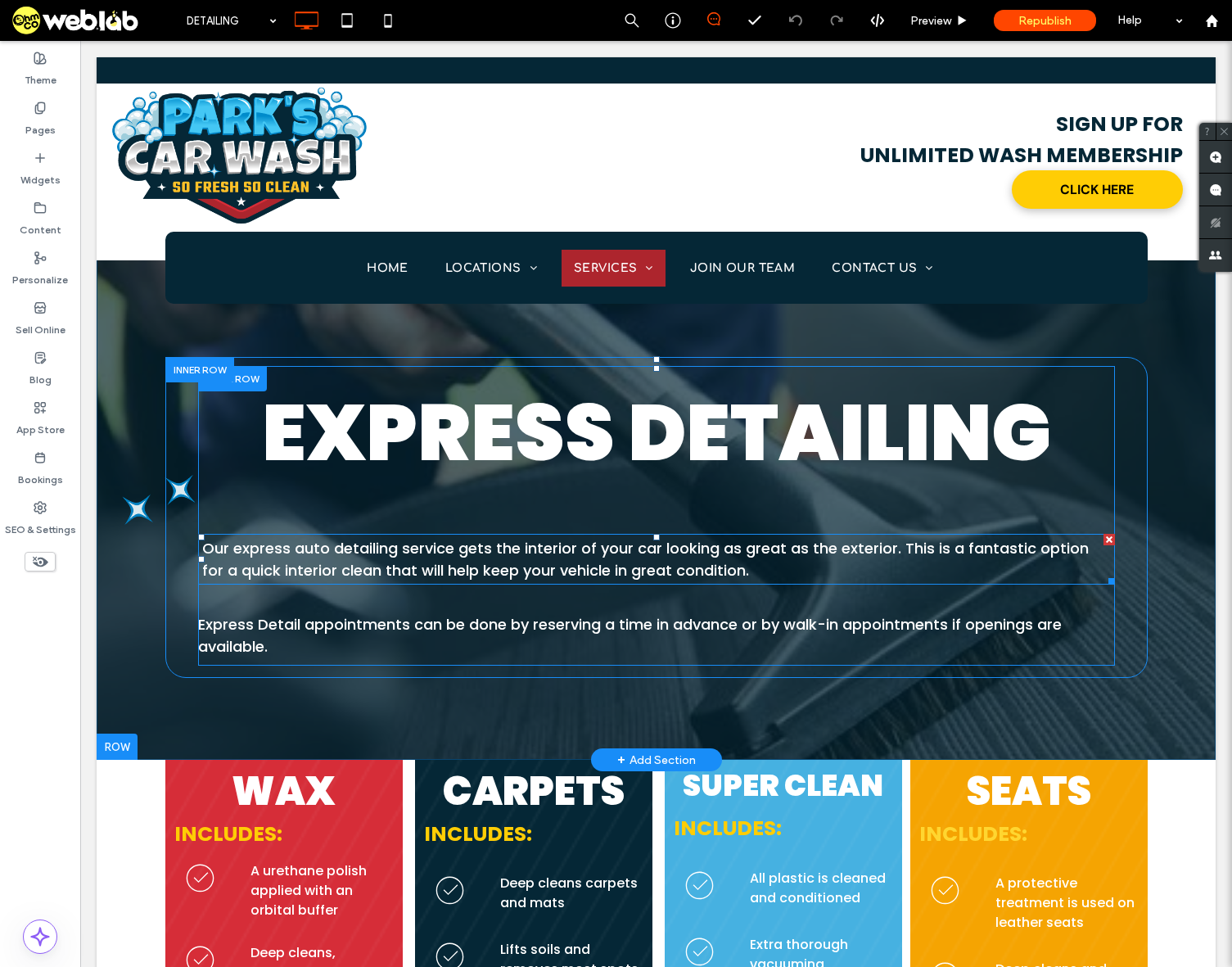
click at [840, 566] on p "Our express auto detailing service gets the interior of your car looking as gre…" at bounding box center [657, 559] width 909 height 45
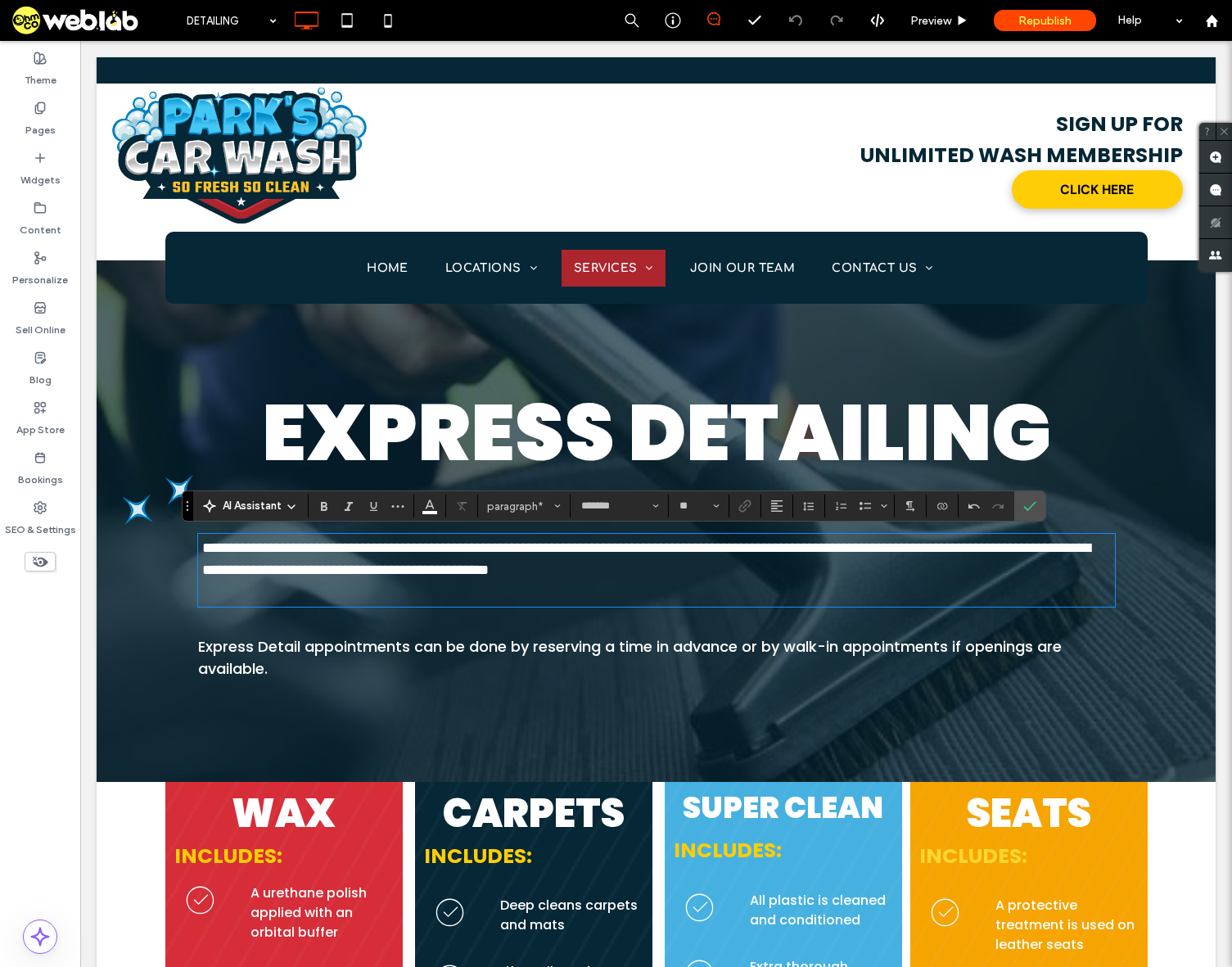
type input "**"
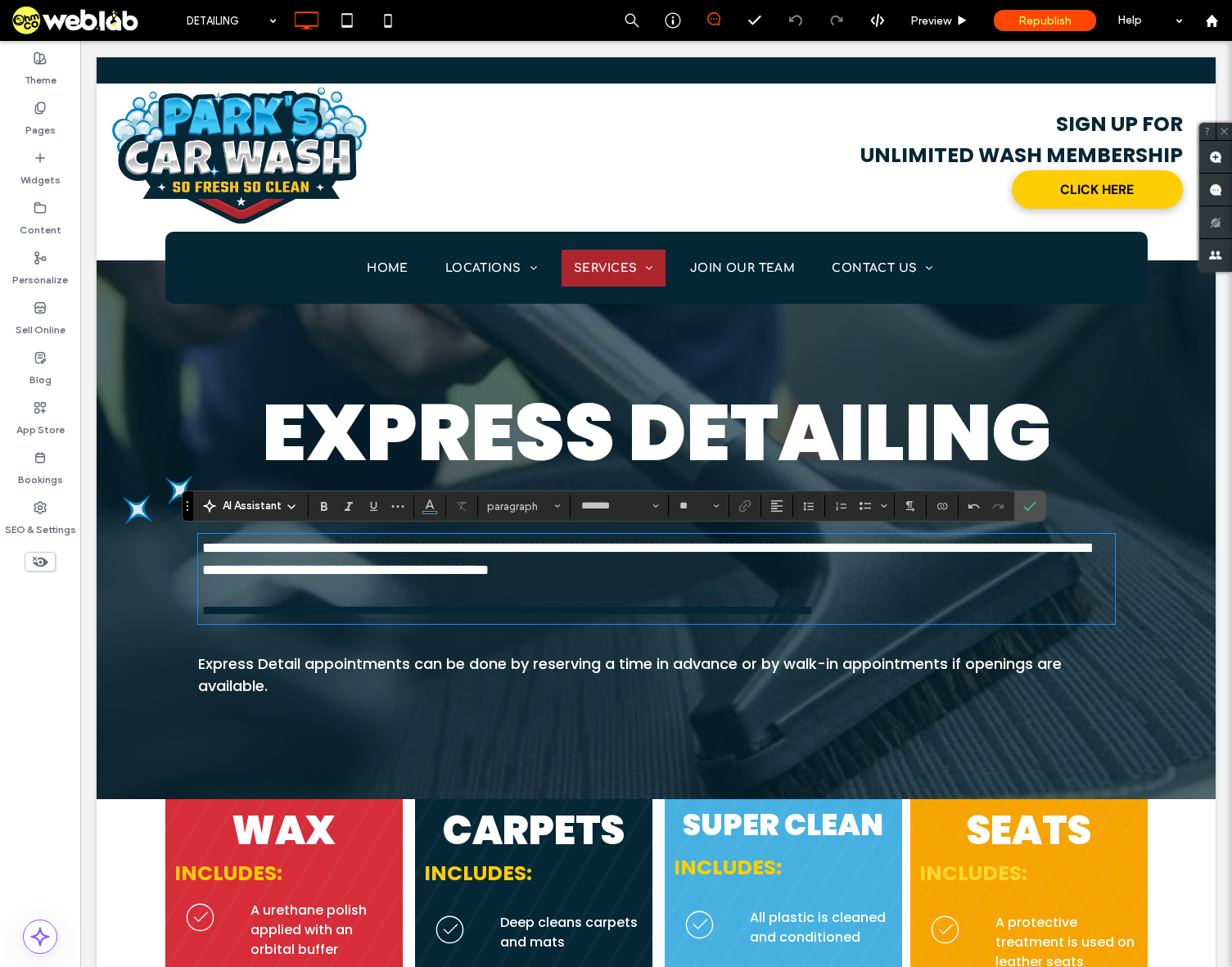
type input "*******"
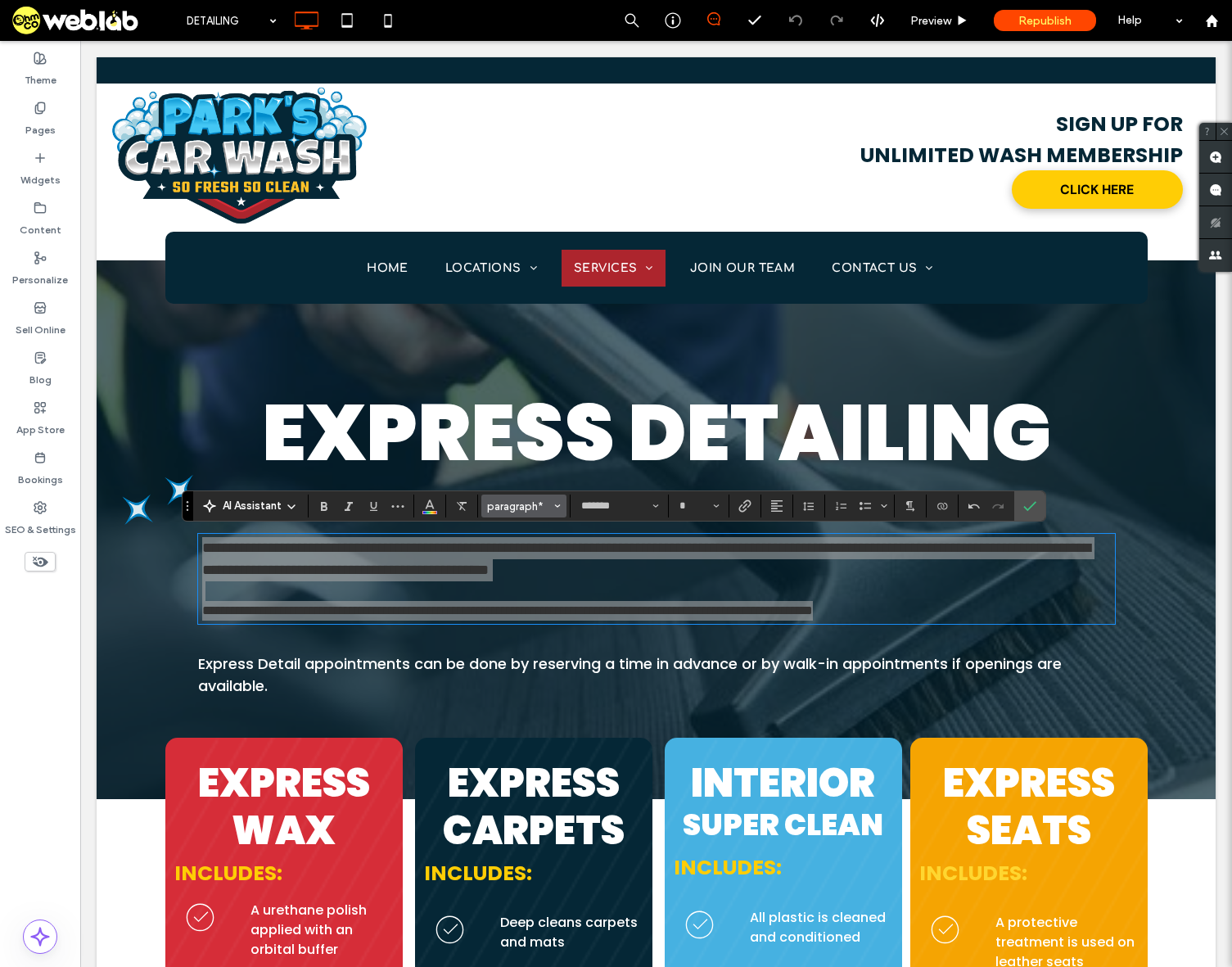
click at [525, 509] on span "paragraph*" at bounding box center [519, 507] width 64 height 13
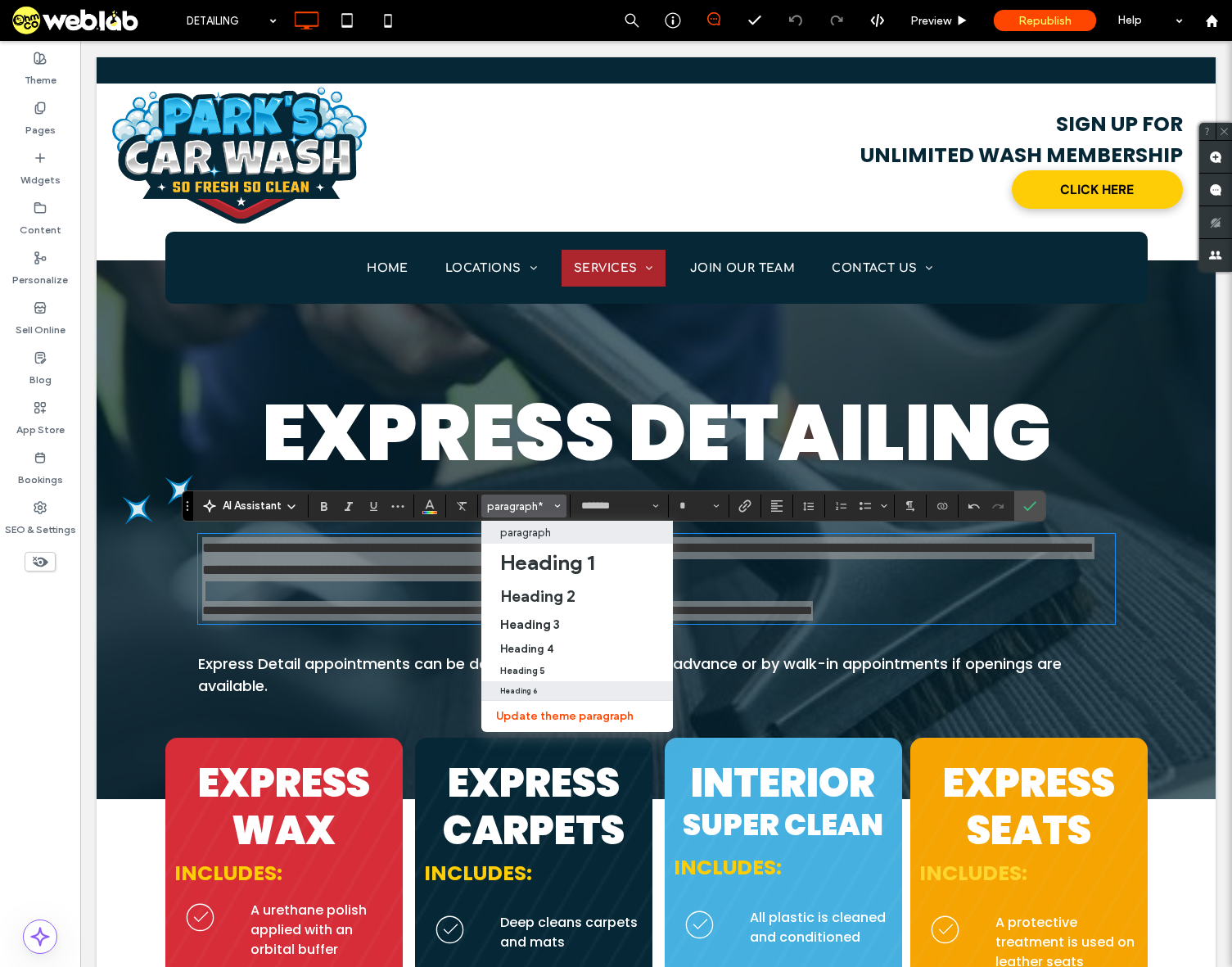
click at [542, 687] on div "Heading 6" at bounding box center [578, 691] width 155 height 8
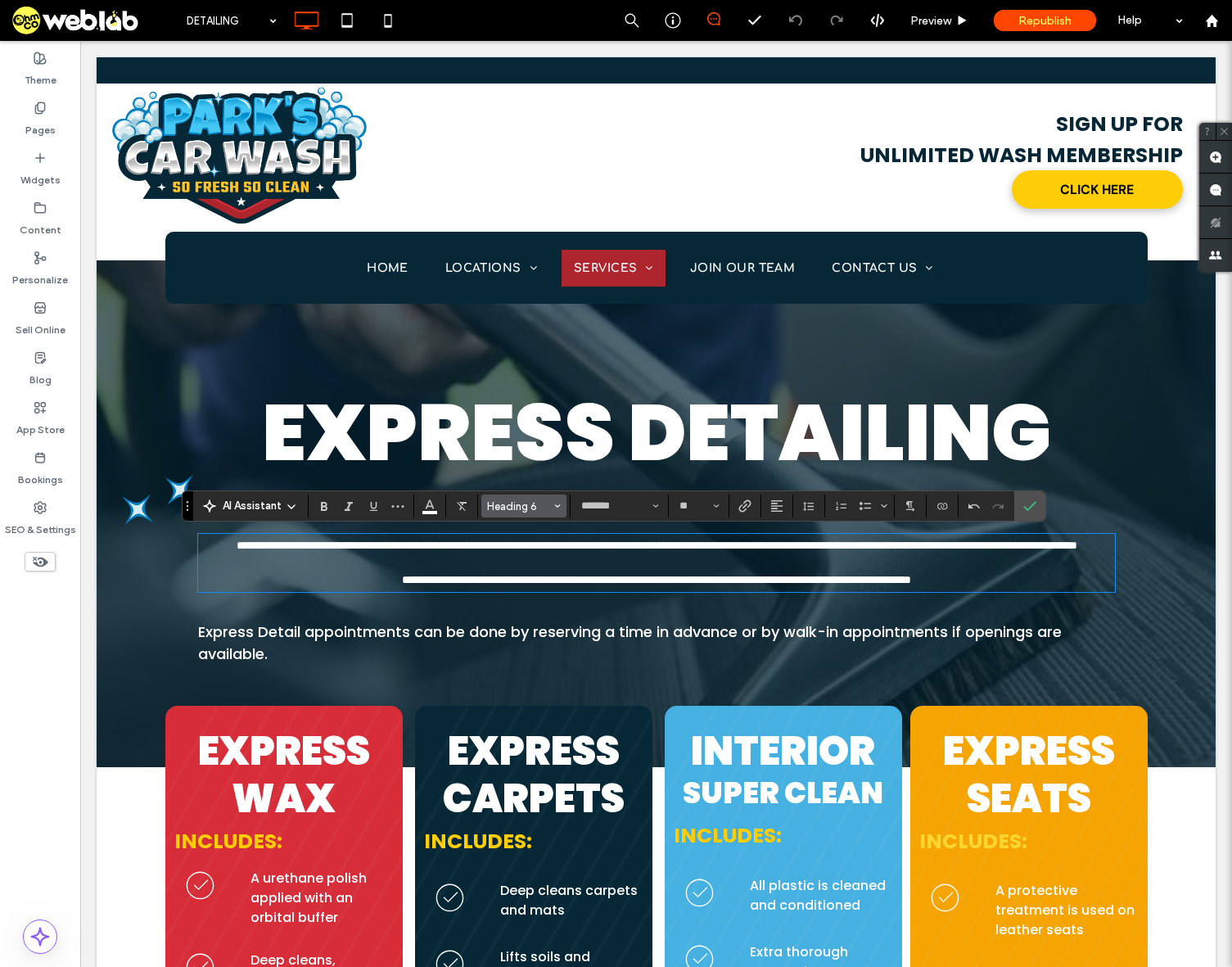
click at [510, 509] on span "Heading 6" at bounding box center [519, 507] width 64 height 13
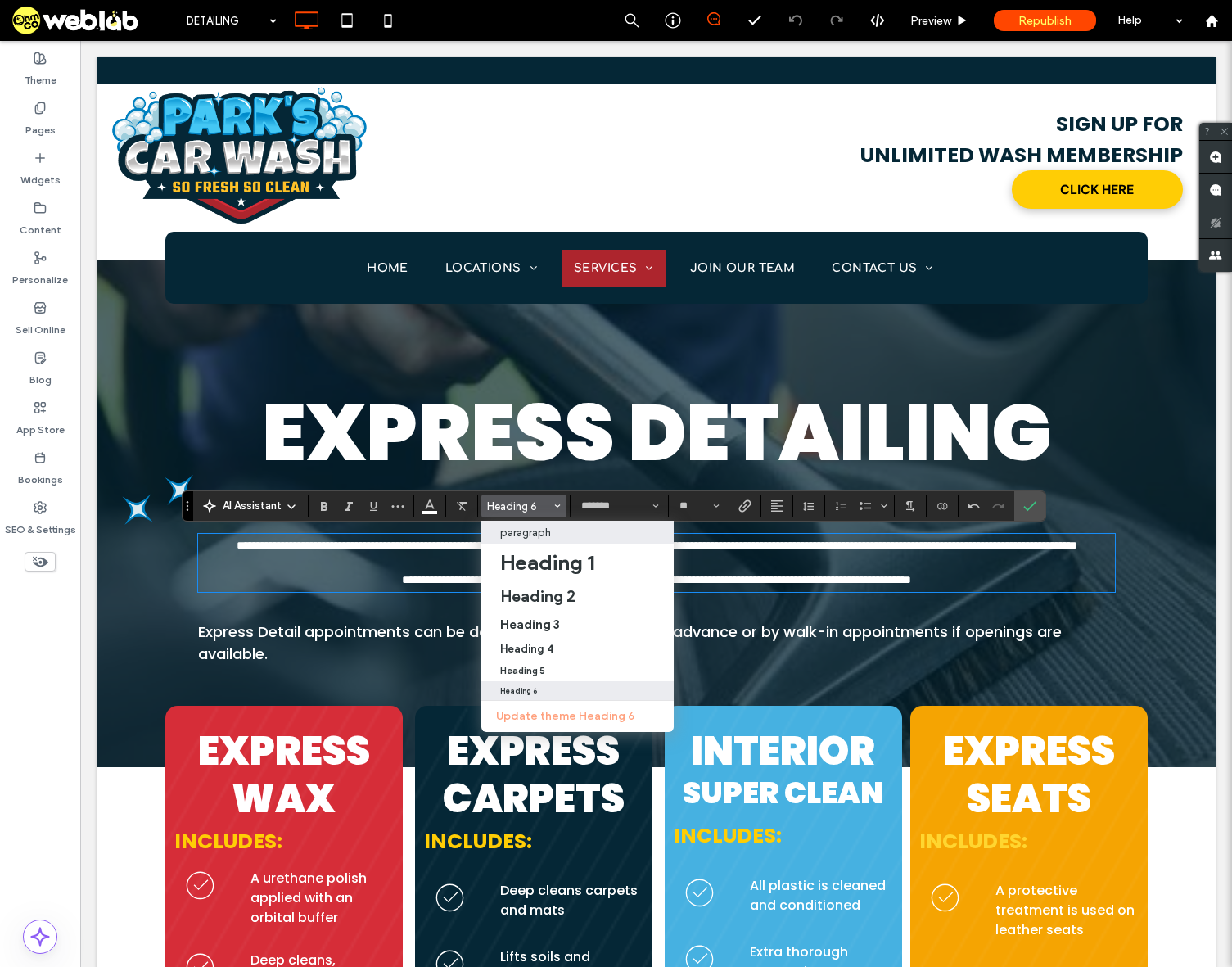
click at [539, 538] on p "paragraph" at bounding box center [526, 533] width 51 height 13
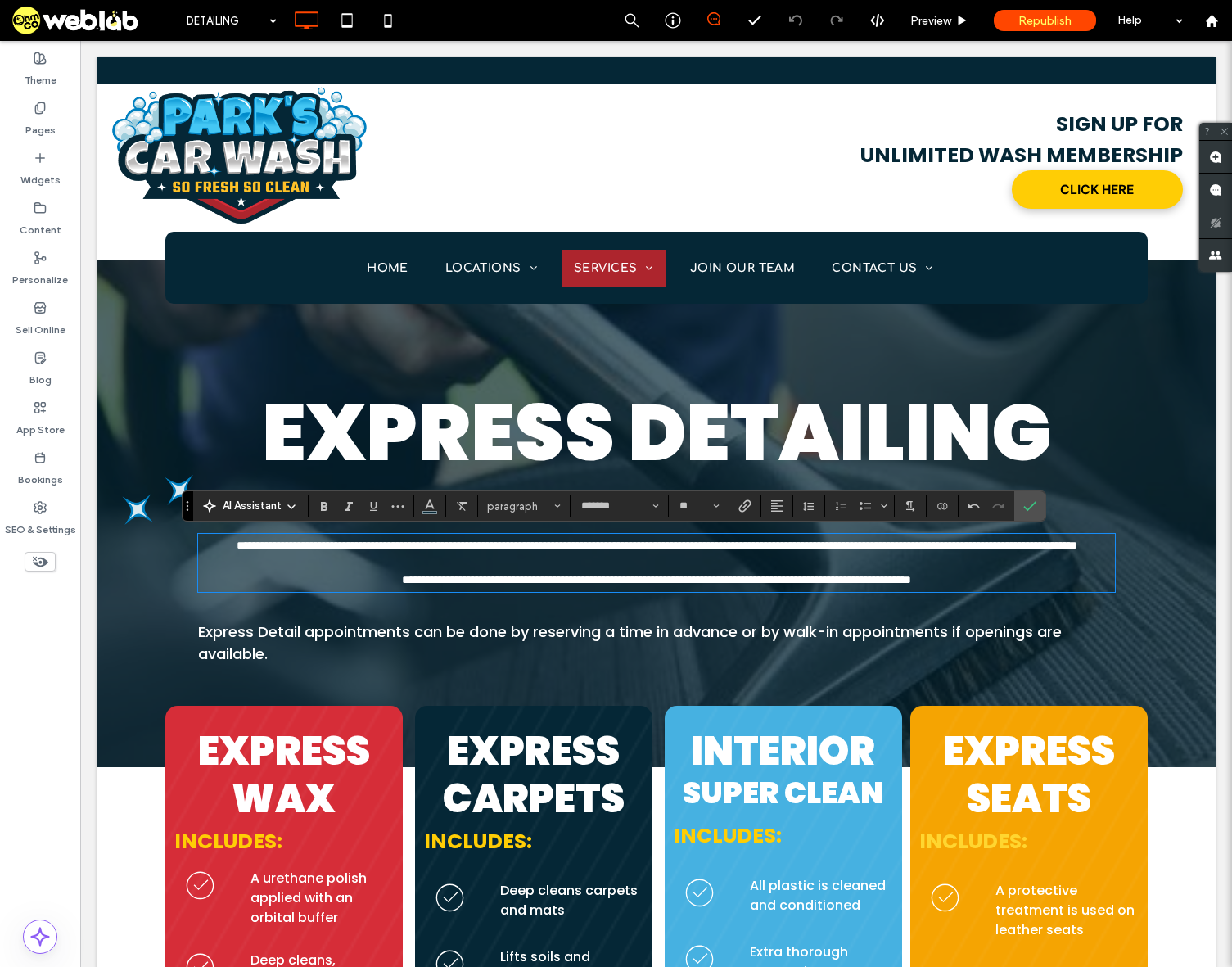
type input "**"
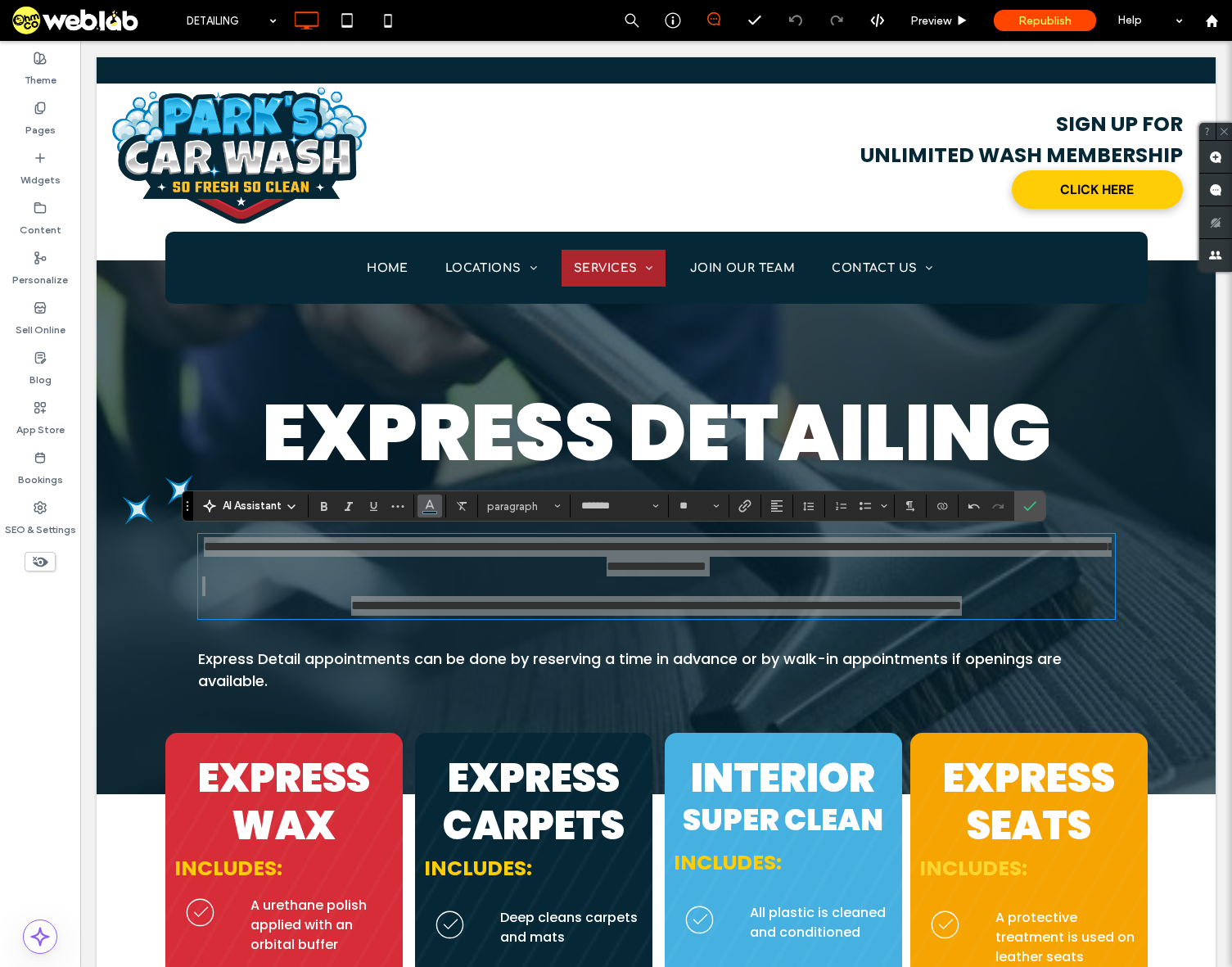
click at [427, 509] on icon "Color" at bounding box center [430, 504] width 13 height 13
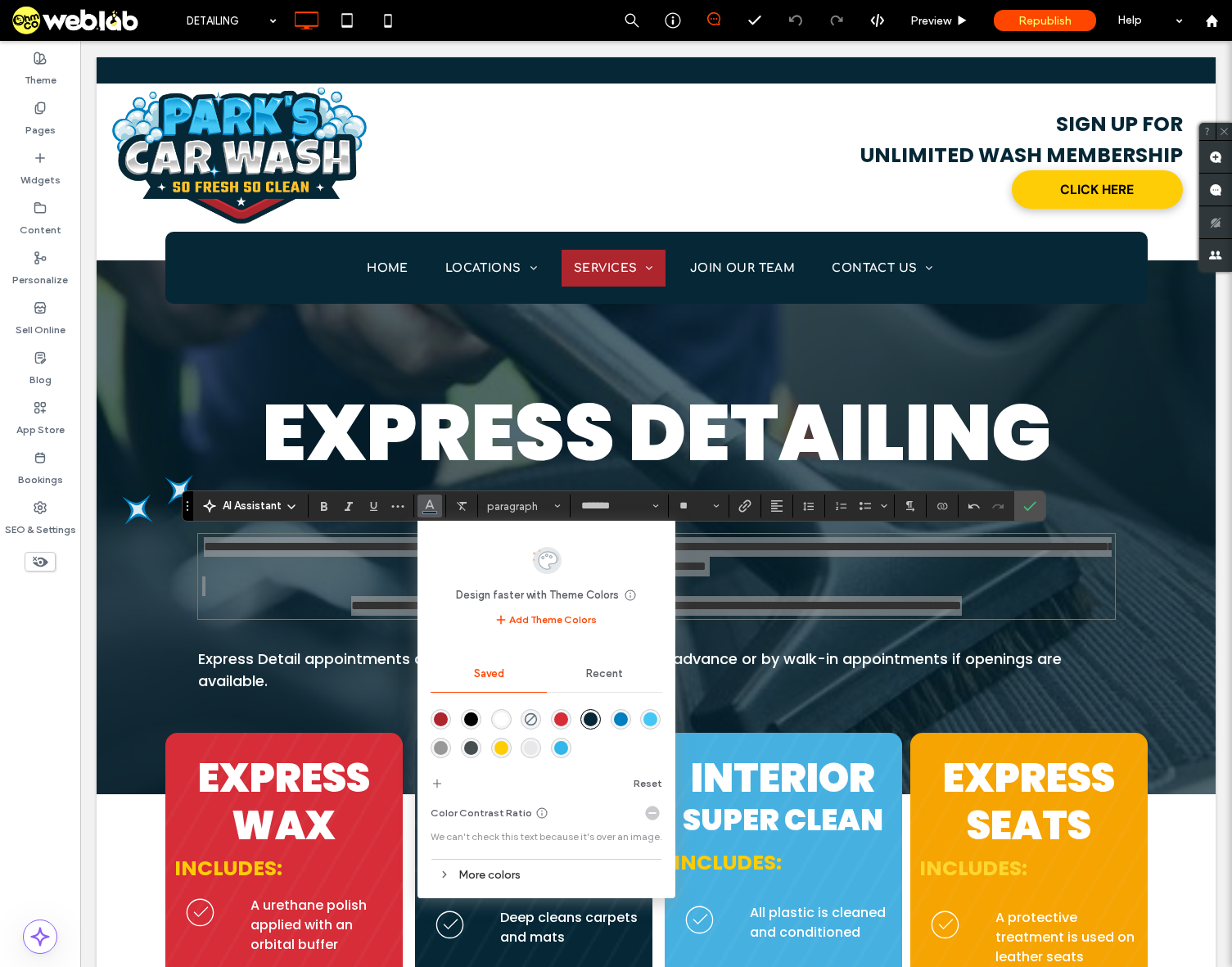
click at [501, 721] on div "rgba(255,255,255,1)" at bounding box center [501, 719] width 14 height 14
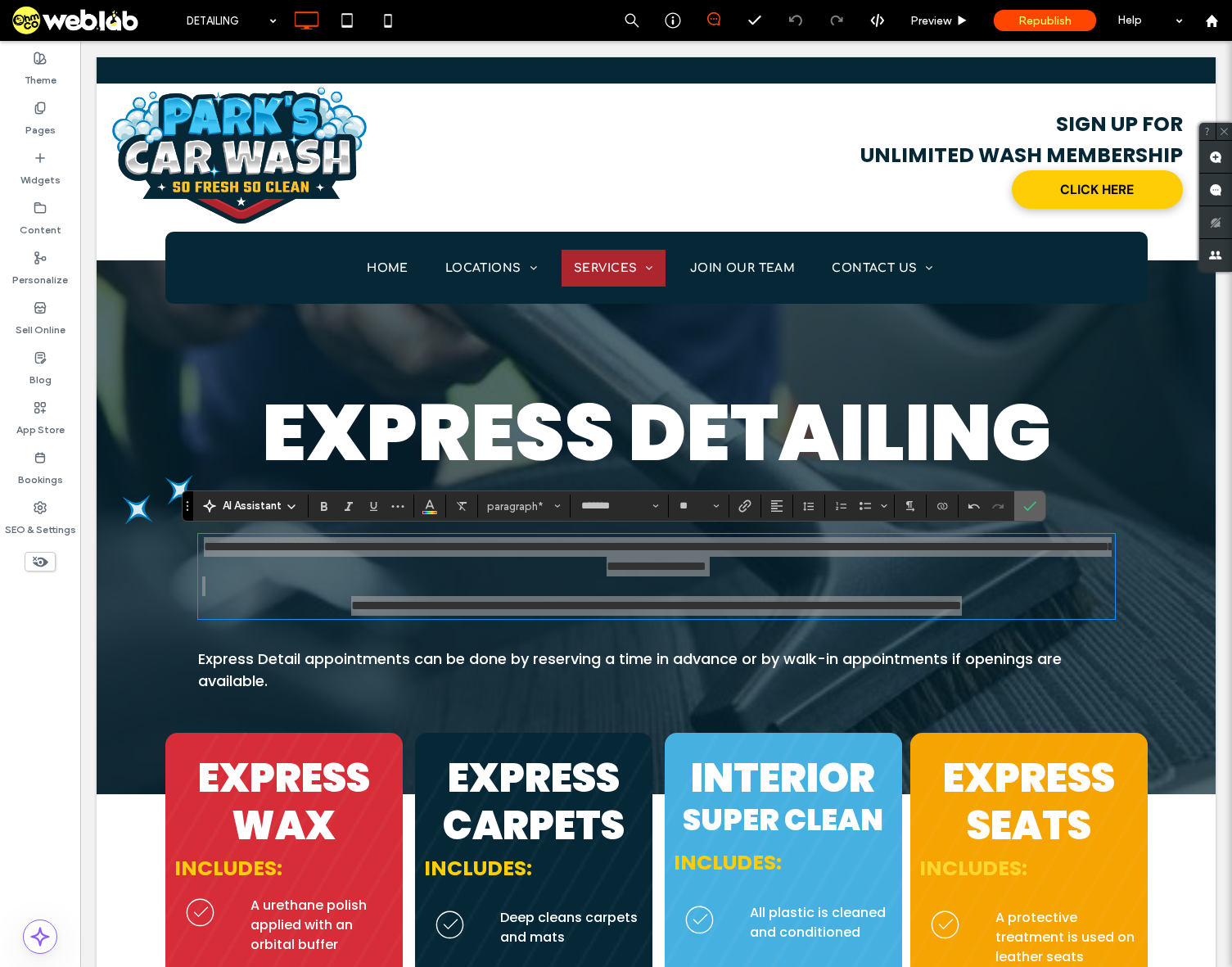
click at [1040, 501] on label "Confirm" at bounding box center [1029, 506] width 25 height 29
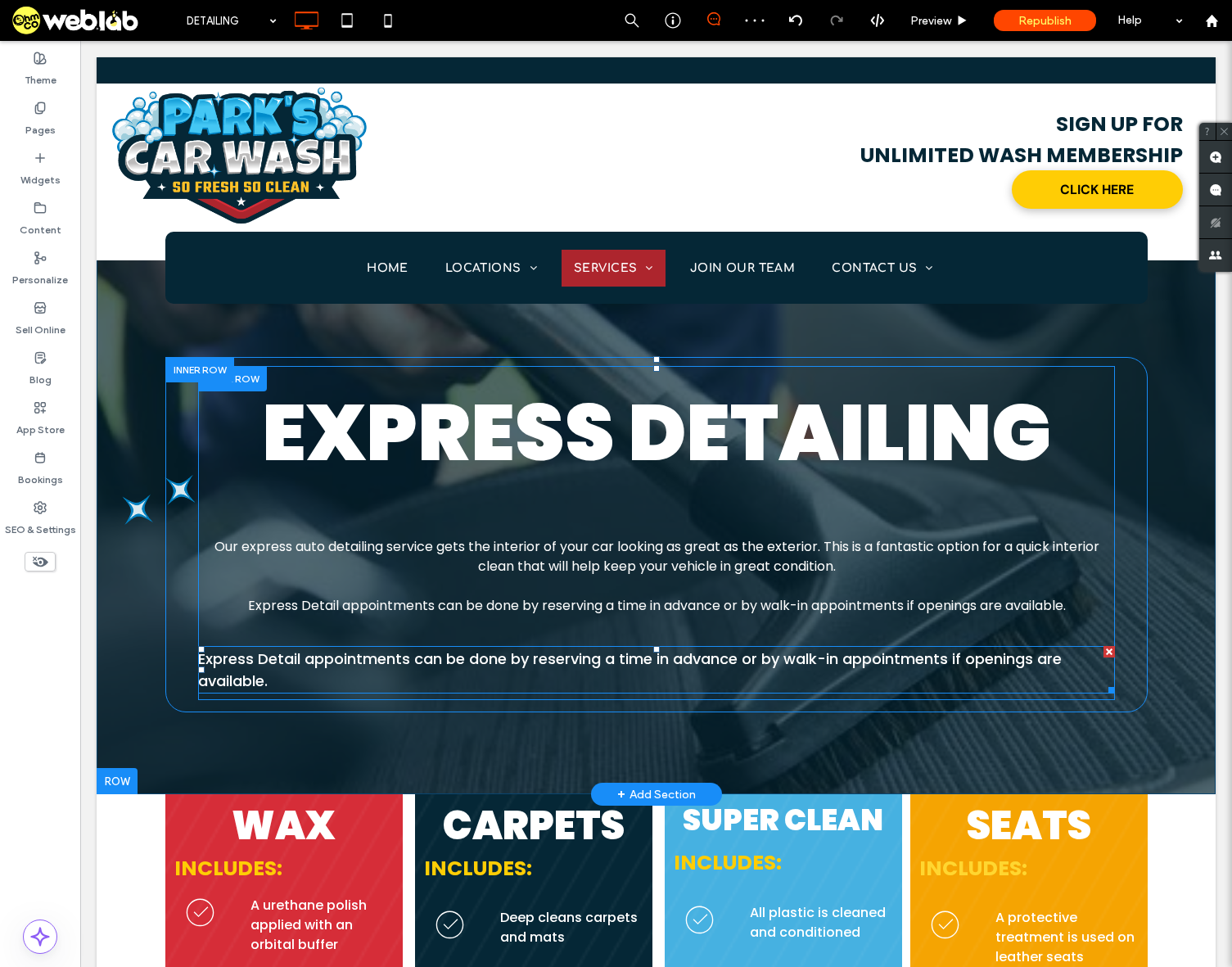
click at [1104, 653] on div at bounding box center [1109, 652] width 12 height 12
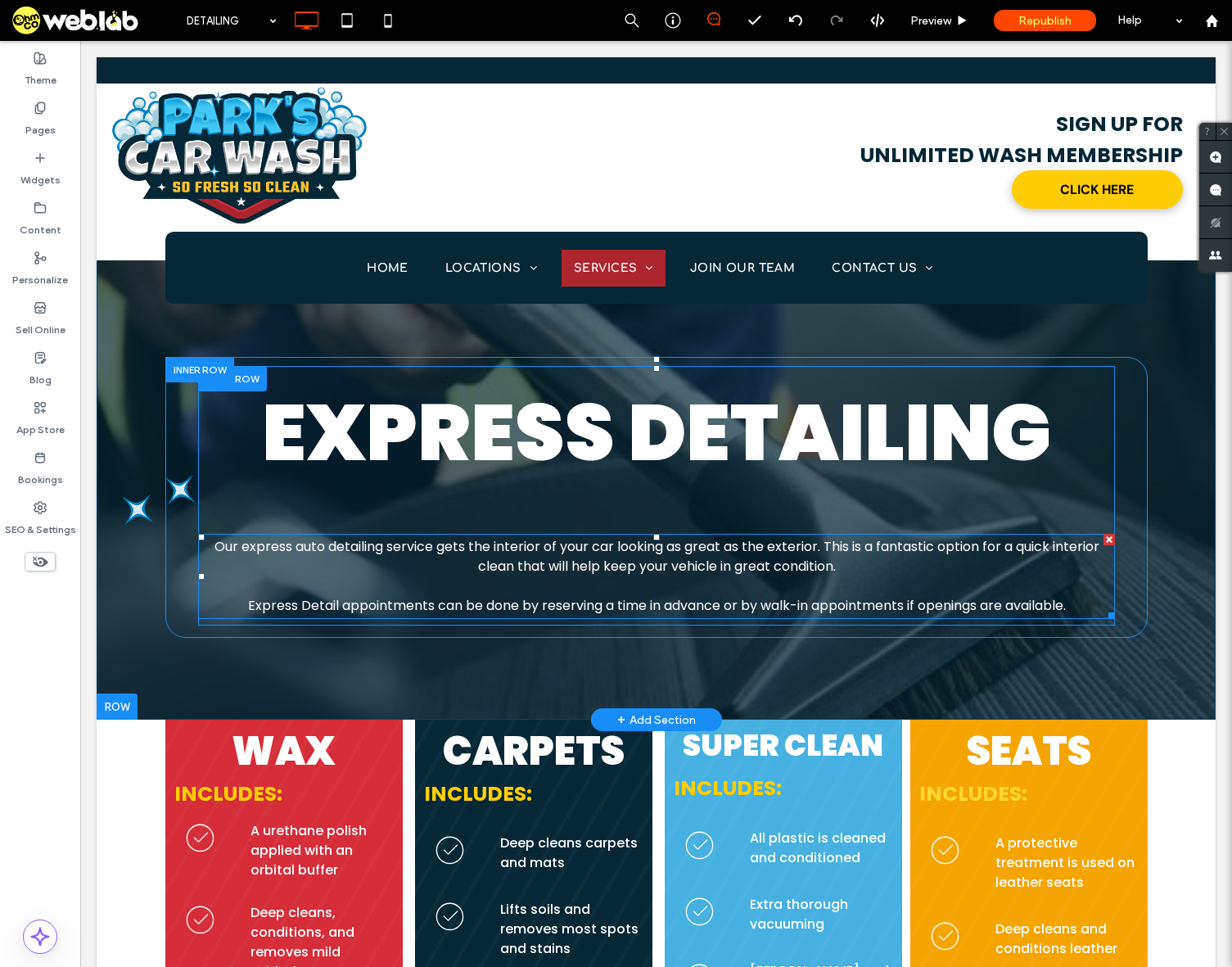
click at [858, 595] on div "Our express auto detailing service gets the interior of your car looking as gre…" at bounding box center [656, 576] width 917 height 85
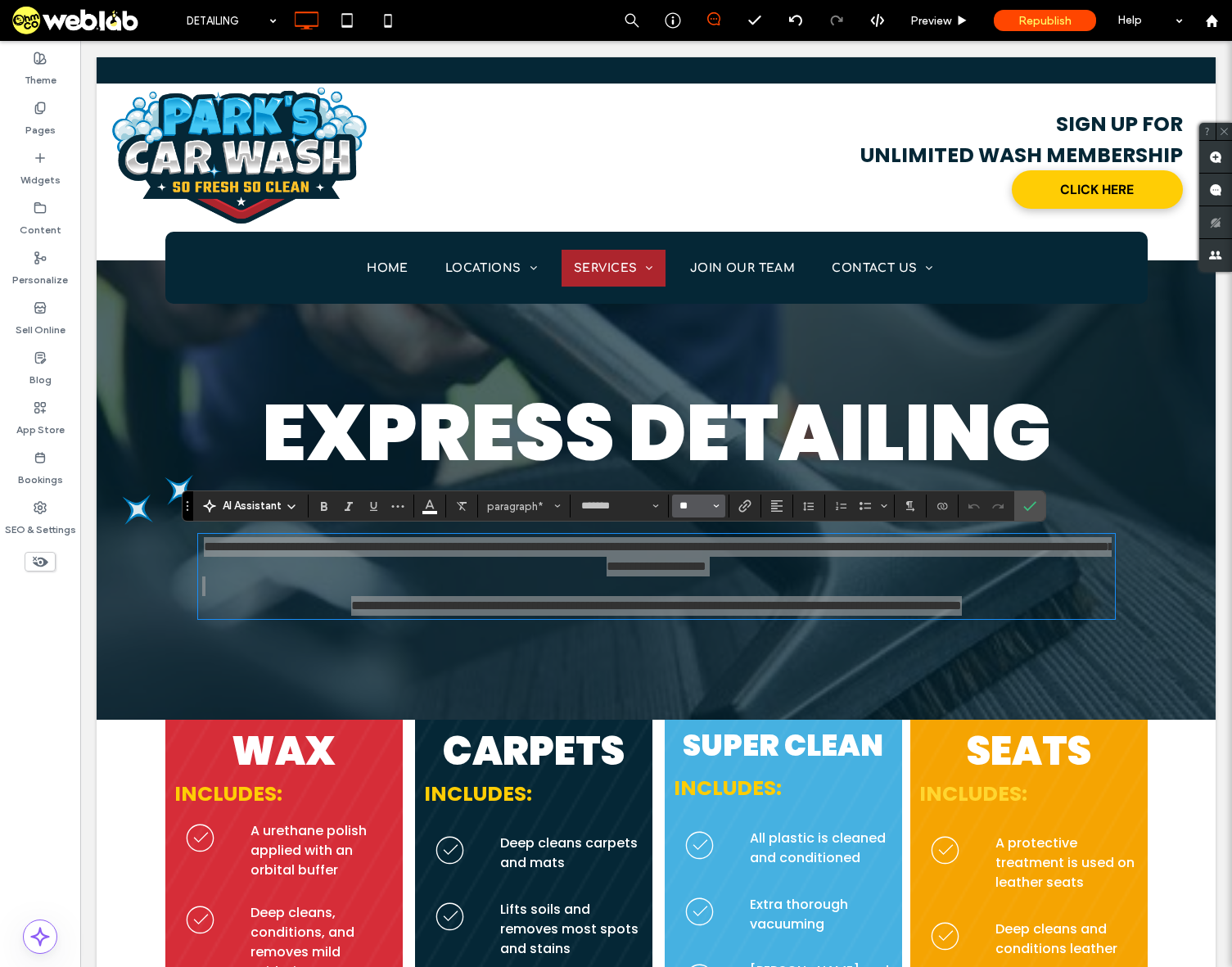
click at [702, 508] on input "**" at bounding box center [693, 506] width 32 height 13
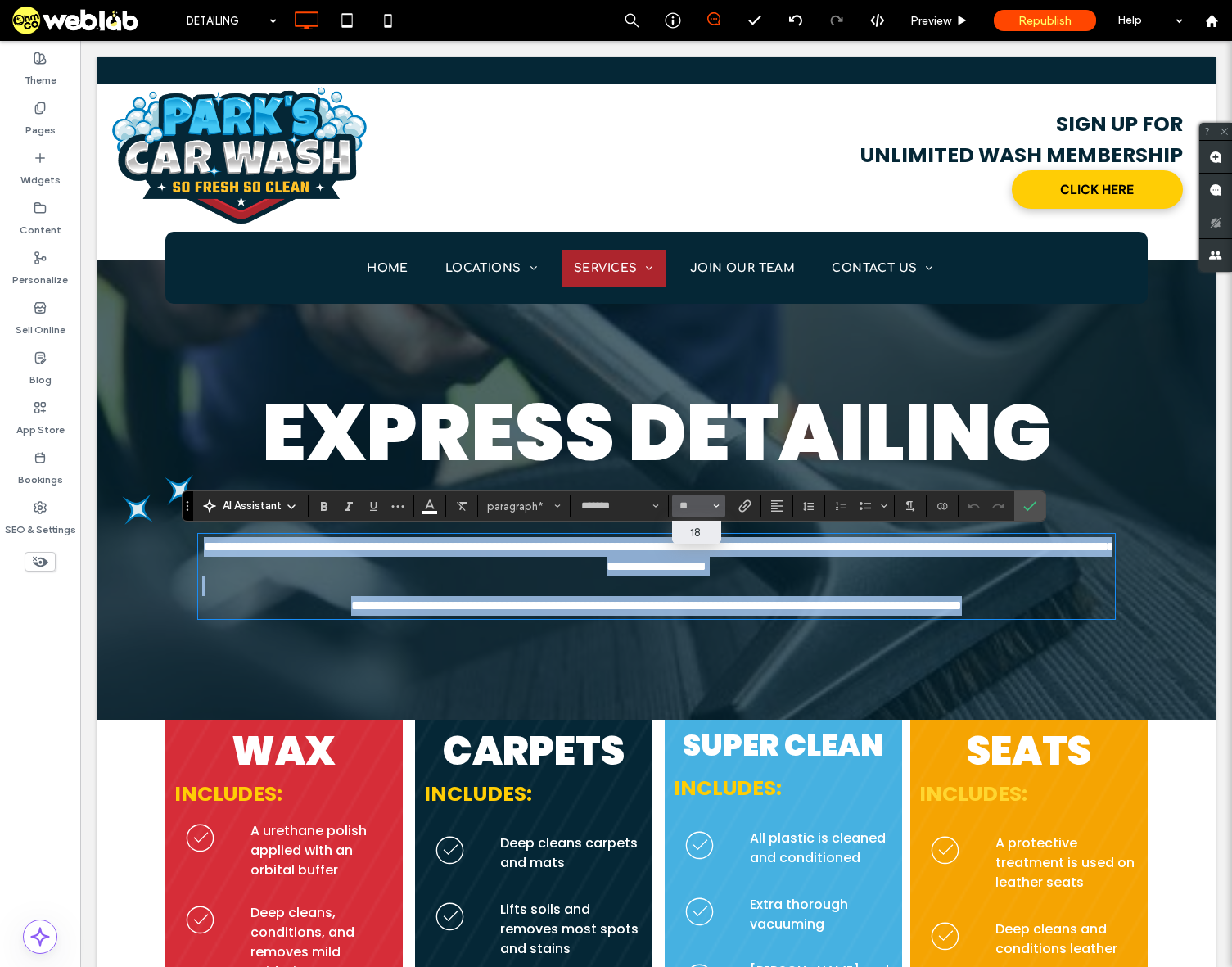
type input "**"
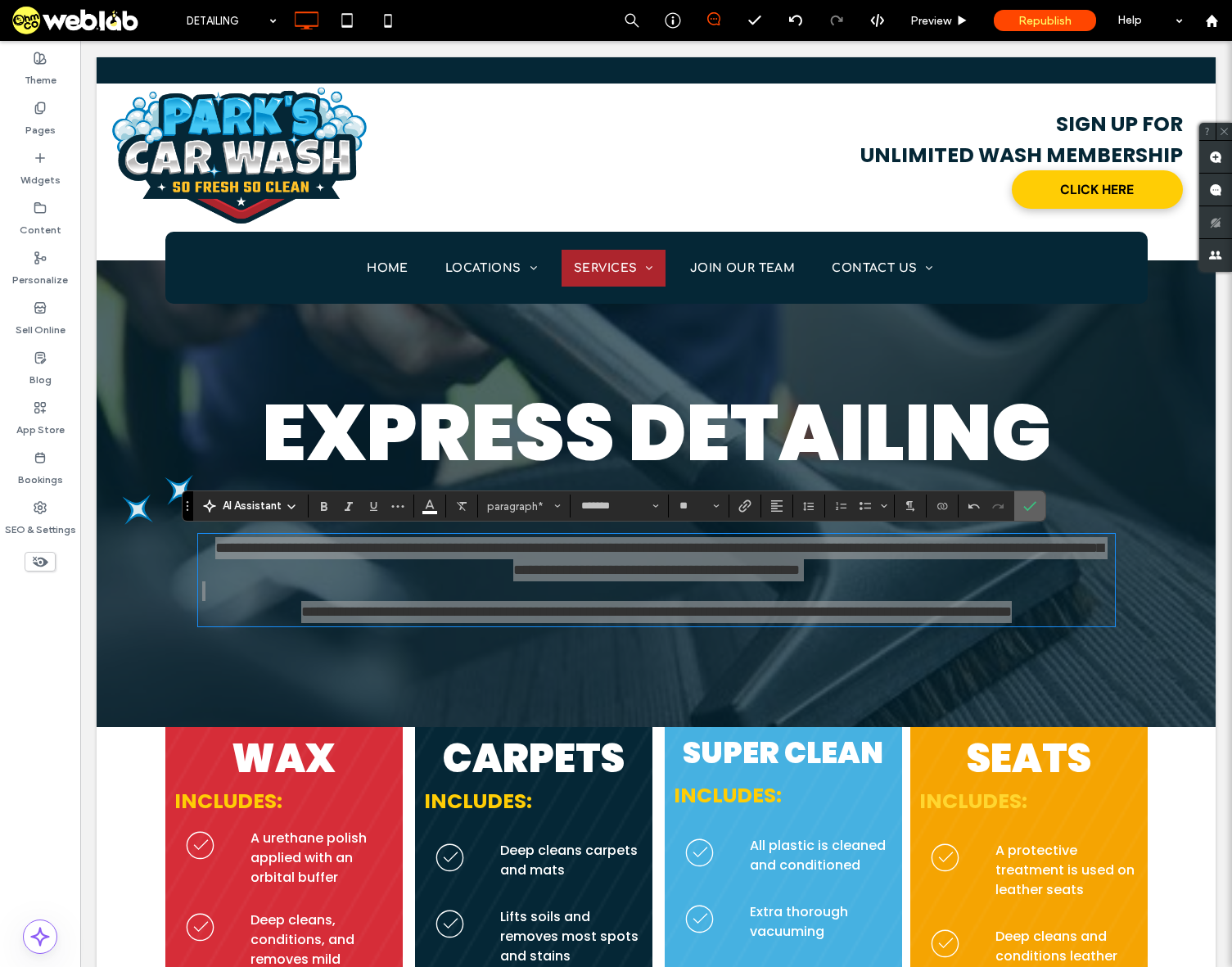
click at [1029, 505] on icon "Confirm" at bounding box center [1029, 506] width 13 height 13
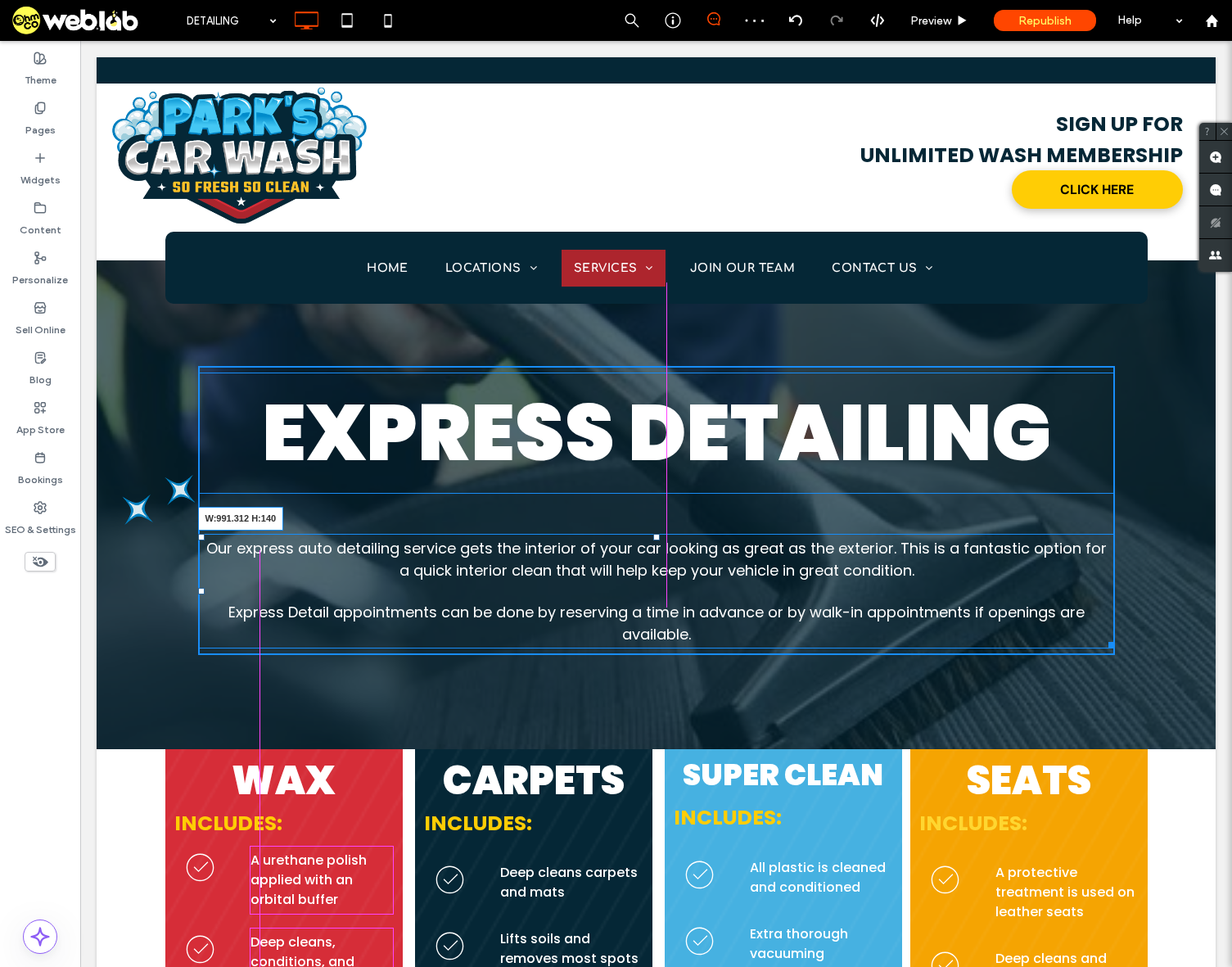
drag, startPoint x: 1090, startPoint y: 646, endPoint x: 1046, endPoint y: 643, distance: 44.1
click at [1103, 643] on div at bounding box center [1109, 643] width 13 height 13
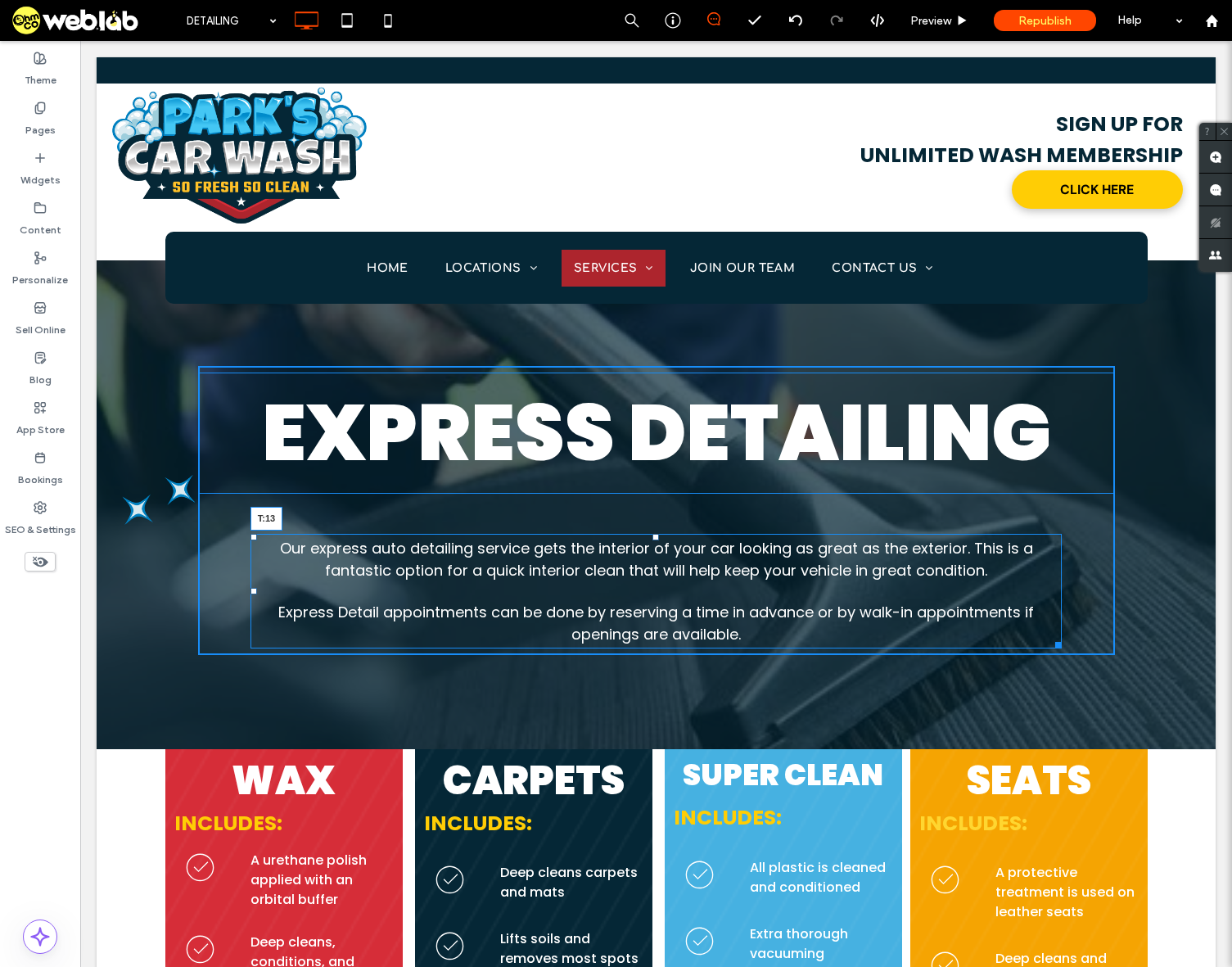
drag, startPoint x: 652, startPoint y: 540, endPoint x: 1178, endPoint y: 246, distance: 602.6
click at [657, 533] on div "Our express auto detailing service gets the interior of your car looking as gre…" at bounding box center [656, 591] width 811 height 115
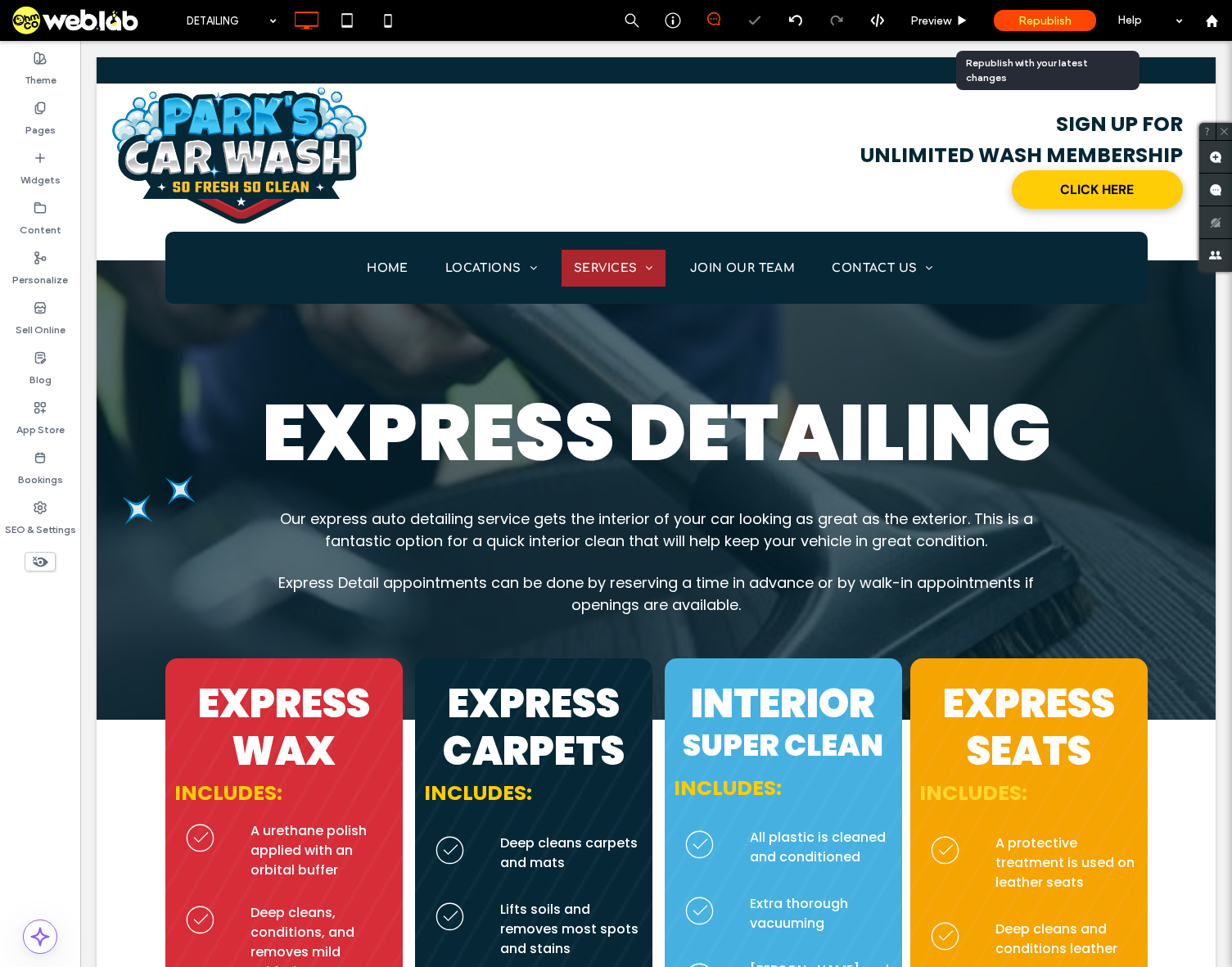
click at [1075, 25] on div "Republish" at bounding box center [1045, 20] width 103 height 21
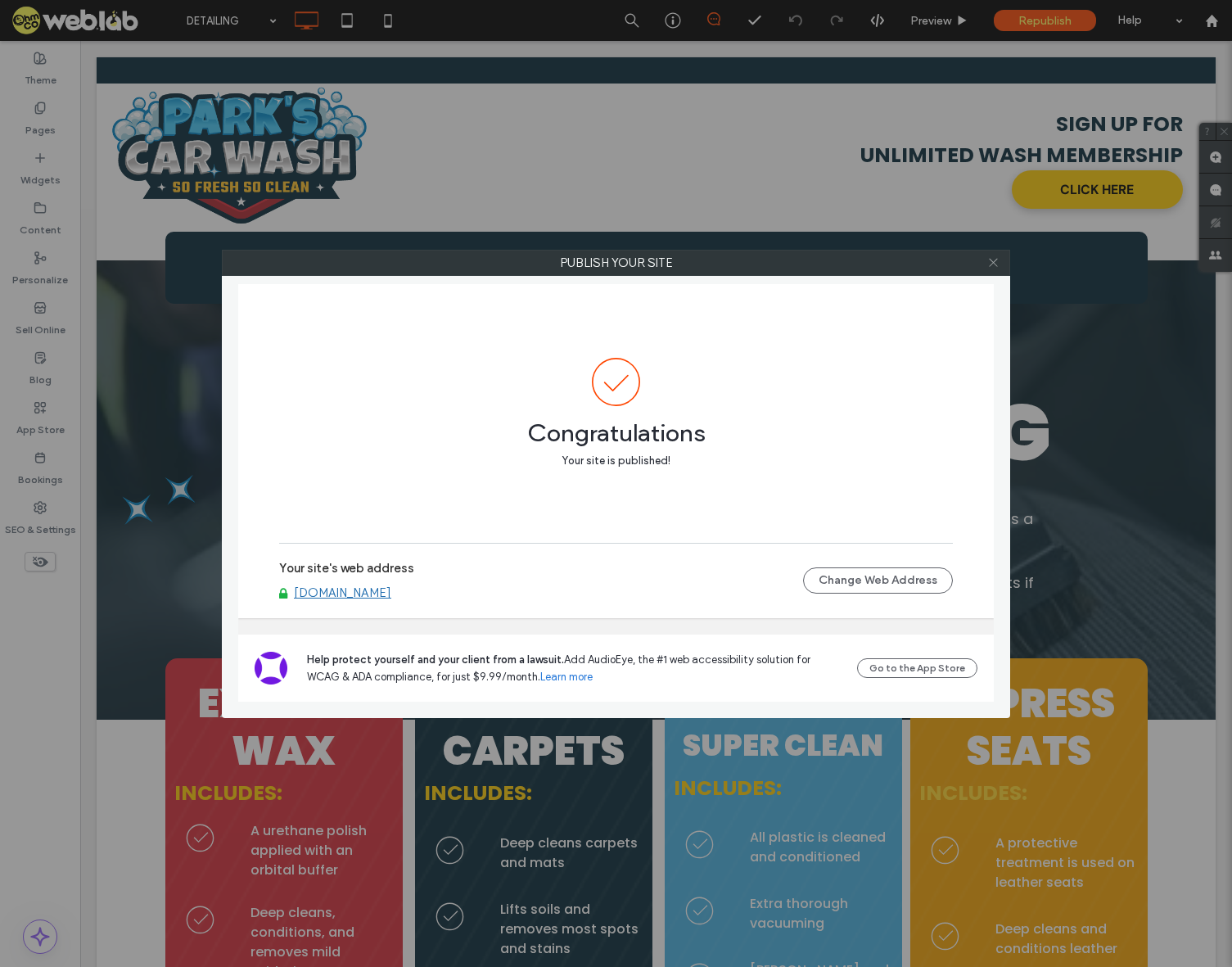
click at [995, 264] on icon at bounding box center [994, 263] width 13 height 13
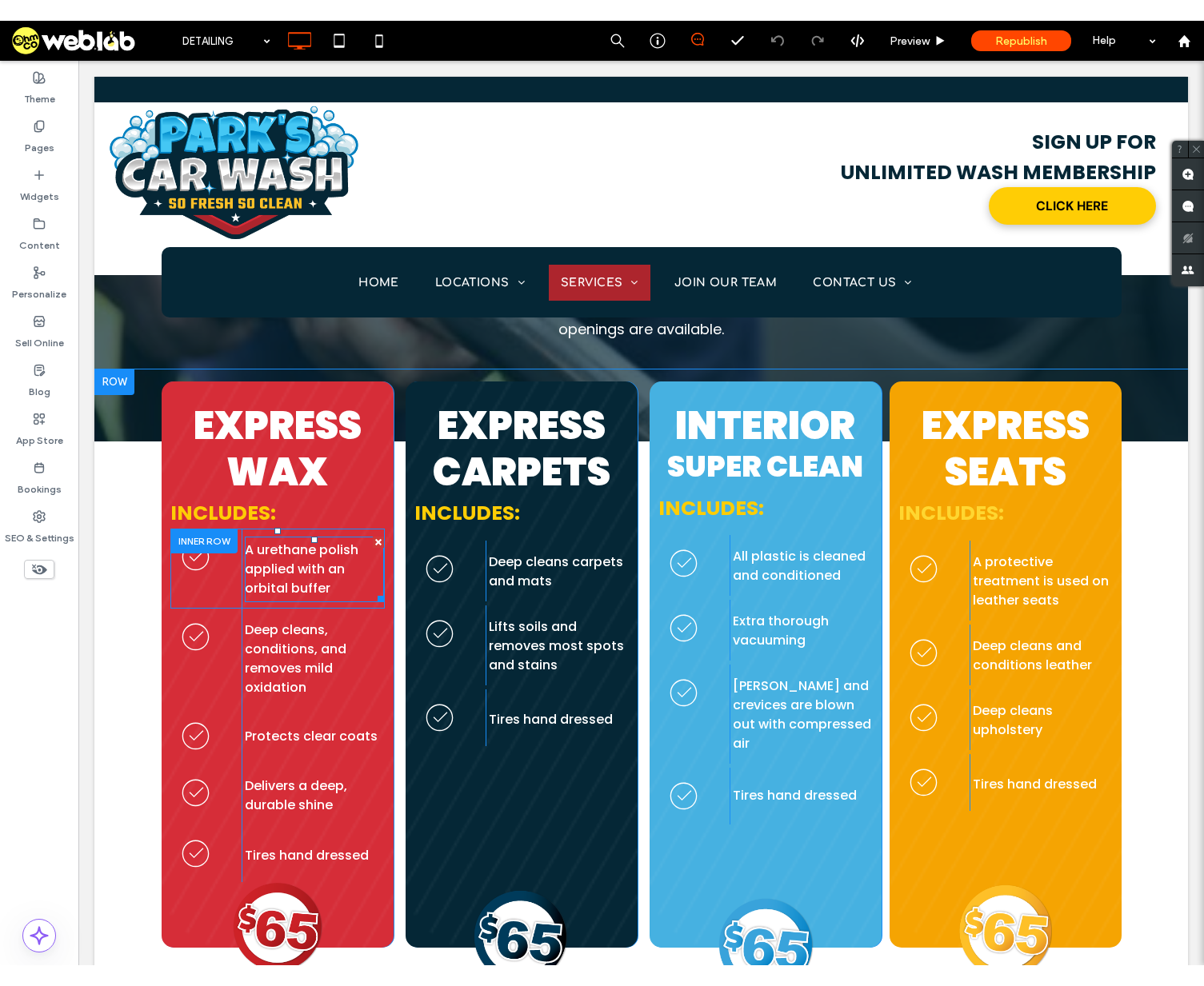
scroll to position [319, 0]
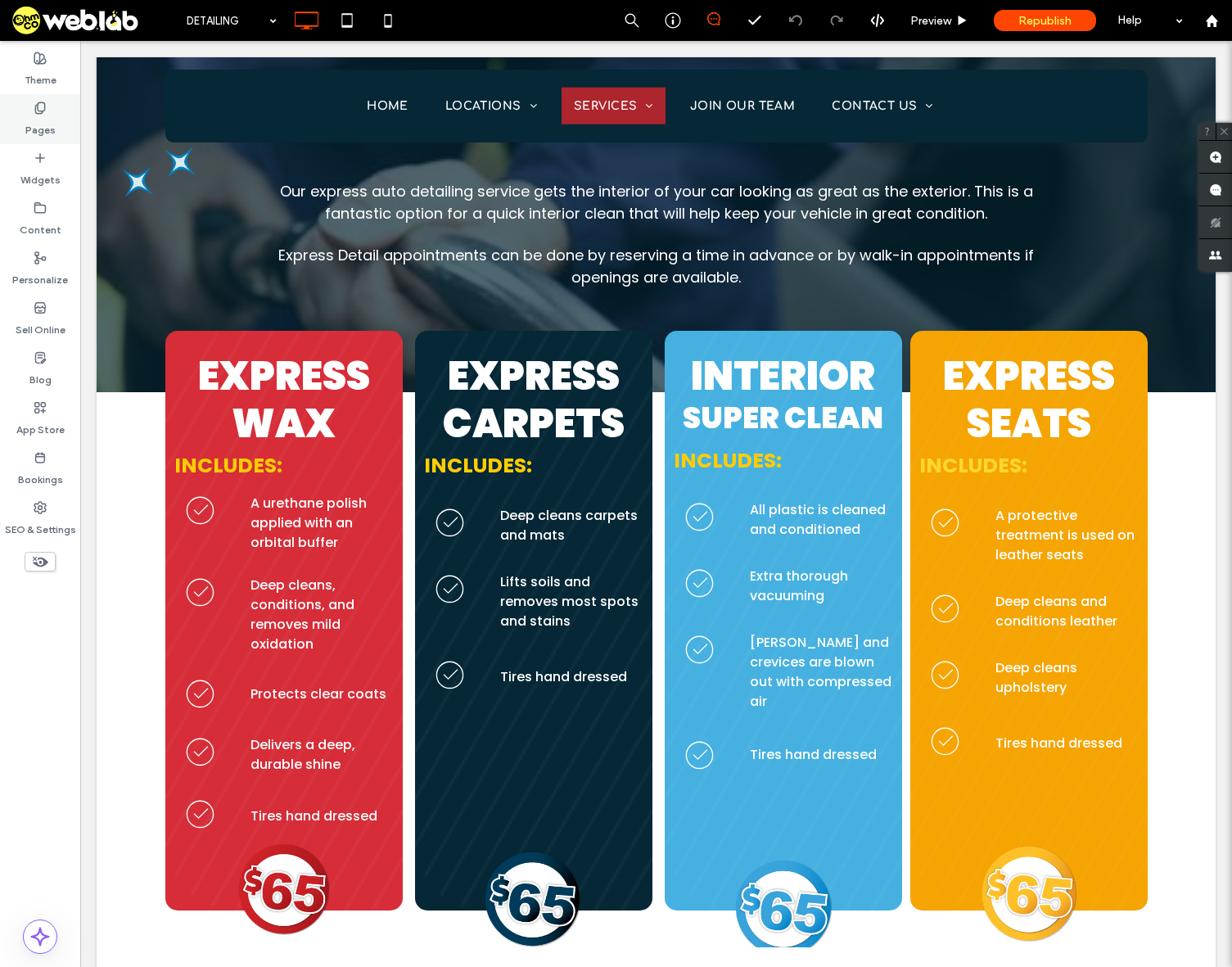
click at [41, 118] on label "Pages" at bounding box center [40, 125] width 30 height 23
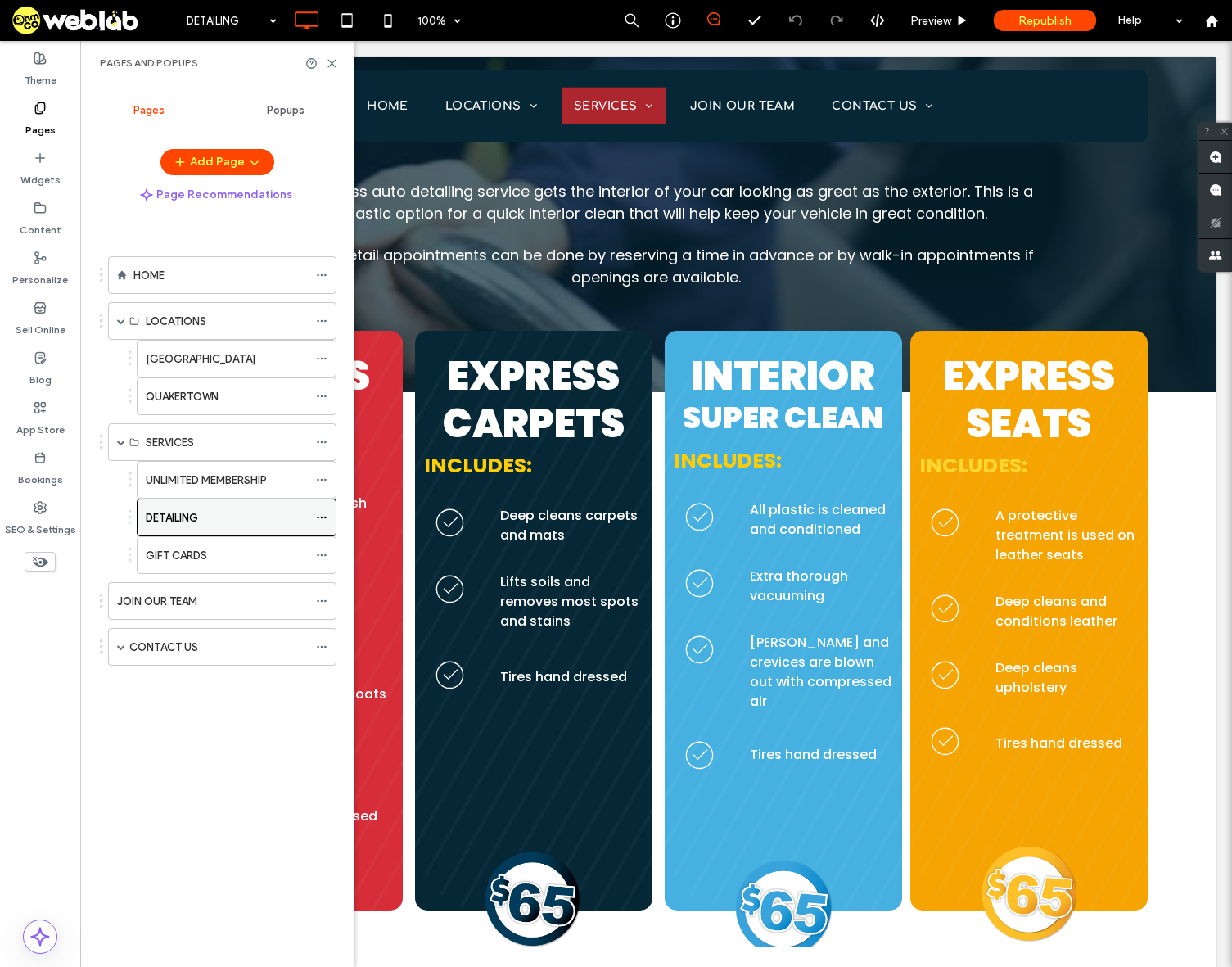
click at [323, 515] on icon at bounding box center [322, 517] width 12 height 12
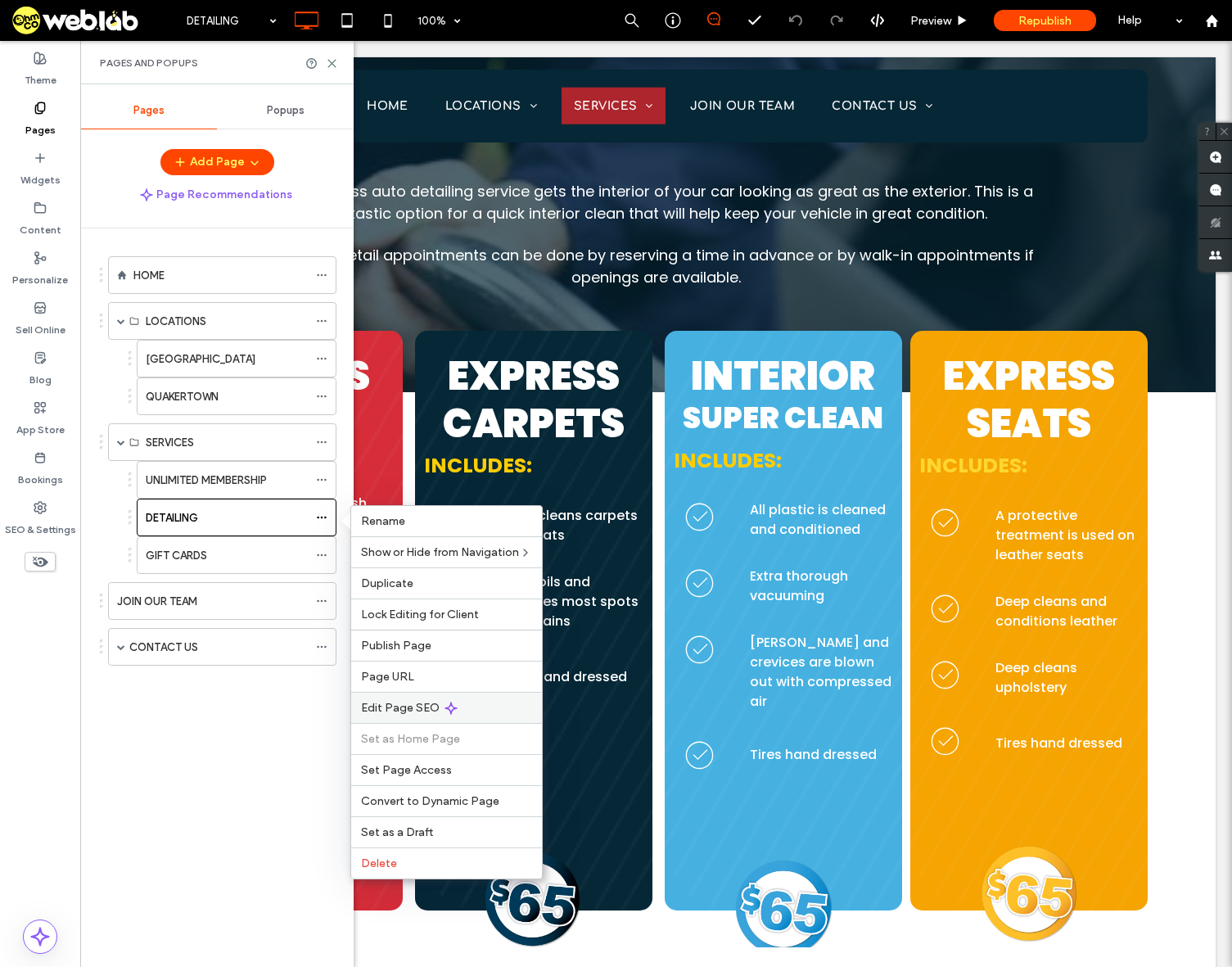
click at [402, 711] on span "Edit Page SEO" at bounding box center [400, 707] width 78 height 14
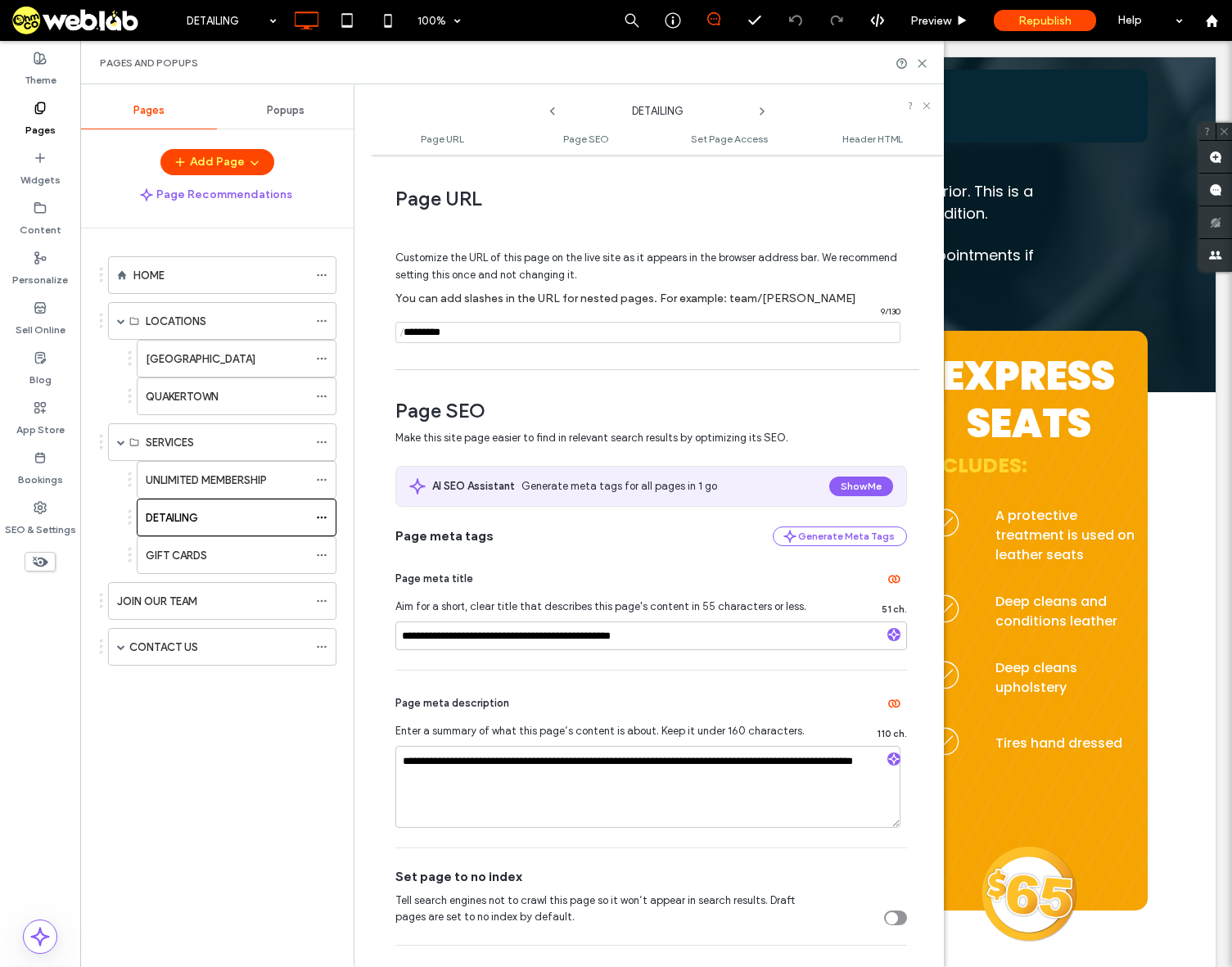
click at [459, 330] on input "notEmpty" at bounding box center [648, 332] width 505 height 21
click at [447, 638] on input "**********" at bounding box center [651, 636] width 512 height 29
drag, startPoint x: 574, startPoint y: 634, endPoint x: 512, endPoint y: 636, distance: 62.0
click at [512, 636] on input "**********" at bounding box center [651, 636] width 512 height 29
type input "**********"
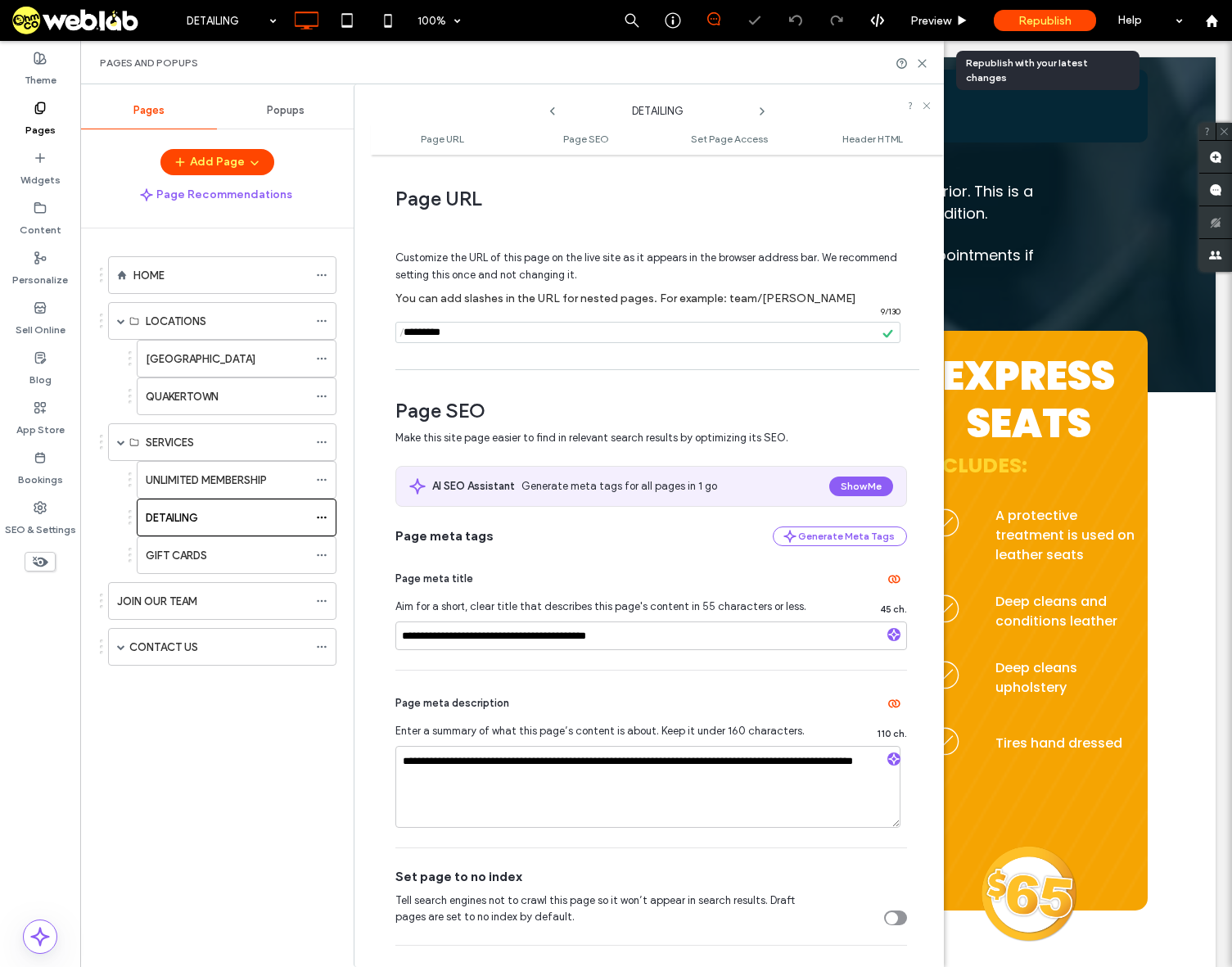
click at [1074, 24] on div "Republish" at bounding box center [1045, 20] width 103 height 21
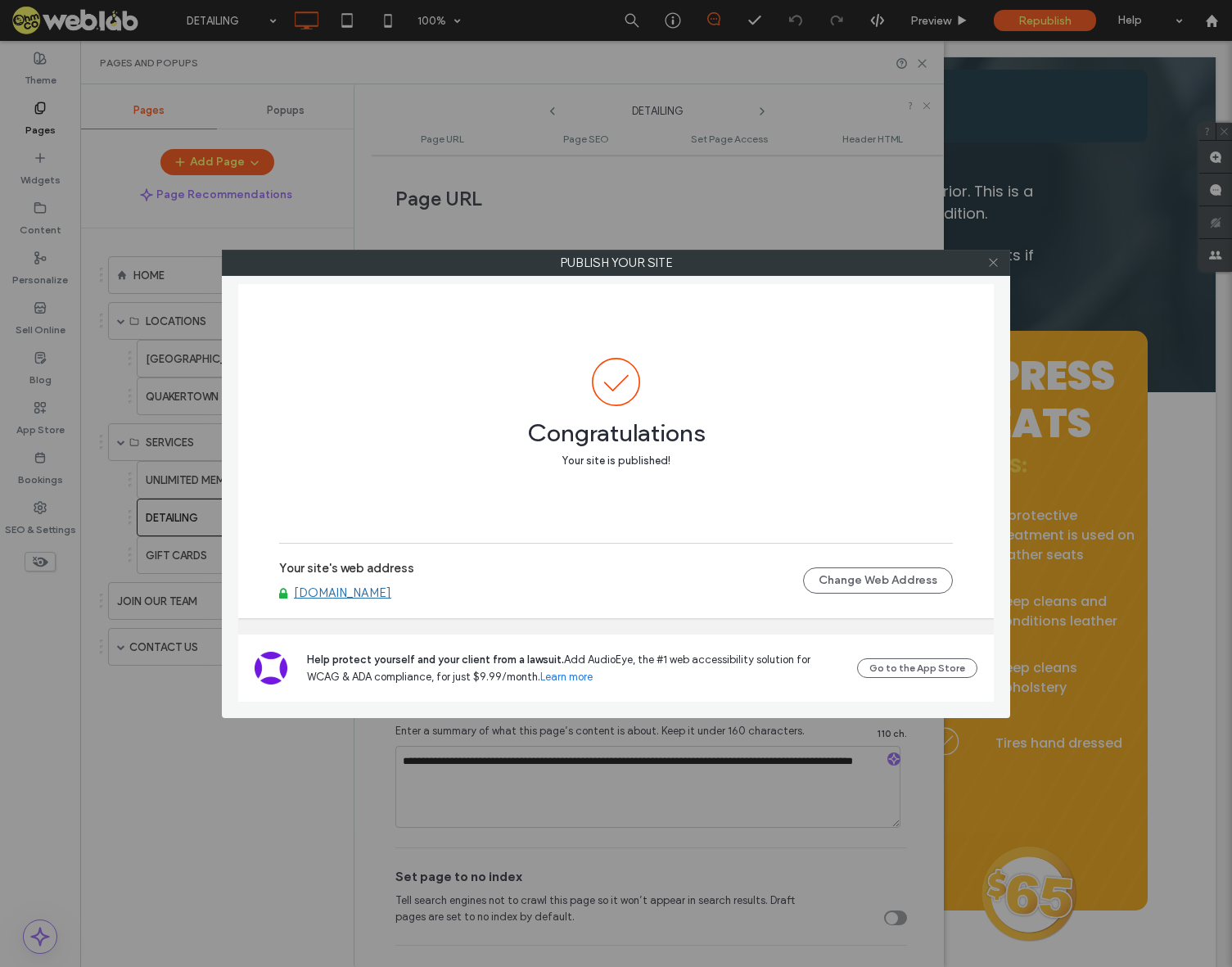
click at [992, 262] on use at bounding box center [992, 263] width 8 height 8
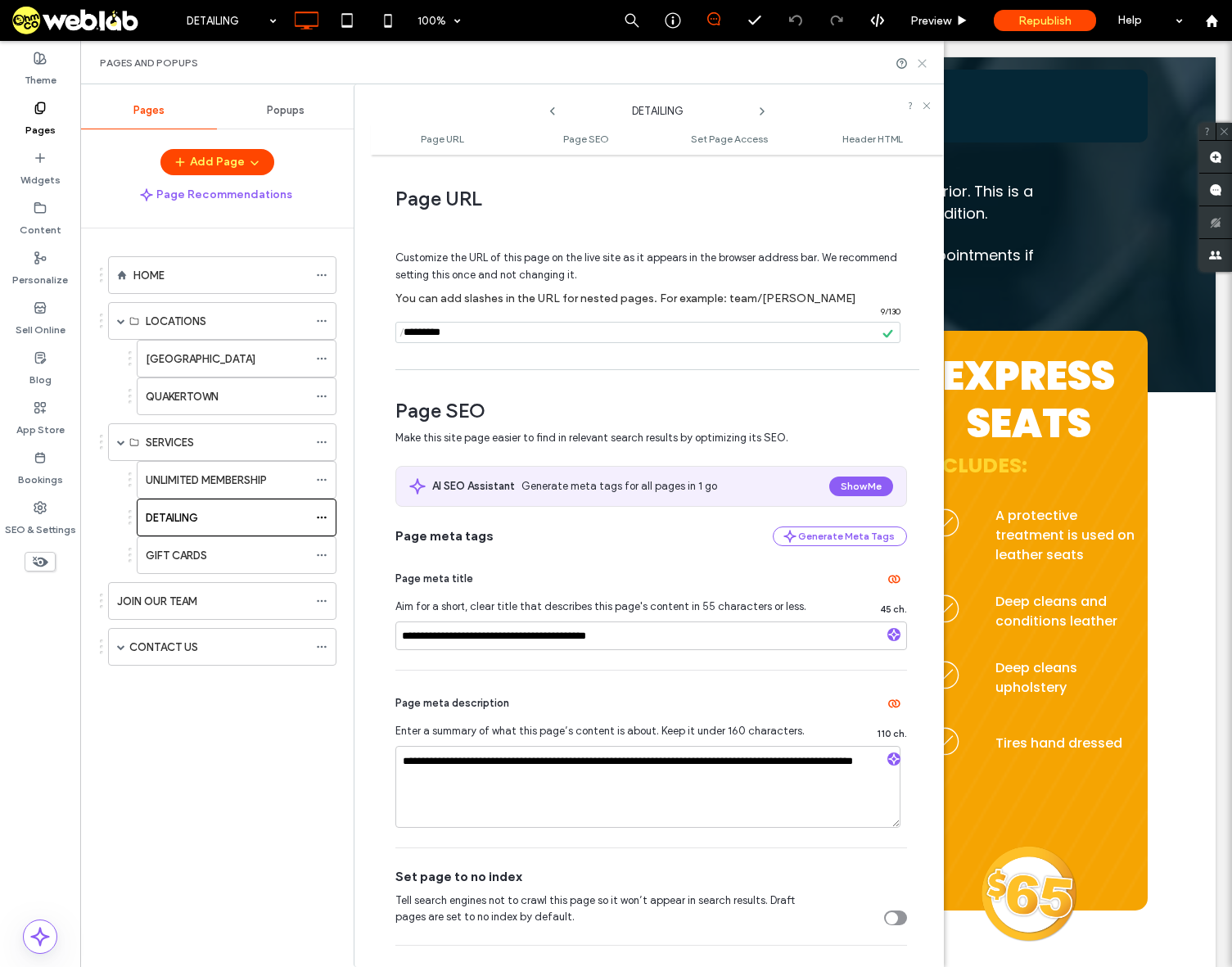
click at [920, 65] on icon at bounding box center [922, 64] width 13 height 13
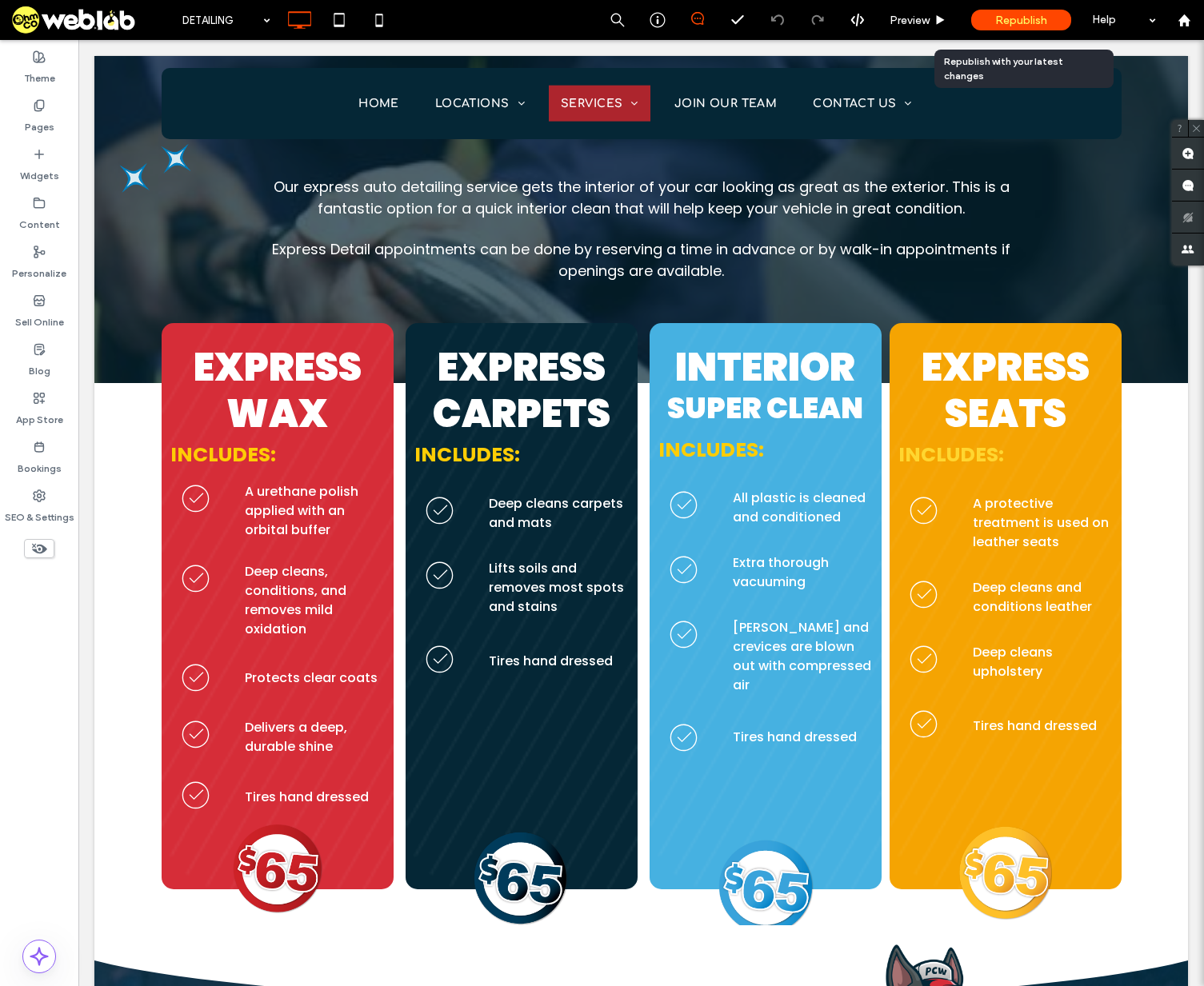
click at [1021, 20] on span "Republish" at bounding box center [1021, 20] width 52 height 13
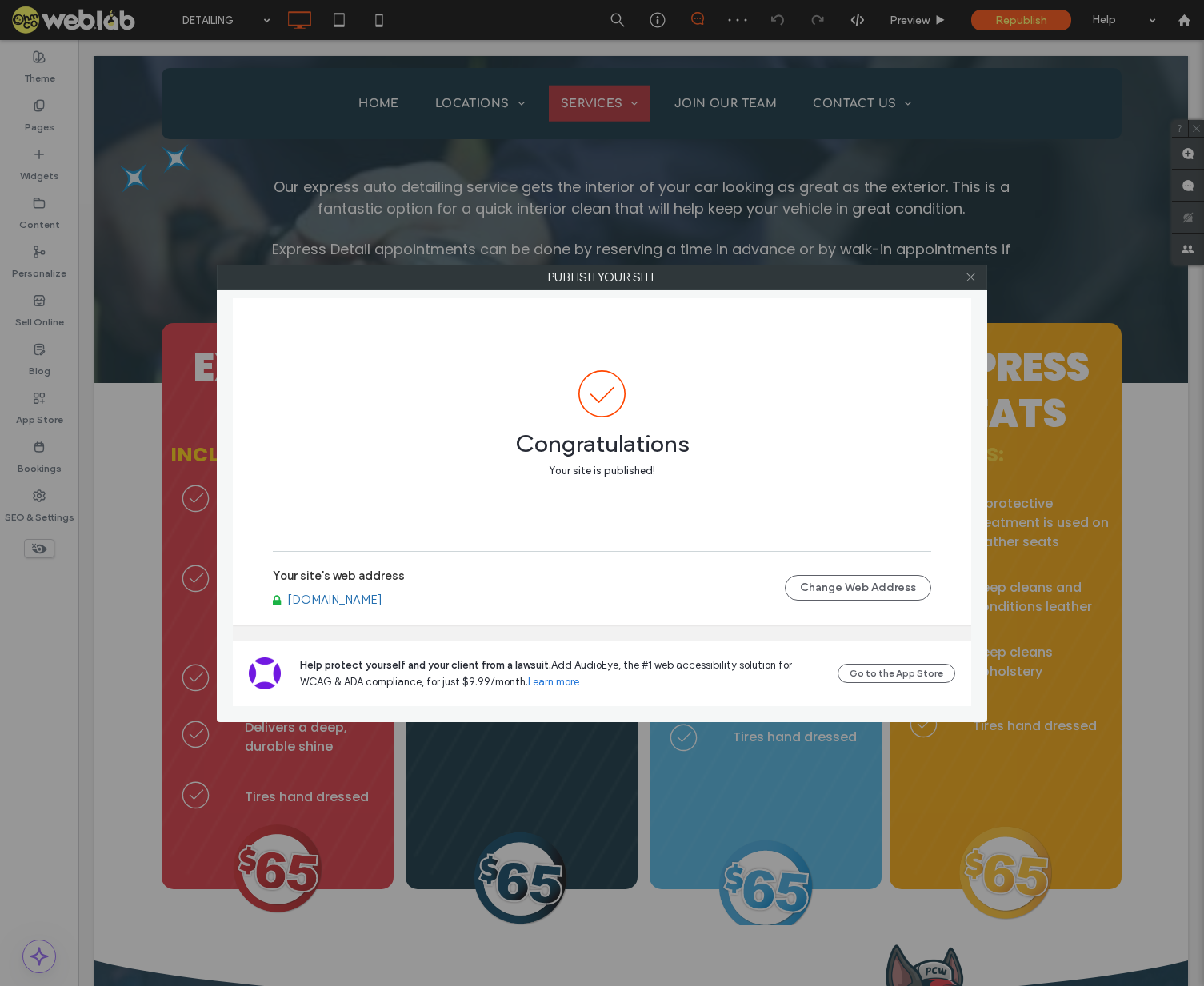
click at [970, 275] on icon at bounding box center [971, 277] width 12 height 12
